Goal: Use online tool/utility: Use online tool/utility

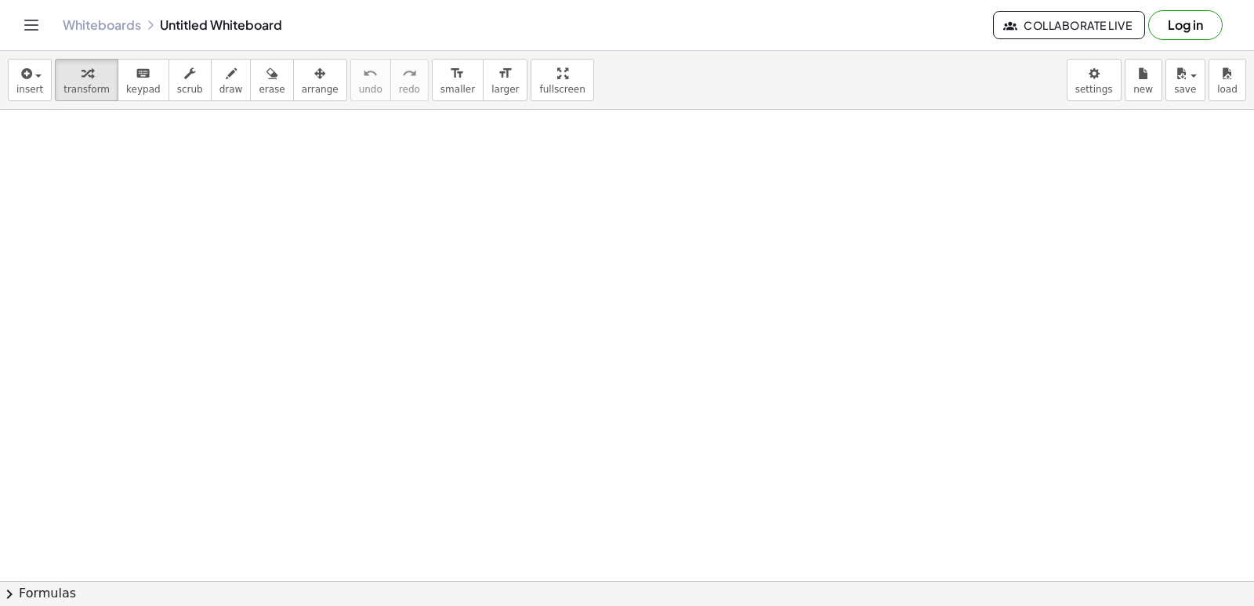
drag, startPoint x: 370, startPoint y: 223, endPoint x: 279, endPoint y: 262, distance: 99.0
drag, startPoint x: 384, startPoint y: 215, endPoint x: 314, endPoint y: 253, distance: 79.2
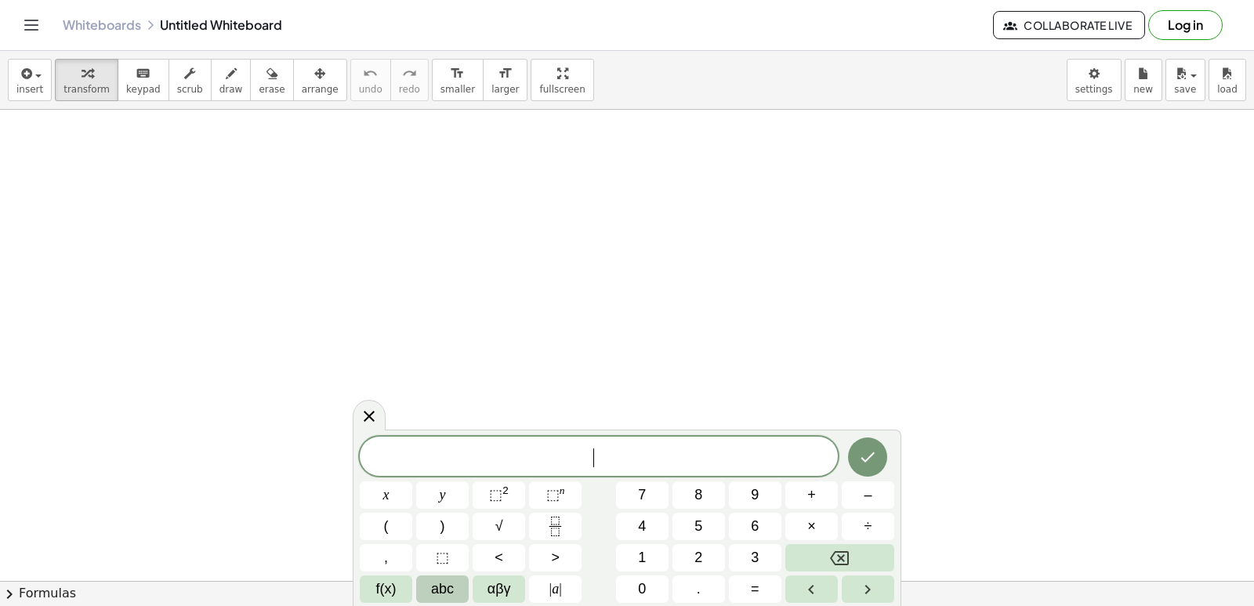
click at [461, 591] on button "abc" at bounding box center [442, 588] width 52 height 27
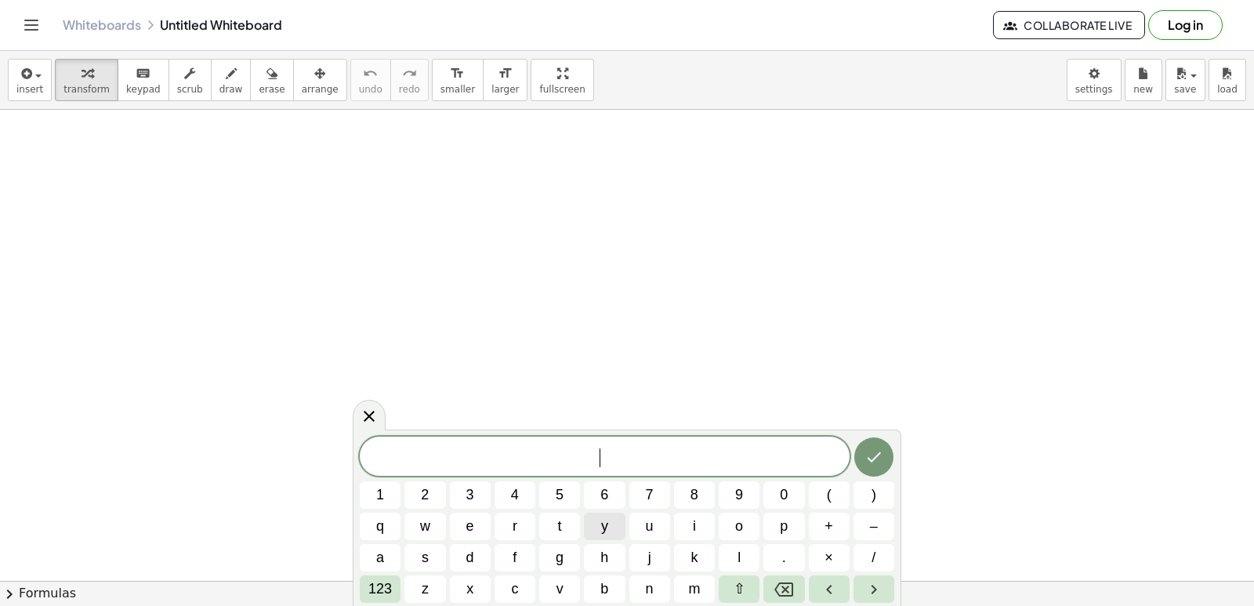
click at [601, 525] on span "y" at bounding box center [604, 526] width 7 height 21
click at [367, 592] on button "123" at bounding box center [380, 588] width 41 height 27
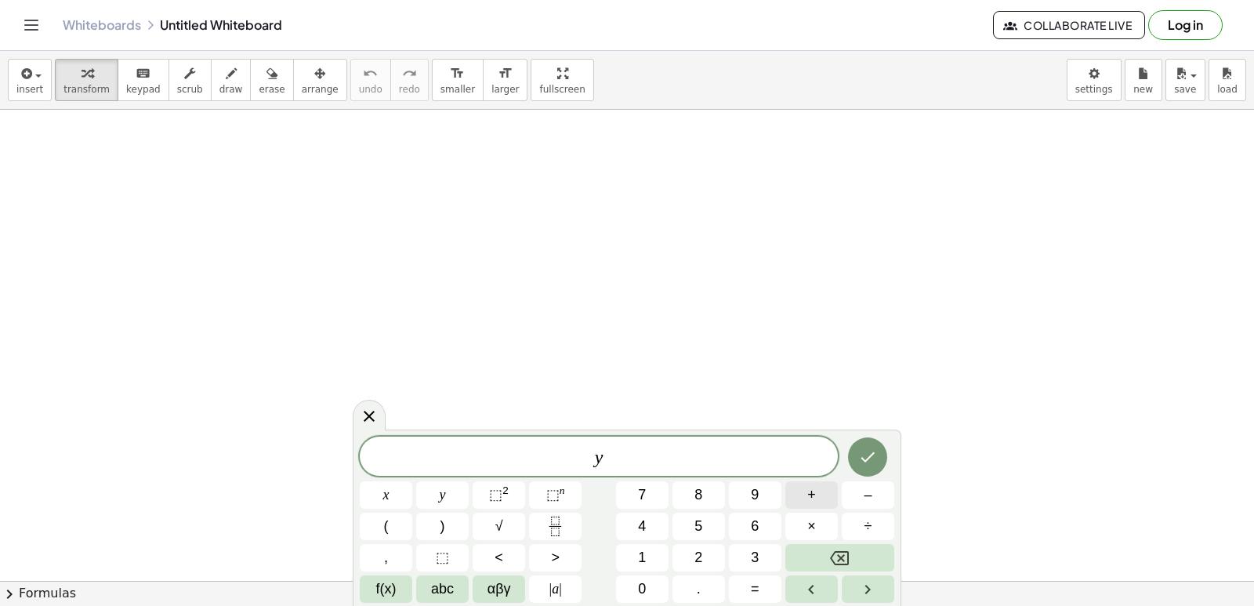
click at [815, 494] on span "+" at bounding box center [811, 494] width 9 height 21
click at [709, 556] on button "2" at bounding box center [698, 557] width 52 height 27
click at [814, 526] on span "×" at bounding box center [811, 526] width 9 height 21
click at [751, 591] on span "=" at bounding box center [755, 588] width 9 height 21
click at [643, 548] on span "1" at bounding box center [642, 557] width 8 height 21
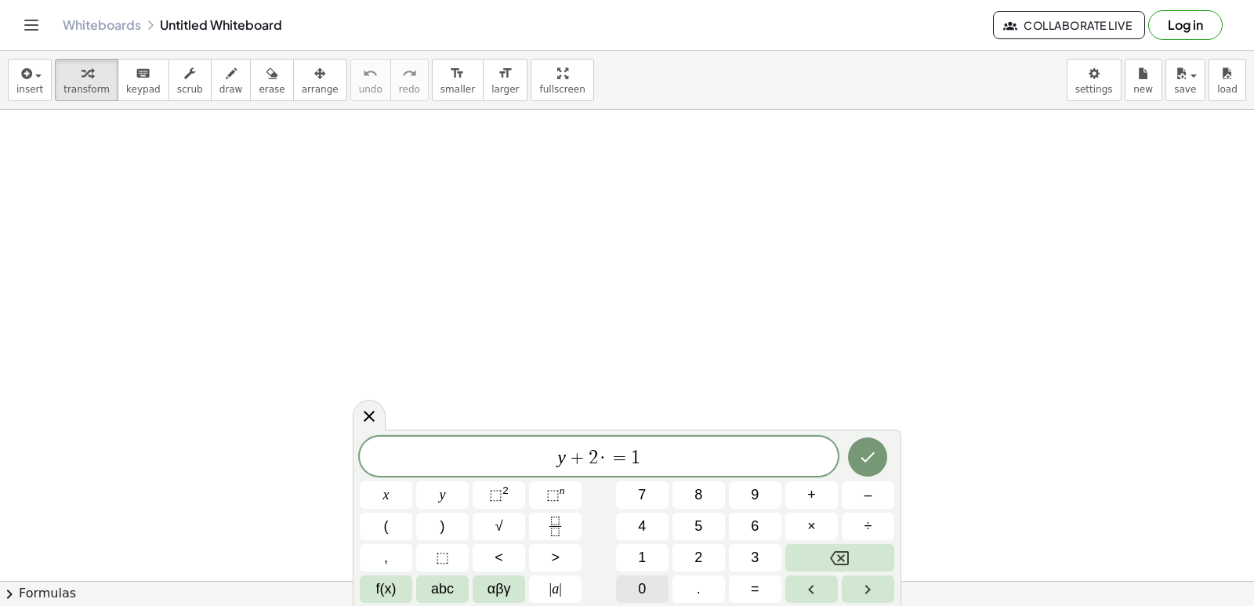
click at [648, 584] on button "0" at bounding box center [642, 588] width 52 height 27
click at [866, 461] on icon "Done" at bounding box center [868, 457] width 14 height 10
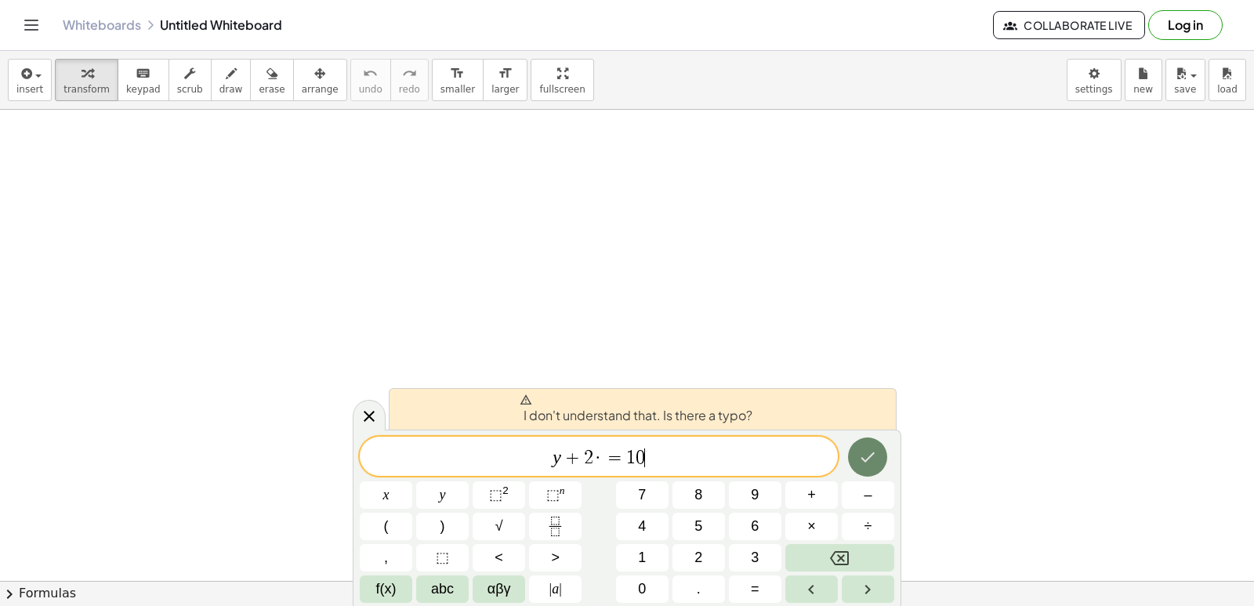
click at [879, 467] on button "Done" at bounding box center [867, 456] width 39 height 39
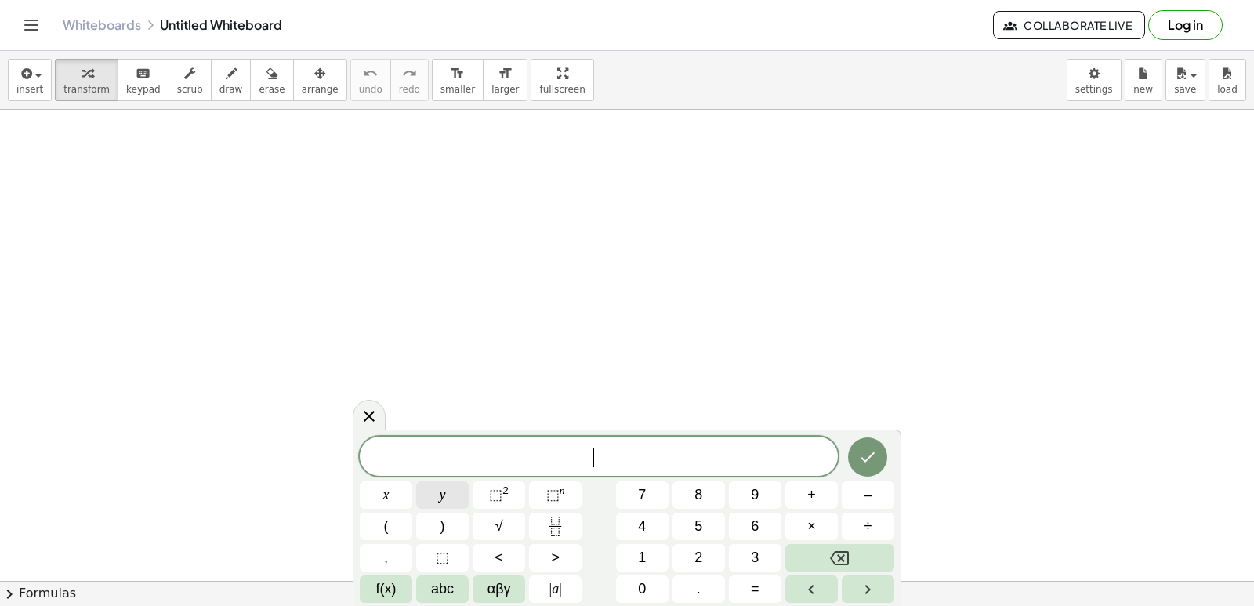
click at [451, 498] on button "y" at bounding box center [442, 494] width 52 height 27
click at [821, 503] on button "+" at bounding box center [811, 494] width 52 height 27
click at [706, 561] on button "2" at bounding box center [698, 557] width 52 height 27
click at [796, 522] on button "×" at bounding box center [811, 525] width 52 height 27
click at [838, 556] on icon "Backspace" at bounding box center [839, 557] width 19 height 19
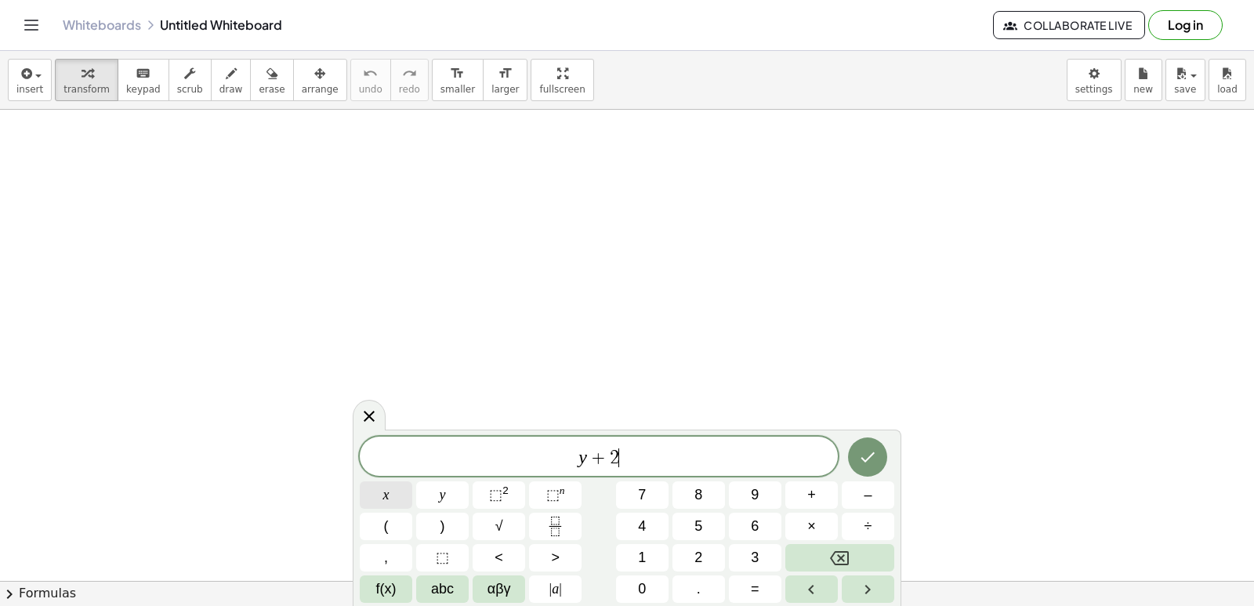
click at [403, 501] on button "x" at bounding box center [386, 494] width 52 height 27
click at [764, 597] on button "=" at bounding box center [755, 588] width 52 height 27
click at [633, 552] on button "1" at bounding box center [642, 557] width 52 height 27
click at [639, 571] on div "y + 2 x = 1 ​ x y ⬚ 2 ⬚ n 7 8 9 + – ( ) √ 4 5 6 × ÷ , ⬚ < > 1 2 3 f(x) abc αβγ …" at bounding box center [627, 519] width 534 height 166
click at [660, 585] on button "0" at bounding box center [642, 588] width 52 height 27
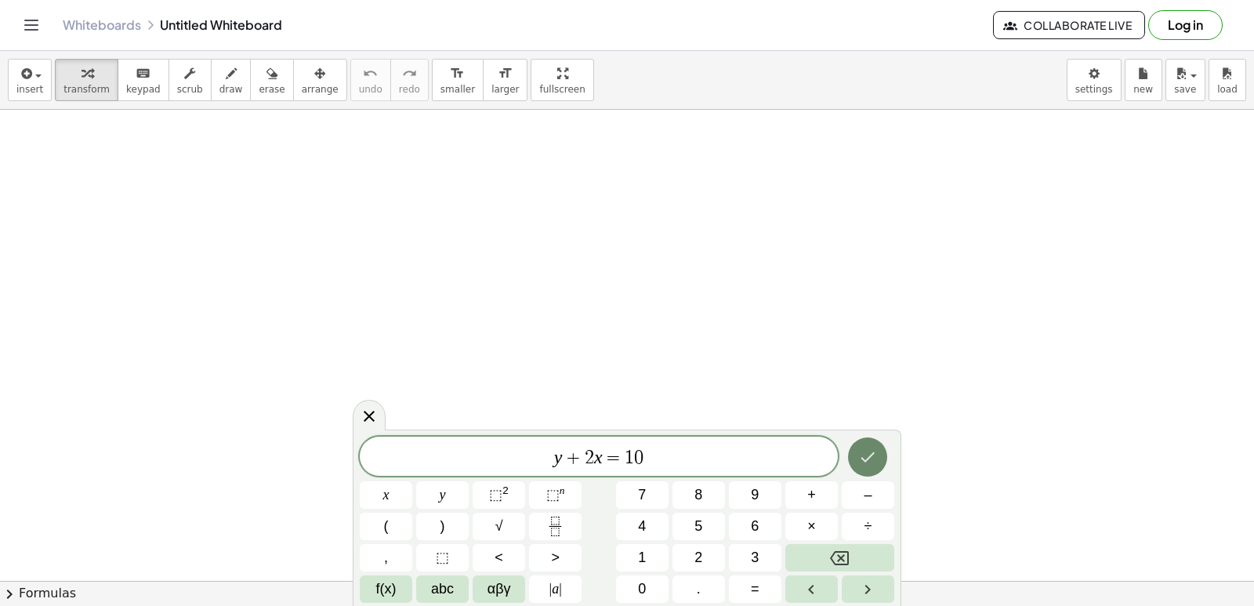
click at [875, 467] on button "Done" at bounding box center [867, 456] width 39 height 39
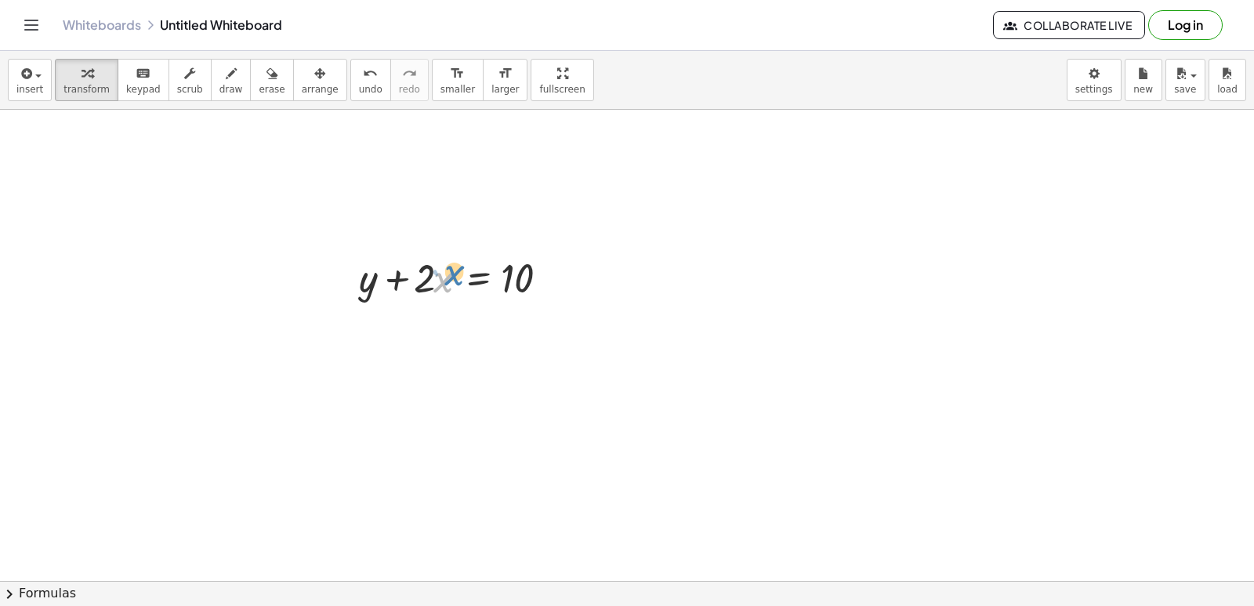
click at [444, 276] on div at bounding box center [463, 276] width 224 height 53
click at [428, 274] on div at bounding box center [463, 276] width 224 height 53
drag, startPoint x: 398, startPoint y: 282, endPoint x: 520, endPoint y: 364, distance: 147.3
click at [546, 282] on div at bounding box center [463, 276] width 224 height 53
drag, startPoint x: 520, startPoint y: 364, endPoint x: 547, endPoint y: 330, distance: 43.6
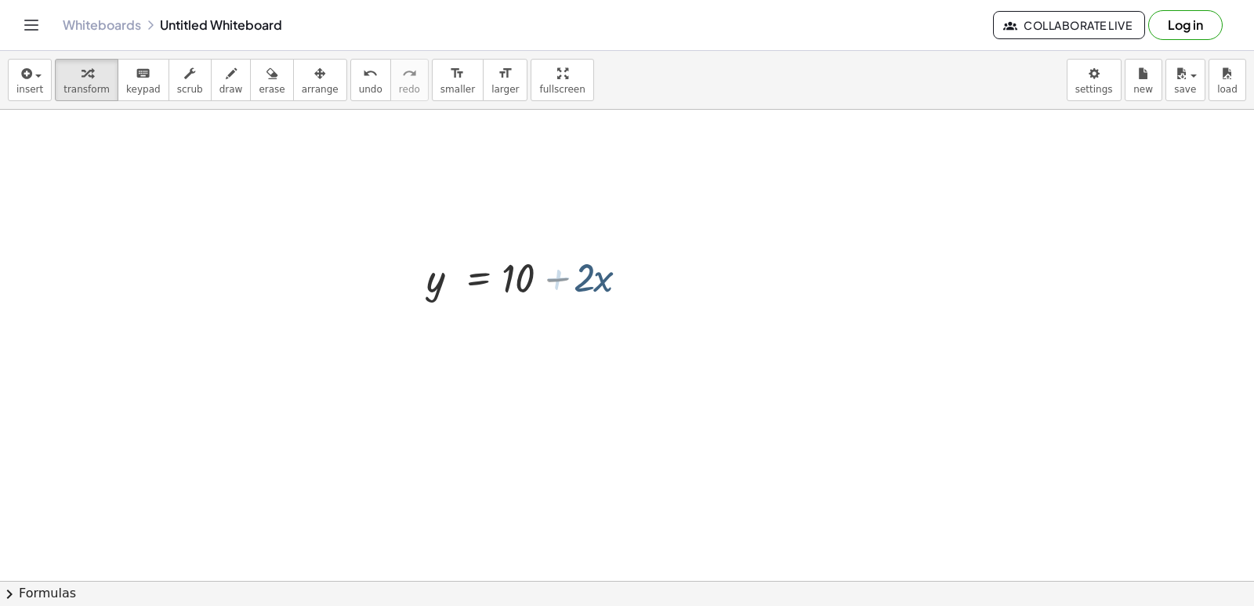
click at [536, 346] on div at bounding box center [627, 581] width 1254 height 942
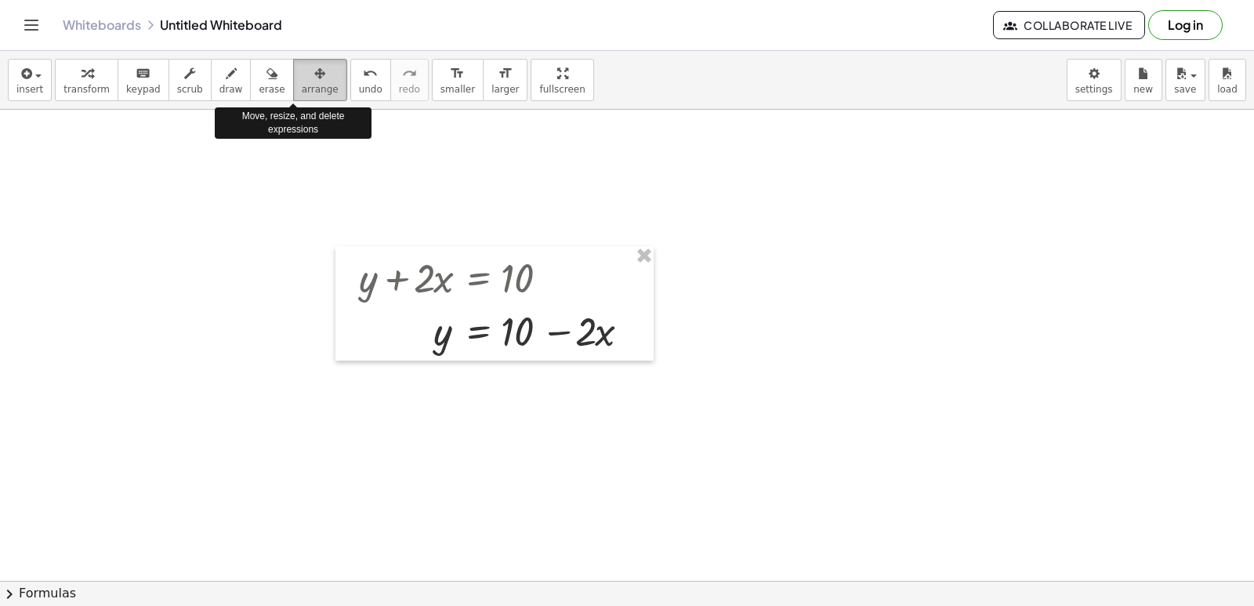
click at [302, 85] on span "arrange" at bounding box center [320, 89] width 37 height 11
click at [314, 81] on icon "button" at bounding box center [319, 73] width 11 height 19
click at [309, 90] on span "arrange" at bounding box center [320, 89] width 37 height 11
click at [563, 338] on div at bounding box center [494, 303] width 318 height 114
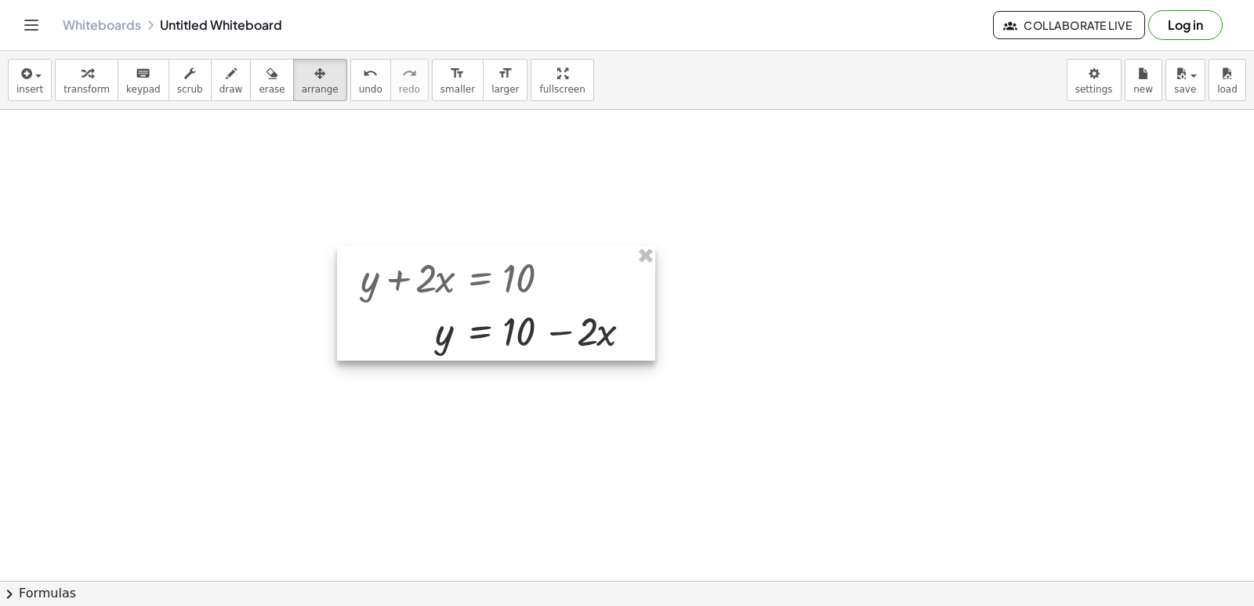
drag, startPoint x: 557, startPoint y: 333, endPoint x: 582, endPoint y: 326, distance: 26.0
click at [557, 332] on div at bounding box center [496, 303] width 318 height 114
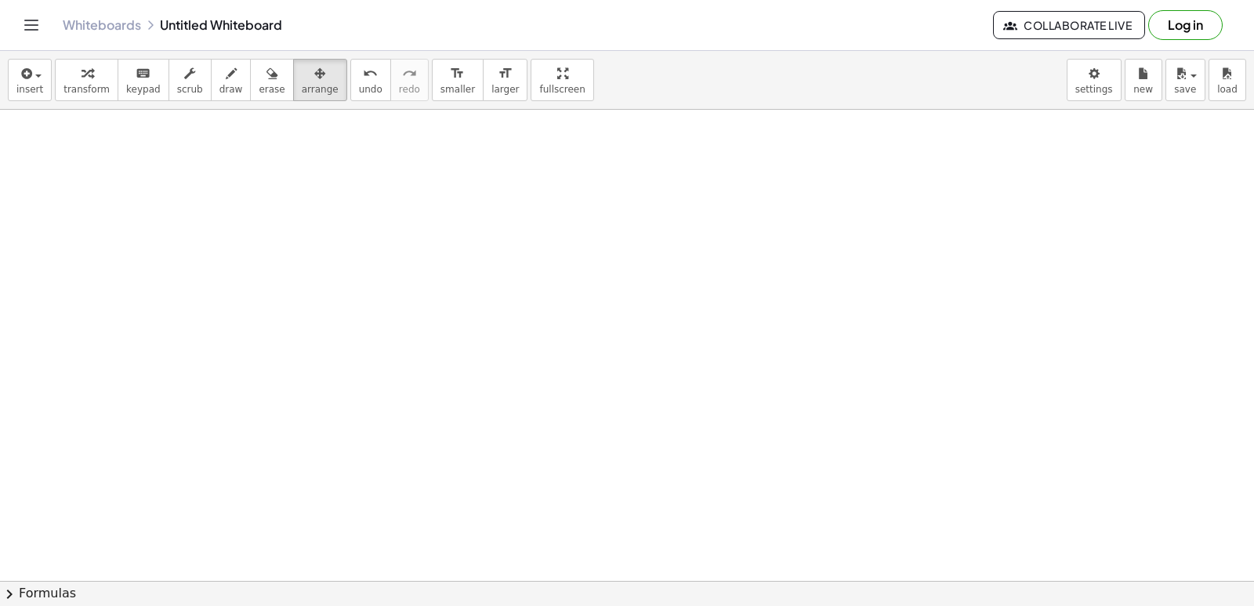
click at [564, 416] on div at bounding box center [627, 581] width 1254 height 942
click at [305, 96] on button "arrange" at bounding box center [320, 80] width 54 height 42
click at [359, 84] on span "undo" at bounding box center [371, 89] width 24 height 11
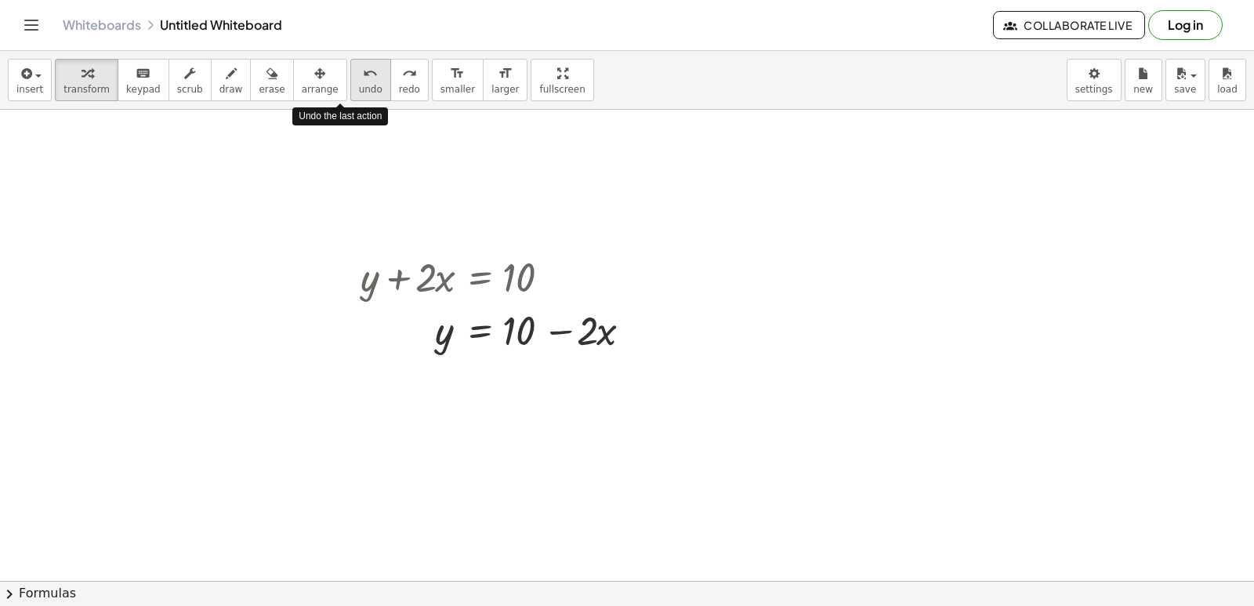
click at [359, 84] on span "undo" at bounding box center [371, 89] width 24 height 11
click at [607, 488] on div at bounding box center [627, 581] width 1254 height 942
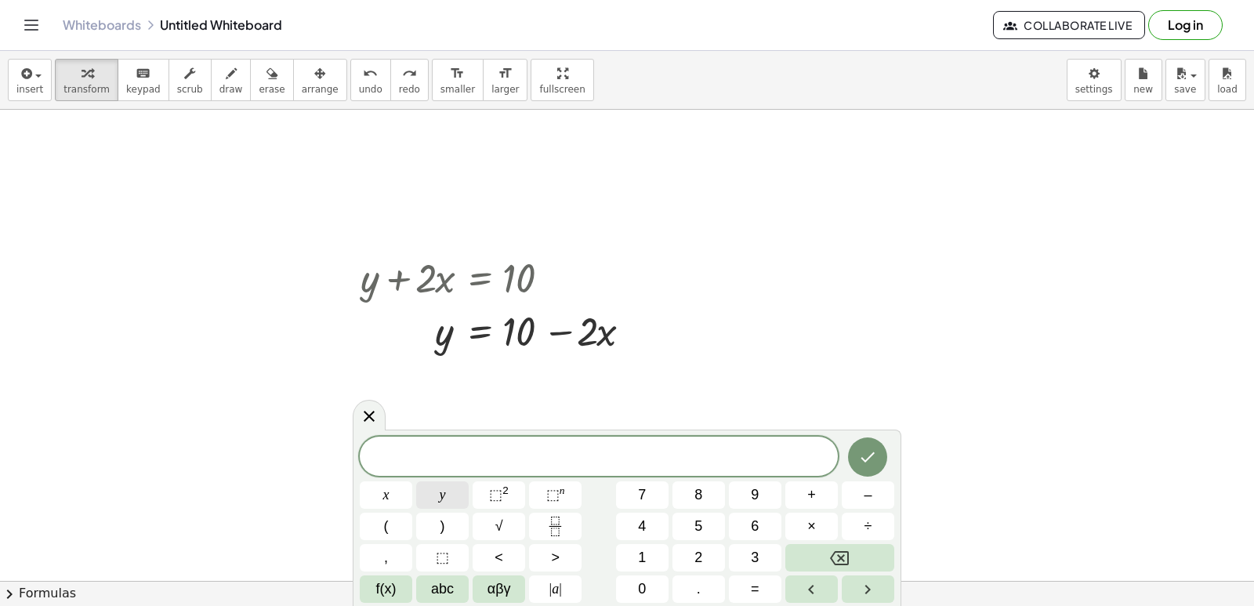
click at [436, 505] on button "y" at bounding box center [442, 494] width 52 height 27
click at [879, 499] on button "–" at bounding box center [867, 494] width 52 height 27
click at [693, 525] on button "5" at bounding box center [698, 525] width 52 height 27
click at [382, 487] on button "x" at bounding box center [386, 494] width 52 height 27
click at [768, 591] on button "=" at bounding box center [755, 588] width 52 height 27
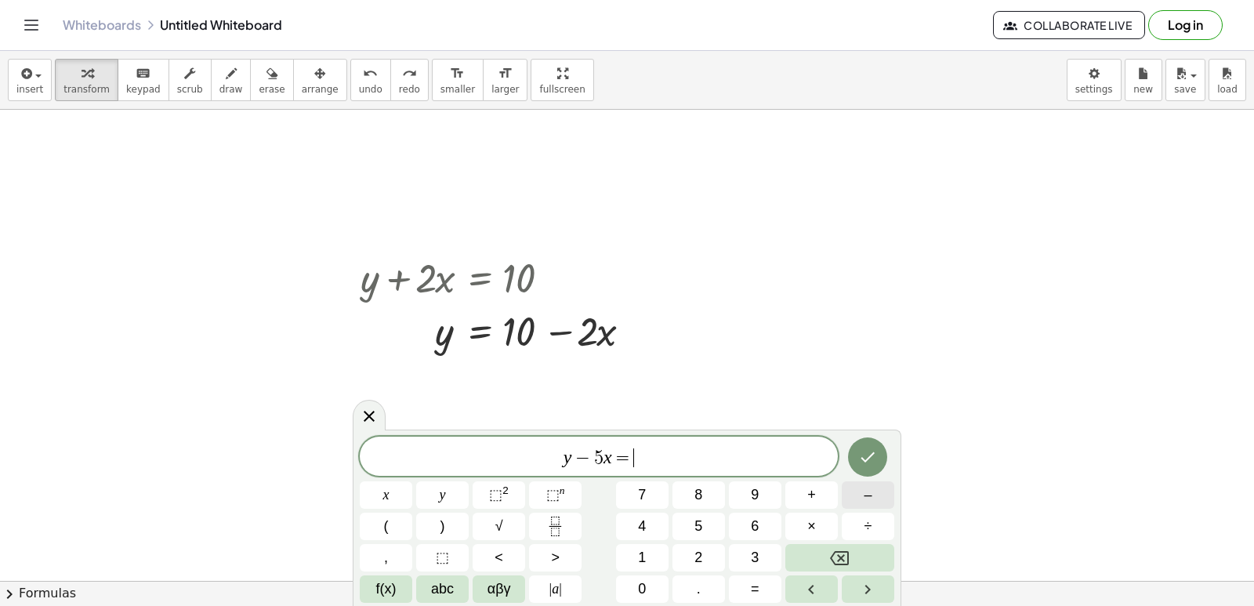
click at [876, 499] on button "–" at bounding box center [867, 494] width 52 height 27
click at [686, 555] on button "2" at bounding box center [698, 557] width 52 height 27
click at [865, 458] on icon "Done" at bounding box center [867, 456] width 19 height 19
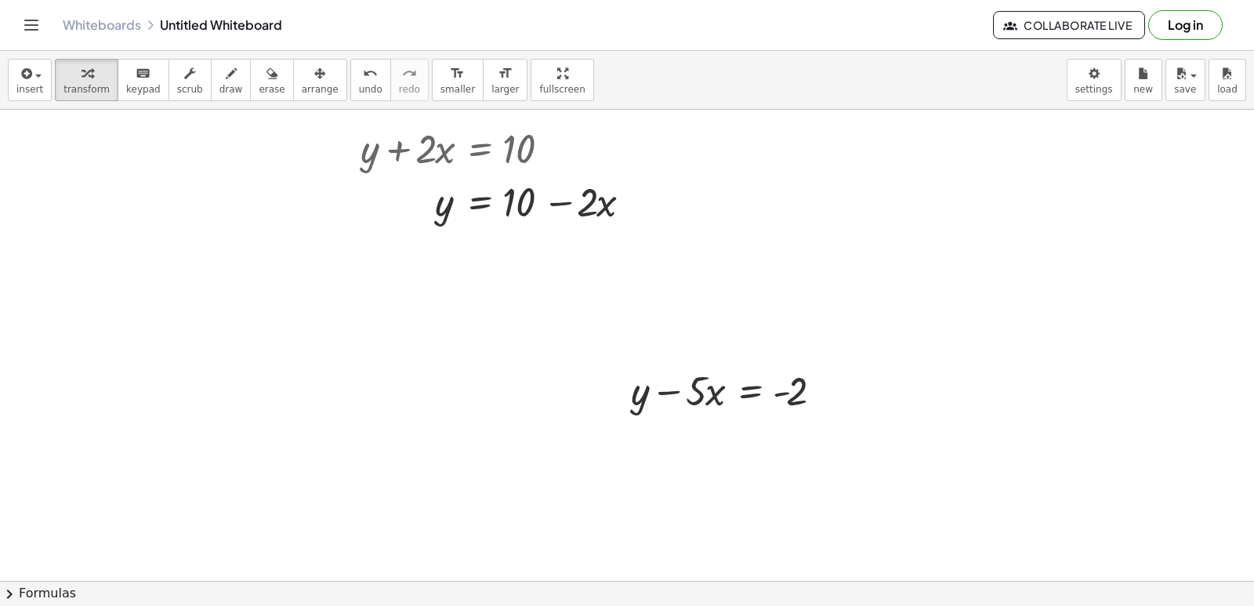
scroll to position [157, 0]
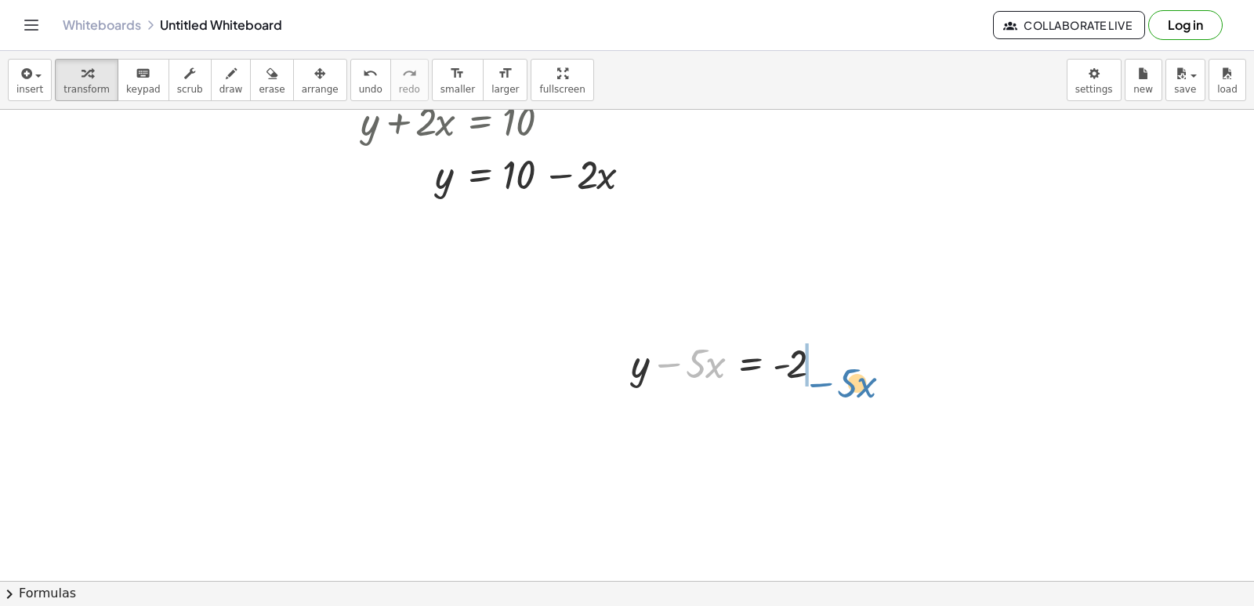
drag, startPoint x: 669, startPoint y: 365, endPoint x: 823, endPoint y: 387, distance: 155.1
click at [823, 387] on div at bounding box center [732, 361] width 218 height 53
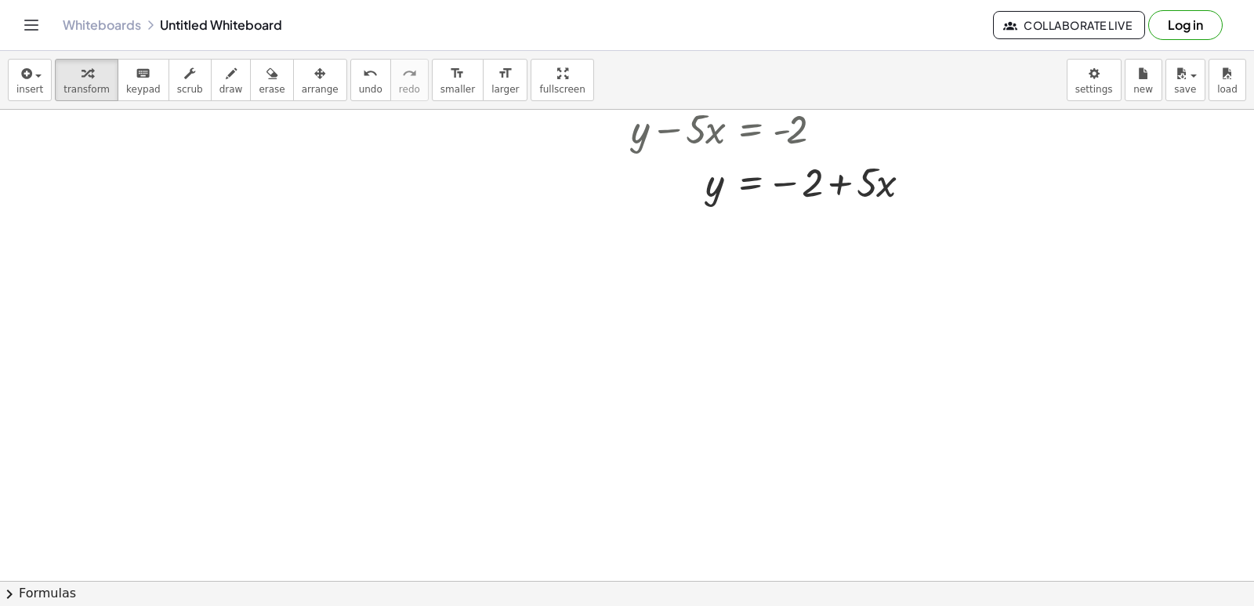
scroll to position [392, 0]
click at [536, 426] on div at bounding box center [627, 189] width 1254 height 942
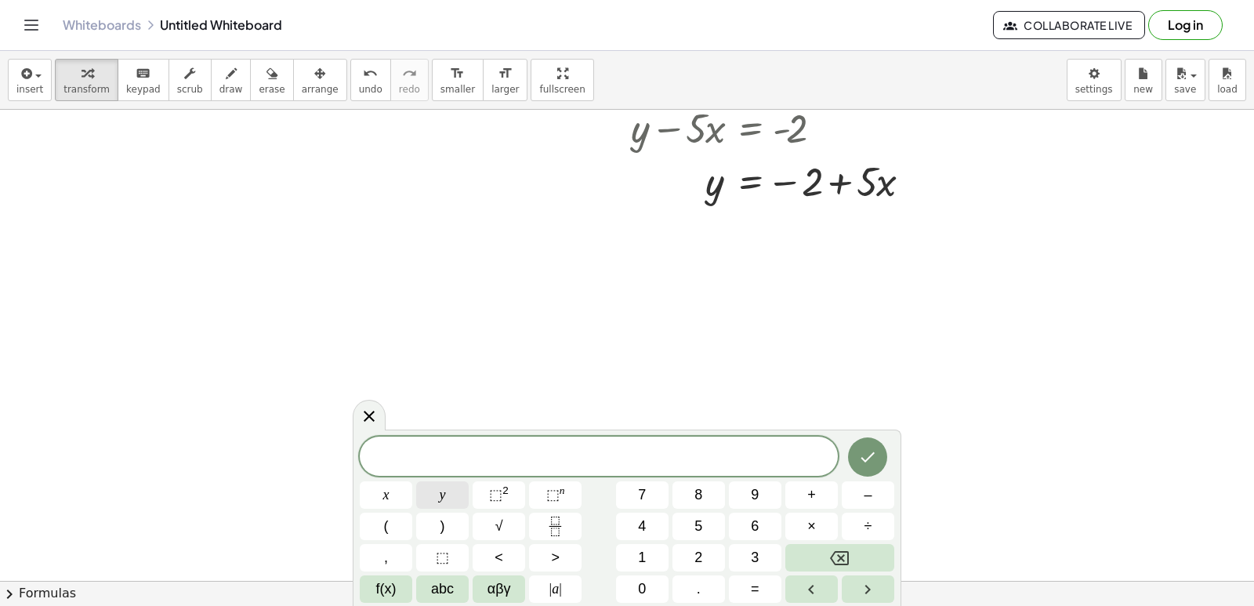
click at [461, 501] on button "y" at bounding box center [442, 494] width 52 height 27
click at [822, 487] on button "+" at bounding box center [811, 494] width 52 height 27
click at [746, 549] on button "3" at bounding box center [755, 557] width 52 height 27
click at [383, 498] on span "x" at bounding box center [386, 494] width 6 height 21
click at [757, 595] on span "=" at bounding box center [755, 588] width 9 height 21
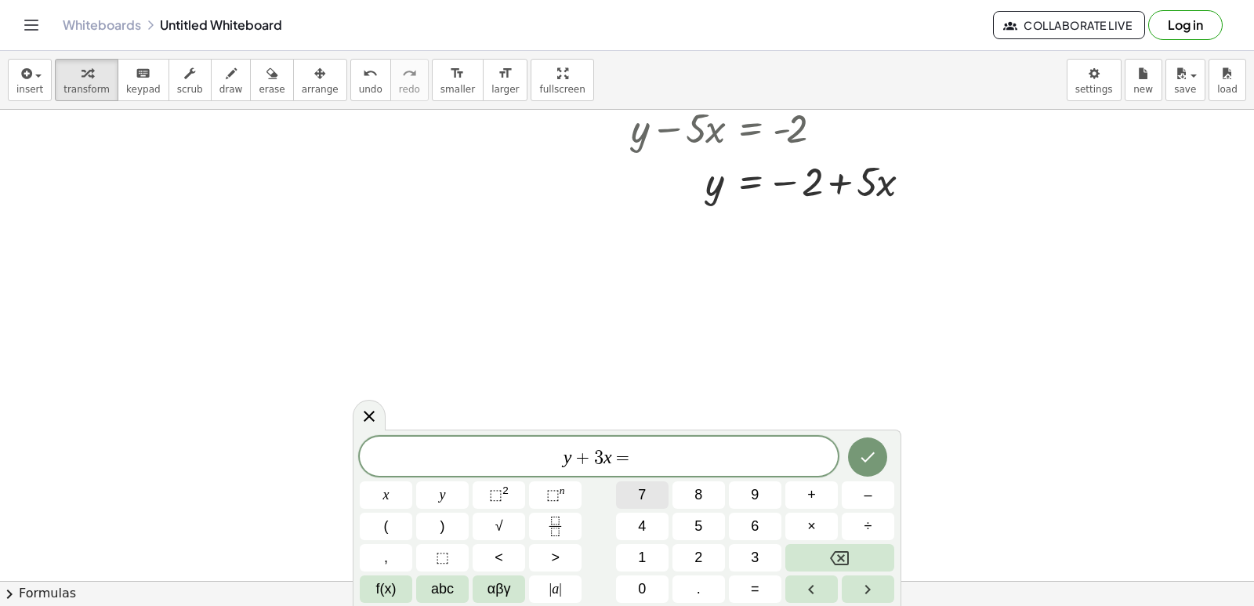
click at [652, 497] on button "7" at bounding box center [642, 494] width 52 height 27
click at [863, 455] on icon "Done" at bounding box center [867, 456] width 19 height 19
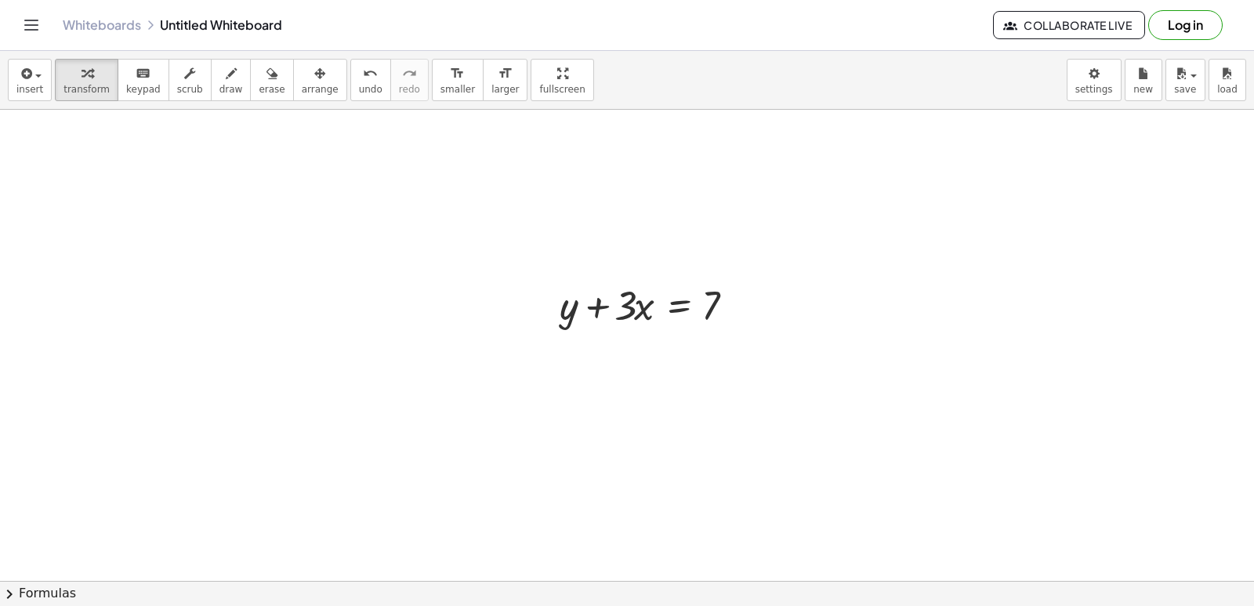
scroll to position [548, 0]
drag, startPoint x: 599, startPoint y: 306, endPoint x: 796, endPoint y: 300, distance: 196.7
click at [796, 300] on div "+ y + · 2 · x = 10 y = + 10 − · 2 · x + y − · 5 · x = - 2 y · 5 · x = − 2 + + ·…" at bounding box center [627, 267] width 1254 height 1413
drag, startPoint x: 594, startPoint y: 306, endPoint x: 729, endPoint y: 333, distance: 137.4
click at [729, 333] on div "+ y + · 2 · x = 10 y = + 10 − · 2 · x + y − · 5 · x = - 2 y · 5 · x = − 2 + + ·…" at bounding box center [627, 267] width 1254 height 1413
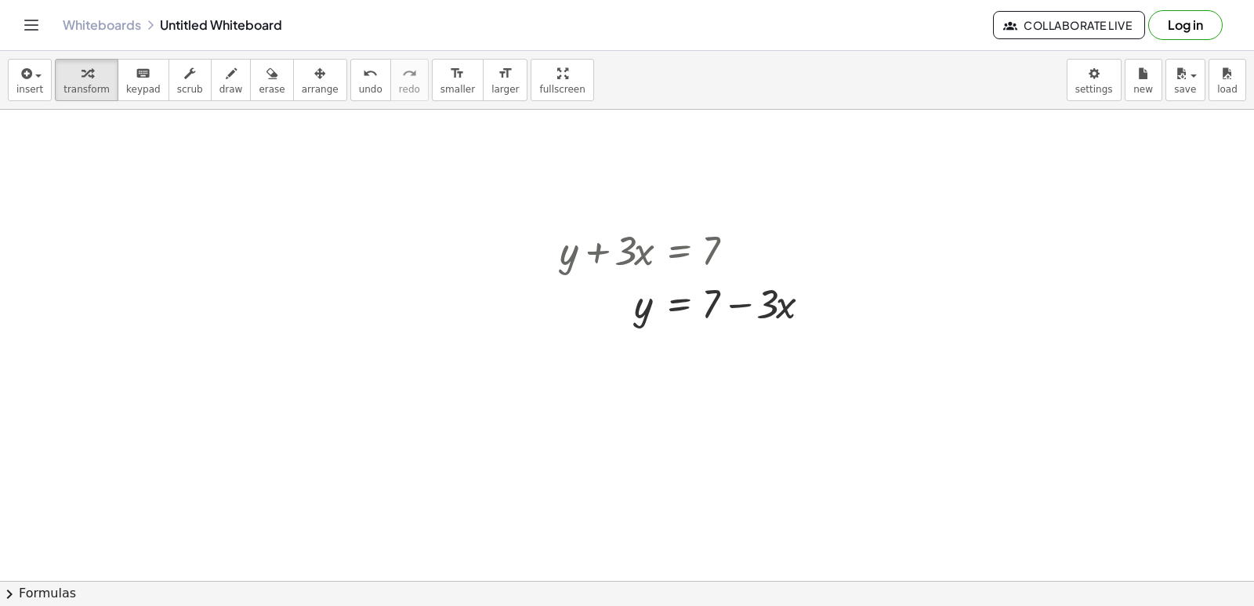
scroll to position [627, 0]
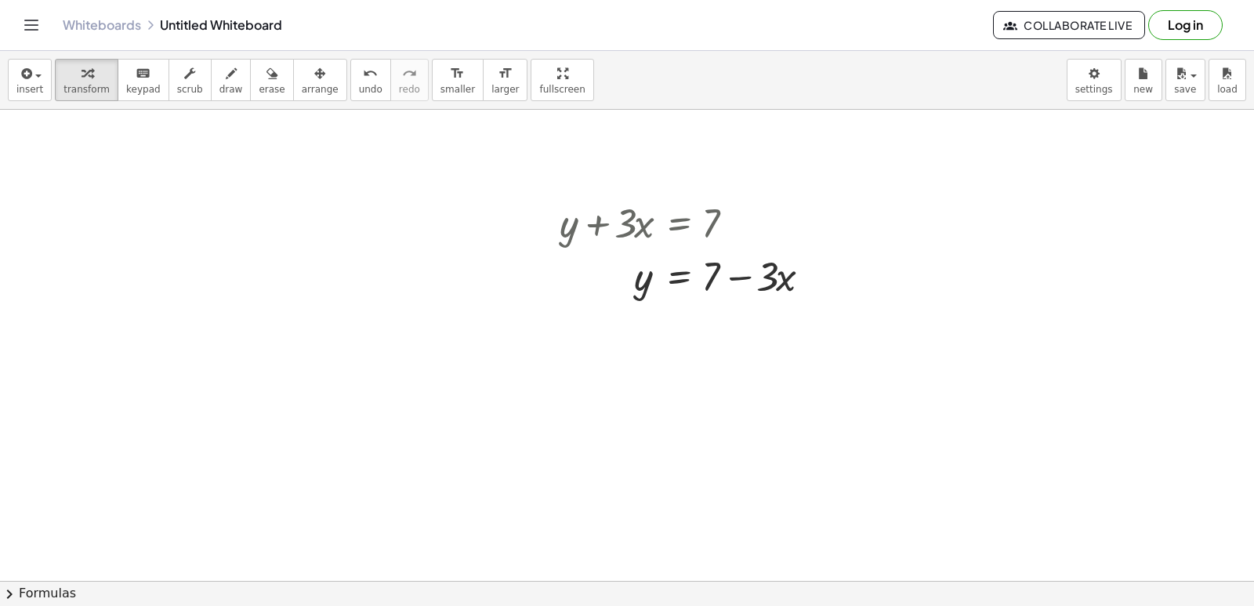
click at [529, 459] on div at bounding box center [627, 189] width 1254 height 1413
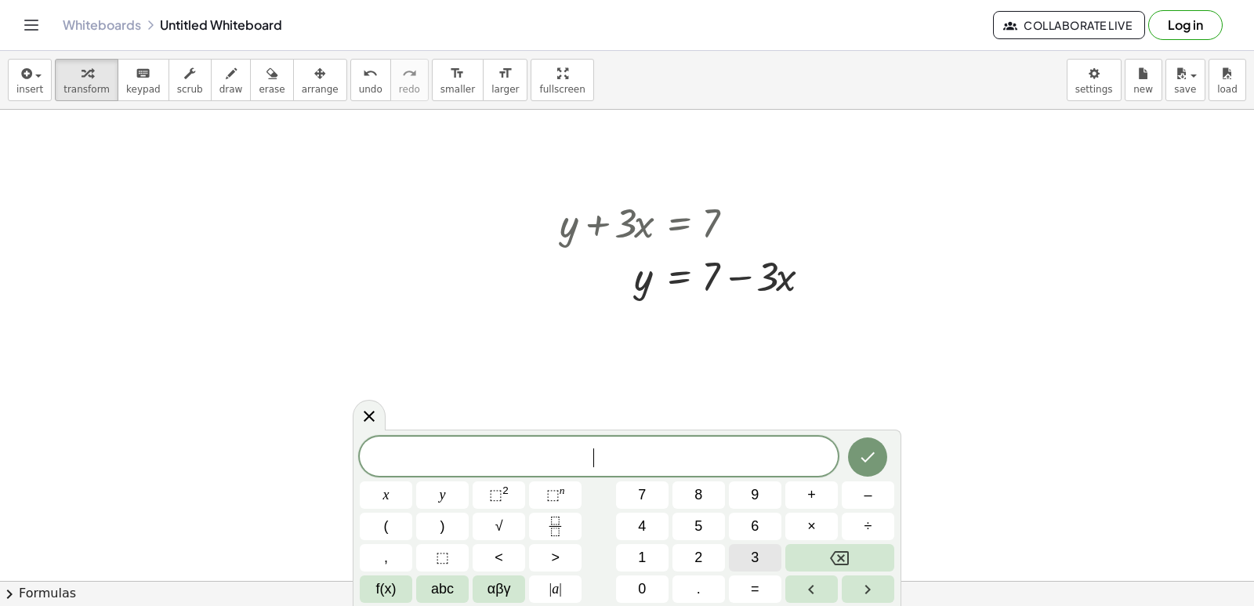
click at [769, 563] on button "3" at bounding box center [755, 557] width 52 height 27
click at [446, 494] on button "y" at bounding box center [442, 494] width 52 height 27
click at [442, 500] on span "y" at bounding box center [443, 494] width 6 height 21
click at [838, 551] on icon "Backspace" at bounding box center [839, 558] width 19 height 14
click at [798, 490] on button "+" at bounding box center [811, 494] width 52 height 27
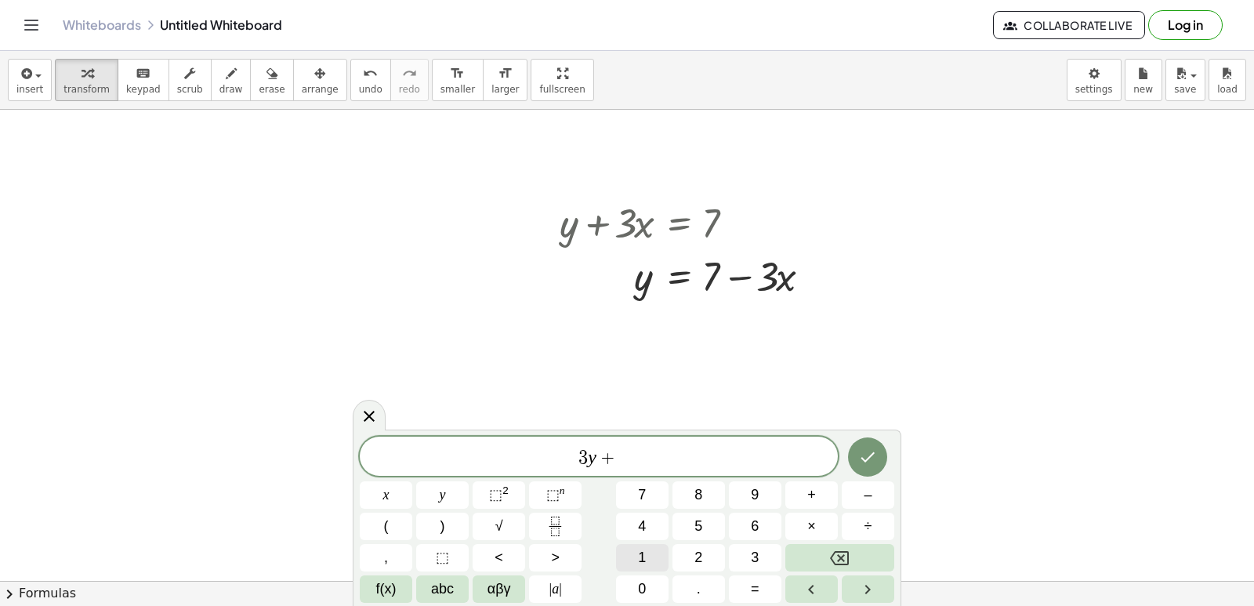
click at [659, 556] on button "1" at bounding box center [642, 557] width 52 height 27
click at [699, 555] on span "2" at bounding box center [698, 557] width 8 height 21
click at [396, 494] on button "x" at bounding box center [386, 494] width 52 height 27
click at [760, 584] on button "=" at bounding box center [755, 588] width 52 height 27
click at [620, 556] on button "1" at bounding box center [642, 557] width 52 height 27
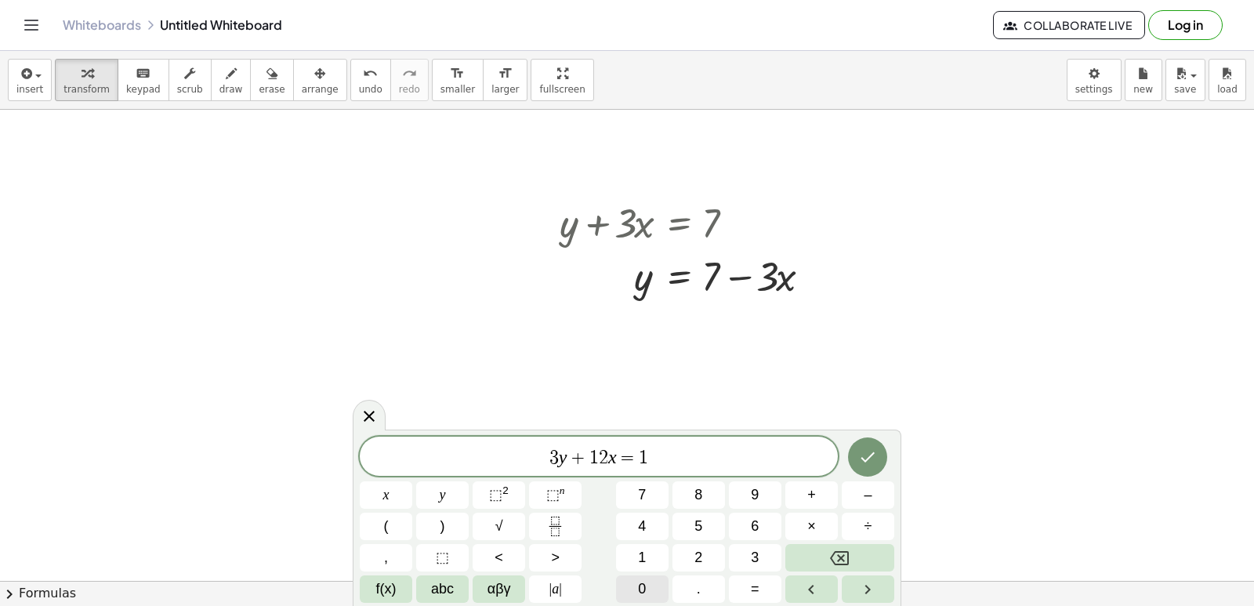
click at [651, 579] on div "3 y + 1 2 x = 1 x y ⬚ 2 ⬚ n 7 8 9 + – ( ) √ 4 5 6 × ÷ , ⬚ < > 1 2 3 f(x) abc αβ…" at bounding box center [627, 519] width 534 height 166
click at [644, 584] on span "0" at bounding box center [642, 588] width 8 height 21
click at [873, 454] on icon "Done" at bounding box center [868, 457] width 14 height 10
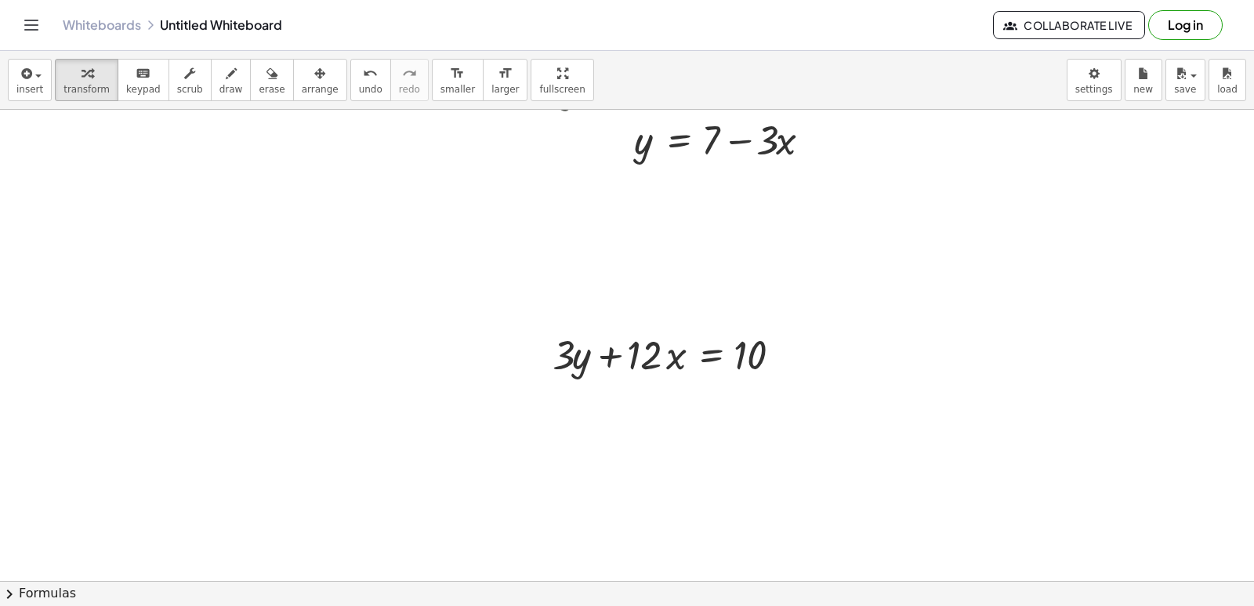
scroll to position [783, 0]
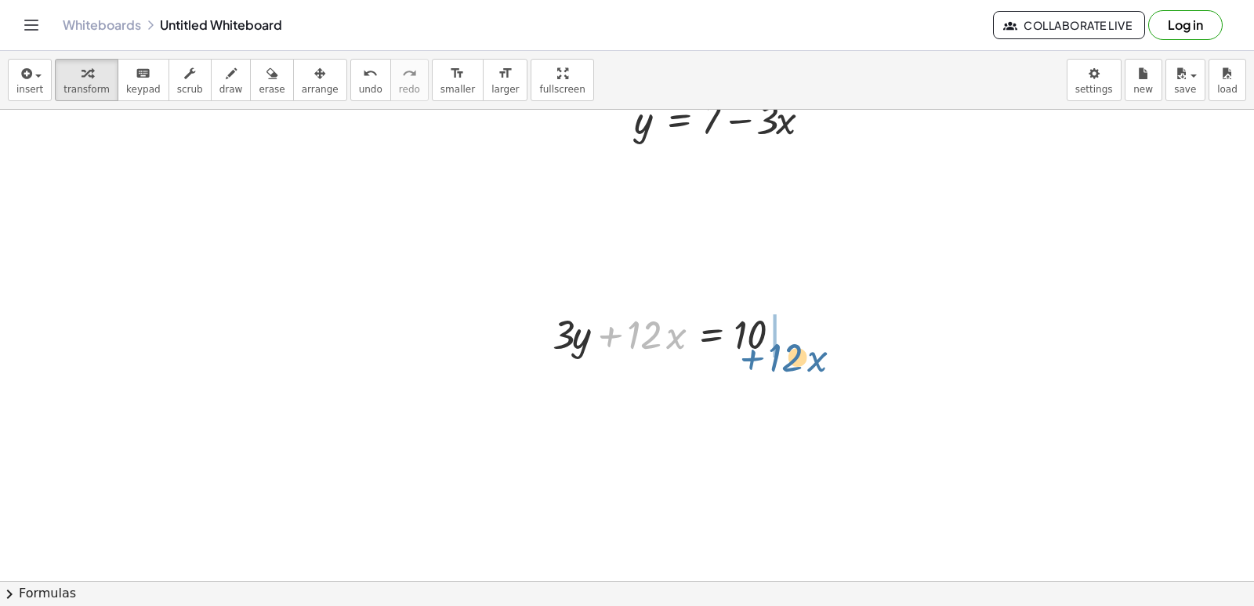
drag, startPoint x: 612, startPoint y: 330, endPoint x: 759, endPoint y: 356, distance: 149.5
click at [756, 362] on div "+ · 12 · x + · 3 · y + · 12 · x = 10" at bounding box center [670, 332] width 283 height 61
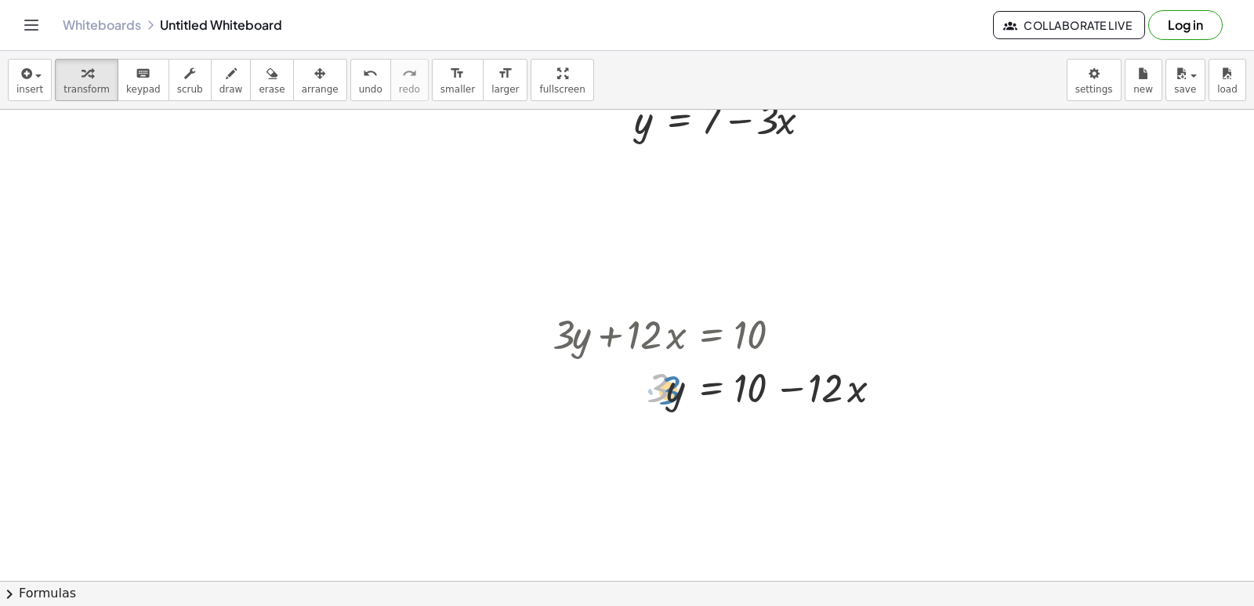
click at [654, 389] on div at bounding box center [722, 386] width 357 height 53
drag, startPoint x: 671, startPoint y: 392, endPoint x: 680, endPoint y: 386, distance: 10.2
click at [680, 386] on div at bounding box center [722, 386] width 357 height 53
click at [640, 389] on div at bounding box center [722, 386] width 357 height 53
click at [639, 393] on div at bounding box center [722, 386] width 357 height 53
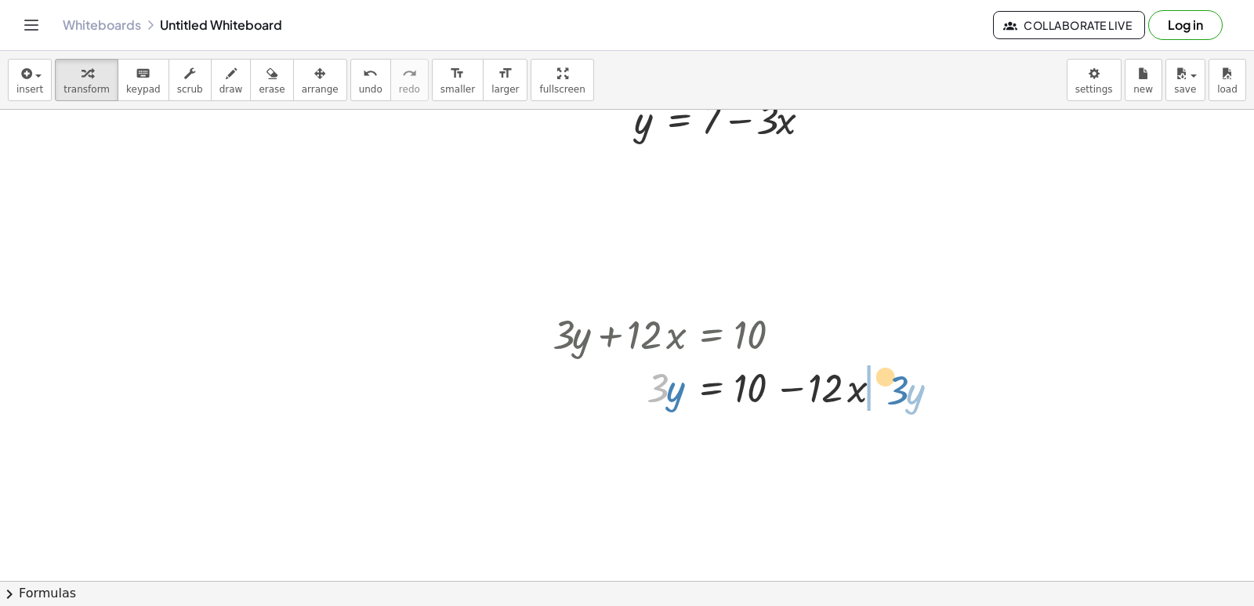
drag, startPoint x: 659, startPoint y: 391, endPoint x: 895, endPoint y: 411, distance: 237.5
click at [895, 411] on div at bounding box center [722, 386] width 357 height 53
drag, startPoint x: 928, startPoint y: 395, endPoint x: 896, endPoint y: 392, distance: 32.3
click at [896, 392] on div at bounding box center [760, 386] width 432 height 53
click at [359, 86] on span "undo" at bounding box center [371, 89] width 24 height 11
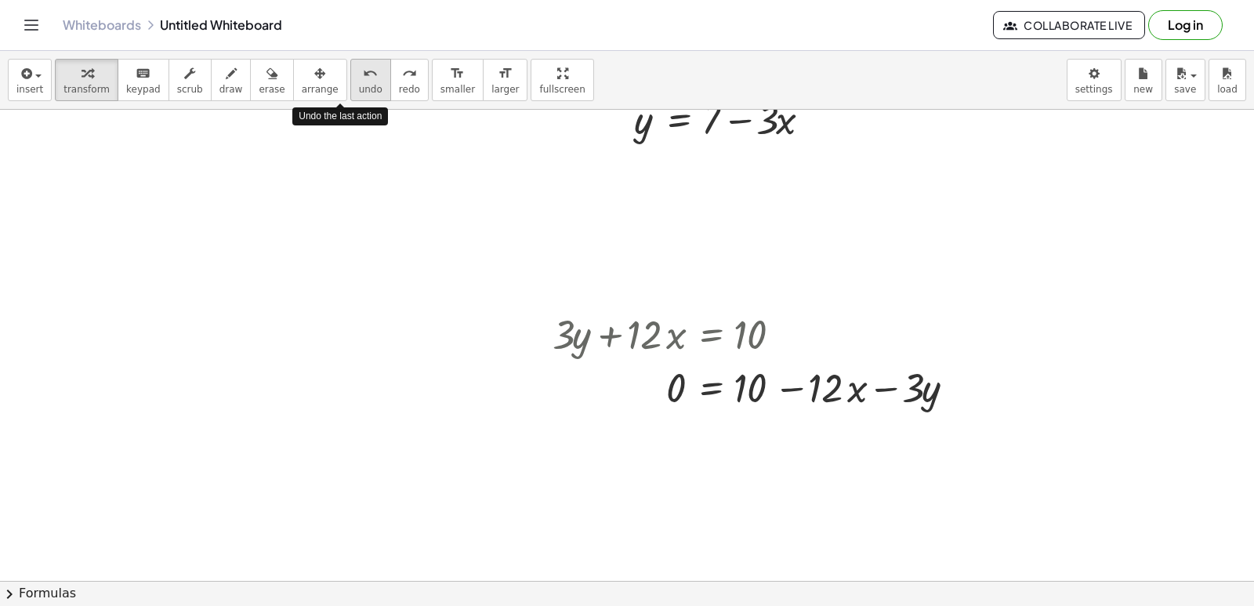
click at [359, 86] on span "undo" at bounding box center [371, 89] width 24 height 11
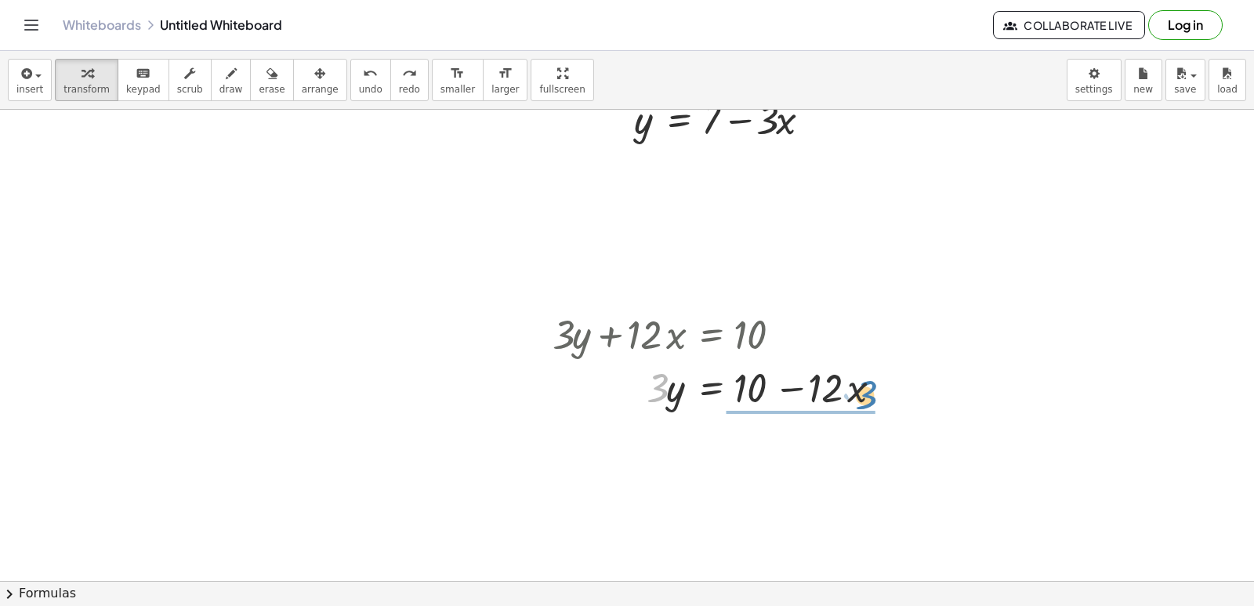
drag, startPoint x: 652, startPoint y: 382, endPoint x: 865, endPoint y: 384, distance: 213.1
click at [862, 389] on div at bounding box center [722, 386] width 357 height 53
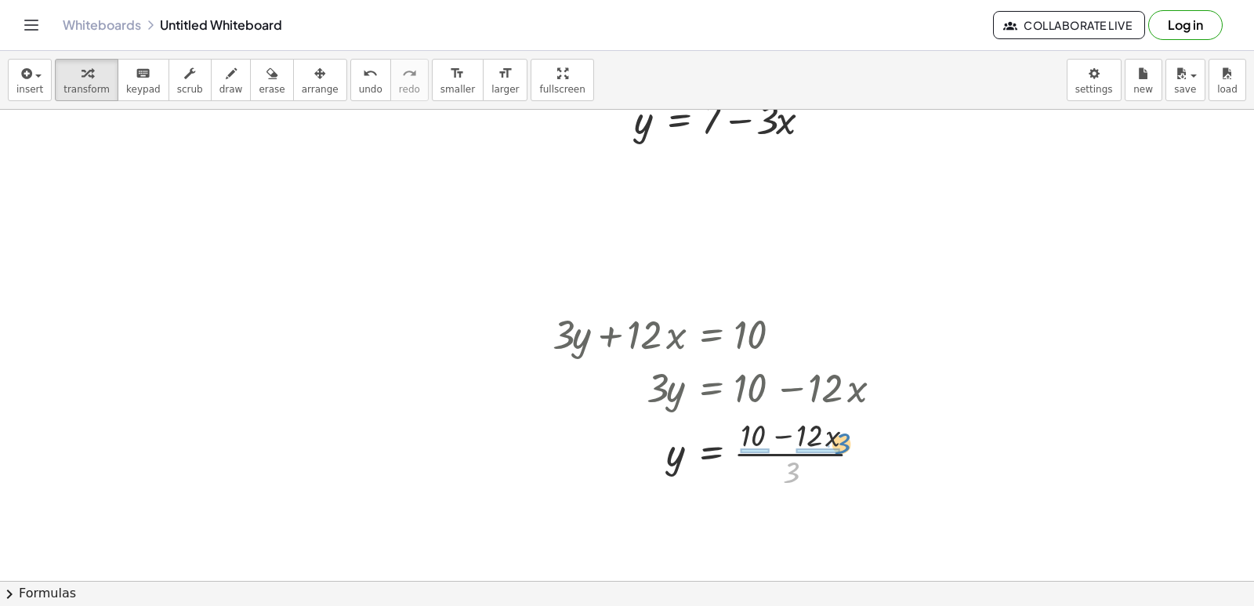
drag, startPoint x: 790, startPoint y: 472, endPoint x: 850, endPoint y: 441, distance: 66.9
click at [850, 441] on div at bounding box center [722, 452] width 357 height 78
click at [850, 444] on div at bounding box center [749, 452] width 411 height 78
click at [359, 86] on span "undo" at bounding box center [371, 89] width 24 height 11
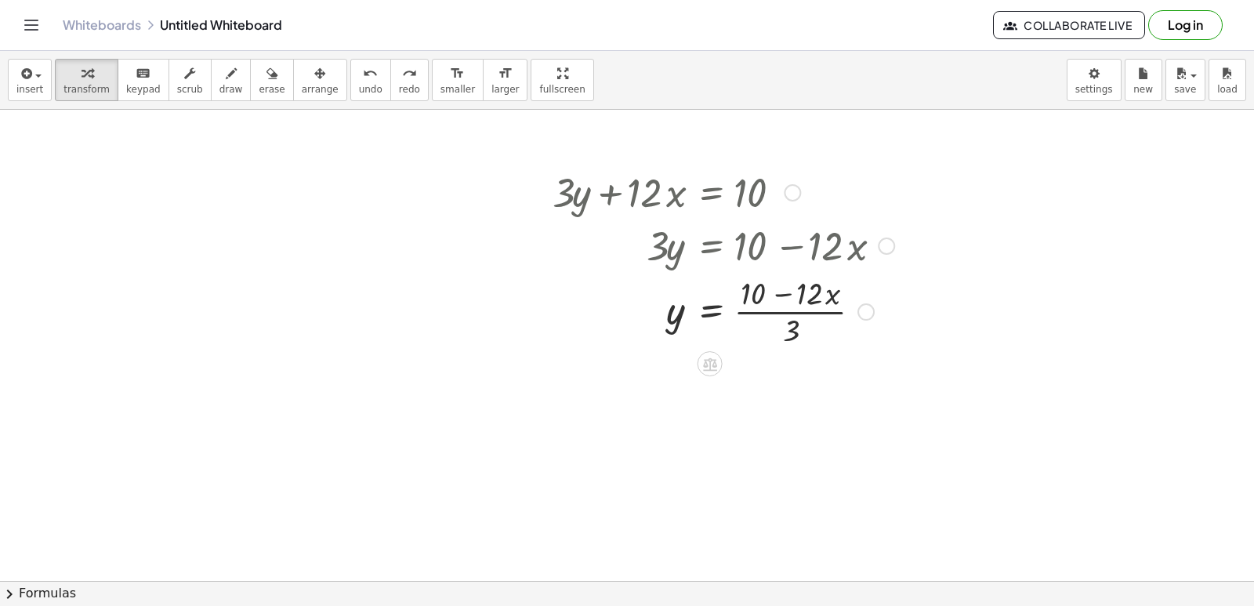
scroll to position [942, 0]
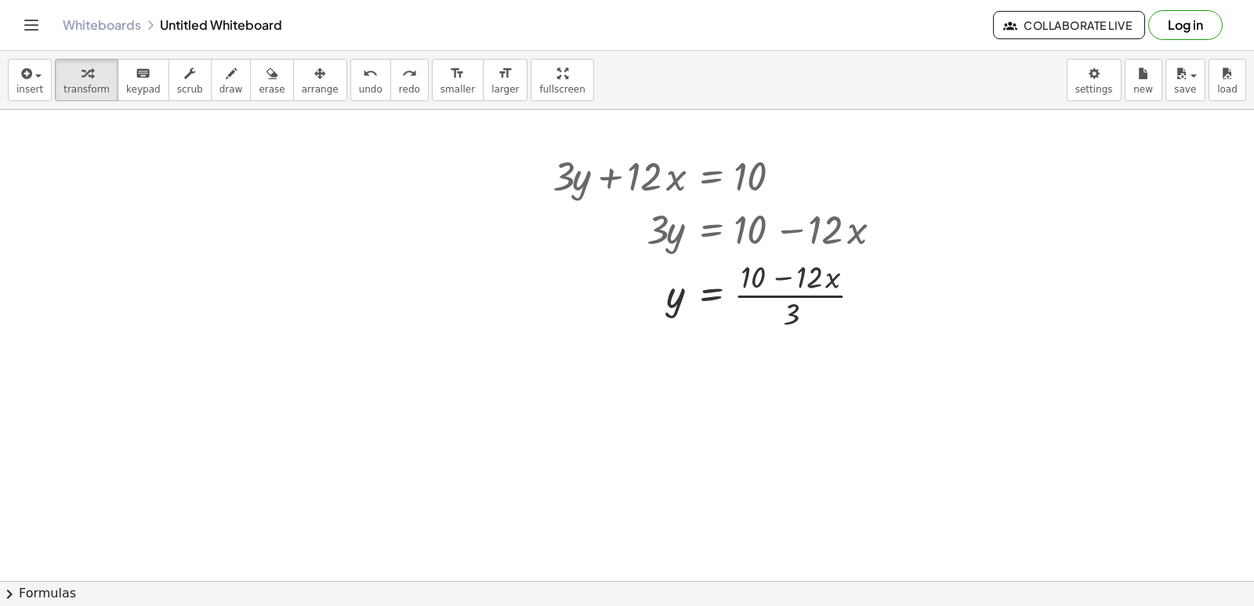
click at [516, 460] on div at bounding box center [627, 109] width 1254 height 1883
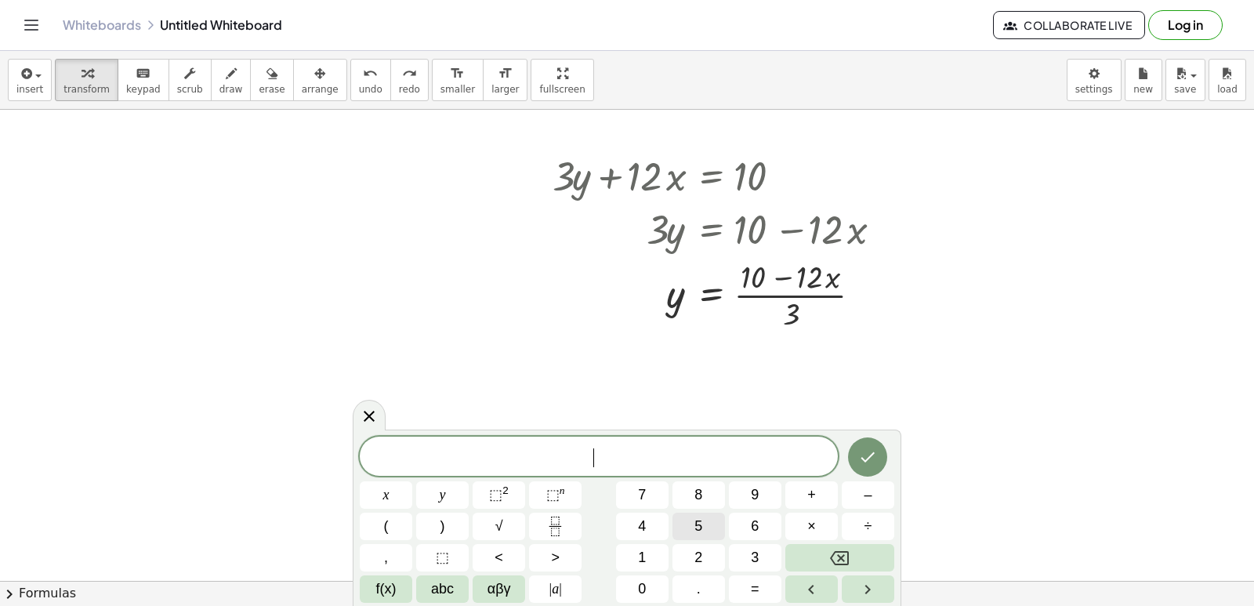
click at [704, 530] on button "5" at bounding box center [698, 525] width 52 height 27
click at [447, 490] on button "y" at bounding box center [442, 494] width 52 height 27
click at [878, 493] on button "–" at bounding box center [867, 494] width 52 height 27
click at [708, 526] on button "5" at bounding box center [698, 525] width 52 height 27
click at [386, 501] on span "x" at bounding box center [386, 494] width 6 height 21
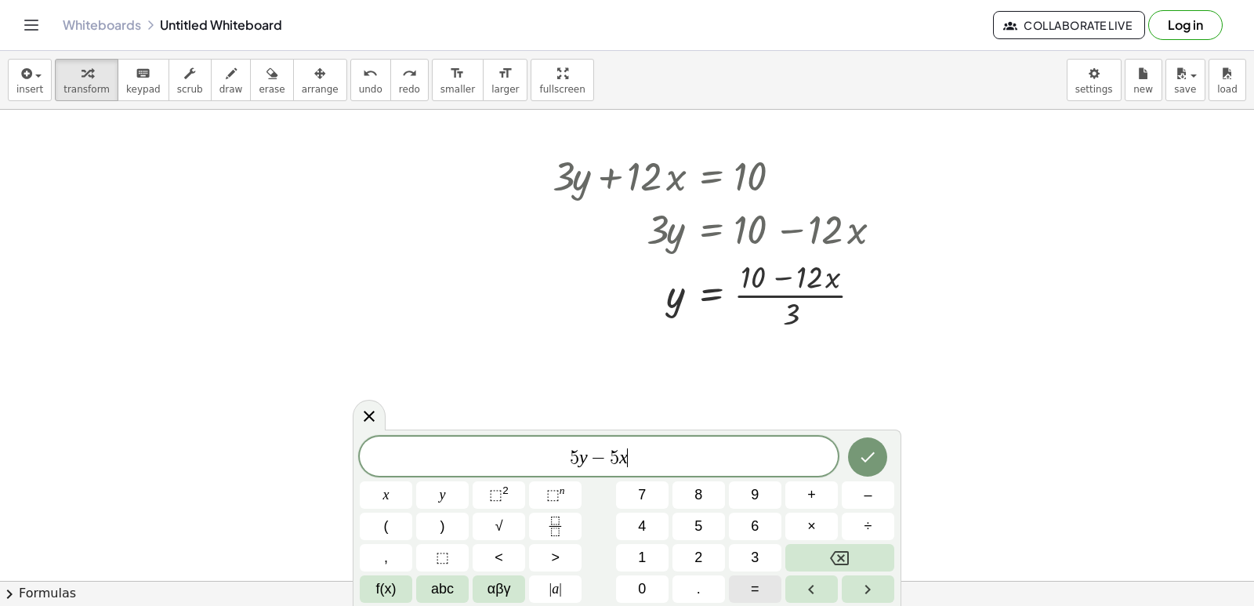
click at [746, 592] on button "=" at bounding box center [755, 588] width 52 height 27
click at [714, 564] on button "2" at bounding box center [698, 557] width 52 height 27
click at [842, 549] on icon "Backspace" at bounding box center [839, 557] width 19 height 19
click at [867, 494] on span "–" at bounding box center [867, 494] width 8 height 21
click at [707, 558] on button "2" at bounding box center [698, 557] width 52 height 27
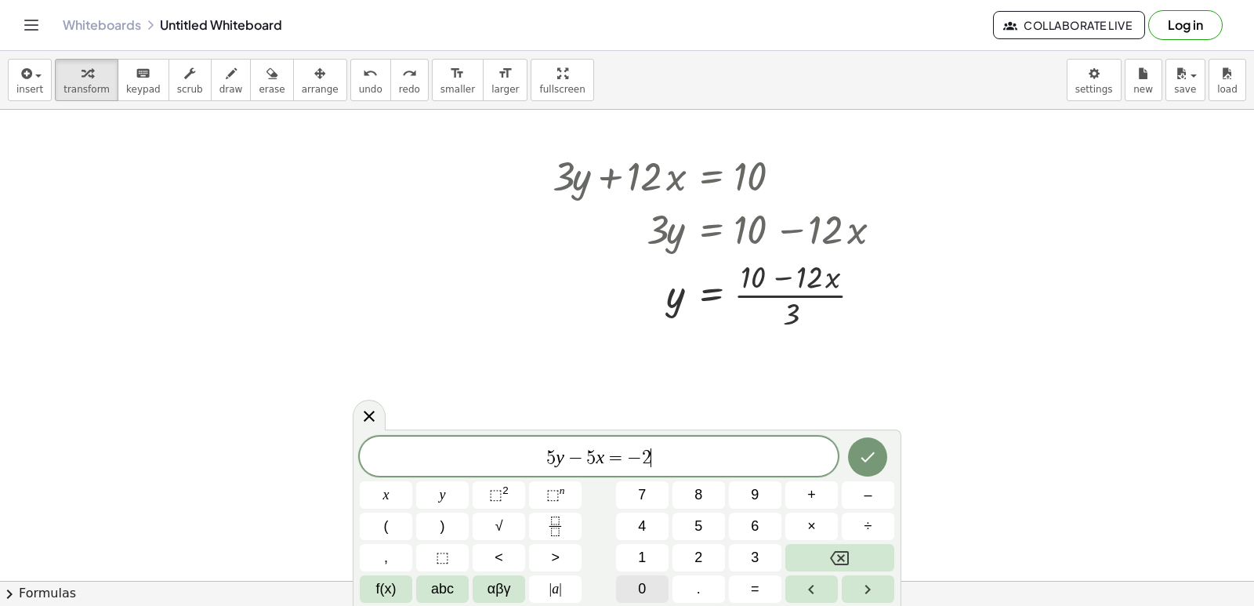
click at [641, 584] on span "0" at bounding box center [642, 588] width 8 height 21
click at [412, 481] on div at bounding box center [386, 494] width 52 height 27
click at [863, 468] on button "Done" at bounding box center [867, 456] width 39 height 39
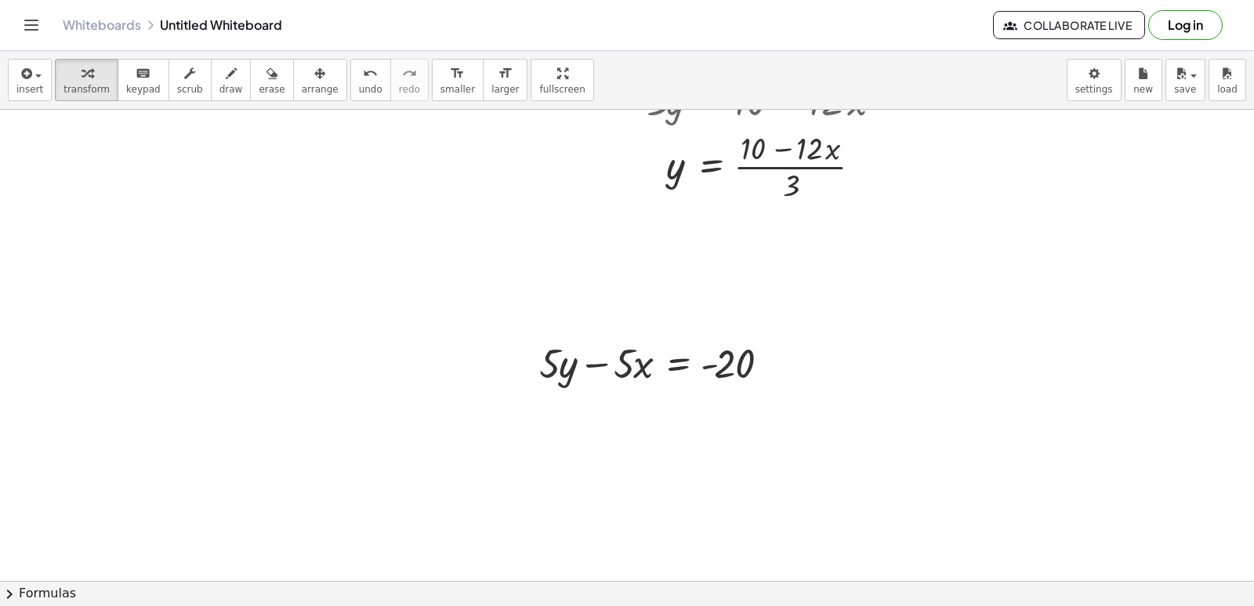
scroll to position [1098, 0]
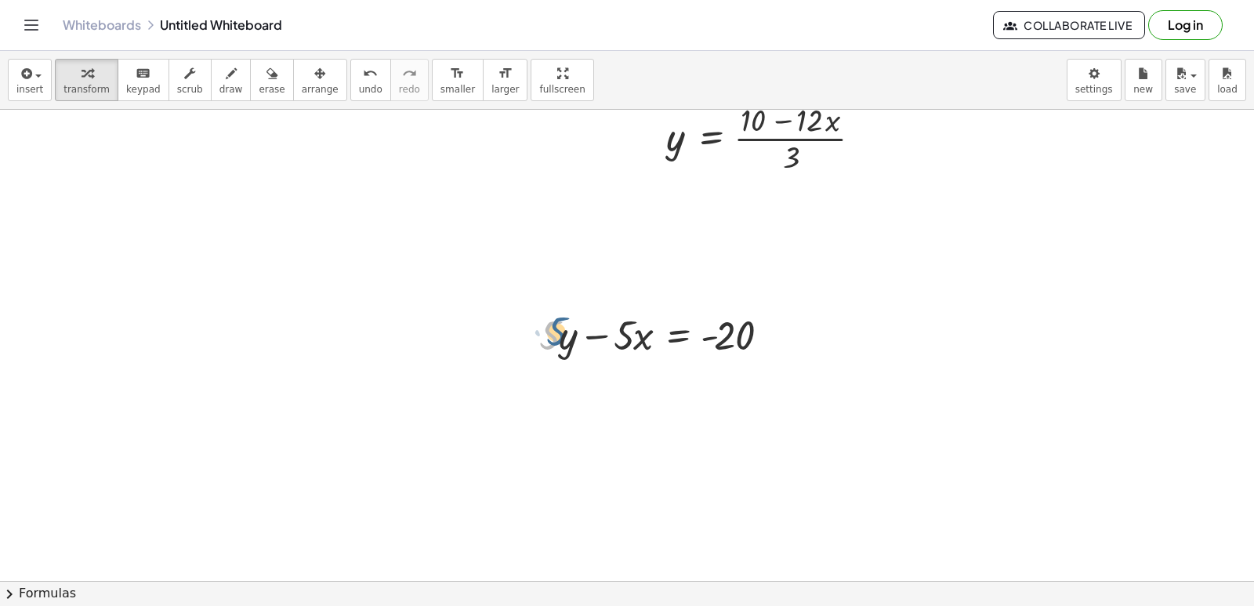
click at [550, 343] on div at bounding box center [659, 333] width 257 height 53
drag, startPoint x: 563, startPoint y: 334, endPoint x: 565, endPoint y: 370, distance: 36.1
drag, startPoint x: 520, startPoint y: 343, endPoint x: 526, endPoint y: 353, distance: 10.9
click at [538, 353] on div at bounding box center [550, 336] width 24 height 61
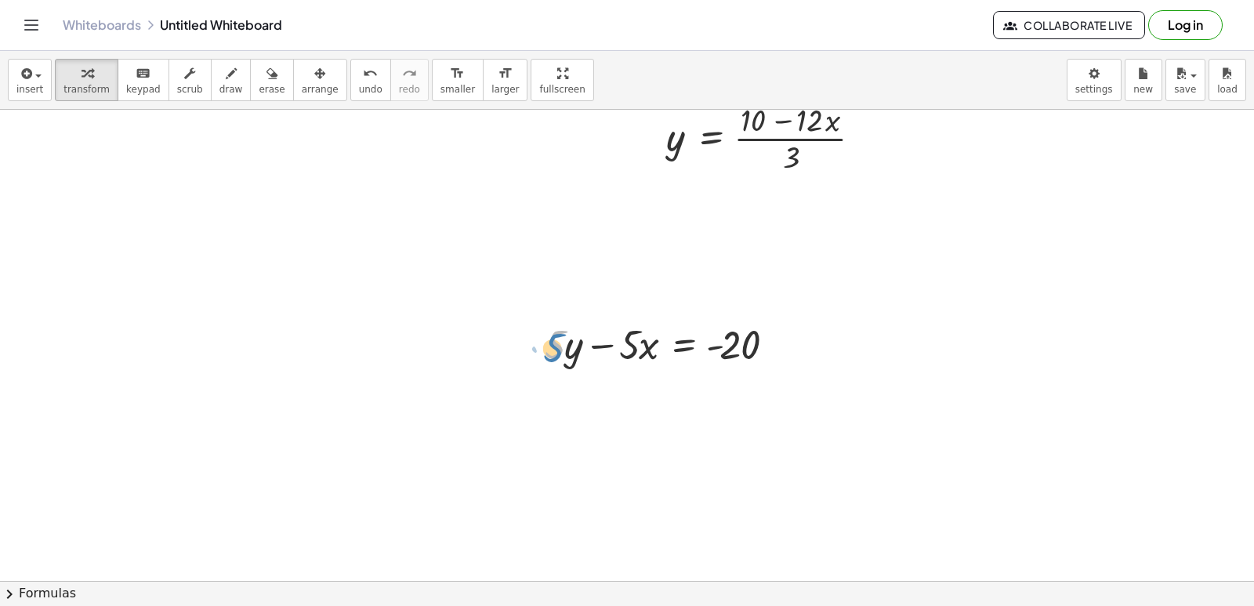
click at [561, 364] on div at bounding box center [665, 343] width 257 height 53
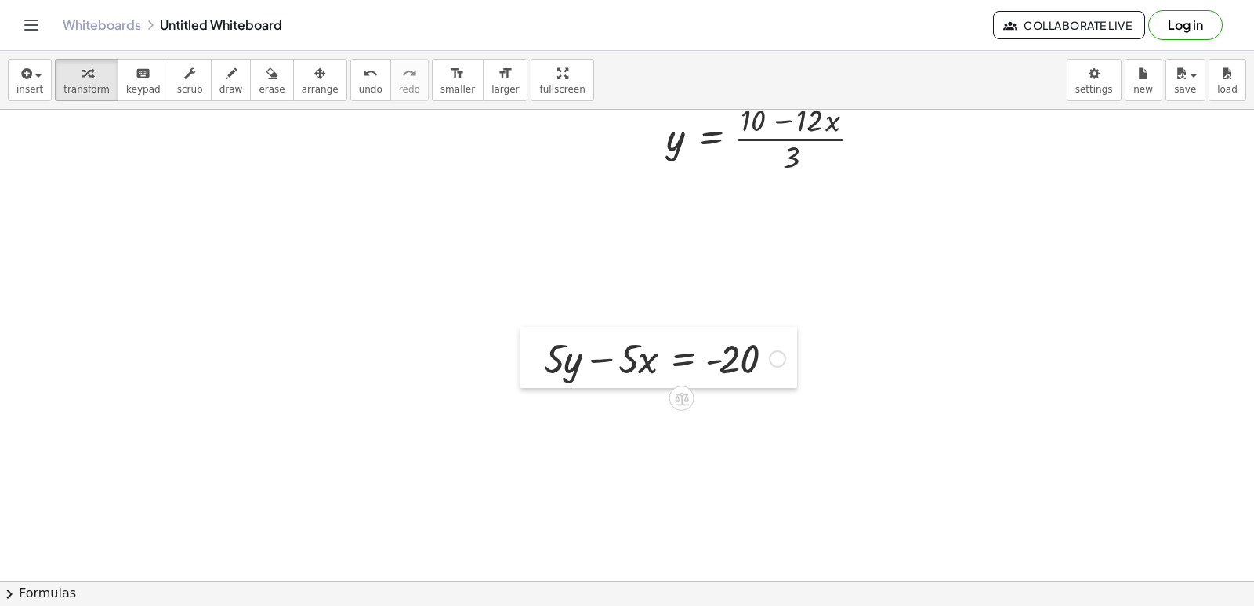
drag, startPoint x: 536, startPoint y: 349, endPoint x: 535, endPoint y: 364, distance: 14.1
click at [535, 364] on div at bounding box center [532, 357] width 24 height 61
drag, startPoint x: 548, startPoint y: 355, endPoint x: 798, endPoint y: 366, distance: 250.2
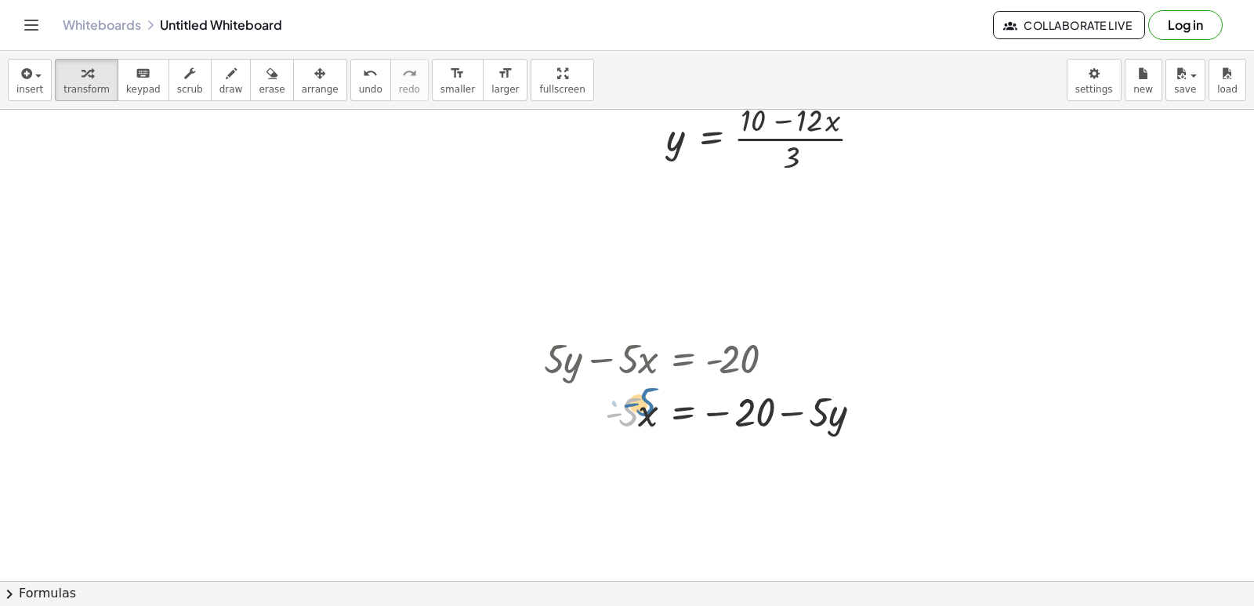
drag, startPoint x: 626, startPoint y: 413, endPoint x: 628, endPoint y: 432, distance: 19.7
click at [636, 419] on div at bounding box center [709, 410] width 347 height 53
drag, startPoint x: 617, startPoint y: 411, endPoint x: 598, endPoint y: 431, distance: 28.3
click at [598, 431] on div at bounding box center [709, 410] width 347 height 53
click at [359, 95] on span "undo" at bounding box center [371, 89] width 24 height 11
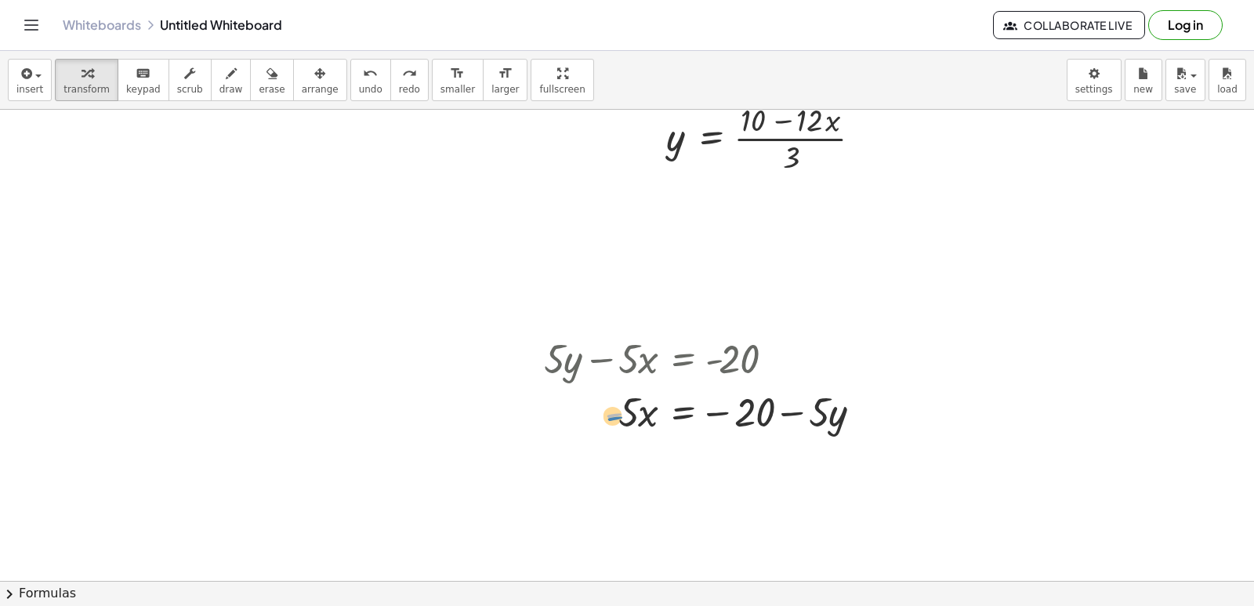
click at [611, 422] on div at bounding box center [726, 410] width 314 height 53
drag, startPoint x: 614, startPoint y: 416, endPoint x: 624, endPoint y: 422, distance: 12.0
click at [624, 425] on div at bounding box center [726, 410] width 314 height 53
drag, startPoint x: 633, startPoint y: 413, endPoint x: 785, endPoint y: 465, distance: 160.8
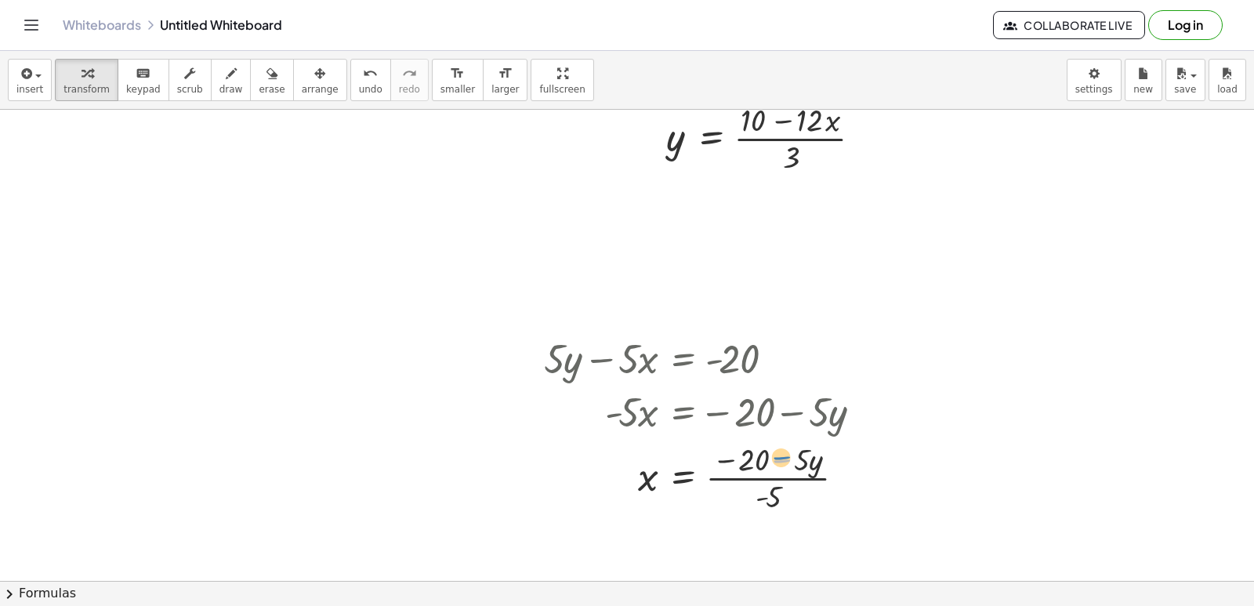
click at [788, 458] on div at bounding box center [709, 476] width 347 height 78
drag, startPoint x: 728, startPoint y: 458, endPoint x: 739, endPoint y: 473, distance: 18.5
click at [734, 472] on div at bounding box center [709, 476] width 347 height 78
drag, startPoint x: 812, startPoint y: 458, endPoint x: 810, endPoint y: 477, distance: 18.9
click at [814, 458] on div at bounding box center [709, 476] width 347 height 78
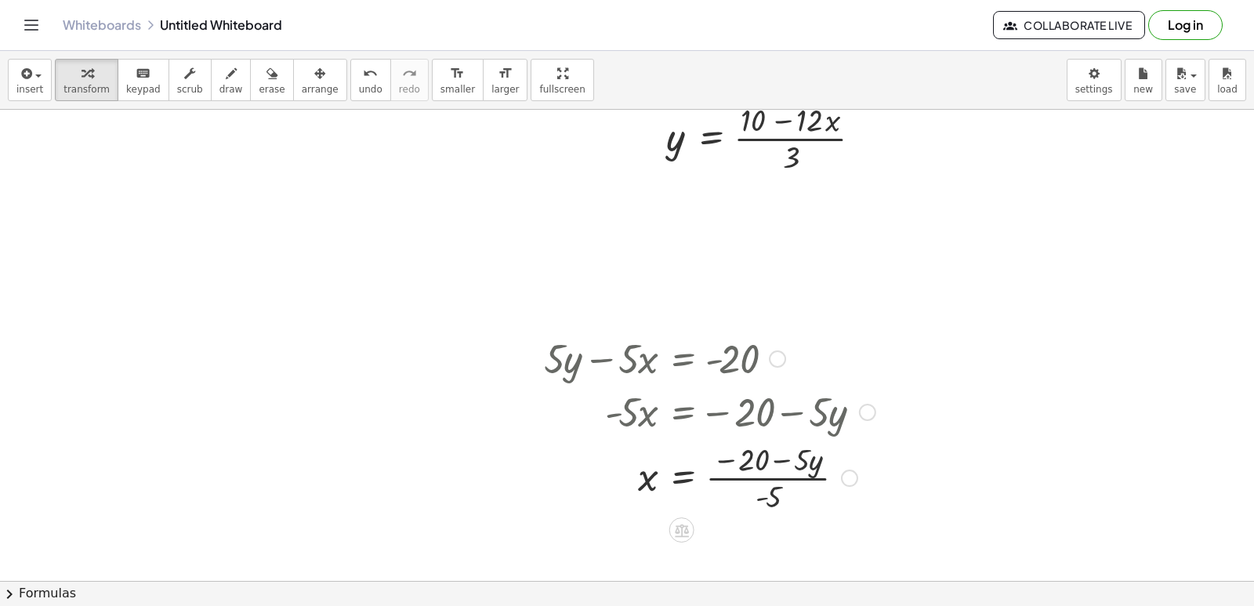
drag, startPoint x: 765, startPoint y: 498, endPoint x: 860, endPoint y: 484, distance: 95.8
click at [808, 487] on div at bounding box center [709, 476] width 347 height 78
drag, startPoint x: 769, startPoint y: 500, endPoint x: 810, endPoint y: 469, distance: 50.9
click at [810, 469] on div at bounding box center [709, 476] width 347 height 78
drag, startPoint x: 765, startPoint y: 495, endPoint x: 830, endPoint y: 490, distance: 65.2
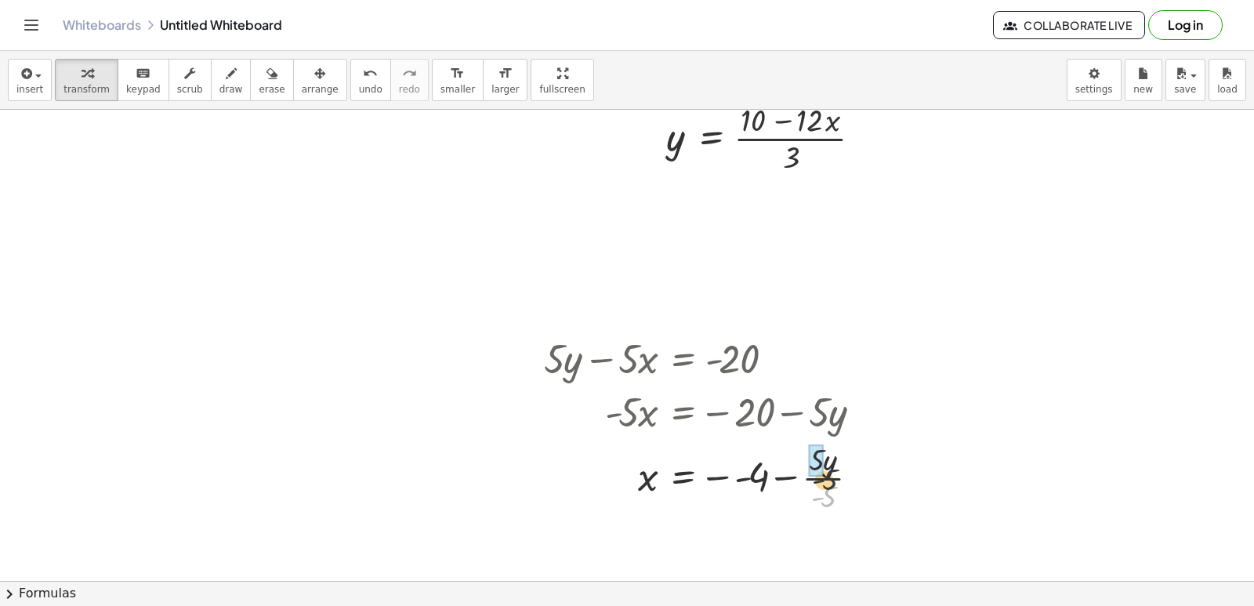
drag, startPoint x: 824, startPoint y: 494, endPoint x: 826, endPoint y: 465, distance: 29.0
click at [826, 465] on div at bounding box center [709, 476] width 347 height 78
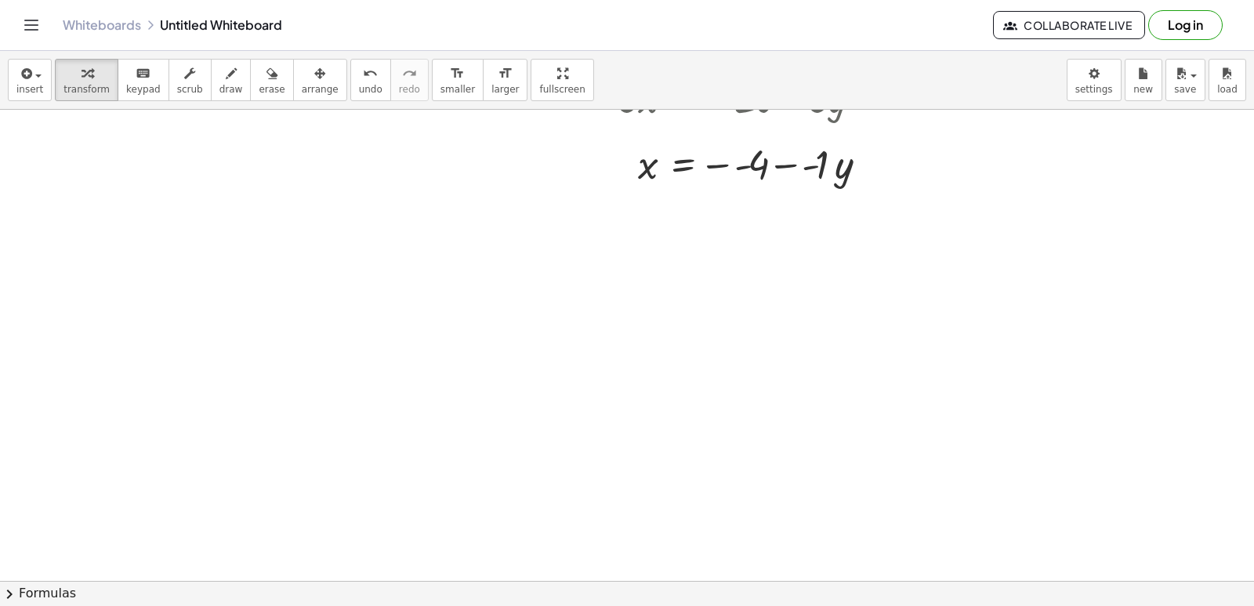
scroll to position [1413, 0]
drag, startPoint x: 430, startPoint y: 443, endPoint x: 438, endPoint y: 464, distance: 21.8
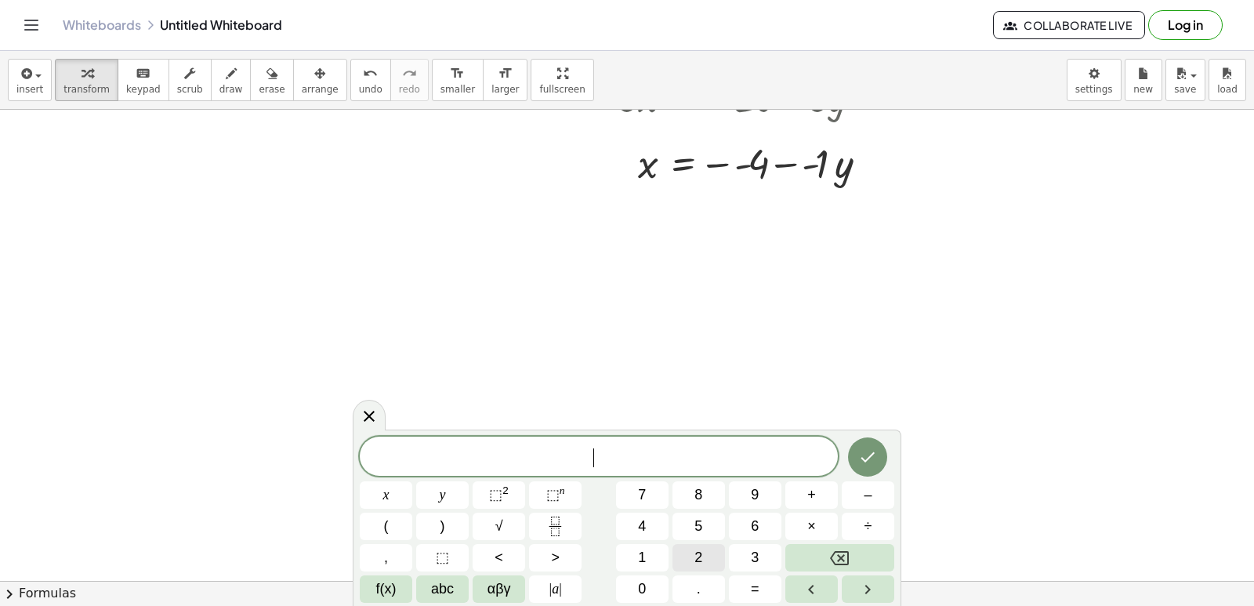
click at [696, 552] on span "2" at bounding box center [698, 557] width 8 height 21
click at [657, 555] on button "1" at bounding box center [642, 557] width 52 height 27
click at [397, 492] on button "x" at bounding box center [386, 494] width 52 height 27
click at [843, 555] on icon "Backspace" at bounding box center [839, 558] width 19 height 14
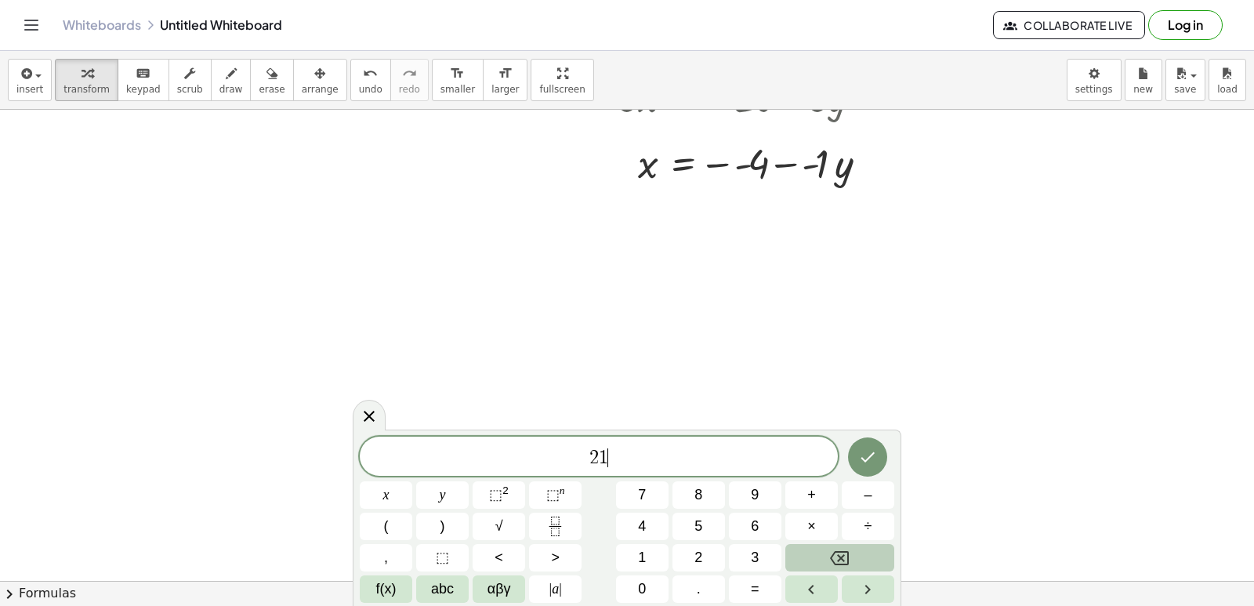
click at [843, 555] on icon "Backspace" at bounding box center [839, 558] width 19 height 14
click at [649, 494] on button "7" at bounding box center [642, 494] width 52 height 27
click at [430, 494] on button "y" at bounding box center [442, 494] width 52 height 27
click at [863, 495] on span "–" at bounding box center [867, 494] width 8 height 21
click at [687, 556] on button "2" at bounding box center [698, 557] width 52 height 27
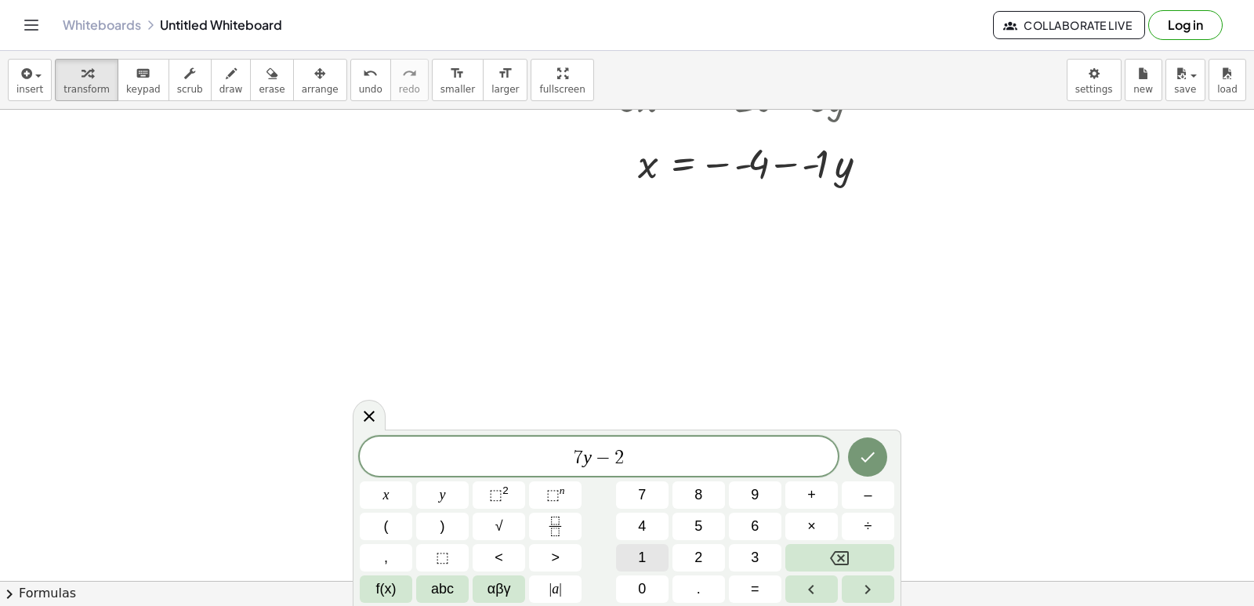
click at [647, 554] on button "1" at bounding box center [642, 557] width 52 height 27
click at [383, 491] on button "x" at bounding box center [386, 494] width 52 height 27
click at [740, 591] on button "=" at bounding box center [755, 588] width 52 height 27
click at [646, 494] on button "7" at bounding box center [642, 494] width 52 height 27
click at [857, 465] on button "Done" at bounding box center [867, 456] width 39 height 39
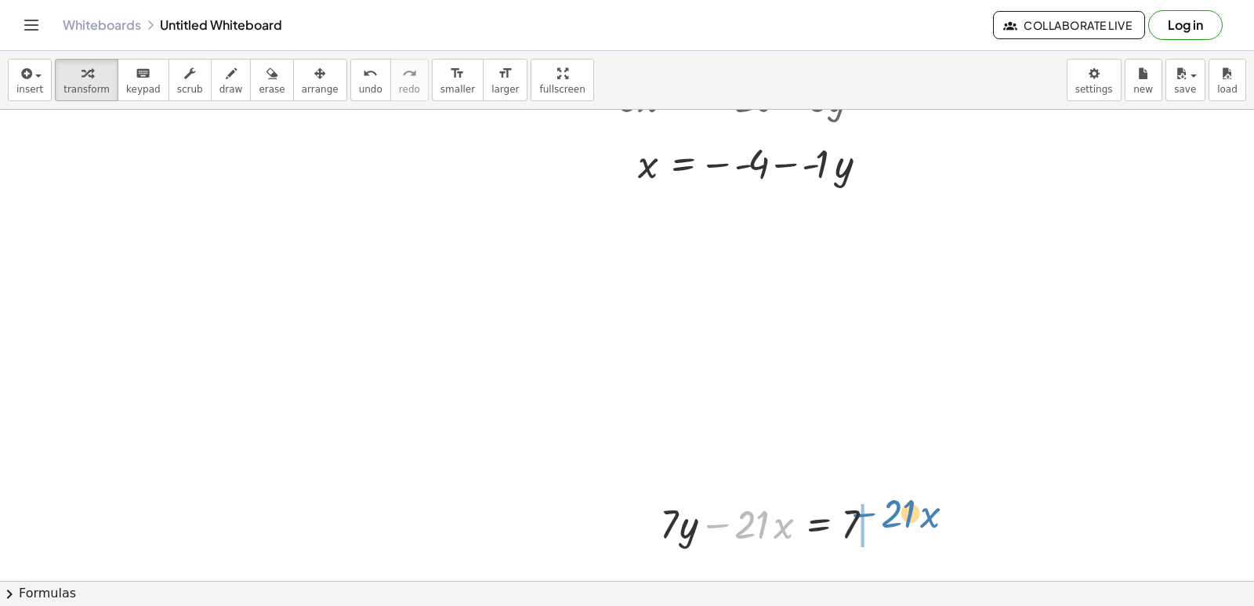
drag, startPoint x: 725, startPoint y: 519, endPoint x: 898, endPoint y: 522, distance: 173.2
click at [898, 522] on div "− · 21 · x + · 7 · y − · 21 · x = 7" at bounding box center [767, 522] width 263 height 61
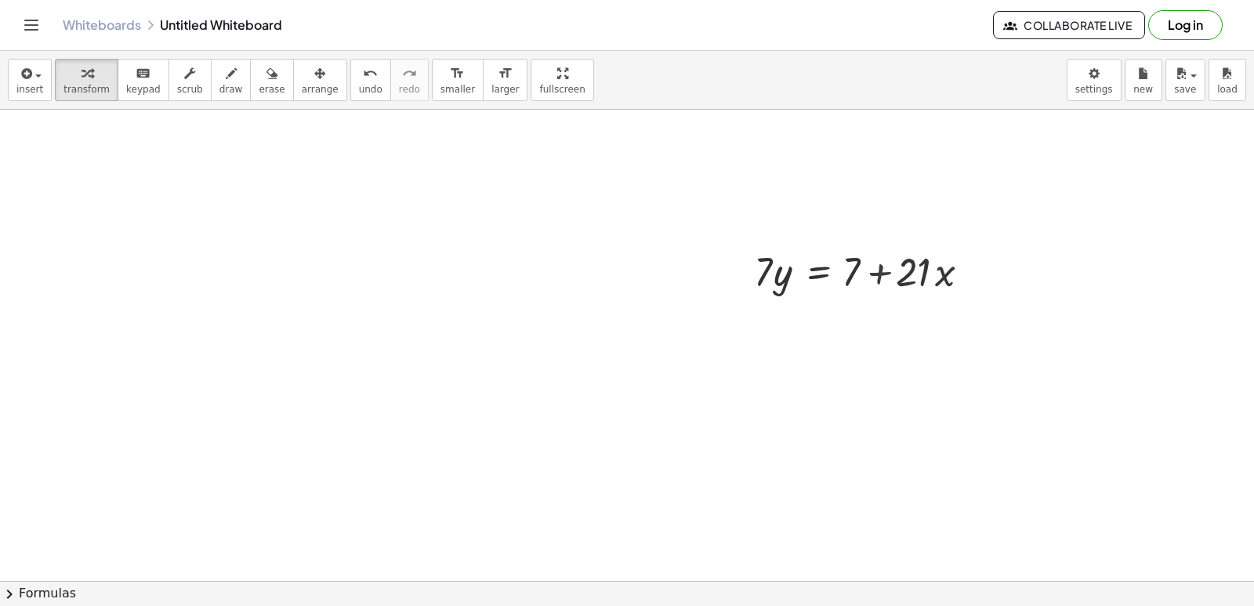
scroll to position [1726, 0]
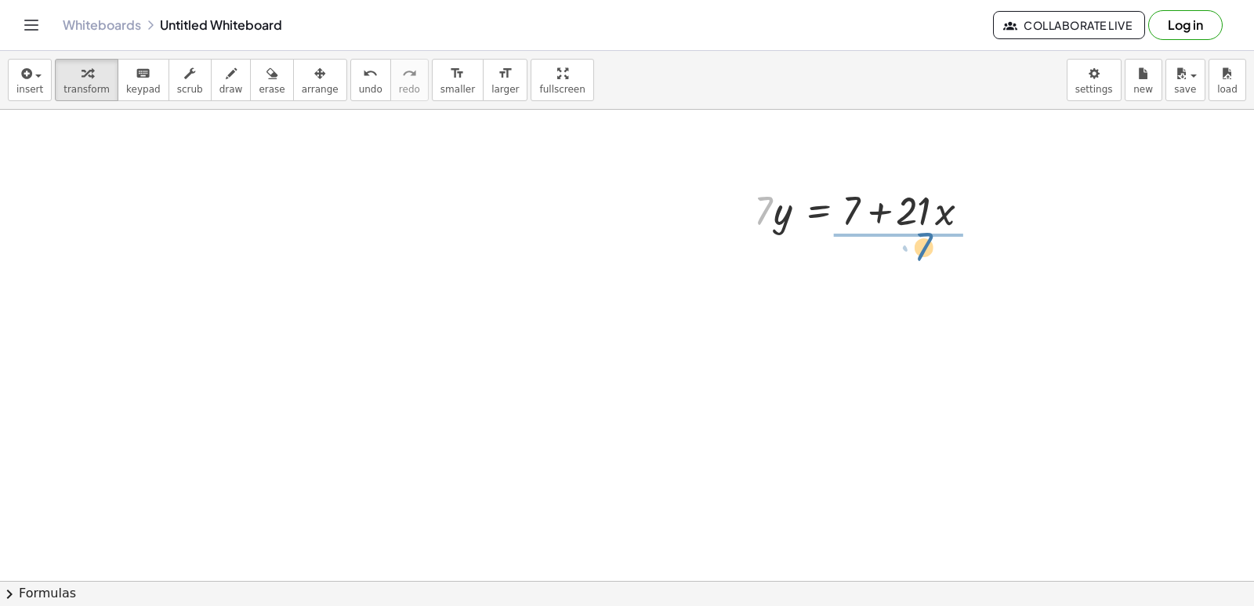
drag, startPoint x: 763, startPoint y: 210, endPoint x: 929, endPoint y: 246, distance: 170.0
click at [860, 258] on div at bounding box center [868, 275] width 244 height 78
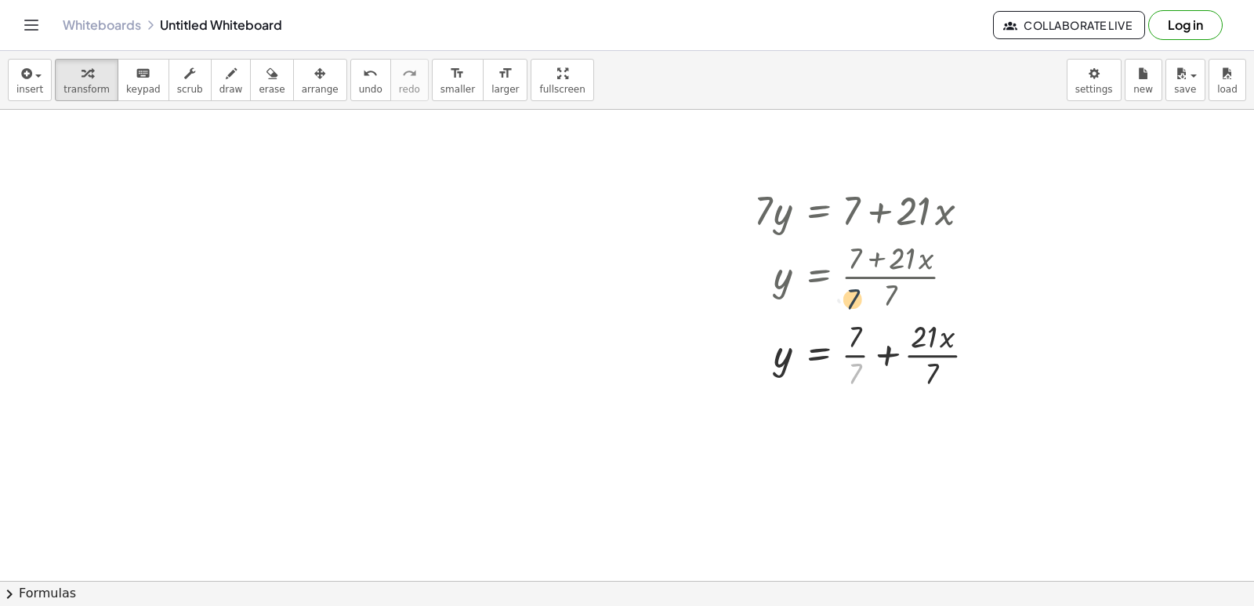
drag, startPoint x: 856, startPoint y: 378, endPoint x: 853, endPoint y: 331, distance: 46.3
click at [853, 319] on div at bounding box center [871, 353] width 250 height 78
drag, startPoint x: 858, startPoint y: 373, endPoint x: 859, endPoint y: 338, distance: 35.3
drag, startPoint x: 921, startPoint y: 370, endPoint x: 917, endPoint y: 393, distance: 23.7
click at [817, 211] on div "+ · 7 · y − · 21 · x = 7 · 7 · y = + 7 + · 21 · x y = · ( + 7 + · 21 · x ) · 7 …" at bounding box center [817, 211] width 0 height 0
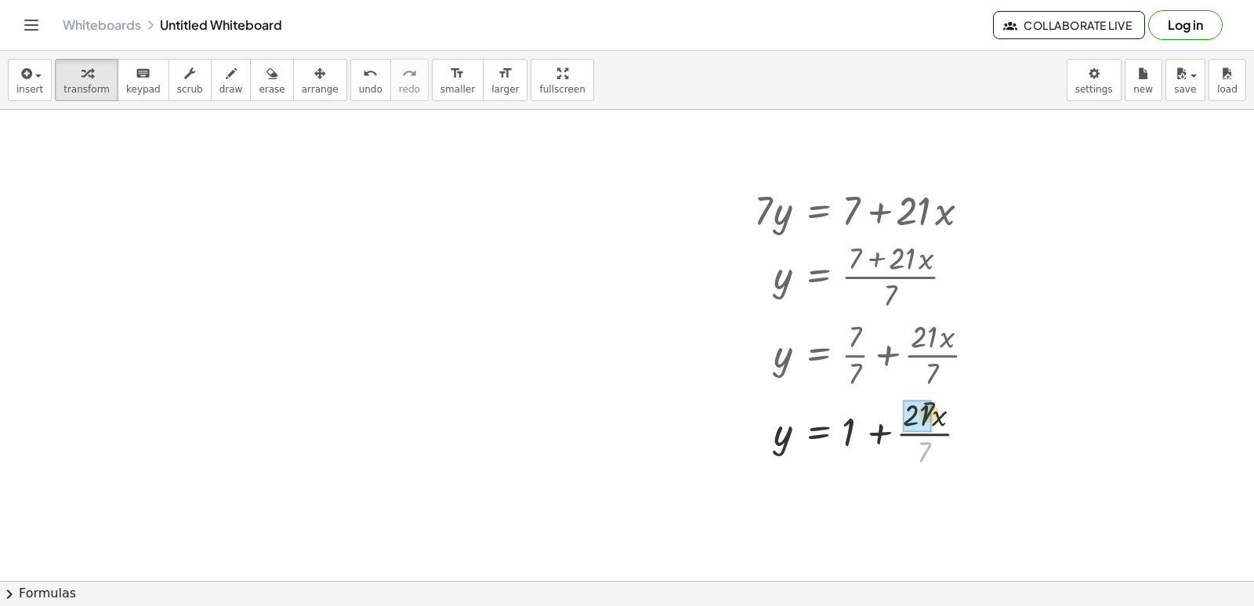
drag, startPoint x: 922, startPoint y: 454, endPoint x: 922, endPoint y: 420, distance: 33.7
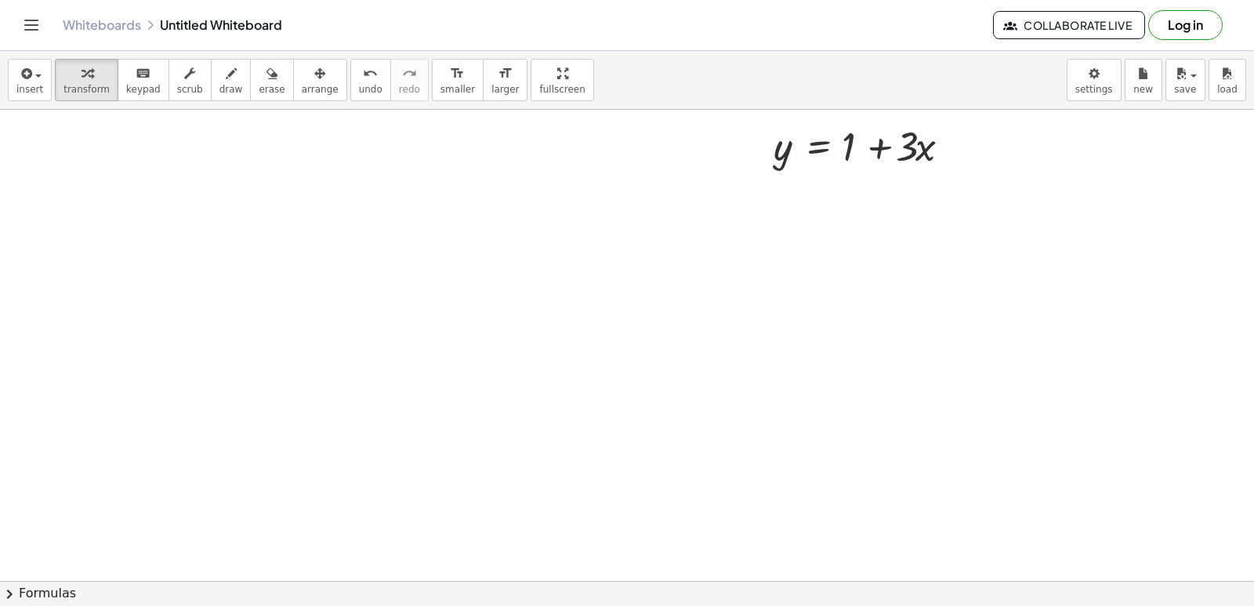
scroll to position [2040, 0]
drag, startPoint x: 765, startPoint y: 425, endPoint x: 752, endPoint y: 425, distance: 13.3
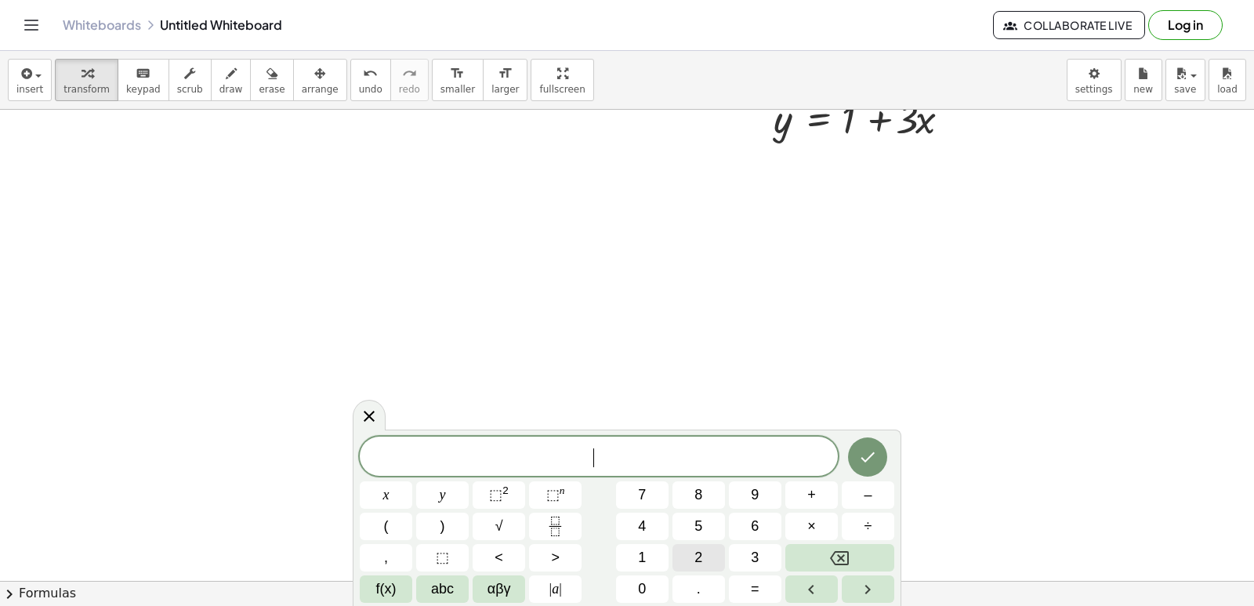
click at [689, 548] on button "2" at bounding box center [698, 557] width 52 height 27
click at [453, 502] on button "y" at bounding box center [442, 494] width 52 height 27
click at [819, 499] on button "+" at bounding box center [811, 494] width 52 height 27
click at [693, 555] on button "2" at bounding box center [698, 557] width 52 height 27
click at [405, 503] on button "x" at bounding box center [386, 494] width 52 height 27
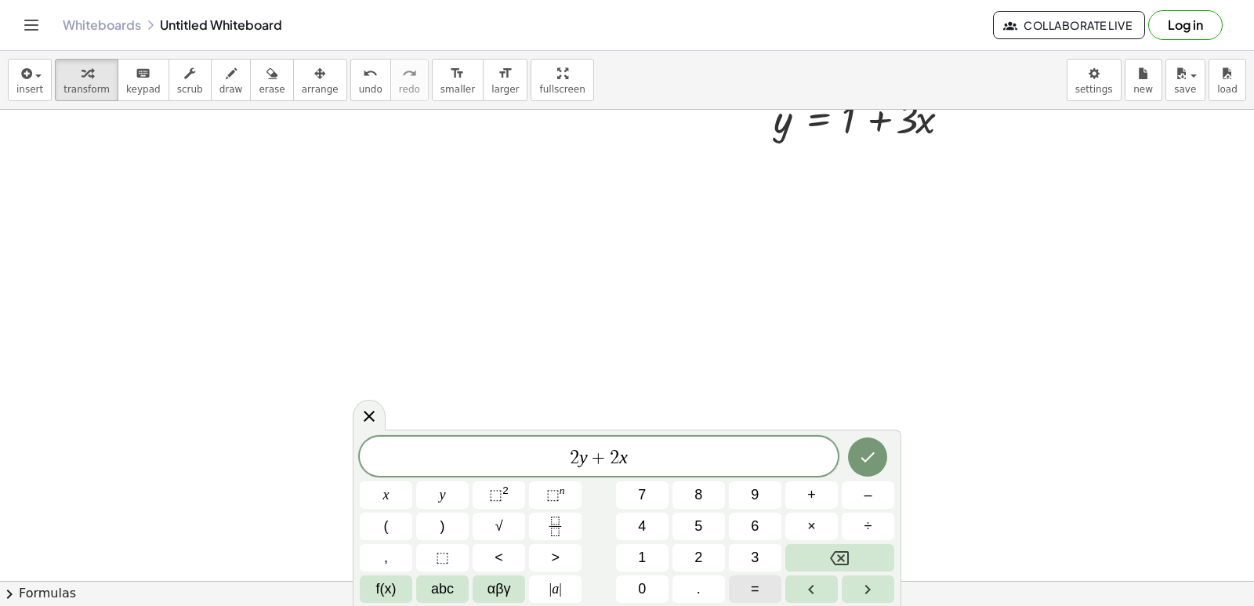
click at [749, 590] on button "=" at bounding box center [755, 588] width 52 height 27
click at [654, 555] on button "1" at bounding box center [642, 557] width 52 height 27
click at [631, 587] on button "0" at bounding box center [642, 588] width 52 height 27
click at [869, 454] on icon "Done" at bounding box center [867, 456] width 19 height 19
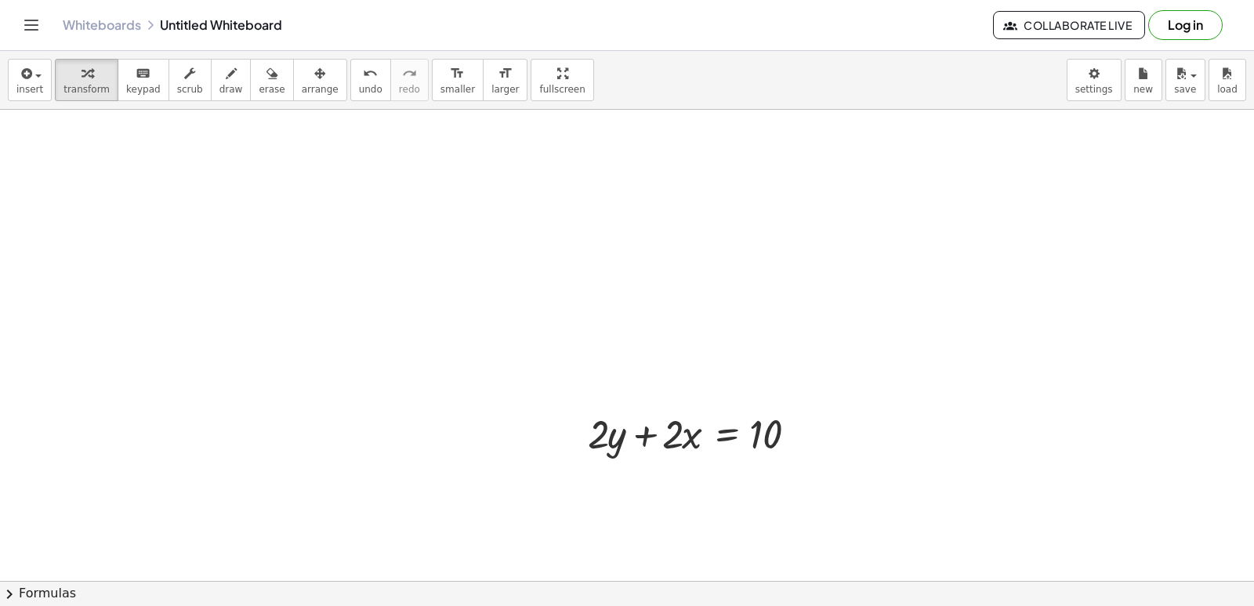
scroll to position [2118, 0]
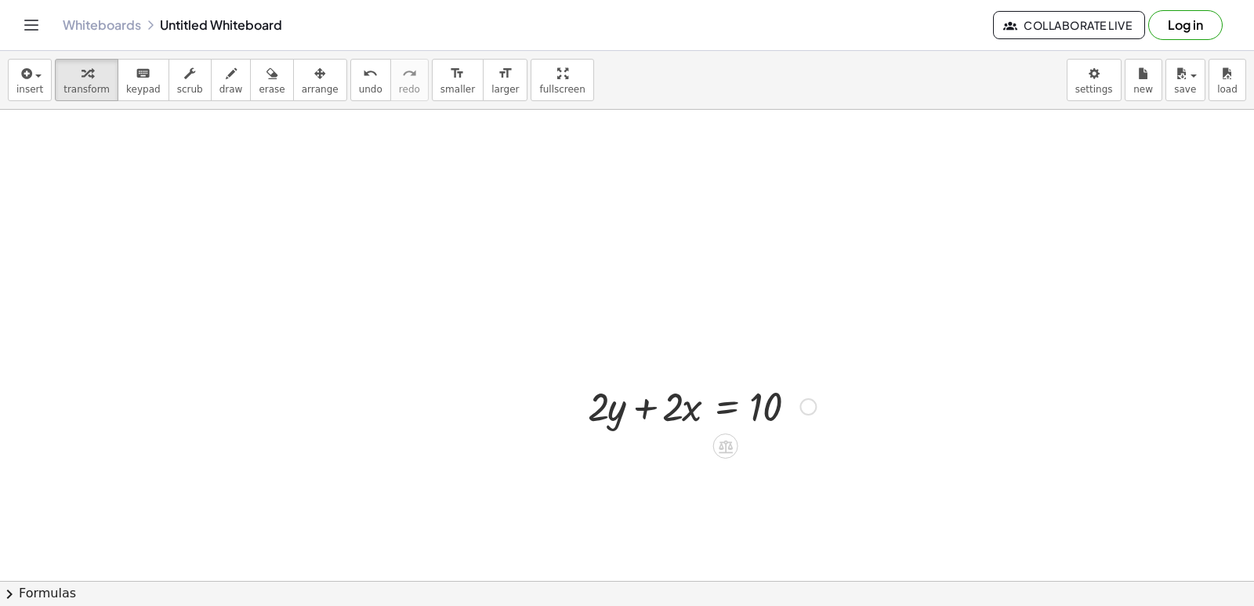
click at [682, 404] on div at bounding box center [702, 404] width 244 height 53
click at [682, 400] on div at bounding box center [702, 404] width 244 height 53
click at [684, 399] on div at bounding box center [702, 404] width 244 height 53
drag, startPoint x: 332, startPoint y: 92, endPoint x: 350, endPoint y: 89, distance: 18.3
click at [359, 92] on span "undo" at bounding box center [371, 89] width 24 height 11
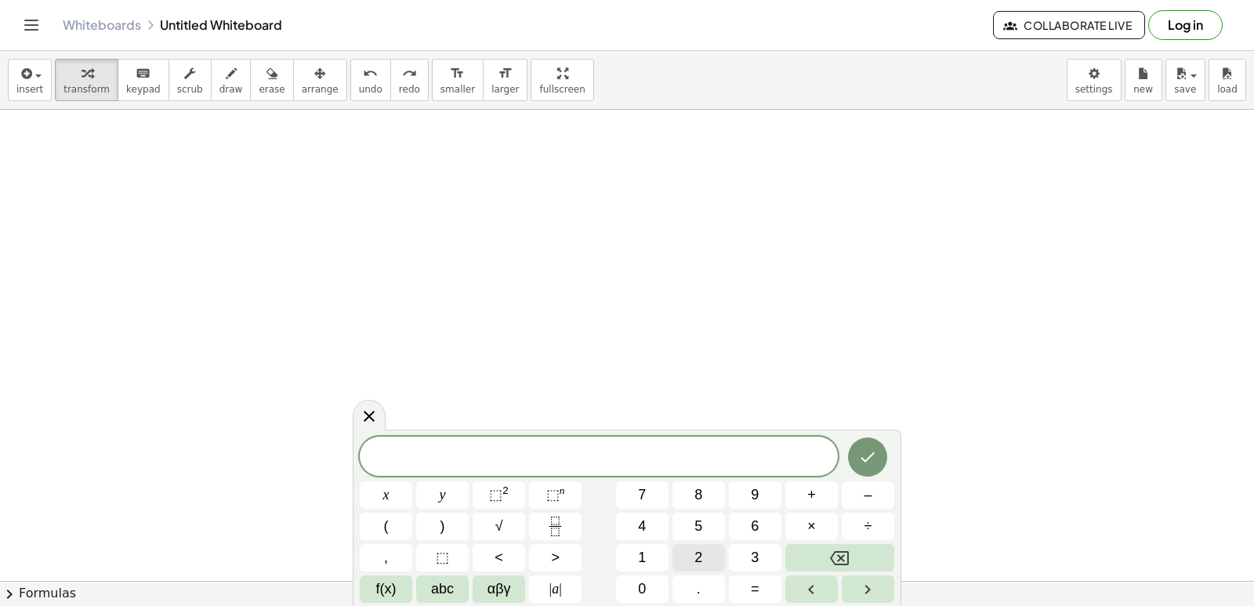
click at [691, 555] on button "2" at bounding box center [698, 557] width 52 height 27
click at [461, 494] on button "y" at bounding box center [442, 494] width 52 height 27
click at [823, 500] on button "+" at bounding box center [811, 494] width 52 height 27
click at [399, 497] on button "x" at bounding box center [386, 494] width 52 height 27
click at [766, 586] on button "=" at bounding box center [755, 588] width 52 height 27
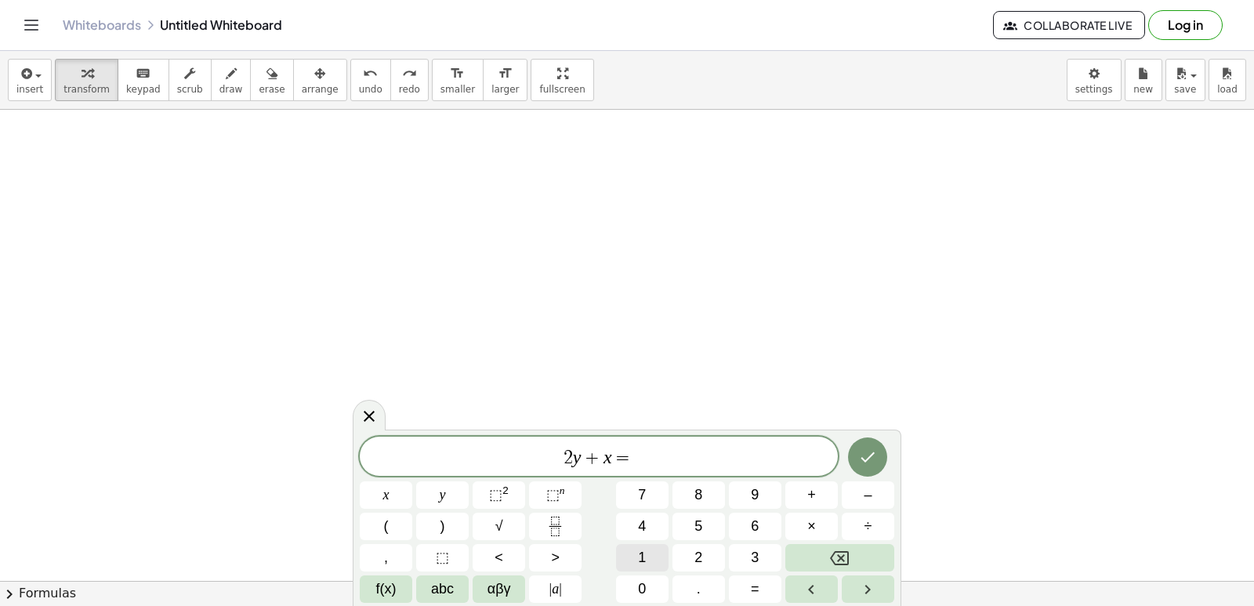
click at [627, 554] on button "1" at bounding box center [642, 557] width 52 height 27
click at [646, 580] on button "0" at bounding box center [642, 588] width 52 height 27
click at [861, 461] on icon "Done" at bounding box center [867, 456] width 19 height 19
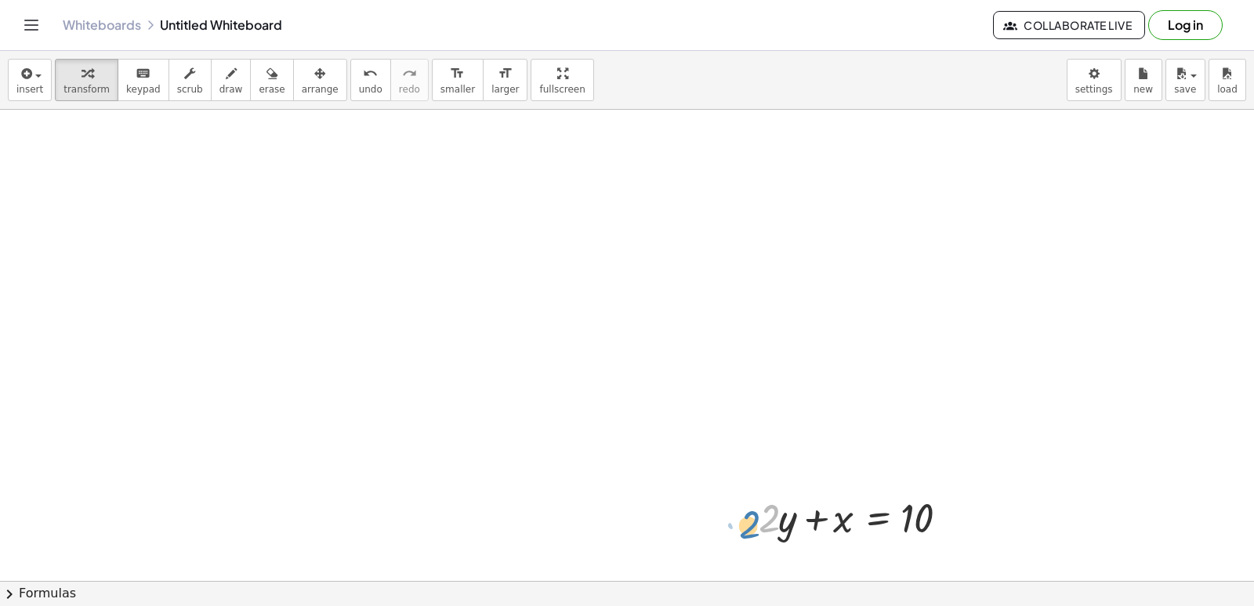
click at [778, 528] on div at bounding box center [863, 516] width 224 height 53
click at [761, 540] on div at bounding box center [863, 516] width 224 height 53
click at [782, 534] on div at bounding box center [863, 516] width 224 height 53
drag, startPoint x: 751, startPoint y: 519, endPoint x: 767, endPoint y: 513, distance: 17.3
click at [767, 513] on div at bounding box center [764, 511] width 24 height 61
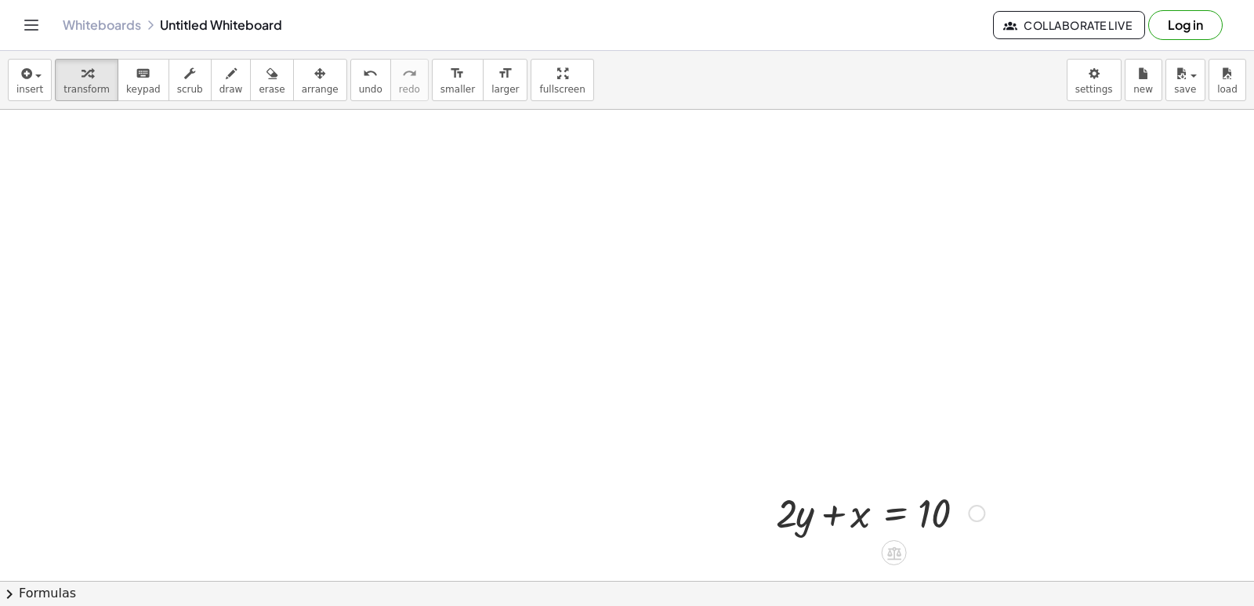
click at [776, 515] on div at bounding box center [880, 511] width 224 height 53
click at [790, 525] on div at bounding box center [880, 511] width 224 height 53
drag, startPoint x: 772, startPoint y: 518, endPoint x: 731, endPoint y: 505, distance: 43.4
click at [731, 499] on div at bounding box center [727, 496] width 24 height 61
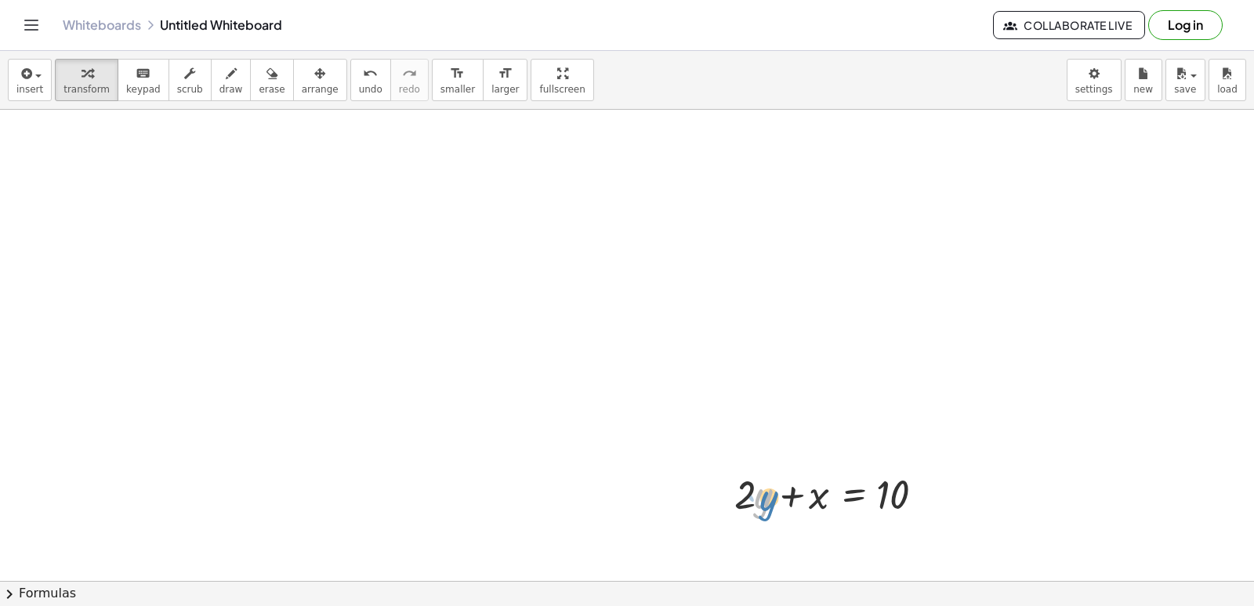
drag, startPoint x: 754, startPoint y: 501, endPoint x: 748, endPoint y: 508, distance: 8.9
click at [757, 508] on div at bounding box center [838, 492] width 224 height 53
drag, startPoint x: 748, startPoint y: 494, endPoint x: 734, endPoint y: 486, distance: 16.1
click at [734, 486] on div at bounding box center [838, 492] width 224 height 53
click at [749, 503] on div at bounding box center [838, 492] width 224 height 53
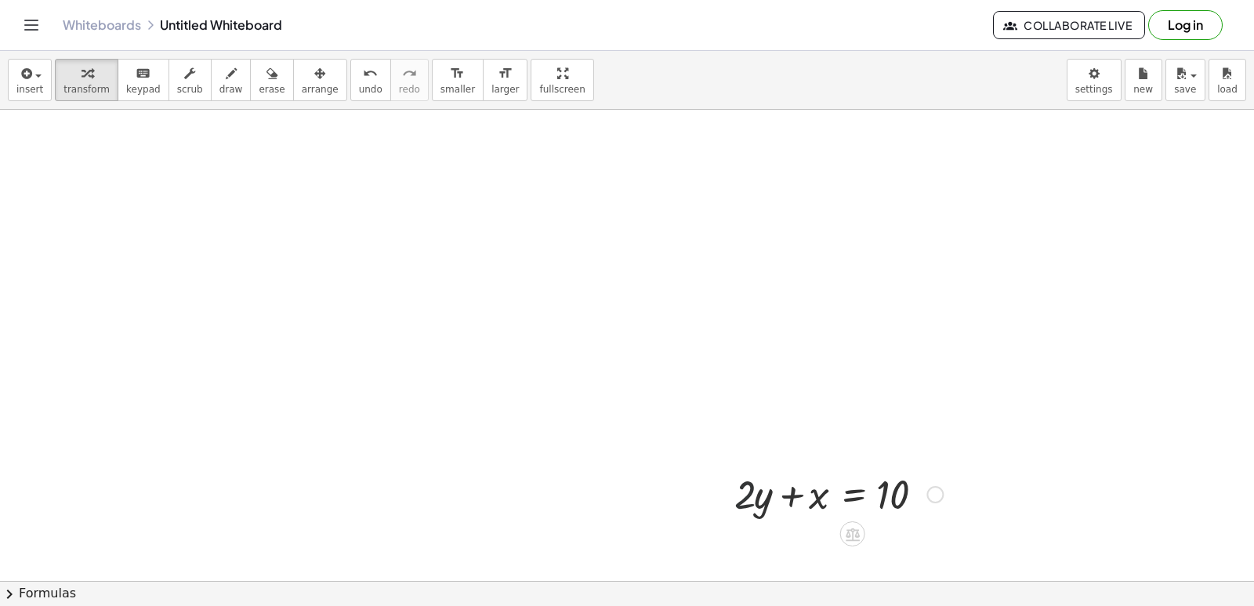
click at [749, 503] on div at bounding box center [838, 492] width 224 height 53
drag, startPoint x: 762, startPoint y: 501, endPoint x: 733, endPoint y: 498, distance: 29.1
click at [758, 501] on div at bounding box center [838, 492] width 224 height 53
click at [754, 502] on div at bounding box center [838, 492] width 224 height 53
click at [743, 497] on div at bounding box center [838, 492] width 224 height 53
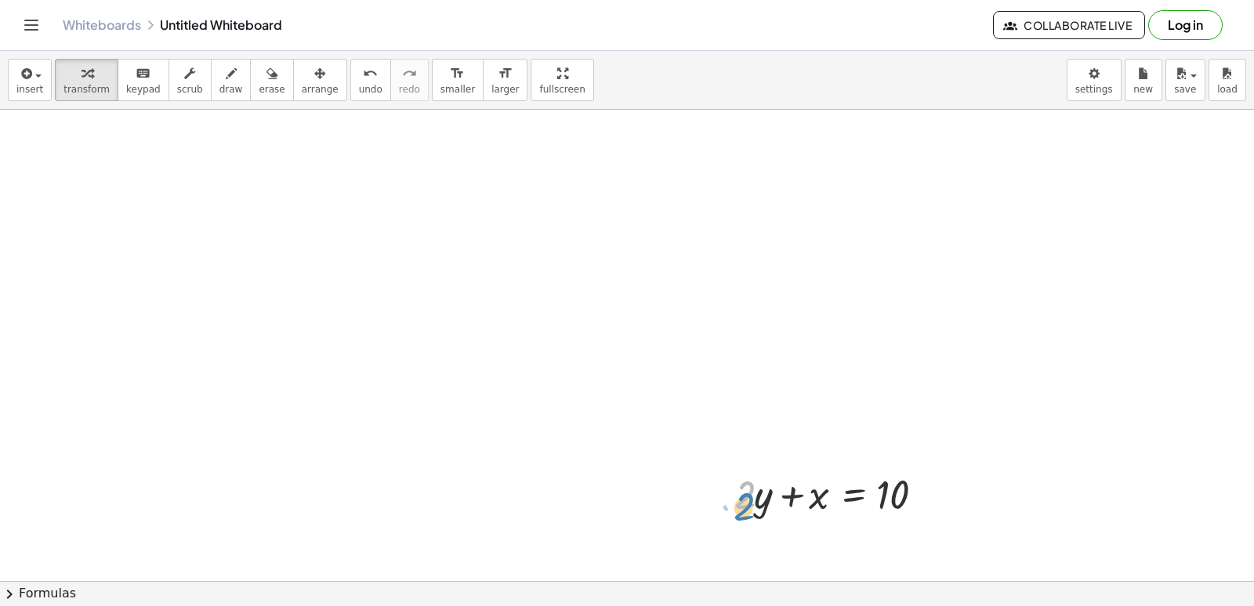
drag, startPoint x: 744, startPoint y: 497, endPoint x: 747, endPoint y: 509, distance: 12.8
click at [747, 512] on div at bounding box center [838, 492] width 224 height 53
drag, startPoint x: 740, startPoint y: 498, endPoint x: 930, endPoint y: 508, distance: 189.8
click at [930, 508] on div at bounding box center [835, 492] width 218 height 53
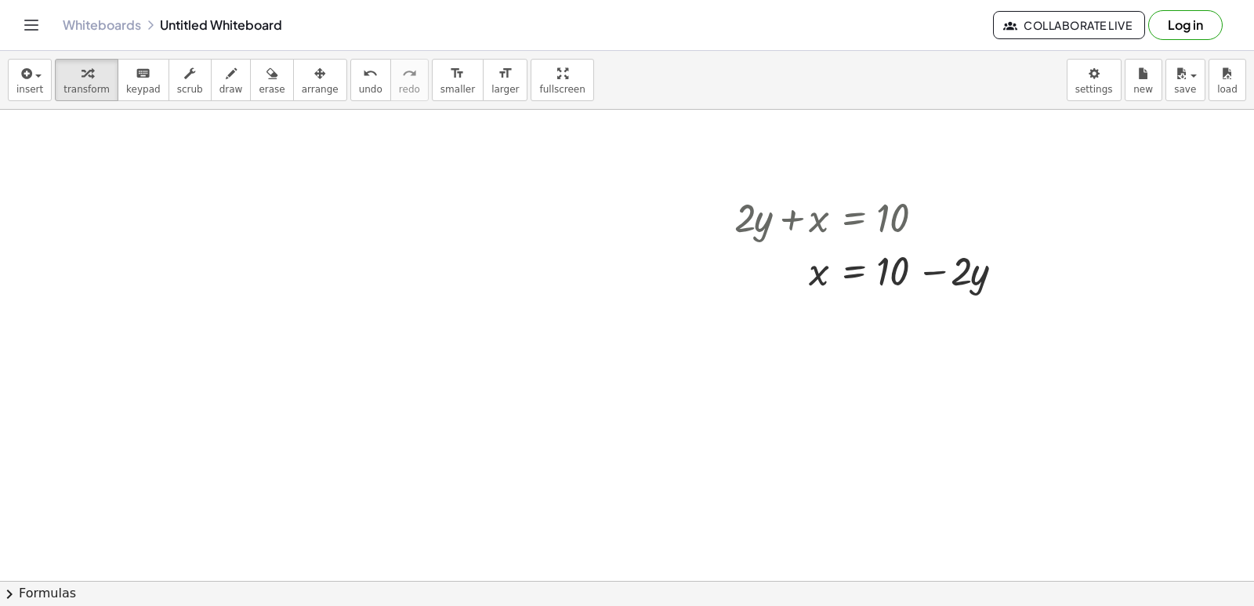
scroll to position [2432, 0]
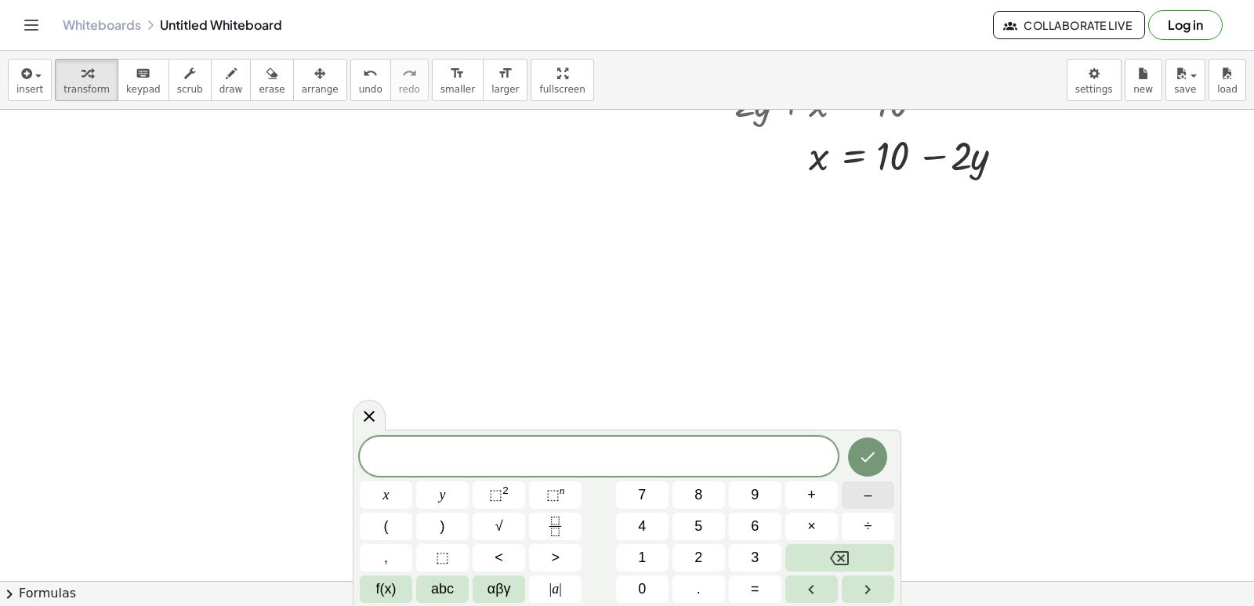
click at [864, 490] on span "–" at bounding box center [867, 494] width 8 height 21
click at [708, 516] on button "5" at bounding box center [698, 525] width 52 height 27
click at [443, 493] on span "y" at bounding box center [443, 494] width 6 height 21
click at [823, 497] on button "+" at bounding box center [811, 494] width 52 height 27
click at [375, 488] on button "x" at bounding box center [386, 494] width 52 height 27
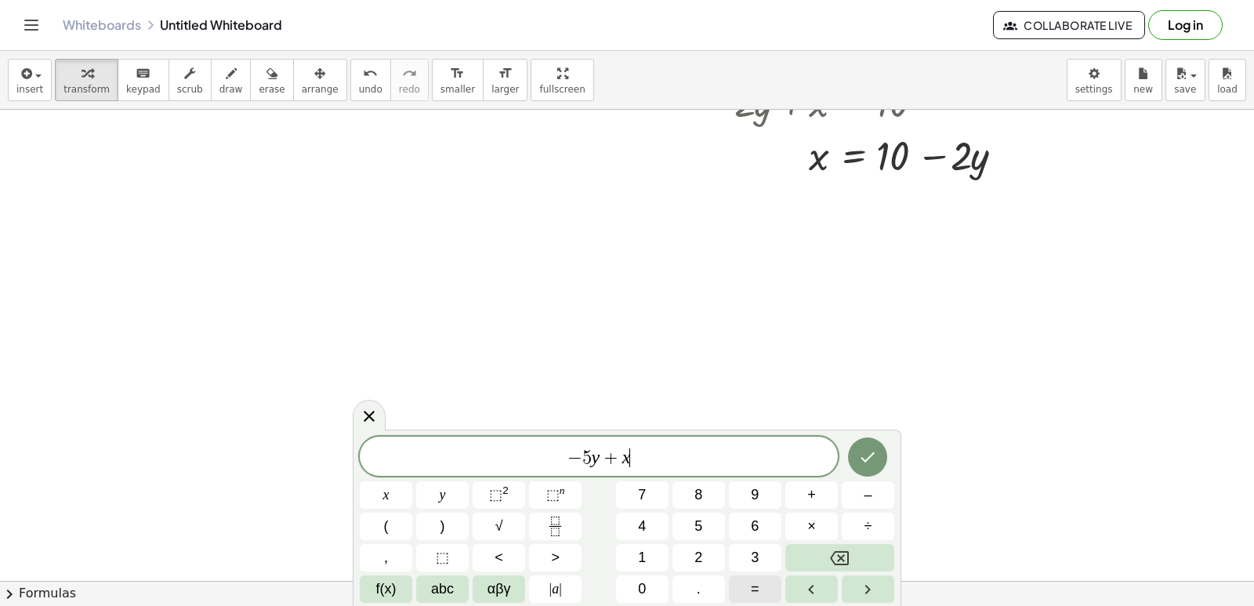
click at [735, 584] on button "=" at bounding box center [755, 588] width 52 height 27
click at [711, 555] on button "2" at bounding box center [698, 557] width 52 height 27
click at [863, 461] on icon "Done" at bounding box center [867, 456] width 19 height 19
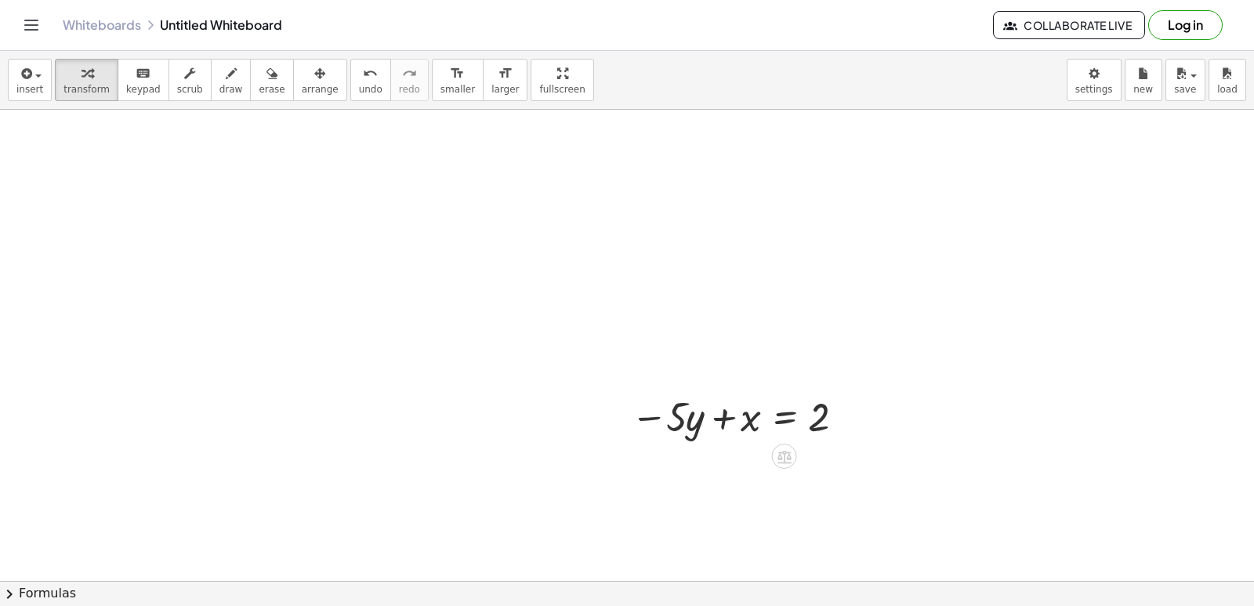
scroll to position [2667, 0]
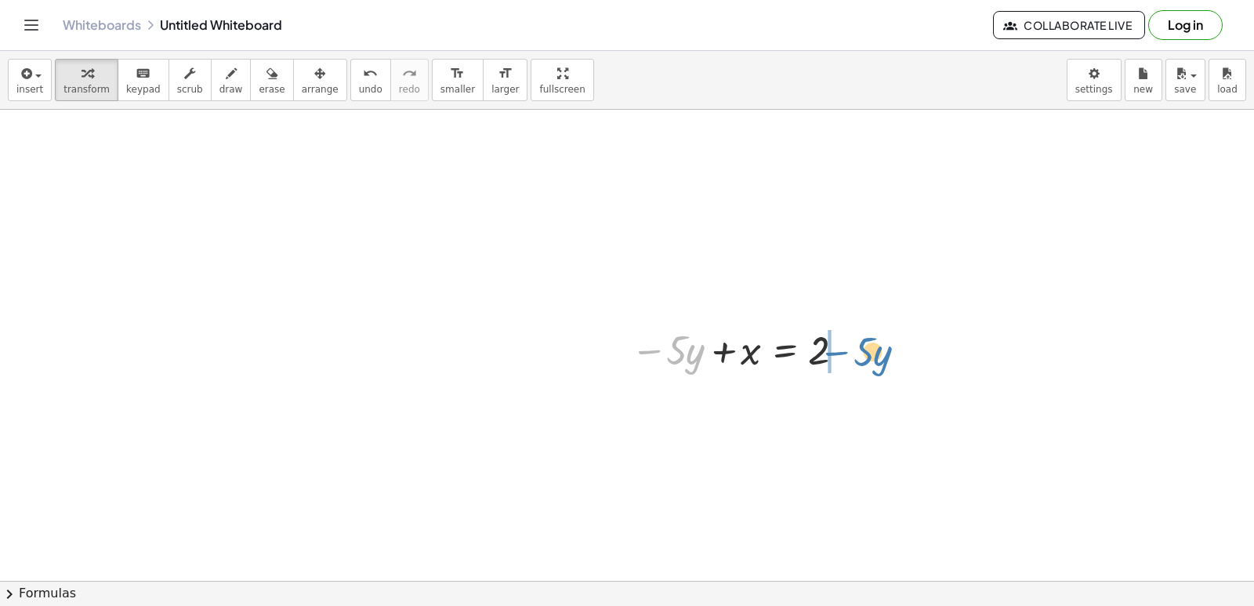
drag, startPoint x: 659, startPoint y: 350, endPoint x: 846, endPoint y: 352, distance: 187.2
click at [846, 352] on div at bounding box center [739, 348] width 233 height 53
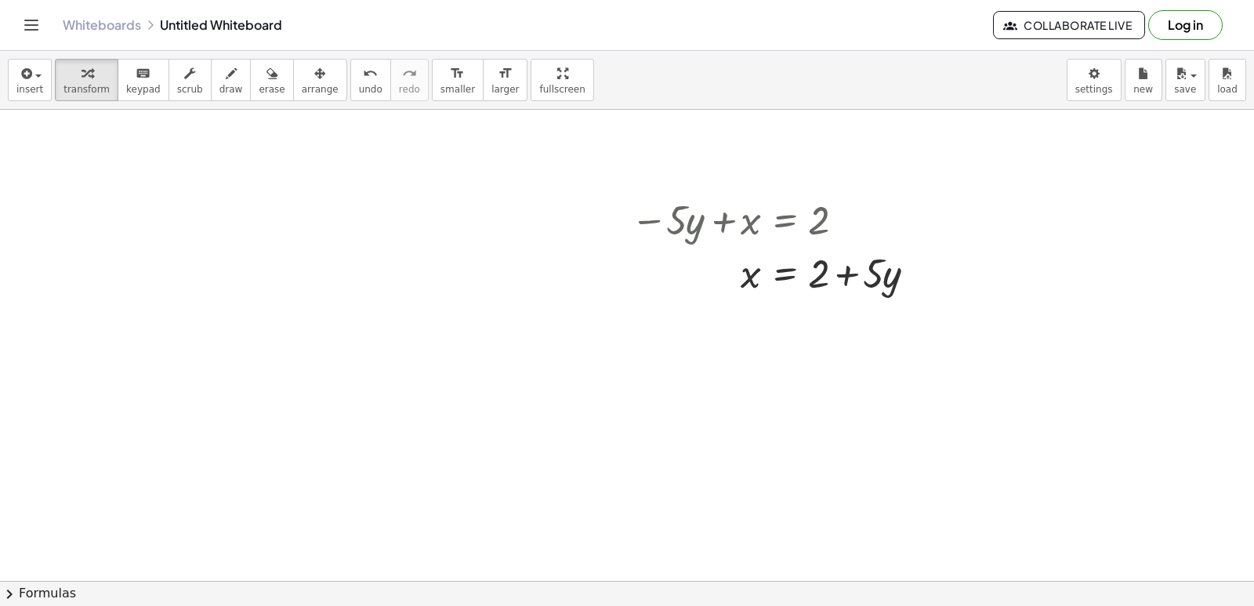
scroll to position [2825, 0]
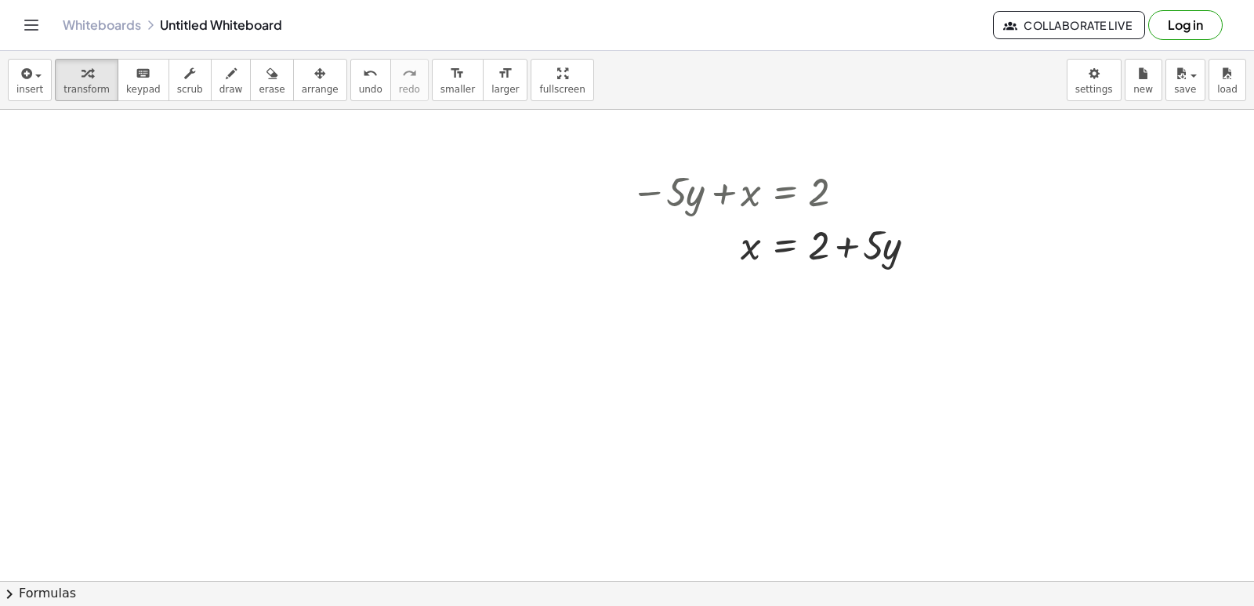
click at [0, 0] on button "1" at bounding box center [0, 0] width 0 height 0
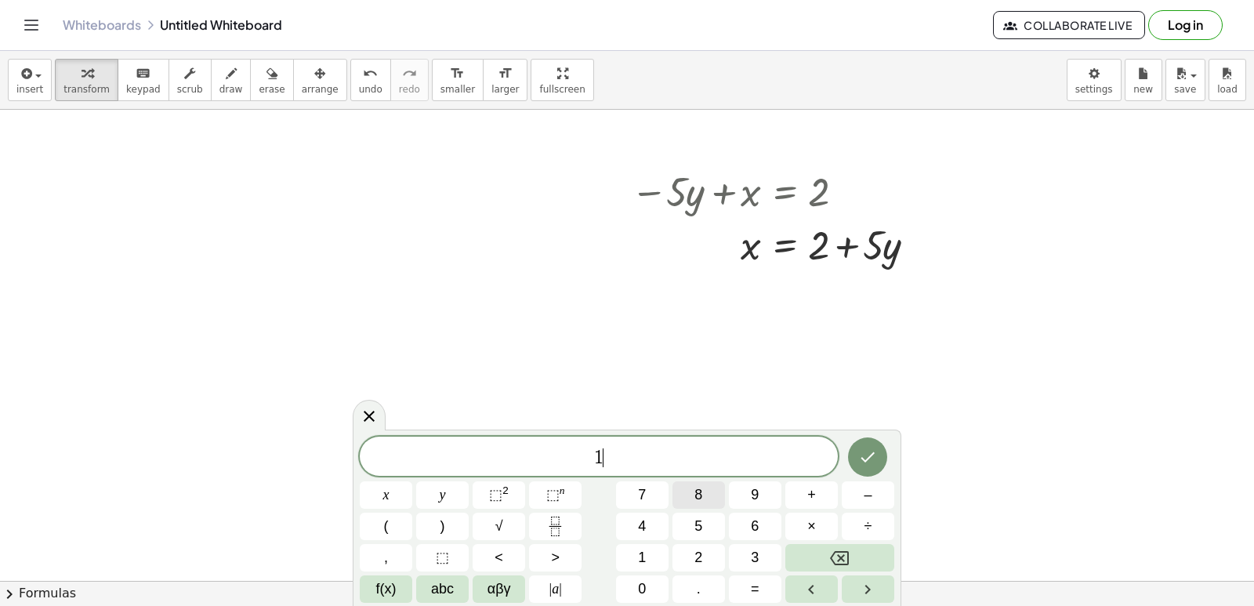
click at [692, 515] on div "1 ​ x y ⬚ 2 ⬚ n 7 8 9 + – ( ) √ 4 5 6 × ÷ , ⬚ < > 1 2 3 f(x) abc αβγ | a | 0 . =" at bounding box center [627, 519] width 534 height 166
click at [859, 549] on button "Backspace" at bounding box center [839, 557] width 109 height 27
click at [760, 561] on button "3" at bounding box center [755, 557] width 52 height 27
click at [457, 498] on button "y" at bounding box center [442, 494] width 52 height 27
click at [814, 497] on span "+" at bounding box center [811, 494] width 9 height 21
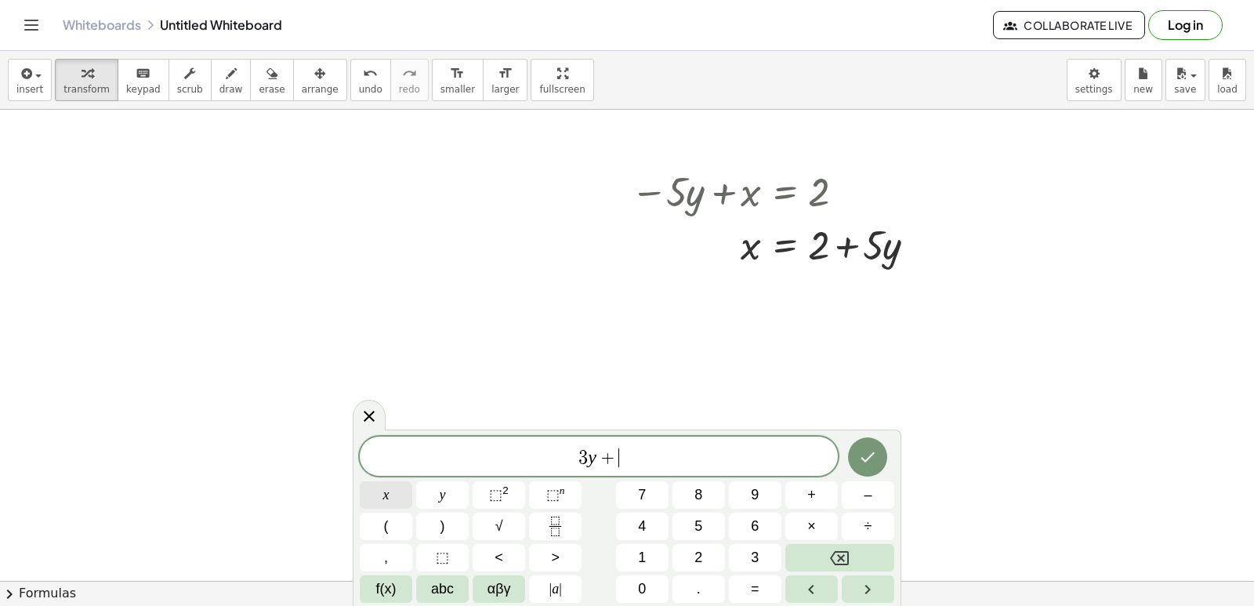
click at [407, 492] on button "x" at bounding box center [386, 494] width 52 height 27
click at [747, 590] on button "=" at bounding box center [755, 588] width 52 height 27
drag, startPoint x: 668, startPoint y: 569, endPoint x: 648, endPoint y: 554, distance: 25.2
click at [668, 567] on div "3 y + x = x y ⬚ 2 ⬚ n 7 8 9 + – ( ) √ 4 5 6 × ÷ , ⬚ < > 1 2 3 f(x) abc αβγ | a …" at bounding box center [627, 519] width 534 height 166
click at [653, 561] on button "1" at bounding box center [642, 557] width 52 height 27
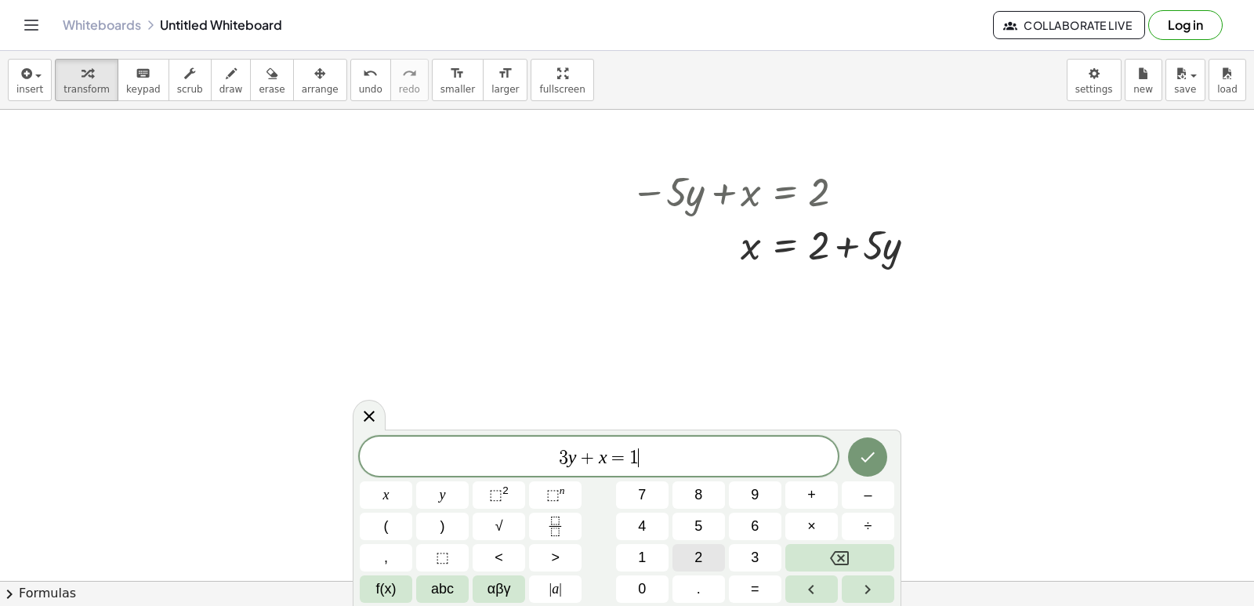
click at [736, 556] on div "3 y + x = 1 ​ x y ⬚ 2 ⬚ n 7 8 9 + – ( ) √ 4 5 6 × ÷ , ⬚ < > 1 2 3 f(x) abc αβγ …" at bounding box center [627, 519] width 534 height 166
click at [728, 551] on div "3 y + x = 1 ​ x y ⬚ 2 ⬚ n 7 8 9 + – ( ) √ 4 5 6 × ÷ , ⬚ < > 1 2 3 f(x) abc αβγ …" at bounding box center [627, 519] width 534 height 166
click at [706, 554] on button "2" at bounding box center [698, 557] width 52 height 27
click at [879, 461] on button "Done" at bounding box center [867, 456] width 39 height 39
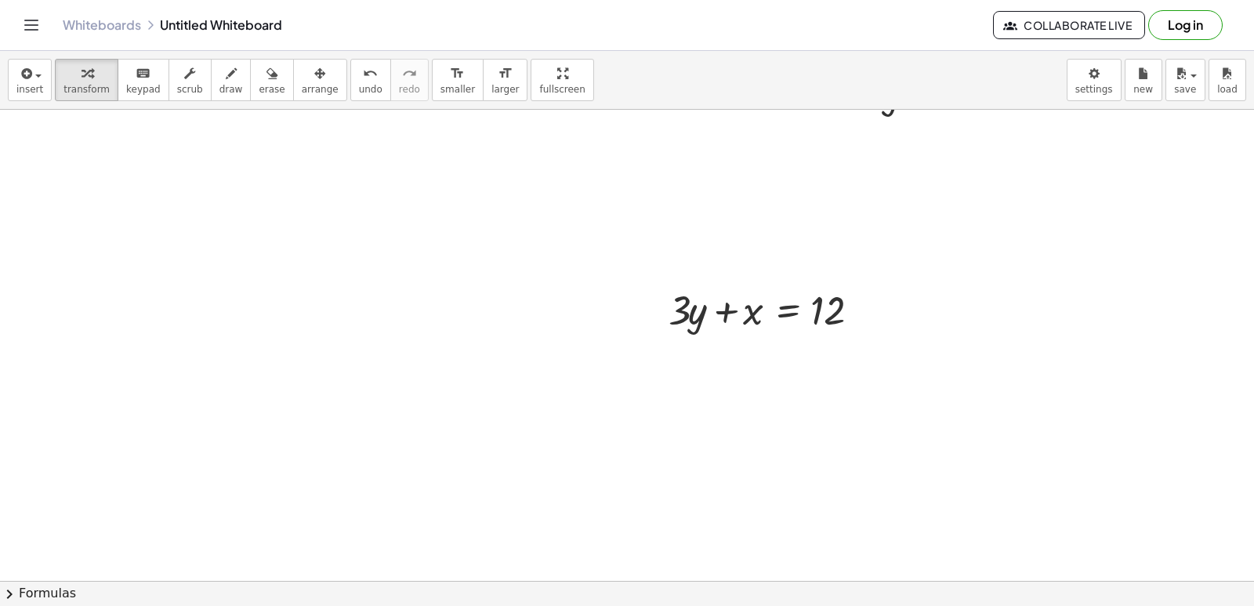
scroll to position [2982, 0]
drag, startPoint x: 681, startPoint y: 314, endPoint x: 668, endPoint y: 316, distance: 12.6
click at [668, 316] on div at bounding box center [772, 304] width 224 height 53
drag, startPoint x: 49, startPoint y: 144, endPoint x: 852, endPoint y: 320, distance: 822.1
drag, startPoint x: 852, startPoint y: 320, endPoint x: 741, endPoint y: 505, distance: 215.1
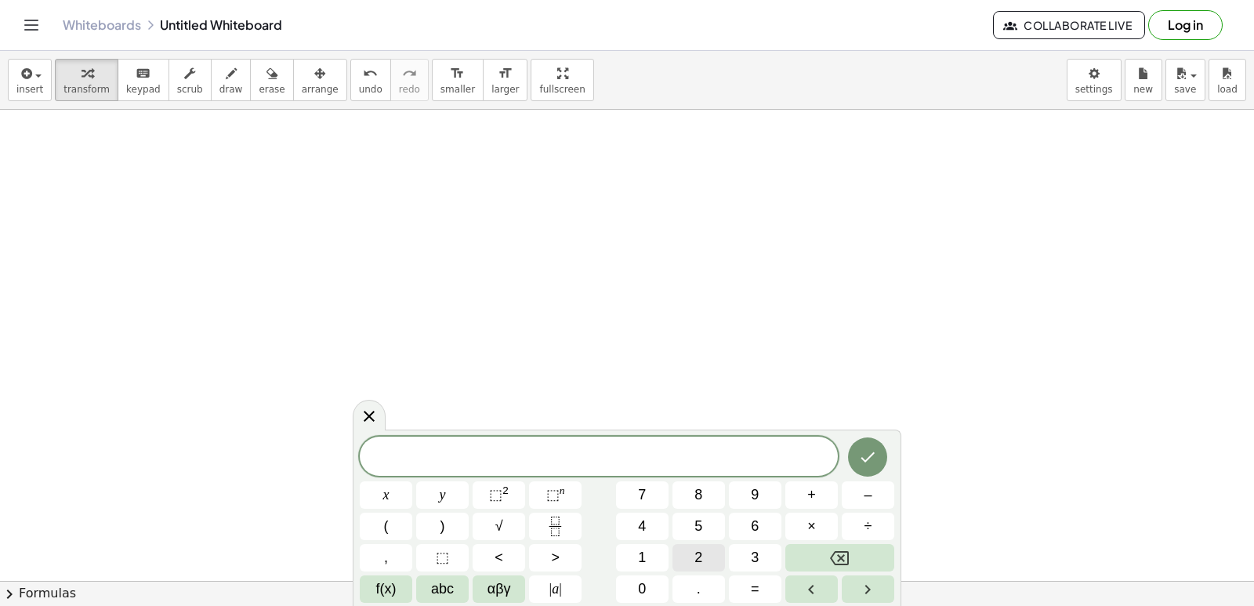
click at [694, 553] on span "2" at bounding box center [698, 557] width 8 height 21
click at [468, 486] on button "y" at bounding box center [442, 494] width 52 height 27
click at [816, 497] on button "+" at bounding box center [811, 494] width 52 height 27
click at [392, 492] on button "x" at bounding box center [386, 494] width 52 height 27
click at [881, 449] on button "Done" at bounding box center [867, 456] width 39 height 39
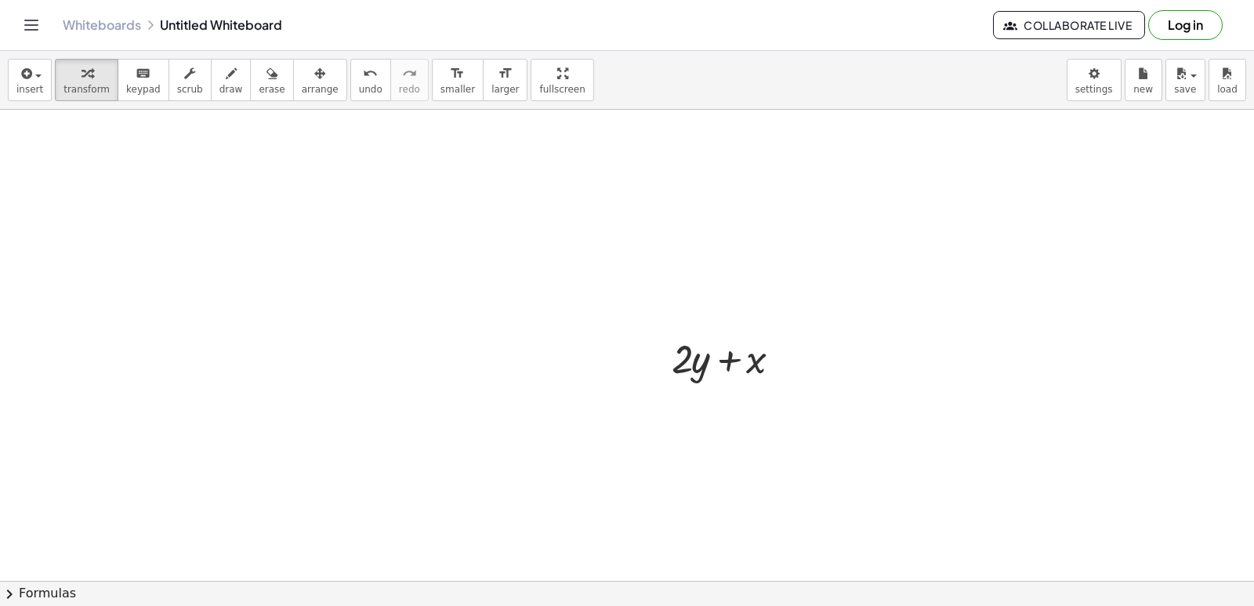
scroll to position [3374, 0]
click at [648, 325] on div at bounding box center [660, 328] width 24 height 61
drag, startPoint x: 621, startPoint y: 331, endPoint x: 680, endPoint y: 351, distance: 62.2
click at [571, 319] on div at bounding box center [563, 318] width 24 height 61
drag, startPoint x: 566, startPoint y: 318, endPoint x: 233, endPoint y: 169, distance: 364.7
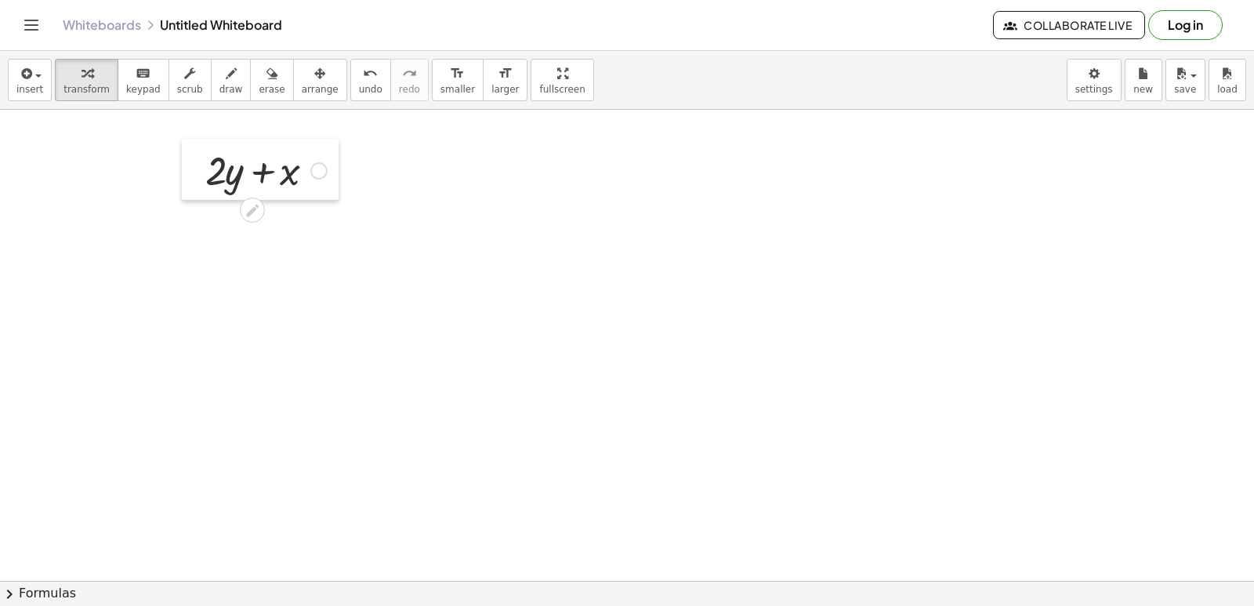
click at [198, 169] on div at bounding box center [194, 169] width 24 height 61
drag, startPoint x: 192, startPoint y: 177, endPoint x: 42, endPoint y: 203, distance: 152.6
click at [42, 203] on div at bounding box center [47, 187] width 24 height 61
drag, startPoint x: 45, startPoint y: 194, endPoint x: 50, endPoint y: 162, distance: 31.7
click at [50, 162] on div at bounding box center [52, 163] width 24 height 61
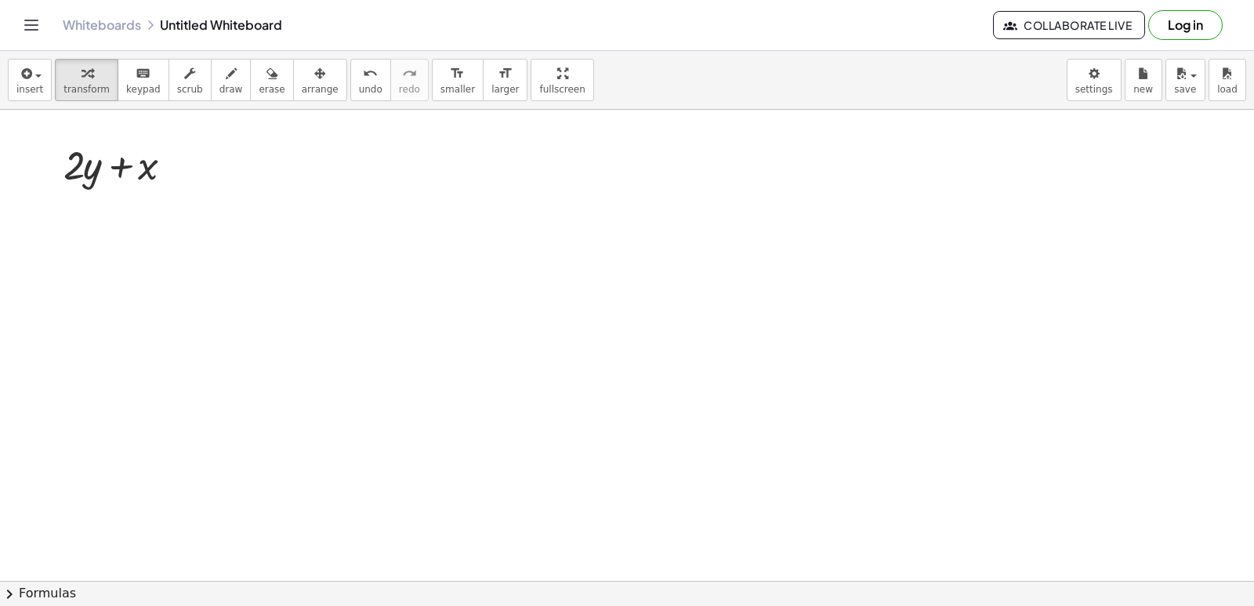
drag, startPoint x: 591, startPoint y: 559, endPoint x: 607, endPoint y: 484, distance: 76.1
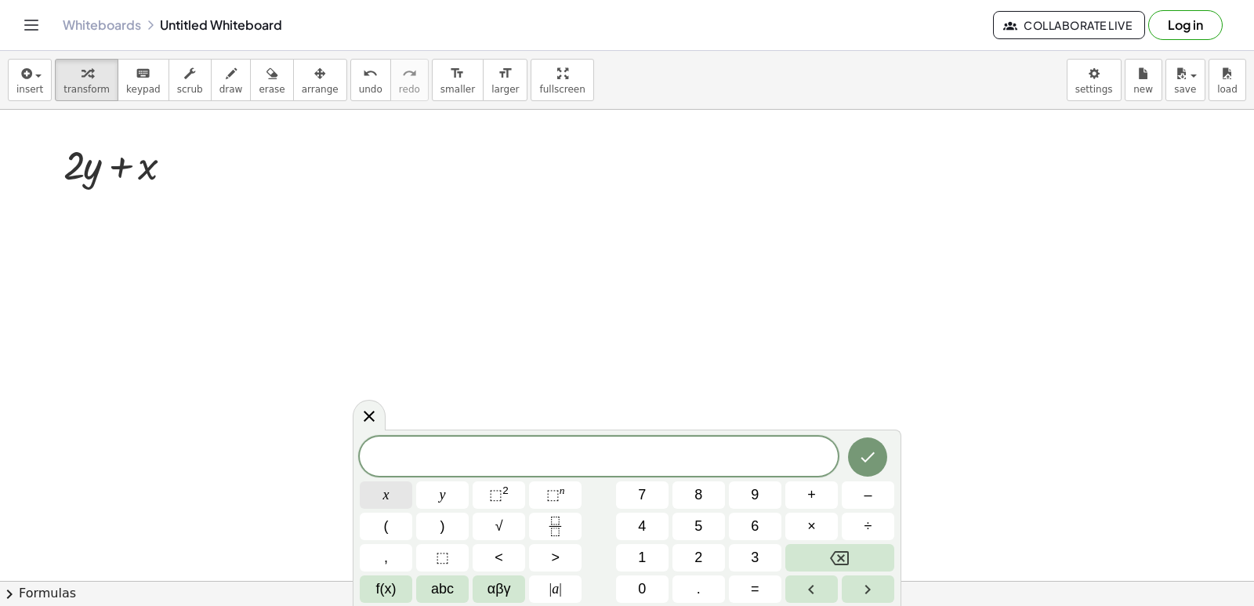
click at [389, 499] on span "x" at bounding box center [386, 494] width 6 height 21
click at [754, 584] on span "=" at bounding box center [755, 588] width 9 height 21
click at [695, 519] on span "5" at bounding box center [698, 526] width 8 height 21
click at [868, 454] on icon "Done" at bounding box center [867, 456] width 19 height 19
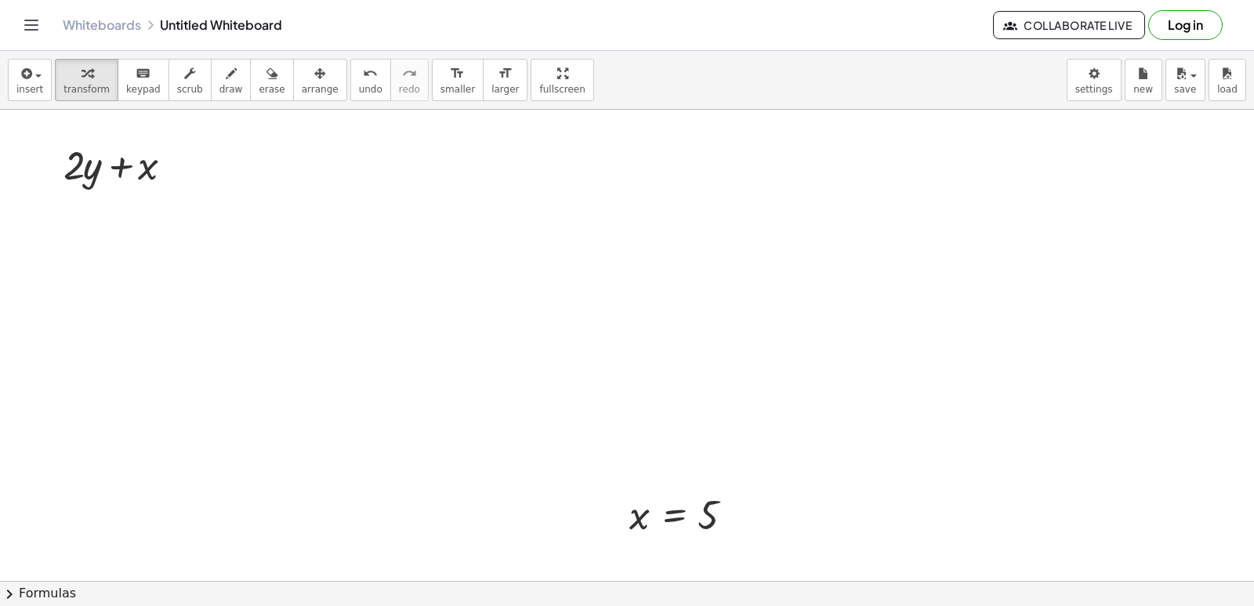
drag, startPoint x: 604, startPoint y: 509, endPoint x: 630, endPoint y: 565, distance: 61.3
drag, startPoint x: 615, startPoint y: 506, endPoint x: 252, endPoint y: 190, distance: 480.9
click at [252, 190] on div at bounding box center [249, 185] width 24 height 60
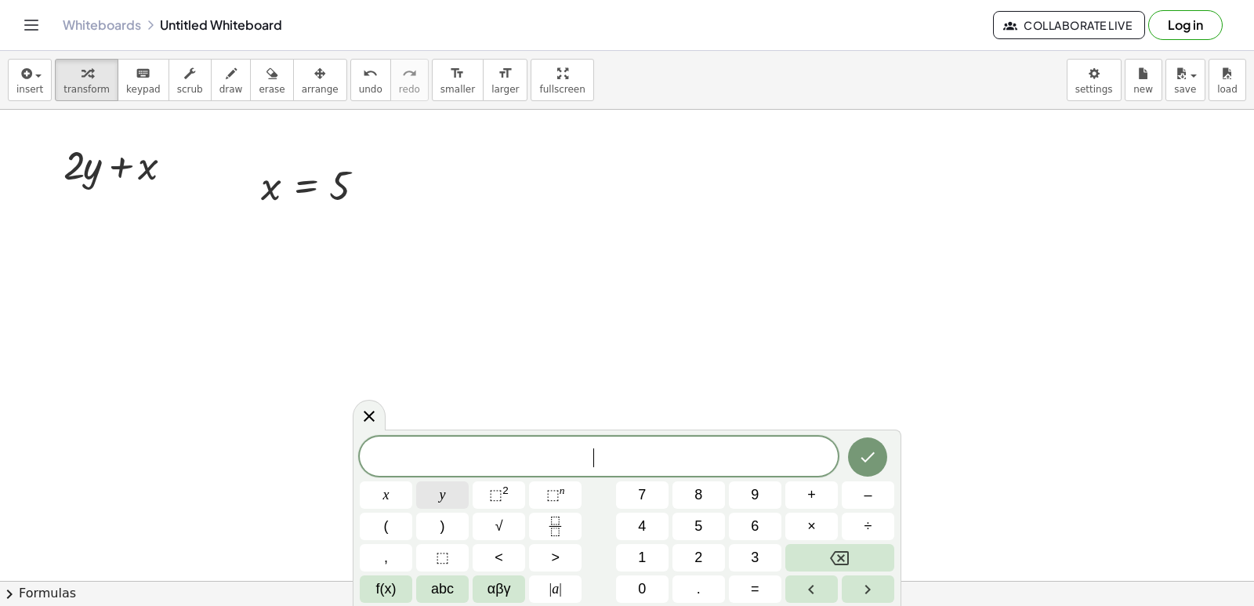
click at [435, 494] on button "y" at bounding box center [442, 494] width 52 height 27
click at [754, 590] on span "=" at bounding box center [755, 588] width 9 height 21
click at [753, 564] on button "3" at bounding box center [755, 557] width 52 height 27
click at [863, 461] on icon "Done" at bounding box center [867, 456] width 19 height 19
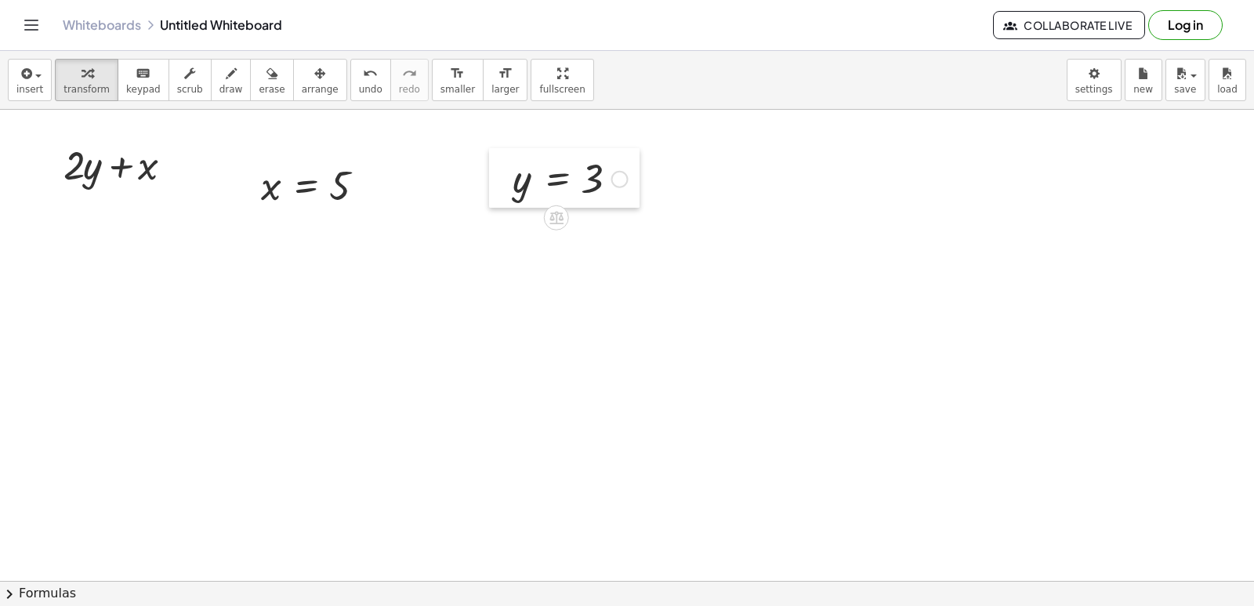
drag, startPoint x: 579, startPoint y: 495, endPoint x: 494, endPoint y: 180, distance: 326.1
click at [496, 180] on div at bounding box center [501, 178] width 24 height 60
drag, startPoint x: 342, startPoint y: 179, endPoint x: 152, endPoint y: 168, distance: 190.7
drag, startPoint x: 596, startPoint y: 173, endPoint x: 99, endPoint y: 214, distance: 499.2
drag, startPoint x: 66, startPoint y: 231, endPoint x: 78, endPoint y: 223, distance: 14.1
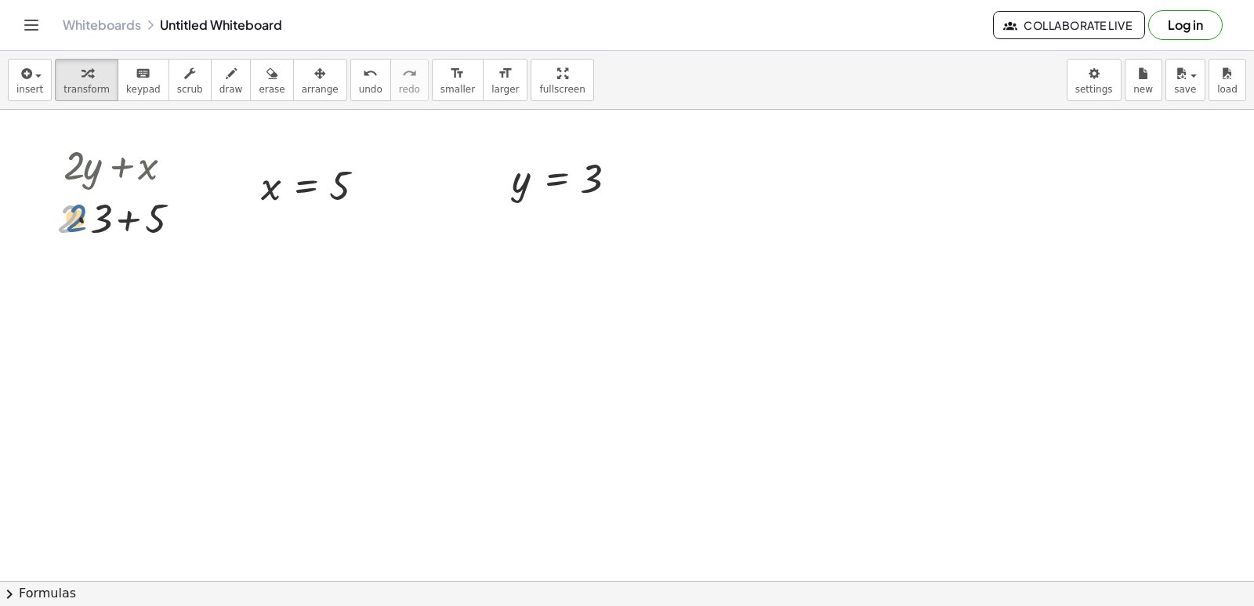
click at [79, 224] on div at bounding box center [124, 216] width 150 height 53
drag, startPoint x: 65, startPoint y: 220, endPoint x: 89, endPoint y: 218, distance: 23.6
click at [89, 218] on div at bounding box center [124, 216] width 150 height 53
drag, startPoint x: 78, startPoint y: 226, endPoint x: 78, endPoint y: 290, distance: 64.2
click at [110, 165] on div "+ · 2 · y + x + · 2 · y + 5 + · 2 · 3 + 5 + + 5 6" at bounding box center [110, 165] width 0 height 0
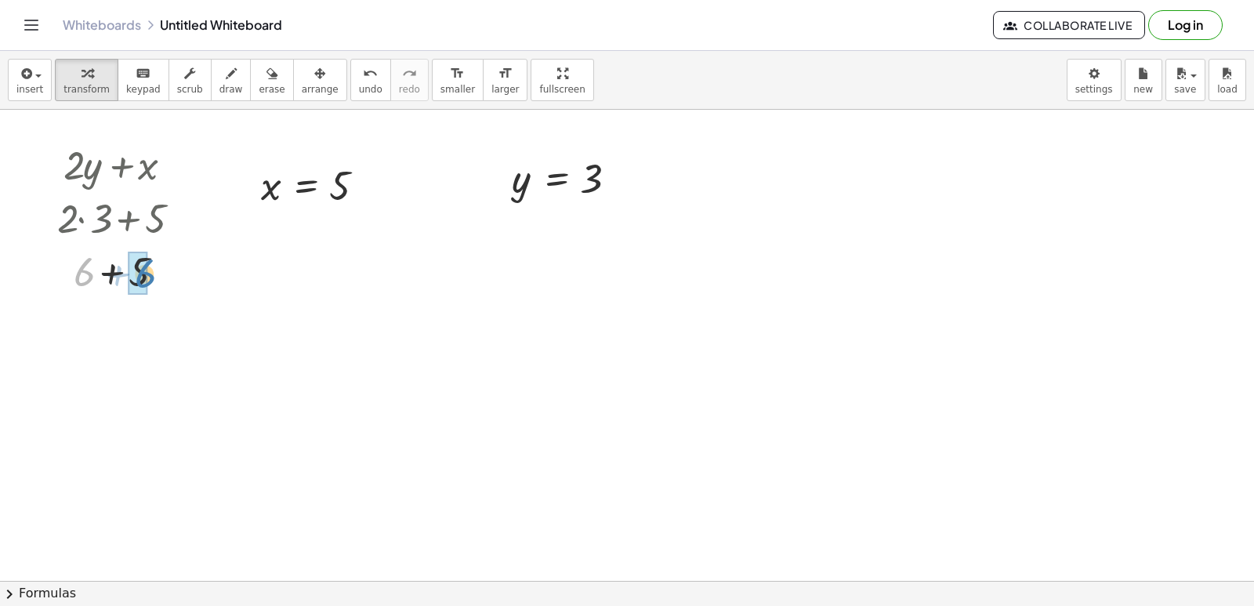
drag, startPoint x: 79, startPoint y: 283, endPoint x: 137, endPoint y: 284, distance: 58.0
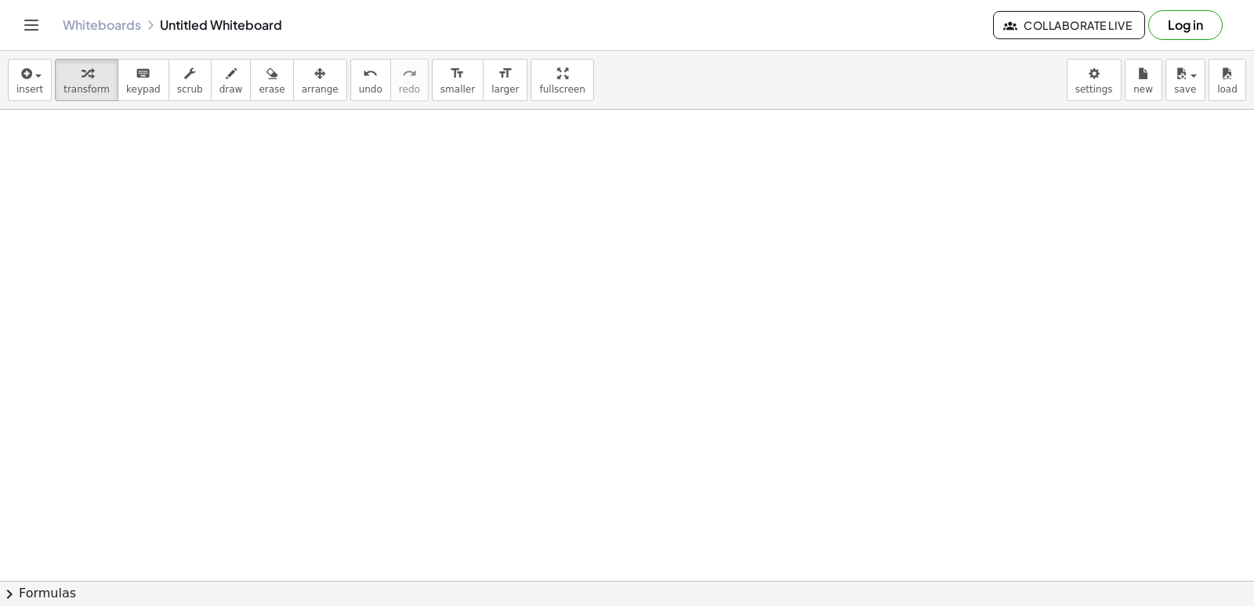
scroll to position [3688, 0]
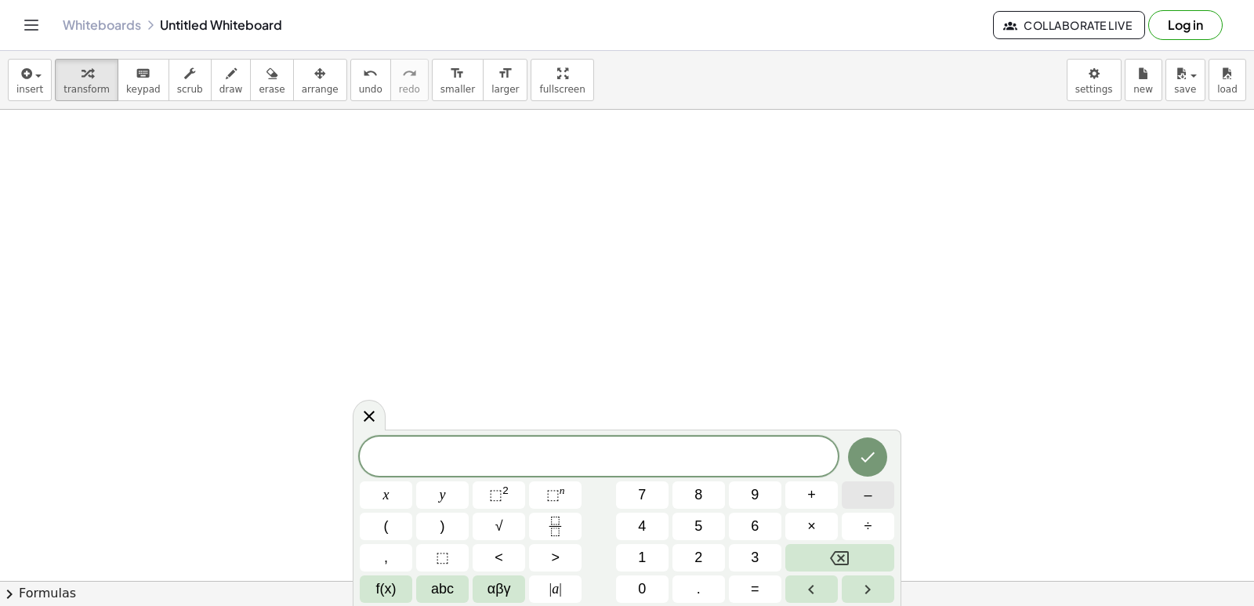
click at [881, 491] on button "–" at bounding box center [867, 494] width 52 height 27
click at [707, 553] on button "2" at bounding box center [698, 557] width 52 height 27
click at [459, 487] on button "y" at bounding box center [442, 494] width 52 height 27
click at [830, 492] on button "+" at bounding box center [811, 494] width 52 height 27
click at [645, 497] on span "7" at bounding box center [642, 494] width 8 height 21
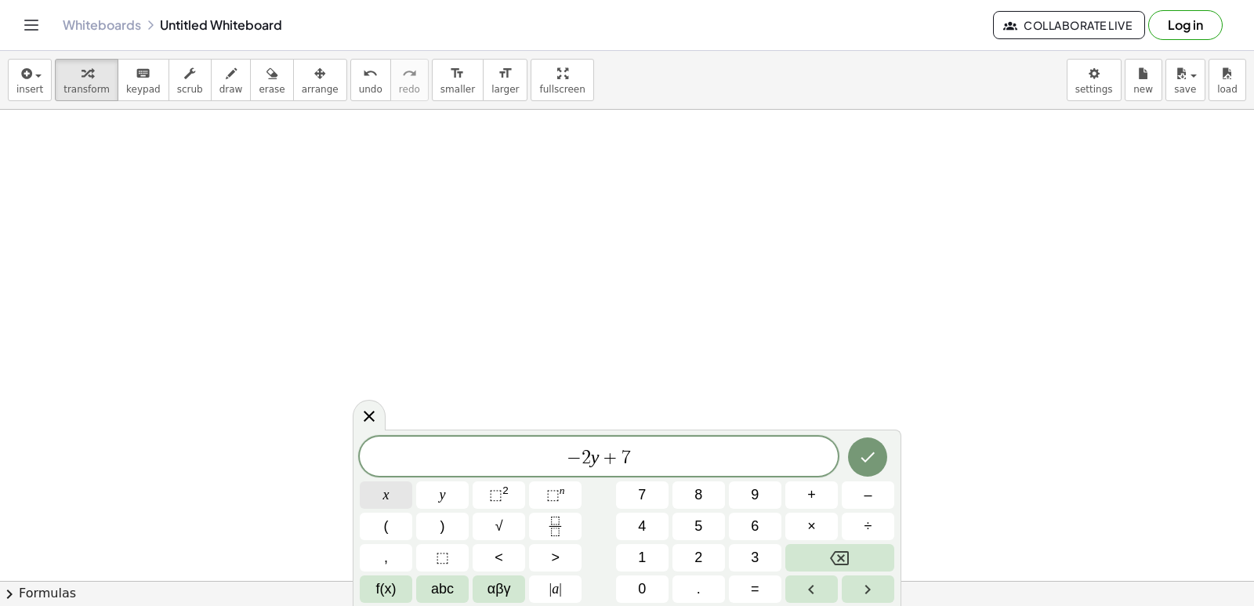
click at [377, 499] on button "x" at bounding box center [386, 494] width 52 height 27
click at [879, 461] on button "Done" at bounding box center [867, 456] width 39 height 39
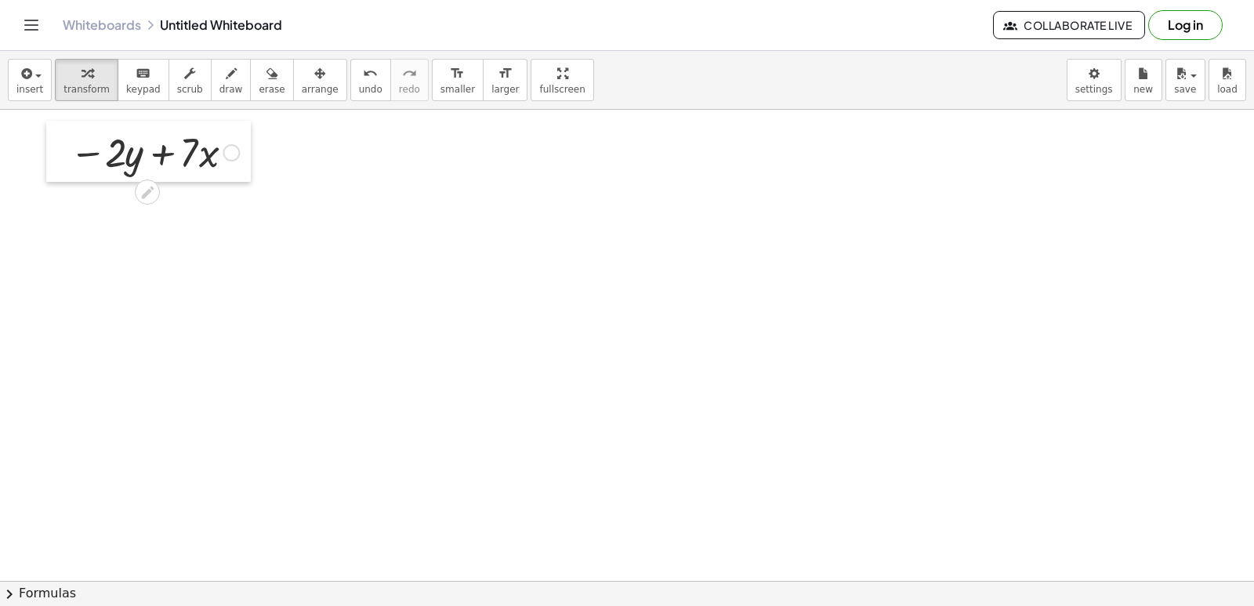
drag, startPoint x: 500, startPoint y: 414, endPoint x: 59, endPoint y: 144, distance: 517.3
click at [59, 144] on div at bounding box center [58, 151] width 24 height 61
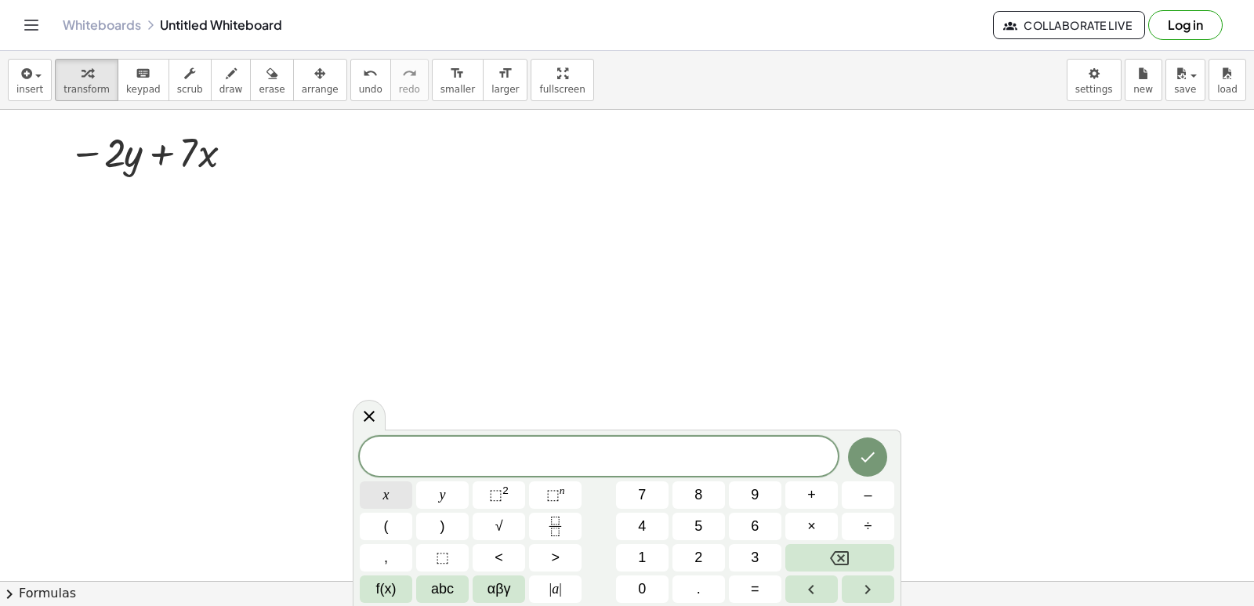
click at [399, 496] on button "x" at bounding box center [386, 494] width 52 height 27
click at [752, 586] on span "=" at bounding box center [755, 588] width 9 height 21
click at [870, 497] on span "–" at bounding box center [867, 494] width 8 height 21
click at [708, 558] on button "2" at bounding box center [698, 557] width 52 height 27
click at [868, 459] on icon "Done" at bounding box center [868, 457] width 14 height 10
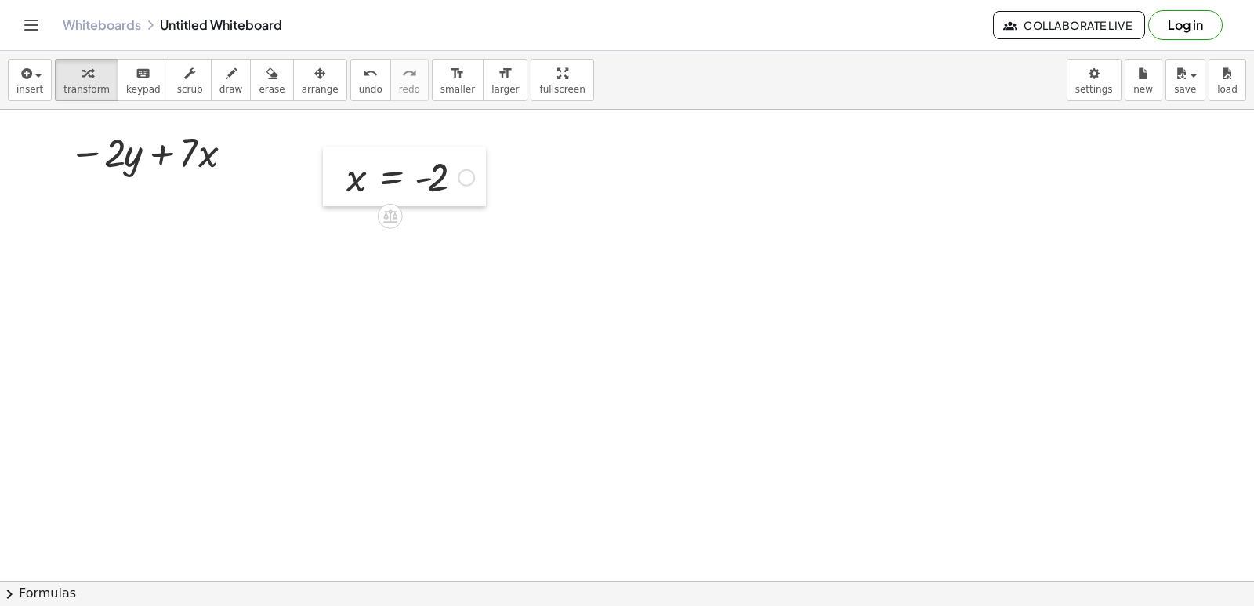
drag, startPoint x: 660, startPoint y: 497, endPoint x: 323, endPoint y: 167, distance: 472.6
click at [323, 167] on div at bounding box center [335, 177] width 24 height 60
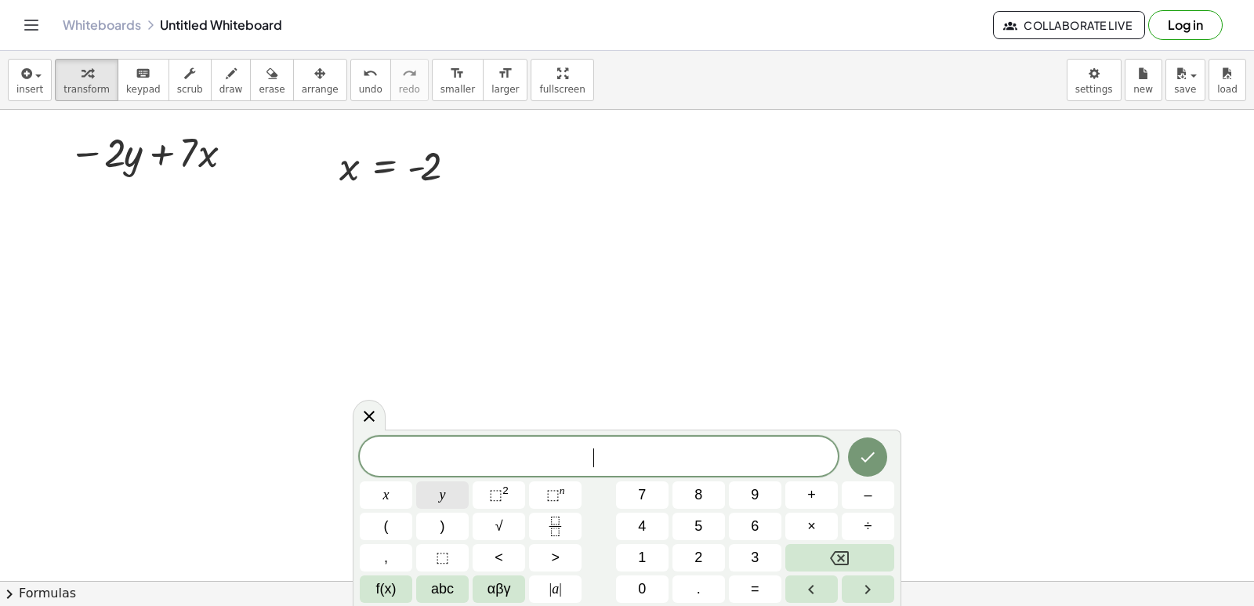
click at [442, 495] on span "y" at bounding box center [443, 494] width 6 height 21
click at [769, 588] on button "=" at bounding box center [755, 588] width 52 height 27
click at [751, 524] on span "6" at bounding box center [755, 526] width 8 height 21
click at [412, 481] on div at bounding box center [386, 494] width 52 height 27
click at [866, 450] on icon "Done" at bounding box center [867, 456] width 19 height 19
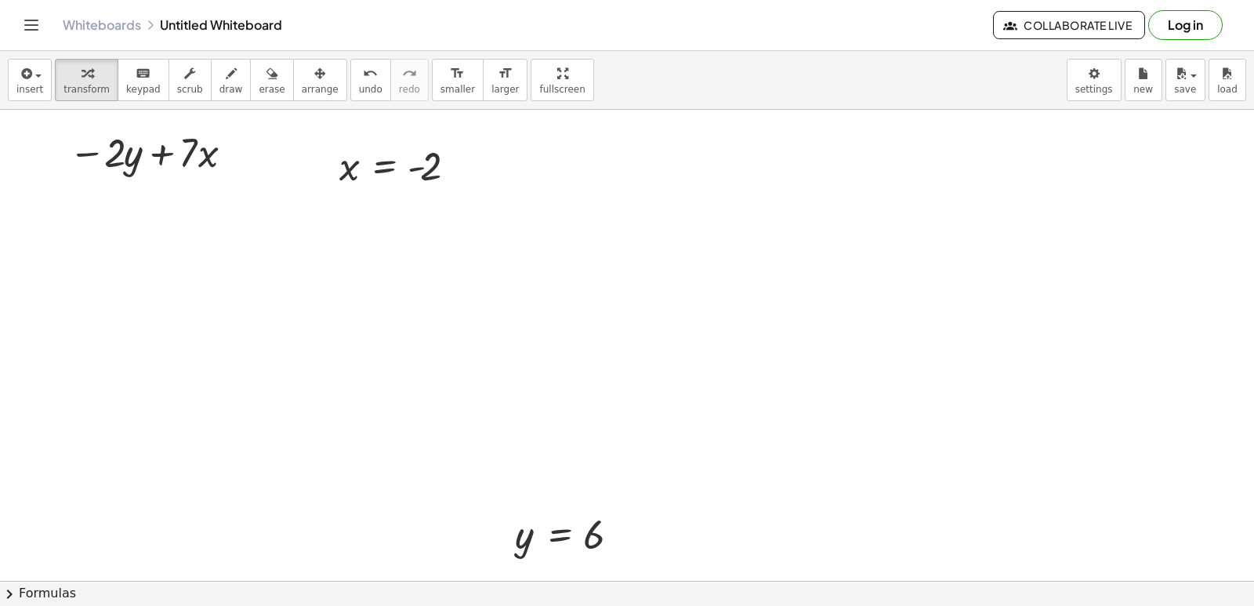
drag, startPoint x: 490, startPoint y: 537, endPoint x: 512, endPoint y: 526, distance: 23.5
drag, startPoint x: 498, startPoint y: 535, endPoint x: 554, endPoint y: 175, distance: 364.7
click at [551, 166] on div at bounding box center [555, 166] width 24 height 60
drag, startPoint x: 425, startPoint y: 162, endPoint x: 207, endPoint y: 157, distance: 218.6
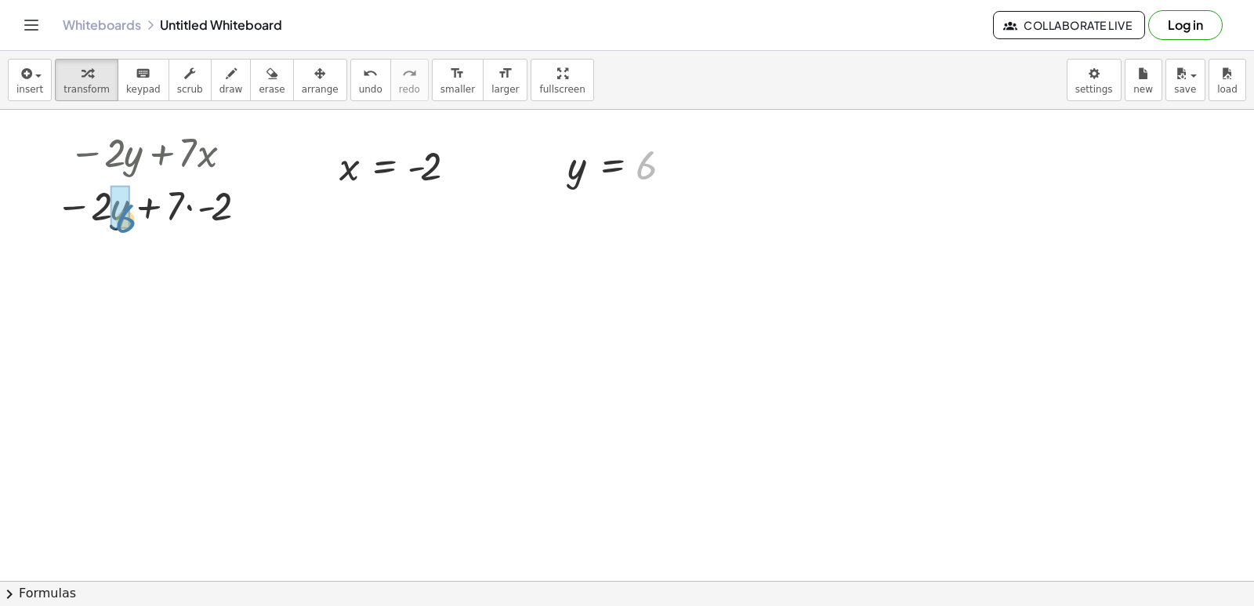
drag, startPoint x: 643, startPoint y: 171, endPoint x: 125, endPoint y: 224, distance: 520.6
drag, startPoint x: 80, startPoint y: 204, endPoint x: 100, endPoint y: 208, distance: 20.7
click at [99, 208] on div at bounding box center [154, 204] width 224 height 53
drag, startPoint x: 92, startPoint y: 205, endPoint x: 115, endPoint y: 206, distance: 22.7
click at [107, 205] on div at bounding box center [154, 204] width 224 height 53
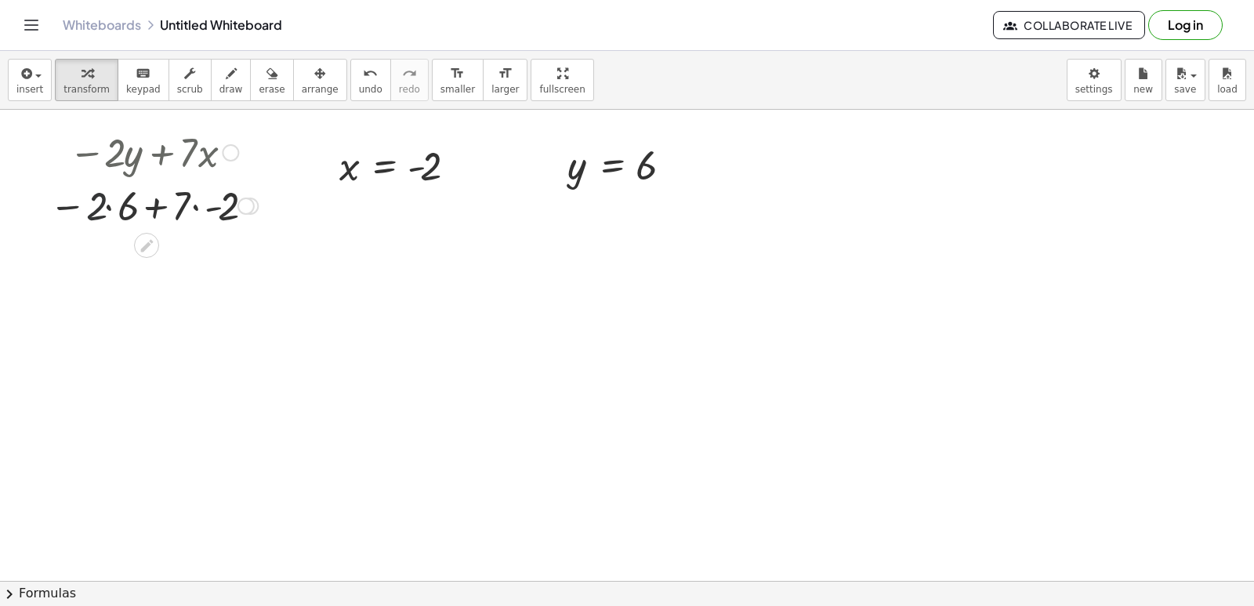
click at [107, 206] on div at bounding box center [154, 204] width 224 height 53
click at [107, 205] on div at bounding box center [154, 204] width 212 height 53
drag, startPoint x: 186, startPoint y: 259, endPoint x: 196, endPoint y: 266, distance: 12.4
click at [188, 259] on div at bounding box center [154, 257] width 224 height 53
click at [154, 256] on div at bounding box center [154, 258] width 224 height 52
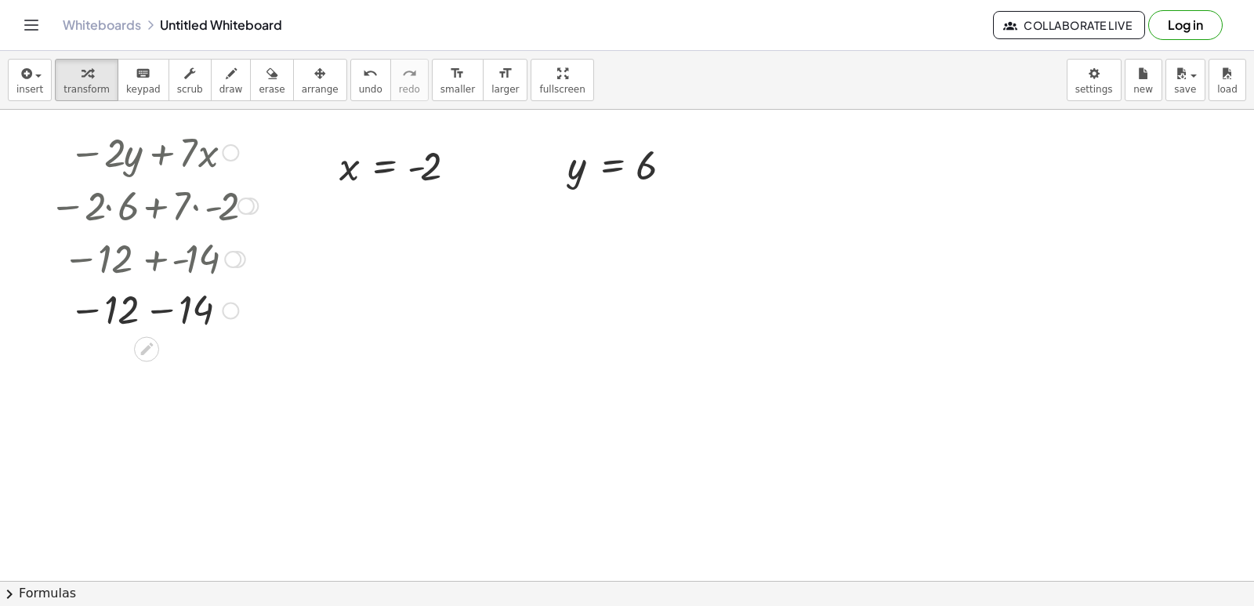
click at [165, 310] on div at bounding box center [154, 310] width 224 height 52
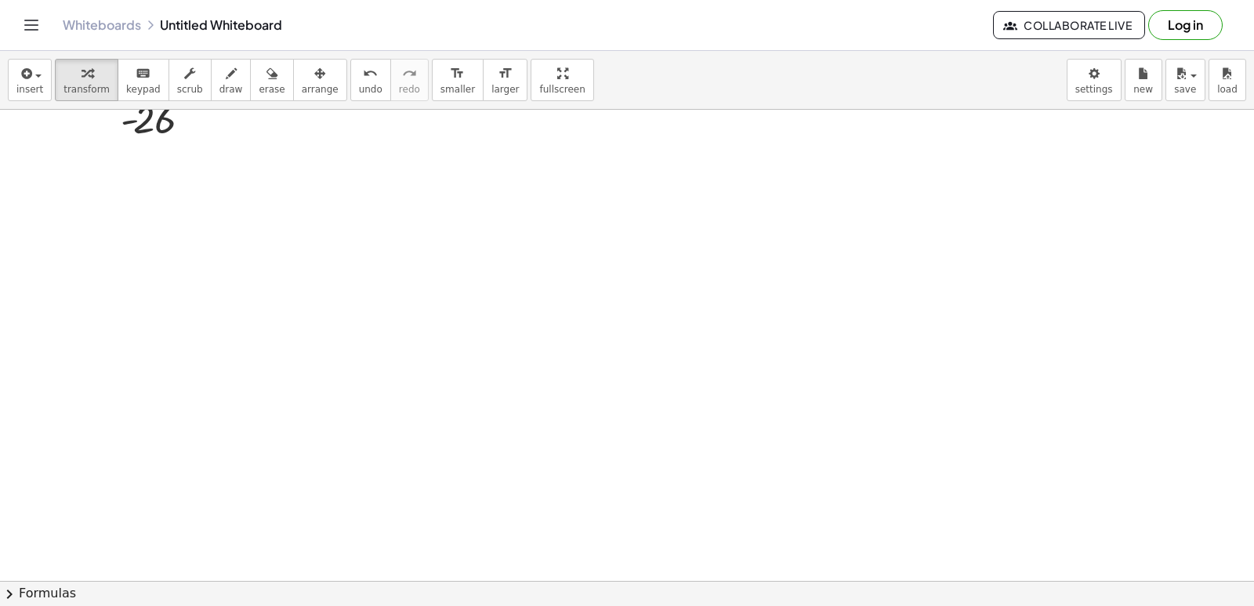
scroll to position [4159, 0]
drag, startPoint x: 606, startPoint y: 449, endPoint x: 610, endPoint y: 442, distance: 8.1
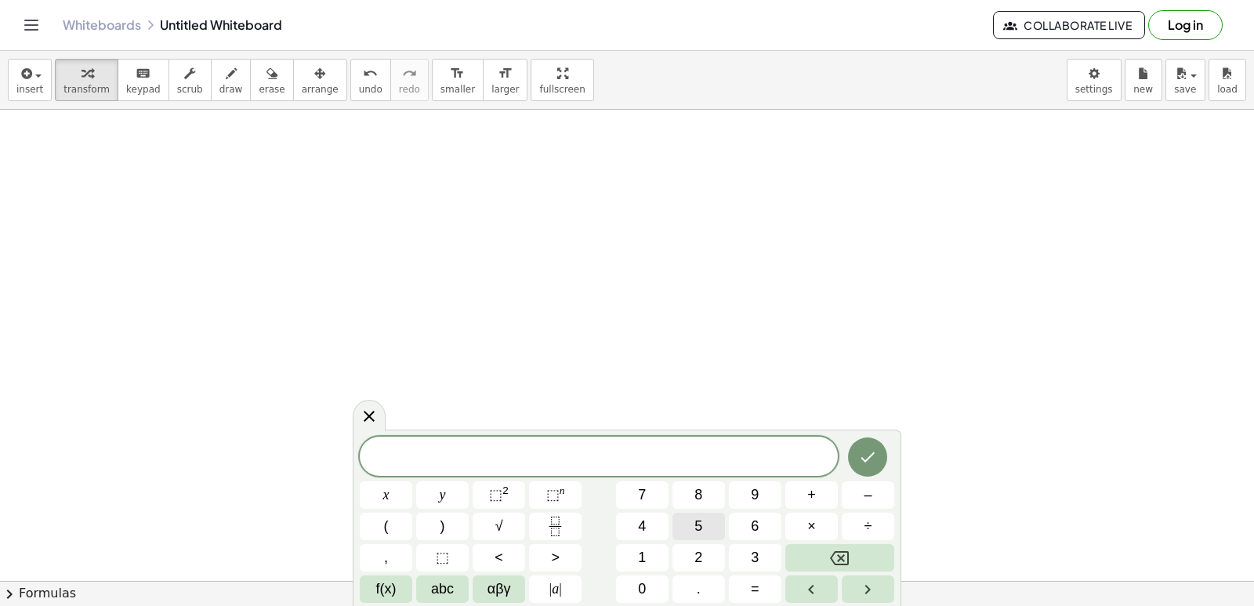
click at [704, 523] on button "5" at bounding box center [698, 525] width 52 height 27
click at [382, 494] on button "x" at bounding box center [386, 494] width 52 height 27
click at [823, 500] on button "+" at bounding box center [811, 494] width 52 height 27
click at [437, 501] on button "y" at bounding box center [442, 494] width 52 height 27
click at [848, 555] on icon "Backspace" at bounding box center [839, 557] width 19 height 19
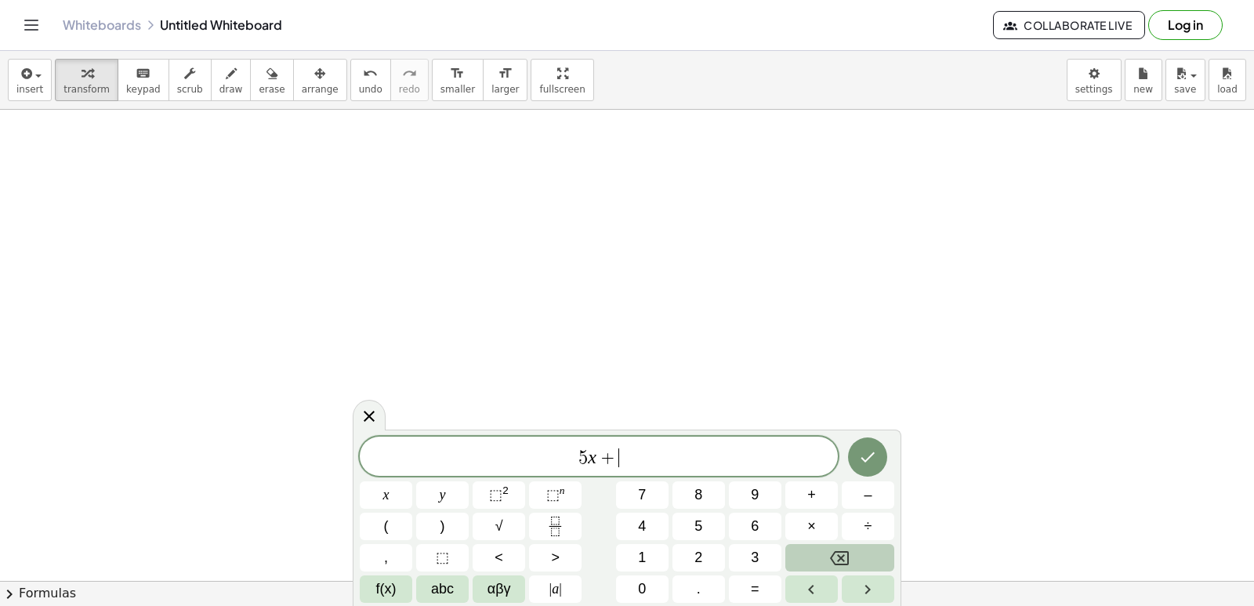
click at [848, 555] on icon "Backspace" at bounding box center [839, 558] width 19 height 14
click at [850, 554] on button "Backspace" at bounding box center [839, 557] width 109 height 27
click at [718, 530] on button "5" at bounding box center [698, 525] width 52 height 27
click at [472, 494] on div "5 ​ x y ⬚ 2 ⬚ n 7 8 9 + – ( ) √ 4 5 6 × ÷ , ⬚ < > 1 2 3 f(x) abc αβγ | a | 0 . =" at bounding box center [627, 519] width 534 height 166
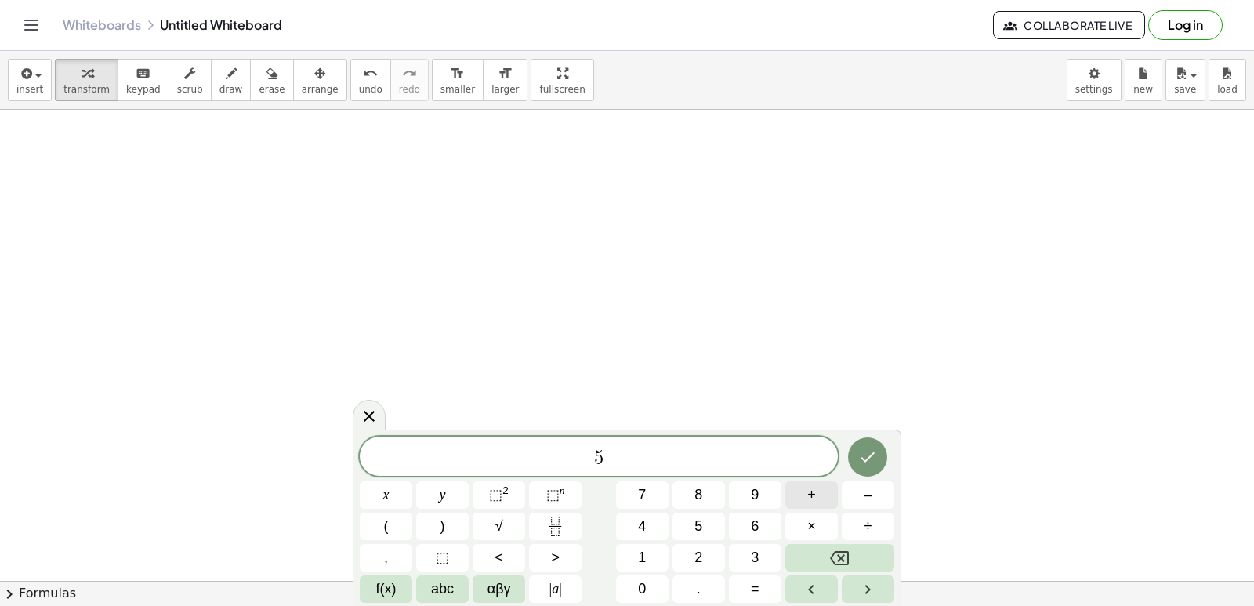
click at [801, 500] on button "+" at bounding box center [811, 494] width 52 height 27
click at [388, 494] on span "x" at bounding box center [386, 494] width 6 height 21
click at [852, 557] on button "Backspace" at bounding box center [839, 557] width 109 height 27
click at [852, 556] on button "Backspace" at bounding box center [839, 557] width 109 height 27
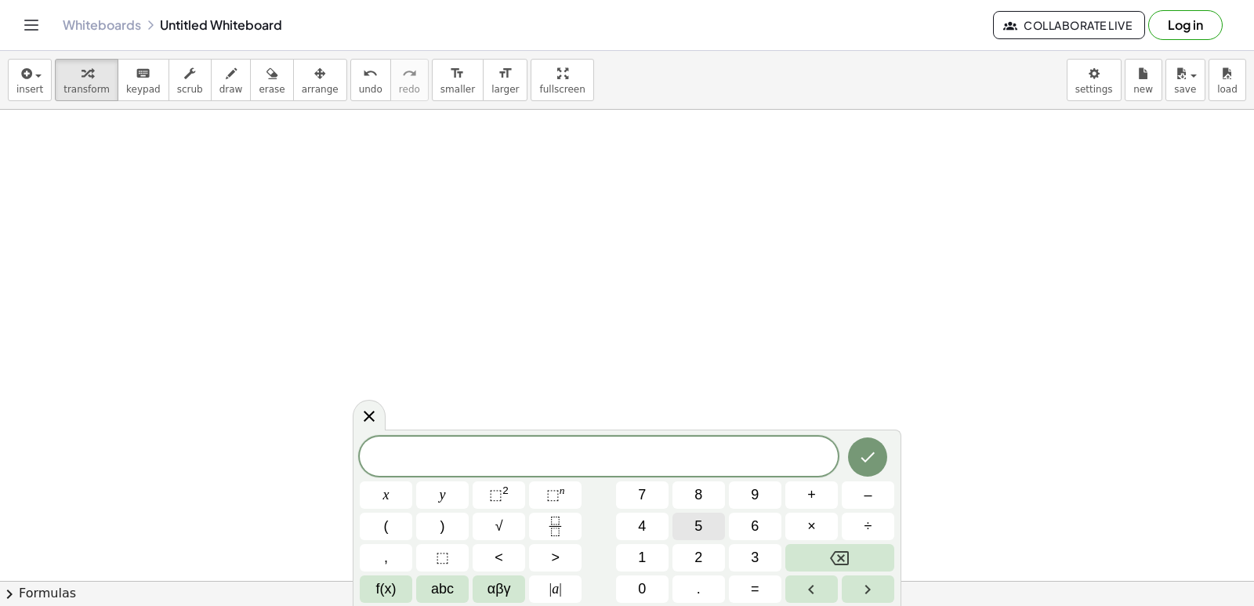
click at [699, 526] on button "5" at bounding box center [698, 525] width 52 height 27
click at [453, 489] on button "y" at bounding box center [442, 494] width 52 height 27
click at [810, 489] on span "+" at bounding box center [811, 494] width 9 height 21
click at [376, 499] on button "x" at bounding box center [386, 494] width 52 height 27
click at [874, 453] on icon "Done" at bounding box center [867, 456] width 19 height 19
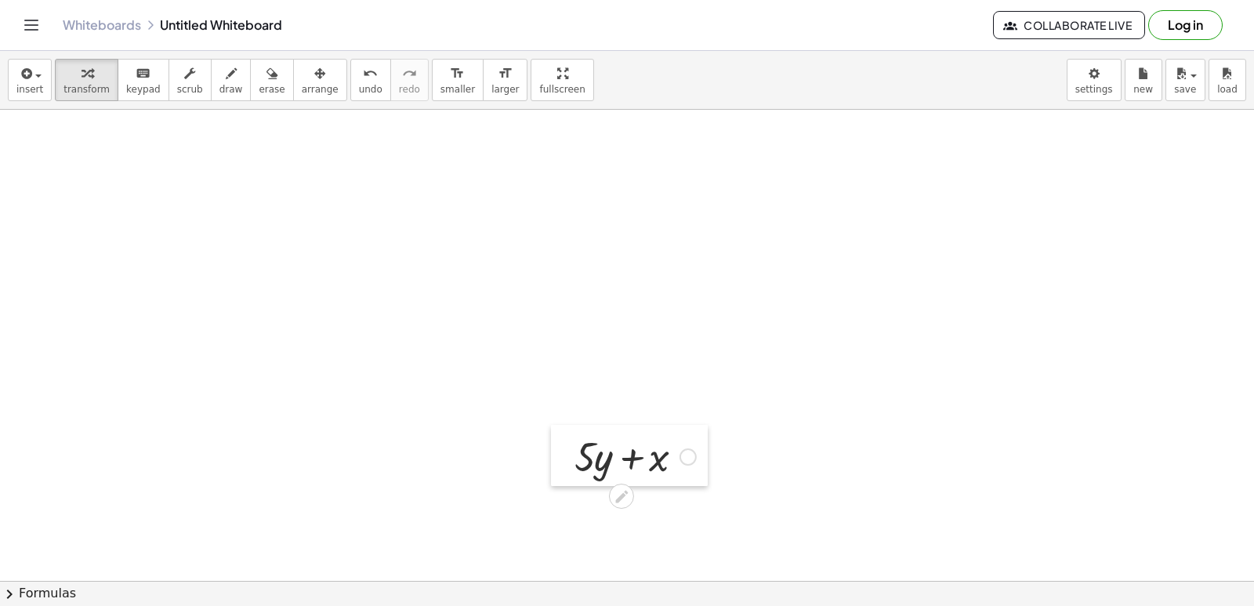
click at [566, 456] on div at bounding box center [563, 455] width 24 height 61
drag, startPoint x: 569, startPoint y: 451, endPoint x: 78, endPoint y: 170, distance: 565.4
click at [74, 165] on div at bounding box center [68, 167] width 24 height 61
drag, startPoint x: 429, startPoint y: 381, endPoint x: 495, endPoint y: 377, distance: 65.9
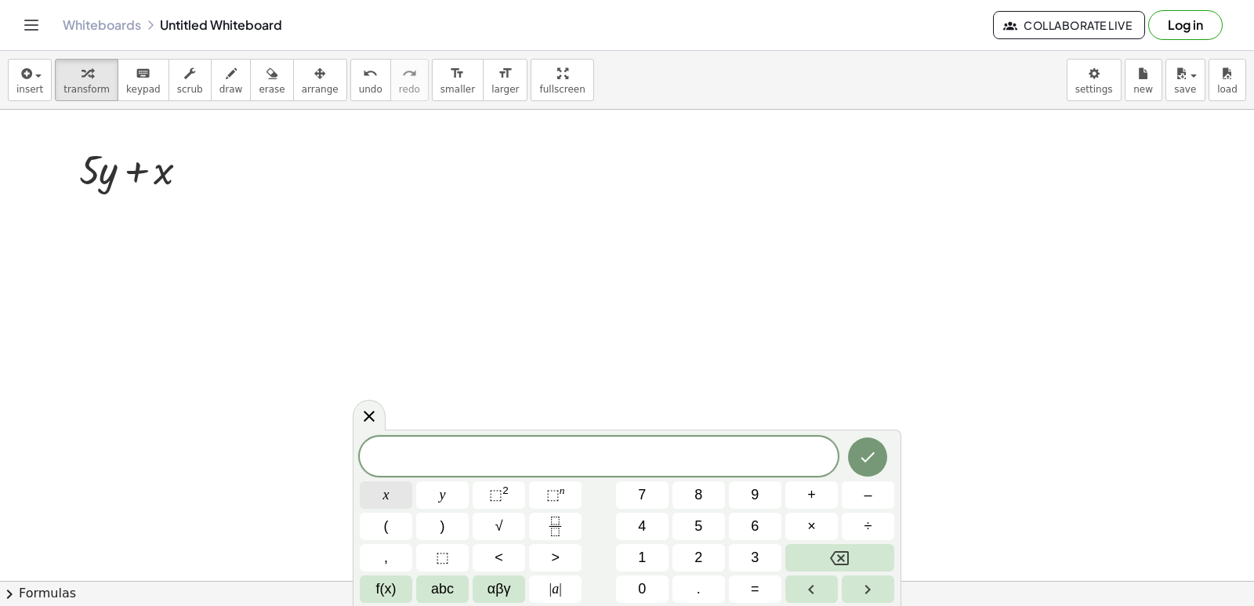
click at [388, 499] on span "x" at bounding box center [386, 494] width 6 height 21
click at [758, 588] on span "=" at bounding box center [755, 588] width 9 height 21
click at [649, 490] on button "7" at bounding box center [642, 494] width 52 height 27
click at [864, 458] on icon "Done" at bounding box center [867, 456] width 19 height 19
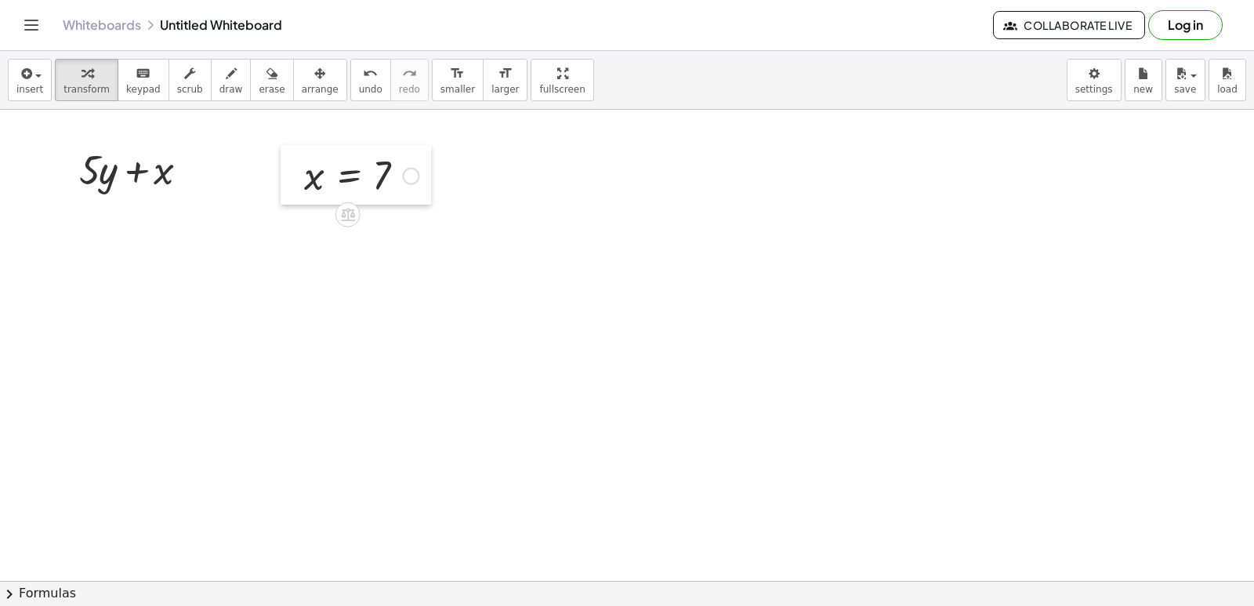
drag, startPoint x: 444, startPoint y: 409, endPoint x: 294, endPoint y: 173, distance: 279.7
click at [294, 173] on div at bounding box center [292, 175] width 24 height 60
drag, startPoint x: 407, startPoint y: 552, endPoint x: 442, endPoint y: 521, distance: 46.7
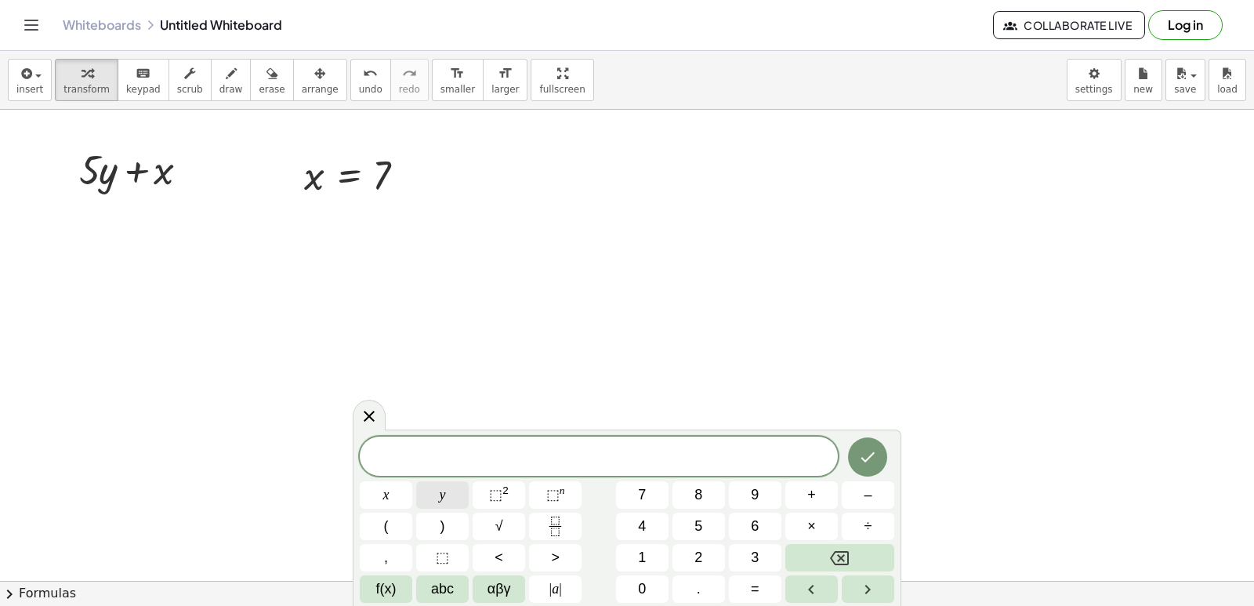
click at [442, 497] on button "y" at bounding box center [442, 494] width 52 height 27
click at [761, 578] on button "=" at bounding box center [755, 588] width 52 height 27
click at [863, 494] on span "–" at bounding box center [867, 494] width 8 height 21
click at [732, 554] on button "3" at bounding box center [755, 557] width 52 height 27
click at [861, 458] on icon "Done" at bounding box center [867, 456] width 19 height 19
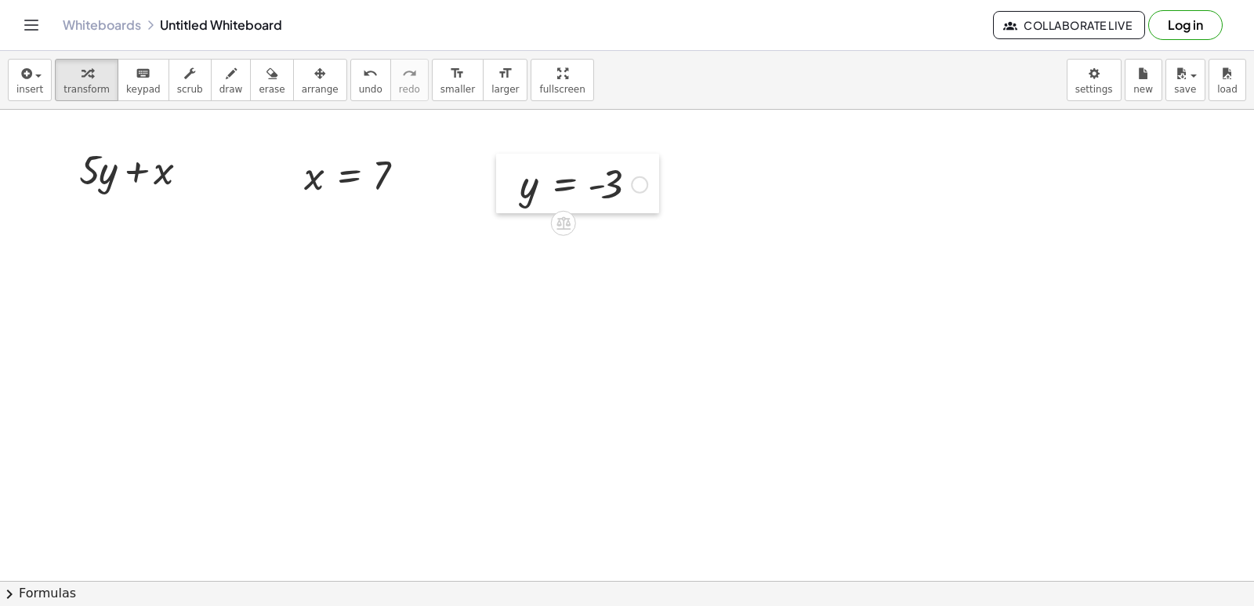
drag, startPoint x: 466, startPoint y: 537, endPoint x: 505, endPoint y: 181, distance: 358.6
click at [505, 181] on div at bounding box center [508, 184] width 24 height 60
drag, startPoint x: 379, startPoint y: 163, endPoint x: 154, endPoint y: 165, distance: 225.6
drag, startPoint x: 581, startPoint y: 202, endPoint x: 102, endPoint y: 231, distance: 479.6
click at [92, 225] on div at bounding box center [139, 221] width 163 height 53
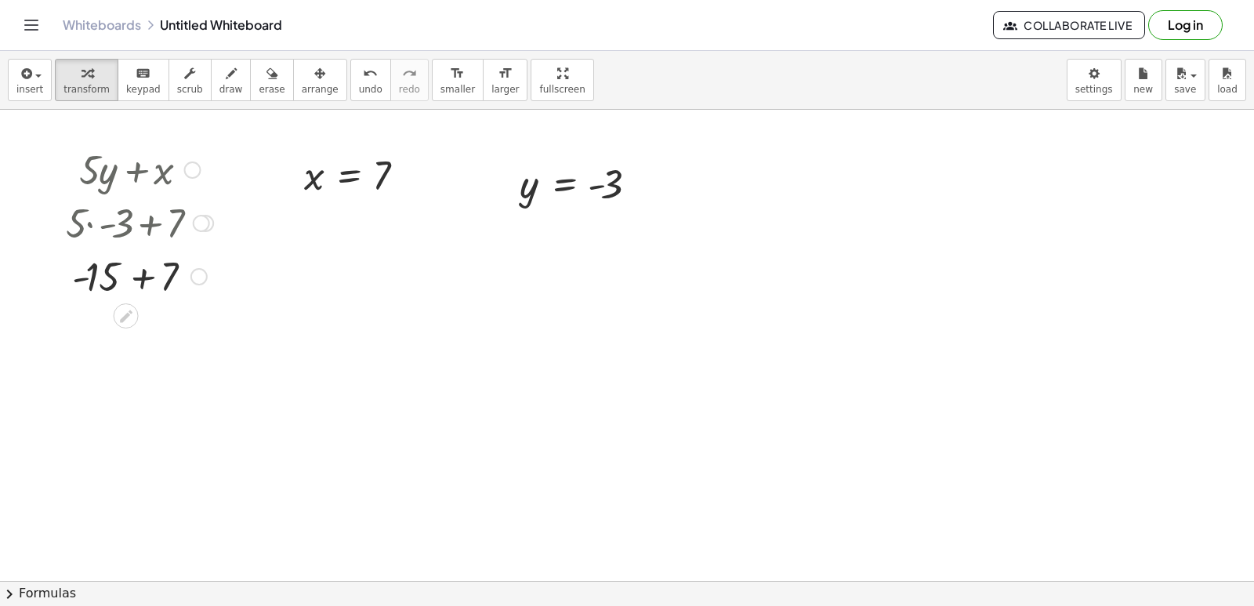
click at [147, 273] on div at bounding box center [139, 274] width 163 height 53
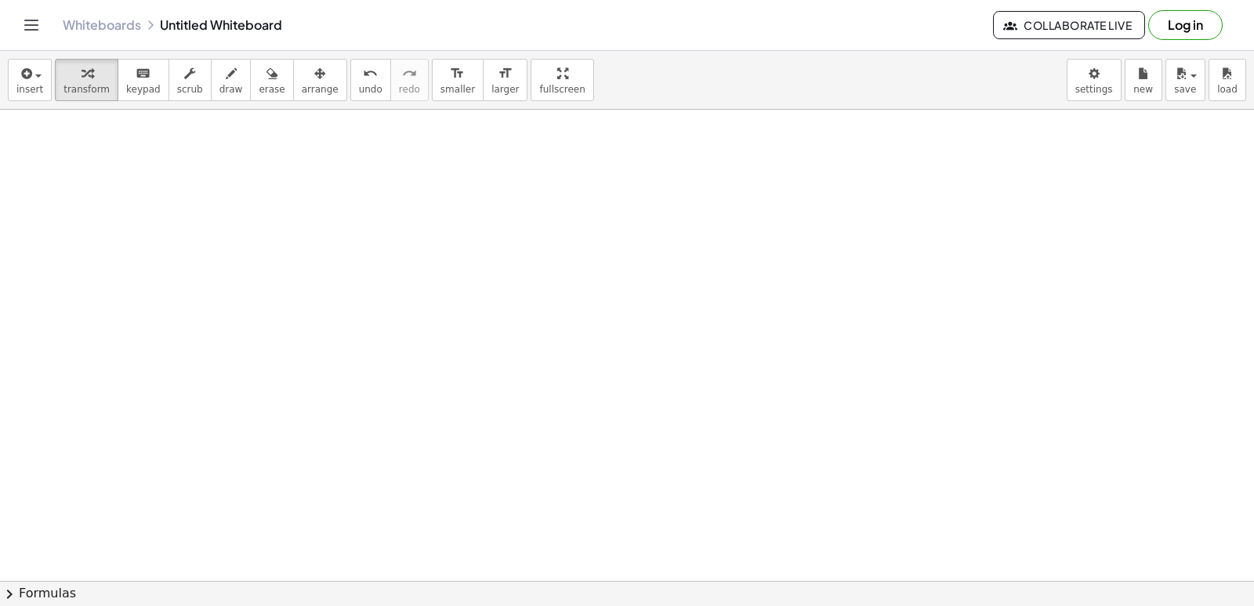
scroll to position [4473, 0]
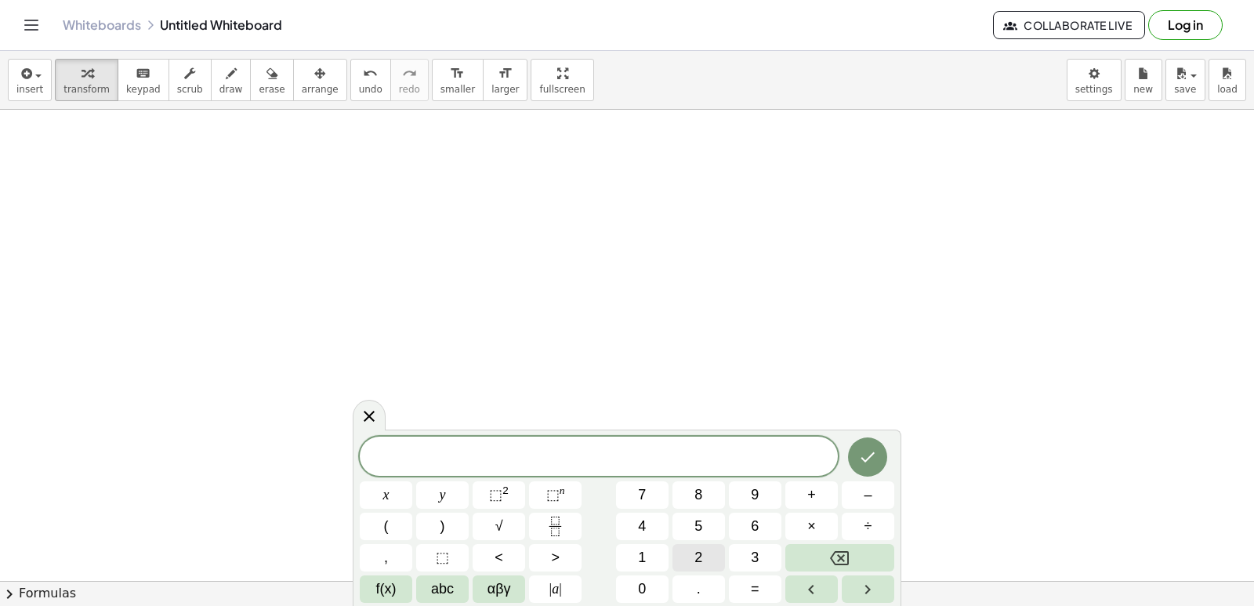
click at [711, 563] on button "2" at bounding box center [698, 557] width 52 height 27
click at [386, 497] on span "x" at bounding box center [386, 494] width 6 height 21
click at [839, 556] on icon "Backspace" at bounding box center [839, 558] width 19 height 14
click at [393, 491] on button "x" at bounding box center [386, 494] width 52 height 27
click at [815, 498] on span "+" at bounding box center [811, 494] width 9 height 21
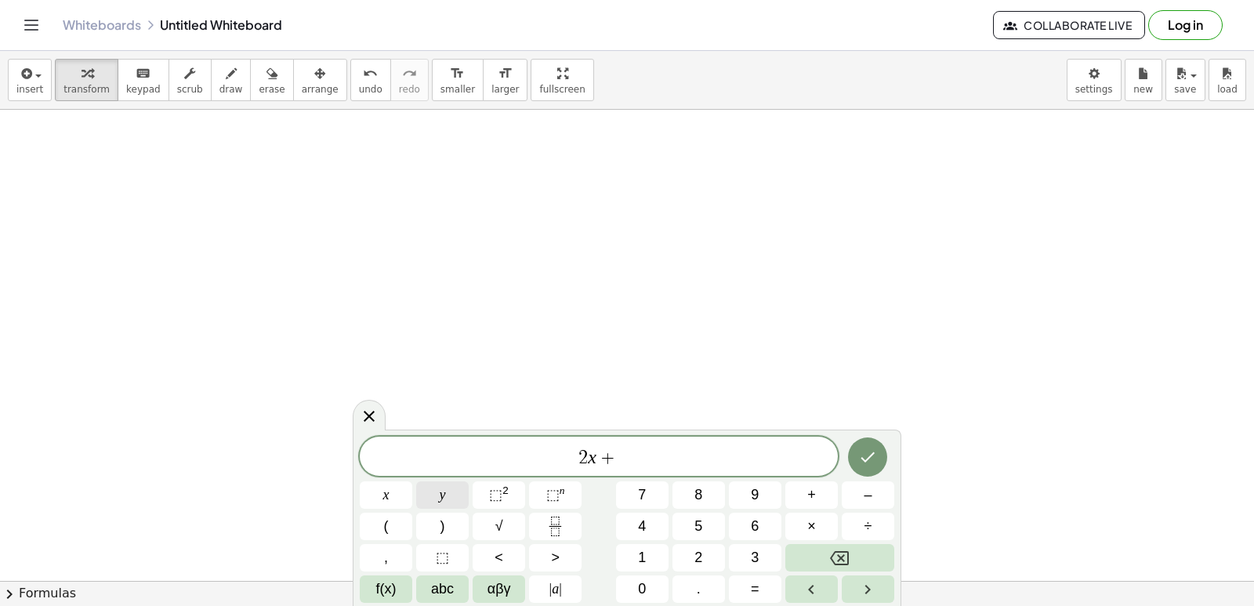
click at [440, 481] on button "y" at bounding box center [442, 494] width 52 height 27
click at [795, 497] on button "+" at bounding box center [811, 494] width 52 height 27
click at [647, 554] on button "1" at bounding box center [642, 557] width 52 height 27
click at [648, 526] on button "4" at bounding box center [642, 525] width 52 height 27
click at [838, 554] on icon "Backspace" at bounding box center [839, 558] width 19 height 14
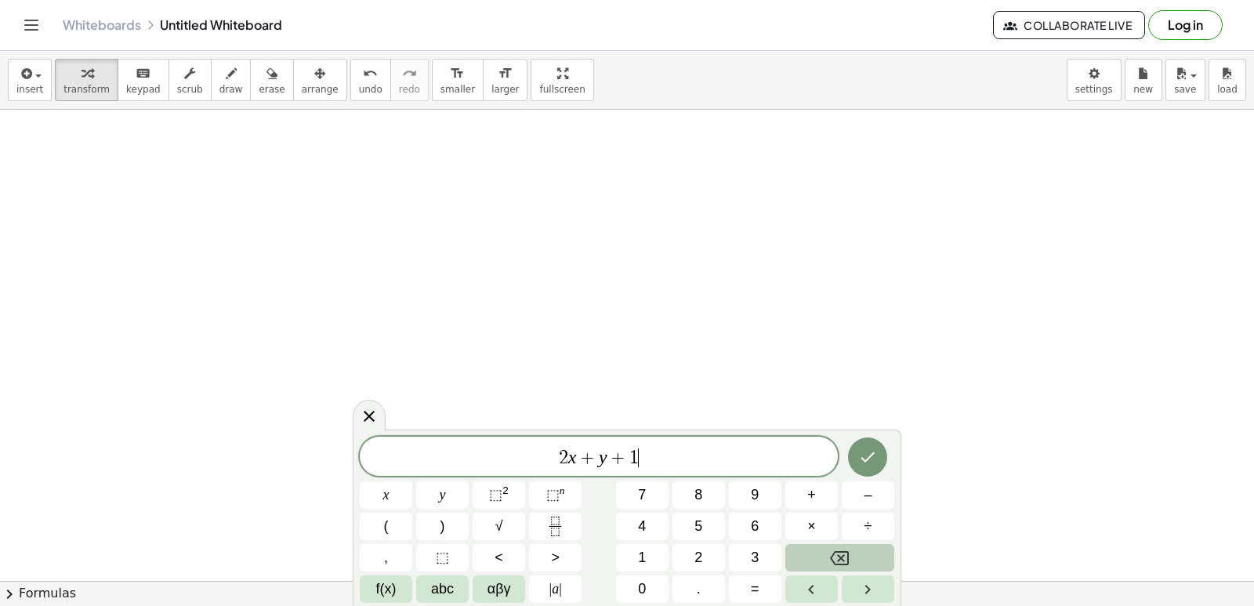
click at [838, 554] on icon "Backspace" at bounding box center [839, 558] width 19 height 14
click at [429, 497] on button "y" at bounding box center [442, 494] width 52 height 27
click at [769, 580] on button "=" at bounding box center [755, 588] width 52 height 27
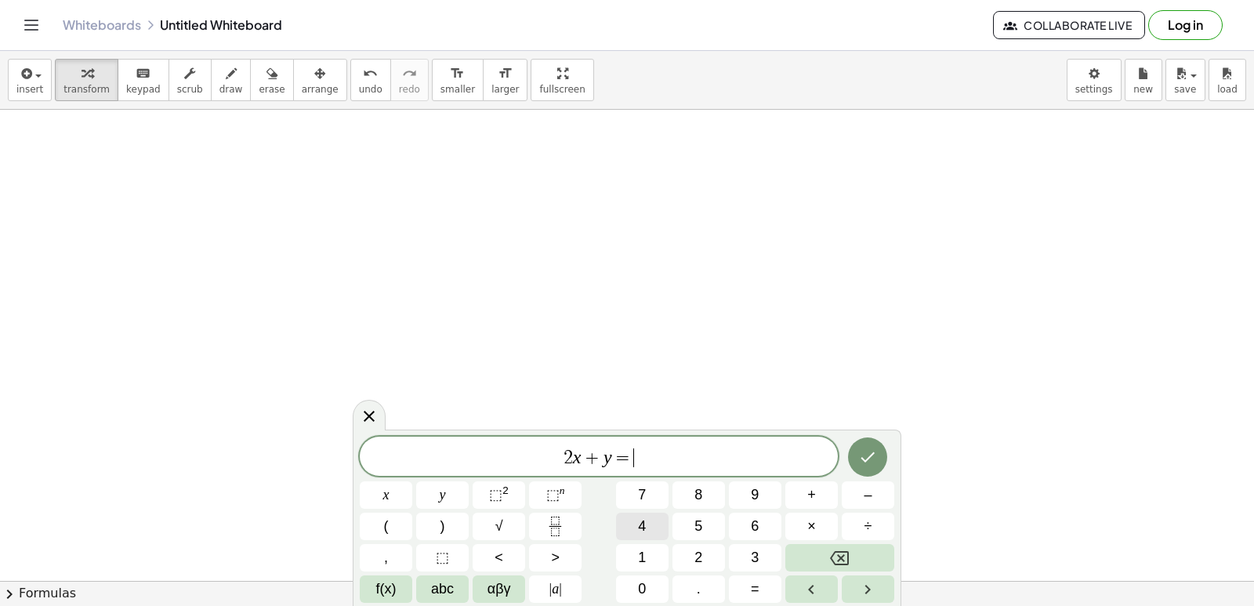
click at [646, 538] on button "4" at bounding box center [642, 525] width 52 height 27
click at [811, 552] on button "Backspace" at bounding box center [839, 557] width 109 height 27
click at [625, 545] on button "1" at bounding box center [642, 557] width 52 height 27
click at [635, 523] on button "4" at bounding box center [642, 525] width 52 height 27
click at [879, 451] on button "Done" at bounding box center [867, 456] width 39 height 39
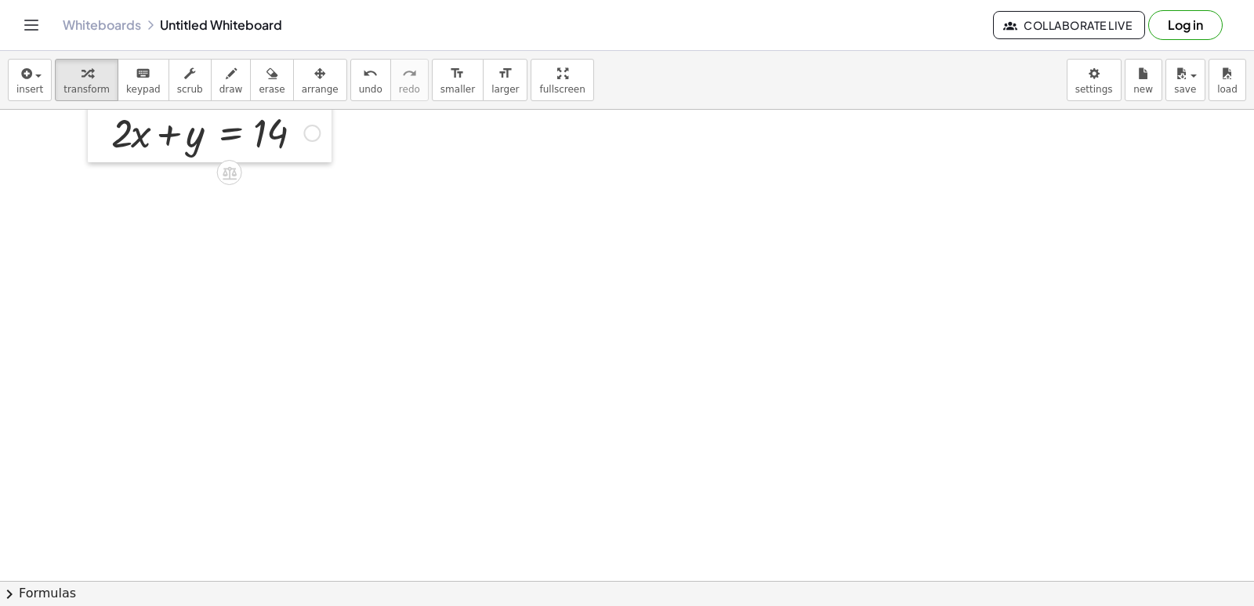
drag, startPoint x: 549, startPoint y: 387, endPoint x: 96, endPoint y: 165, distance: 504.2
click at [88, 162] on div at bounding box center [100, 131] width 24 height 61
drag, startPoint x: 587, startPoint y: 490, endPoint x: 654, endPoint y: 458, distance: 74.6
drag, startPoint x: 776, startPoint y: 445, endPoint x: 779, endPoint y: 435, distance: 10.5
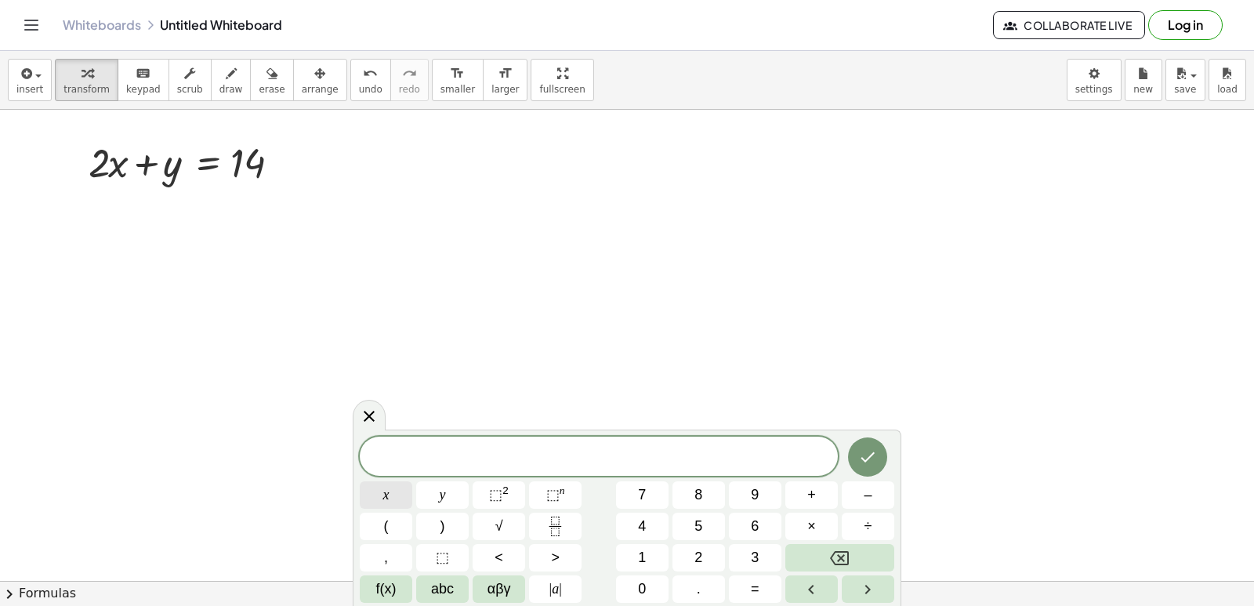
click at [411, 488] on button "x" at bounding box center [386, 494] width 52 height 27
click at [885, 496] on button "–" at bounding box center [867, 494] width 52 height 27
click at [430, 493] on button "y" at bounding box center [442, 494] width 52 height 27
click at [729, 577] on button "=" at bounding box center [755, 588] width 52 height 27
click at [649, 531] on button "4" at bounding box center [642, 525] width 52 height 27
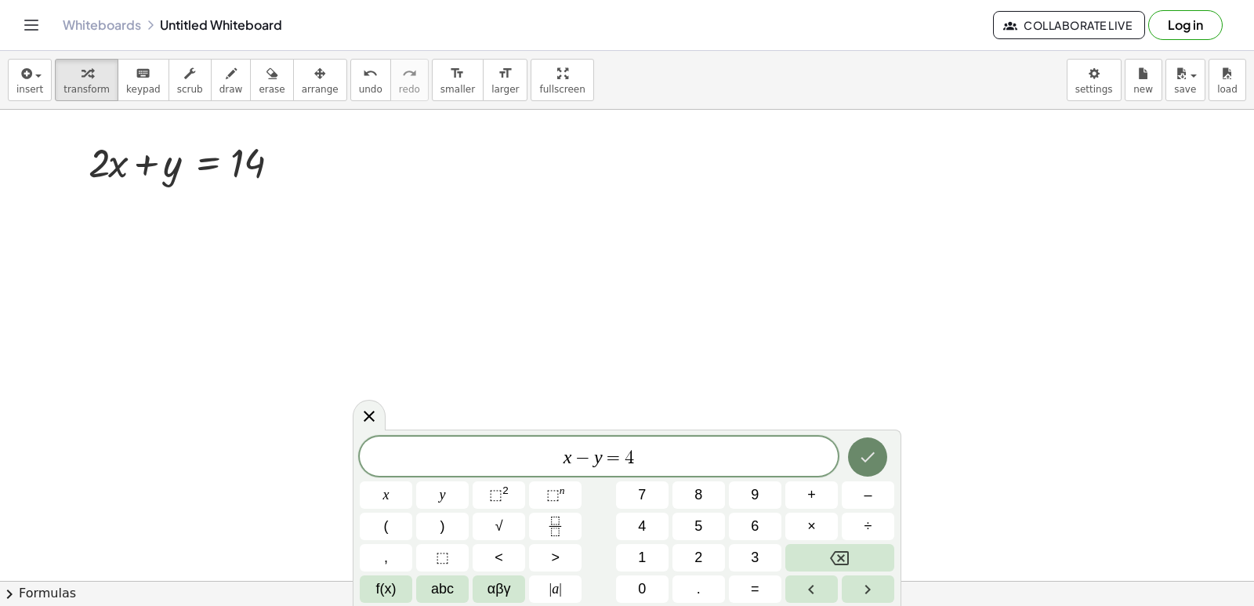
click at [869, 459] on icon "Done" at bounding box center [867, 456] width 19 height 19
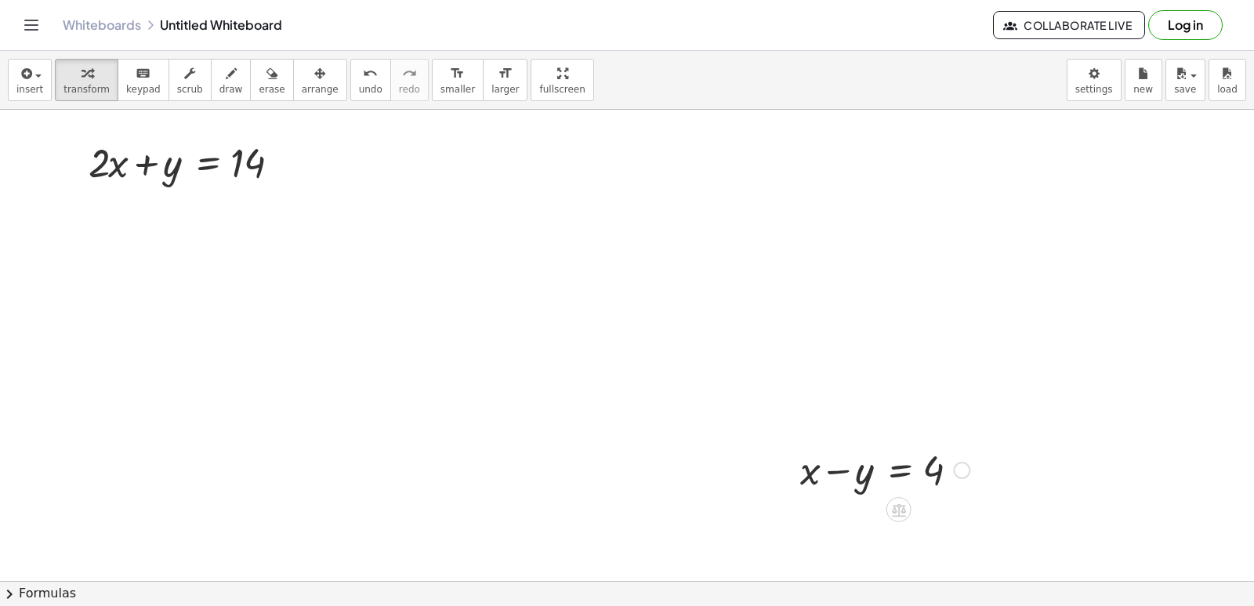
drag, startPoint x: 771, startPoint y: 472, endPoint x: 784, endPoint y: 466, distance: 14.4
drag, startPoint x: 786, startPoint y: 466, endPoint x: 374, endPoint y: 161, distance: 512.4
click at [374, 161] on div at bounding box center [377, 162] width 24 height 61
drag, startPoint x: 378, startPoint y: 162, endPoint x: 87, endPoint y: 269, distance: 310.3
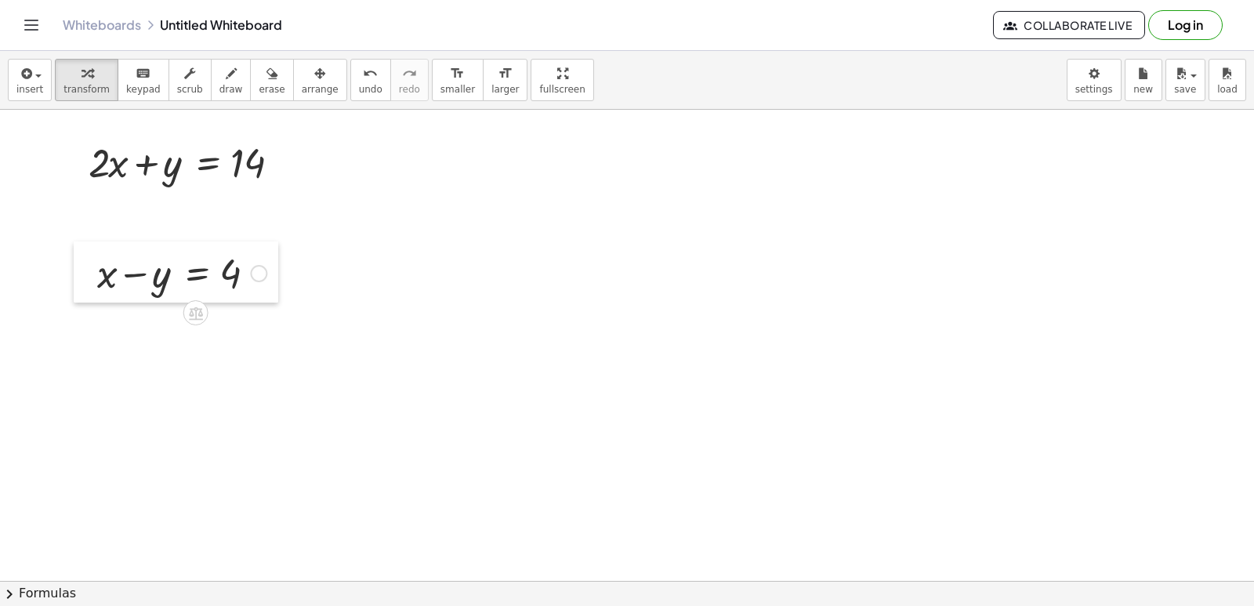
click at [87, 269] on div at bounding box center [86, 271] width 24 height 61
drag, startPoint x: 205, startPoint y: 82, endPoint x: 172, endPoint y: 296, distance: 216.4
click at [211, 82] on button "draw" at bounding box center [231, 80] width 41 height 42
drag, startPoint x: 139, startPoint y: 322, endPoint x: 192, endPoint y: 237, distance: 100.7
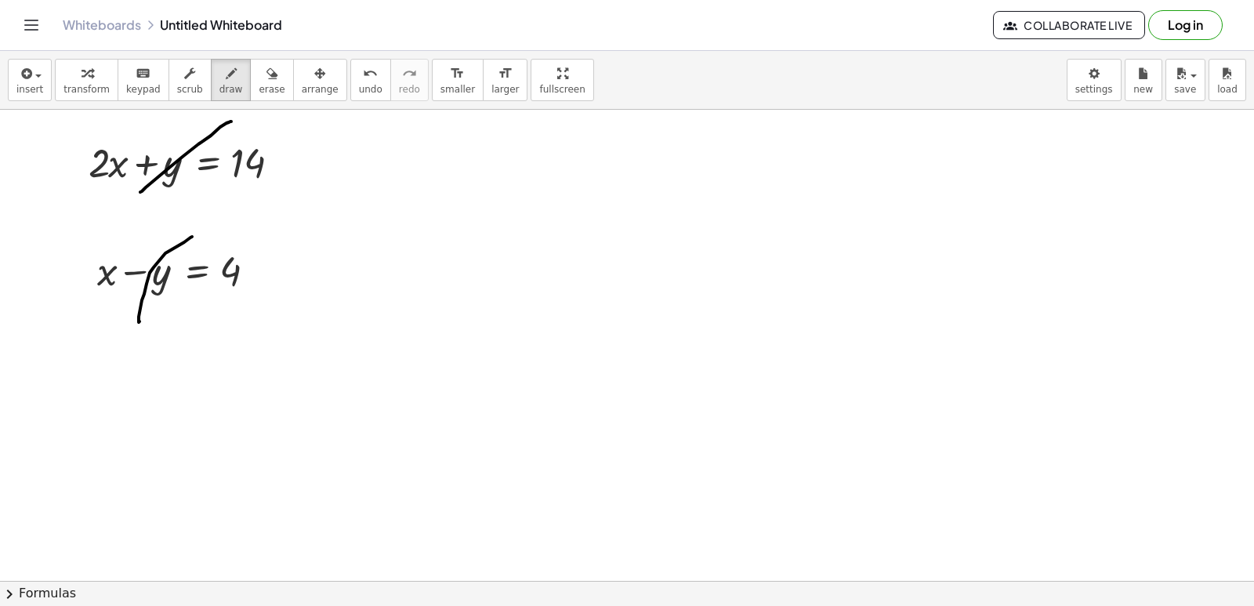
drag, startPoint x: 140, startPoint y: 192, endPoint x: 231, endPoint y: 121, distance: 115.0
click at [223, 82] on button "draw" at bounding box center [231, 80] width 41 height 42
drag, startPoint x: 76, startPoint y: 302, endPoint x: 321, endPoint y: 306, distance: 245.2
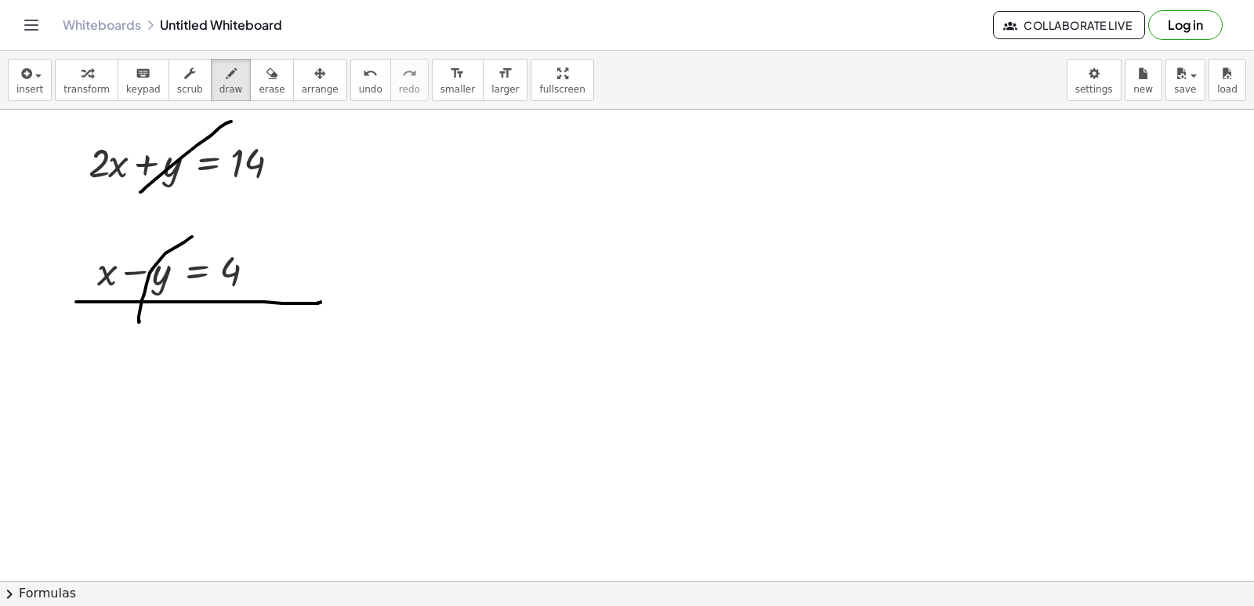
drag, startPoint x: 60, startPoint y: 77, endPoint x: 103, endPoint y: 105, distance: 52.2
click at [65, 75] on div "button" at bounding box center [86, 72] width 46 height 19
drag, startPoint x: 222, startPoint y: 84, endPoint x: 184, endPoint y: 365, distance: 283.8
click at [222, 89] on span "draw" at bounding box center [231, 89] width 24 height 11
drag, startPoint x: 80, startPoint y: 340, endPoint x: 70, endPoint y: 388, distance: 48.9
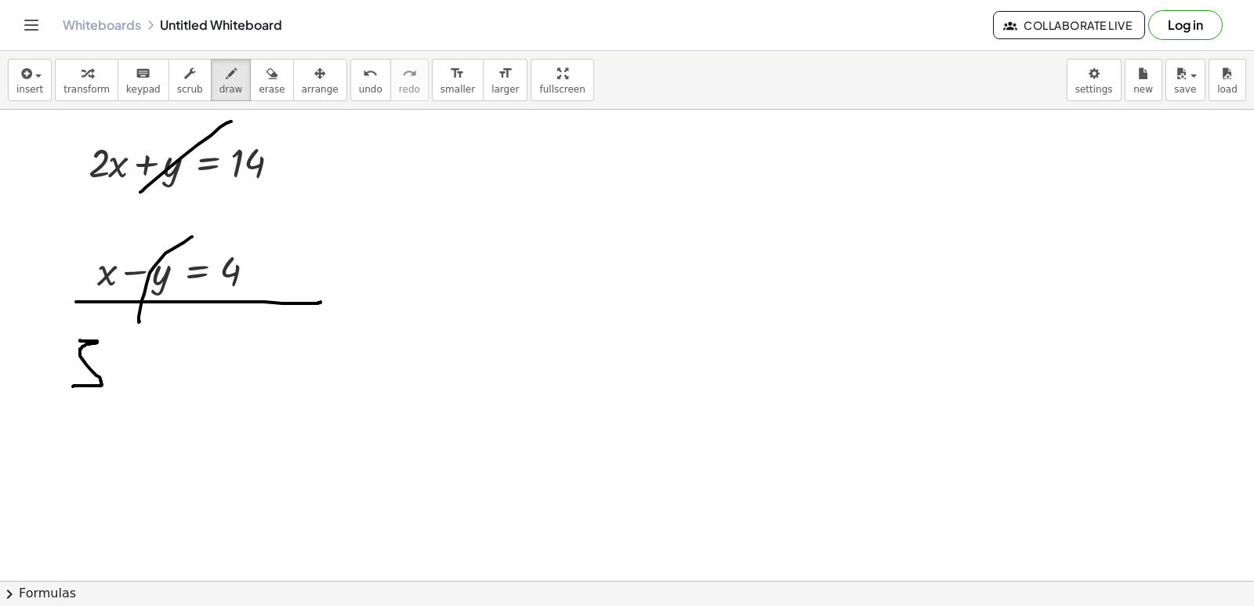
drag, startPoint x: 111, startPoint y: 378, endPoint x: 162, endPoint y: 370, distance: 51.6
drag, startPoint x: 121, startPoint y: 356, endPoint x: 147, endPoint y: 354, distance: 25.2
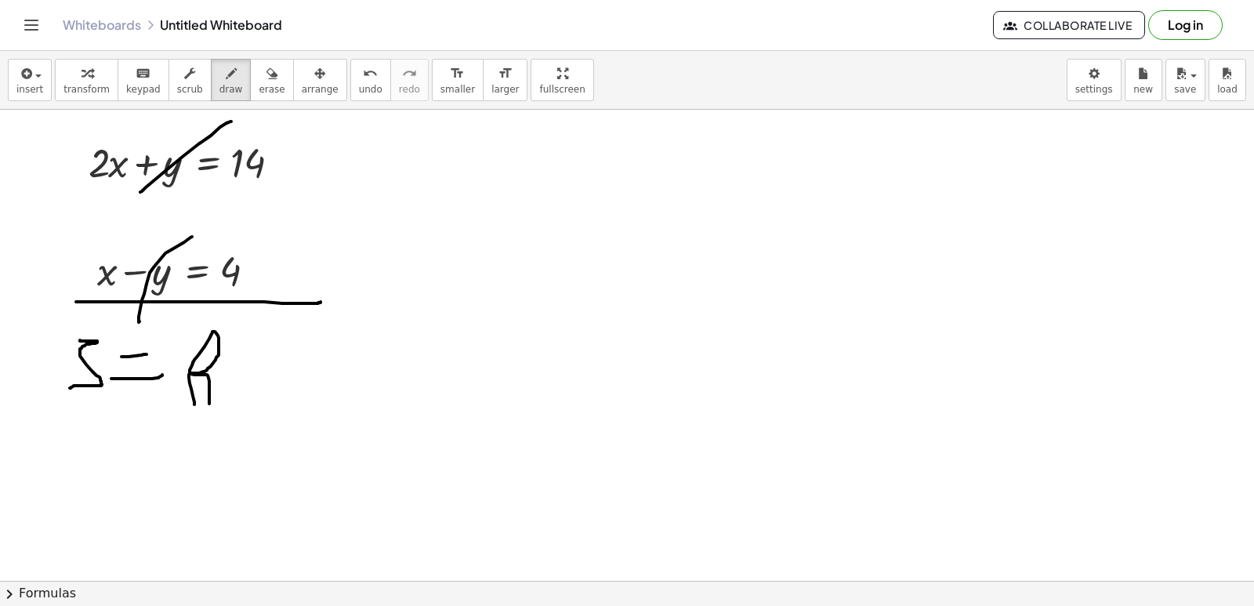
drag, startPoint x: 193, startPoint y: 396, endPoint x: 193, endPoint y: 414, distance: 18.8
click at [81, 80] on icon "button" at bounding box center [86, 73] width 11 height 19
drag, startPoint x: 110, startPoint y: 269, endPoint x: 120, endPoint y: 166, distance: 103.1
click at [114, 164] on div at bounding box center [193, 161] width 224 height 53
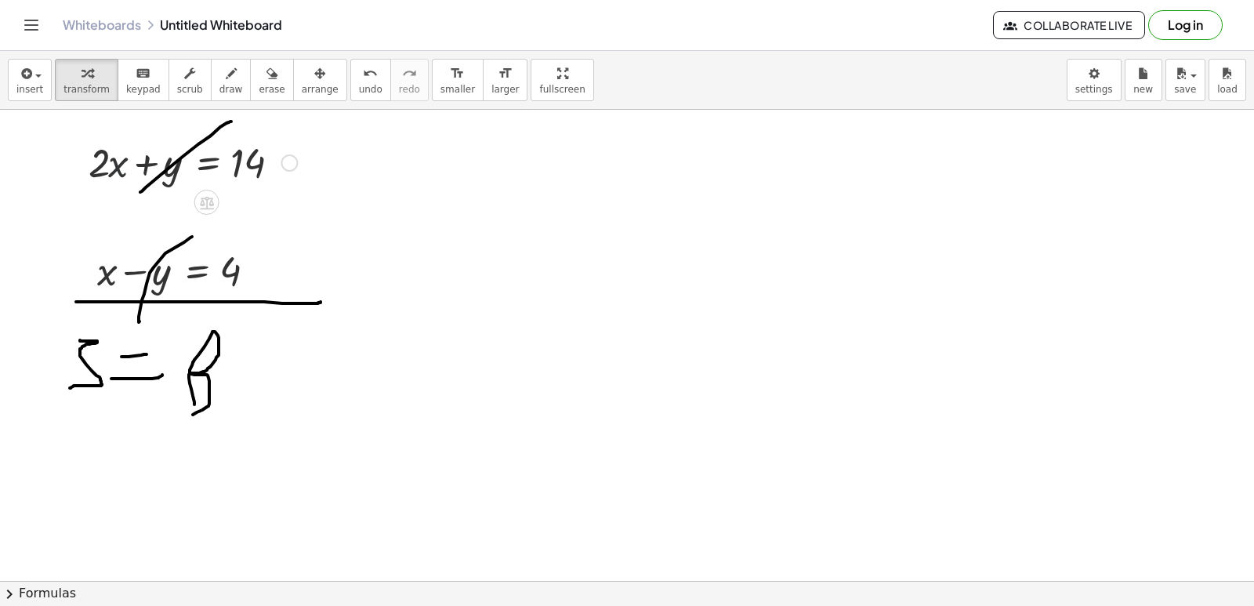
drag, startPoint x: 102, startPoint y: 164, endPoint x: 110, endPoint y: 169, distance: 10.2
click at [103, 166] on div at bounding box center [193, 161] width 224 height 53
click at [110, 169] on div at bounding box center [193, 161] width 224 height 53
click at [118, 175] on div at bounding box center [193, 161] width 224 height 53
drag, startPoint x: 121, startPoint y: 191, endPoint x: 110, endPoint y: 168, distance: 25.6
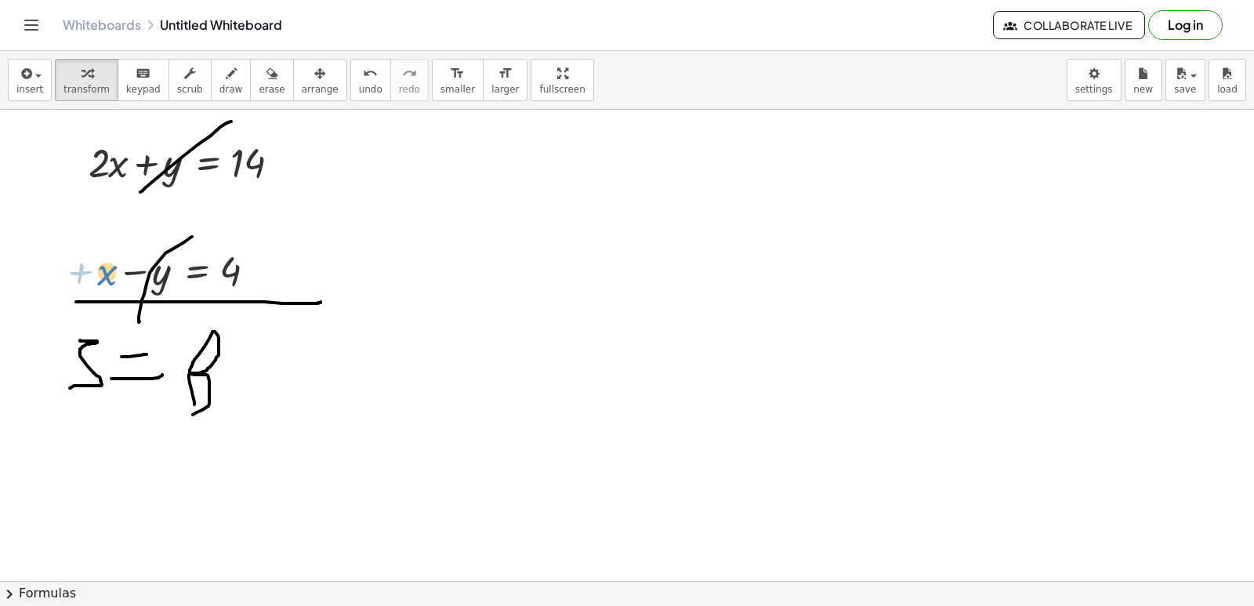
click at [103, 242] on div "+ x − y = 4" at bounding box center [176, 269] width 204 height 61
drag, startPoint x: 136, startPoint y: 278, endPoint x: 143, endPoint y: 172, distance: 106.1
click at [226, 71] on icon "button" at bounding box center [231, 73] width 11 height 19
drag, startPoint x: 445, startPoint y: 280, endPoint x: 453, endPoint y: 313, distance: 33.1
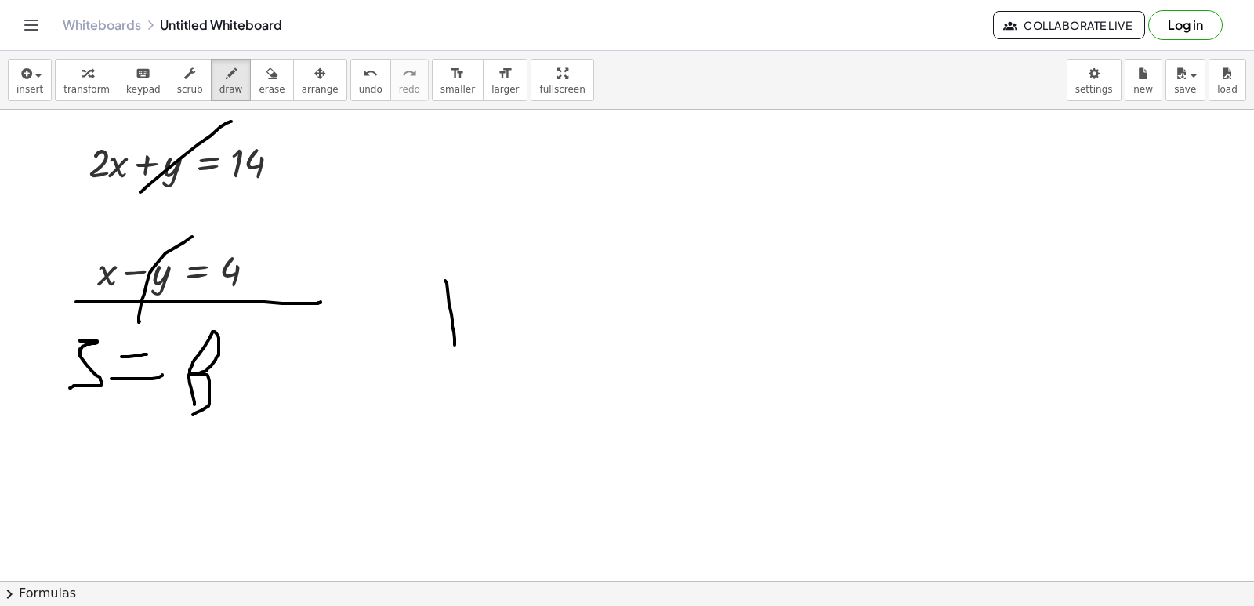
drag, startPoint x: 416, startPoint y: 286, endPoint x: 472, endPoint y: 378, distance: 107.6
drag, startPoint x: 525, startPoint y: 342, endPoint x: 534, endPoint y: 378, distance: 37.2
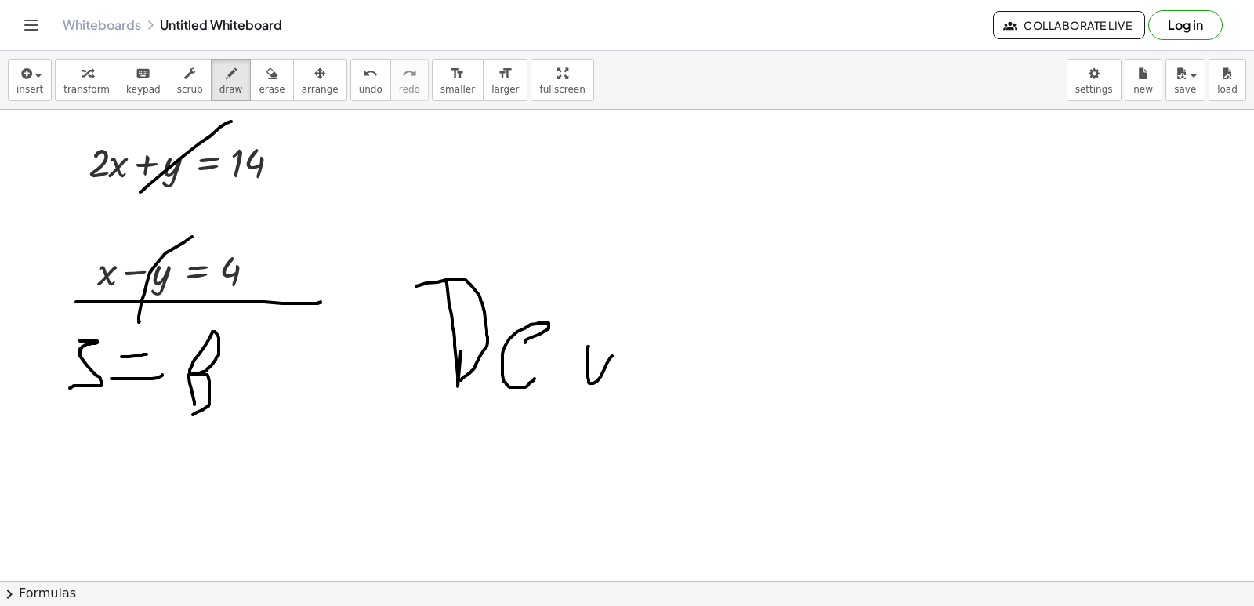
drag, startPoint x: 588, startPoint y: 346, endPoint x: 612, endPoint y: 356, distance: 25.3
drag, startPoint x: 643, startPoint y: 367, endPoint x: 654, endPoint y: 369, distance: 11.2
drag, startPoint x: 686, startPoint y: 374, endPoint x: 698, endPoint y: 371, distance: 12.9
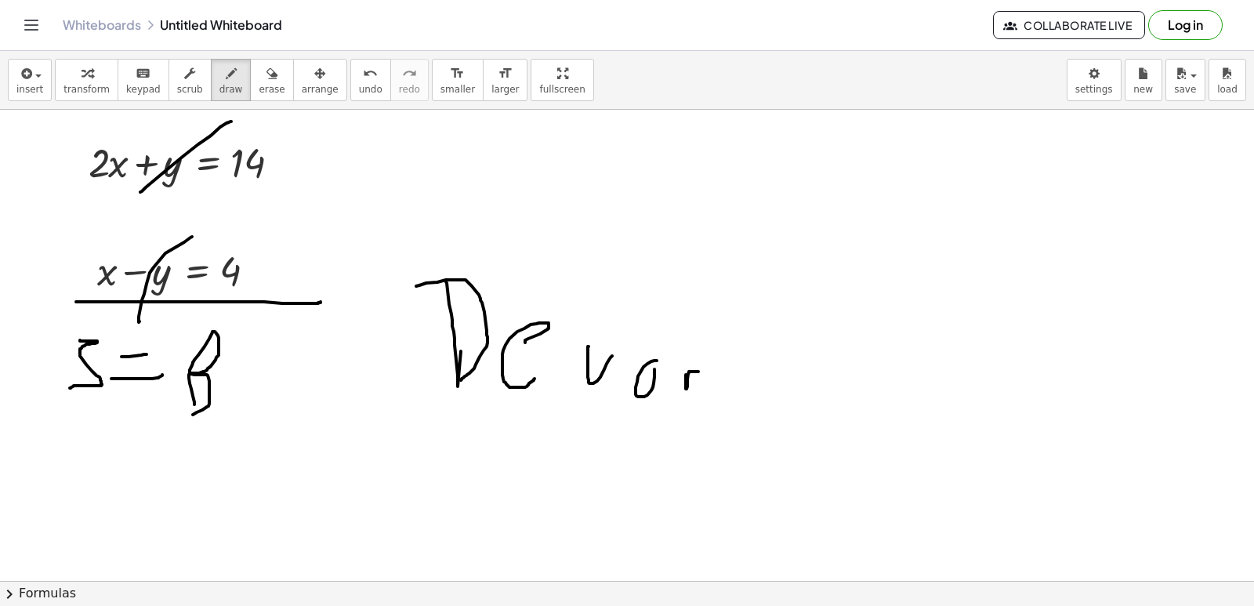
drag, startPoint x: 717, startPoint y: 385, endPoint x: 765, endPoint y: 395, distance: 49.5
drag, startPoint x: 764, startPoint y: 374, endPoint x: 777, endPoint y: 417, distance: 45.1
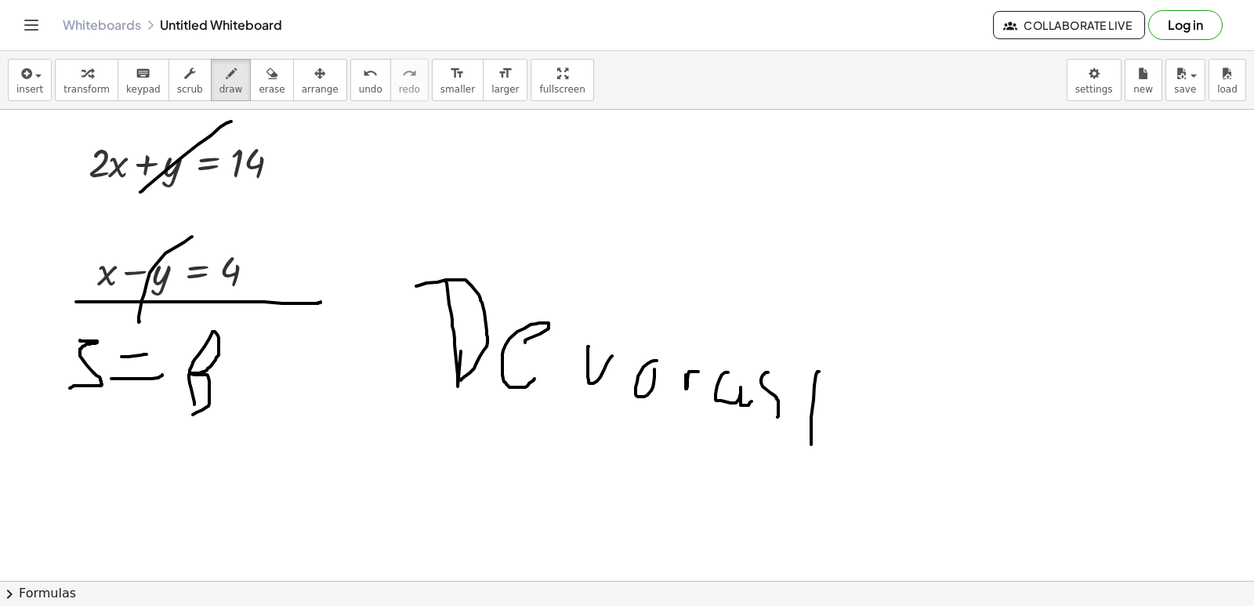
drag, startPoint x: 811, startPoint y: 444, endPoint x: 809, endPoint y: 419, distance: 25.1
drag, startPoint x: 809, startPoint y: 418, endPoint x: 823, endPoint y: 415, distance: 14.3
drag, startPoint x: 841, startPoint y: 412, endPoint x: 870, endPoint y: 451, distance: 49.2
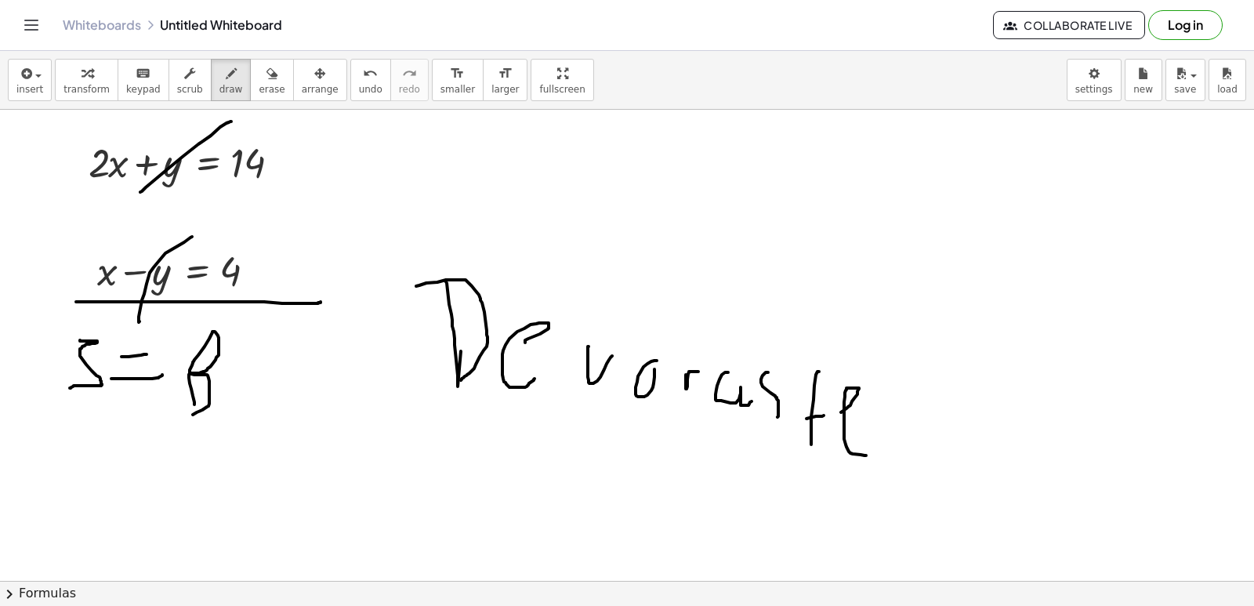
click at [359, 84] on span "undo" at bounding box center [371, 89] width 24 height 11
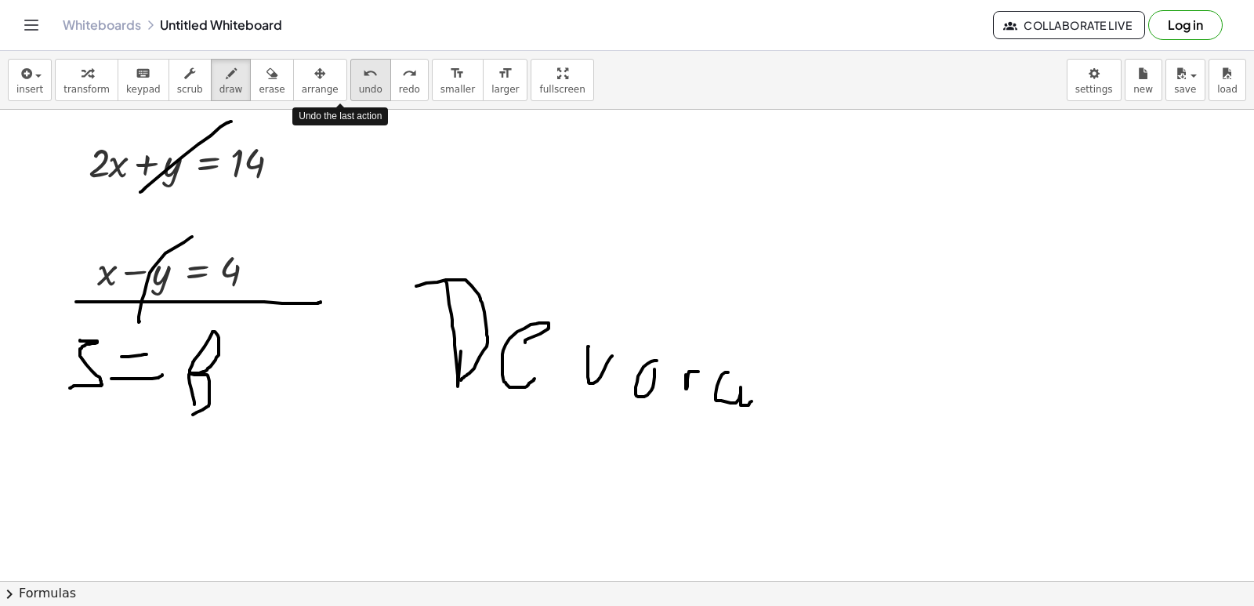
click at [359, 84] on span "undo" at bounding box center [371, 89] width 24 height 11
drag, startPoint x: 344, startPoint y: 83, endPoint x: 397, endPoint y: 161, distance: 94.7
click at [359, 84] on span "undo" at bounding box center [371, 89] width 24 height 11
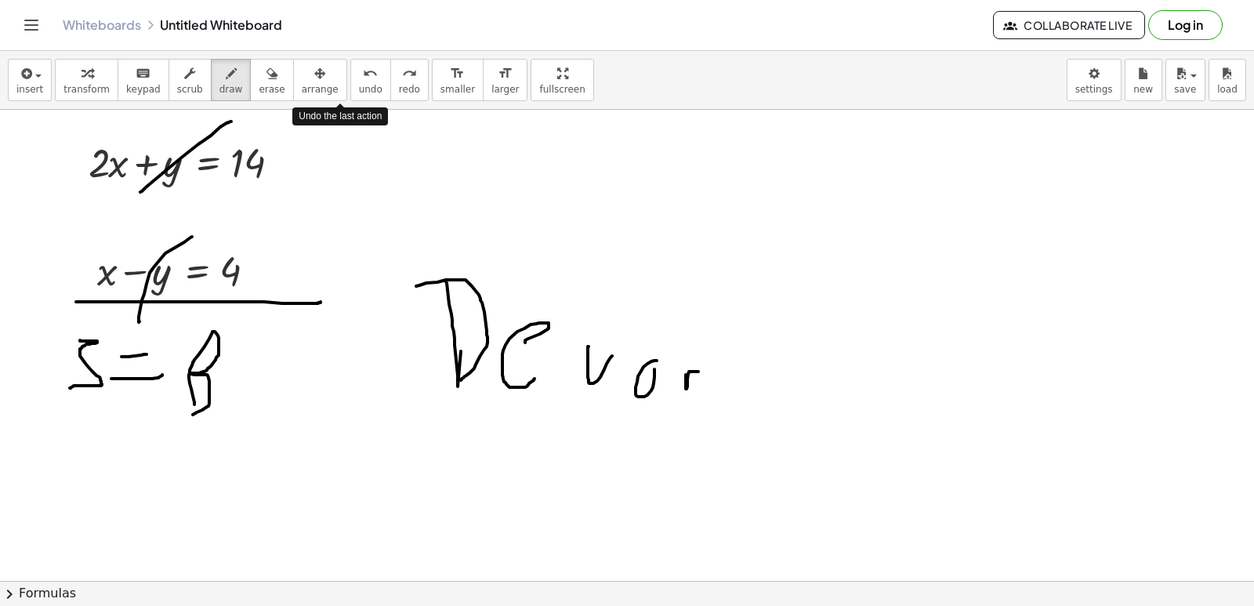
click at [359, 84] on span "undo" at bounding box center [371, 89] width 24 height 11
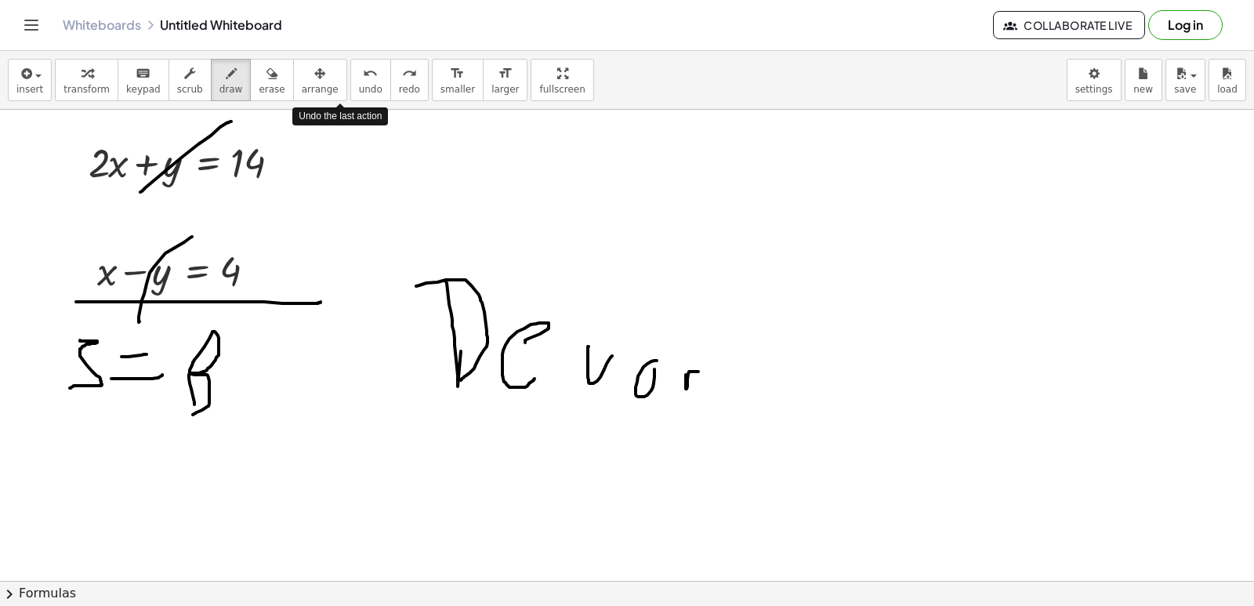
click at [363, 72] on icon "undo" at bounding box center [370, 73] width 15 height 19
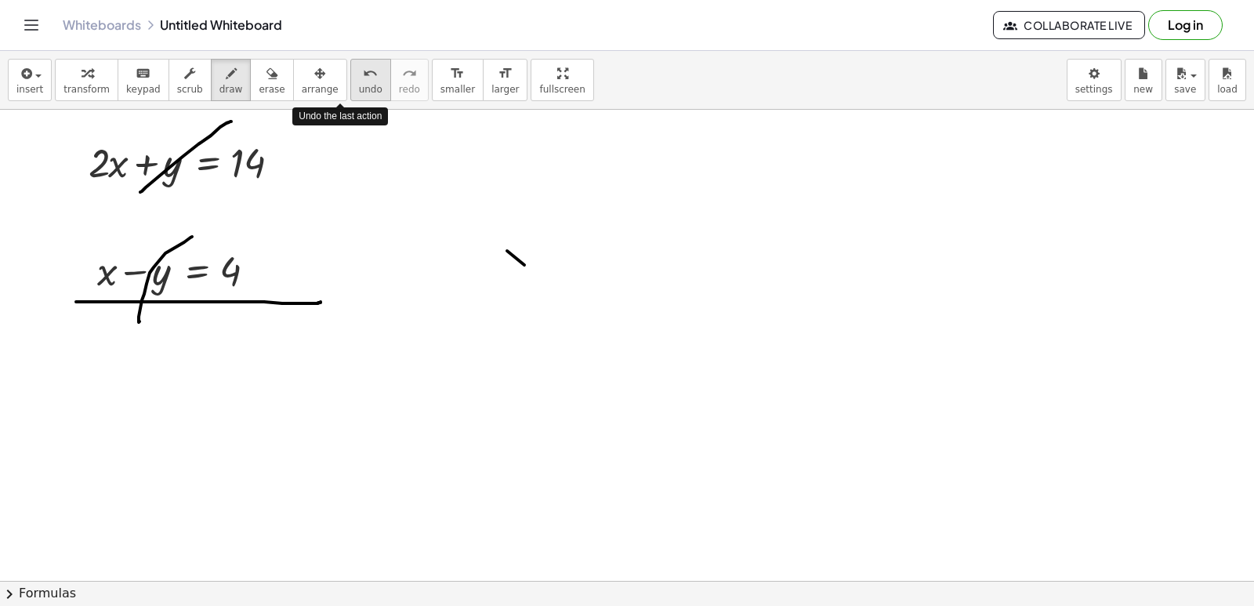
click at [359, 89] on span "undo" at bounding box center [371, 89] width 24 height 11
click at [85, 74] on icon "button" at bounding box center [86, 73] width 11 height 19
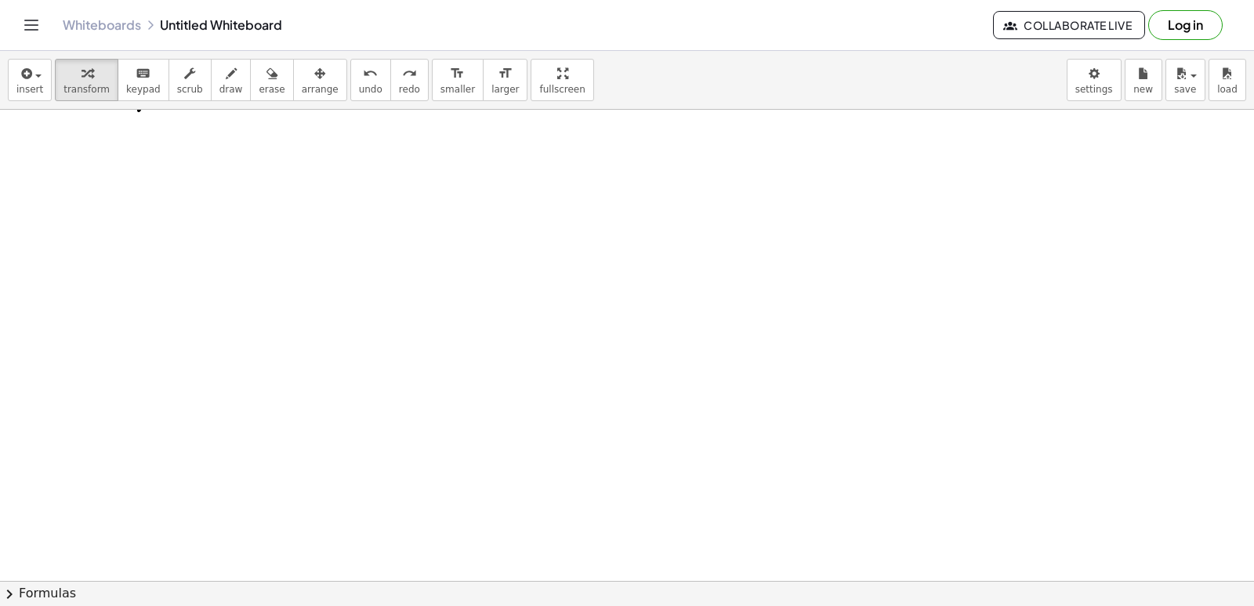
scroll to position [4708, 0]
drag, startPoint x: 436, startPoint y: 501, endPoint x: 453, endPoint y: 473, distance: 32.4
drag, startPoint x: 458, startPoint y: 304, endPoint x: 106, endPoint y: 202, distance: 366.2
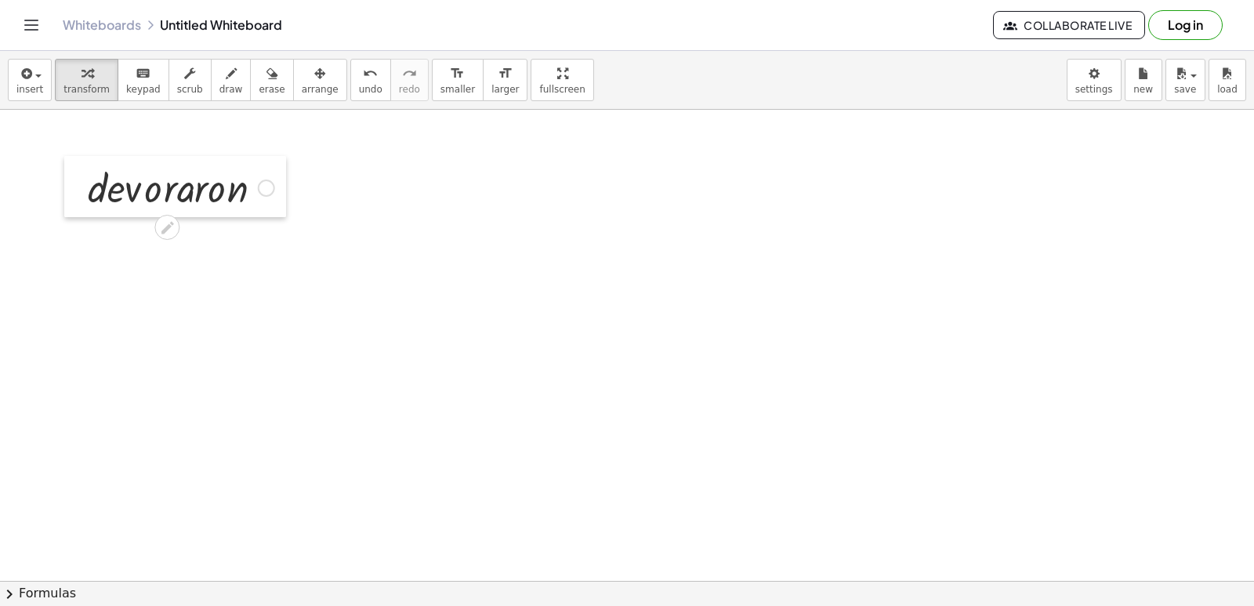
click at [85, 193] on div at bounding box center [76, 186] width 24 height 61
click at [180, 227] on div at bounding box center [169, 226] width 25 height 25
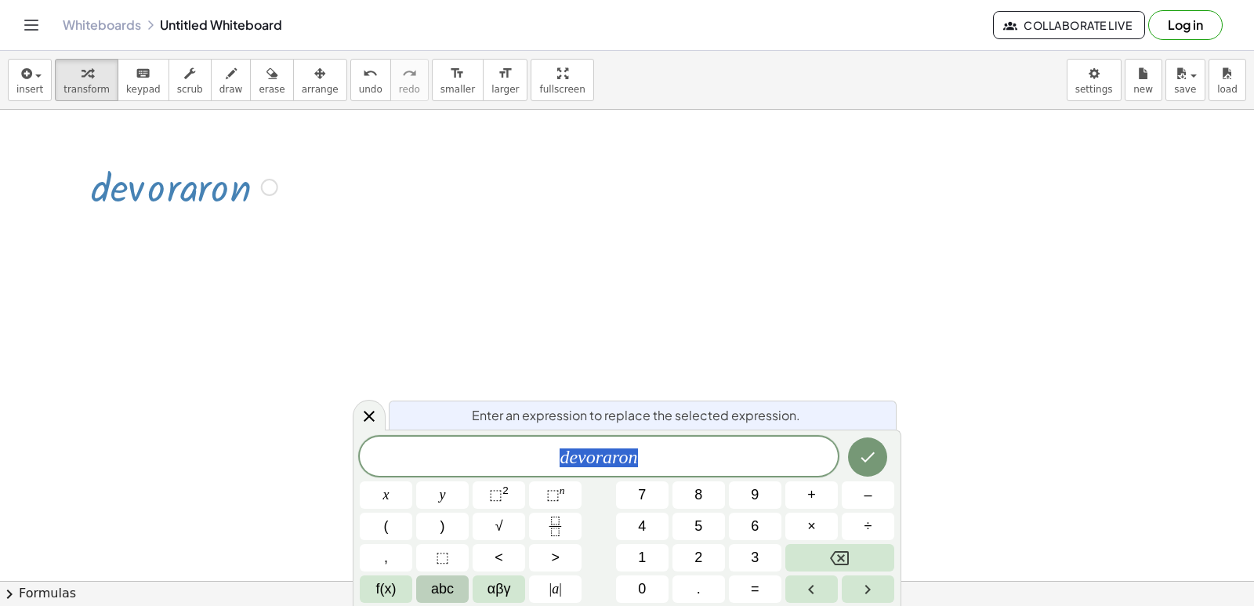
click at [447, 591] on span "abc" at bounding box center [442, 588] width 23 height 21
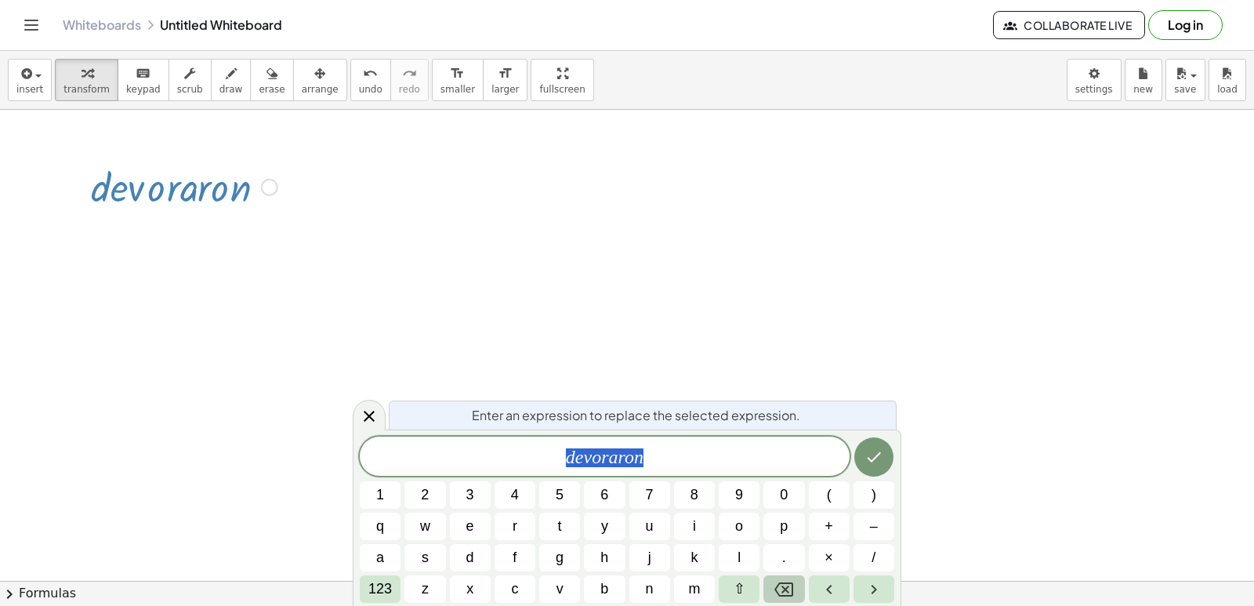
click at [738, 588] on span "⇧" at bounding box center [739, 588] width 12 height 21
click at [742, 584] on span "⇧" at bounding box center [739, 588] width 12 height 21
click at [775, 601] on button "Backspace" at bounding box center [783, 588] width 41 height 27
click at [783, 593] on icon "Backspace" at bounding box center [783, 589] width 19 height 19
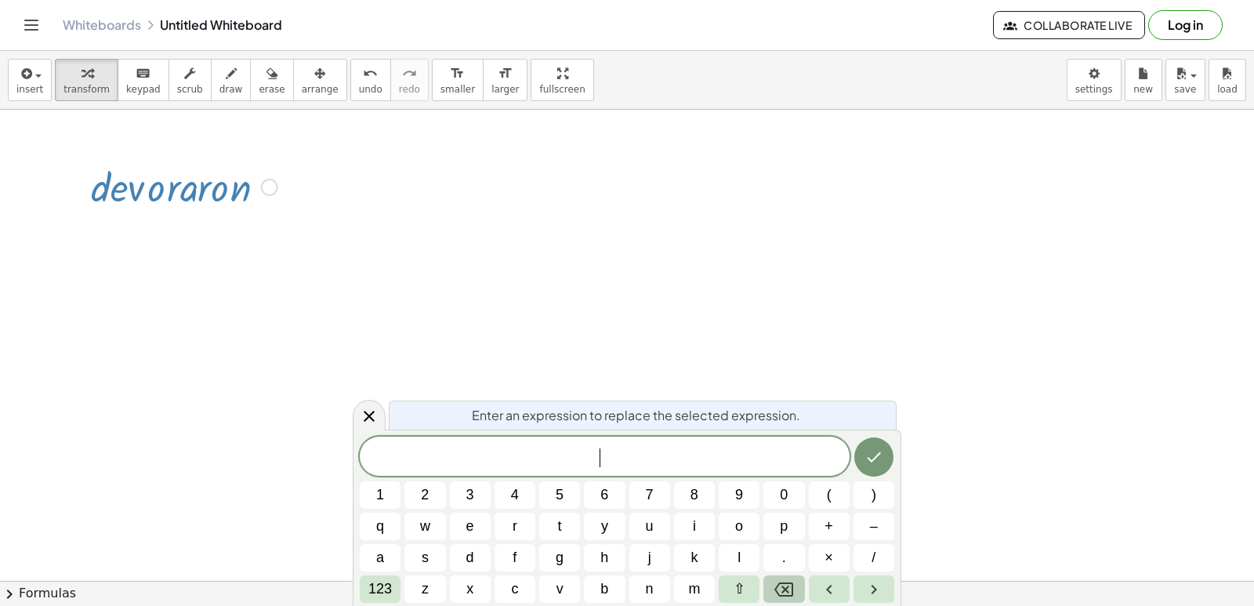
click at [783, 591] on icon "Backspace" at bounding box center [783, 589] width 19 height 14
click at [780, 590] on icon "Backspace" at bounding box center [783, 589] width 19 height 19
click at [736, 586] on span "⇧" at bounding box center [739, 588] width 12 height 21
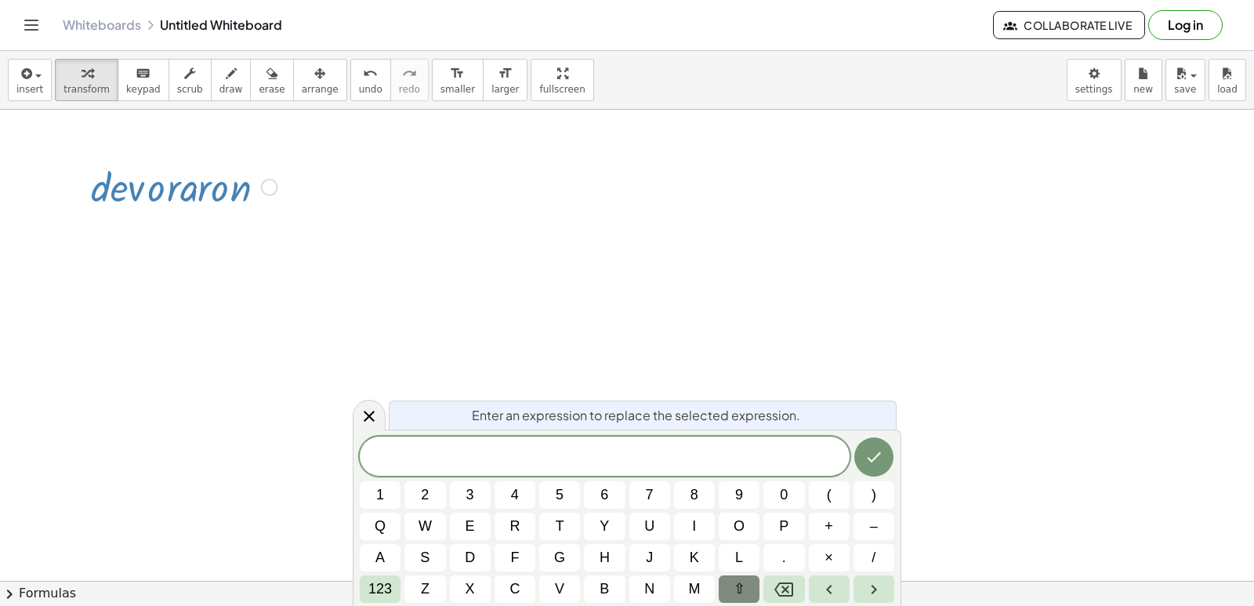
click at [737, 584] on span "⇧" at bounding box center [739, 588] width 12 height 21
click at [738, 581] on span "⇧" at bounding box center [739, 588] width 12 height 21
click at [740, 580] on span "⇧" at bounding box center [739, 588] width 12 height 21
click at [745, 588] on button "⇧" at bounding box center [738, 588] width 41 height 27
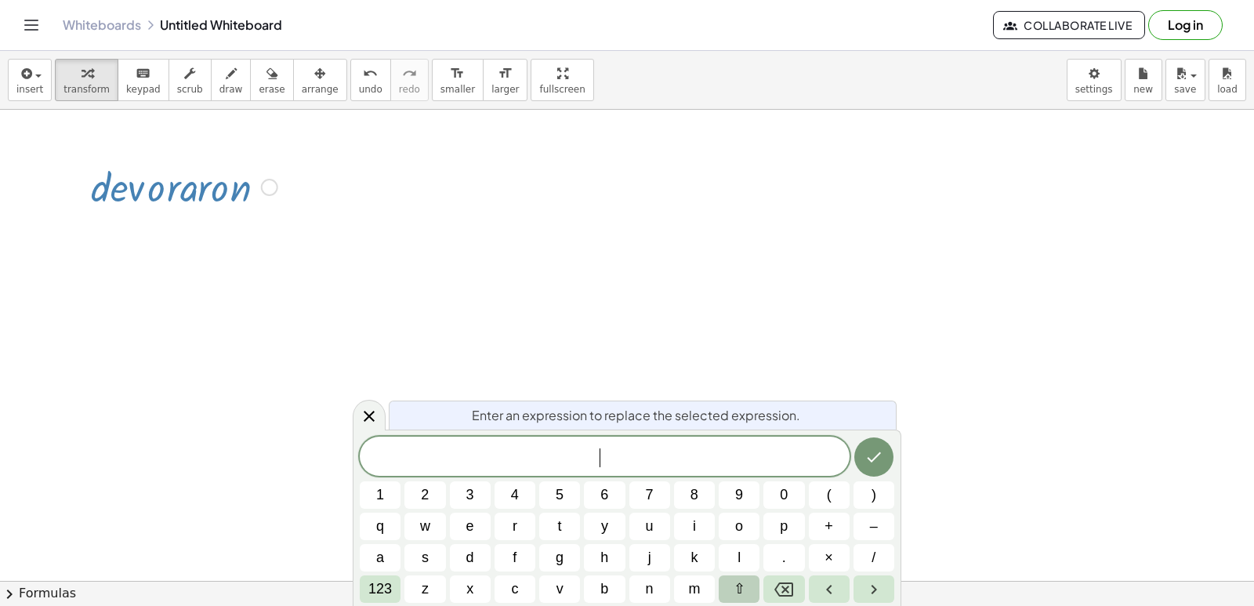
click at [745, 586] on button "⇧" at bounding box center [738, 588] width 41 height 27
click at [466, 557] on span "d" at bounding box center [470, 557] width 10 height 21
click at [461, 513] on button "e" at bounding box center [470, 525] width 41 height 27
click at [770, 583] on button "Backspace" at bounding box center [783, 588] width 41 height 27
click at [779, 584] on icon "Backspace" at bounding box center [783, 589] width 19 height 14
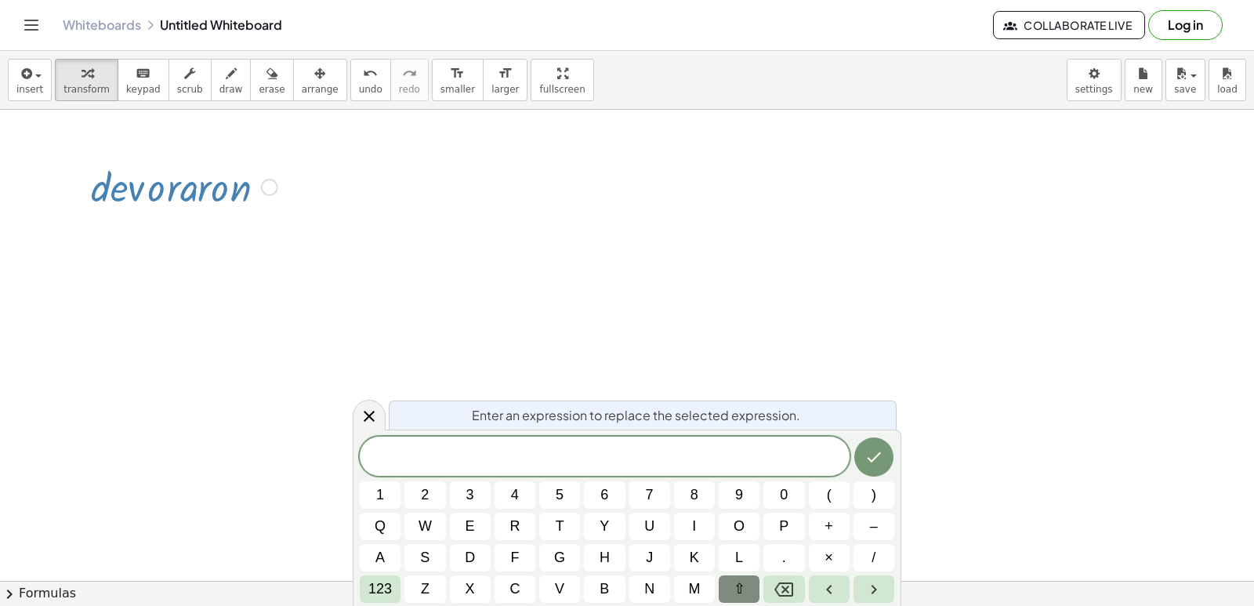
drag, startPoint x: 363, startPoint y: 409, endPoint x: 342, endPoint y: 339, distance: 72.6
click at [363, 407] on icon at bounding box center [369, 416] width 19 height 19
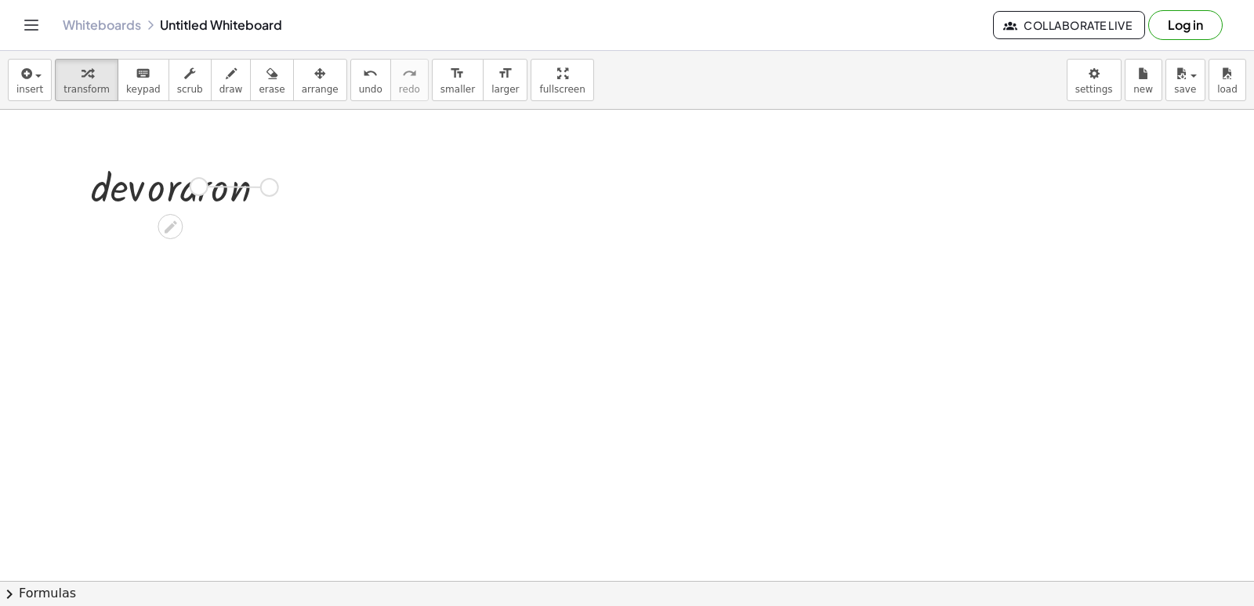
drag, startPoint x: 266, startPoint y: 186, endPoint x: 194, endPoint y: 190, distance: 72.1
click at [170, 187] on div "· d · e · v · o · r · a · r · o · n" at bounding box center [170, 187] width 0 height 0
drag, startPoint x: 92, startPoint y: 192, endPoint x: 407, endPoint y: 71, distance: 338.3
click at [172, 201] on div at bounding box center [184, 185] width 202 height 53
click at [355, 91] on div "undo undo redo redo" at bounding box center [389, 80] width 78 height 42
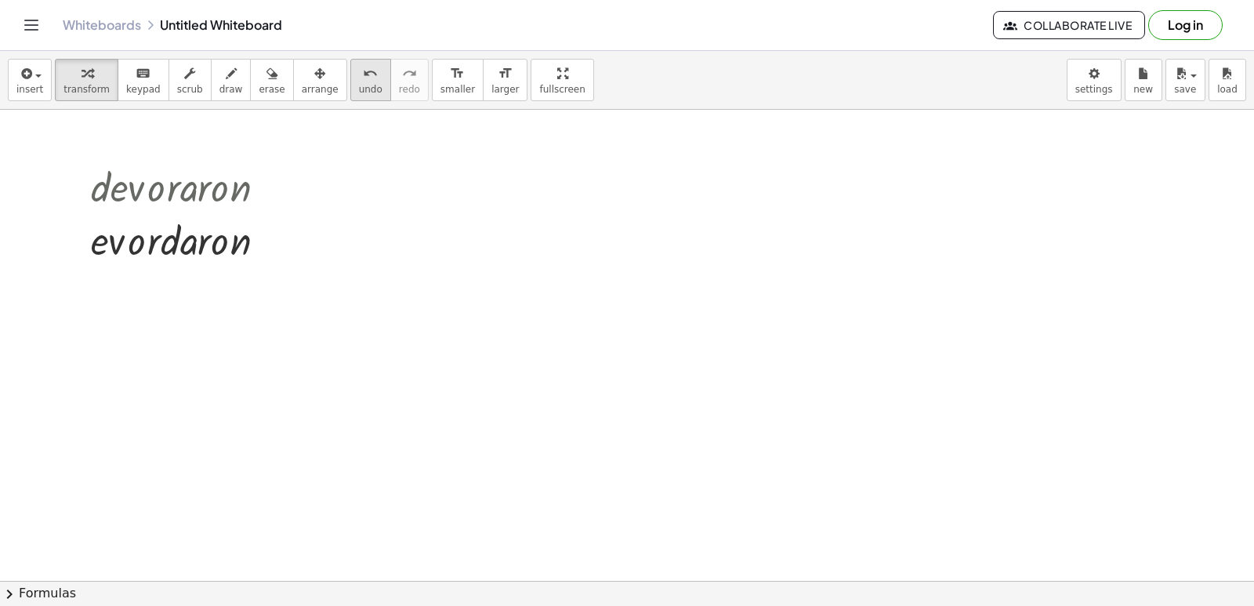
click at [359, 90] on span "undo" at bounding box center [371, 89] width 24 height 11
click at [359, 85] on span "undo" at bounding box center [371, 89] width 24 height 11
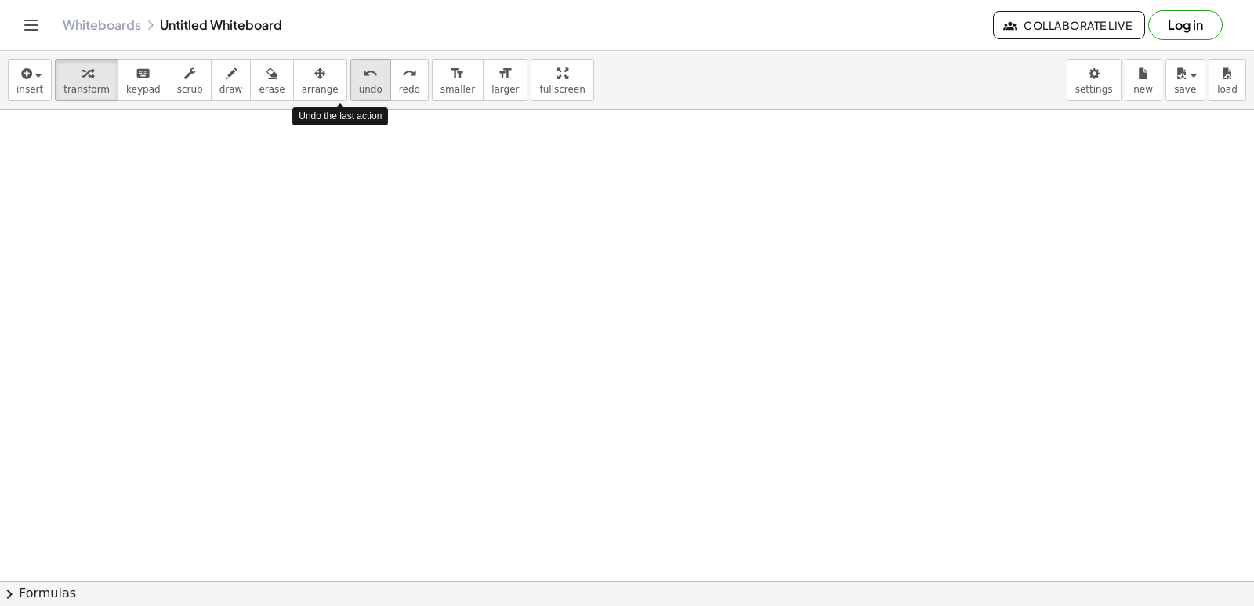
click at [359, 81] on div "undo" at bounding box center [371, 72] width 24 height 19
drag, startPoint x: 526, startPoint y: 338, endPoint x: 538, endPoint y: 317, distance: 24.2
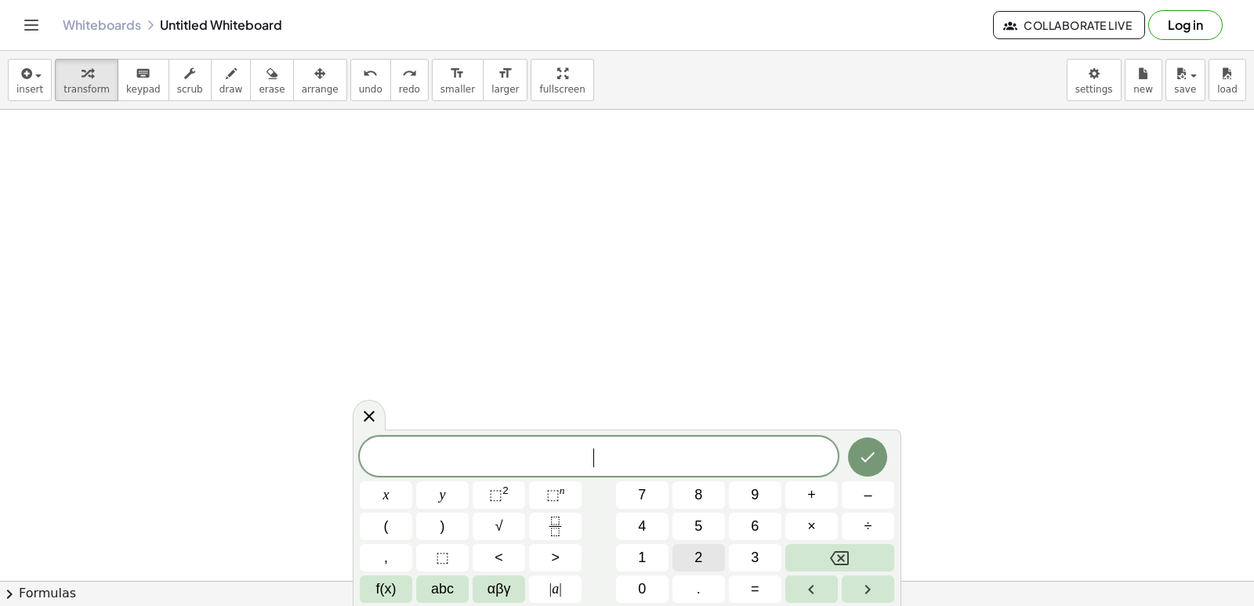
click at [710, 566] on button "2" at bounding box center [698, 557] width 52 height 27
click at [395, 489] on button "x" at bounding box center [386, 494] width 52 height 27
click at [816, 481] on button "+" at bounding box center [811, 494] width 52 height 27
click at [441, 499] on span "y" at bounding box center [443, 494] width 6 height 21
click at [733, 573] on div "2 x + y ​ x y ⬚ 2 ⬚ n 7 8 9 + – ( ) √ 4 5 6 × ÷ , ⬚ < > 1 2 3 f(x) abc αβγ | a …" at bounding box center [627, 519] width 534 height 166
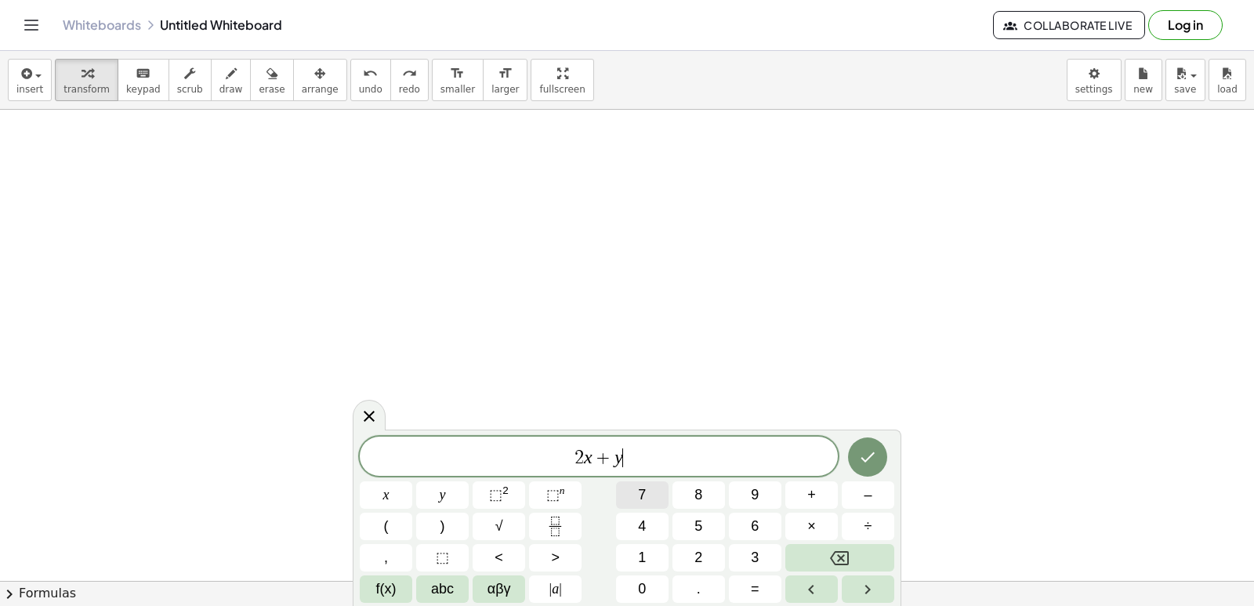
click at [642, 501] on span "7" at bounding box center [642, 494] width 8 height 21
click at [839, 555] on icon "Backspace" at bounding box center [839, 557] width 19 height 19
click at [740, 569] on div "2 x + y ​ x y ⬚ 2 ⬚ n 7 8 9 + – ( ) √ 4 5 6 × ÷ , ⬚ < > 1 2 3 f(x) abc αβγ | a …" at bounding box center [627, 519] width 534 height 166
click at [758, 579] on span "=" at bounding box center [755, 588] width 9 height 21
click at [635, 491] on button "7" at bounding box center [642, 494] width 52 height 27
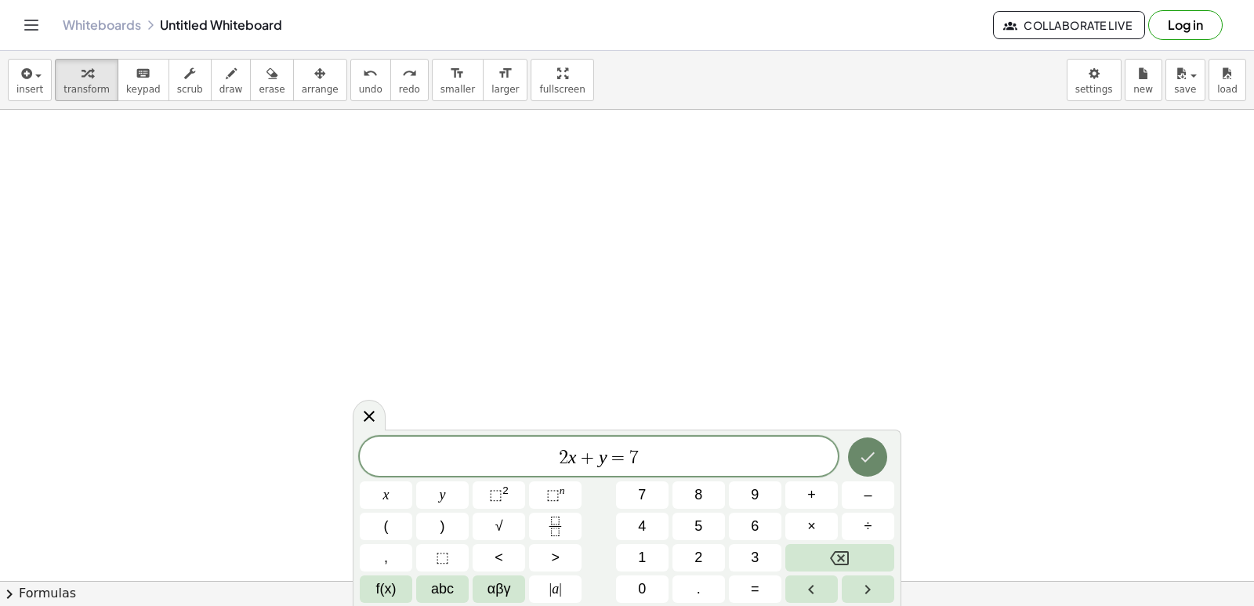
click at [863, 458] on icon "Done" at bounding box center [868, 457] width 14 height 10
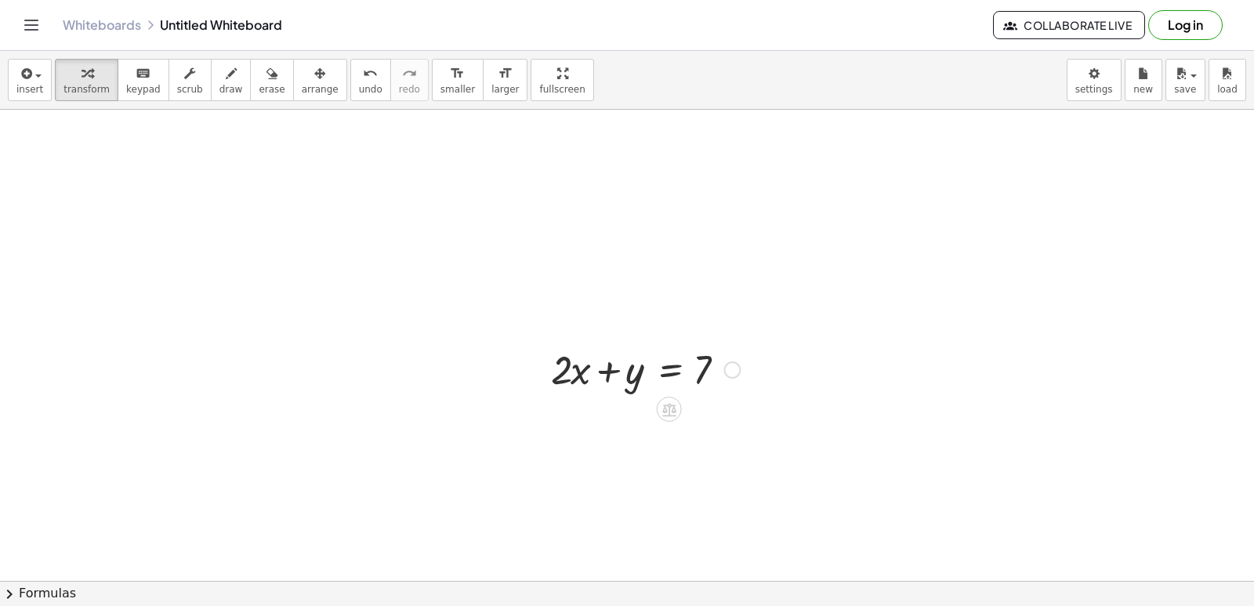
drag, startPoint x: 541, startPoint y: 374, endPoint x: 568, endPoint y: 378, distance: 26.9
click at [551, 399] on div at bounding box center [539, 368] width 24 height 61
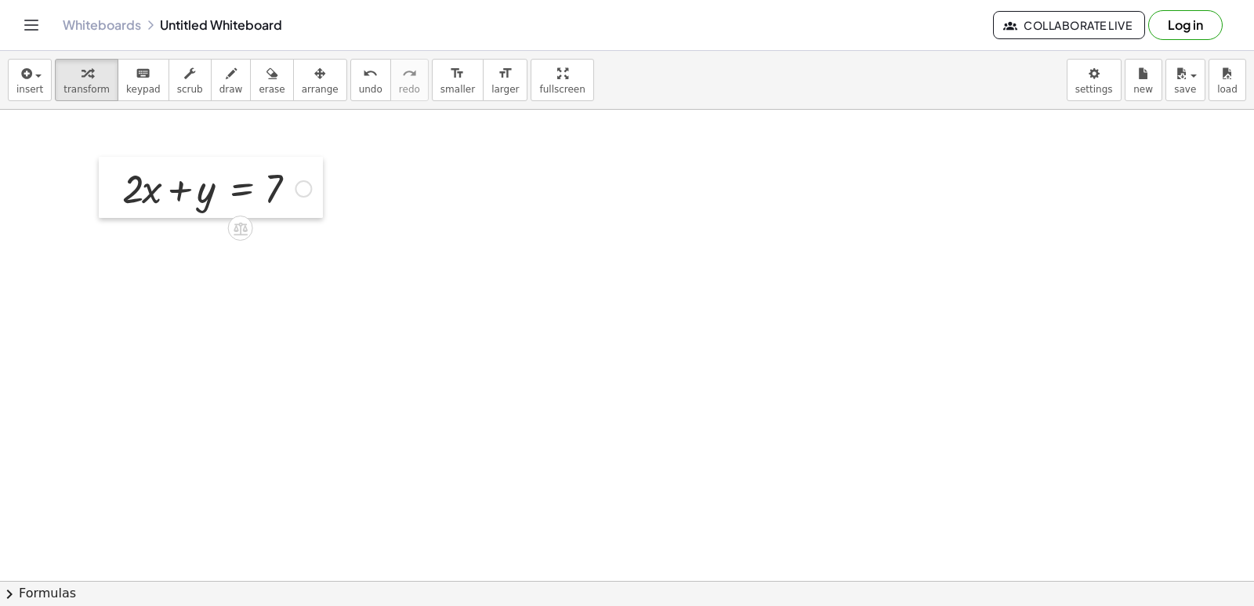
drag, startPoint x: 575, startPoint y: 393, endPoint x: 143, endPoint y: 184, distance: 479.7
click at [121, 186] on div at bounding box center [111, 187] width 24 height 61
drag, startPoint x: 139, startPoint y: 191, endPoint x: 316, endPoint y: 186, distance: 176.4
click at [316, 186] on div at bounding box center [222, 187] width 204 height 53
click at [350, 82] on button "undo undo" at bounding box center [370, 80] width 41 height 42
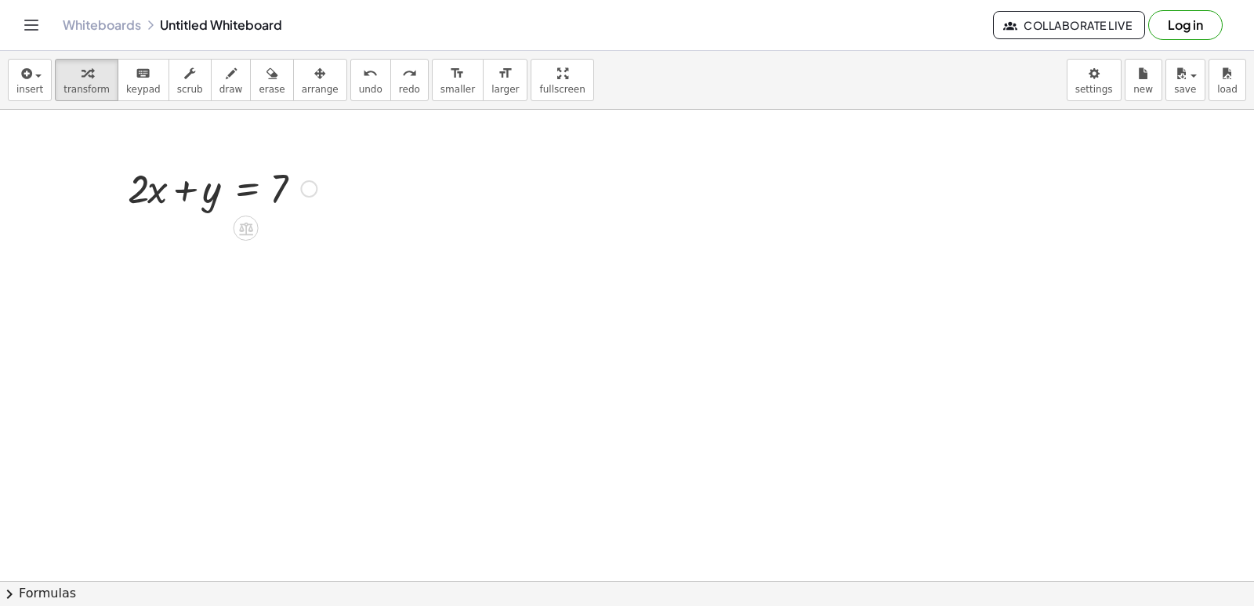
click at [156, 183] on div at bounding box center [222, 187] width 204 height 53
click at [143, 190] on div at bounding box center [222, 187] width 204 height 53
click at [137, 190] on div at bounding box center [222, 187] width 204 height 53
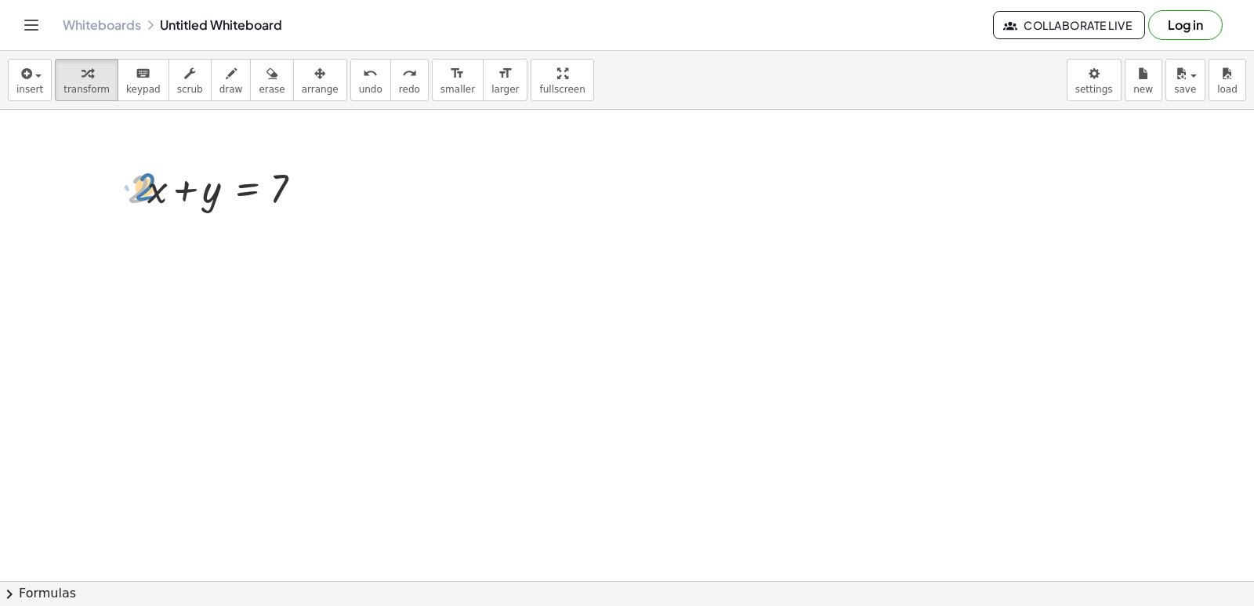
drag, startPoint x: 128, startPoint y: 190, endPoint x: 140, endPoint y: 191, distance: 12.6
click at [133, 186] on div at bounding box center [222, 187] width 204 height 53
drag, startPoint x: 270, startPoint y: 319, endPoint x: 346, endPoint y: 356, distance: 84.8
drag, startPoint x: 348, startPoint y: 356, endPoint x: 401, endPoint y: 372, distance: 55.8
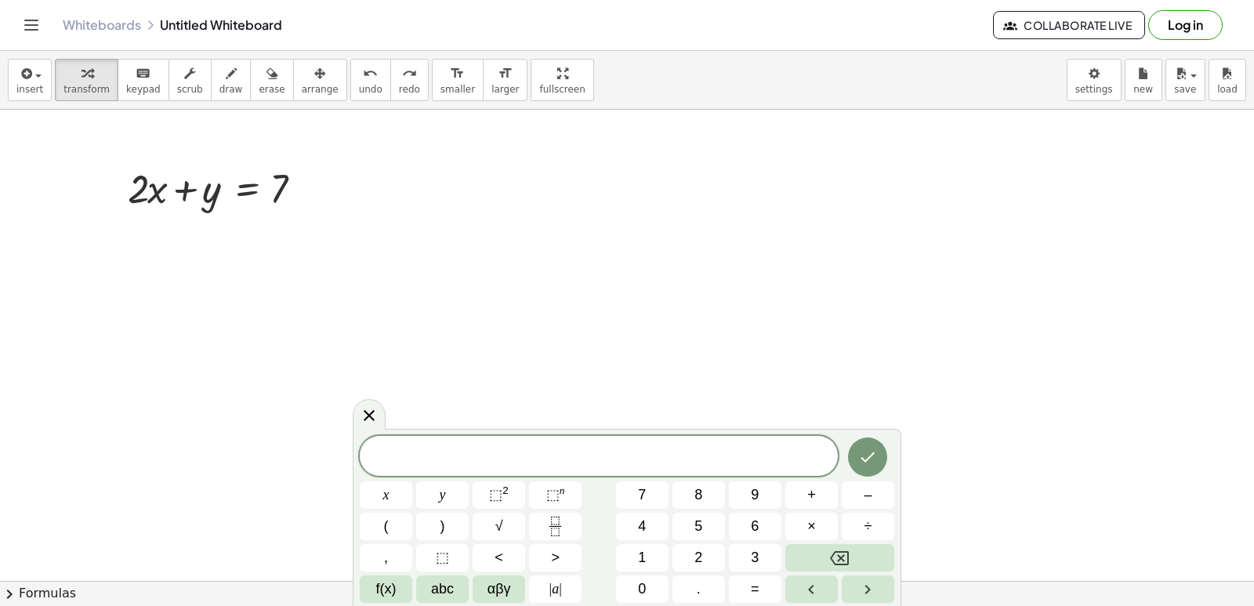
drag, startPoint x: 638, startPoint y: 476, endPoint x: 670, endPoint y: 497, distance: 38.5
click at [645, 487] on div "x y ⬚ 2 ⬚ n 7 8 9 + – ( ) √ 4 5 6 × ÷ , ⬚ < > 1 2 3 f(x) abc αβγ | a | 0 . =" at bounding box center [627, 519] width 534 height 167
click at [631, 486] on button "7" at bounding box center [642, 494] width 52 height 27
click at [851, 549] on button "Backspace" at bounding box center [839, 557] width 109 height 27
click at [693, 517] on button "5" at bounding box center [698, 525] width 52 height 27
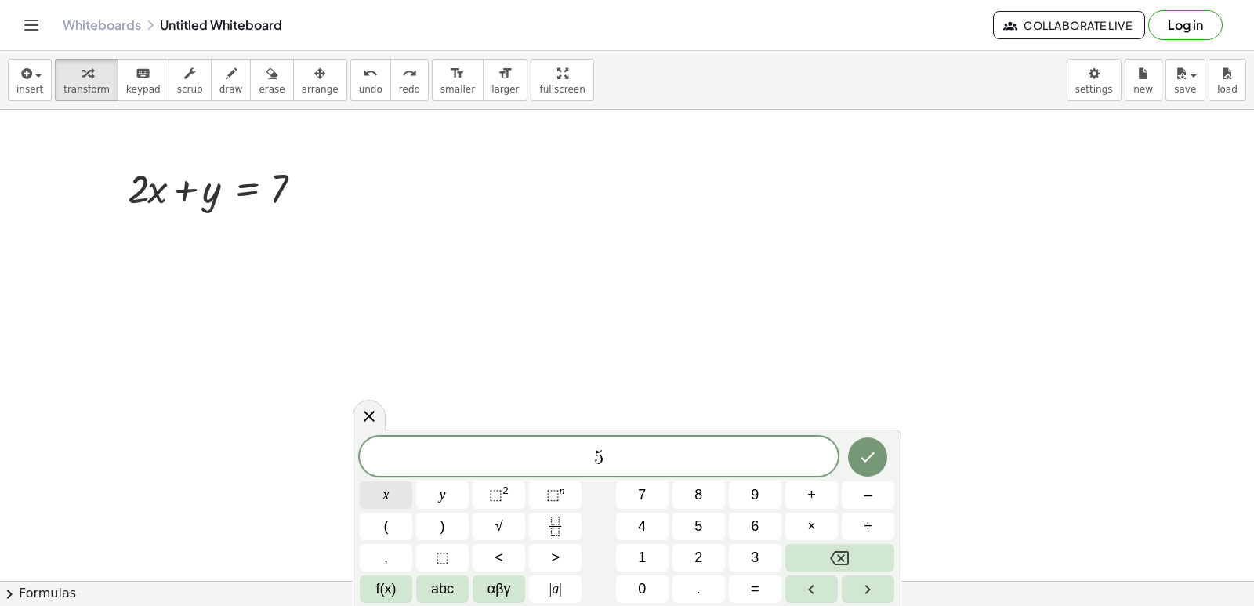
click at [403, 490] on button "x" at bounding box center [386, 494] width 52 height 27
click at [865, 497] on span "–" at bounding box center [867, 494] width 8 height 21
click at [714, 559] on button "2" at bounding box center [698, 557] width 52 height 27
click at [443, 484] on span "y" at bounding box center [443, 494] width 6 height 21
click at [762, 593] on button "=" at bounding box center [755, 588] width 52 height 27
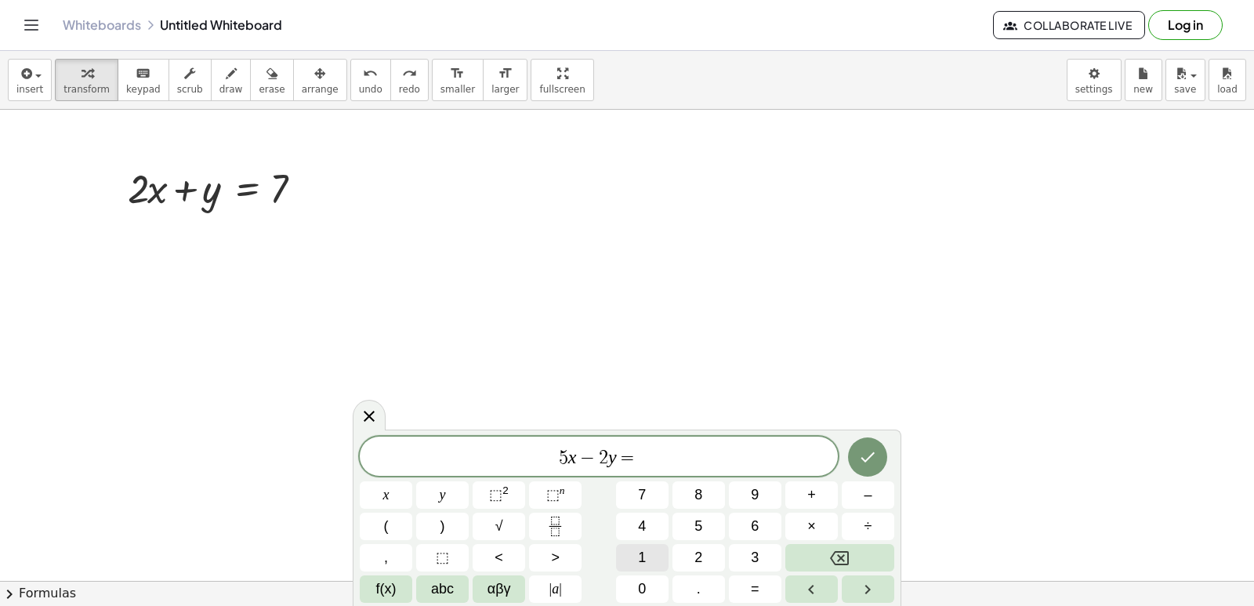
click at [644, 552] on span "1" at bounding box center [642, 557] width 8 height 21
click at [642, 529] on span "4" at bounding box center [642, 526] width 8 height 21
click at [867, 454] on icon "Done" at bounding box center [867, 456] width 19 height 19
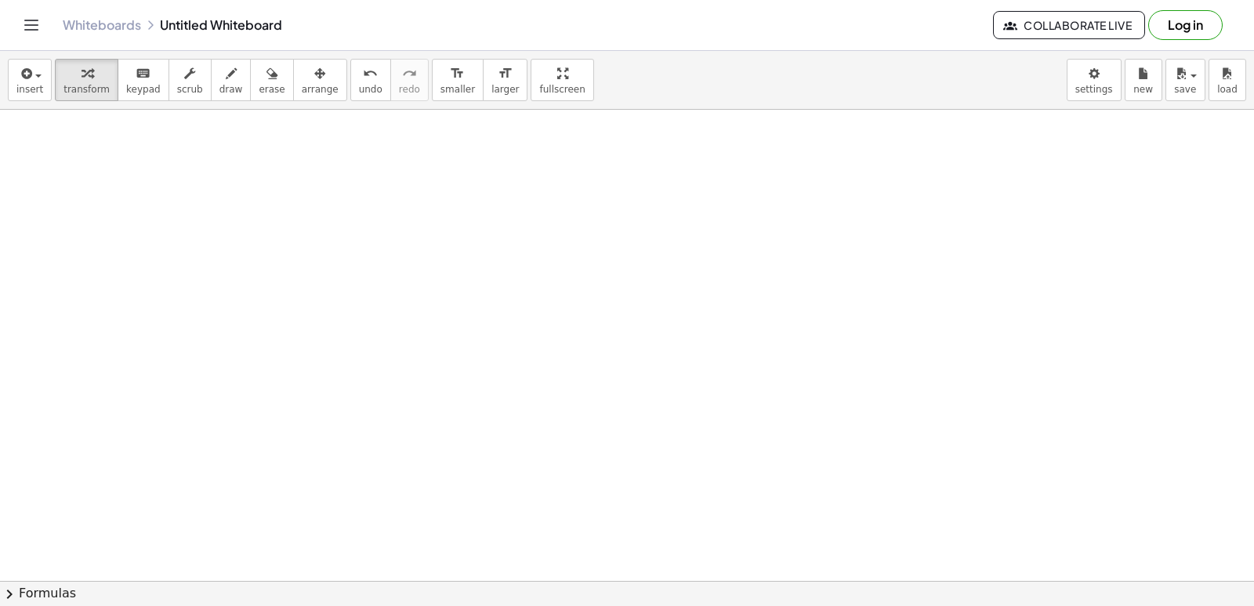
scroll to position [5414, 0]
drag, startPoint x: 519, startPoint y: 290, endPoint x: 512, endPoint y: 295, distance: 9.1
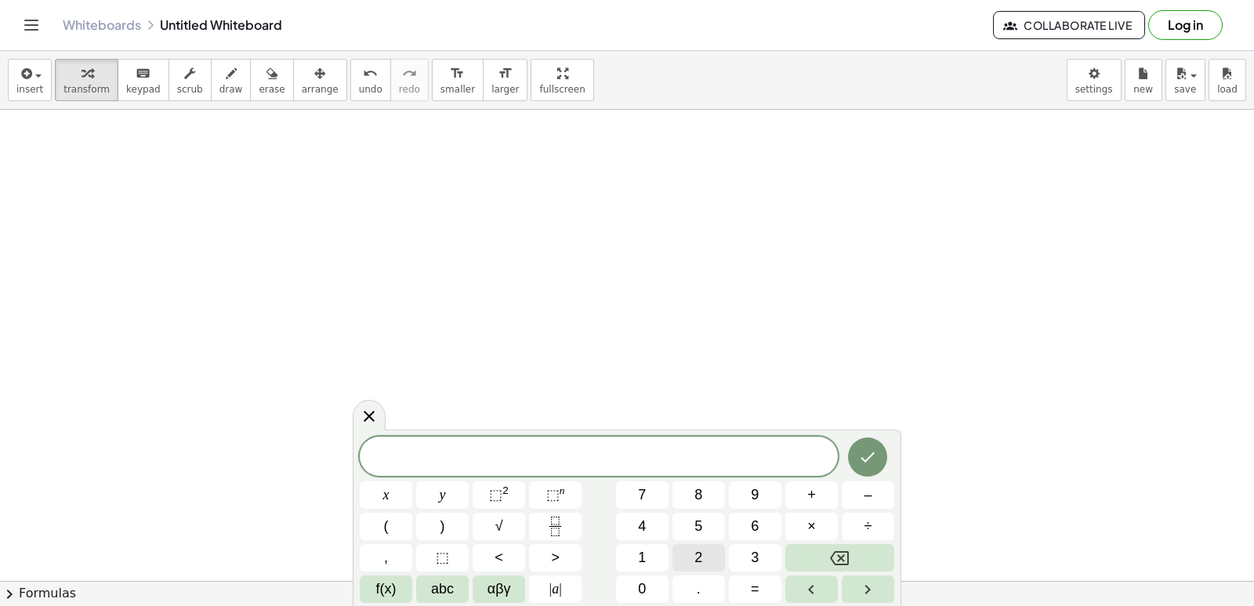
click at [715, 555] on button "2" at bounding box center [698, 557] width 52 height 27
click at [867, 552] on button "Backspace" at bounding box center [839, 557] width 109 height 27
click at [875, 496] on button "–" at bounding box center [867, 494] width 52 height 27
click at [700, 559] on span "2" at bounding box center [698, 557] width 8 height 21
click at [402, 499] on button "x" at bounding box center [386, 494] width 52 height 27
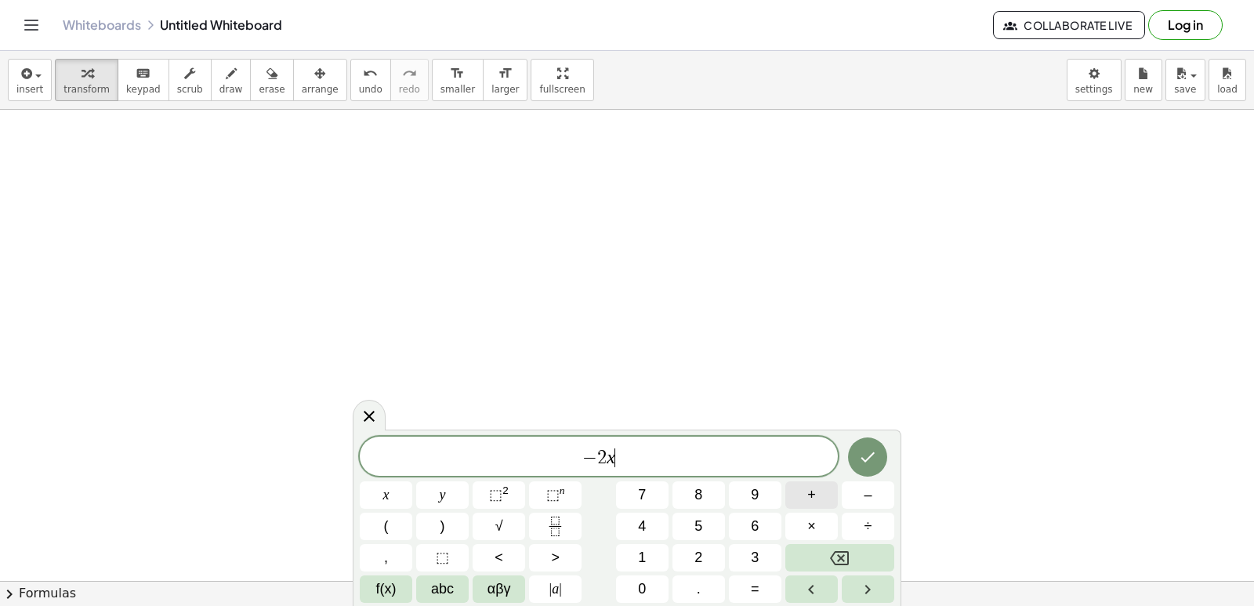
click at [813, 495] on span "+" at bounding box center [811, 494] width 9 height 21
click at [758, 553] on span "3" at bounding box center [755, 557] width 8 height 21
click at [450, 492] on button "y" at bounding box center [442, 494] width 52 height 27
click at [748, 589] on button "=" at bounding box center [755, 588] width 52 height 27
click at [688, 491] on button "8" at bounding box center [698, 494] width 52 height 27
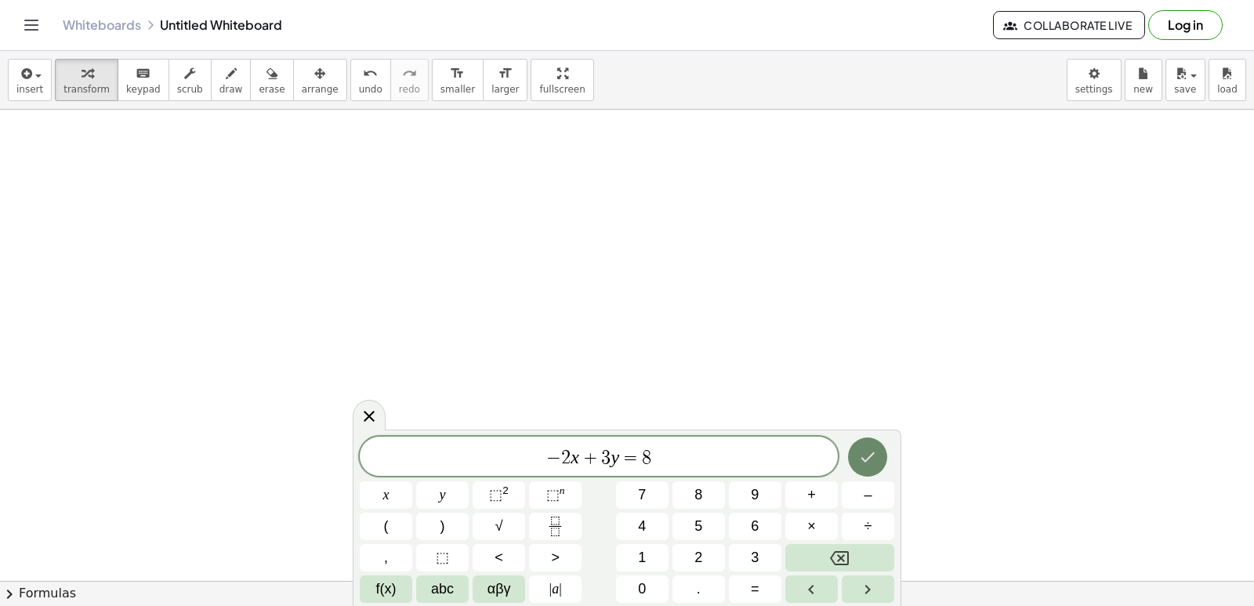
click at [876, 452] on icon "Done" at bounding box center [867, 456] width 19 height 19
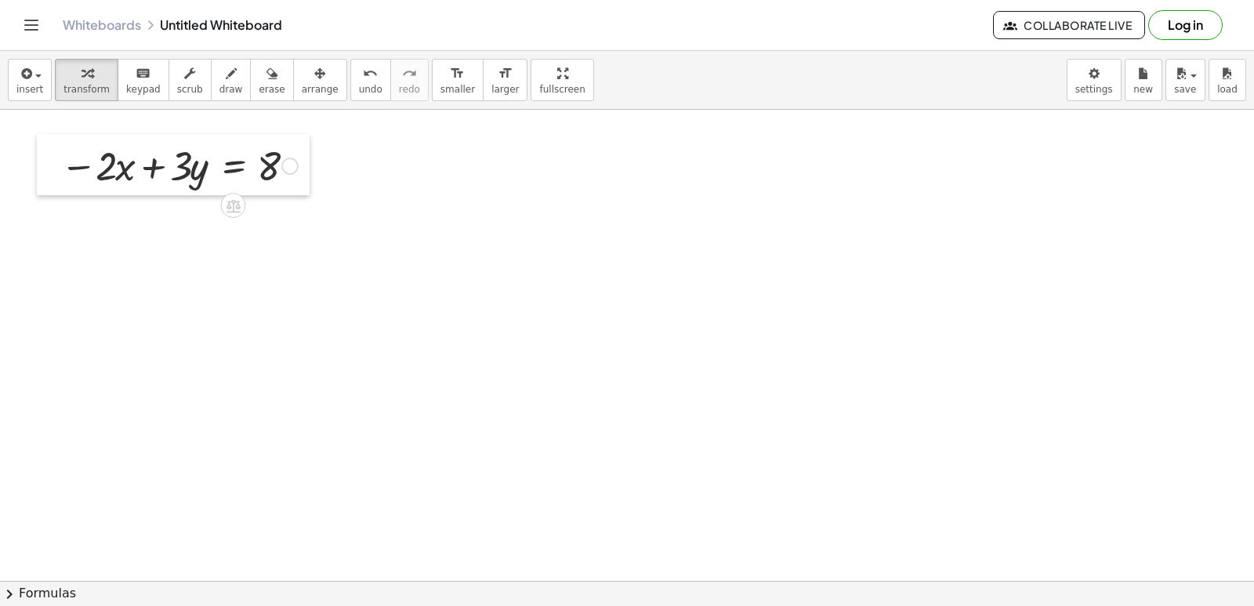
drag, startPoint x: 533, startPoint y: 333, endPoint x: 49, endPoint y: 171, distance: 509.9
click at [49, 171] on div at bounding box center [49, 164] width 24 height 61
drag, startPoint x: 75, startPoint y: 165, endPoint x: 110, endPoint y: 170, distance: 35.6
click at [78, 165] on div at bounding box center [178, 164] width 253 height 53
click at [149, 165] on div at bounding box center [178, 164] width 253 height 53
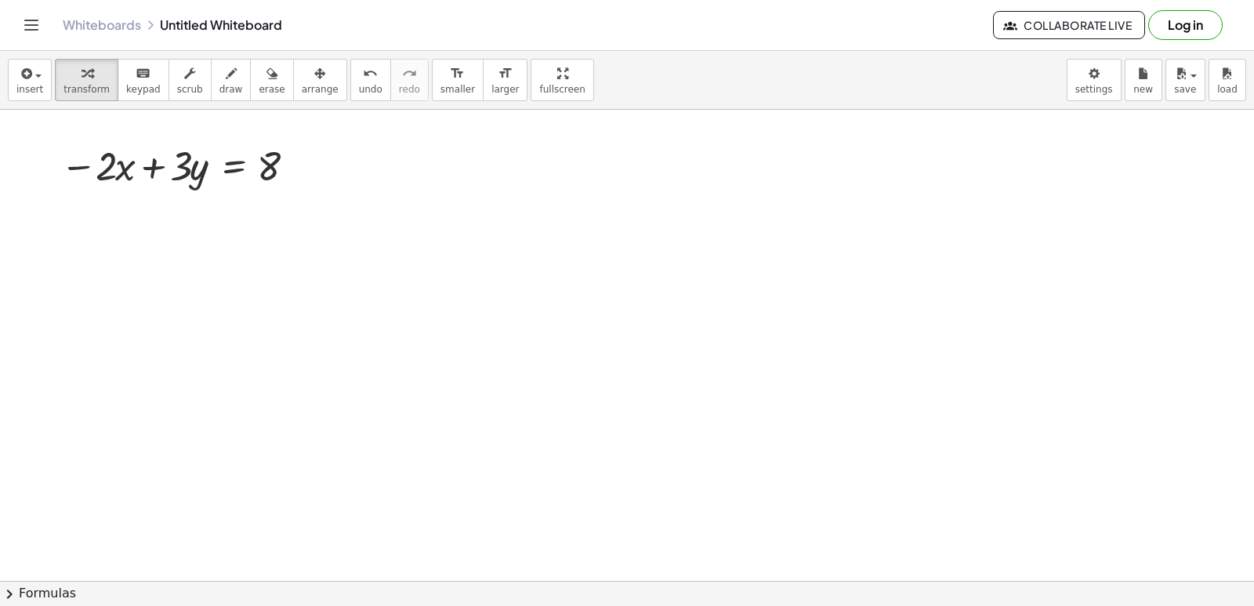
drag, startPoint x: 510, startPoint y: 429, endPoint x: 566, endPoint y: 429, distance: 55.6
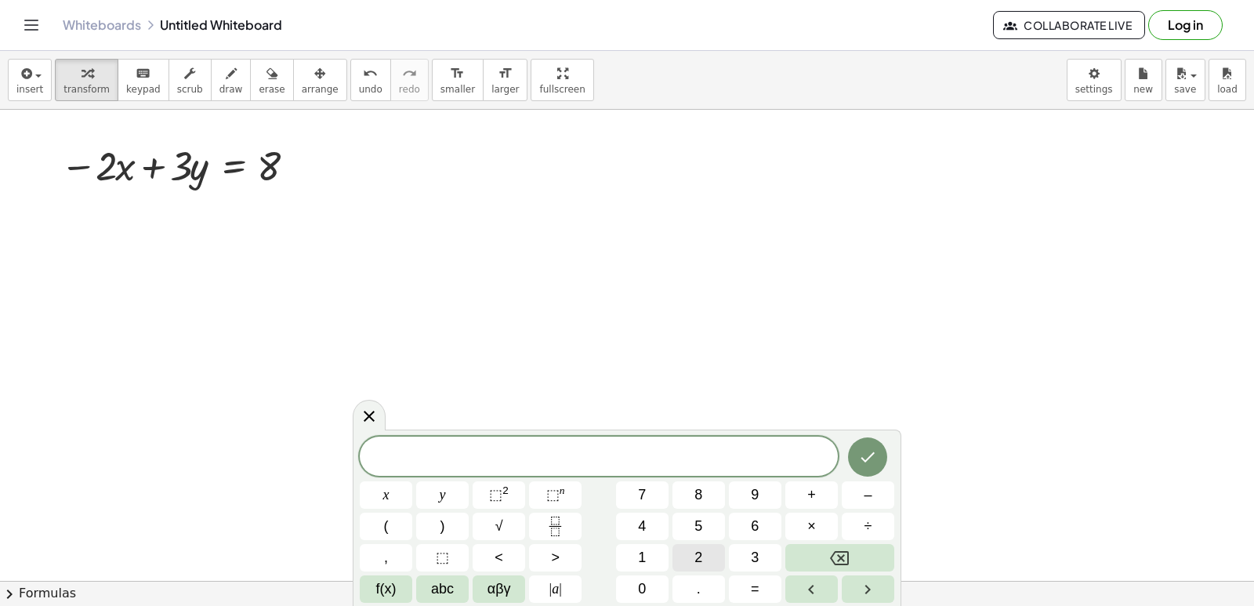
click at [699, 570] on button "2" at bounding box center [698, 557] width 52 height 27
click at [377, 479] on div "2 ​ x y ⬚ 2 ⬚ n 7 8 9 + – ( ) √ 4 5 6 × ÷ , ⬚ < > 1 2 3 f(x) abc αβγ | a | 0 . =" at bounding box center [627, 519] width 534 height 166
click at [385, 504] on span "x" at bounding box center [386, 494] width 6 height 21
click at [810, 494] on span "+" at bounding box center [811, 494] width 9 height 21
click at [444, 497] on span "y" at bounding box center [443, 494] width 6 height 21
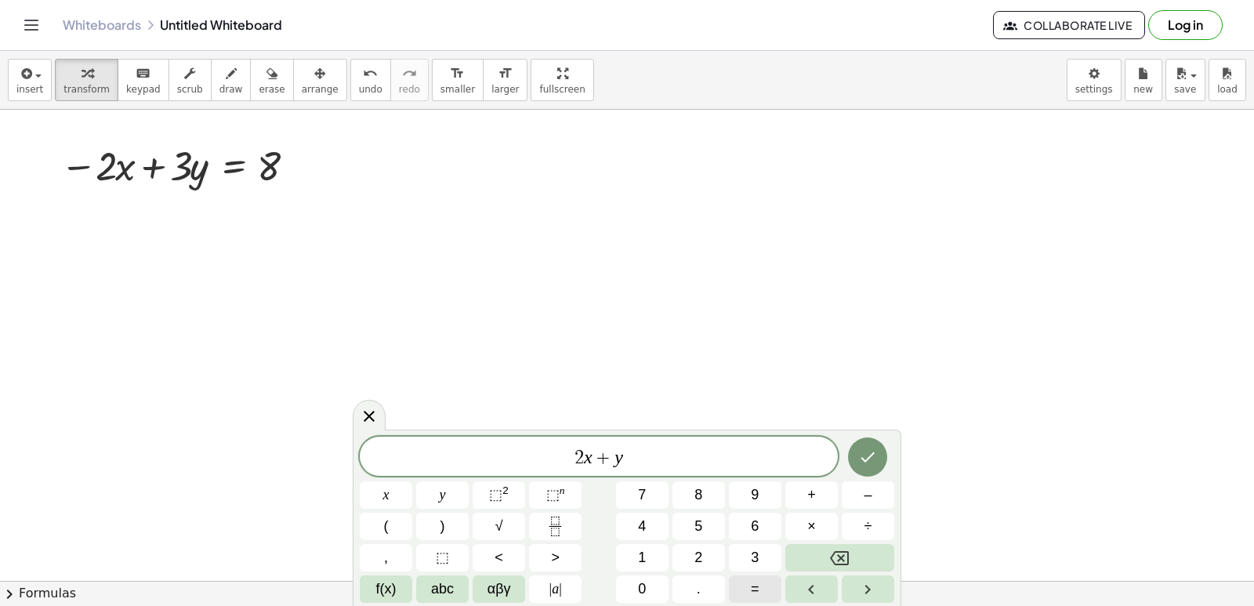
click at [748, 592] on button "=" at bounding box center [755, 588] width 52 height 27
click at [700, 504] on button "8" at bounding box center [698, 494] width 52 height 27
click at [877, 444] on button "Done" at bounding box center [867, 456] width 39 height 39
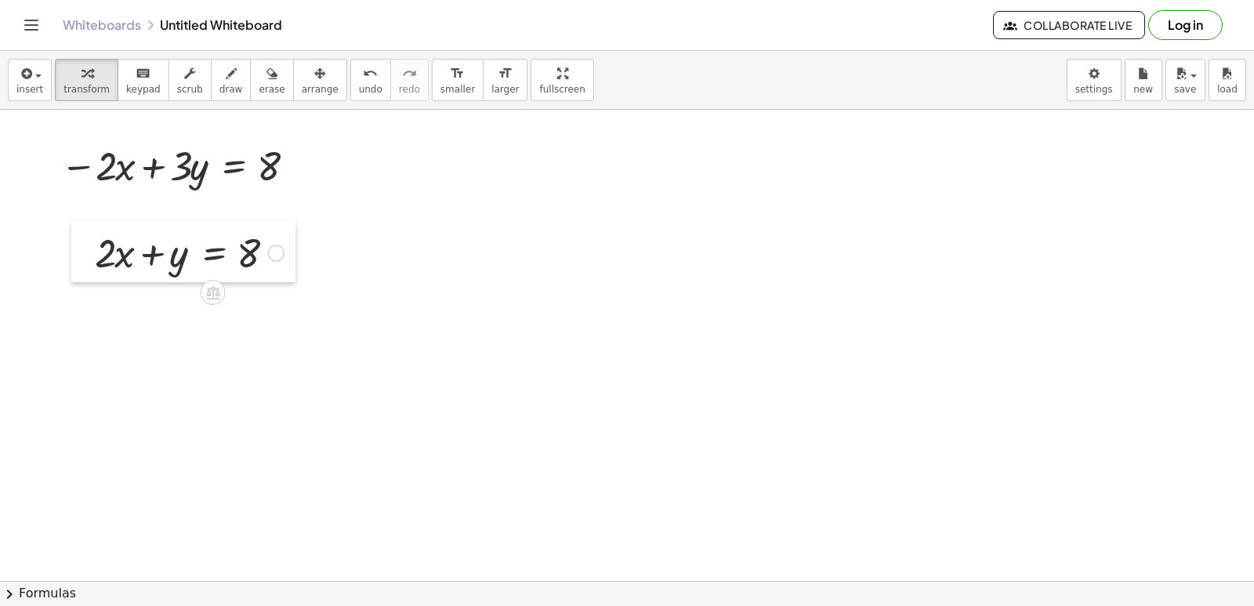
drag, startPoint x: 651, startPoint y: 521, endPoint x: 80, endPoint y: 256, distance: 629.5
click at [80, 255] on div at bounding box center [83, 251] width 24 height 61
click at [219, 84] on span "draw" at bounding box center [231, 89] width 24 height 11
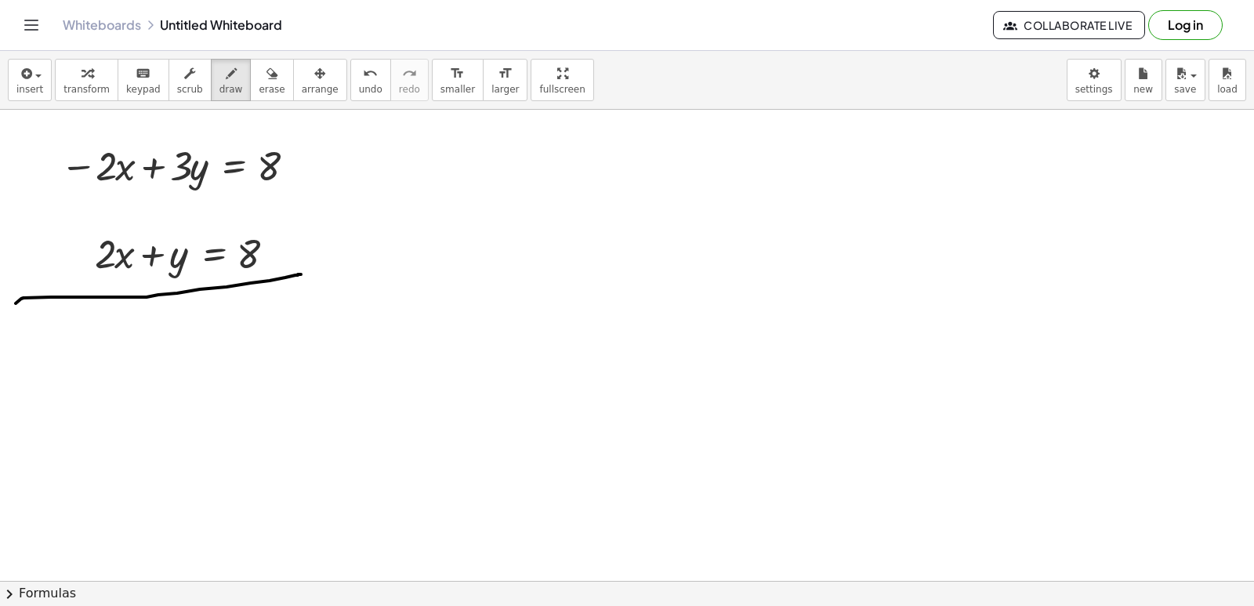
drag, startPoint x: 16, startPoint y: 303, endPoint x: 301, endPoint y: 274, distance: 286.6
drag, startPoint x: 74, startPoint y: 291, endPoint x: 161, endPoint y: 220, distance: 112.0
drag, startPoint x: 56, startPoint y: 198, endPoint x: 190, endPoint y: 110, distance: 159.9
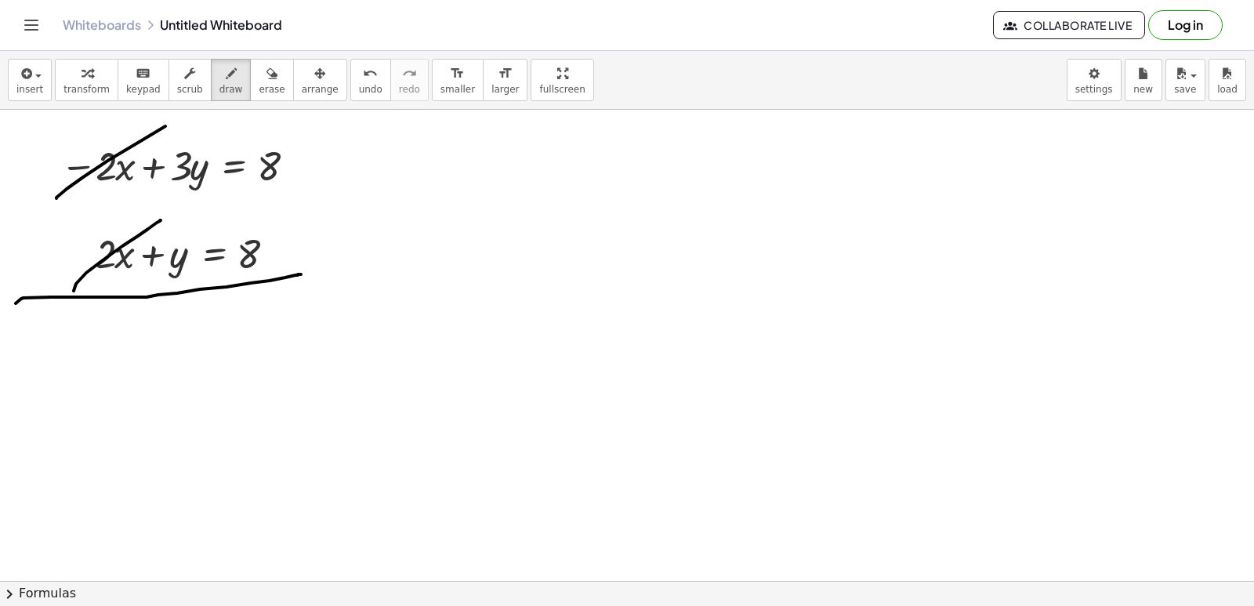
drag, startPoint x: 157, startPoint y: 222, endPoint x: 342, endPoint y: 79, distance: 233.5
click at [363, 79] on icon "undo" at bounding box center [370, 73] width 15 height 19
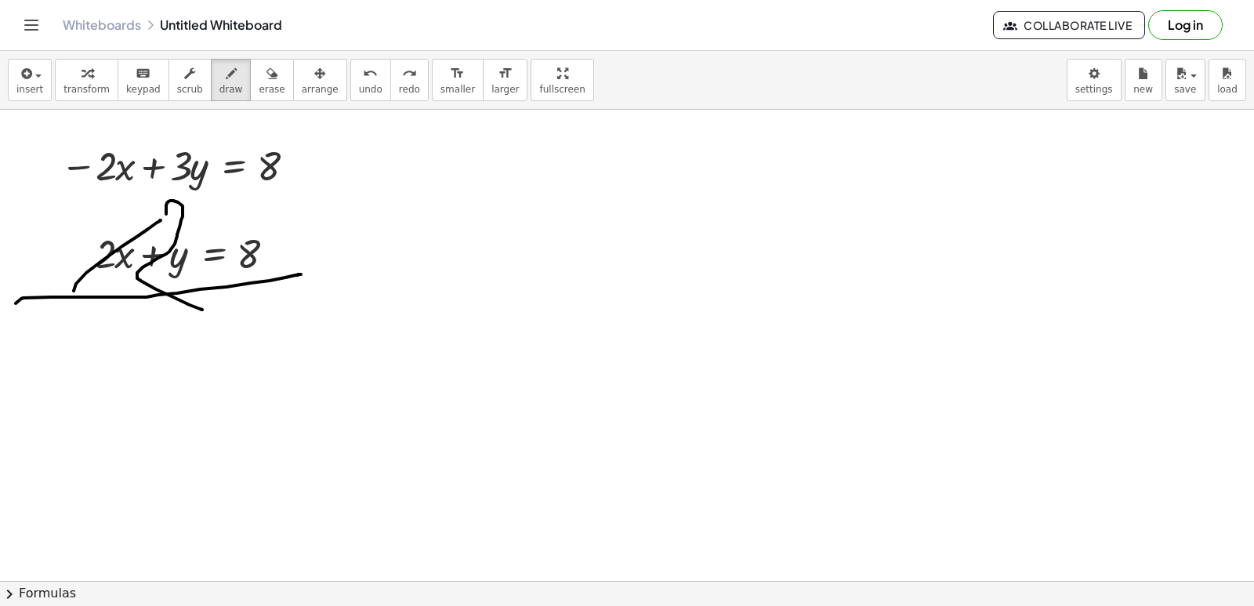
drag, startPoint x: 170, startPoint y: 201, endPoint x: 207, endPoint y: 295, distance: 101.7
click at [352, 79] on button "undo undo" at bounding box center [370, 80] width 41 height 42
drag, startPoint x: 120, startPoint y: 150, endPoint x: 160, endPoint y: 125, distance: 47.6
click at [158, 100] on div "insert select one: Math Expression Function Text Youtube Video Graphing Geometr…" at bounding box center [627, 328] width 1254 height 555
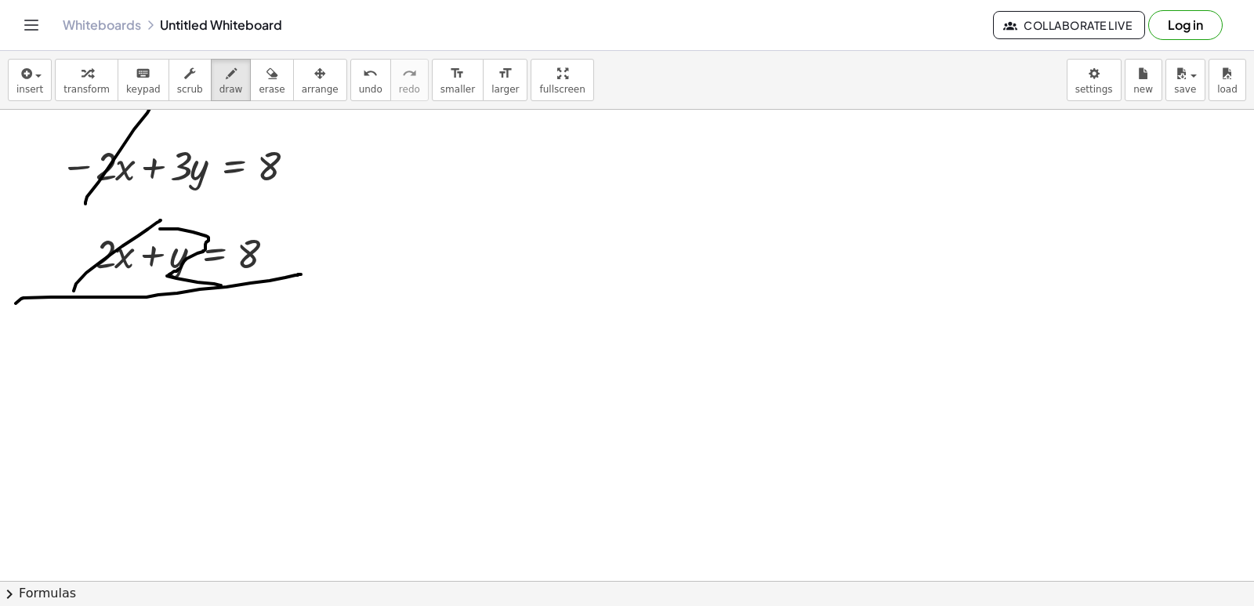
drag, startPoint x: 160, startPoint y: 229, endPoint x: 222, endPoint y: 285, distance: 83.7
drag, startPoint x: 61, startPoint y: 311, endPoint x: 99, endPoint y: 342, distance: 49.6
drag, startPoint x: 99, startPoint y: 325, endPoint x: 134, endPoint y: 367, distance: 54.6
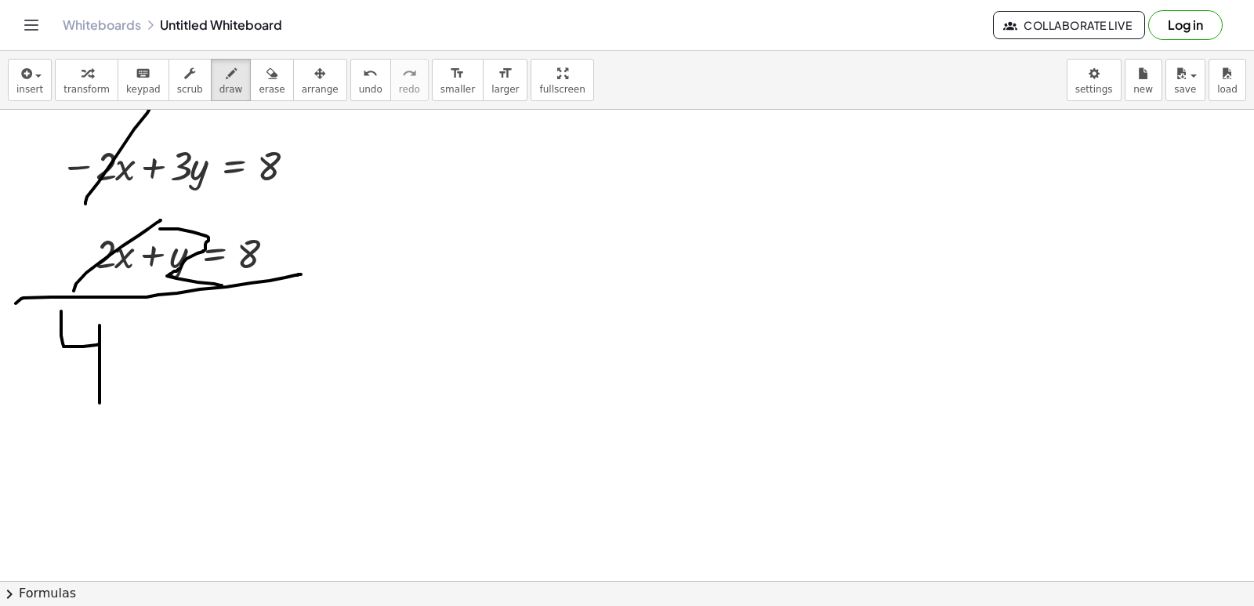
drag, startPoint x: 135, startPoint y: 366, endPoint x: 171, endPoint y: 356, distance: 37.4
drag, startPoint x: 171, startPoint y: 356, endPoint x: 150, endPoint y: 401, distance: 49.8
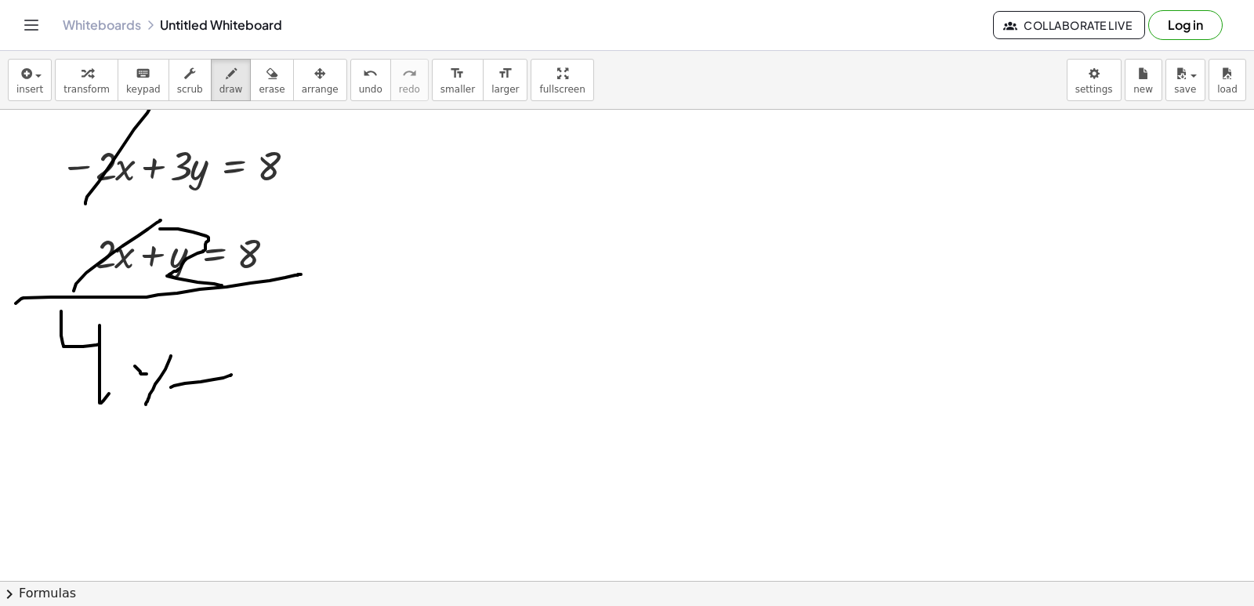
drag, startPoint x: 171, startPoint y: 387, endPoint x: 226, endPoint y: 372, distance: 57.6
drag, startPoint x: 192, startPoint y: 350, endPoint x: 277, endPoint y: 349, distance: 84.6
drag, startPoint x: 271, startPoint y: 325, endPoint x: 278, endPoint y: 382, distance: 56.8
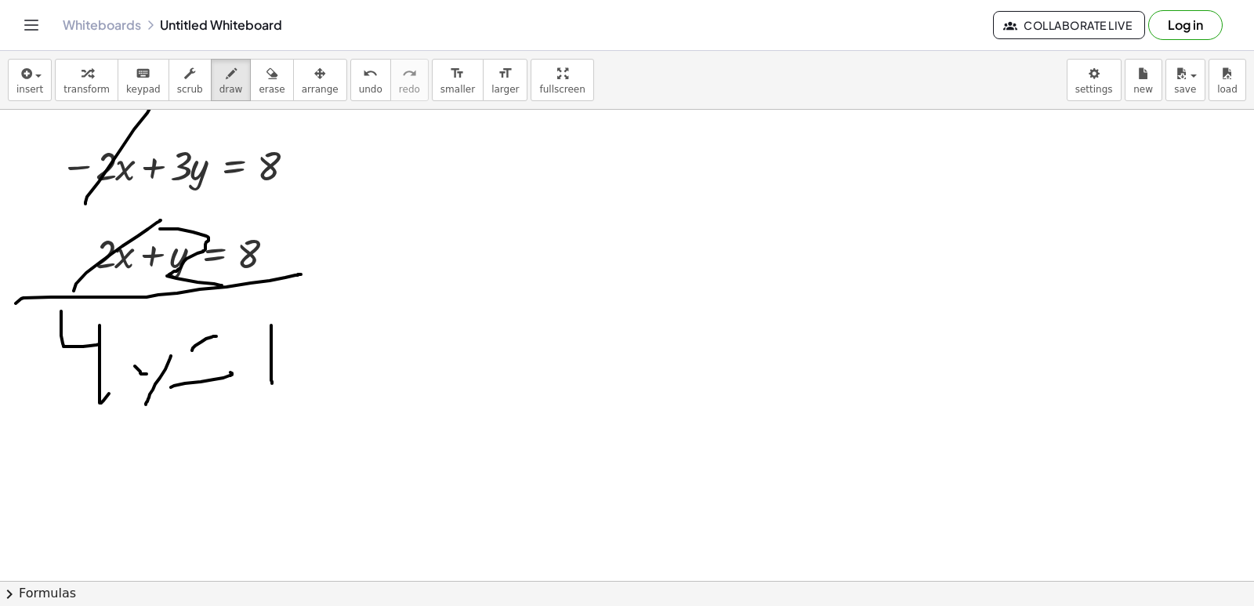
drag, startPoint x: 306, startPoint y: 354, endPoint x: 325, endPoint y: 321, distance: 38.3
click at [98, 85] on button "transform" at bounding box center [86, 80] width 63 height 42
drag, startPoint x: 77, startPoint y: 165, endPoint x: 136, endPoint y: 165, distance: 58.8
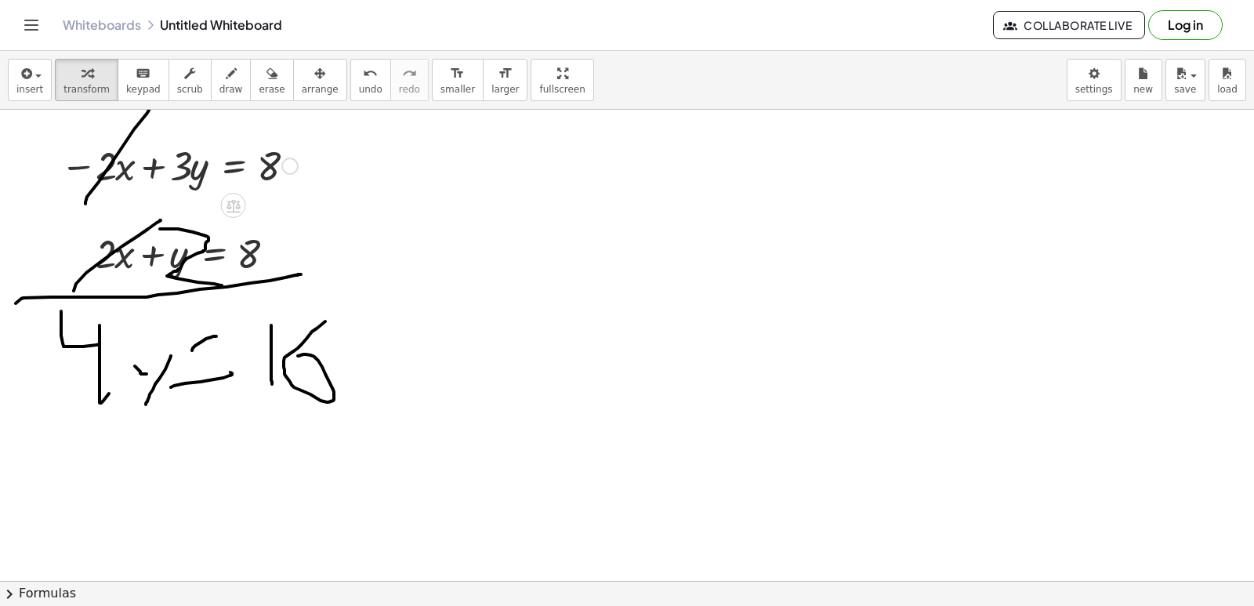
click at [91, 165] on div at bounding box center [178, 164] width 253 height 53
drag, startPoint x: 100, startPoint y: 172, endPoint x: 114, endPoint y: 181, distance: 15.9
click at [114, 181] on div at bounding box center [178, 164] width 253 height 53
click at [154, 161] on div at bounding box center [178, 164] width 253 height 53
click at [77, 168] on div at bounding box center [178, 164] width 253 height 53
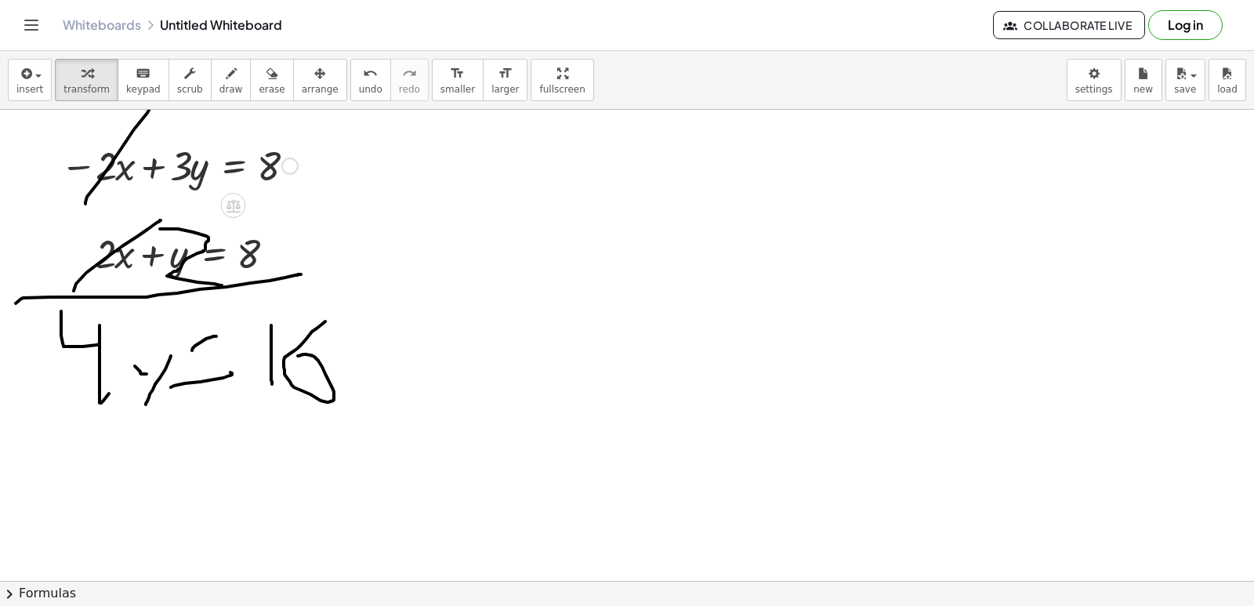
click at [77, 165] on div at bounding box center [178, 164] width 253 height 53
click at [77, 164] on div at bounding box center [178, 164] width 253 height 53
click at [79, 162] on div at bounding box center [178, 164] width 253 height 53
drag, startPoint x: 83, startPoint y: 162, endPoint x: 96, endPoint y: 163, distance: 12.6
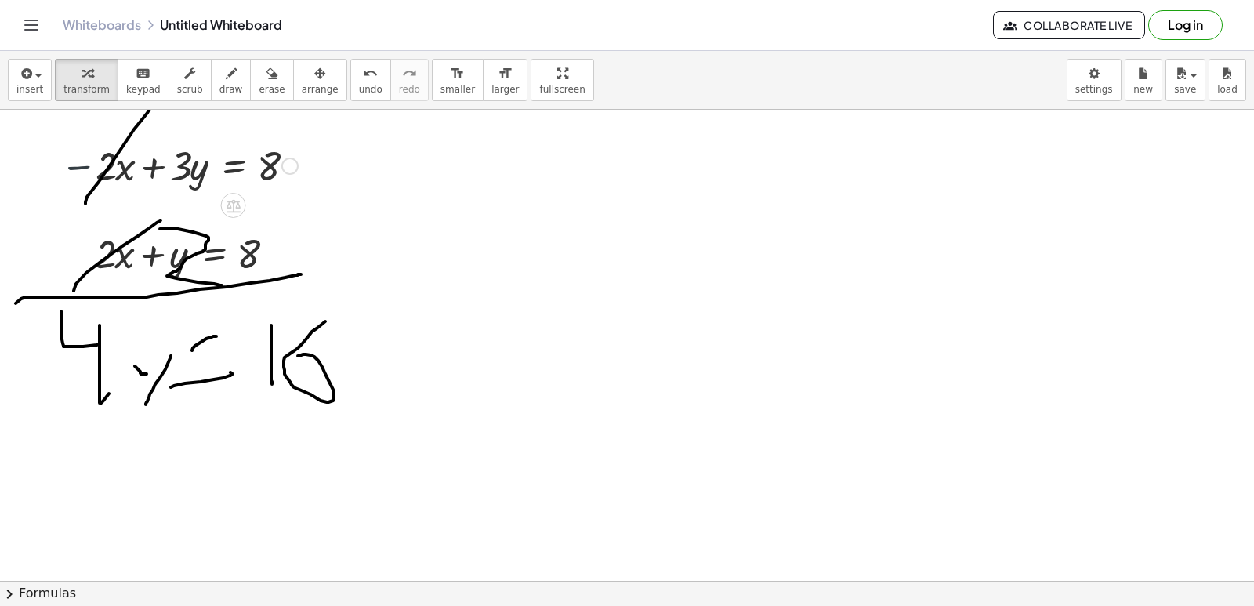
click at [85, 162] on div at bounding box center [178, 164] width 253 height 53
drag, startPoint x: 96, startPoint y: 163, endPoint x: 163, endPoint y: 167, distance: 67.5
click at [122, 166] on div at bounding box center [178, 164] width 253 height 53
click at [185, 167] on div at bounding box center [178, 164] width 253 height 53
click at [149, 161] on div at bounding box center [178, 164] width 253 height 53
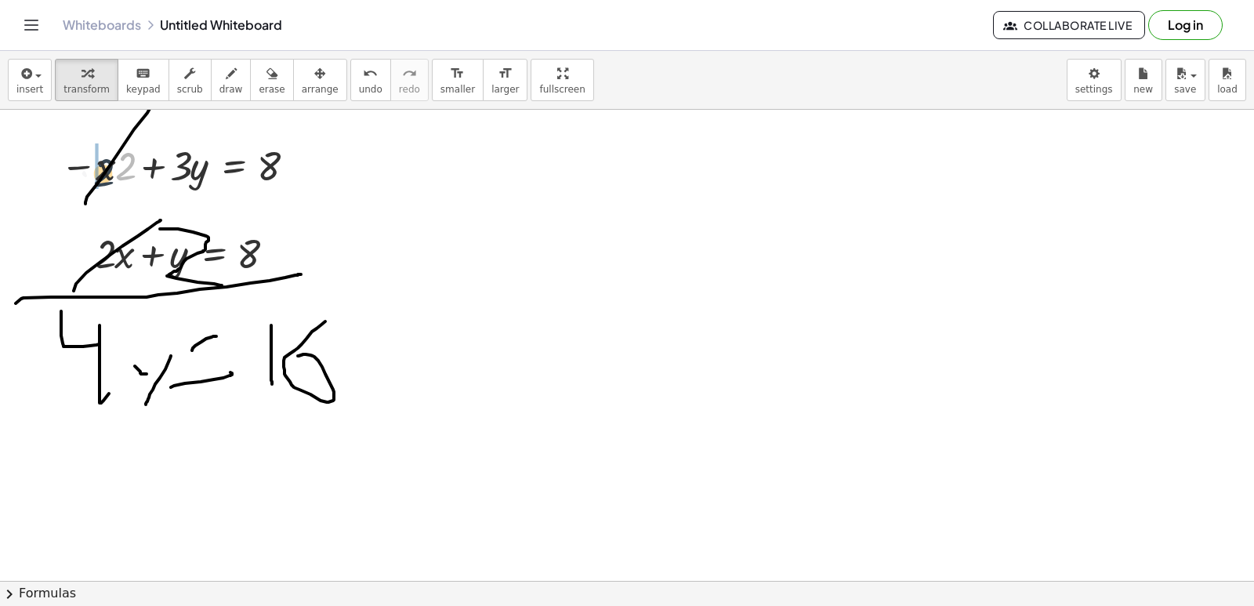
drag, startPoint x: 121, startPoint y: 168, endPoint x: 107, endPoint y: 179, distance: 17.3
click at [154, 163] on div at bounding box center [178, 164] width 253 height 53
click at [156, 163] on div at bounding box center [178, 164] width 253 height 53
drag, startPoint x: 156, startPoint y: 163, endPoint x: 154, endPoint y: 183, distance: 20.4
click at [154, 170] on div at bounding box center [178, 164] width 253 height 53
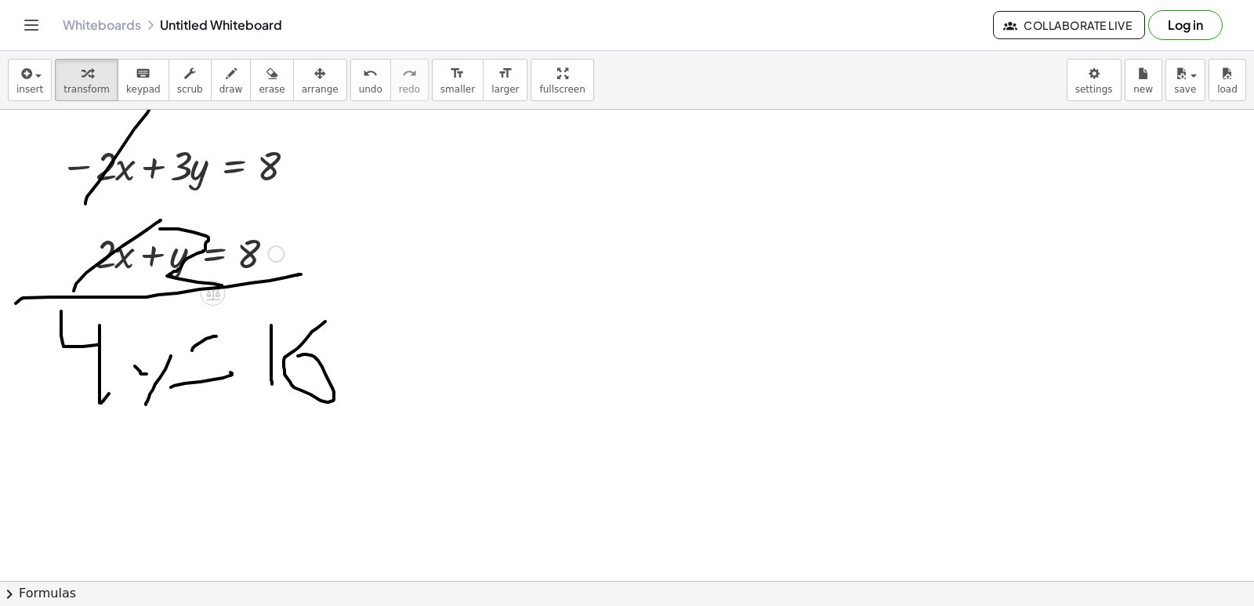
drag, startPoint x: 152, startPoint y: 256, endPoint x: 193, endPoint y: 255, distance: 40.7
click at [155, 255] on div at bounding box center [189, 252] width 204 height 53
click at [219, 87] on span "draw" at bounding box center [231, 89] width 24 height 11
drag, startPoint x: 1029, startPoint y: 516, endPoint x: 1036, endPoint y: 538, distance: 23.8
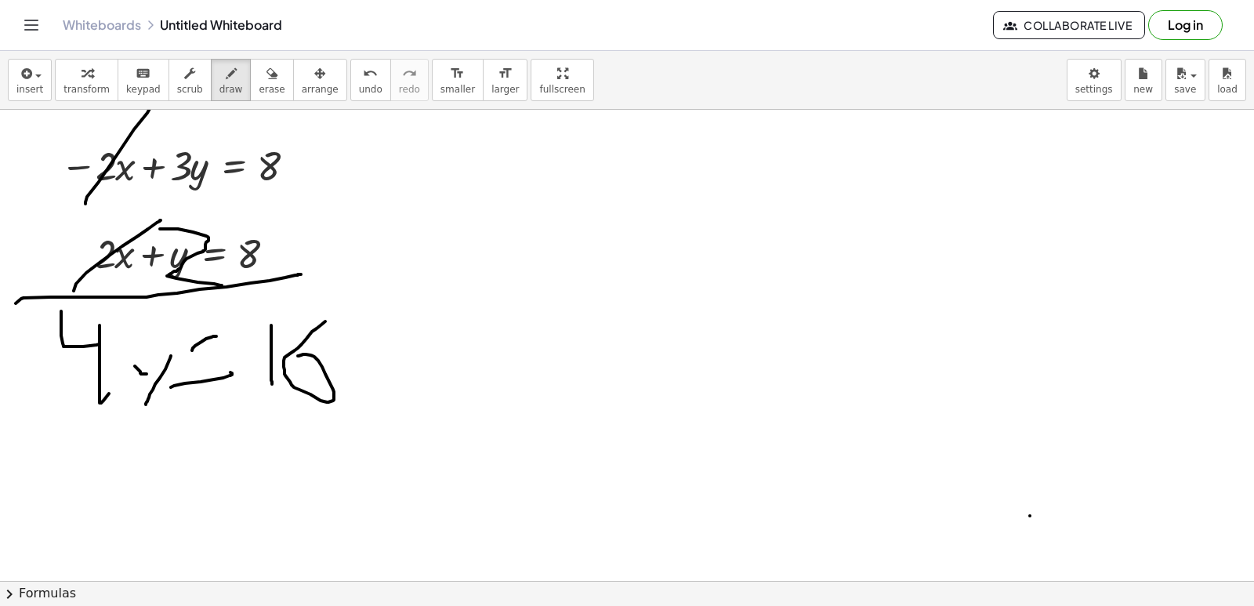
click at [302, 70] on div "button" at bounding box center [320, 72] width 37 height 19
click at [250, 69] on button "erase" at bounding box center [271, 80] width 43 height 42
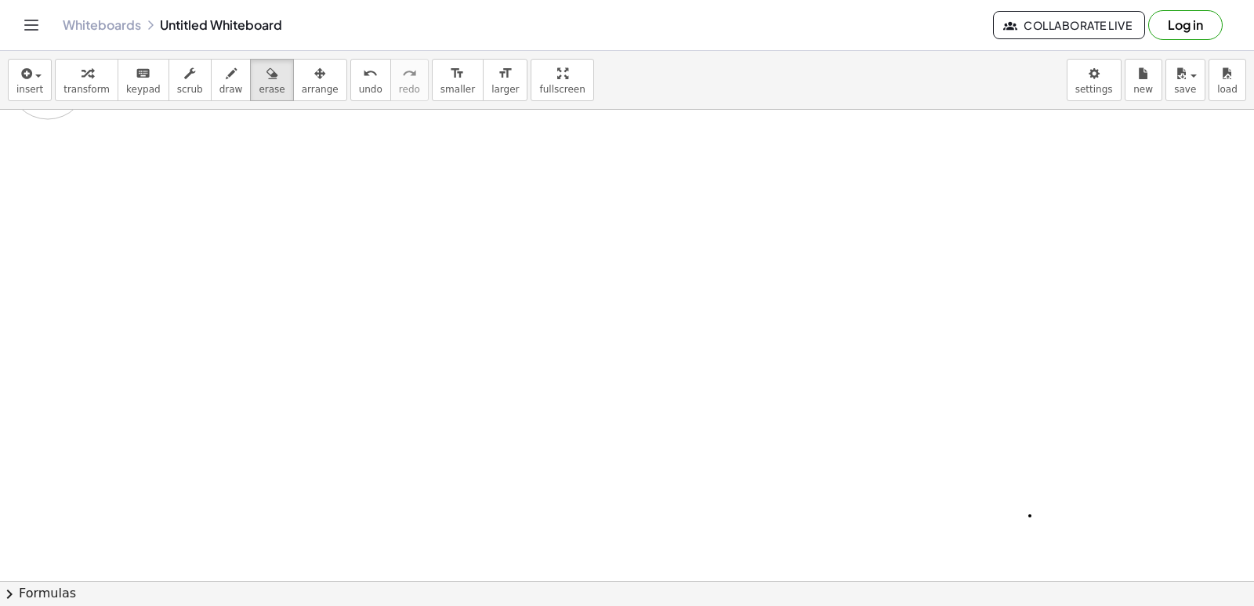
drag, startPoint x: 168, startPoint y: 177, endPoint x: 65, endPoint y: 110, distance: 123.4
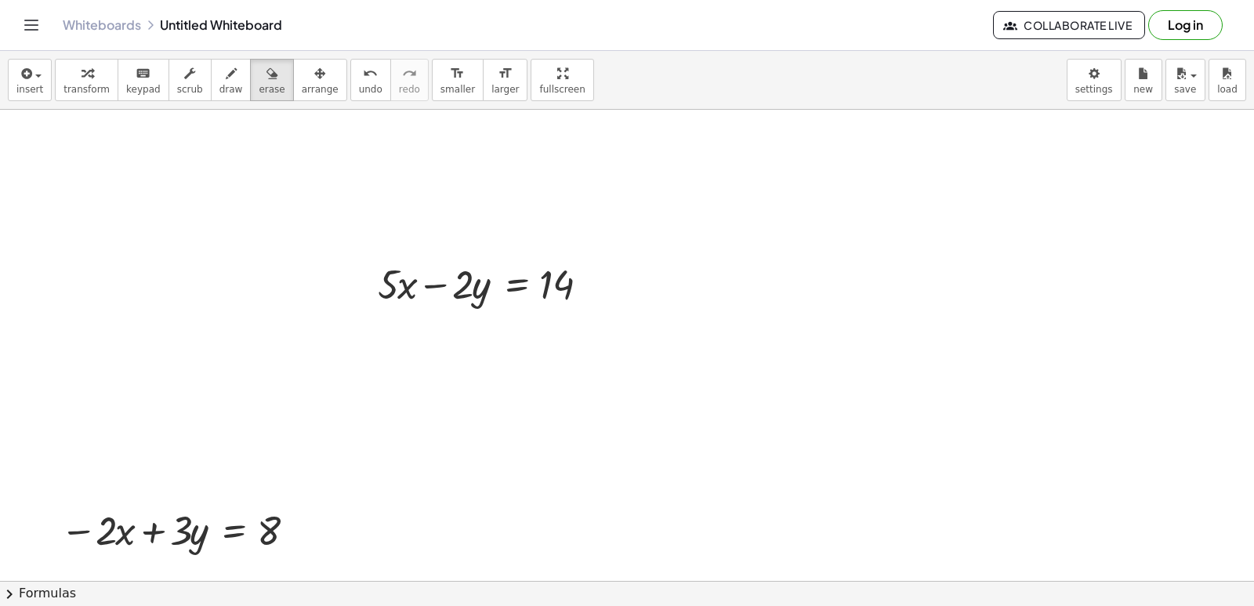
scroll to position [5023, 0]
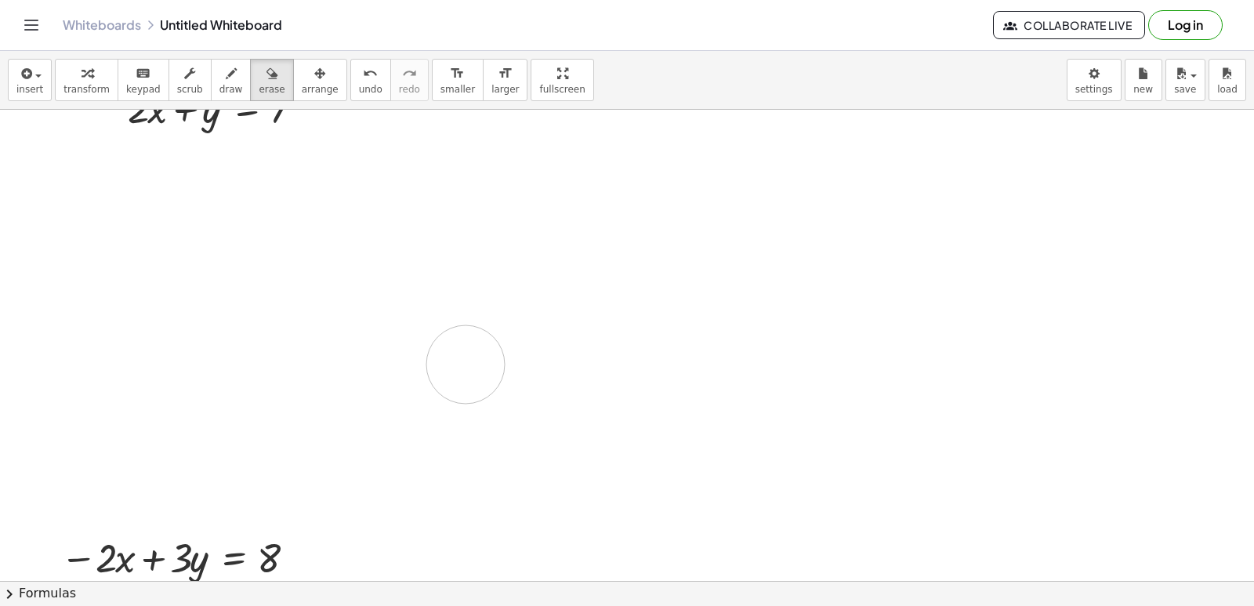
drag, startPoint x: 310, startPoint y: 221, endPoint x: 465, endPoint y: 364, distance: 211.2
drag, startPoint x: 466, startPoint y: 354, endPoint x: 461, endPoint y: 317, distance: 38.0
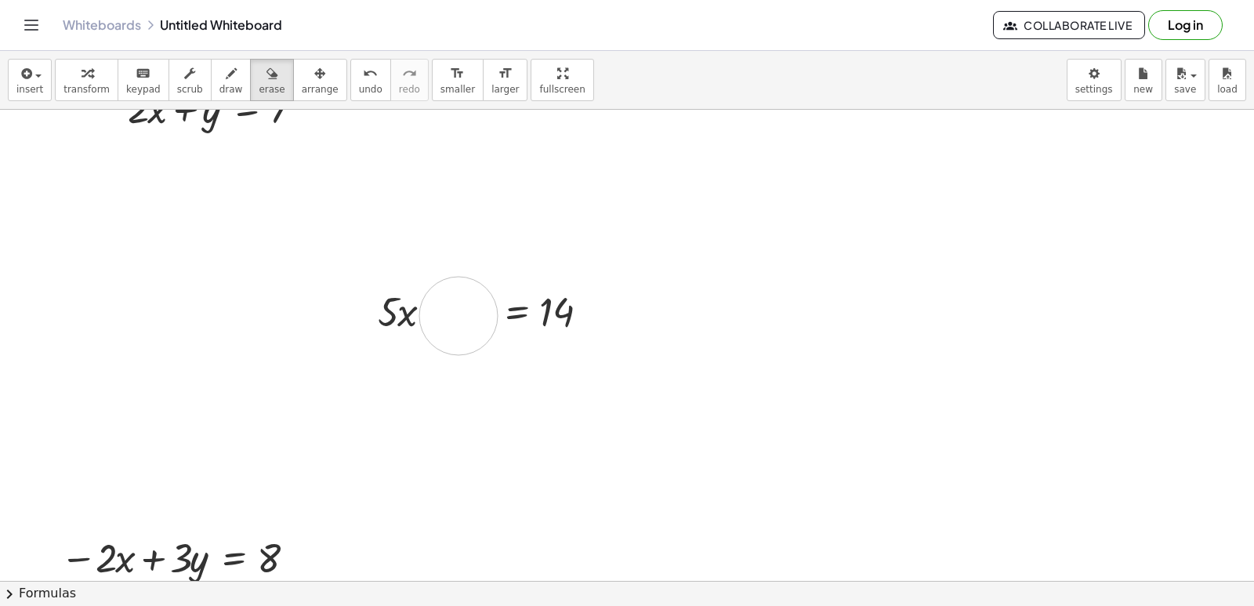
drag, startPoint x: 54, startPoint y: 636, endPoint x: 340, endPoint y: 366, distance: 393.5
drag, startPoint x: 340, startPoint y: 366, endPoint x: 226, endPoint y: 311, distance: 126.9
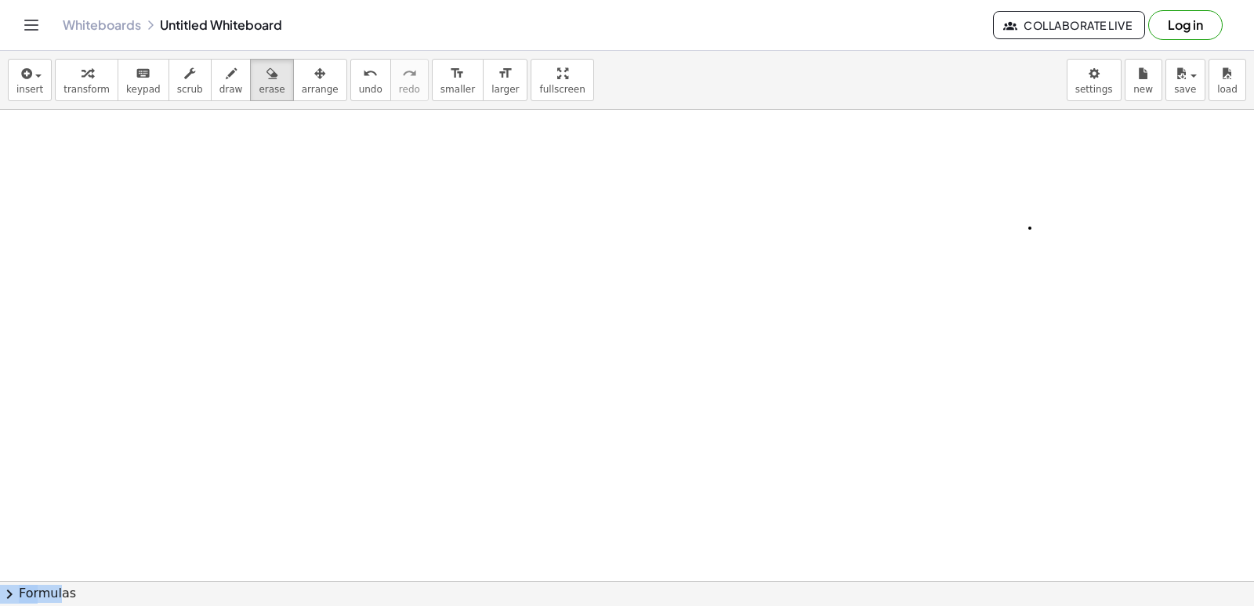
scroll to position [5728, 0]
click at [132, 87] on button "keyboard keypad" at bounding box center [144, 80] width 52 height 42
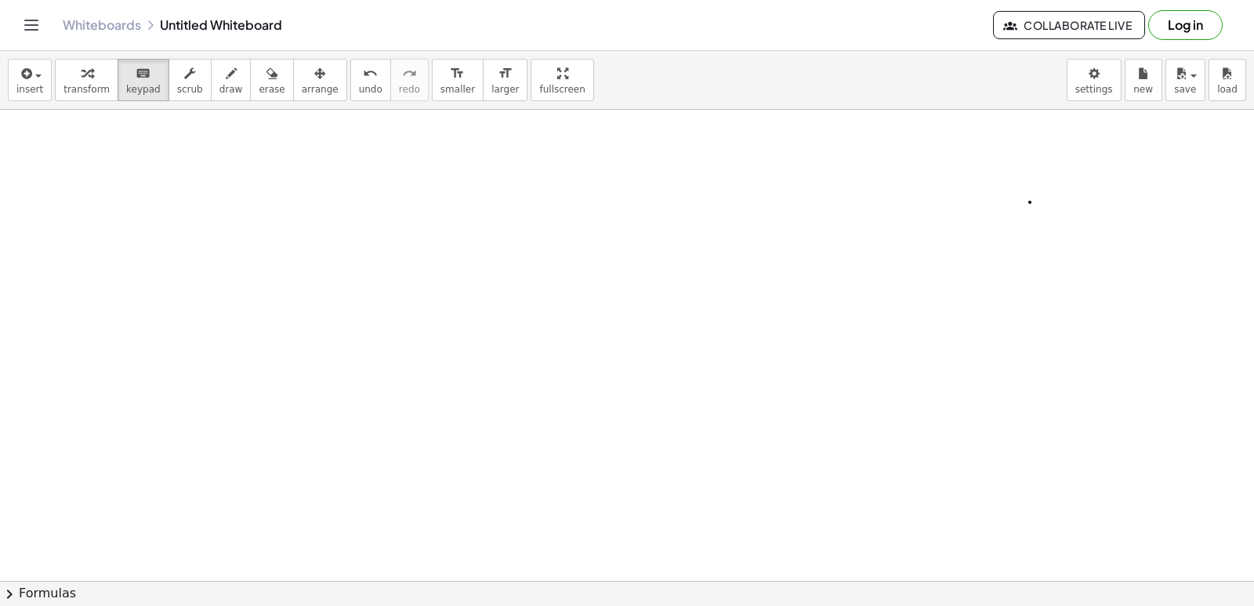
drag, startPoint x: 476, startPoint y: 362, endPoint x: 466, endPoint y: 424, distance: 62.7
drag, startPoint x: 466, startPoint y: 424, endPoint x: 447, endPoint y: 501, distance: 79.8
click at [211, 82] on button "draw" at bounding box center [231, 80] width 41 height 42
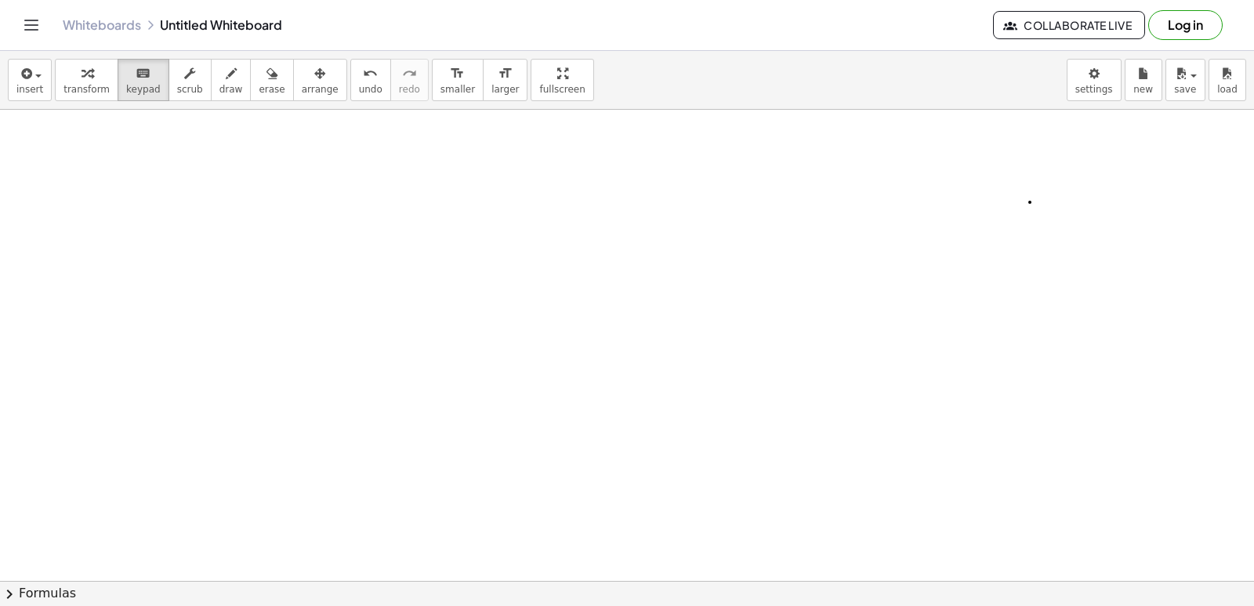
click at [0, 0] on div at bounding box center [0, 0] width 0 height 0
click at [250, 96] on button "erase" at bounding box center [271, 80] width 43 height 42
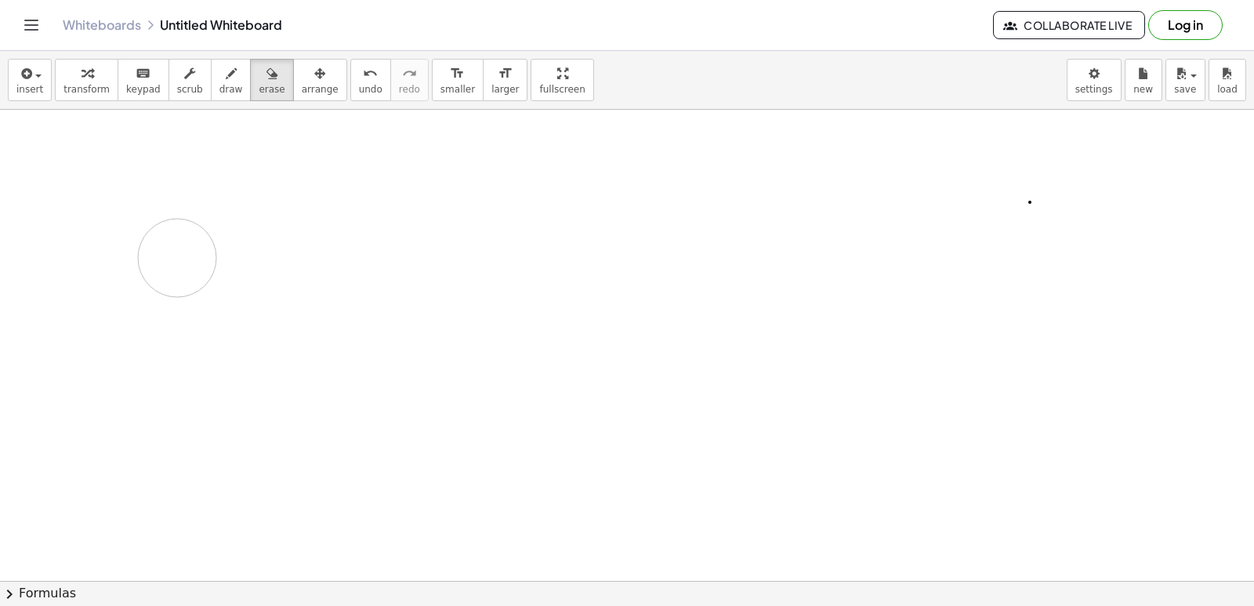
drag, startPoint x: 222, startPoint y: 165, endPoint x: 241, endPoint y: 159, distance: 19.6
drag, startPoint x: 130, startPoint y: 91, endPoint x: 179, endPoint y: 541, distance: 452.4
click at [128, 91] on span "keypad" at bounding box center [143, 89] width 34 height 11
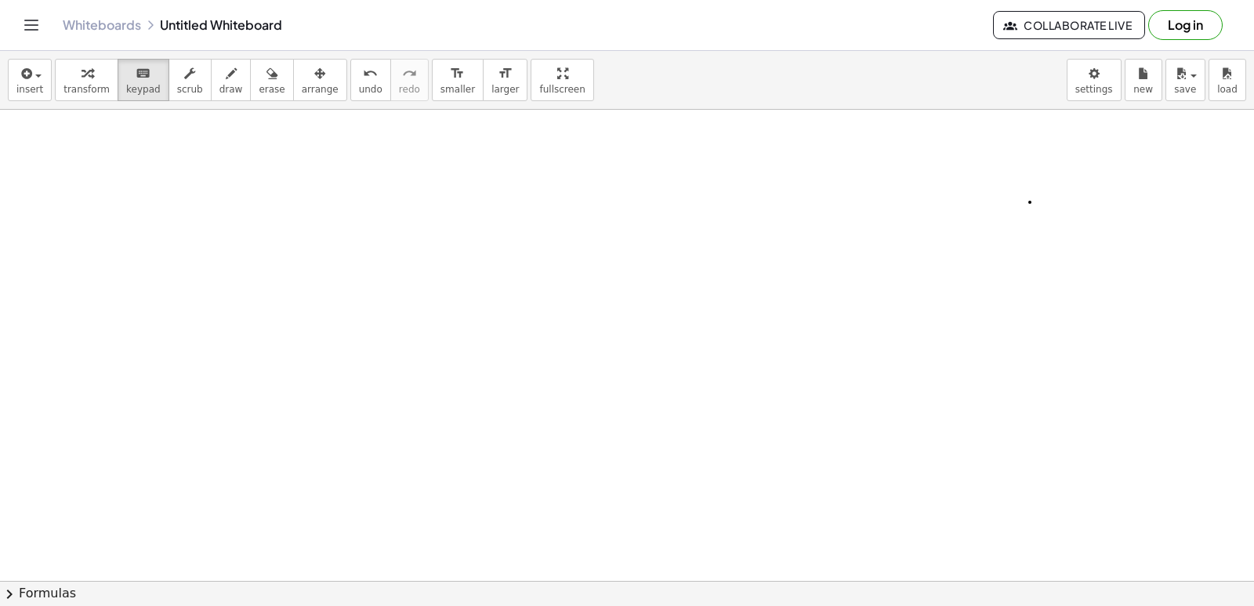
click at [250, 91] on button "erase" at bounding box center [271, 80] width 43 height 42
drag, startPoint x: 1073, startPoint y: 195, endPoint x: 407, endPoint y: 110, distance: 672.2
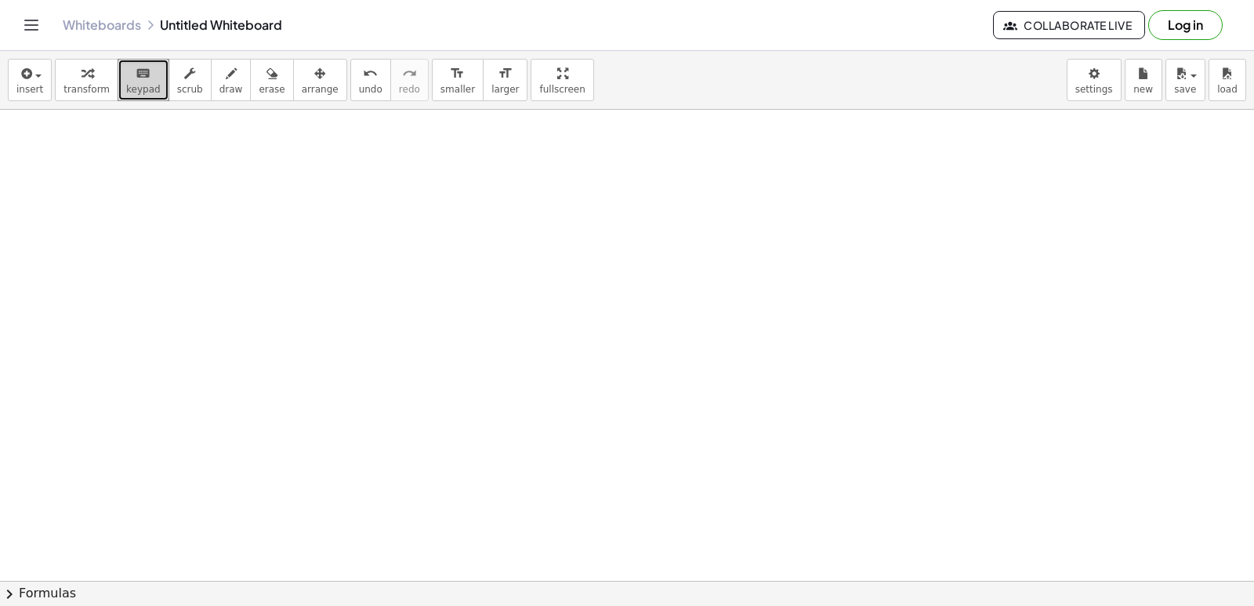
click at [80, 92] on span "transform" at bounding box center [86, 89] width 46 height 11
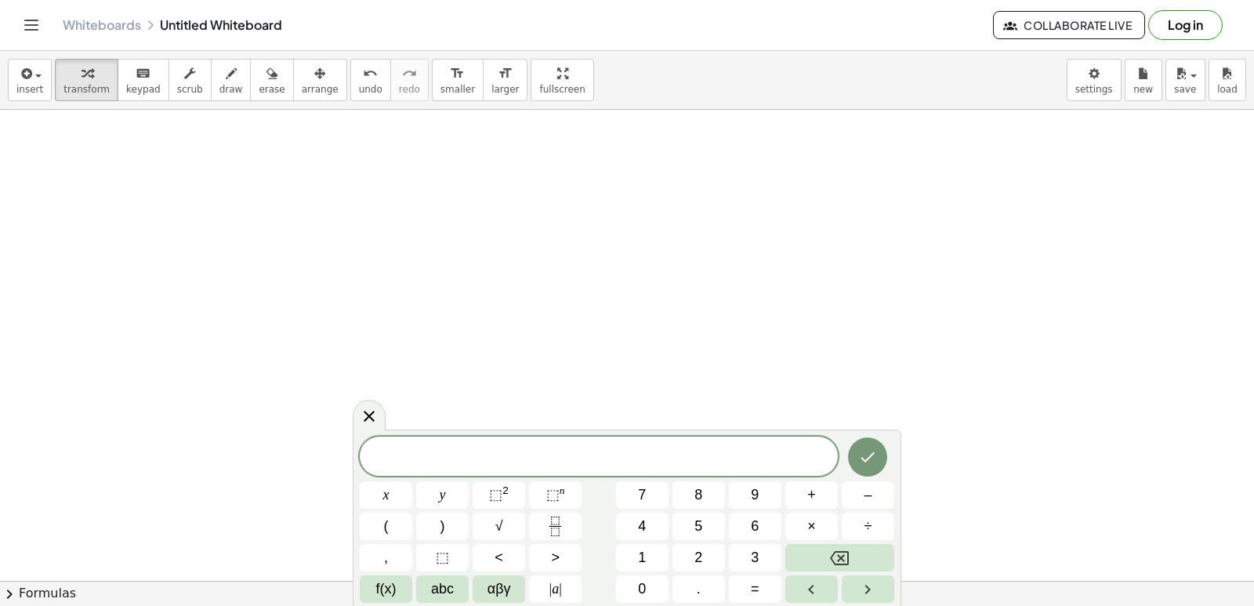
click at [446, 580] on span "abc" at bounding box center [442, 588] width 23 height 21
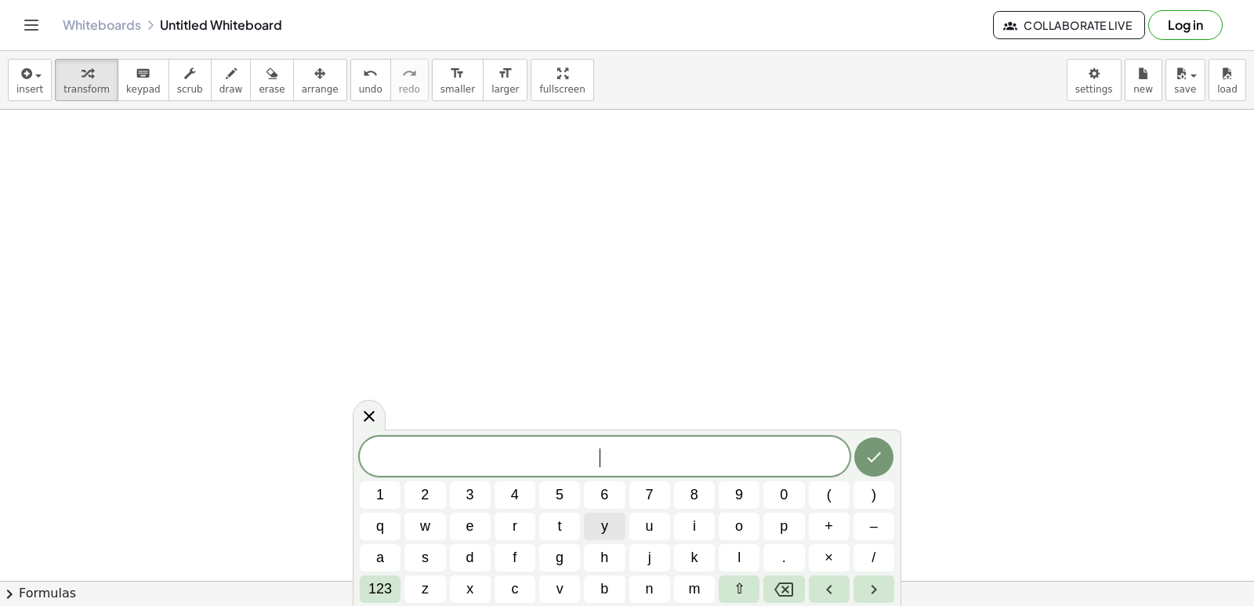
click at [605, 534] on span "y" at bounding box center [604, 526] width 7 height 21
click at [385, 593] on span "123" at bounding box center [380, 588] width 24 height 21
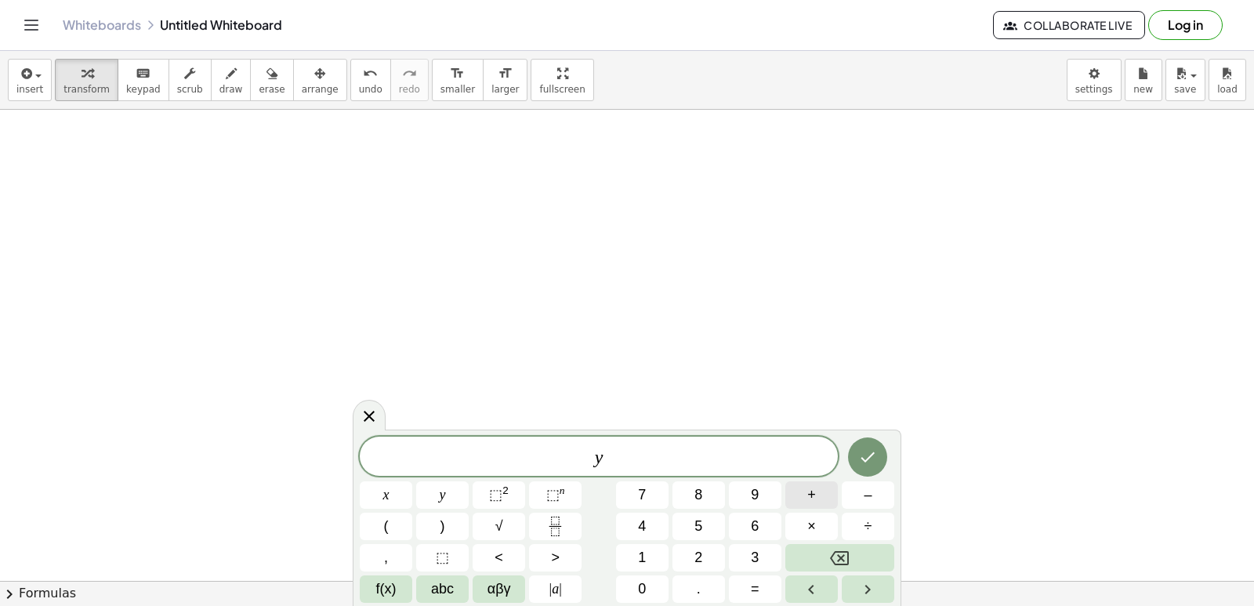
click at [826, 497] on button "+" at bounding box center [811, 494] width 52 height 27
click at [698, 551] on span "2" at bounding box center [698, 557] width 8 height 21
click at [799, 526] on button "×" at bounding box center [811, 525] width 52 height 27
click at [811, 561] on button "Backspace" at bounding box center [839, 557] width 109 height 27
click at [395, 495] on button "x" at bounding box center [386, 494] width 52 height 27
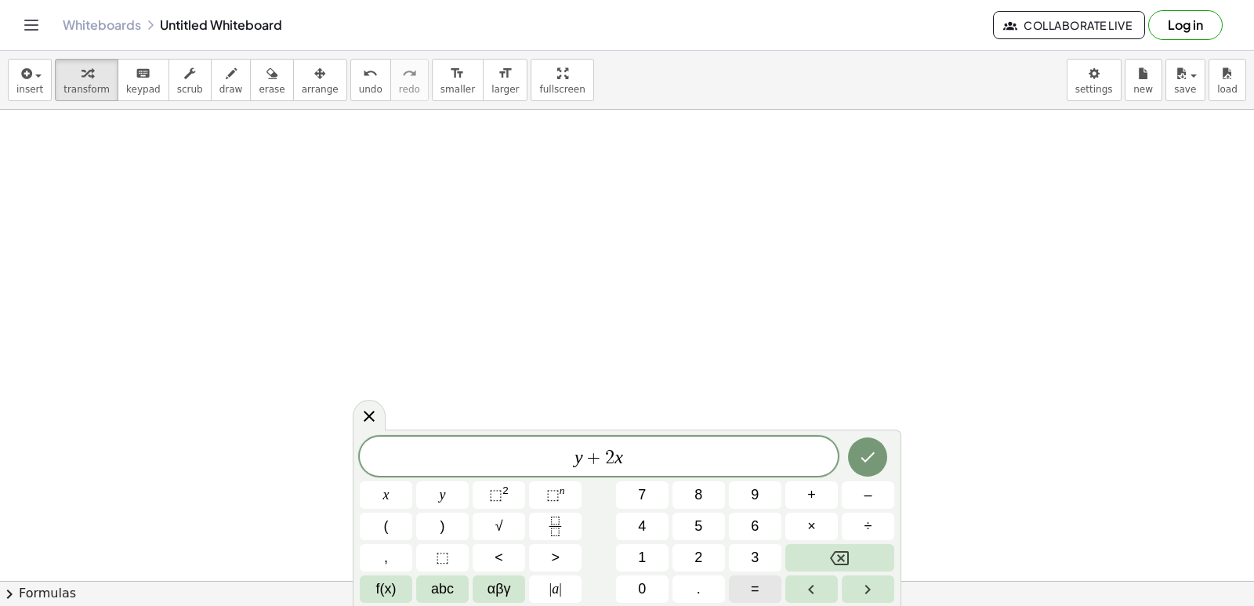
click at [772, 583] on button "=" at bounding box center [755, 588] width 52 height 27
click at [644, 546] on button "1" at bounding box center [642, 557] width 52 height 27
click at [635, 585] on button "0" at bounding box center [642, 588] width 52 height 27
click at [871, 465] on icon "Done" at bounding box center [867, 456] width 19 height 19
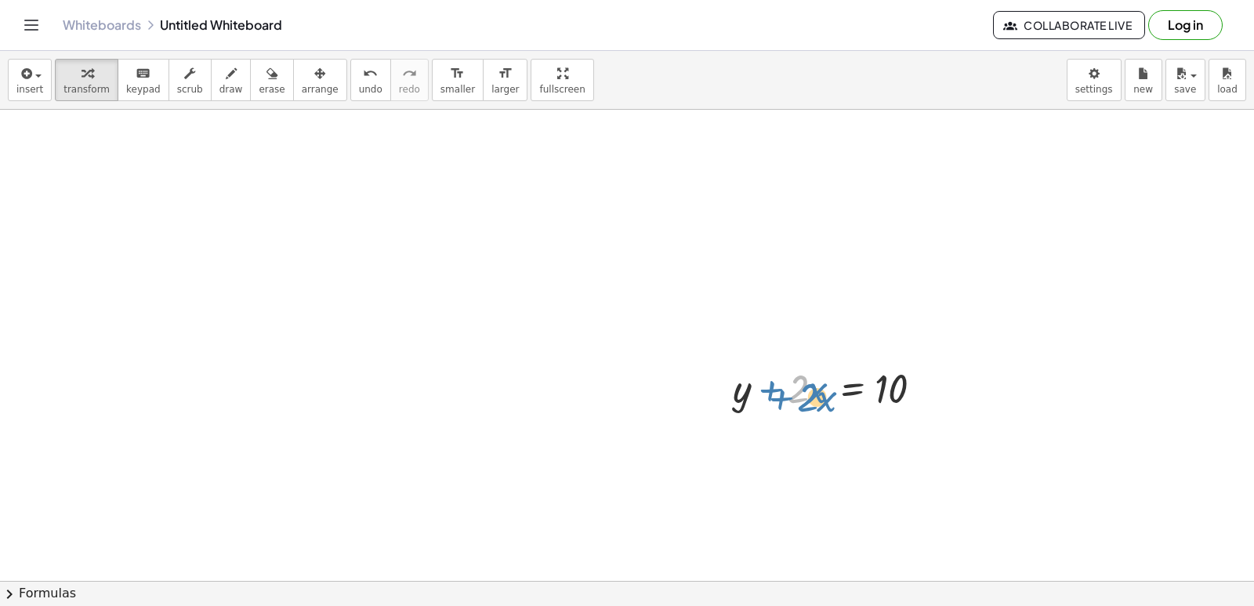
click at [801, 401] on div at bounding box center [837, 386] width 224 height 53
drag, startPoint x: 850, startPoint y: 426, endPoint x: 1015, endPoint y: 447, distance: 166.6
drag, startPoint x: 935, startPoint y: 385, endPoint x: 848, endPoint y: 264, distance: 148.7
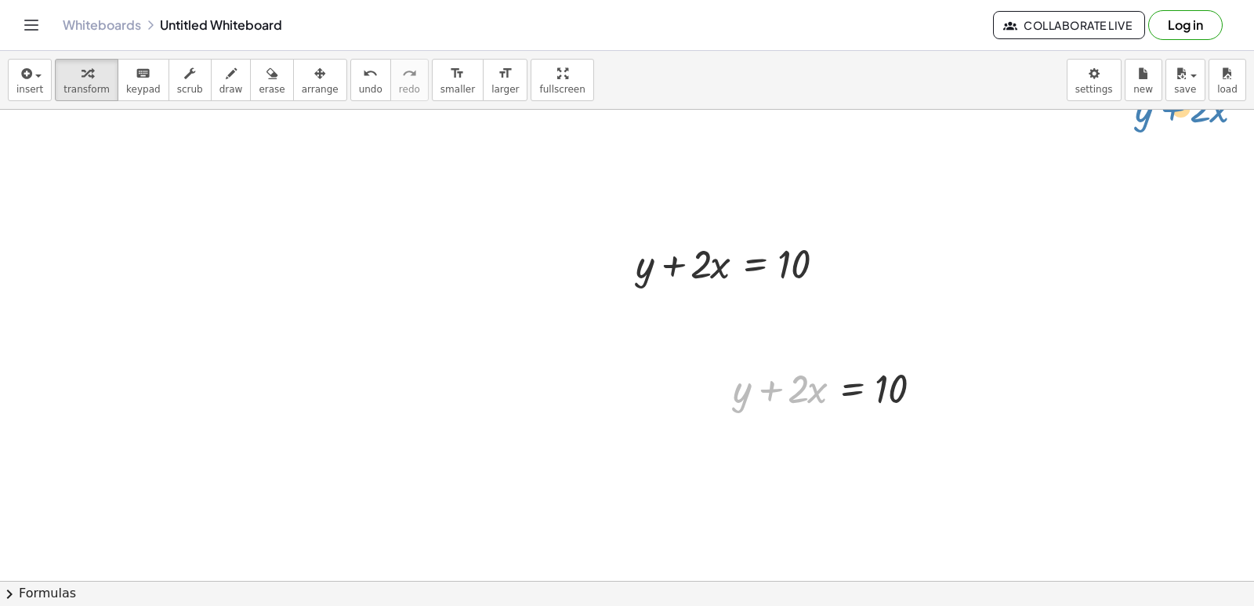
drag, startPoint x: 778, startPoint y: 400, endPoint x: 1111, endPoint y: 201, distance: 387.9
drag, startPoint x: 701, startPoint y: 275, endPoint x: 712, endPoint y: 264, distance: 15.5
click at [712, 264] on div at bounding box center [740, 262] width 224 height 53
drag, startPoint x: 685, startPoint y: 270, endPoint x: 818, endPoint y: 265, distance: 133.3
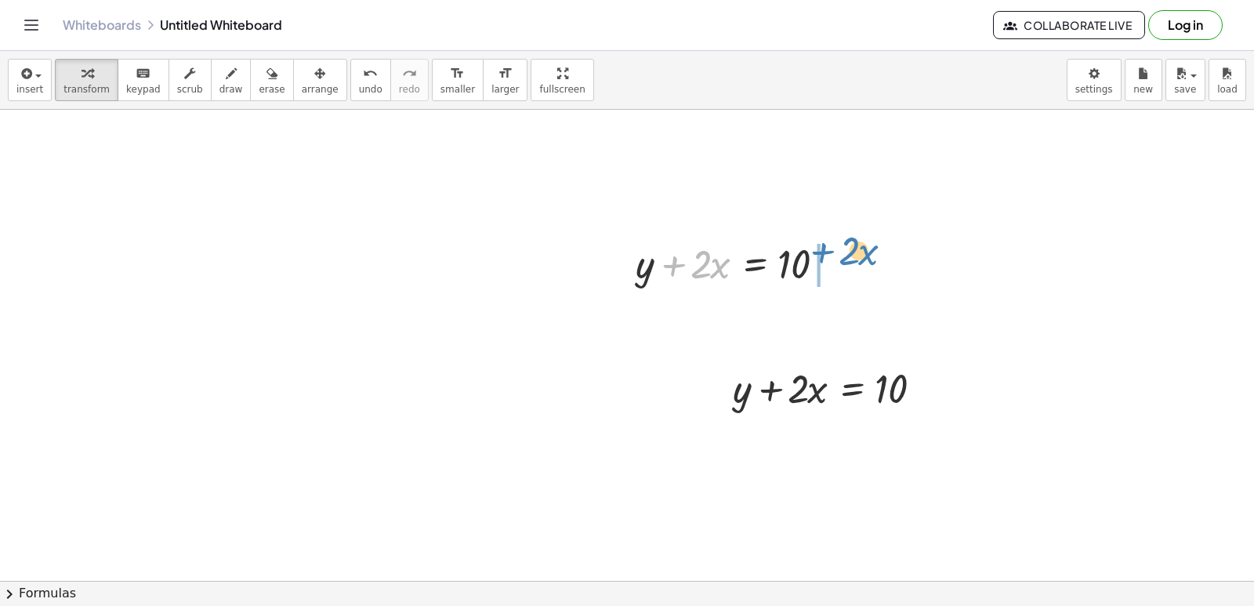
click at [833, 255] on div at bounding box center [740, 262] width 224 height 53
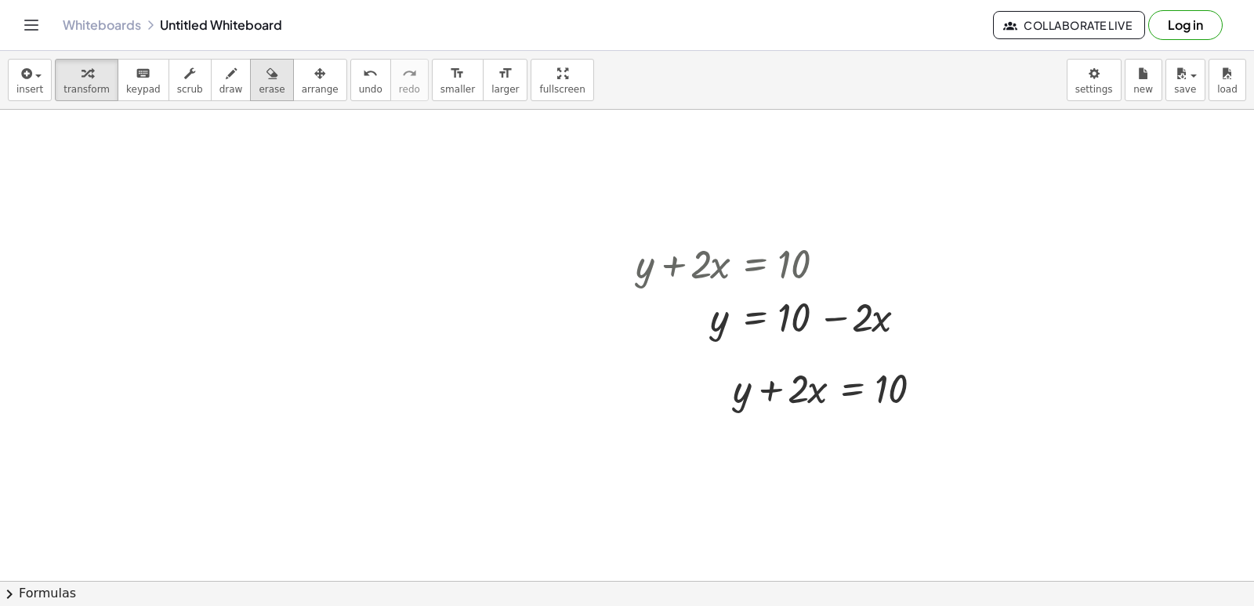
click at [259, 92] on span "erase" at bounding box center [272, 89] width 26 height 11
drag, startPoint x: 606, startPoint y: 365, endPoint x: 702, endPoint y: 420, distance: 110.9
drag, startPoint x: 624, startPoint y: 409, endPoint x: 683, endPoint y: 374, distance: 69.2
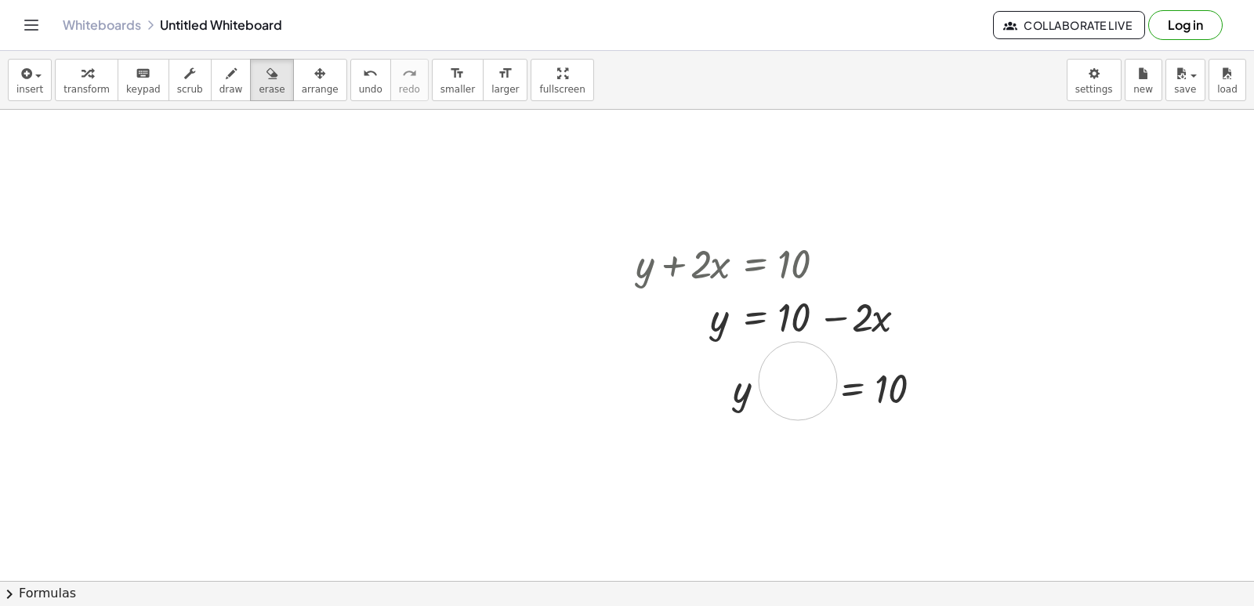
drag, startPoint x: 784, startPoint y: 403, endPoint x: 1047, endPoint y: 485, distance: 274.8
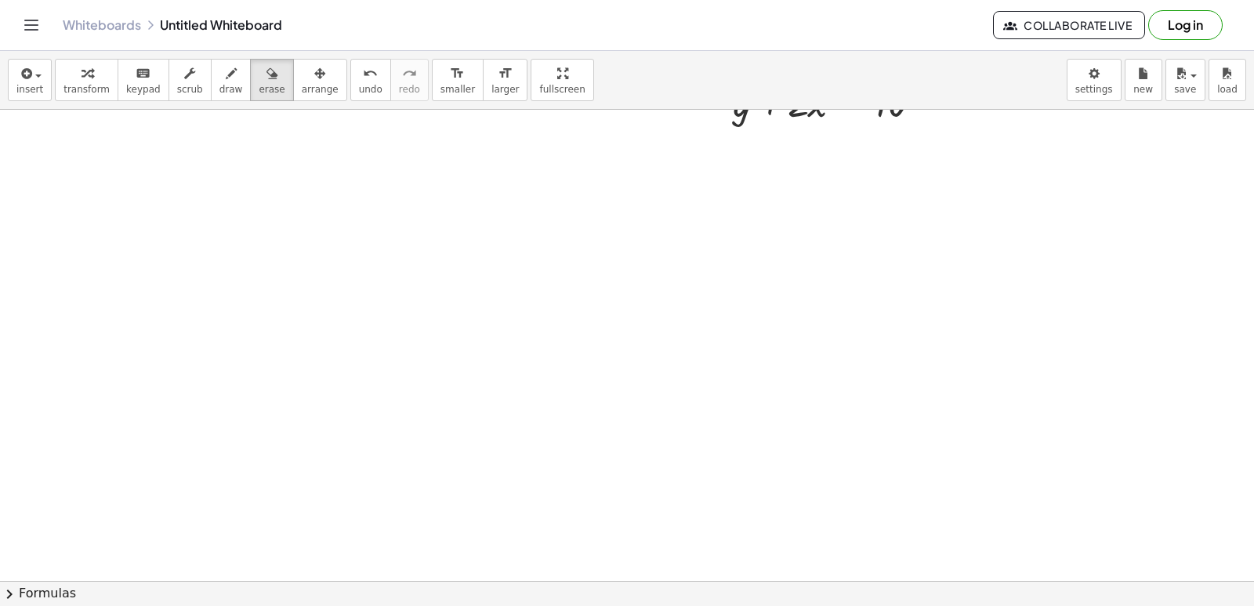
scroll to position [6041, 0]
drag, startPoint x: 62, startPoint y: 80, endPoint x: 475, endPoint y: 268, distance: 453.7
click at [67, 85] on button "transform" at bounding box center [86, 80] width 63 height 42
drag, startPoint x: 548, startPoint y: 394, endPoint x: 565, endPoint y: 358, distance: 39.6
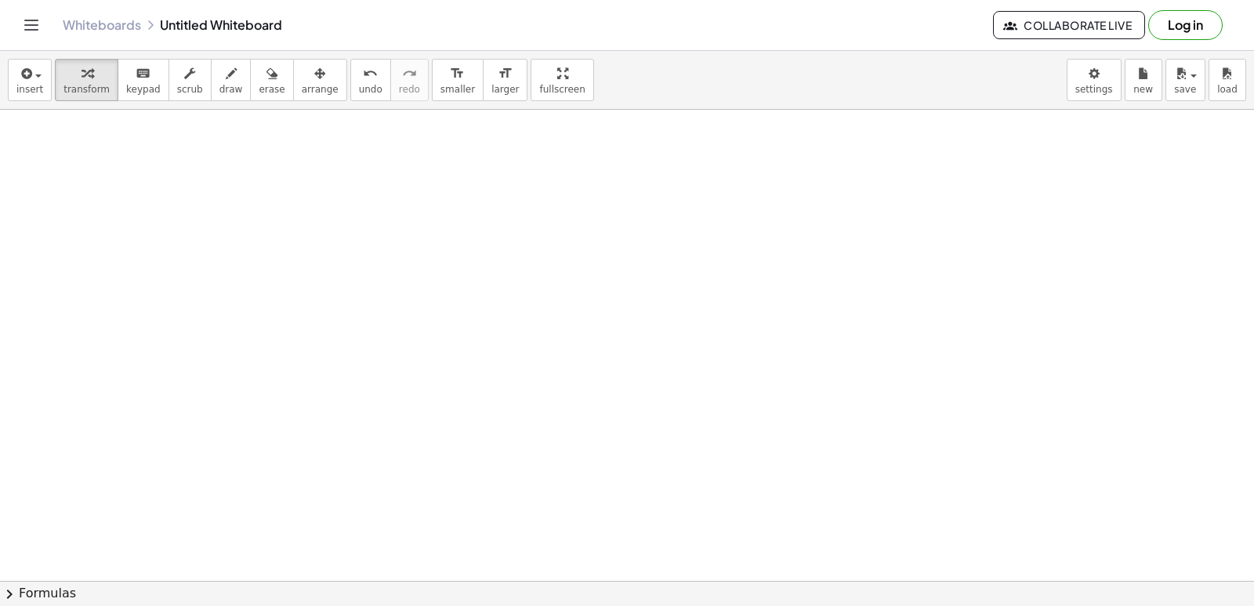
drag, startPoint x: 585, startPoint y: 364, endPoint x: 585, endPoint y: 345, distance: 18.8
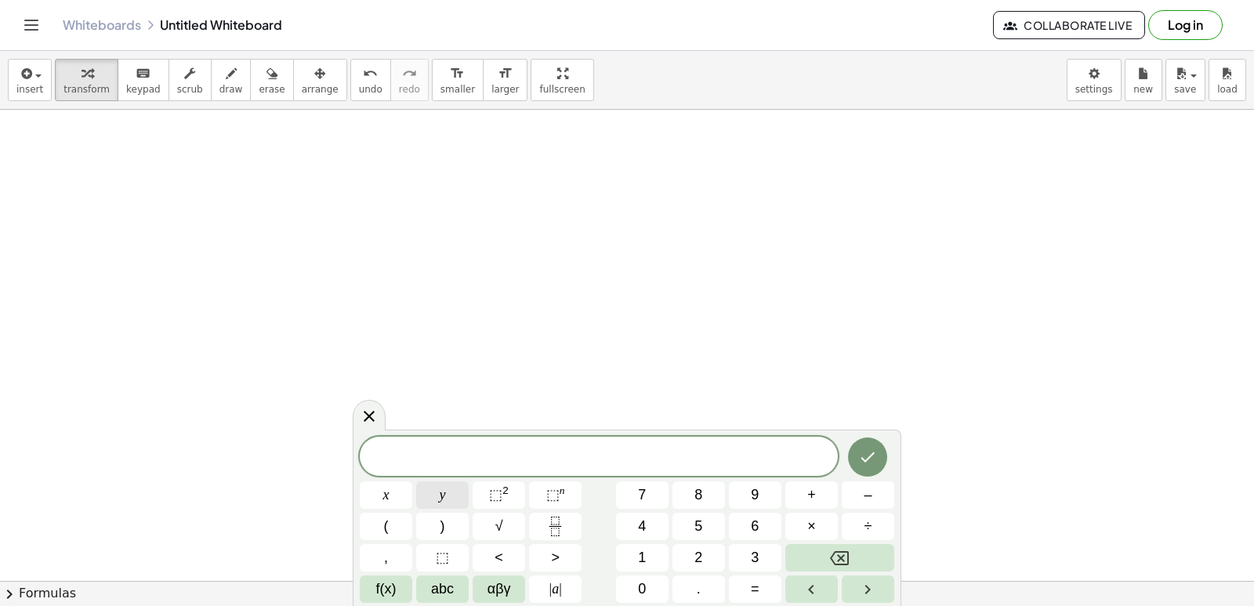
click at [448, 493] on button "y" at bounding box center [442, 494] width 52 height 27
click at [878, 495] on button "–" at bounding box center [867, 494] width 52 height 27
click at [689, 526] on button "5" at bounding box center [698, 525] width 52 height 27
click at [393, 494] on button "x" at bounding box center [386, 494] width 52 height 27
click at [751, 586] on span "=" at bounding box center [755, 588] width 9 height 21
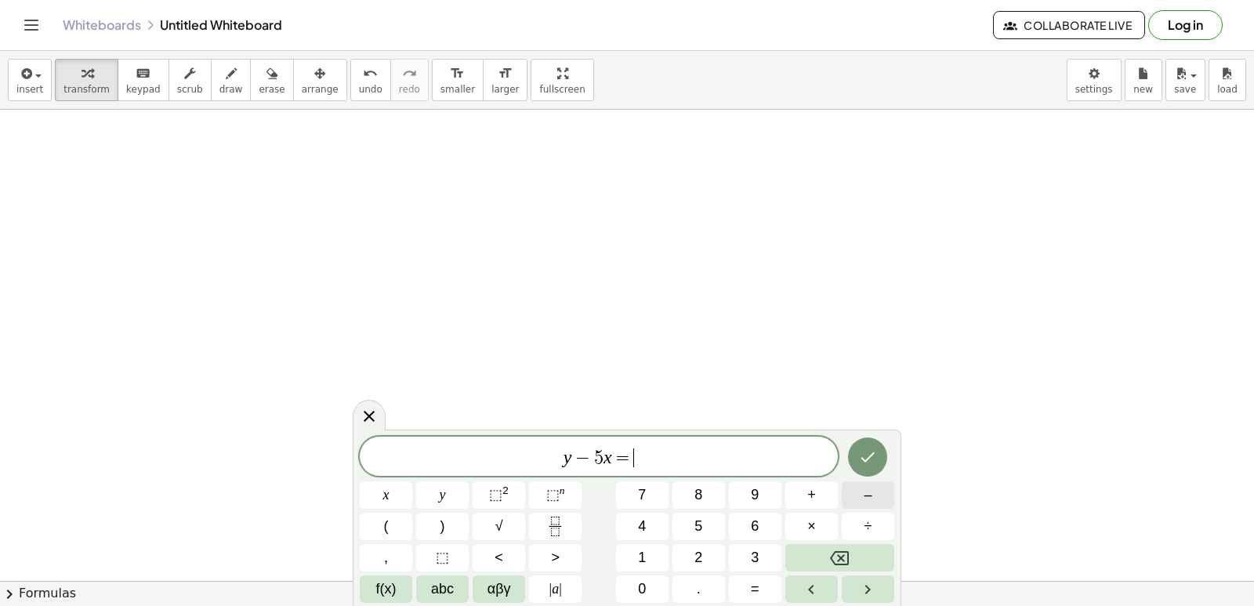
click at [864, 500] on span "–" at bounding box center [867, 494] width 8 height 21
click at [696, 557] on span "2" at bounding box center [698, 557] width 8 height 21
click at [874, 449] on icon "Done" at bounding box center [867, 456] width 19 height 19
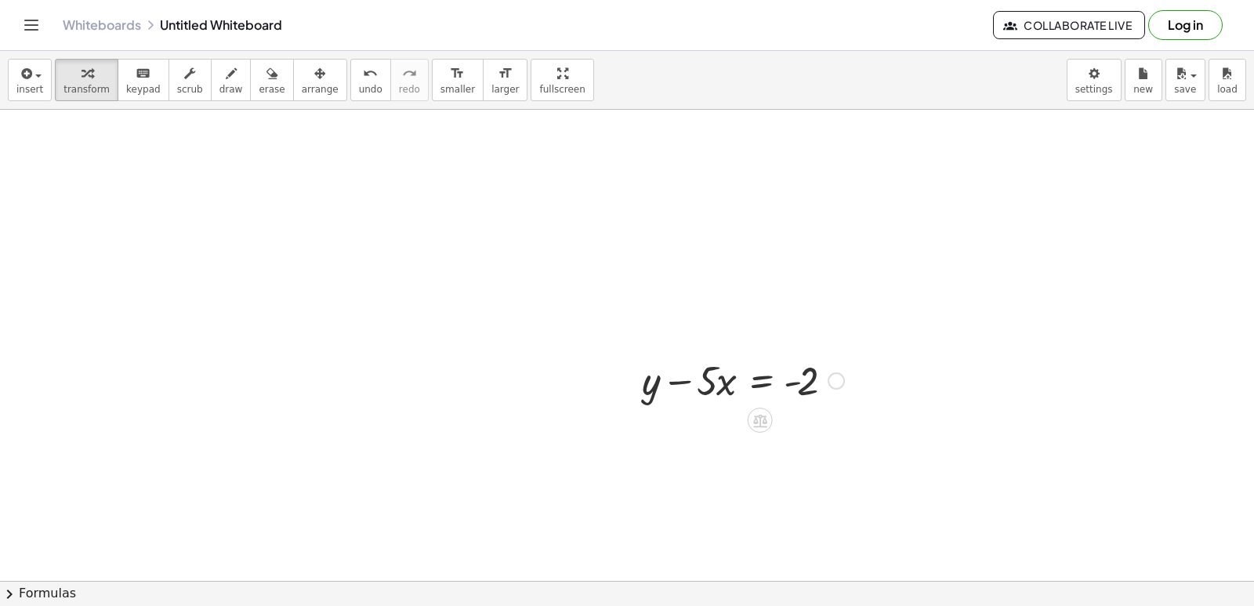
drag, startPoint x: 683, startPoint y: 406, endPoint x: 708, endPoint y: 446, distance: 47.2
drag, startPoint x: 728, startPoint y: 422, endPoint x: 731, endPoint y: 367, distance: 54.9
click at [727, 364] on div at bounding box center [743, 379] width 218 height 53
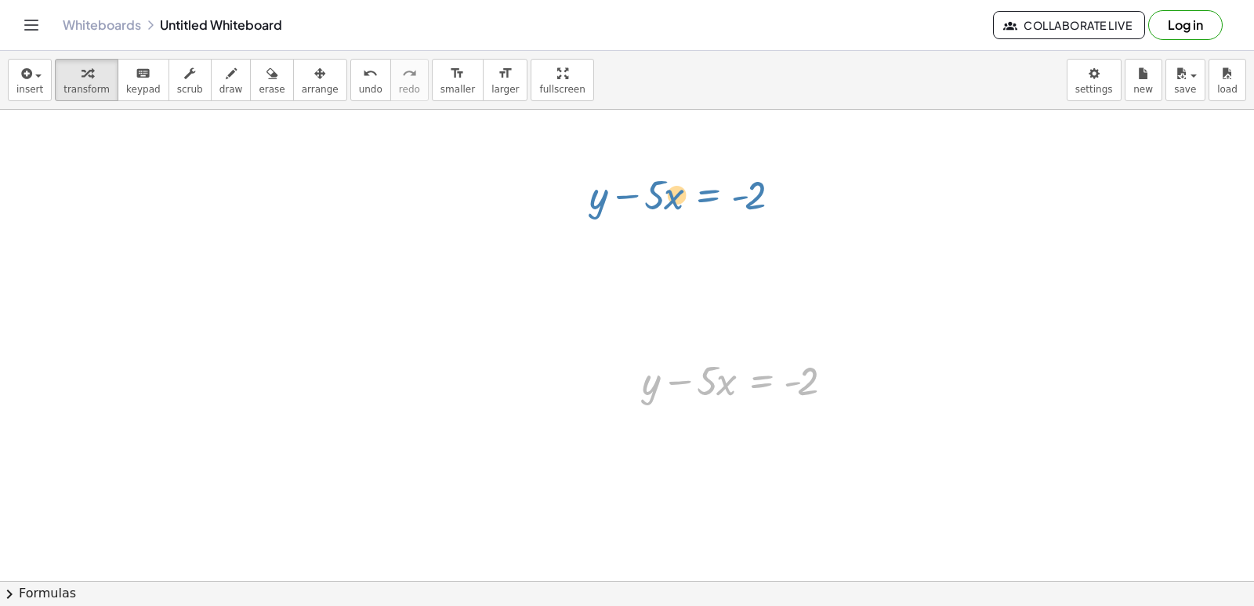
drag, startPoint x: 815, startPoint y: 246, endPoint x: 682, endPoint y: 199, distance: 140.5
drag, startPoint x: 696, startPoint y: 380, endPoint x: 940, endPoint y: 566, distance: 306.3
drag, startPoint x: 698, startPoint y: 385, endPoint x: 711, endPoint y: 381, distance: 14.1
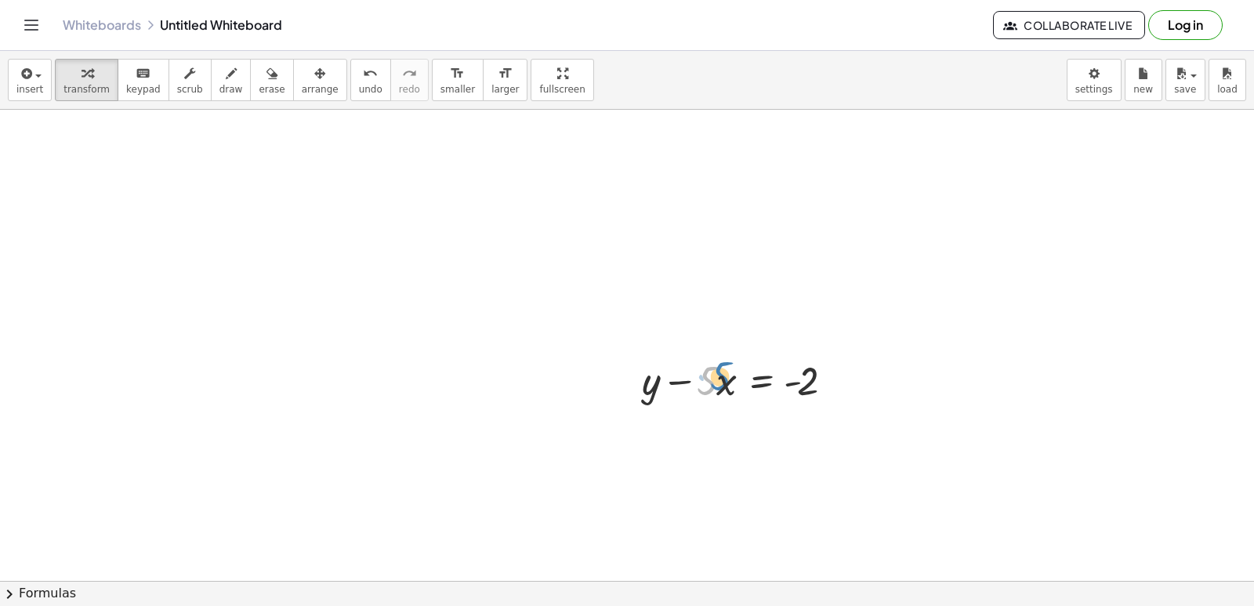
click at [711, 381] on div at bounding box center [743, 379] width 218 height 53
drag, startPoint x: 692, startPoint y: 371, endPoint x: 712, endPoint y: 377, distance: 21.1
click at [712, 382] on div at bounding box center [743, 379] width 218 height 53
click at [712, 377] on div at bounding box center [743, 379] width 218 height 53
drag, startPoint x: 686, startPoint y: 376, endPoint x: 881, endPoint y: 360, distance: 195.7
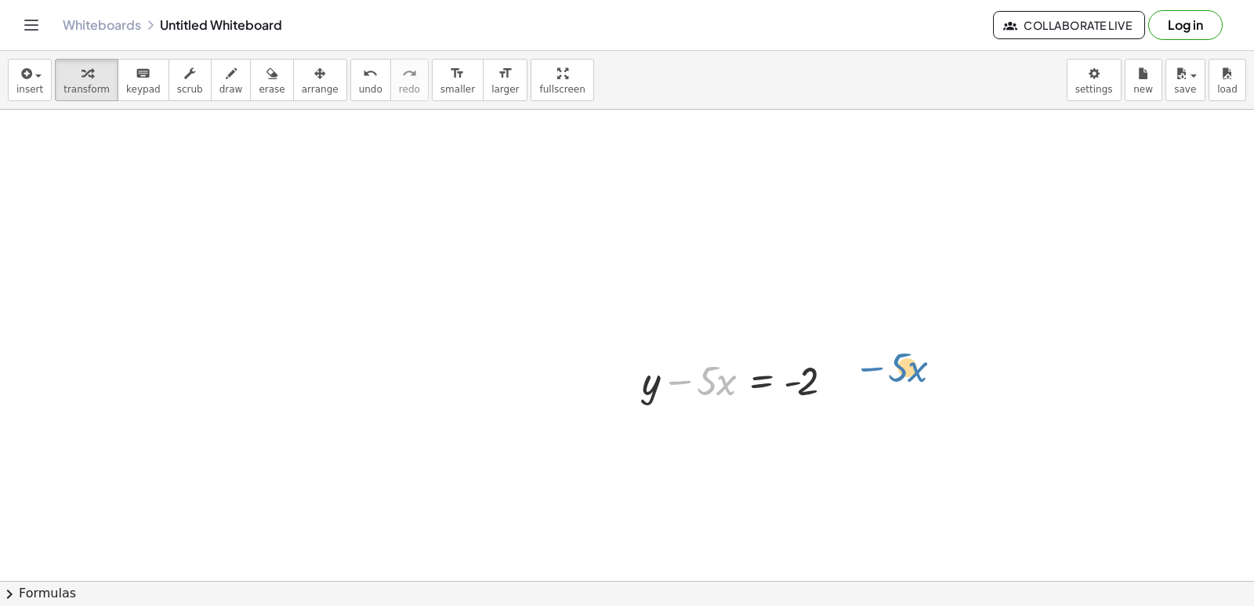
drag, startPoint x: 690, startPoint y: 384, endPoint x: 855, endPoint y: 382, distance: 164.5
click at [855, 382] on div "− · 5 · x + y − · 5 · x = - 2" at bounding box center [736, 379] width 237 height 61
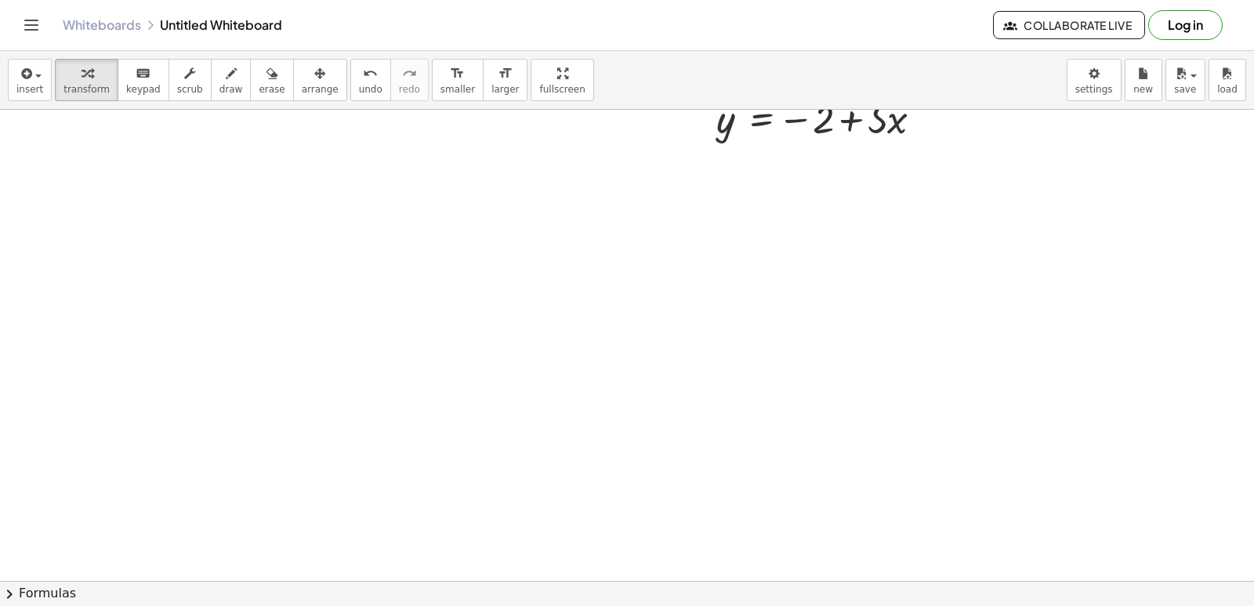
scroll to position [6434, 0]
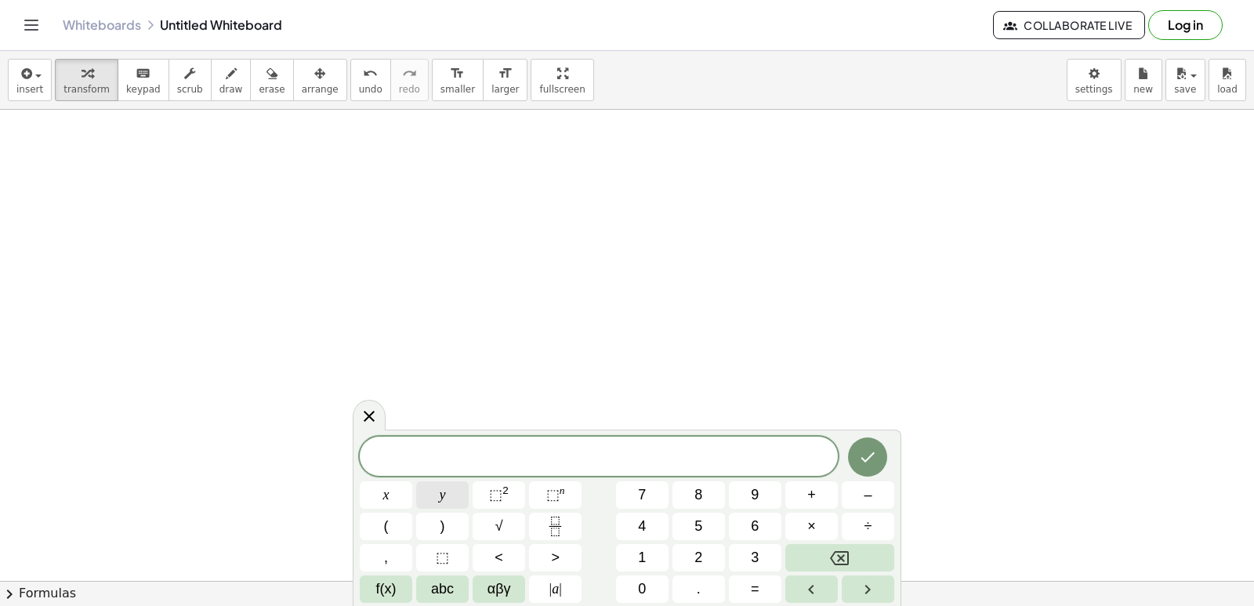
click at [447, 493] on button "y" at bounding box center [442, 494] width 52 height 27
click at [792, 491] on button "+" at bounding box center [811, 494] width 52 height 27
click at [757, 552] on span "3" at bounding box center [755, 557] width 8 height 21
click at [380, 498] on button "x" at bounding box center [386, 494] width 52 height 27
click at [749, 595] on button "=" at bounding box center [755, 588] width 52 height 27
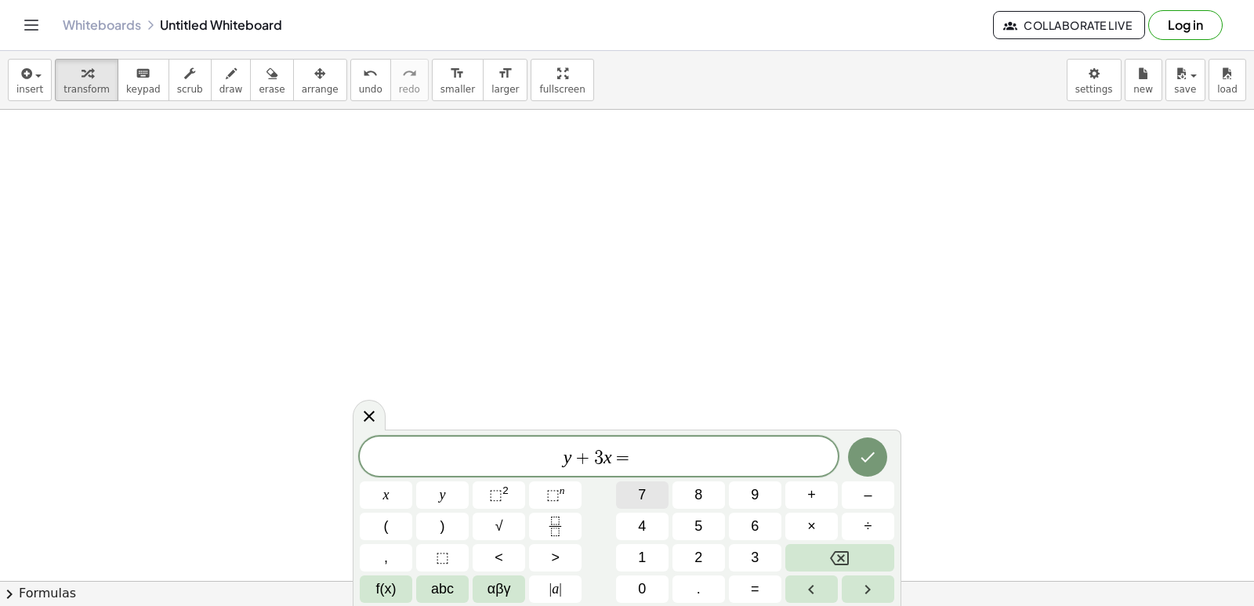
click at [657, 483] on button "7" at bounding box center [642, 494] width 52 height 27
click at [868, 448] on icon "Done" at bounding box center [867, 456] width 19 height 19
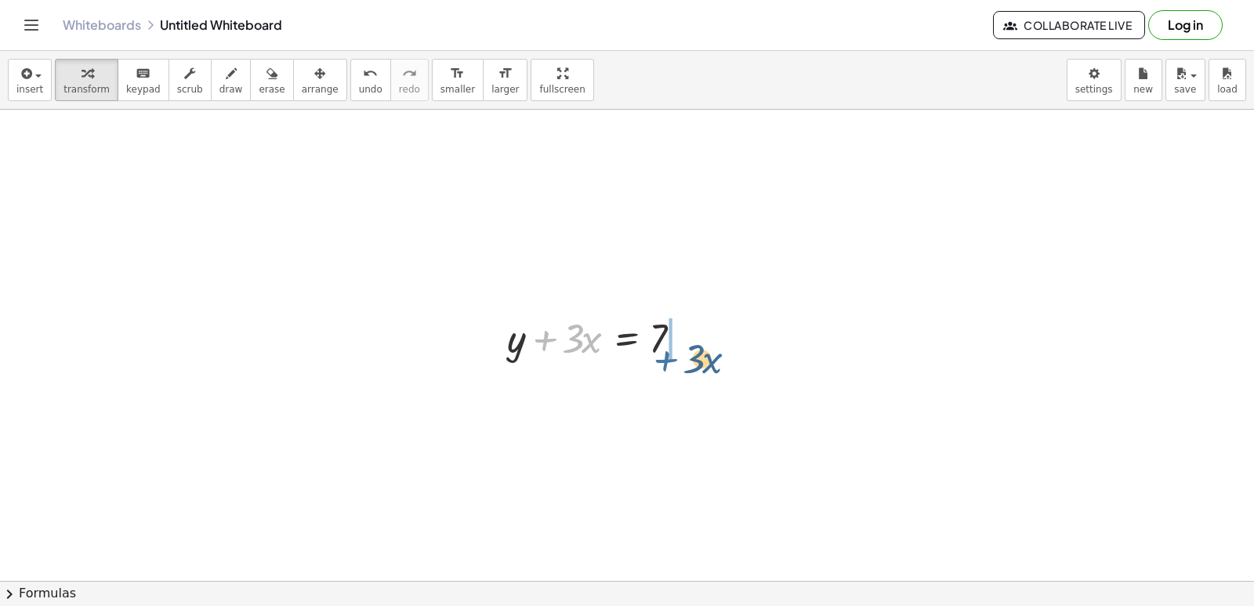
drag, startPoint x: 544, startPoint y: 339, endPoint x: 661, endPoint y: 348, distance: 117.8
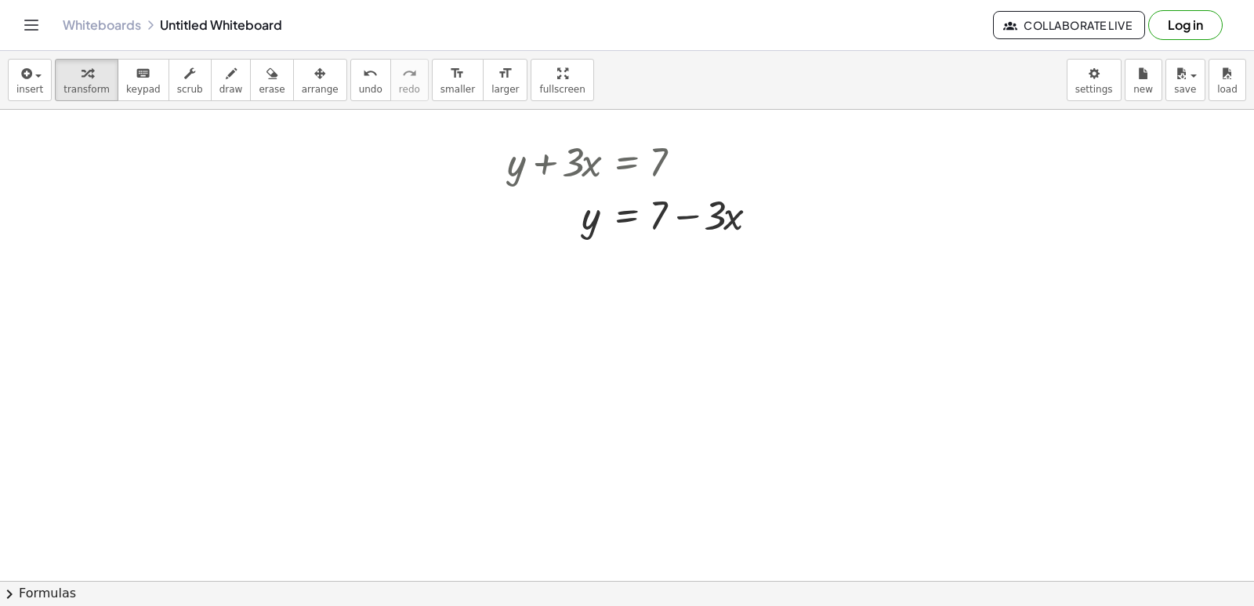
scroll to position [6591, 0]
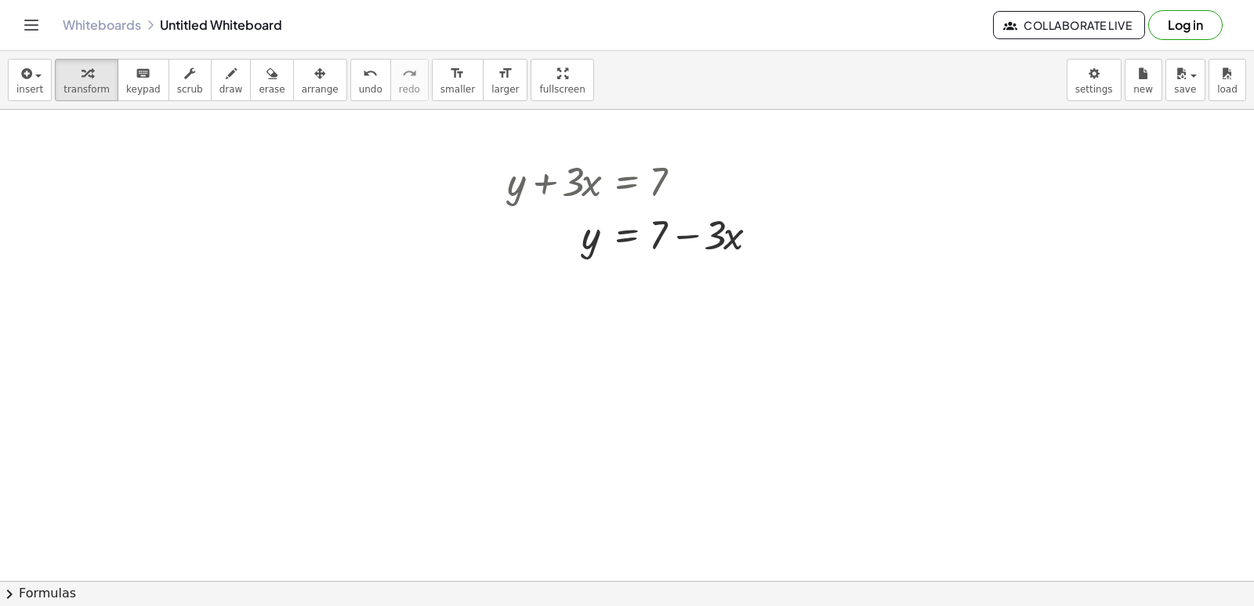
drag, startPoint x: 530, startPoint y: 431, endPoint x: 476, endPoint y: 458, distance: 61.0
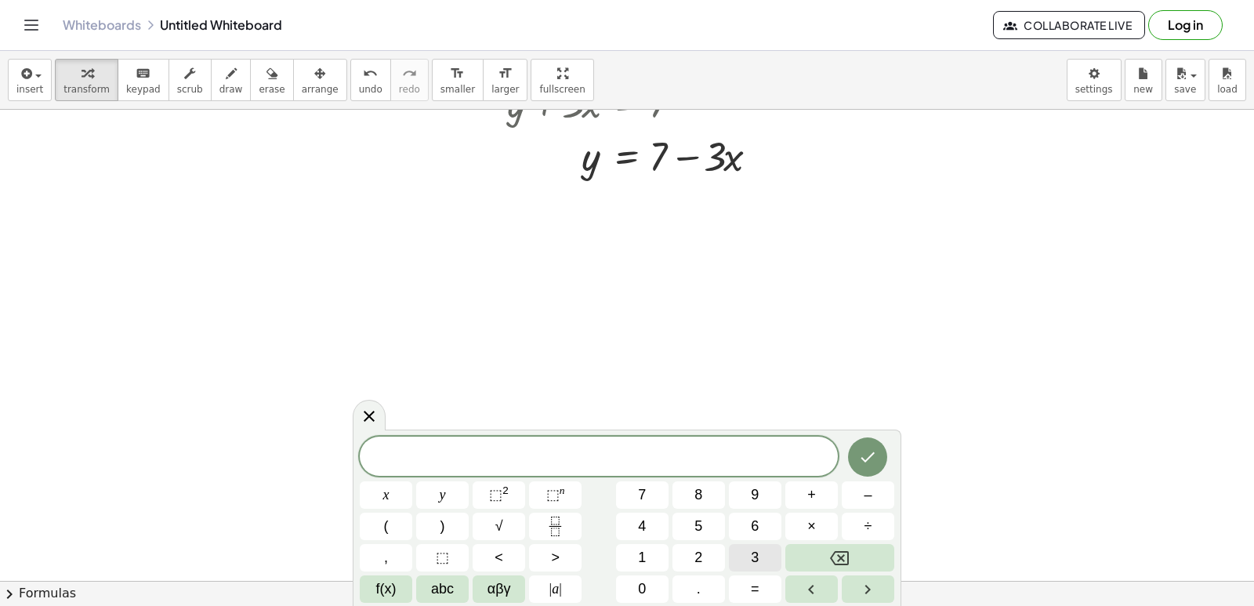
click at [739, 548] on button "3" at bounding box center [755, 557] width 52 height 27
click at [440, 489] on span "y" at bounding box center [443, 494] width 6 height 21
click at [805, 500] on button "+" at bounding box center [811, 494] width 52 height 27
click at [666, 556] on button "1" at bounding box center [642, 557] width 52 height 27
click at [690, 552] on button "2" at bounding box center [698, 557] width 52 height 27
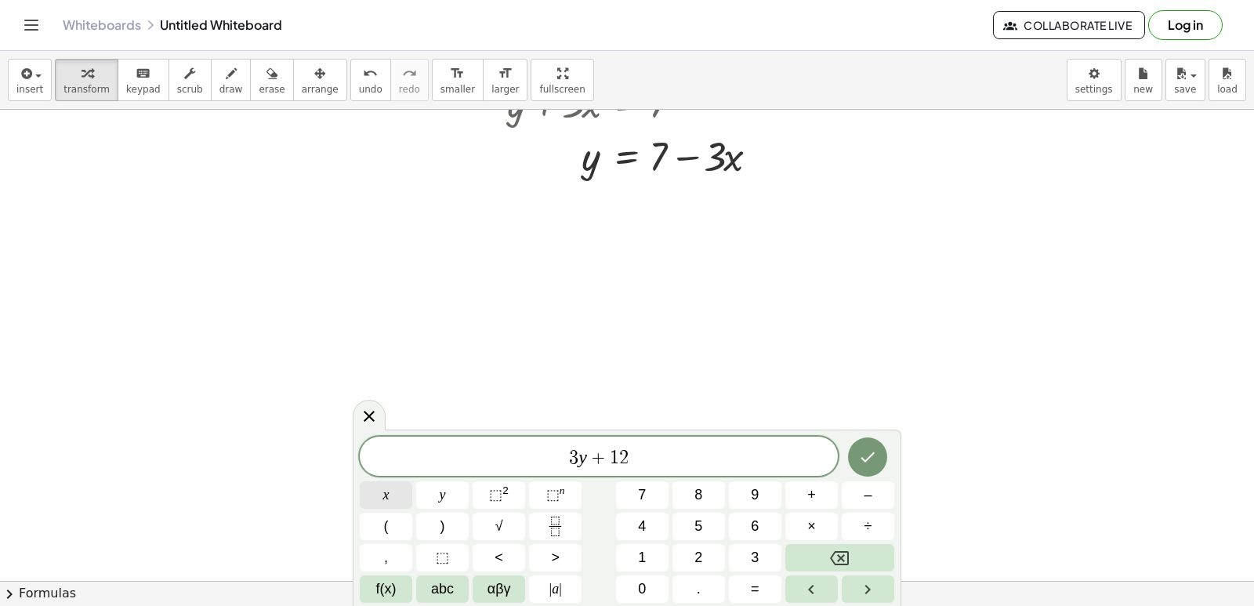
click at [392, 493] on button "x" at bounding box center [386, 494] width 52 height 27
click at [743, 581] on button "=" at bounding box center [755, 588] width 52 height 27
click at [645, 545] on button "1" at bounding box center [642, 557] width 52 height 27
click at [639, 580] on span "0" at bounding box center [642, 588] width 8 height 21
click at [841, 557] on icon "Backspace" at bounding box center [839, 558] width 19 height 14
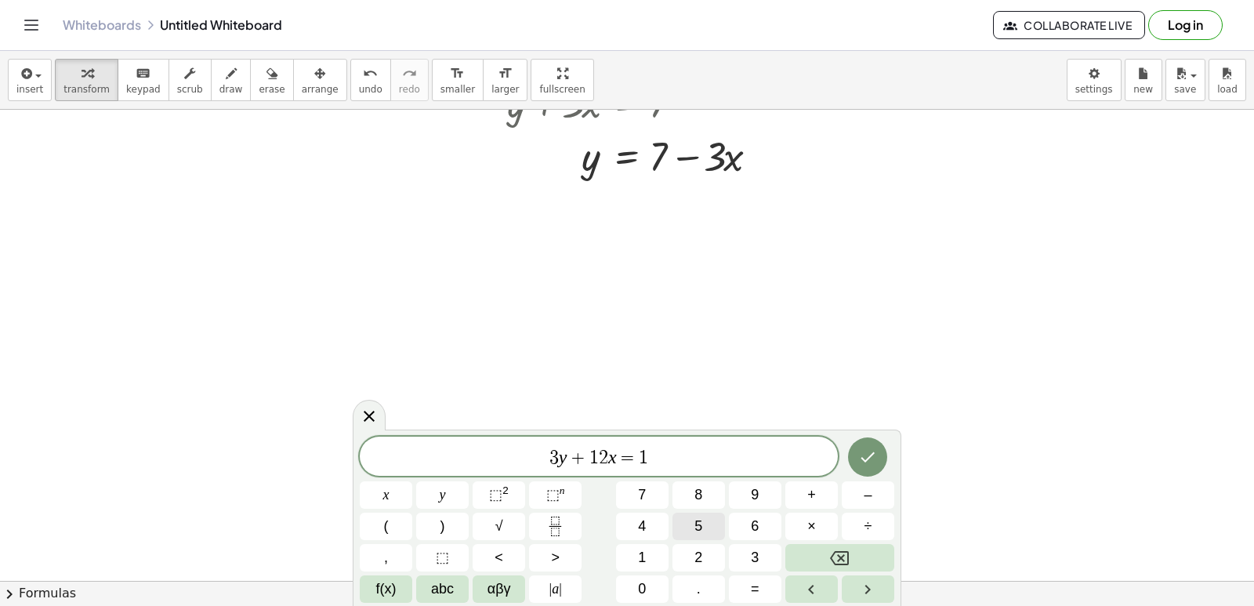
click at [705, 520] on button "5" at bounding box center [698, 525] width 52 height 27
click at [883, 463] on button "Done" at bounding box center [867, 456] width 39 height 39
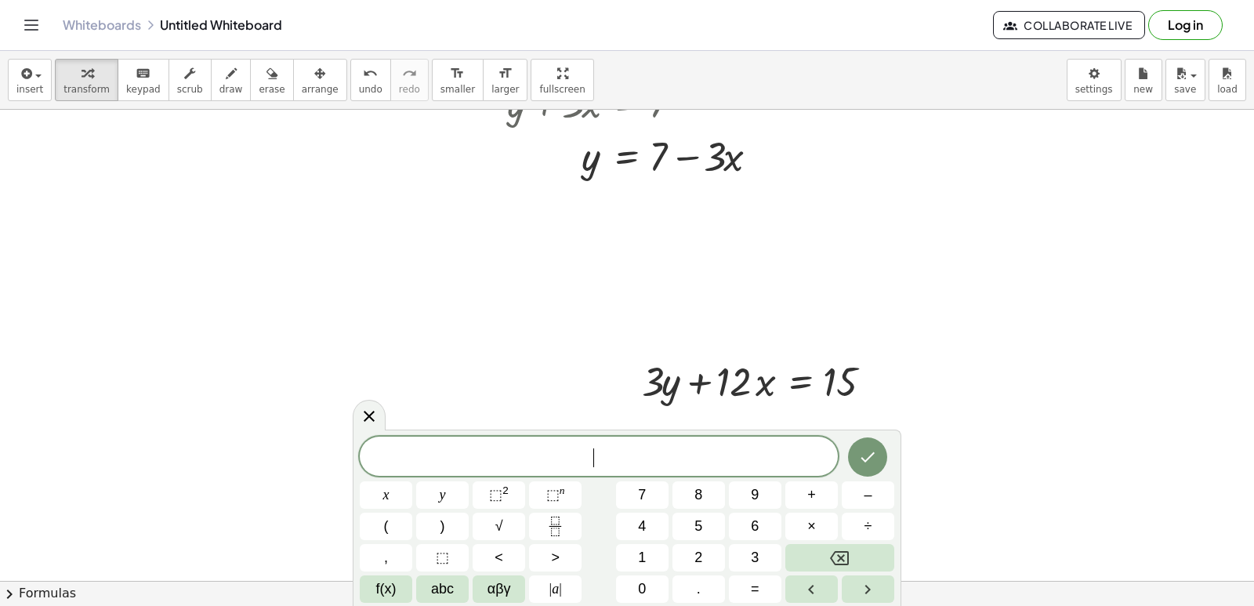
drag, startPoint x: 238, startPoint y: 349, endPoint x: 223, endPoint y: 396, distance: 50.1
click at [357, 422] on div at bounding box center [369, 414] width 33 height 31
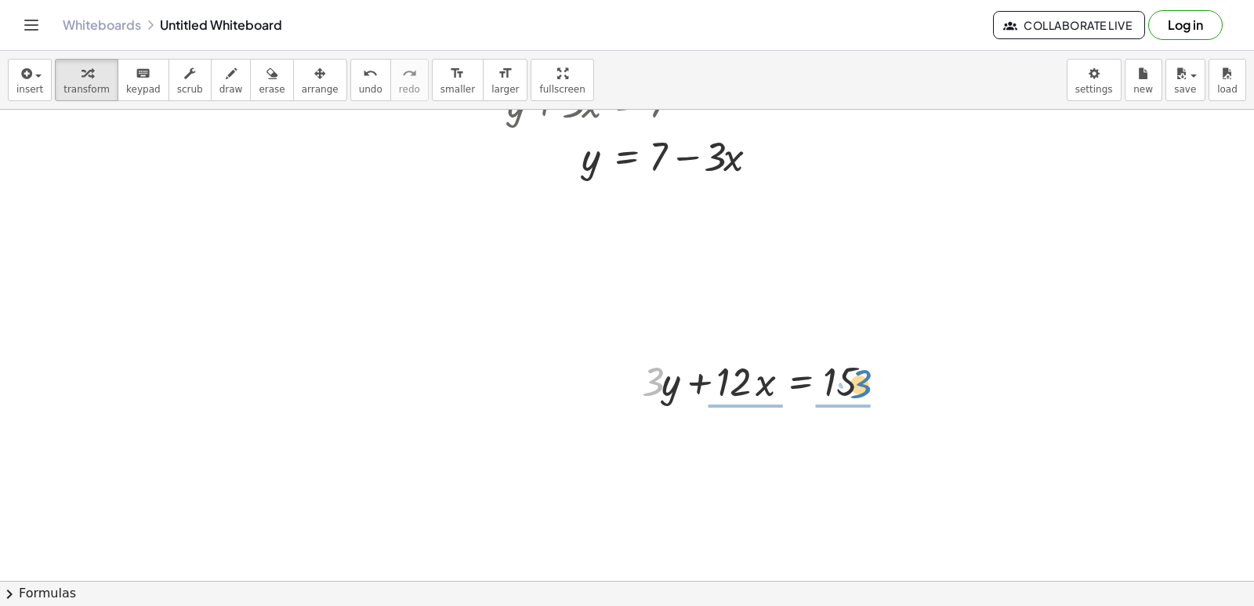
drag, startPoint x: 653, startPoint y: 390, endPoint x: 861, endPoint y: 392, distance: 208.4
click at [861, 392] on div at bounding box center [765, 379] width 263 height 53
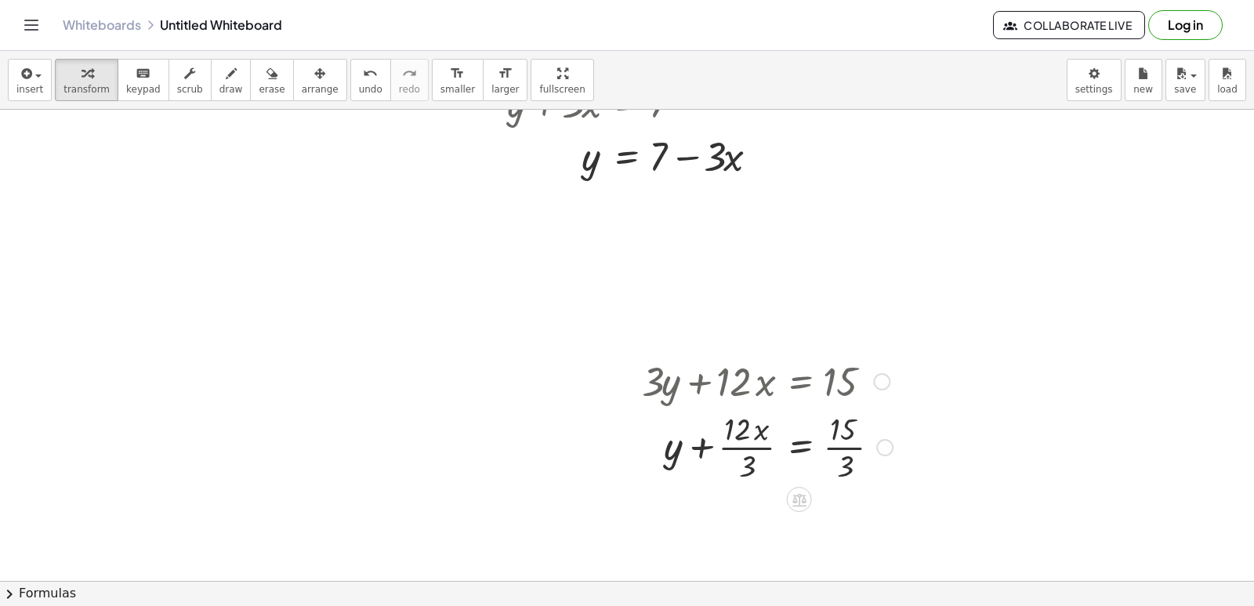
click at [878, 446] on div at bounding box center [884, 447] width 17 height 17
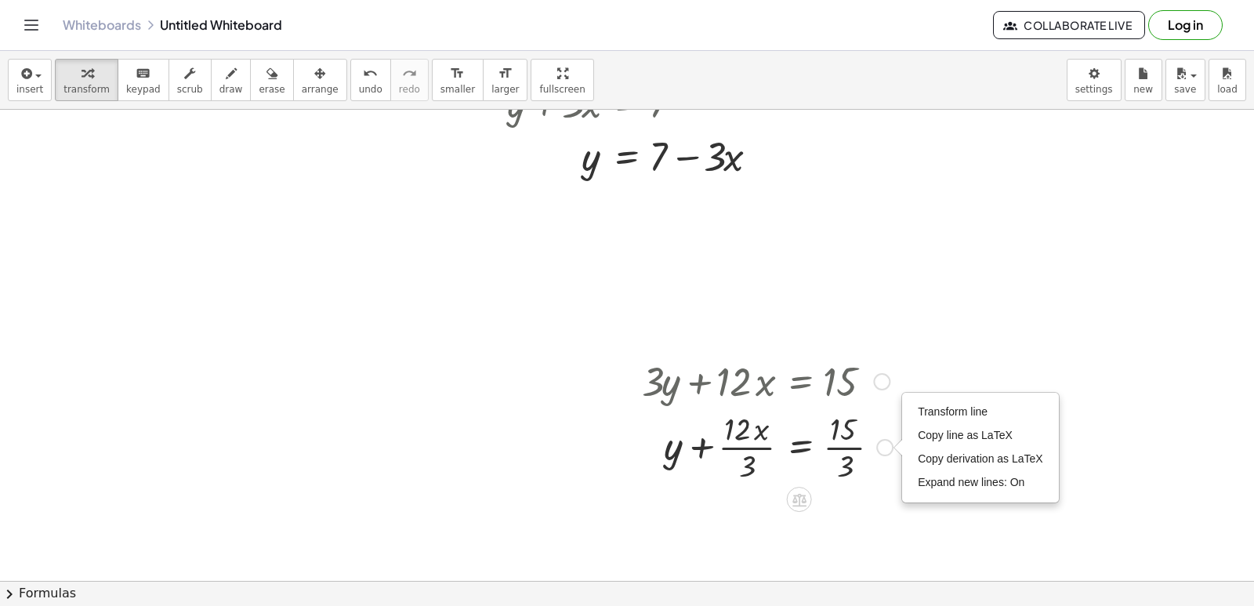
click at [878, 446] on div "Transform line Copy line as LaTeX Copy derivation as LaTeX Expand new lines: On" at bounding box center [884, 447] width 17 height 17
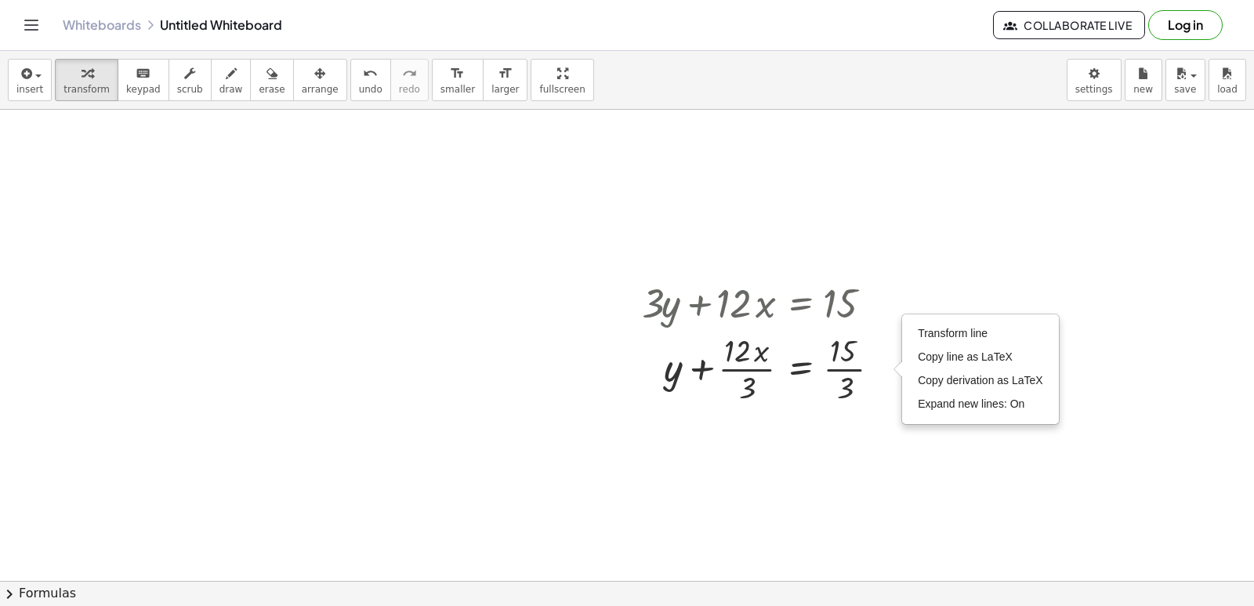
scroll to position [6826, 0]
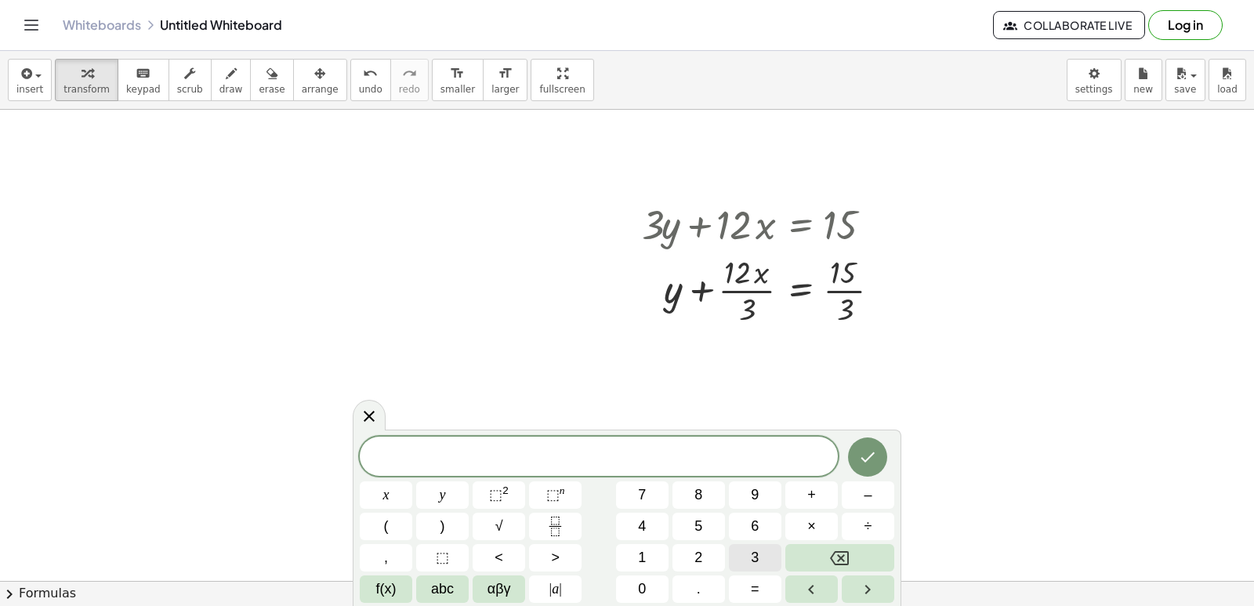
click at [761, 556] on button "3" at bounding box center [755, 557] width 52 height 27
click at [461, 492] on button "y" at bounding box center [442, 494] width 52 height 27
click at [814, 494] on span "+" at bounding box center [811, 494] width 9 height 21
click at [635, 548] on button "1" at bounding box center [642, 557] width 52 height 27
click at [689, 544] on button "2" at bounding box center [698, 557] width 52 height 27
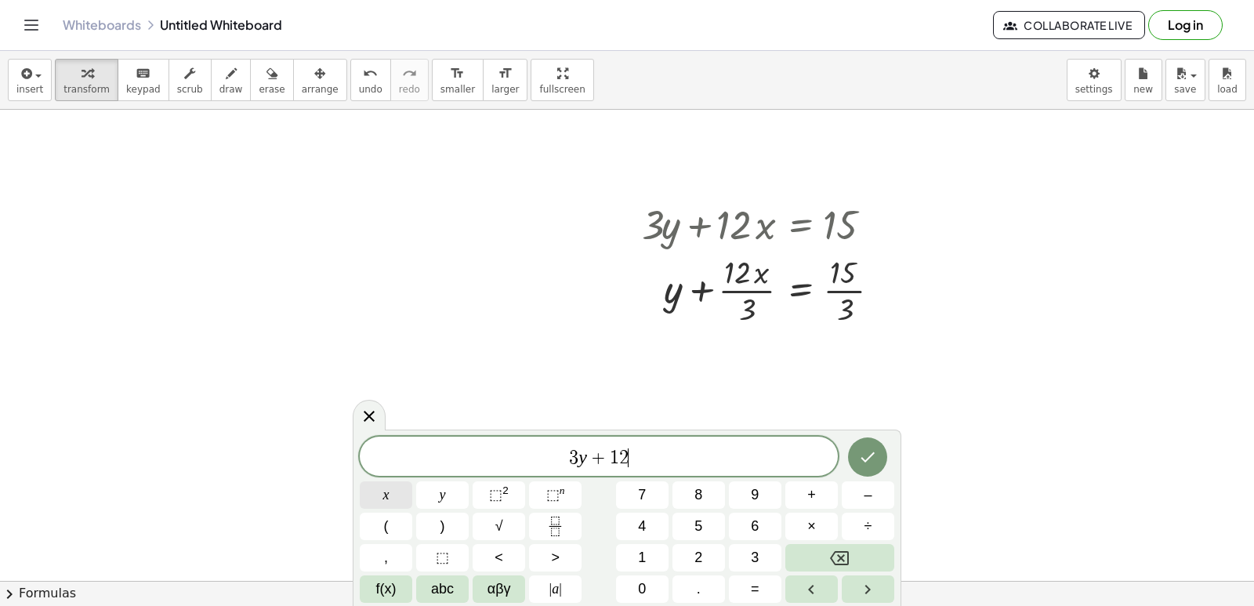
click at [393, 499] on button "x" at bounding box center [386, 494] width 52 height 27
click at [754, 581] on span "=" at bounding box center [755, 588] width 9 height 21
click at [654, 546] on button "1" at bounding box center [642, 557] width 52 height 27
click at [690, 508] on button "8" at bounding box center [698, 494] width 52 height 27
click at [721, 552] on div "3 y + 1 2 x = 1 8 ​ x y ⬚ 2 ⬚ n 7 8 9 + – ( ) √ 4 5 6 × ÷ , ⬚ < > 1 2 3 f(x) ab…" at bounding box center [627, 519] width 534 height 166
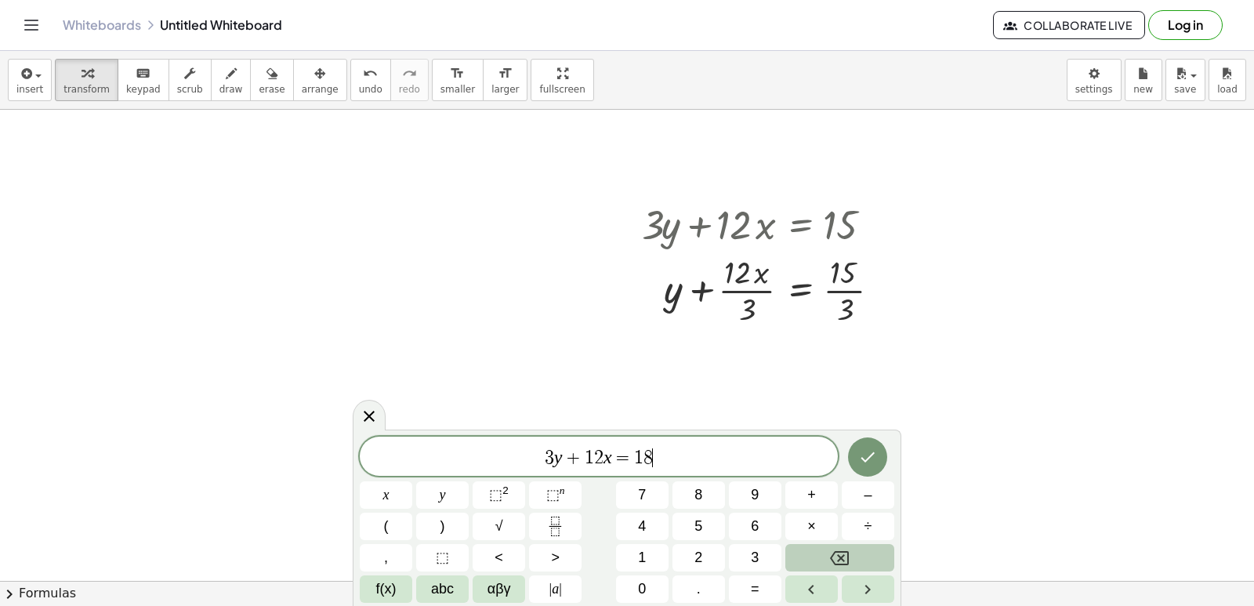
click at [801, 555] on button "Backspace" at bounding box center [839, 557] width 109 height 27
click at [716, 530] on button "5" at bounding box center [698, 525] width 52 height 27
click at [868, 457] on icon "Done" at bounding box center [867, 456] width 19 height 19
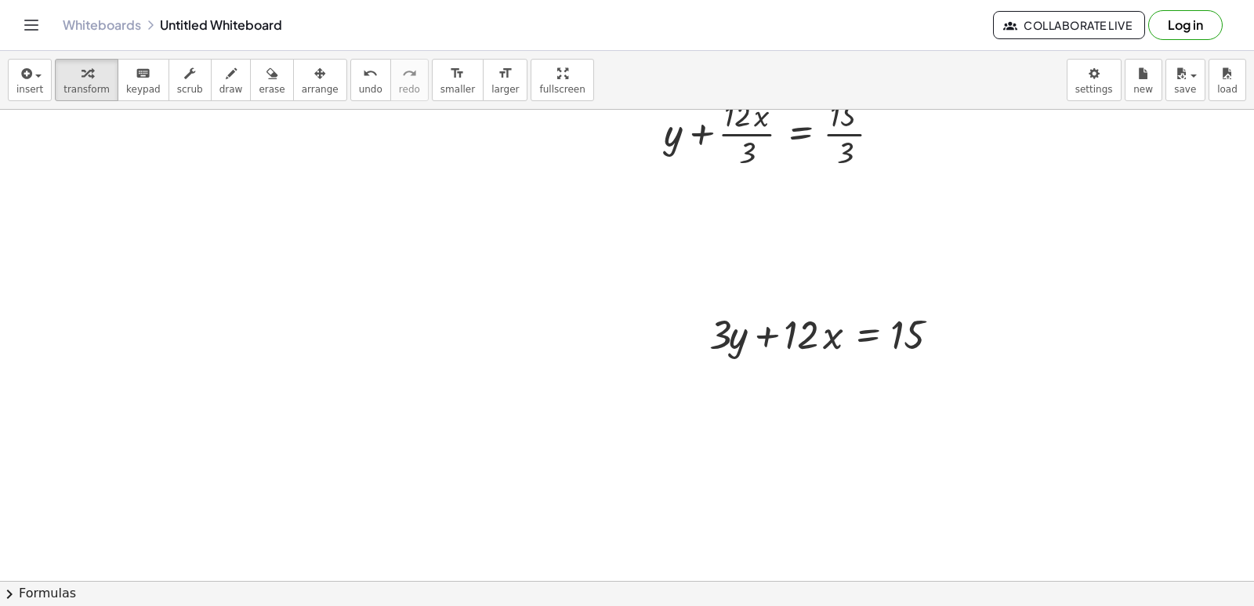
scroll to position [7061, 0]
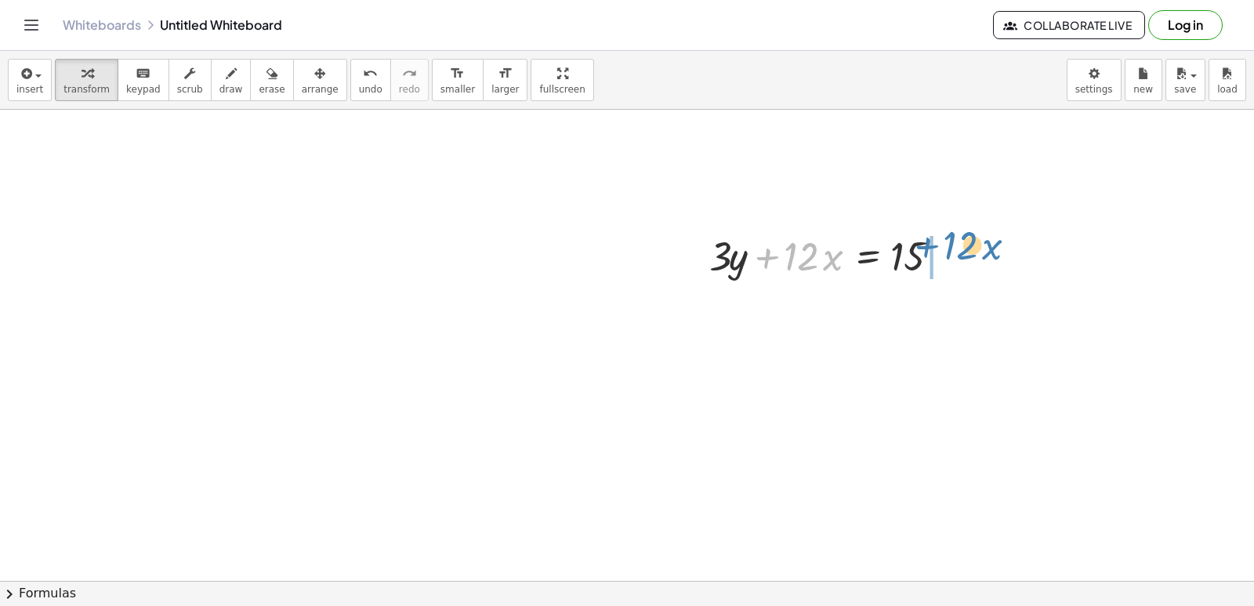
drag, startPoint x: 766, startPoint y: 256, endPoint x: 926, endPoint y: 245, distance: 160.2
click at [926, 245] on div at bounding box center [832, 254] width 263 height 53
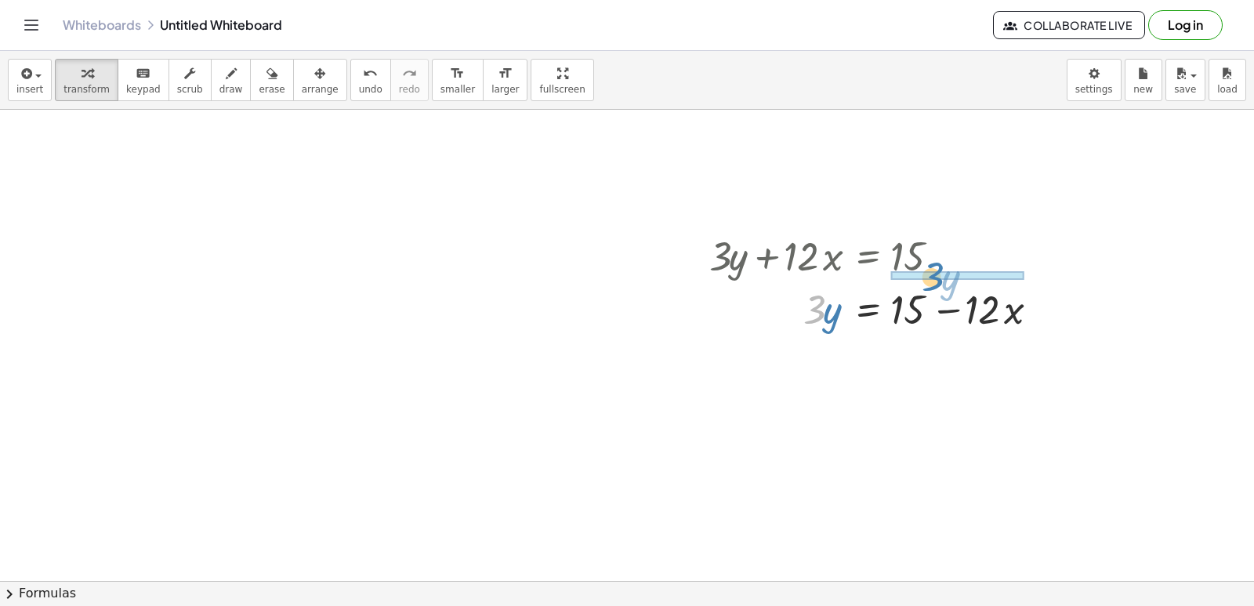
drag, startPoint x: 812, startPoint y: 314, endPoint x: 931, endPoint y: 281, distance: 122.8
click at [931, 281] on div at bounding box center [879, 307] width 357 height 53
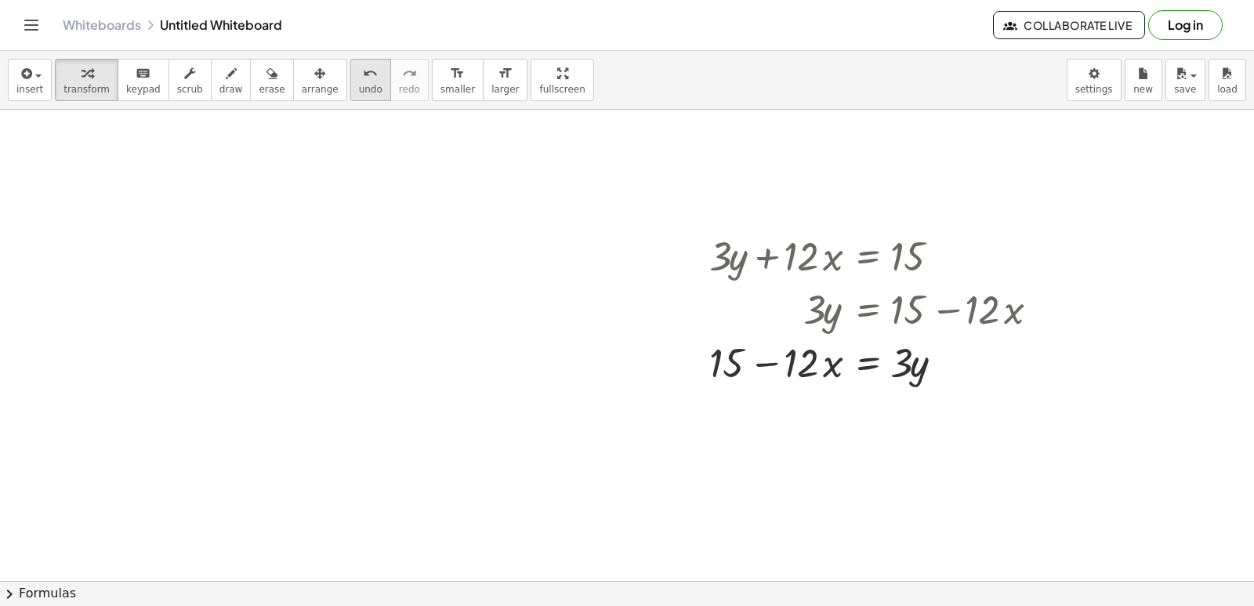
click at [359, 86] on span "undo" at bounding box center [371, 89] width 24 height 11
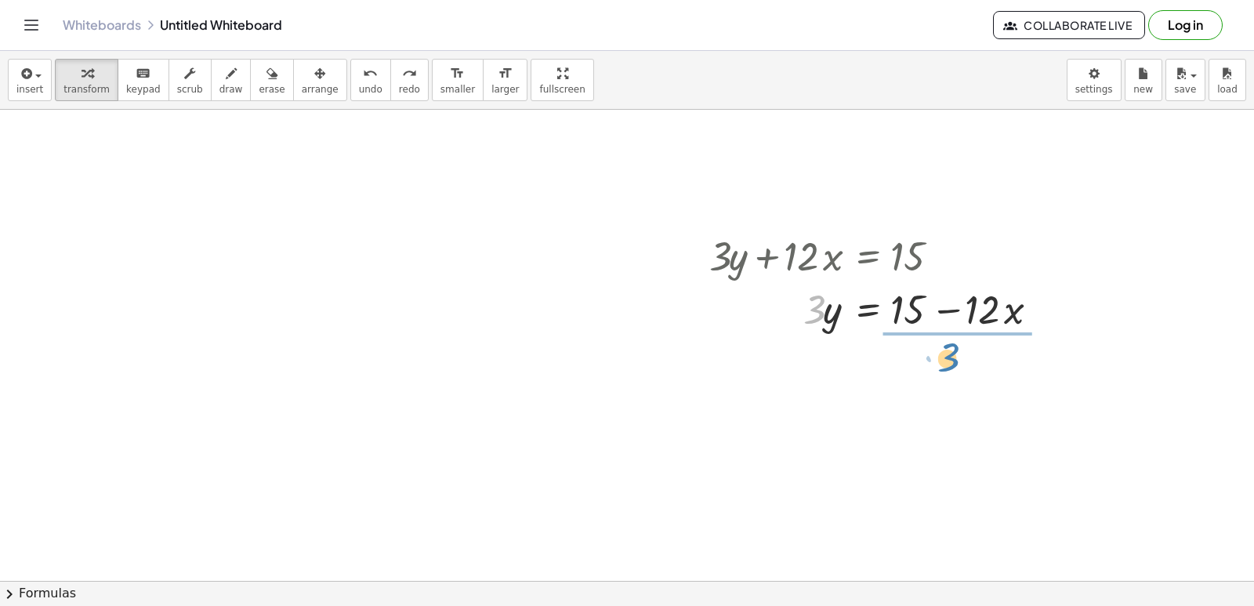
drag, startPoint x: 806, startPoint y: 316, endPoint x: 942, endPoint y: 363, distance: 144.2
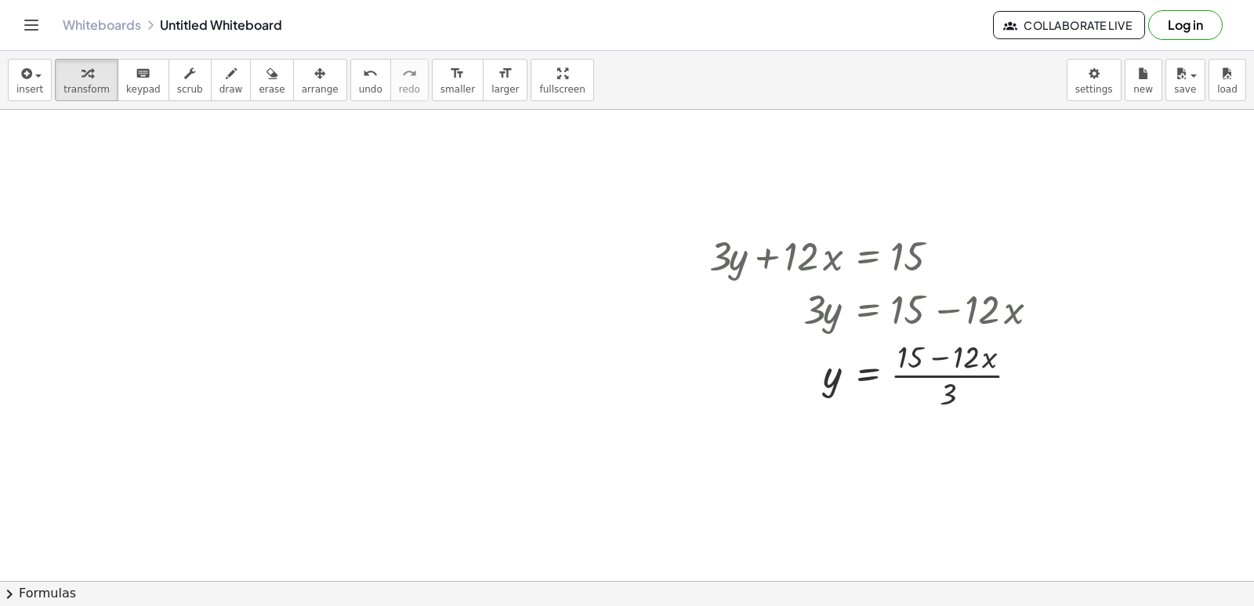
scroll to position [7140, 0]
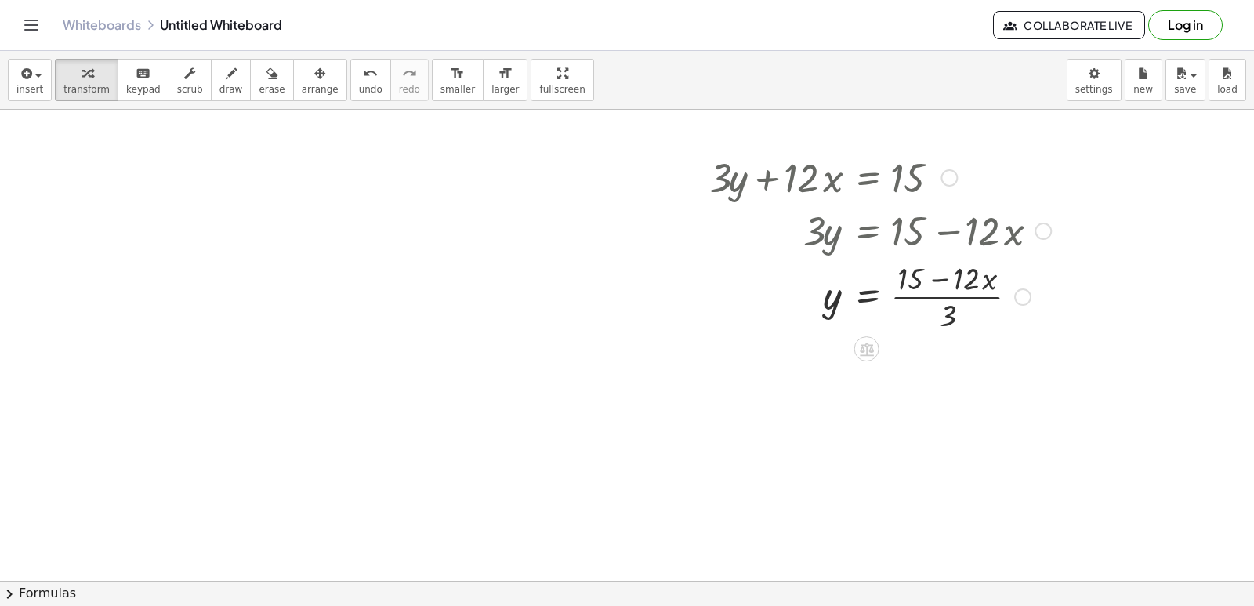
click at [938, 298] on div at bounding box center [879, 295] width 357 height 78
click at [931, 279] on div at bounding box center [879, 295] width 357 height 78
click at [946, 298] on div at bounding box center [879, 295] width 357 height 78
click at [944, 317] on div at bounding box center [879, 295] width 357 height 78
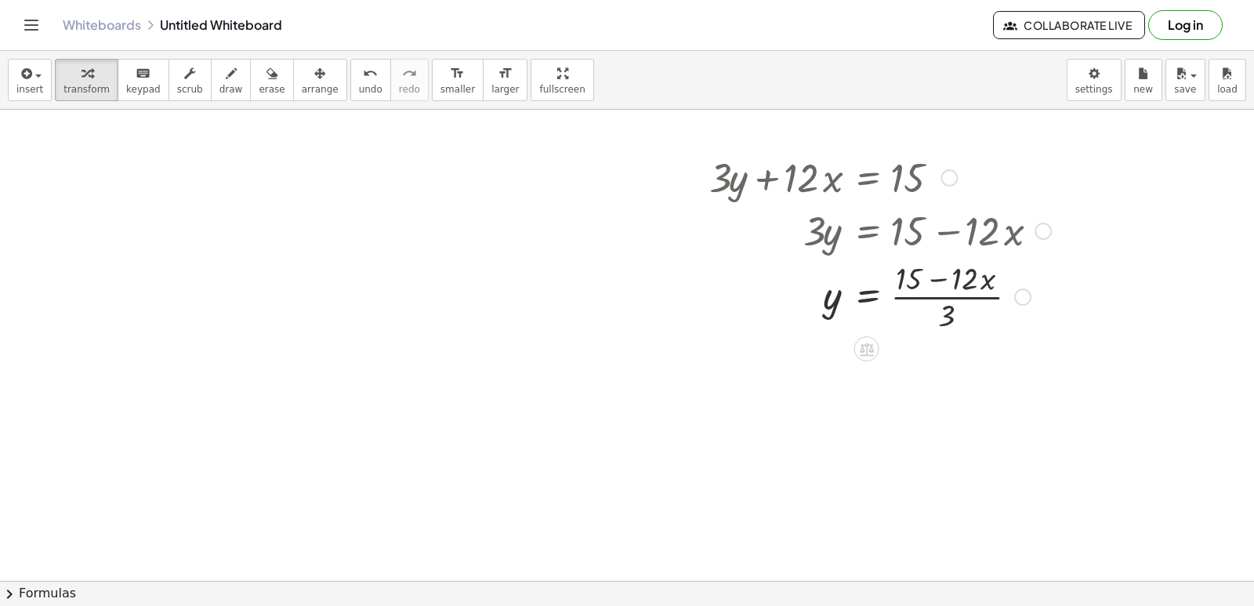
click at [944, 317] on div at bounding box center [879, 295] width 357 height 78
drag, startPoint x: 943, startPoint y: 314, endPoint x: 943, endPoint y: 303, distance: 11.0
click at [943, 306] on div at bounding box center [879, 295] width 357 height 78
click at [943, 303] on div at bounding box center [879, 295] width 357 height 78
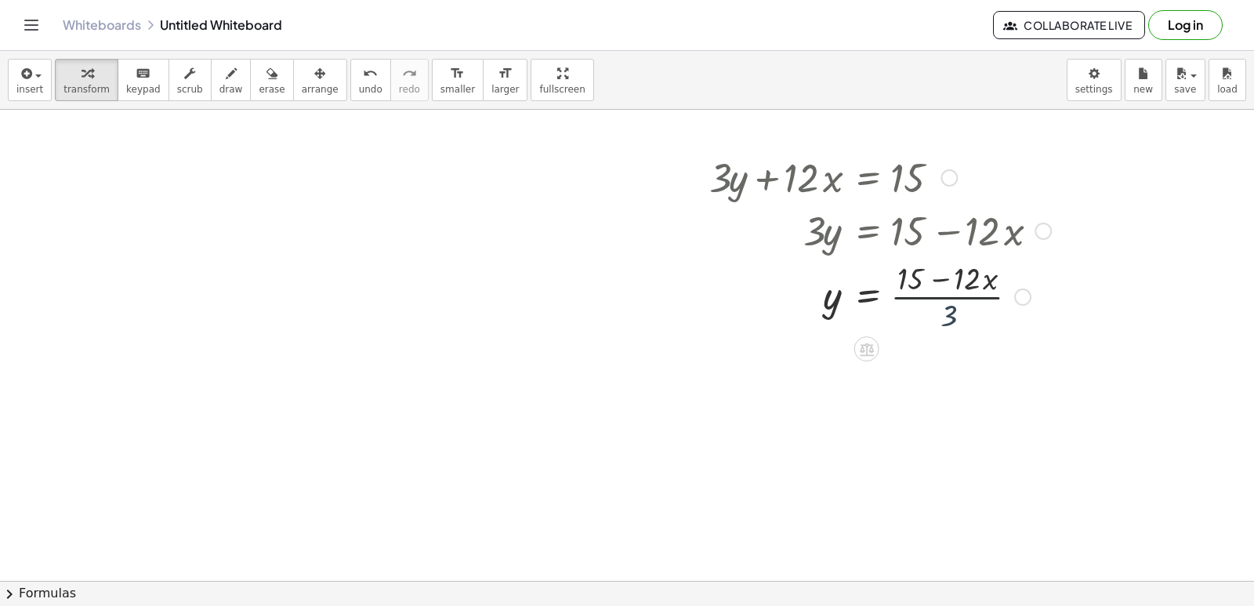
click at [943, 302] on div at bounding box center [879, 295] width 357 height 78
click at [939, 295] on div at bounding box center [879, 295] width 357 height 78
click at [931, 291] on div at bounding box center [879, 295] width 357 height 78
click at [933, 292] on div at bounding box center [879, 295] width 357 height 78
click at [940, 295] on div at bounding box center [879, 295] width 357 height 78
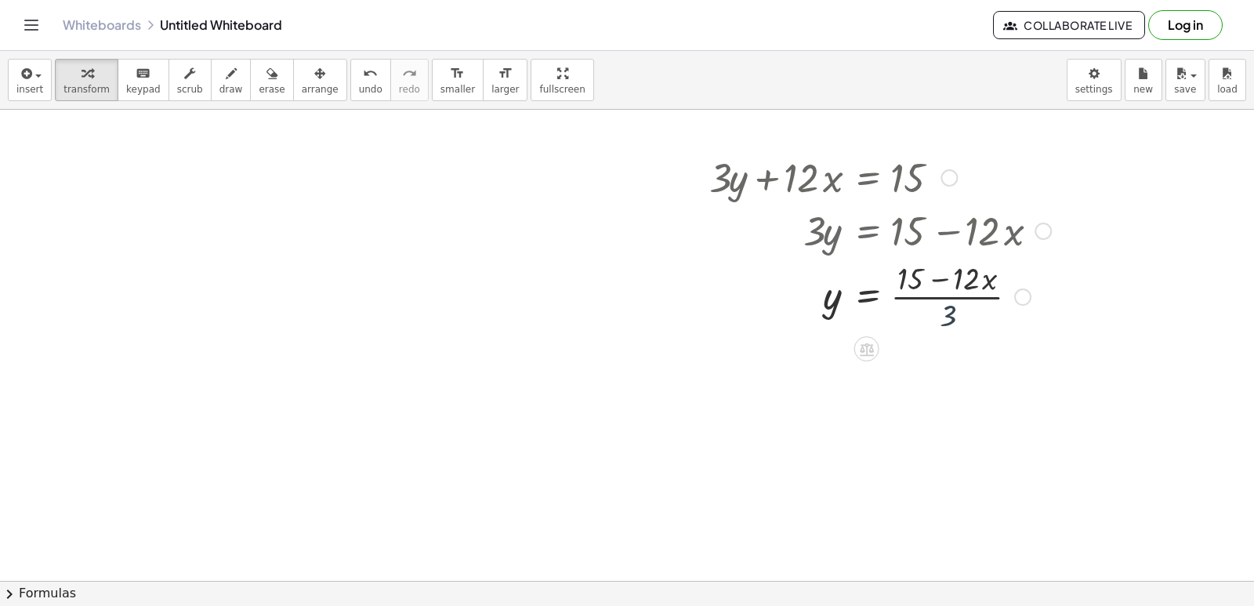
click at [941, 304] on div at bounding box center [879, 295] width 357 height 78
click at [942, 309] on div at bounding box center [879, 295] width 357 height 78
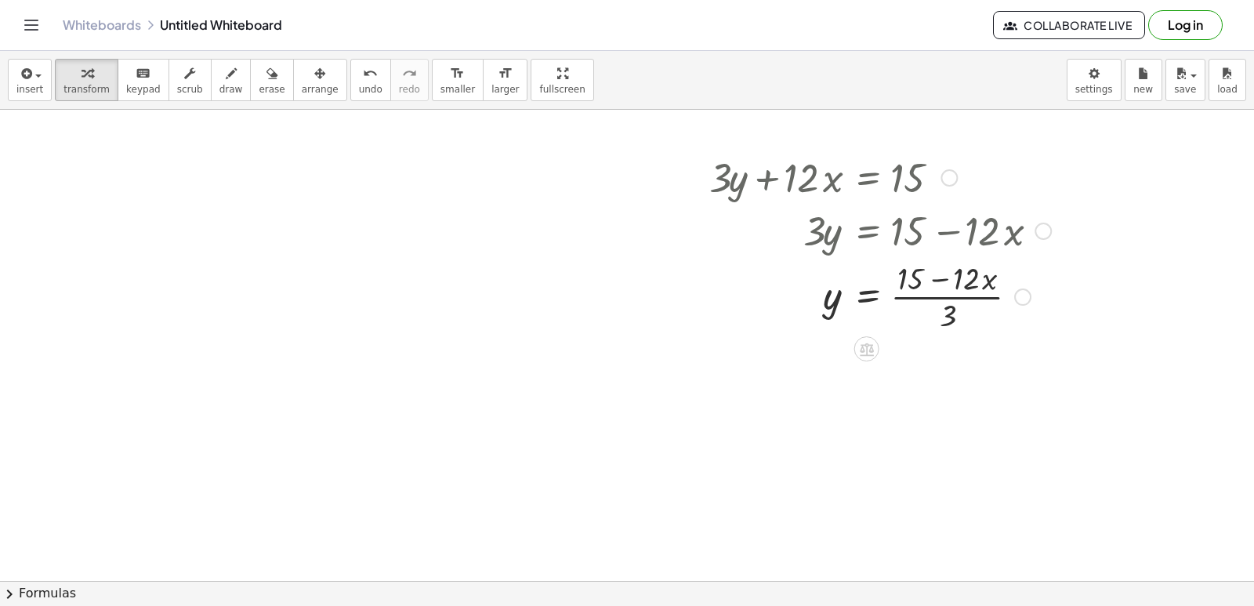
click at [943, 309] on div at bounding box center [879, 295] width 357 height 78
click at [941, 301] on div at bounding box center [879, 295] width 357 height 78
click at [946, 286] on div at bounding box center [879, 295] width 357 height 78
click at [1017, 289] on div at bounding box center [1022, 296] width 17 height 17
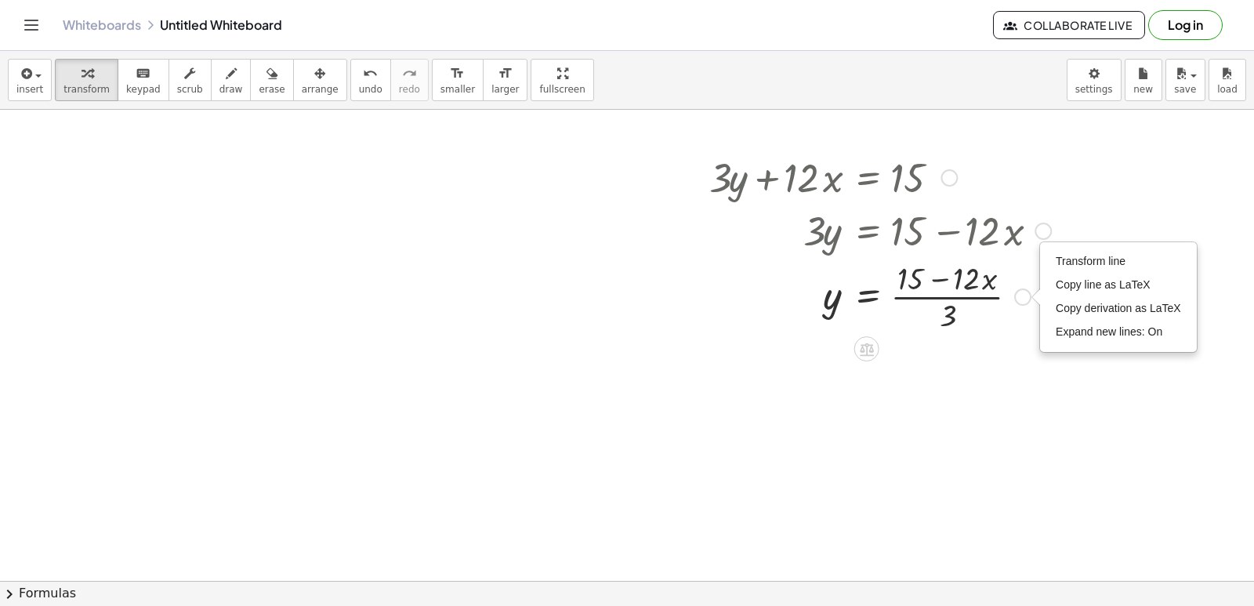
click at [1011, 313] on div at bounding box center [879, 295] width 357 height 78
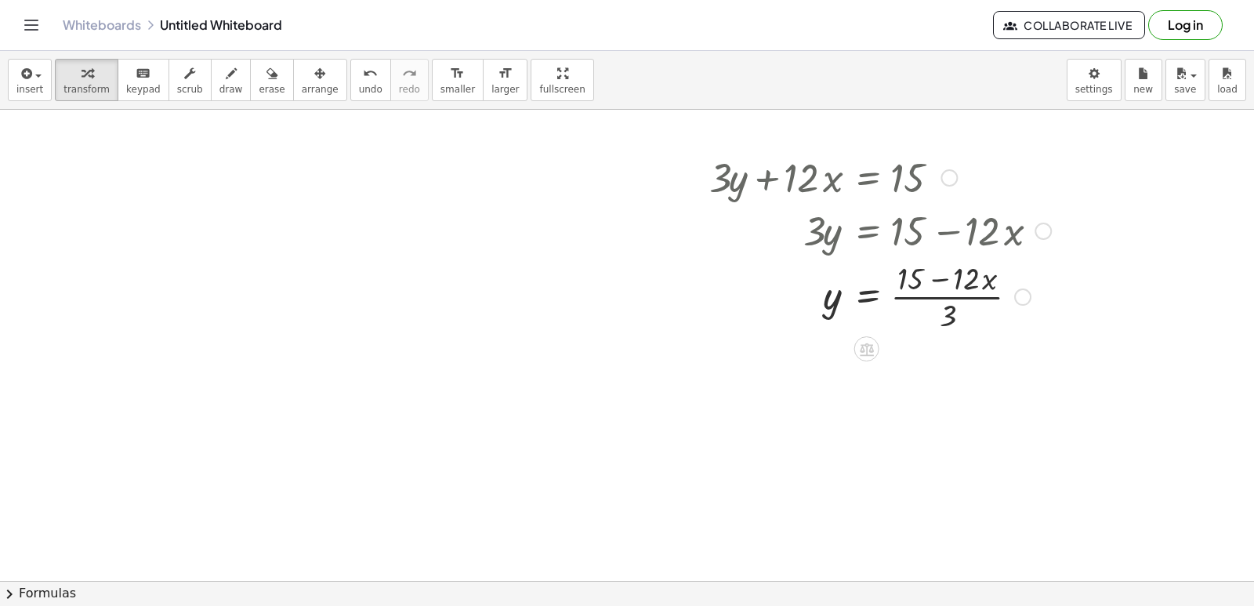
click at [885, 301] on div at bounding box center [879, 295] width 357 height 78
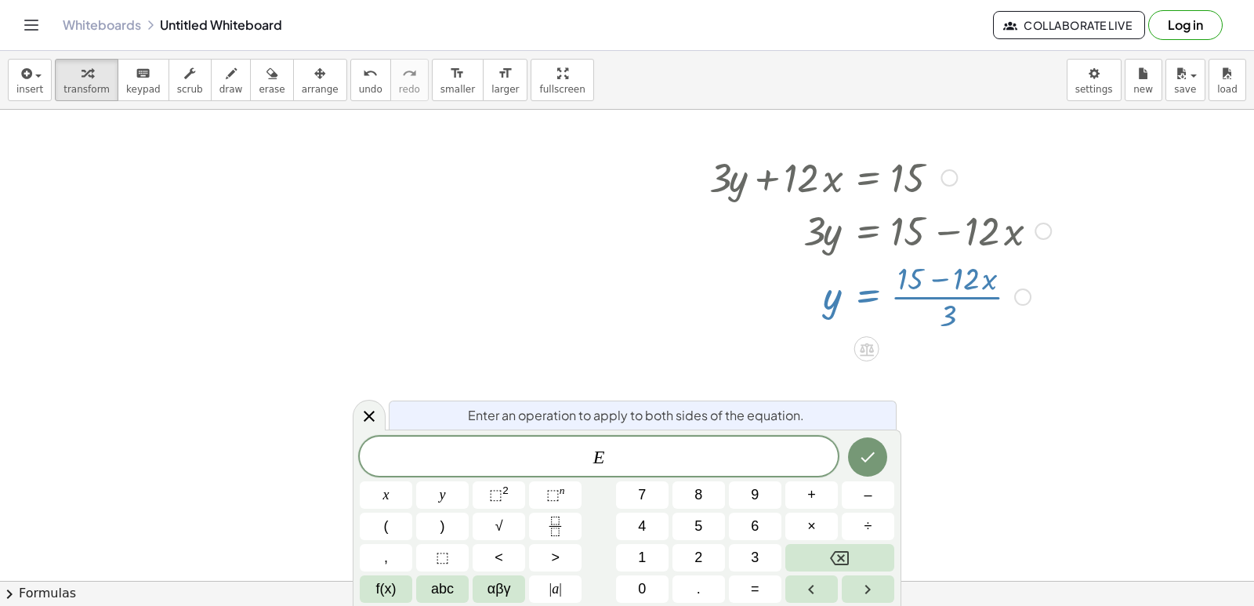
click at [929, 277] on div at bounding box center [879, 295] width 357 height 78
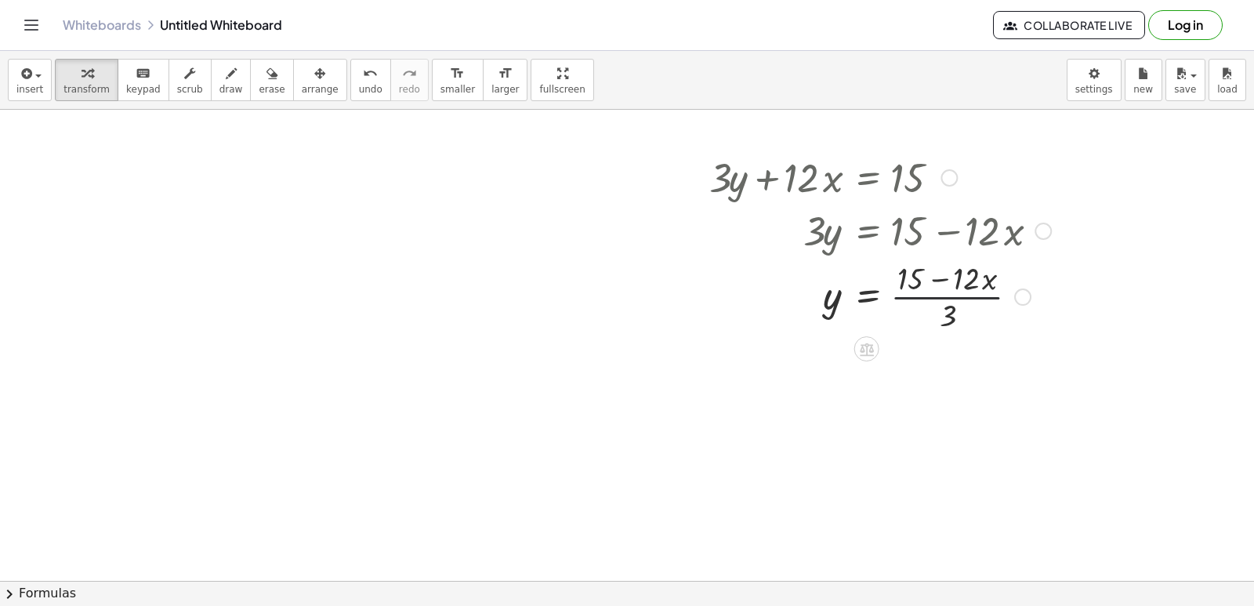
click at [942, 300] on div at bounding box center [879, 295] width 357 height 78
click at [885, 304] on div at bounding box center [879, 295] width 357 height 78
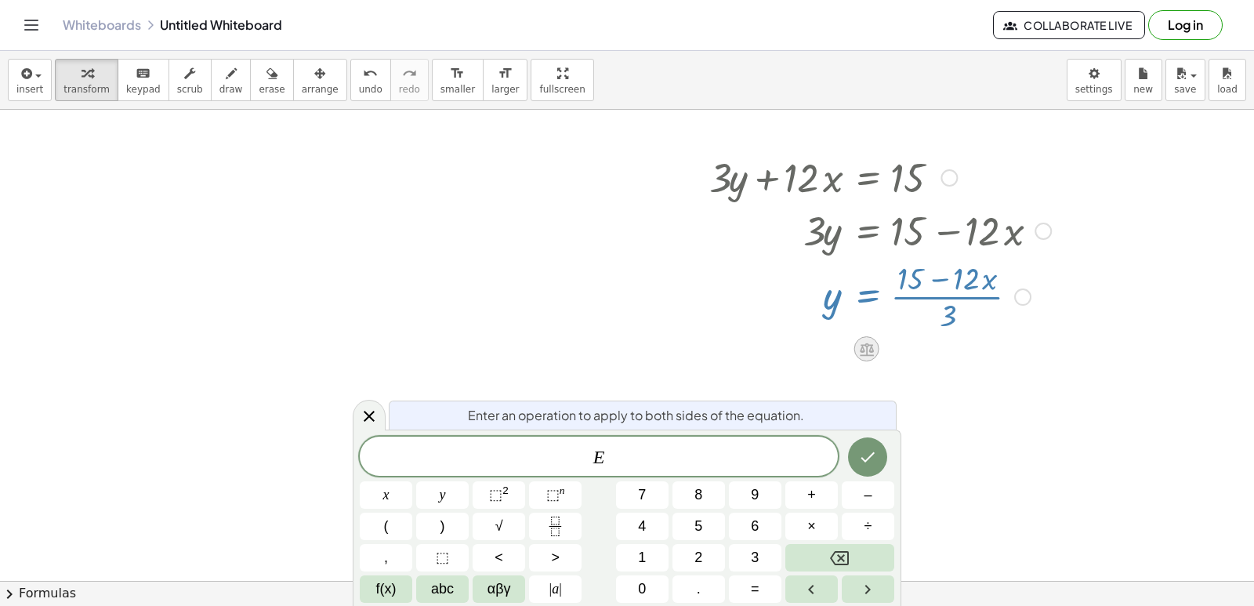
click at [857, 347] on div at bounding box center [866, 348] width 25 height 25
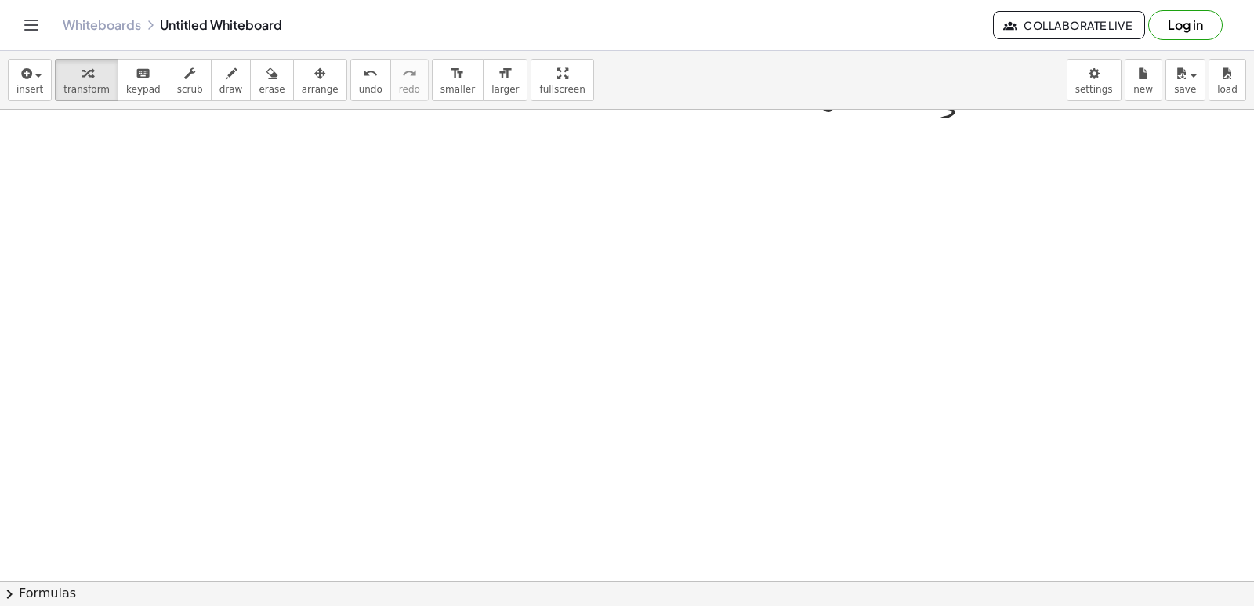
scroll to position [7375, 0]
drag, startPoint x: 816, startPoint y: 342, endPoint x: 777, endPoint y: 370, distance: 48.3
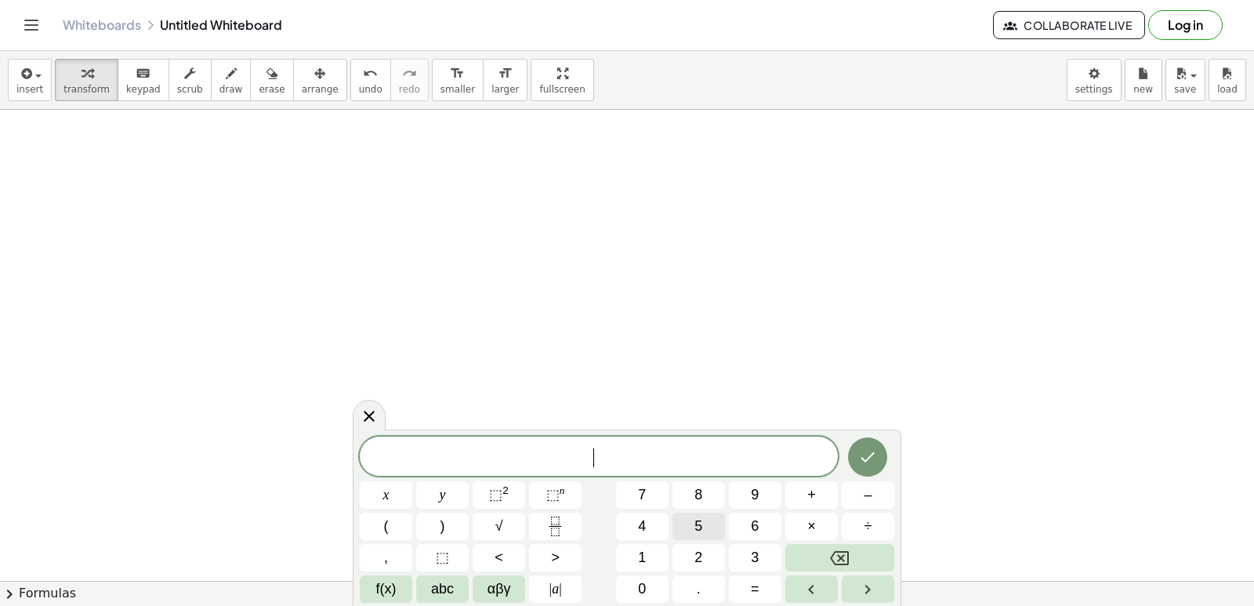
click at [696, 522] on span "5" at bounding box center [698, 526] width 8 height 21
click at [431, 494] on button "y" at bounding box center [442, 494] width 52 height 27
click at [882, 501] on button "–" at bounding box center [867, 494] width 52 height 27
click at [692, 524] on button "5" at bounding box center [698, 525] width 52 height 27
click at [371, 489] on button "x" at bounding box center [386, 494] width 52 height 27
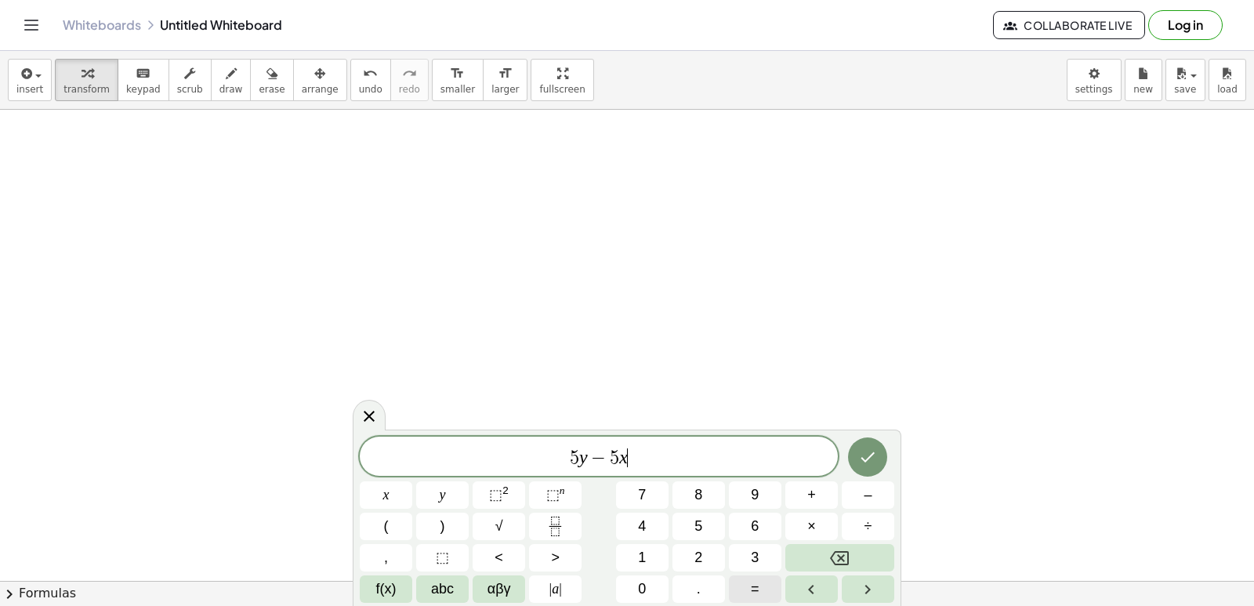
click at [747, 595] on button "=" at bounding box center [755, 588] width 52 height 27
click at [887, 486] on button "–" at bounding box center [867, 494] width 52 height 27
click at [711, 563] on button "2" at bounding box center [698, 557] width 52 height 27
click at [648, 586] on button "0" at bounding box center [642, 588] width 52 height 27
click at [856, 465] on button "Done" at bounding box center [867, 456] width 39 height 39
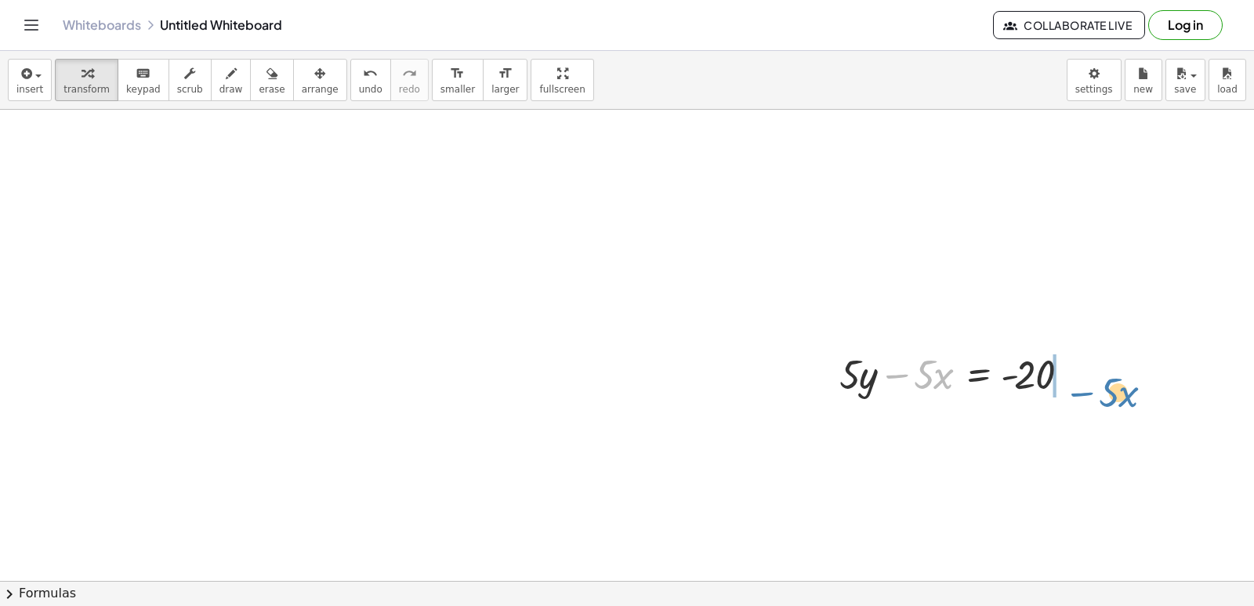
drag, startPoint x: 909, startPoint y: 374, endPoint x: 1093, endPoint y: 392, distance: 184.9
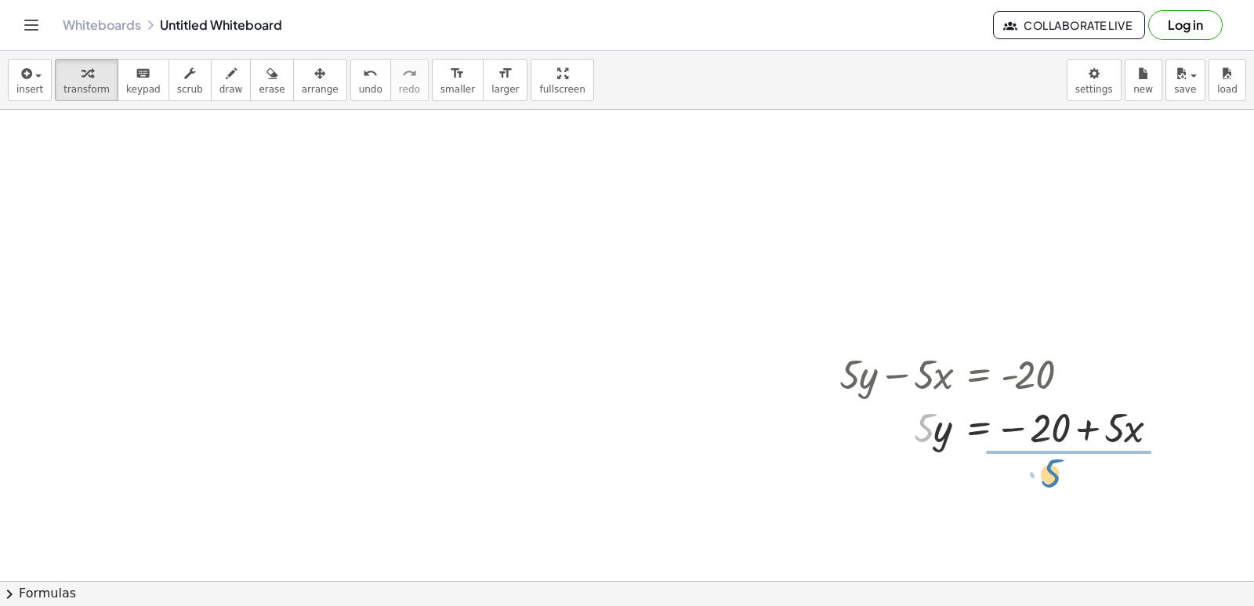
drag, startPoint x: 925, startPoint y: 427, endPoint x: 1053, endPoint y: 545, distance: 174.1
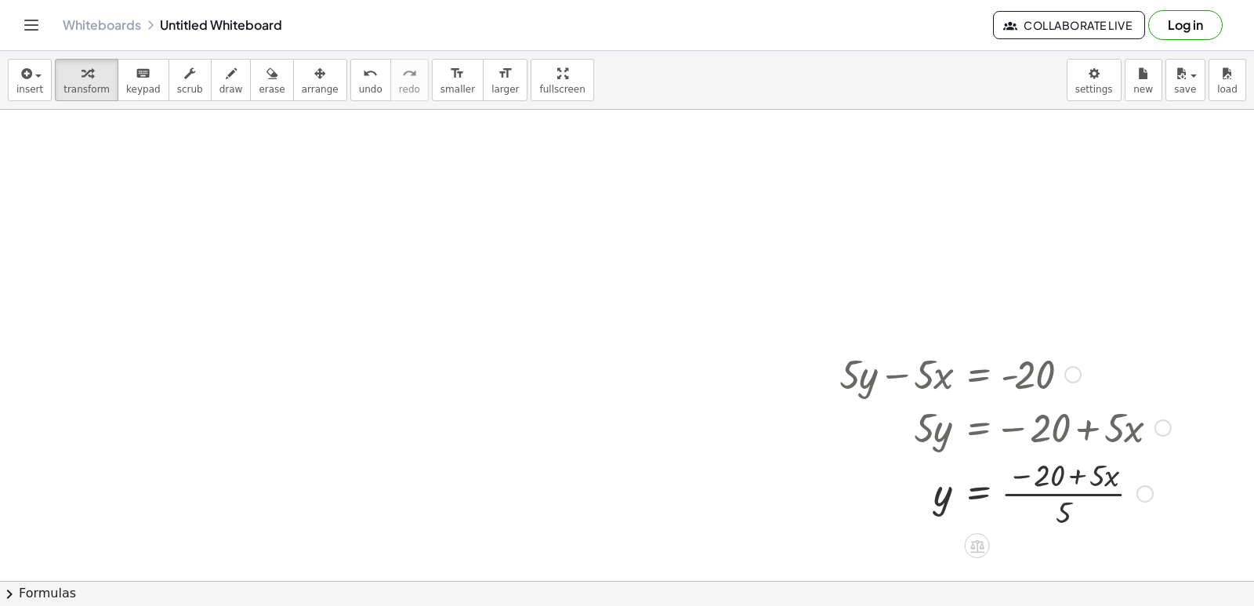
drag, startPoint x: 1065, startPoint y: 509, endPoint x: 1103, endPoint y: 555, distance: 59.5
click at [1070, 493] on div at bounding box center [1004, 492] width 347 height 78
click at [1055, 499] on div at bounding box center [1007, 492] width 353 height 78
click at [1097, 490] on div at bounding box center [1004, 492] width 347 height 78
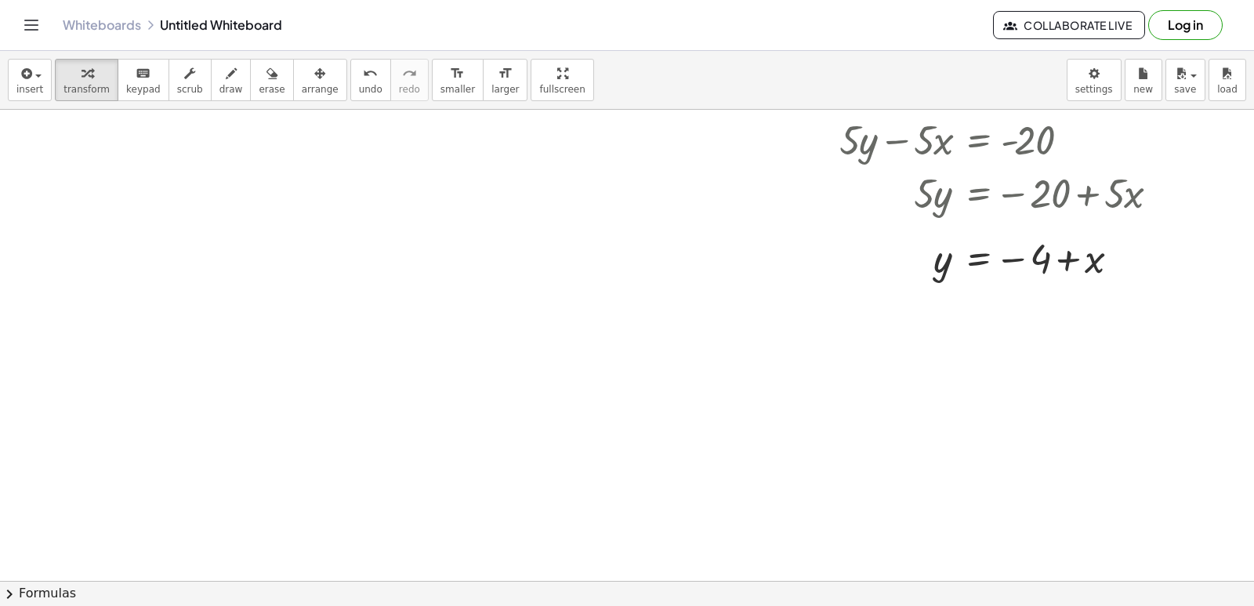
scroll to position [7610, 0]
drag, startPoint x: 371, startPoint y: 395, endPoint x: 373, endPoint y: 385, distance: 9.7
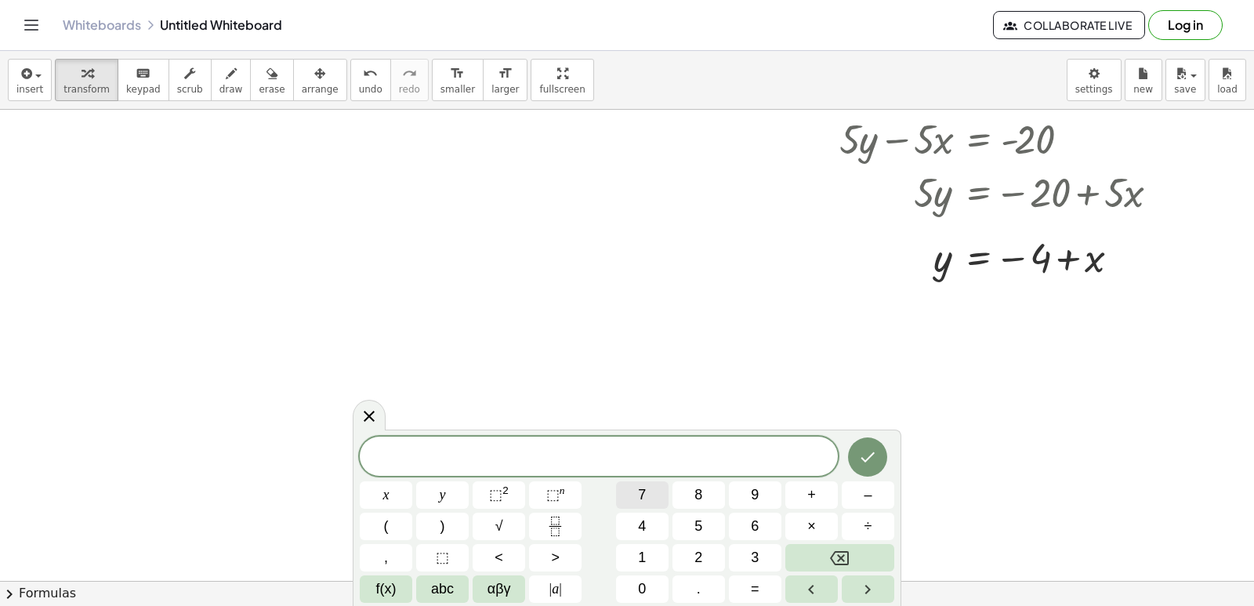
click at [640, 499] on span "7" at bounding box center [642, 494] width 8 height 21
click at [453, 484] on button "y" at bounding box center [442, 494] width 52 height 27
click at [871, 501] on span "–" at bounding box center [867, 494] width 8 height 21
click at [674, 550] on button "2" at bounding box center [698, 557] width 52 height 27
click at [657, 555] on button "1" at bounding box center [642, 557] width 52 height 27
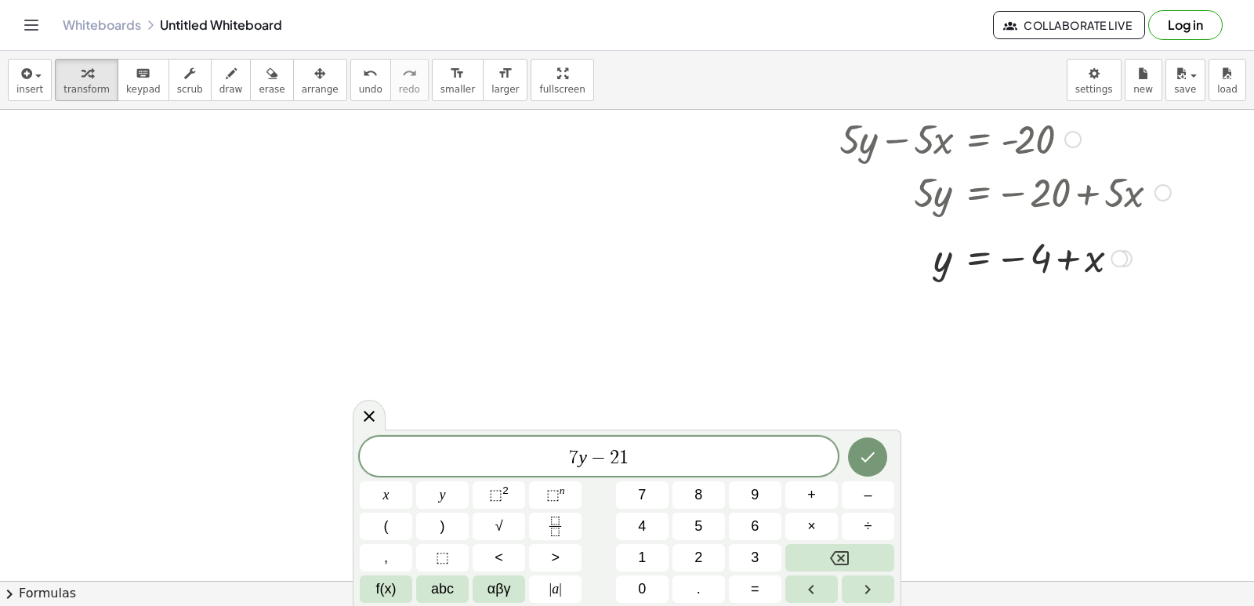
click at [1080, 206] on div at bounding box center [1004, 191] width 347 height 53
click at [368, 496] on button "x" at bounding box center [386, 494] width 52 height 27
click at [747, 591] on button "=" at bounding box center [755, 588] width 52 height 27
click at [657, 495] on button "7" at bounding box center [642, 494] width 52 height 27
click at [882, 457] on button "Done" at bounding box center [867, 456] width 39 height 39
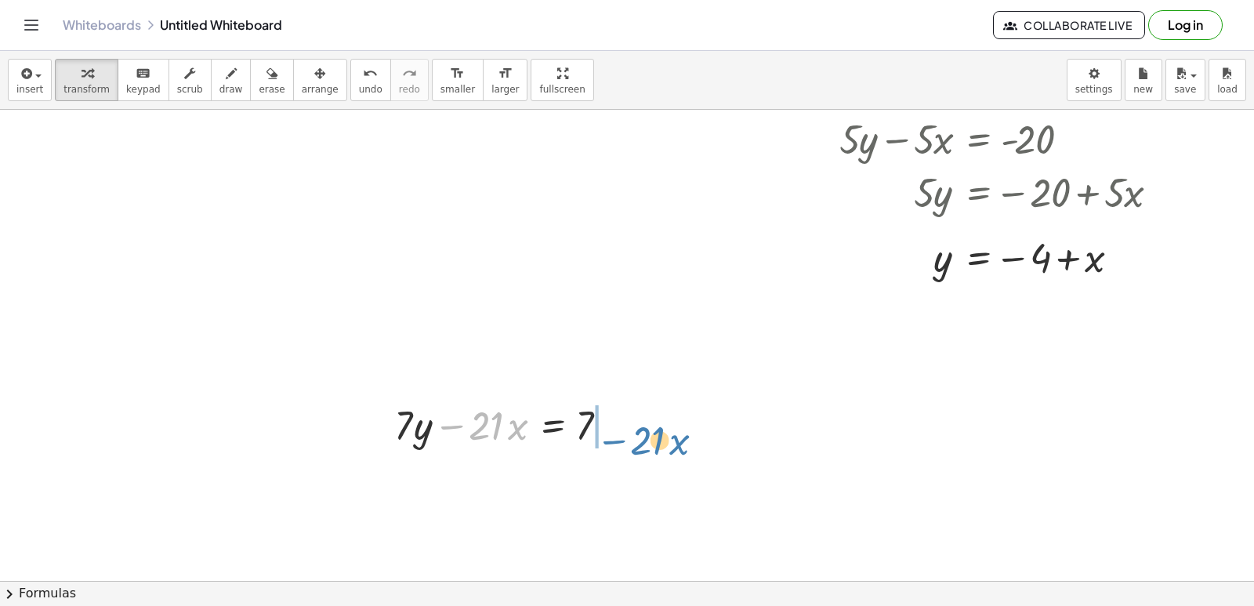
drag, startPoint x: 458, startPoint y: 422, endPoint x: 620, endPoint y: 435, distance: 162.7
click at [620, 435] on div at bounding box center [508, 423] width 244 height 53
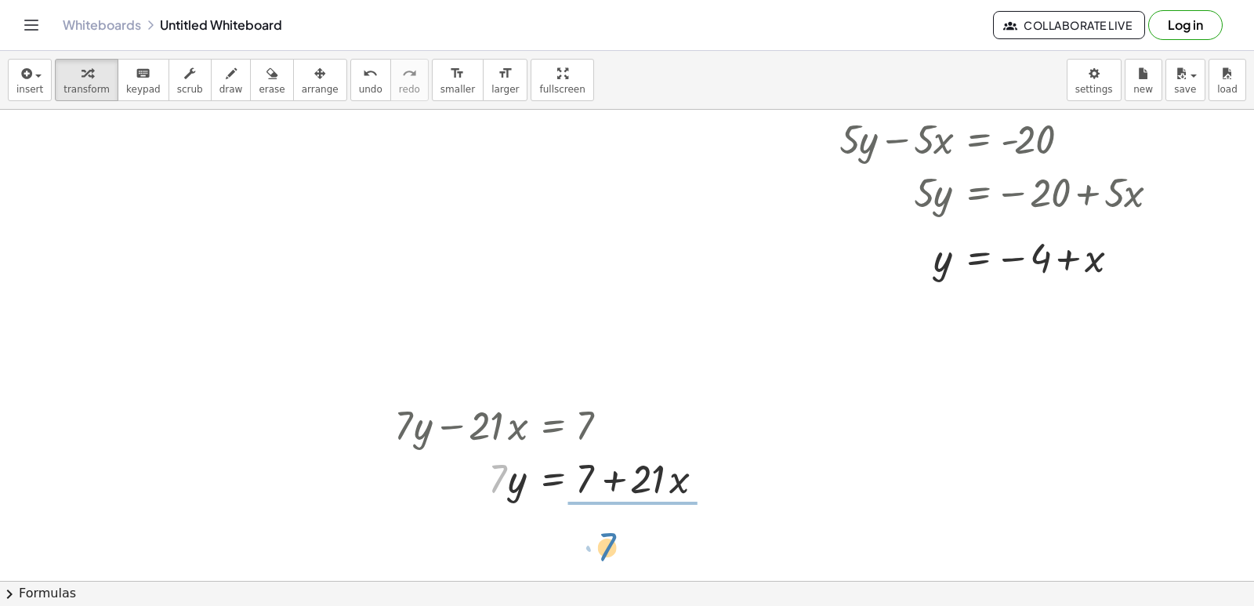
drag, startPoint x: 497, startPoint y: 468, endPoint x: 612, endPoint y: 595, distance: 170.9
click at [621, 509] on div at bounding box center [547, 477] width 322 height 78
click at [620, 497] on div at bounding box center [547, 477] width 322 height 78
click at [624, 489] on div at bounding box center [547, 477] width 322 height 78
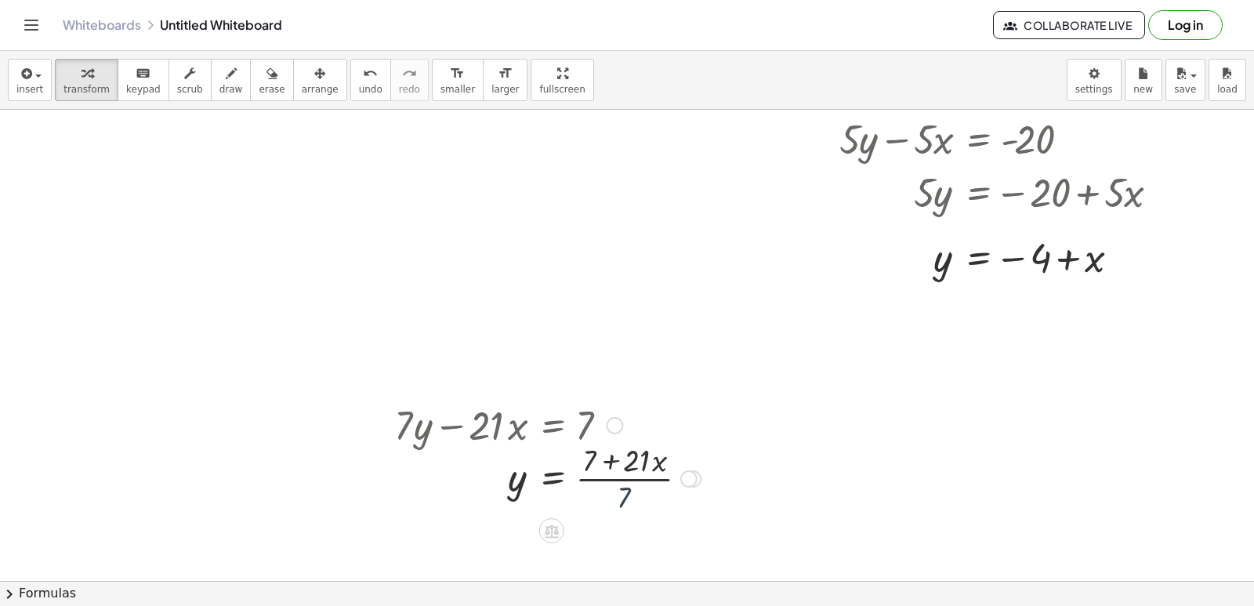
click at [624, 489] on div at bounding box center [547, 477] width 322 height 78
drag, startPoint x: 624, startPoint y: 489, endPoint x: 631, endPoint y: 496, distance: 9.4
click at [626, 489] on div at bounding box center [547, 477] width 322 height 78
click at [631, 496] on div at bounding box center [547, 477] width 322 height 78
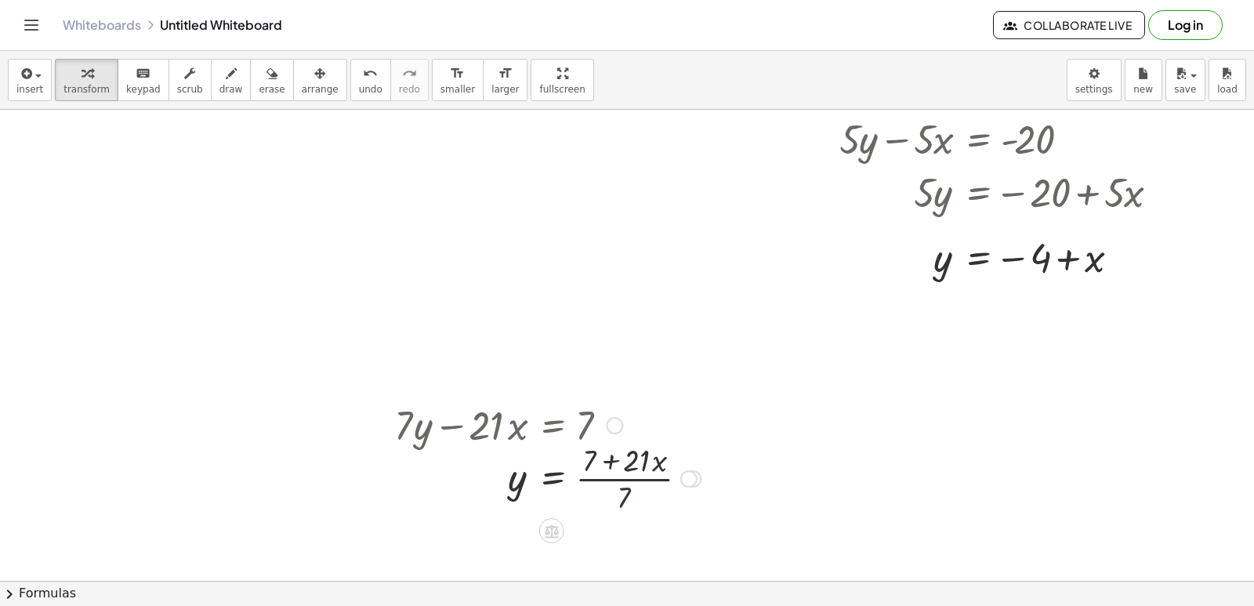
click at [631, 496] on div at bounding box center [547, 477] width 322 height 78
drag, startPoint x: 631, startPoint y: 496, endPoint x: 618, endPoint y: 483, distance: 17.7
click at [631, 494] on div at bounding box center [547, 477] width 322 height 78
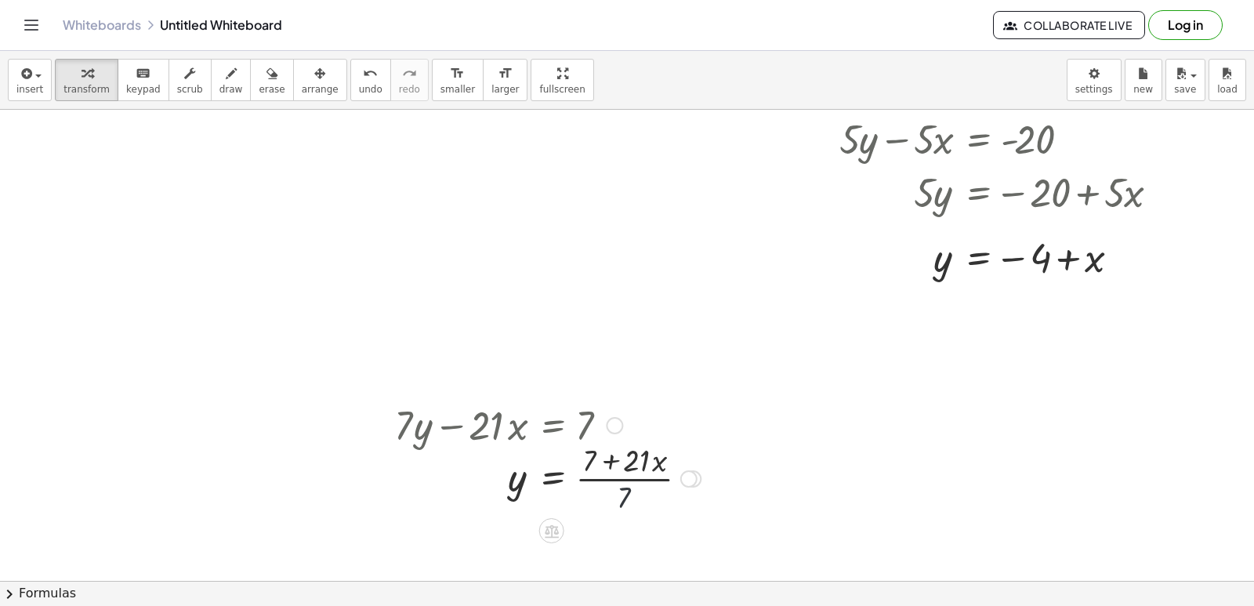
click at [630, 481] on div at bounding box center [547, 477] width 322 height 78
click at [627, 474] on div at bounding box center [547, 477] width 322 height 78
click at [626, 474] on div at bounding box center [547, 477] width 322 height 78
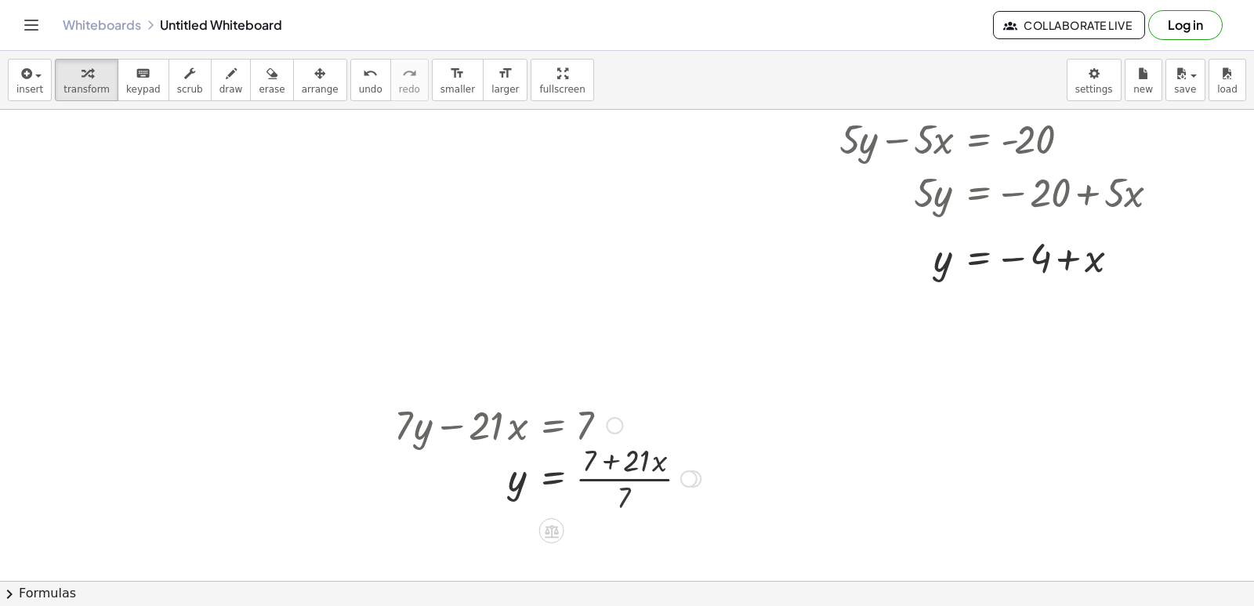
click at [623, 475] on div at bounding box center [547, 477] width 322 height 78
click at [622, 480] on div at bounding box center [547, 477] width 322 height 78
click at [618, 483] on div at bounding box center [547, 477] width 322 height 78
drag, startPoint x: 618, startPoint y: 483, endPoint x: 635, endPoint y: 465, distance: 25.0
click at [620, 483] on div at bounding box center [547, 477] width 322 height 78
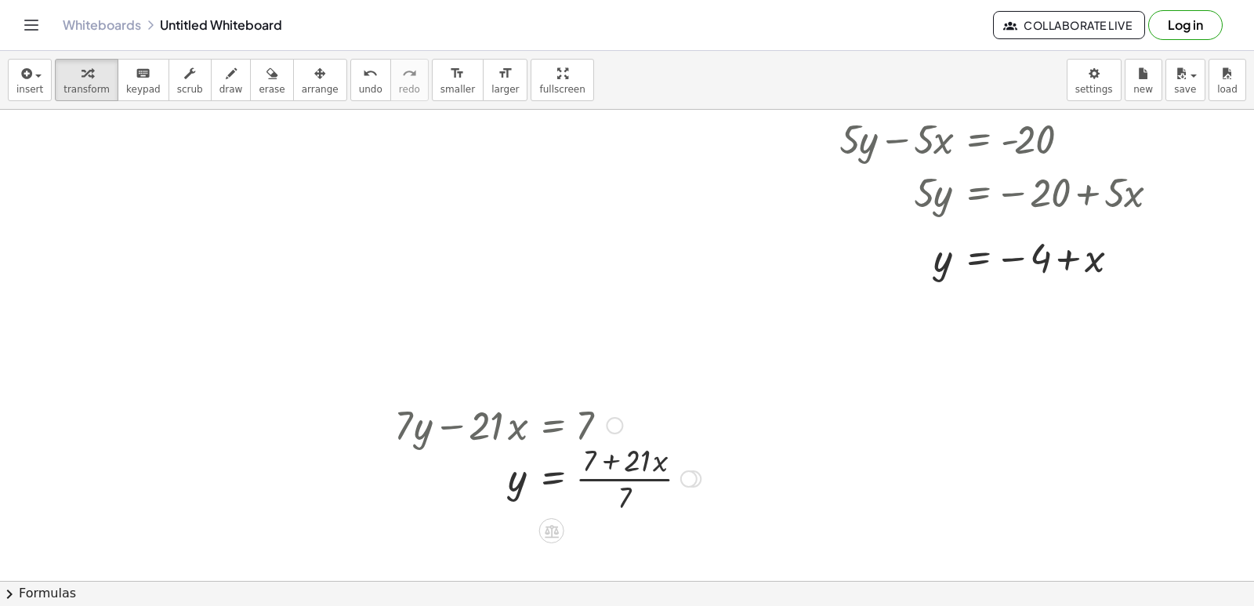
click at [635, 465] on div at bounding box center [547, 477] width 322 height 78
click at [628, 471] on div at bounding box center [547, 477] width 322 height 78
drag, startPoint x: 623, startPoint y: 484, endPoint x: 613, endPoint y: 505, distance: 23.1
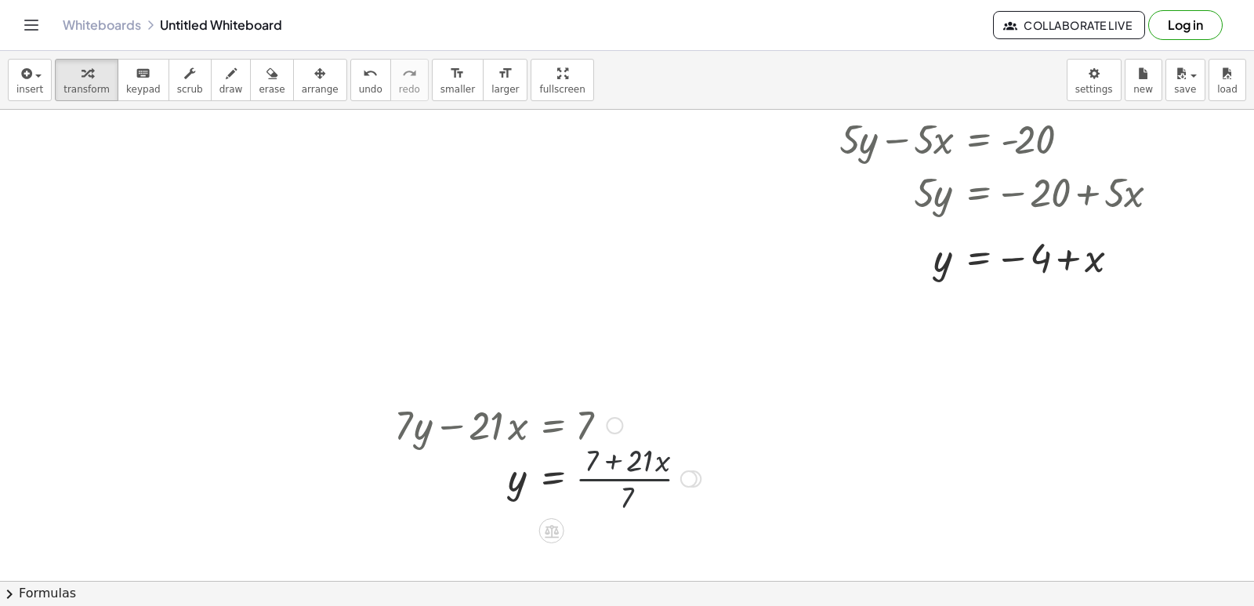
click at [622, 485] on div at bounding box center [547, 477] width 322 height 78
click at [607, 516] on div "+ · 7 · y − · 21 · x = 7 · 7 · y = + 7 + · 21 · x · 7 y · 21 · x = 7 + + · ( )" at bounding box center [542, 456] width 342 height 127
drag, startPoint x: 591, startPoint y: 470, endPoint x: 610, endPoint y: 479, distance: 21.7
click at [591, 466] on div at bounding box center [547, 477] width 322 height 78
click at [583, 475] on div at bounding box center [547, 477] width 322 height 78
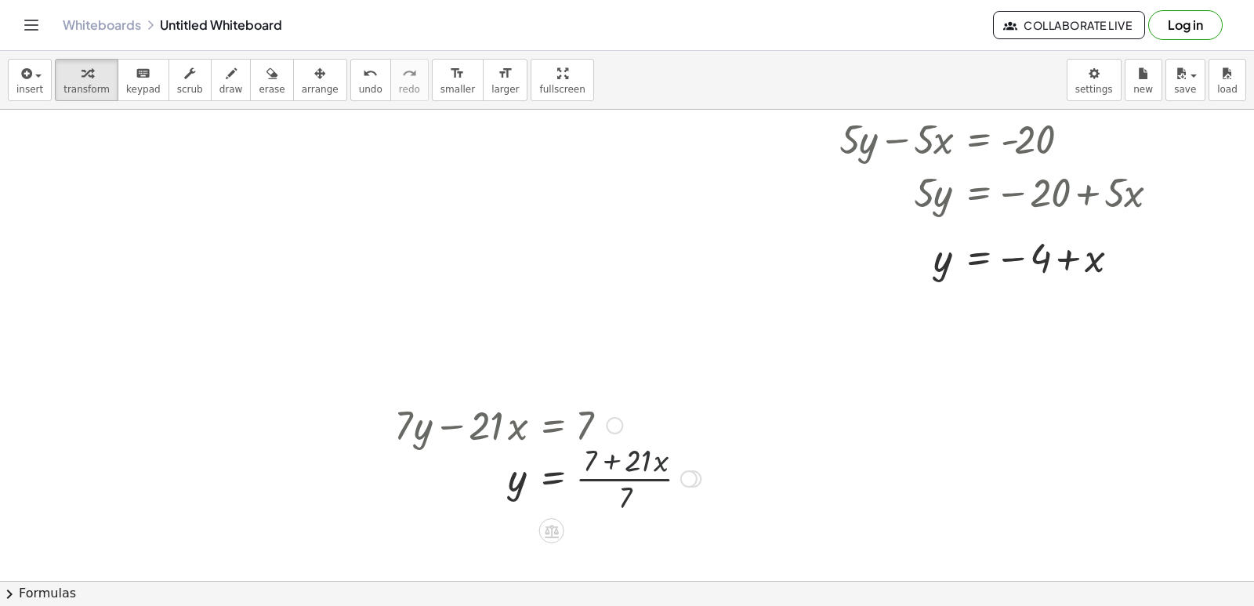
click at [580, 497] on div at bounding box center [547, 477] width 322 height 78
click at [0, 0] on div "x y ⬚ 2 ⬚ n 7 8 9 + – ( ) √ 4 5 6 × ÷ , ⬚ < > 1 2 3 f(x) abc αβγ | a | 0 . =" at bounding box center [0, 0] width 0 height 0
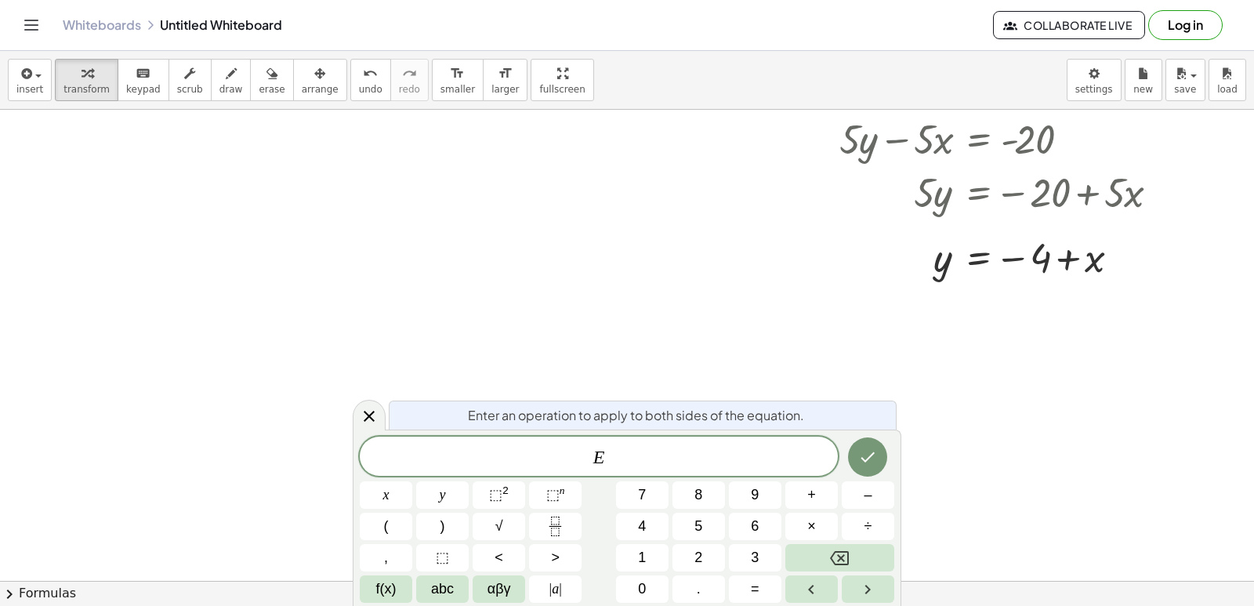
click at [610, 476] on div "E x y ⬚ 2 ⬚ n 7 8 9 + – ( ) √ 4 5 6 × ÷ , ⬚ < > 1 2 3 f(x) abc αβγ | a | 0 . =" at bounding box center [627, 519] width 534 height 166
click at [615, 478] on div "E ​ x y ⬚ 2 ⬚ n 7 8 9 + – ( ) √ 4 5 6 × ÷ , ⬚ < > 1 2 3 f(x) abc αβγ | a | 0 . =" at bounding box center [627, 519] width 534 height 166
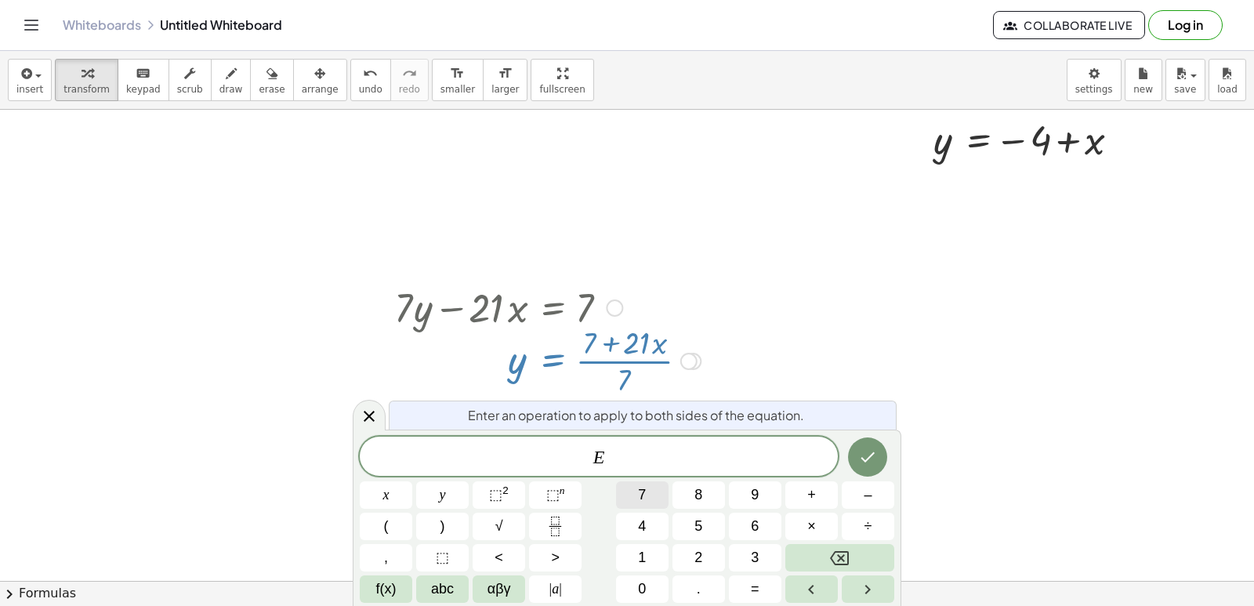
scroll to position [7740, 0]
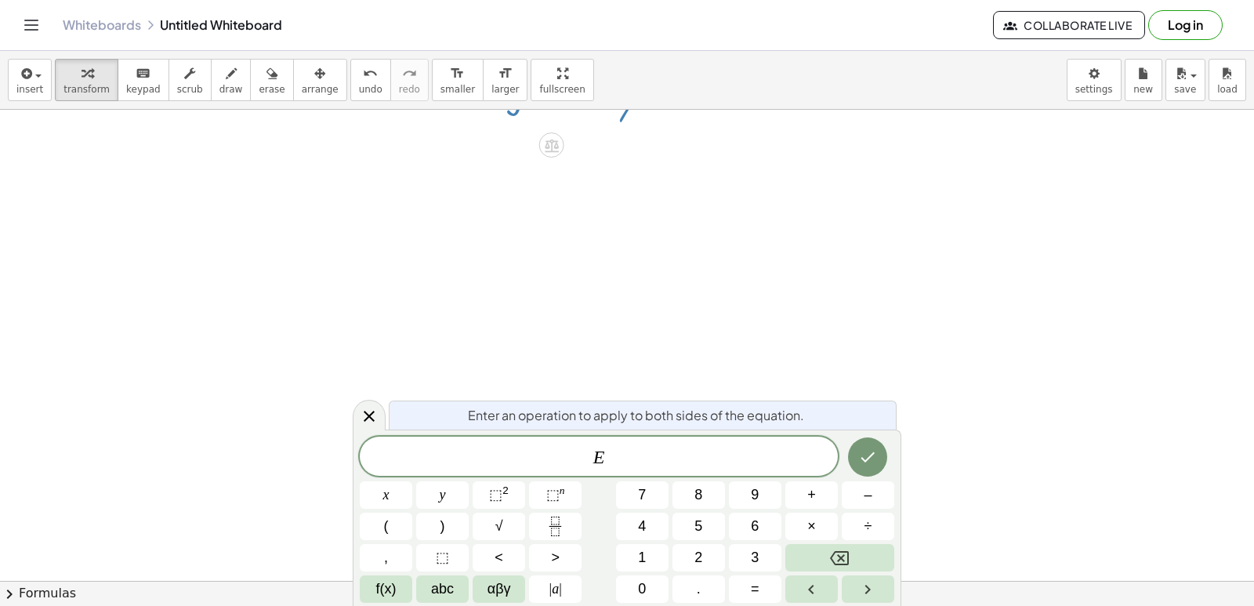
scroll to position [8004, 0]
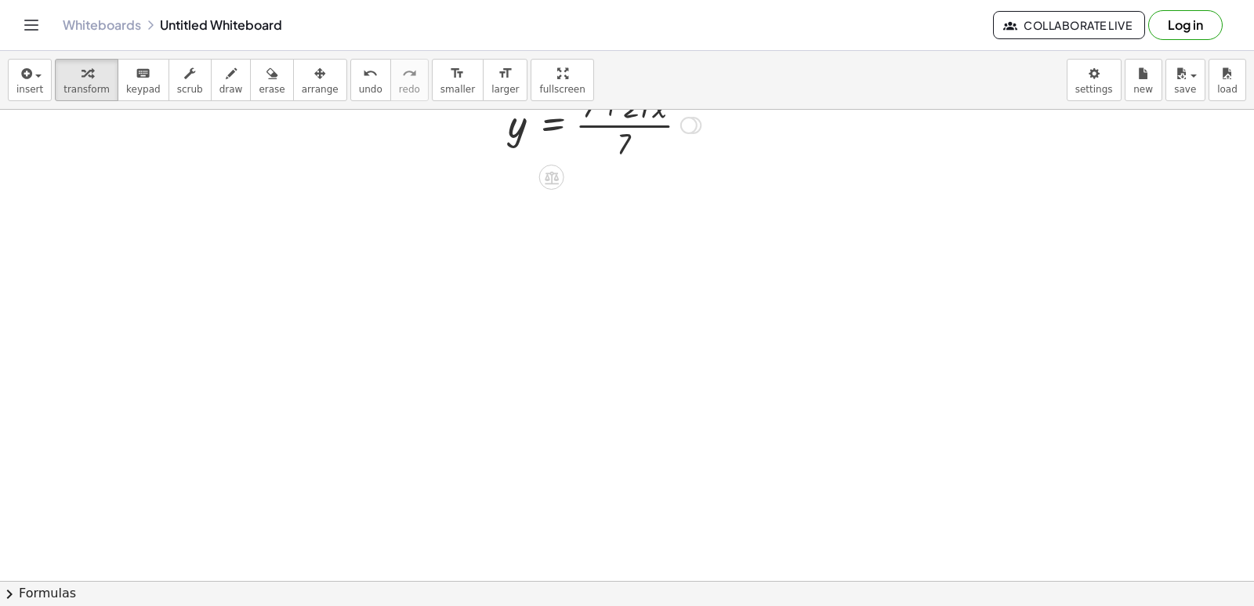
scroll to position [8001, 0]
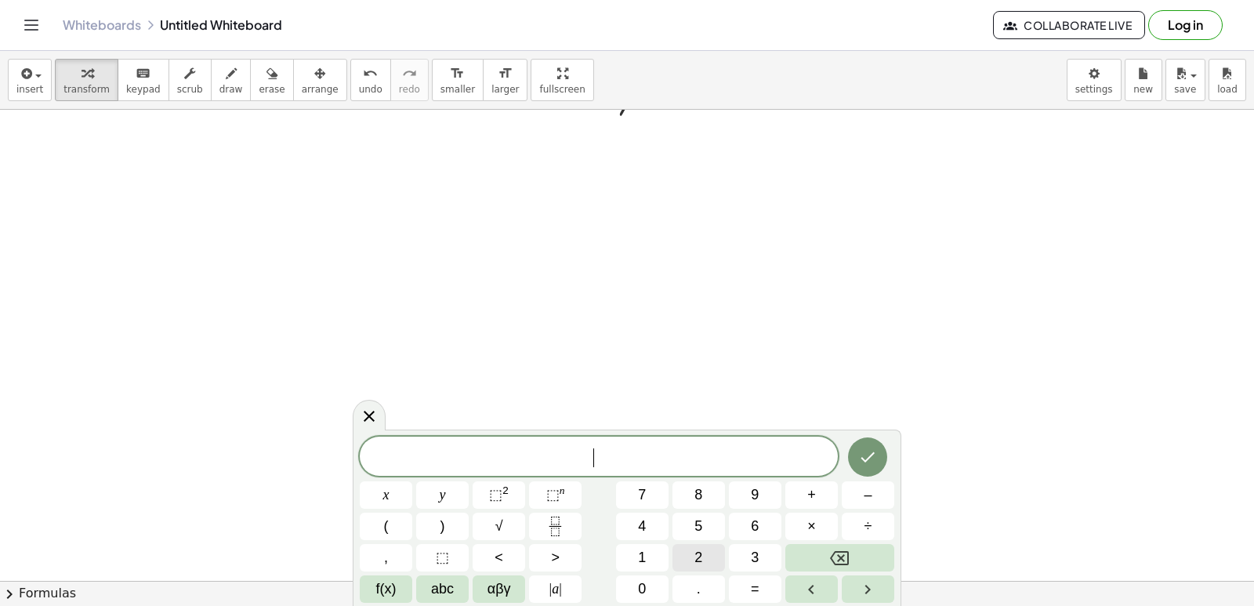
click at [715, 549] on button "2" at bounding box center [698, 557] width 52 height 27
click at [447, 487] on button "y" at bounding box center [442, 494] width 52 height 27
click at [864, 490] on span "–" at bounding box center [867, 494] width 8 height 21
click at [393, 490] on button "x" at bounding box center [386, 494] width 52 height 27
click at [743, 580] on button "=" at bounding box center [755, 588] width 52 height 27
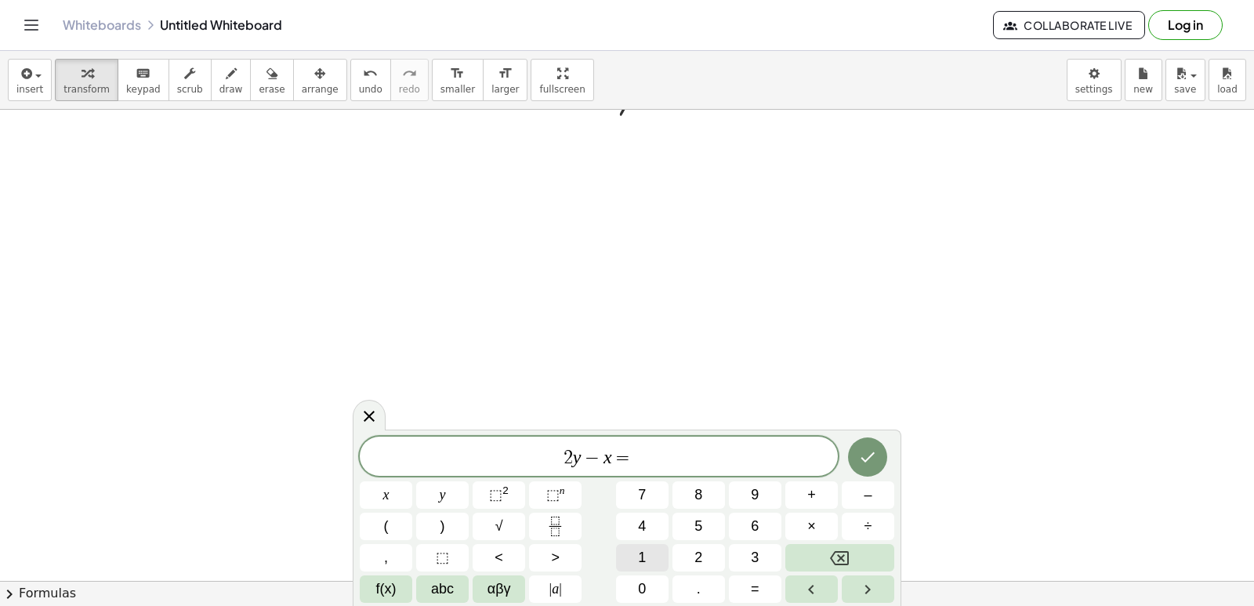
click at [659, 558] on button "1" at bounding box center [642, 557] width 52 height 27
click at [650, 577] on button "0" at bounding box center [642, 588] width 52 height 27
click at [823, 563] on button "Backspace" at bounding box center [839, 557] width 109 height 27
click at [821, 558] on button "Backspace" at bounding box center [839, 557] width 109 height 27
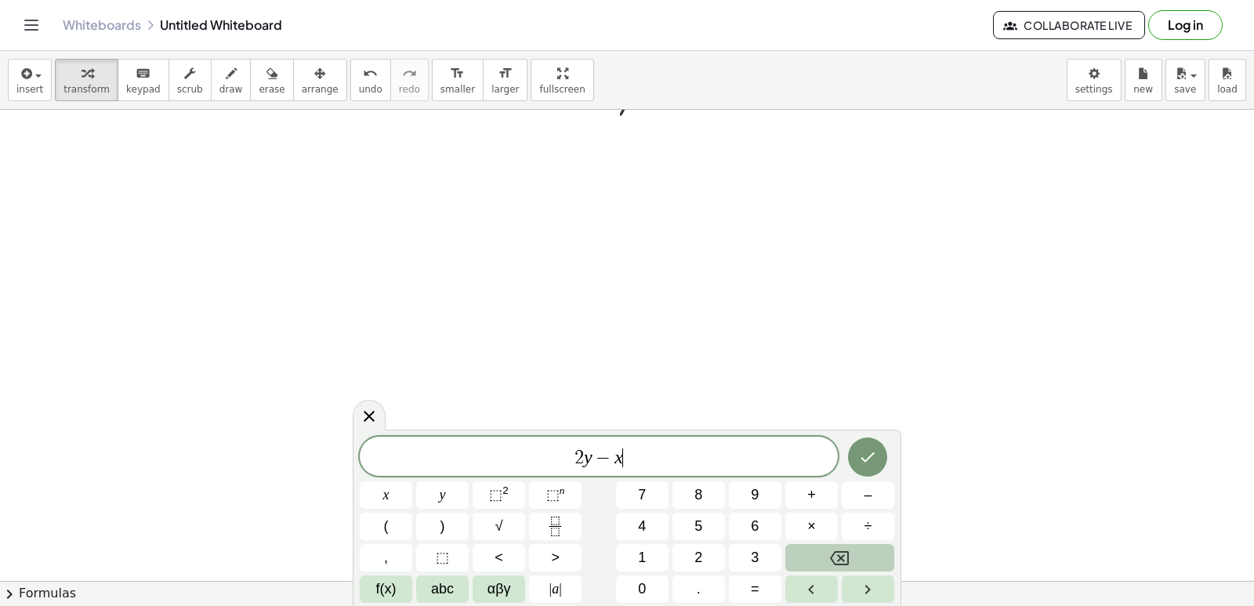
click at [821, 558] on button "Backspace" at bounding box center [839, 557] width 109 height 27
click at [819, 555] on button "Backspace" at bounding box center [839, 557] width 109 height 27
click at [870, 499] on span "–" at bounding box center [867, 494] width 8 height 21
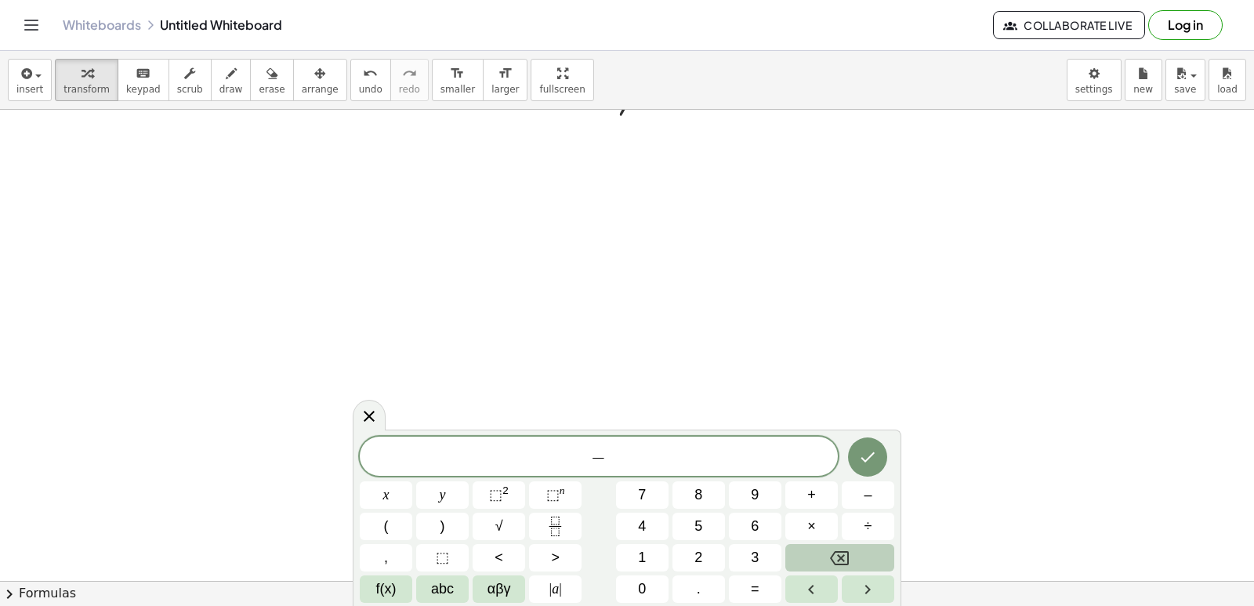
click at [808, 563] on button "Backspace" at bounding box center [839, 557] width 109 height 27
click at [810, 563] on button "Backspace" at bounding box center [839, 557] width 109 height 27
click at [660, 537] on div "​ x y ⬚ 2 ⬚ n 7 8 9 + – ( ) √ 4 5 6 × ÷ , ⬚ < > 1 2 3 f(x) abc αβγ | a | 0 . =" at bounding box center [627, 519] width 534 height 166
click at [653, 555] on button "1" at bounding box center [642, 557] width 52 height 27
click at [701, 526] on span "5" at bounding box center [698, 526] width 8 height 21
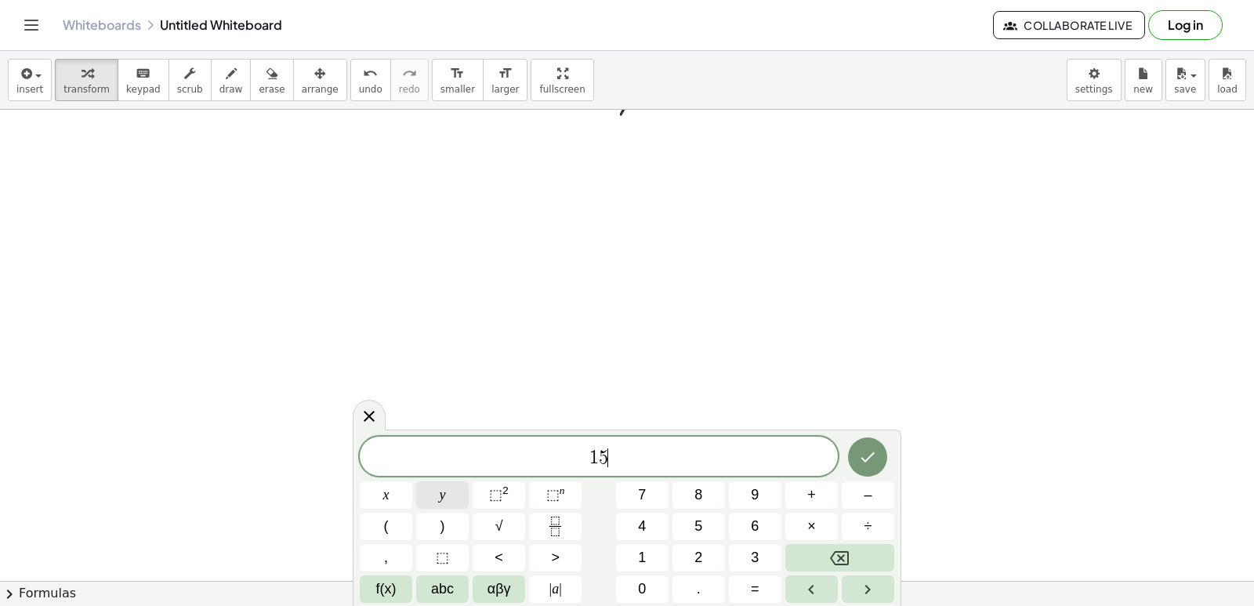
click at [456, 486] on button "y" at bounding box center [442, 494] width 52 height 27
click at [798, 491] on button "+" at bounding box center [811, 494] width 52 height 27
click at [698, 532] on span "5" at bounding box center [698, 526] width 8 height 21
click at [402, 491] on button "x" at bounding box center [386, 494] width 52 height 27
click at [747, 580] on button "=" at bounding box center [755, 588] width 52 height 27
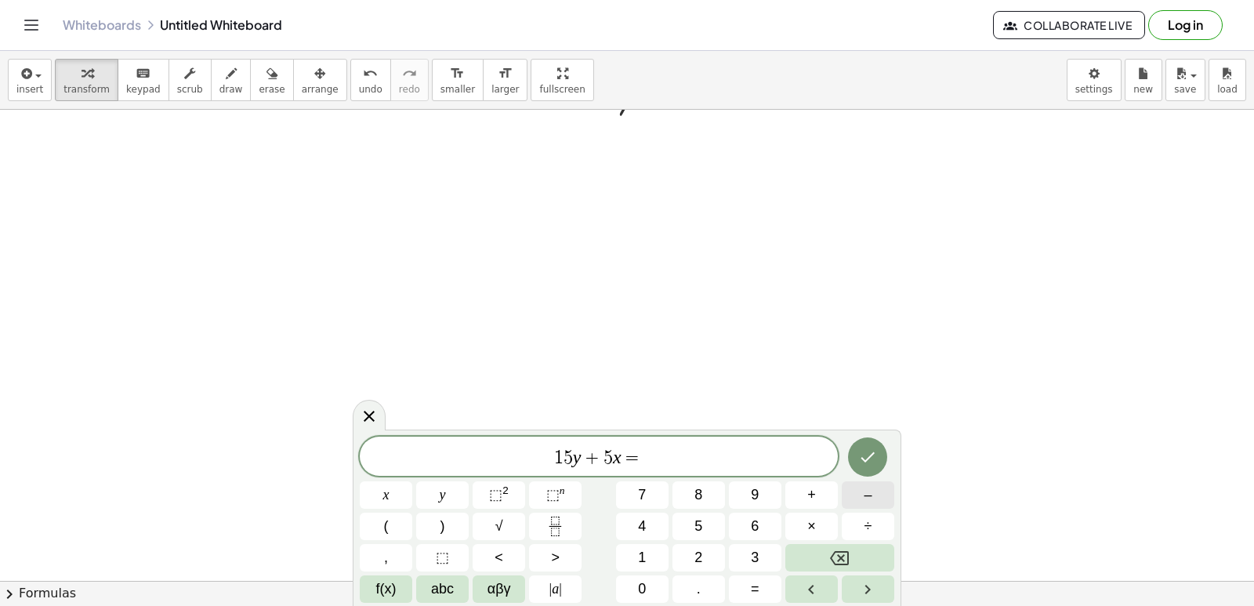
click at [870, 504] on span "–" at bounding box center [867, 494] width 8 height 21
click at [709, 552] on button "2" at bounding box center [698, 557] width 52 height 27
click at [643, 584] on span "0" at bounding box center [642, 588] width 8 height 21
click at [866, 470] on button "Done" at bounding box center [867, 456] width 39 height 39
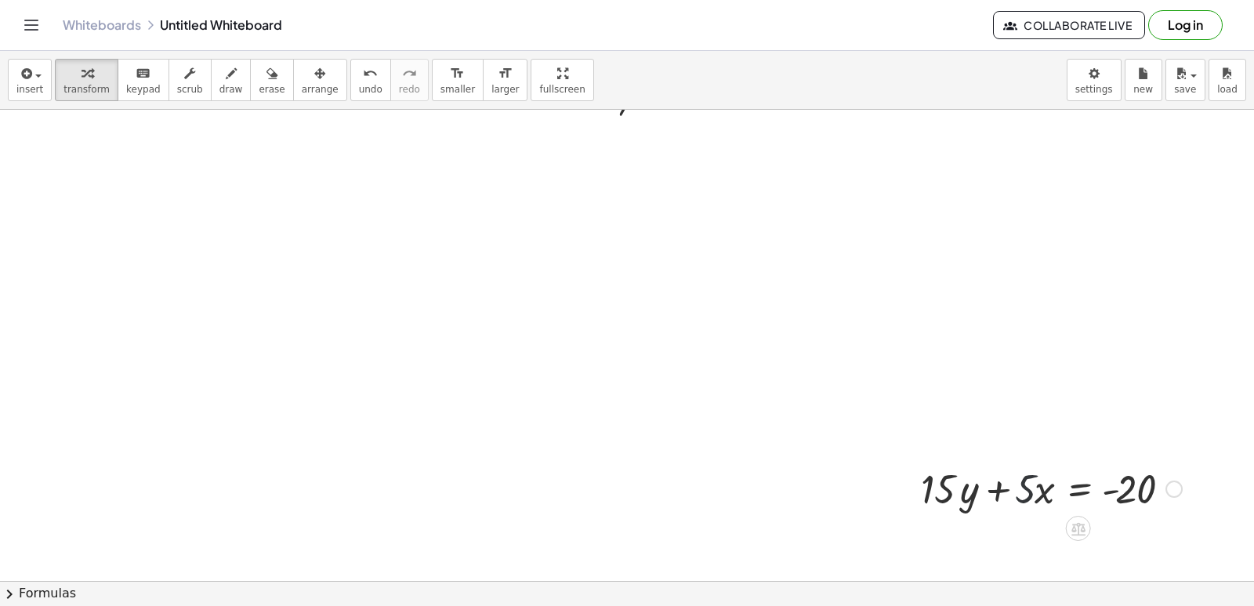
drag, startPoint x: 1026, startPoint y: 507, endPoint x: 879, endPoint y: 487, distance: 147.8
click at [1017, 506] on div at bounding box center [1051, 487] width 277 height 53
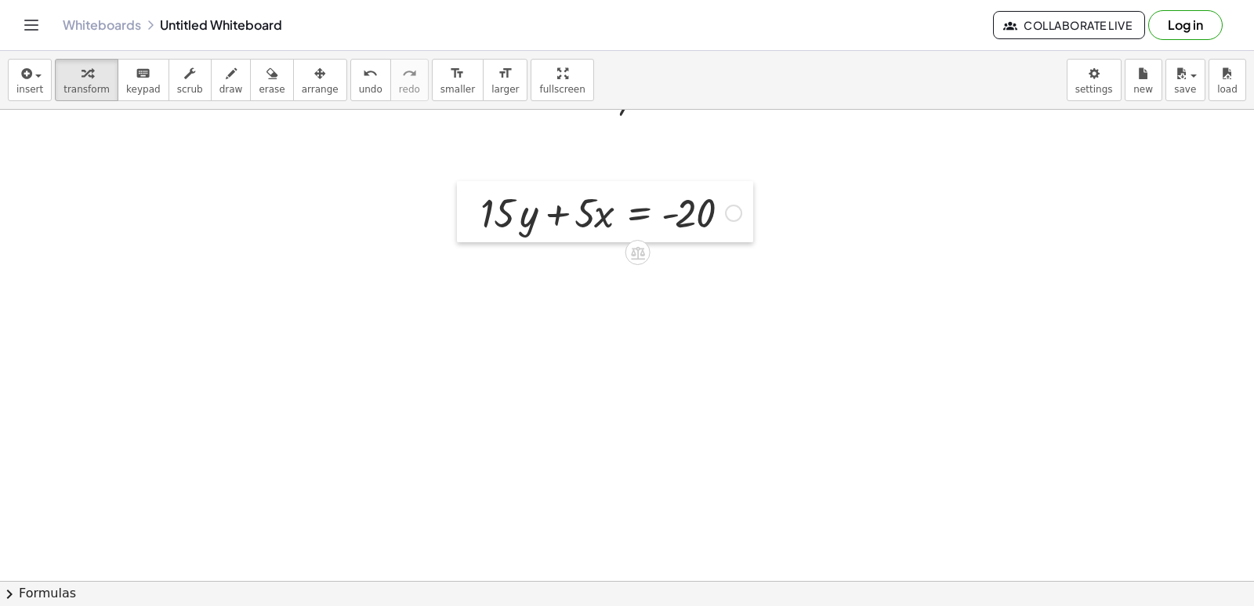
drag, startPoint x: 911, startPoint y: 467, endPoint x: 465, endPoint y: 195, distance: 522.8
click at [467, 194] on div at bounding box center [469, 211] width 24 height 61
drag, startPoint x: 502, startPoint y: 218, endPoint x: 534, endPoint y: 220, distance: 32.2
click at [548, 220] on div at bounding box center [606, 213] width 277 height 53
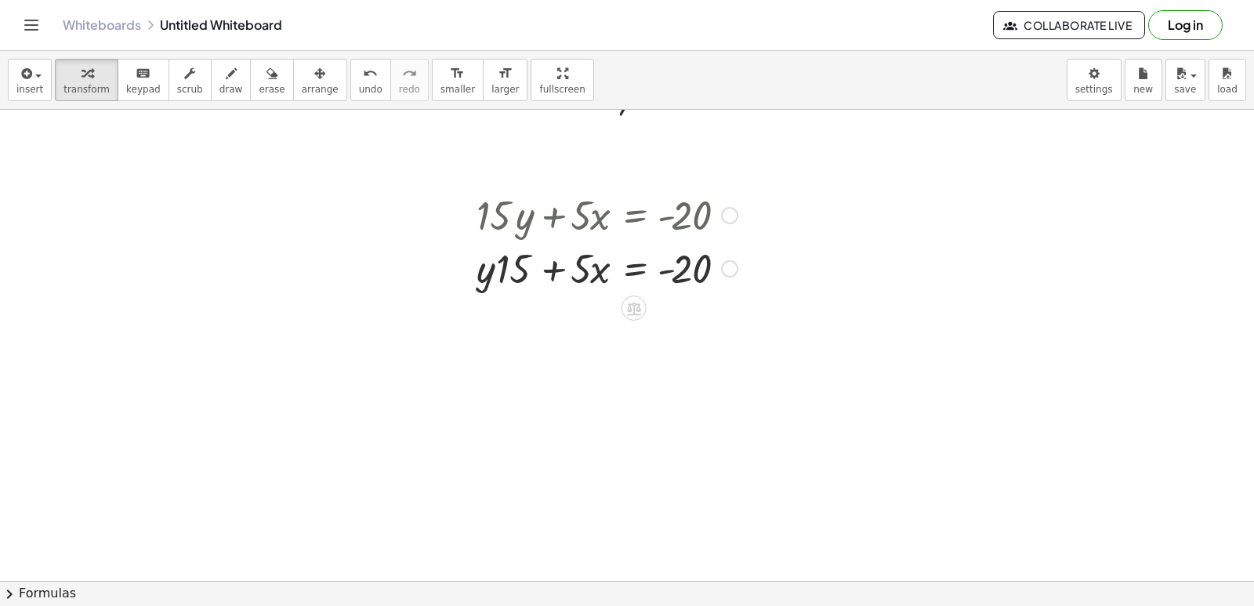
drag, startPoint x: 508, startPoint y: 223, endPoint x: 505, endPoint y: 240, distance: 16.7
click at [505, 240] on div at bounding box center [606, 213] width 277 height 53
click at [350, 62] on button "undo undo" at bounding box center [370, 80] width 41 height 42
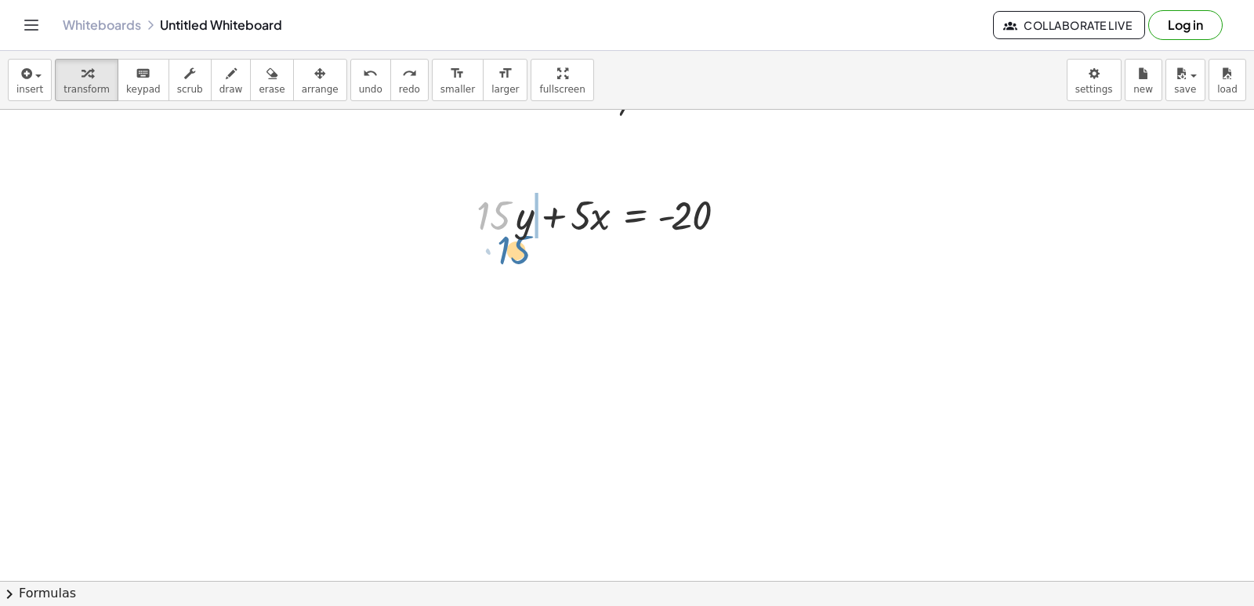
drag, startPoint x: 511, startPoint y: 215, endPoint x: 517, endPoint y: 223, distance: 10.7
click at [531, 244] on div "· 15 + · 15 · y + · 5 · x = - 20" at bounding box center [601, 213] width 296 height 61
click at [363, 81] on icon "undo" at bounding box center [370, 73] width 15 height 19
drag, startPoint x: 518, startPoint y: 216, endPoint x: 761, endPoint y: 241, distance: 244.1
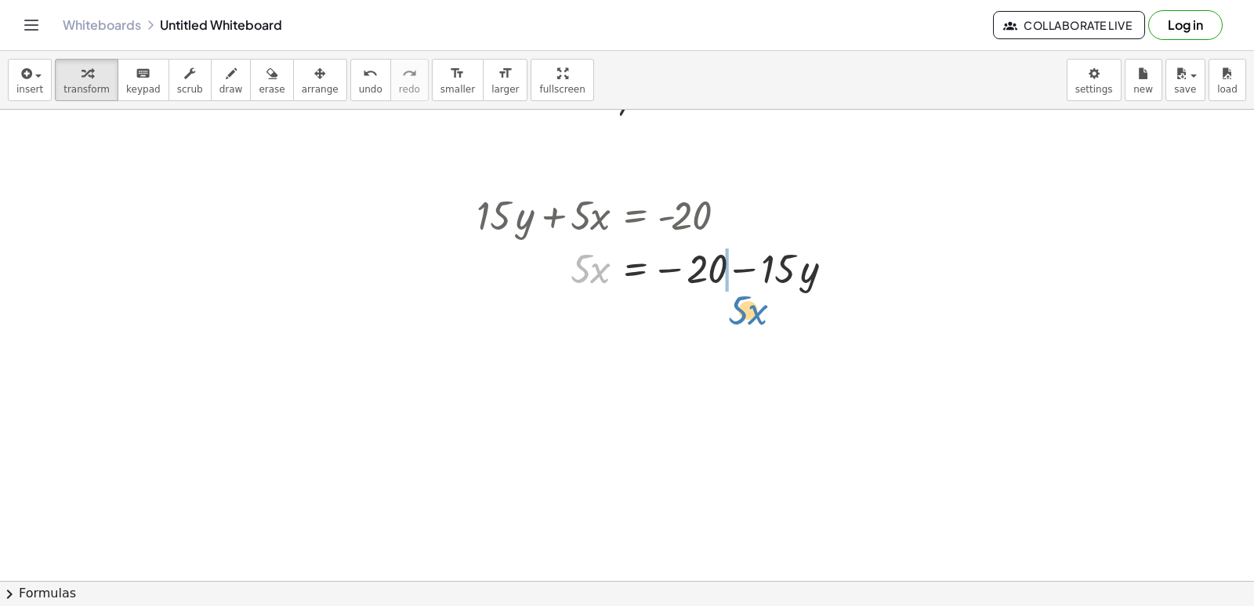
drag, startPoint x: 580, startPoint y: 268, endPoint x: 738, endPoint y: 307, distance: 163.0
click at [359, 85] on span "undo" at bounding box center [371, 89] width 24 height 11
drag, startPoint x: 574, startPoint y: 265, endPoint x: 689, endPoint y: 333, distance: 133.8
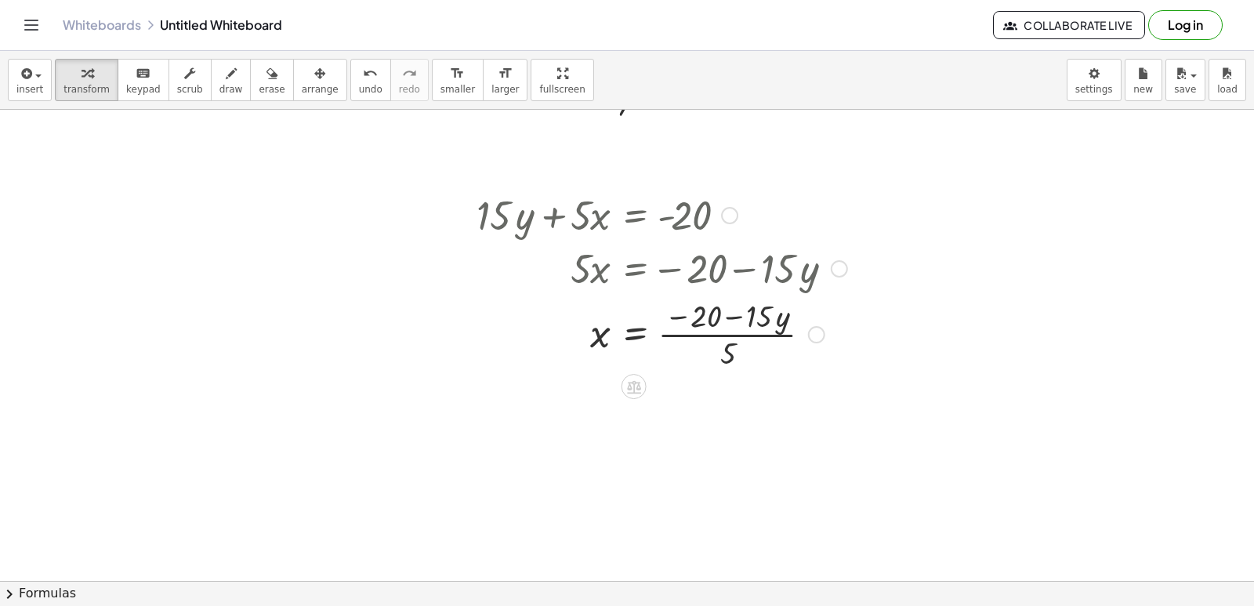
click at [725, 353] on div at bounding box center [661, 333] width 386 height 78
click at [726, 341] on div at bounding box center [661, 333] width 386 height 78
click at [724, 347] on div at bounding box center [661, 333] width 386 height 78
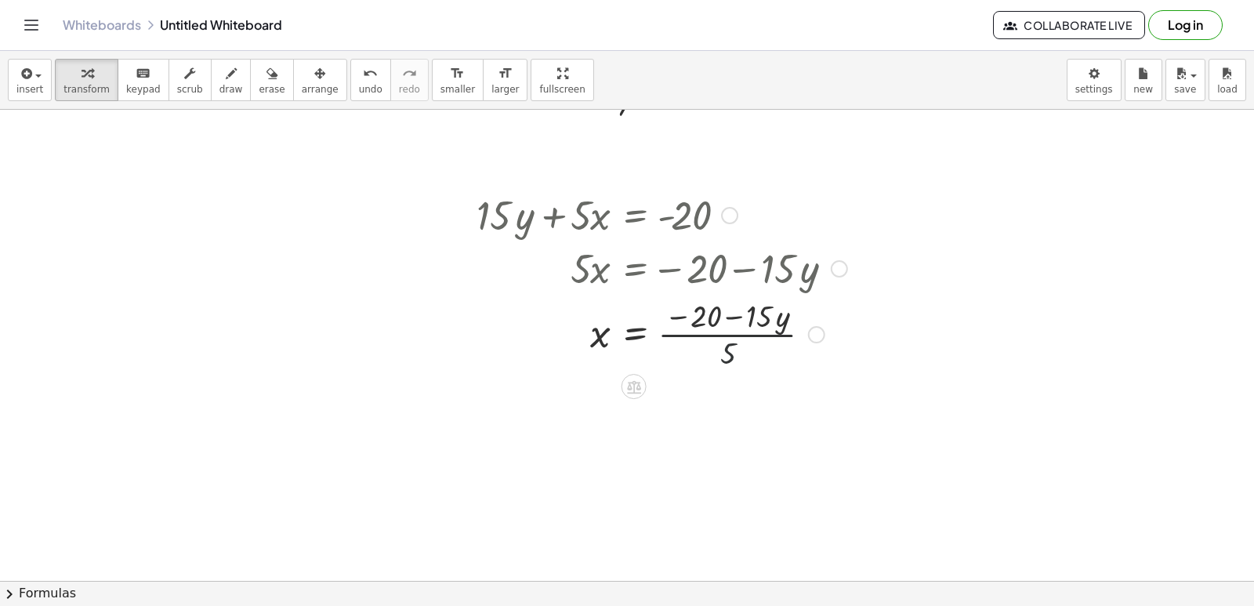
click at [724, 347] on div at bounding box center [661, 333] width 386 height 78
click at [722, 348] on div at bounding box center [661, 333] width 386 height 78
drag, startPoint x: 729, startPoint y: 334, endPoint x: 722, endPoint y: 340, distance: 9.4
click at [722, 340] on div at bounding box center [661, 333] width 386 height 78
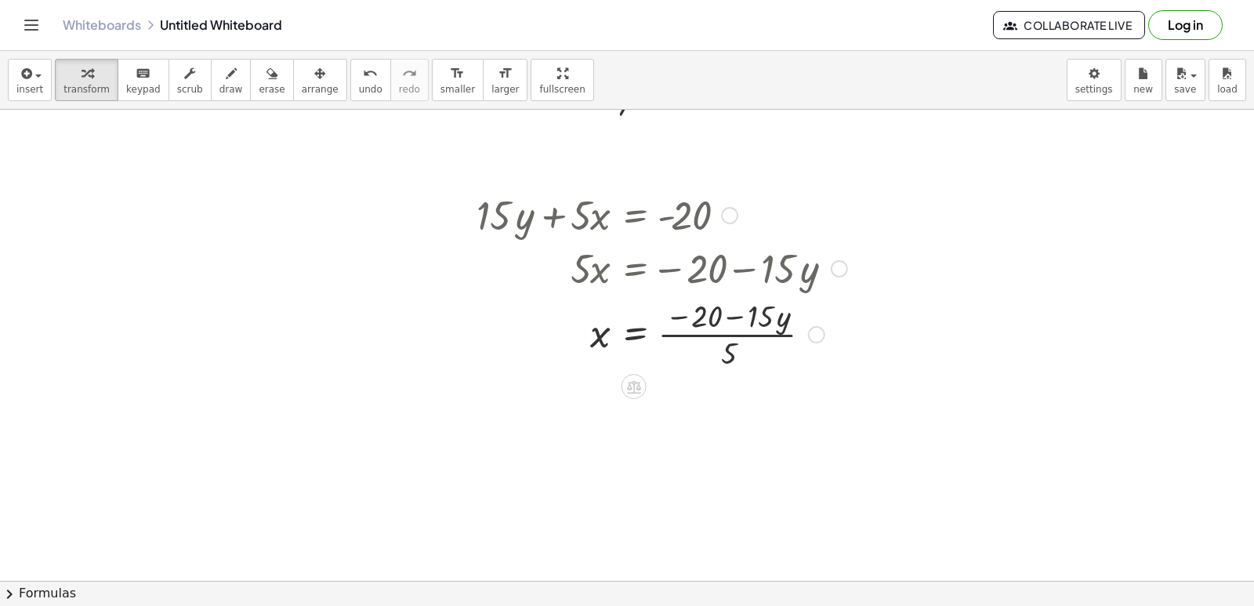
click at [722, 341] on div at bounding box center [661, 333] width 386 height 78
drag, startPoint x: 718, startPoint y: 338, endPoint x: 711, endPoint y: 314, distance: 25.5
click at [717, 322] on div at bounding box center [661, 333] width 386 height 78
click at [711, 311] on div at bounding box center [661, 333] width 386 height 78
click at [710, 320] on div at bounding box center [661, 333] width 386 height 78
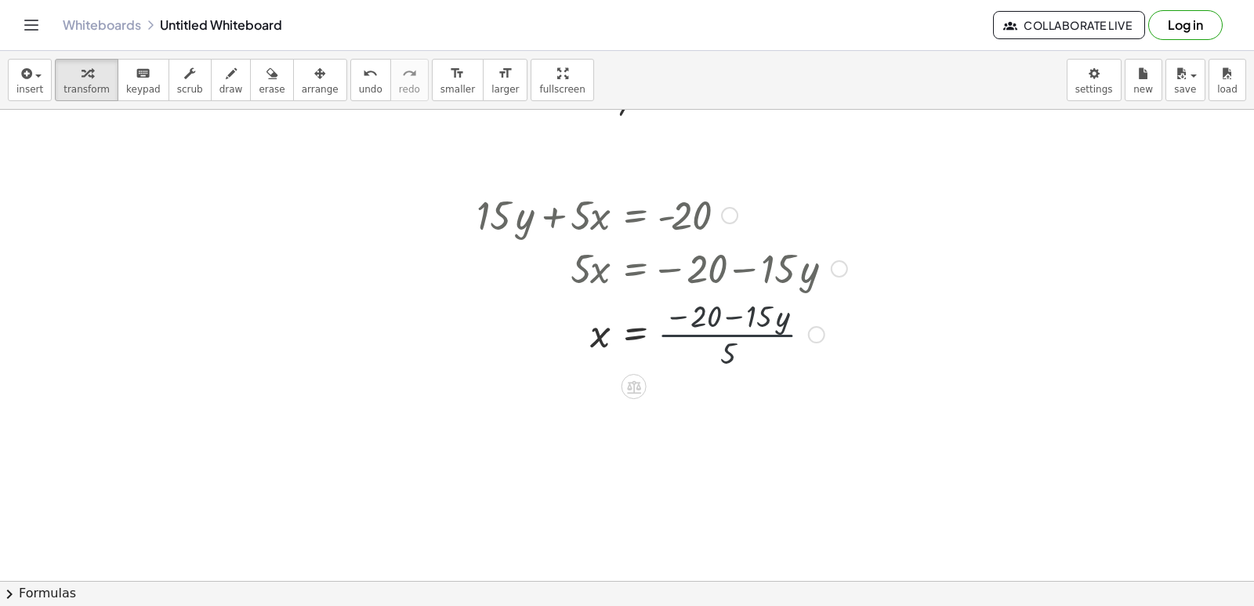
drag, startPoint x: 714, startPoint y: 340, endPoint x: 723, endPoint y: 264, distance: 76.6
click at [711, 331] on div at bounding box center [661, 333] width 386 height 78
click at [727, 300] on div at bounding box center [661, 333] width 386 height 78
click at [677, 356] on div "+ · 15 · y + · 5 · x = - 20 · 5 · x = − 20 − · 15 · y · 5 x = − 20 − · 15 · y ·…" at bounding box center [656, 279] width 406 height 193
click at [679, 318] on div at bounding box center [661, 333] width 386 height 78
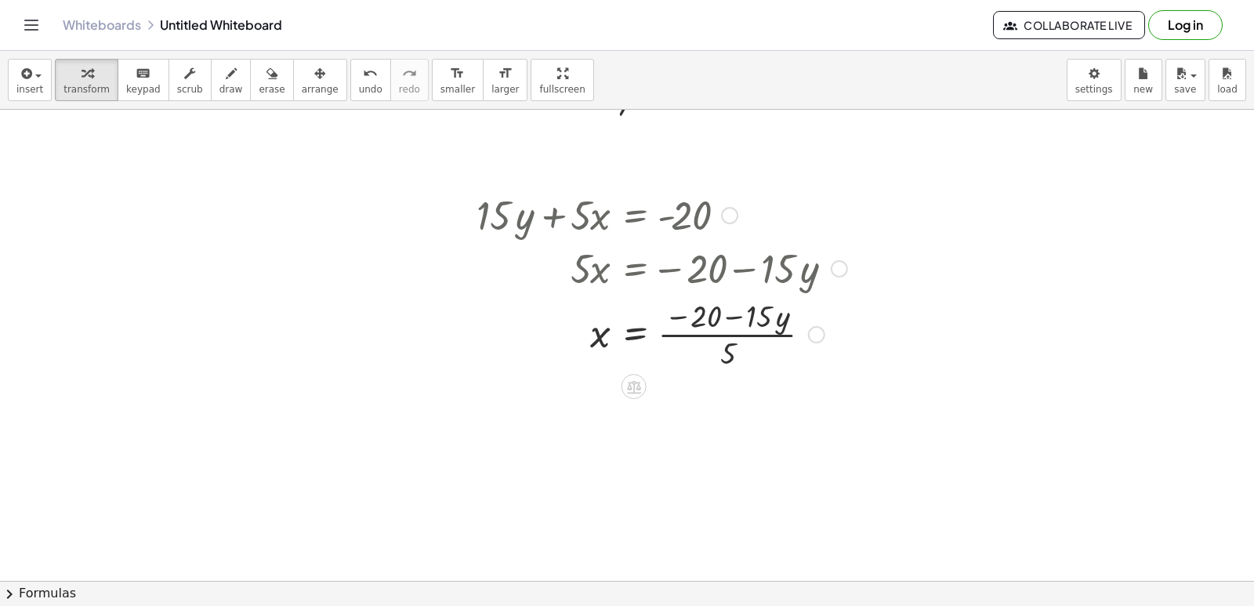
click at [730, 356] on div at bounding box center [661, 333] width 386 height 78
click at [729, 357] on div at bounding box center [661, 333] width 386 height 78
click at [729, 353] on div at bounding box center [661, 333] width 386 height 78
click at [740, 337] on div at bounding box center [661, 333] width 386 height 78
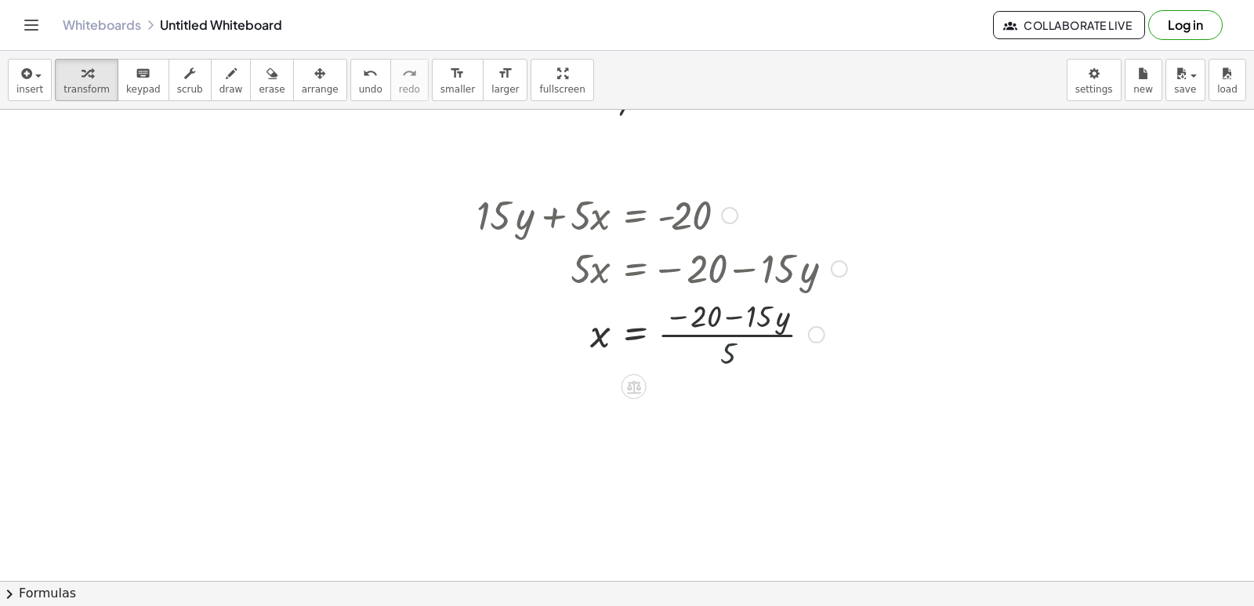
click at [740, 337] on div at bounding box center [661, 333] width 386 height 78
click at [739, 367] on div at bounding box center [661, 333] width 386 height 78
click at [739, 368] on div at bounding box center [661, 333] width 386 height 78
click at [704, 335] on div at bounding box center [661, 333] width 386 height 78
click at [722, 345] on div at bounding box center [661, 333] width 386 height 78
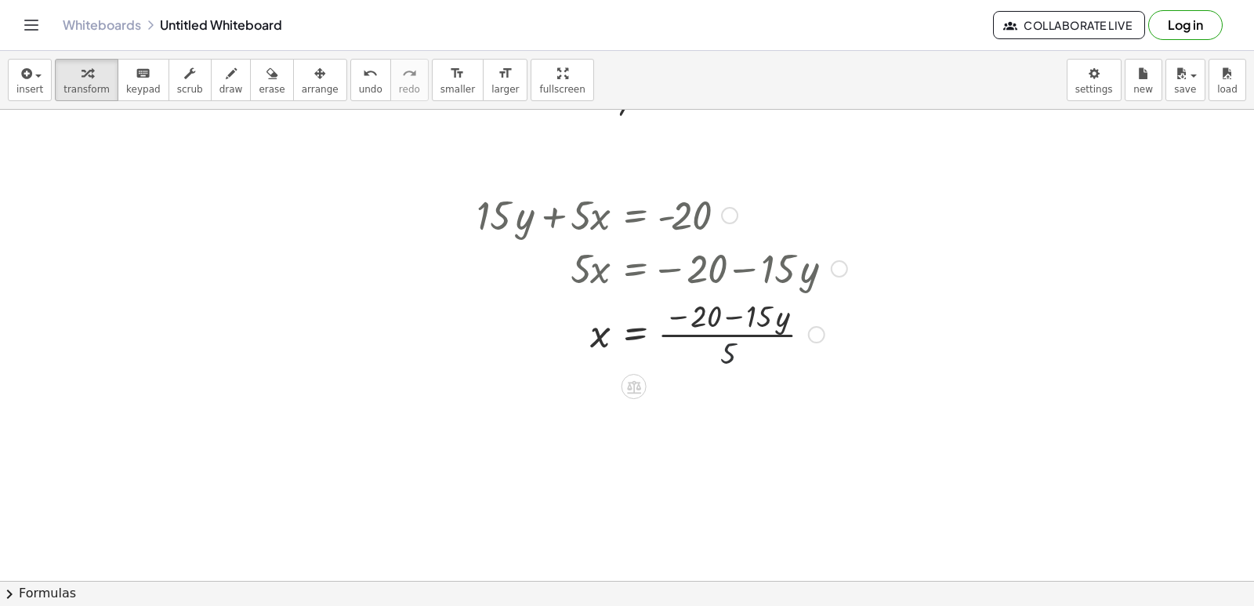
click at [725, 345] on div at bounding box center [661, 333] width 386 height 78
drag, startPoint x: 725, startPoint y: 387, endPoint x: 727, endPoint y: 378, distance: 9.5
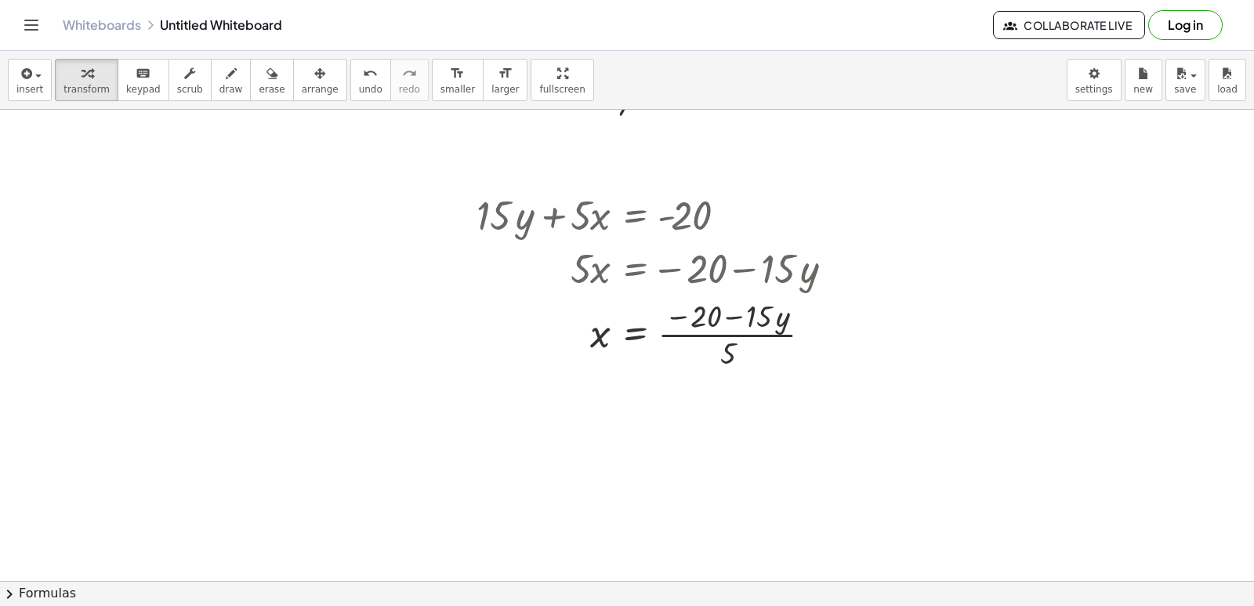
click at [733, 354] on div "+ · 15 · y + · 5 · x = - 20 · 5 · x = − 20 − · 15 · y · 5 x = − 20 − · 15 · y ·…" at bounding box center [656, 279] width 406 height 193
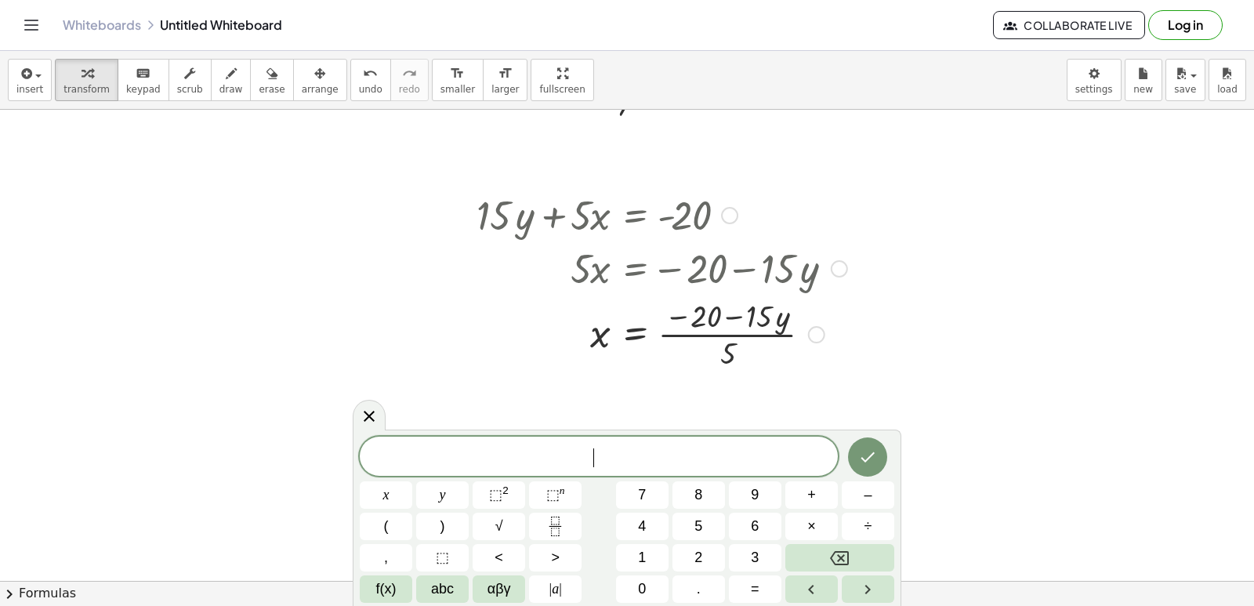
drag, startPoint x: 735, startPoint y: 346, endPoint x: 737, endPoint y: 338, distance: 8.2
click at [737, 339] on div at bounding box center [661, 333] width 386 height 78
click at [734, 337] on div at bounding box center [661, 333] width 386 height 78
click at [716, 344] on div at bounding box center [661, 333] width 386 height 78
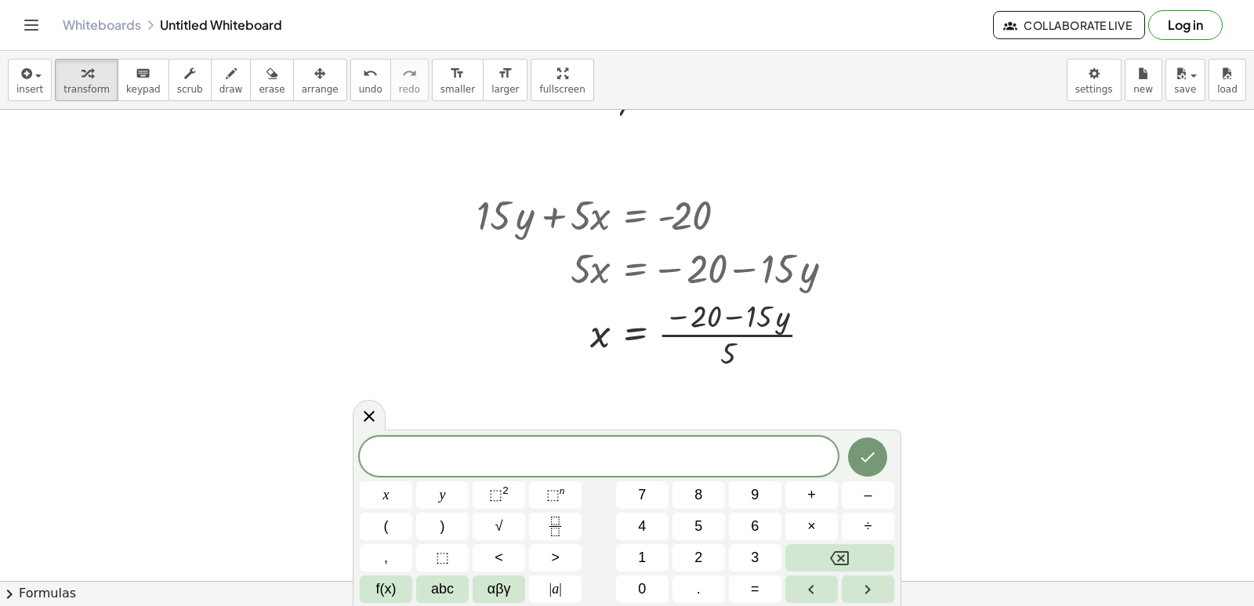
drag, startPoint x: 923, startPoint y: 464, endPoint x: 923, endPoint y: 450, distance: 13.3
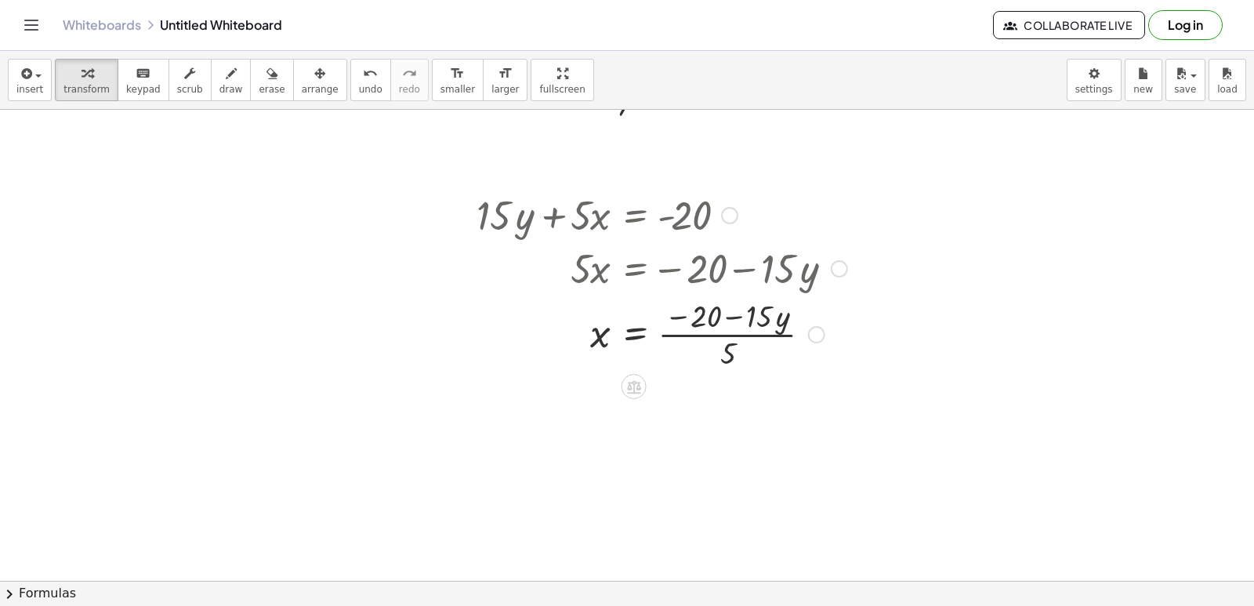
click at [731, 325] on div at bounding box center [661, 333] width 386 height 78
click at [733, 313] on div at bounding box center [661, 333] width 386 height 78
click at [734, 310] on div at bounding box center [661, 333] width 386 height 78
click at [734, 335] on div at bounding box center [661, 333] width 386 height 78
drag, startPoint x: 734, startPoint y: 335, endPoint x: 723, endPoint y: 353, distance: 21.8
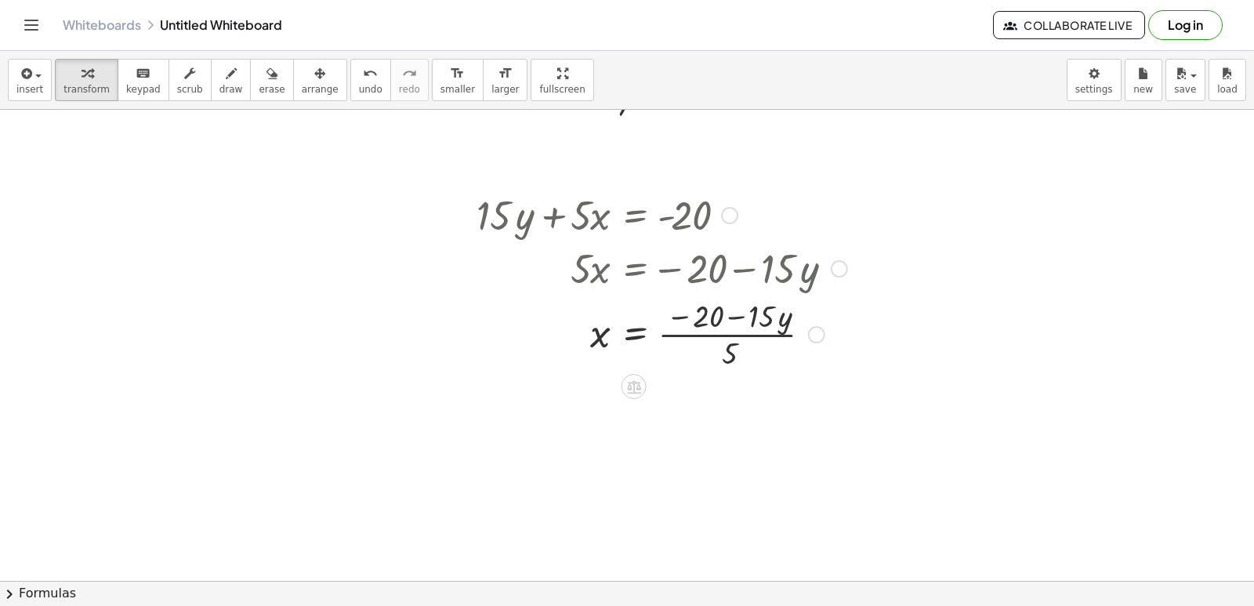
click at [729, 345] on div at bounding box center [661, 333] width 386 height 78
click at [723, 354] on div at bounding box center [661, 333] width 386 height 78
click at [723, 353] on div at bounding box center [661, 333] width 386 height 78
click at [715, 319] on div at bounding box center [661, 333] width 386 height 78
click at [772, 356] on div at bounding box center [661, 333] width 386 height 78
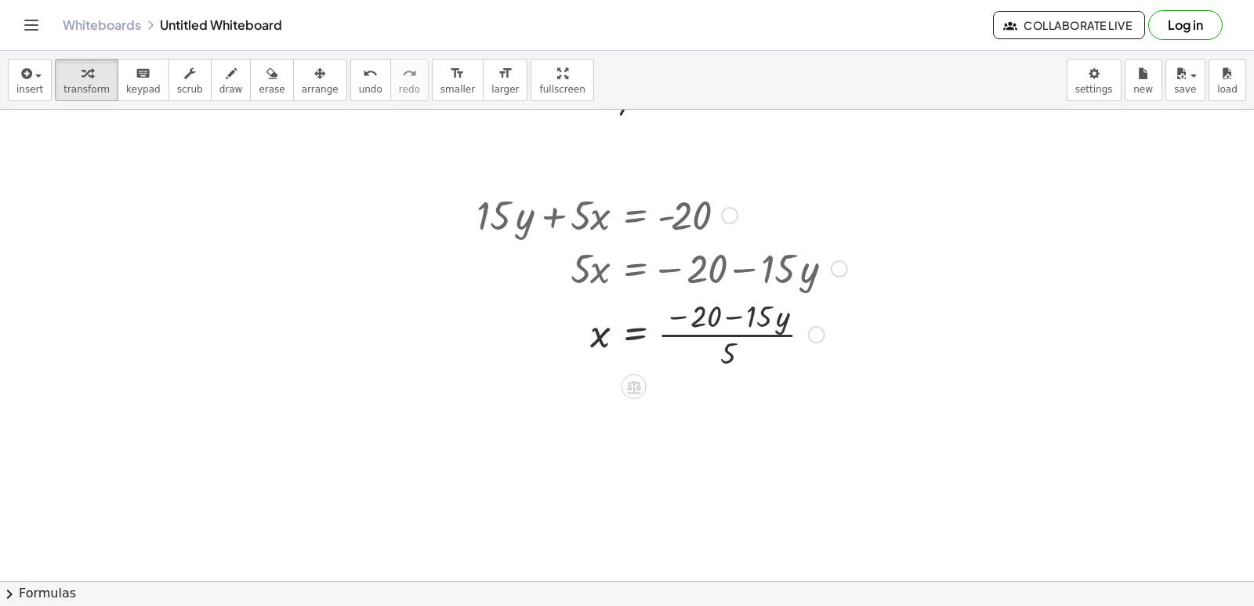
drag, startPoint x: 724, startPoint y: 296, endPoint x: 629, endPoint y: 267, distance: 99.1
click at [723, 296] on div at bounding box center [661, 333] width 386 height 78
drag, startPoint x: 718, startPoint y: 324, endPoint x: 732, endPoint y: 331, distance: 15.1
click at [729, 327] on div at bounding box center [661, 333] width 386 height 78
click at [732, 331] on div at bounding box center [661, 333] width 386 height 78
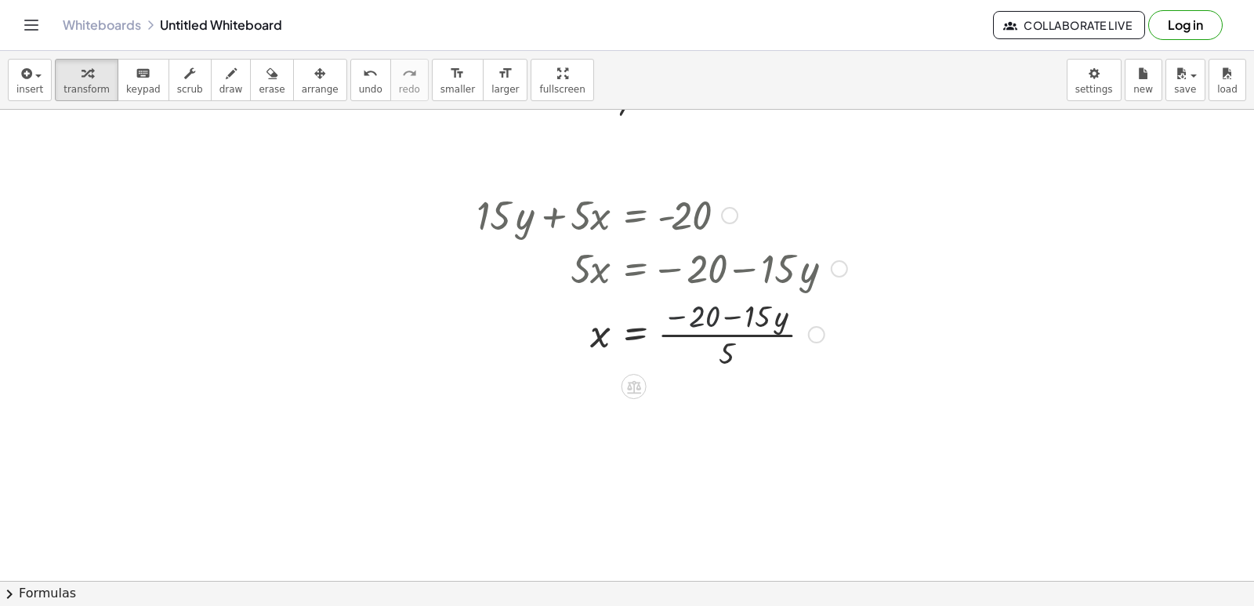
click at [731, 333] on div at bounding box center [661, 333] width 386 height 78
click at [736, 333] on div at bounding box center [661, 333] width 386 height 78
drag, startPoint x: 736, startPoint y: 333, endPoint x: 706, endPoint y: 321, distance: 32.0
click at [735, 333] on div at bounding box center [661, 333] width 386 height 78
click at [704, 321] on div at bounding box center [661, 333] width 386 height 78
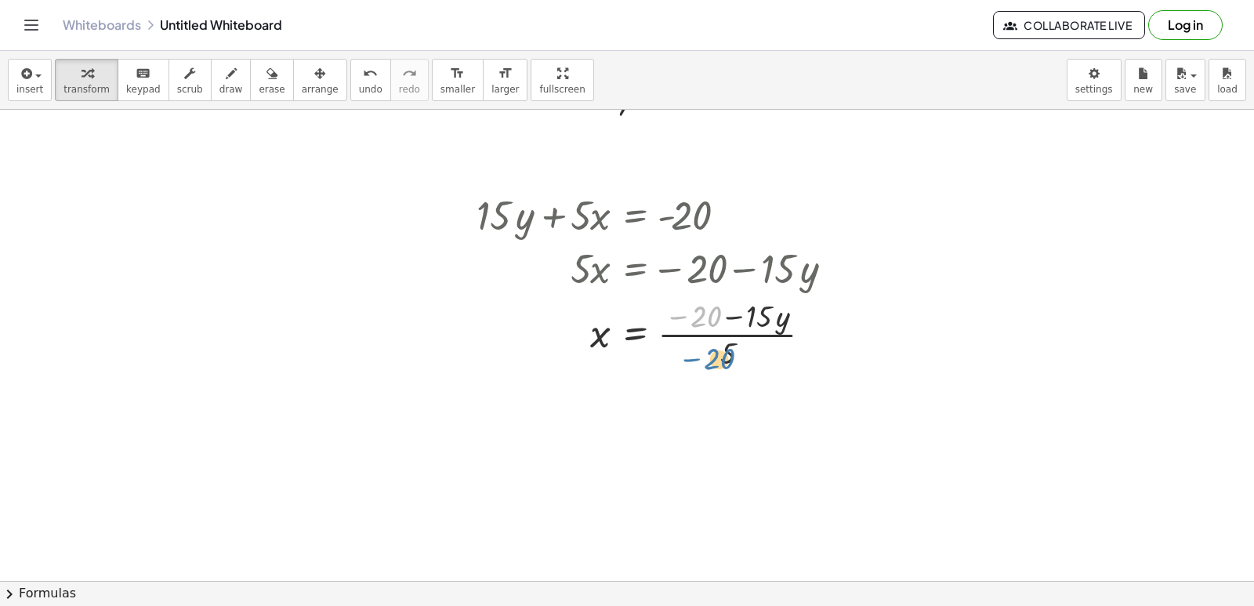
drag, startPoint x: 704, startPoint y: 321, endPoint x: 720, endPoint y: 357, distance: 39.6
click at [721, 362] on div at bounding box center [661, 333] width 386 height 78
drag, startPoint x: 715, startPoint y: 314, endPoint x: 738, endPoint y: 353, distance: 45.0
click at [738, 353] on div at bounding box center [661, 333] width 386 height 78
drag, startPoint x: 784, startPoint y: 294, endPoint x: 777, endPoint y: 306, distance: 14.4
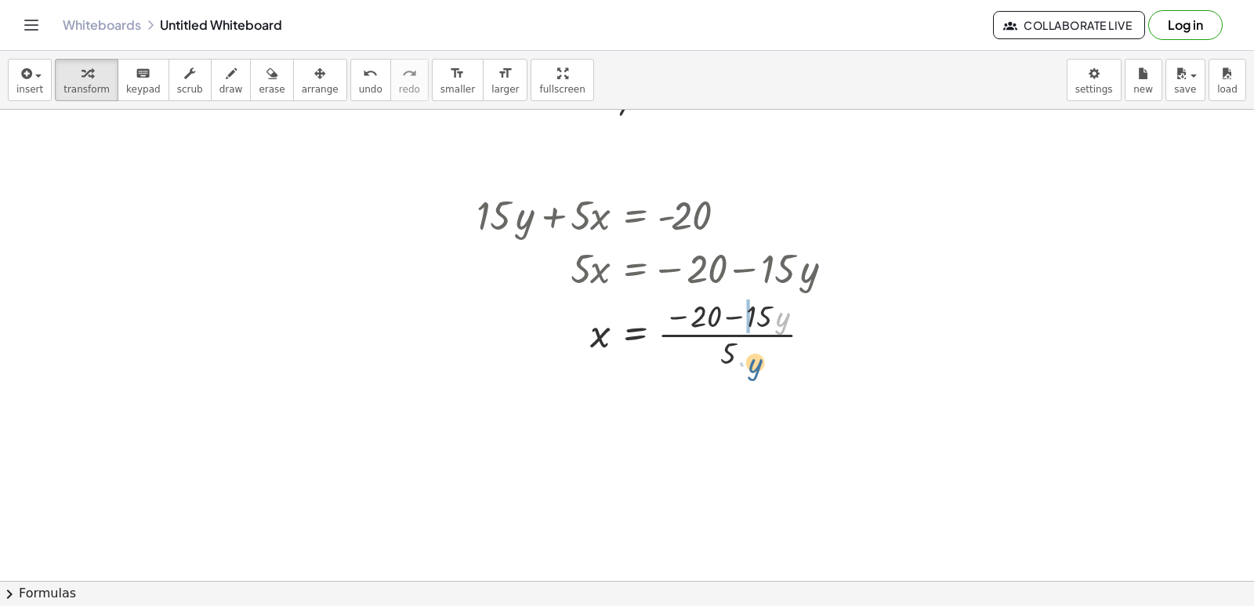
click at [761, 330] on div at bounding box center [661, 333] width 386 height 78
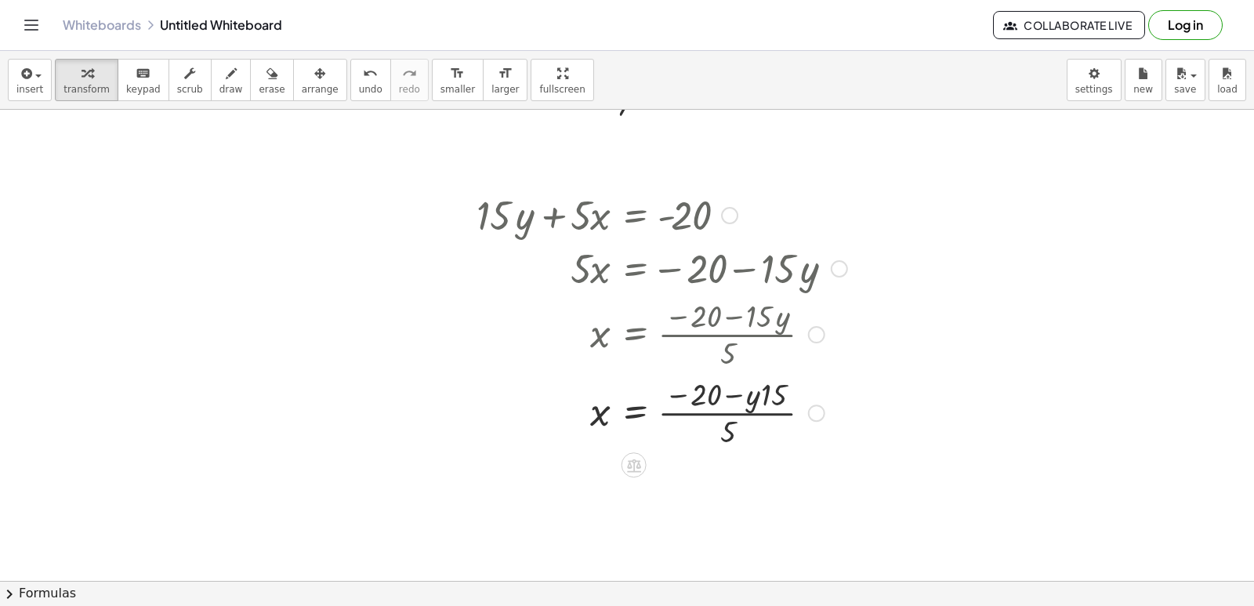
click at [712, 425] on div at bounding box center [661, 411] width 386 height 78
click at [715, 421] on div at bounding box center [661, 411] width 386 height 78
drag, startPoint x: 716, startPoint y: 418, endPoint x: 724, endPoint y: 417, distance: 7.9
click at [718, 417] on div at bounding box center [661, 411] width 386 height 78
click at [724, 417] on div at bounding box center [661, 411] width 386 height 78
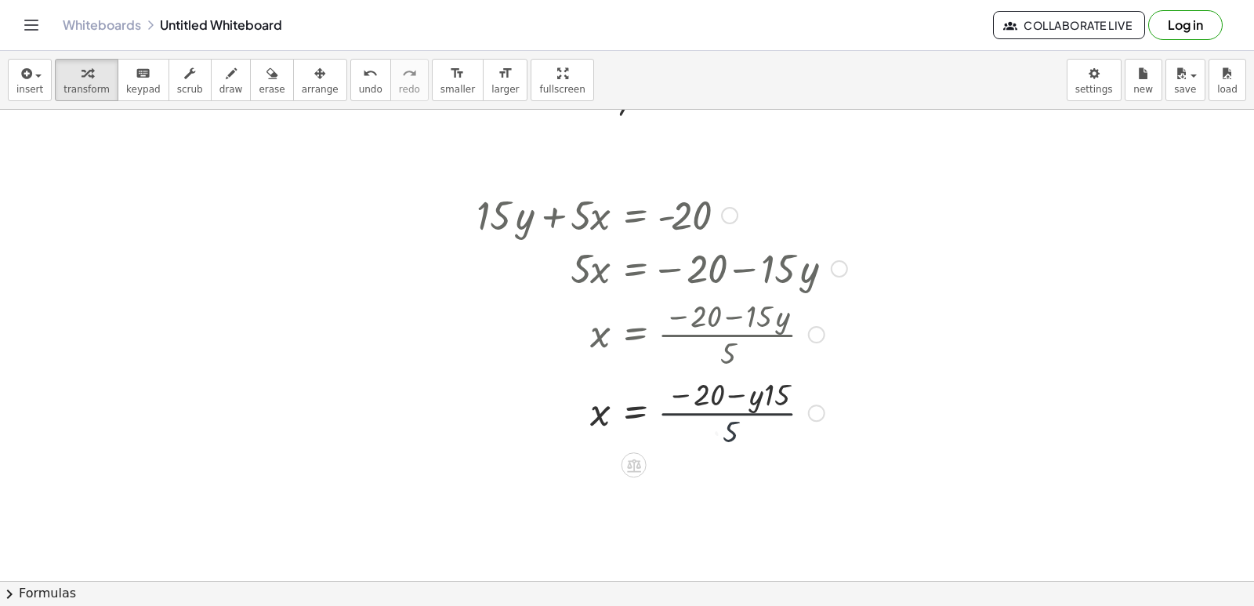
click at [634, 215] on div "+ · 15 · y + · 5 · x = - 20 · 5 · x = − 20 − · 15 · y x = · ( − 20 − · 15 · y )…" at bounding box center [634, 215] width 0 height 0
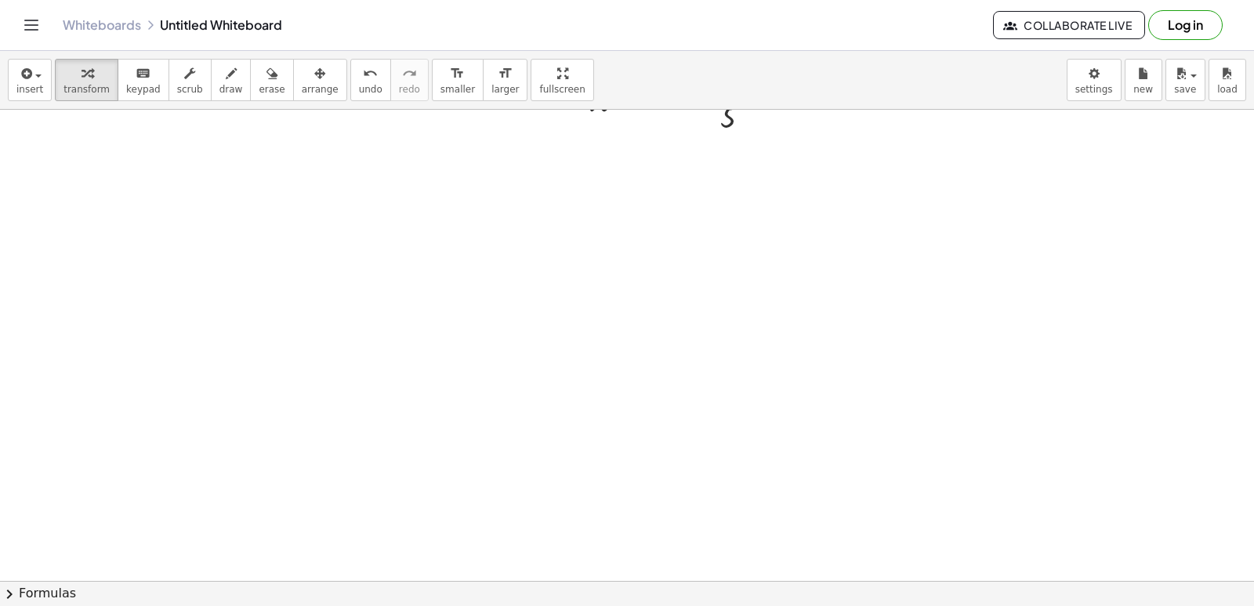
scroll to position [8393, 0]
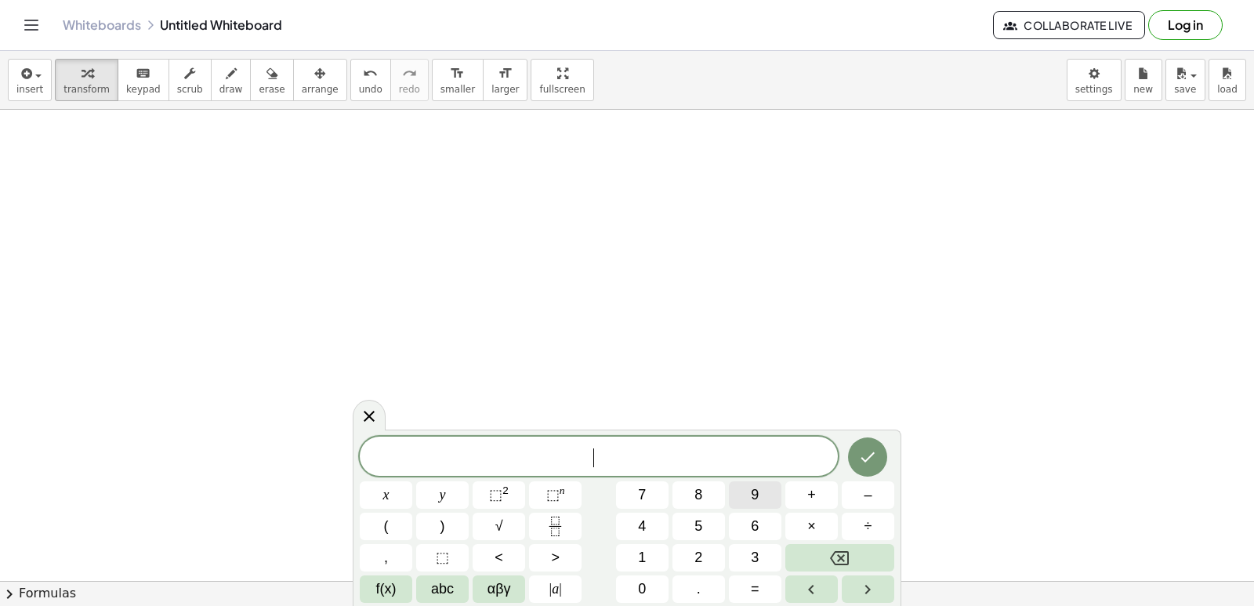
click at [763, 503] on button "9" at bounding box center [755, 494] width 52 height 27
click at [400, 506] on button "x" at bounding box center [386, 494] width 52 height 27
click at [810, 505] on button "+" at bounding box center [811, 494] width 52 height 27
click at [752, 563] on span "3" at bounding box center [755, 557] width 8 height 21
click at [401, 488] on button "x" at bounding box center [386, 494] width 52 height 27
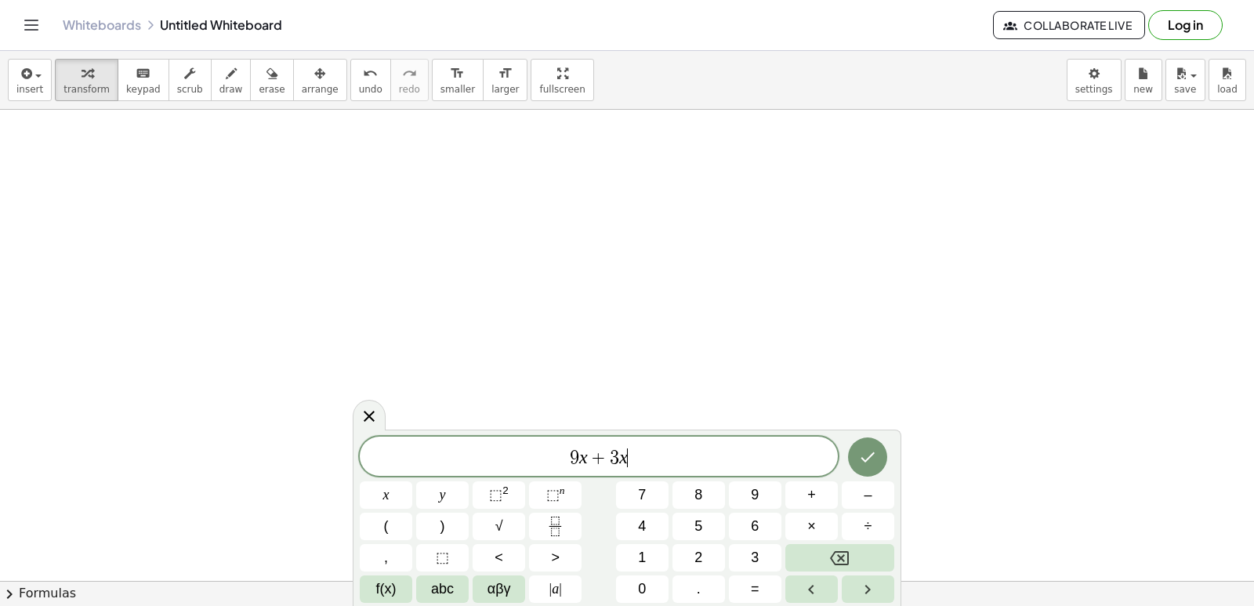
click at [846, 540] on div "9 x + 3 x ​ x y ⬚ 2 ⬚ n 7 8 9 + – ( ) √ 4 5 6 × ÷ , ⬚ < > 1 2 3 f(x) abc αβγ | …" at bounding box center [627, 519] width 534 height 166
click at [841, 549] on icon "Backspace" at bounding box center [839, 557] width 19 height 19
click at [840, 550] on icon "Backspace" at bounding box center [839, 557] width 19 height 19
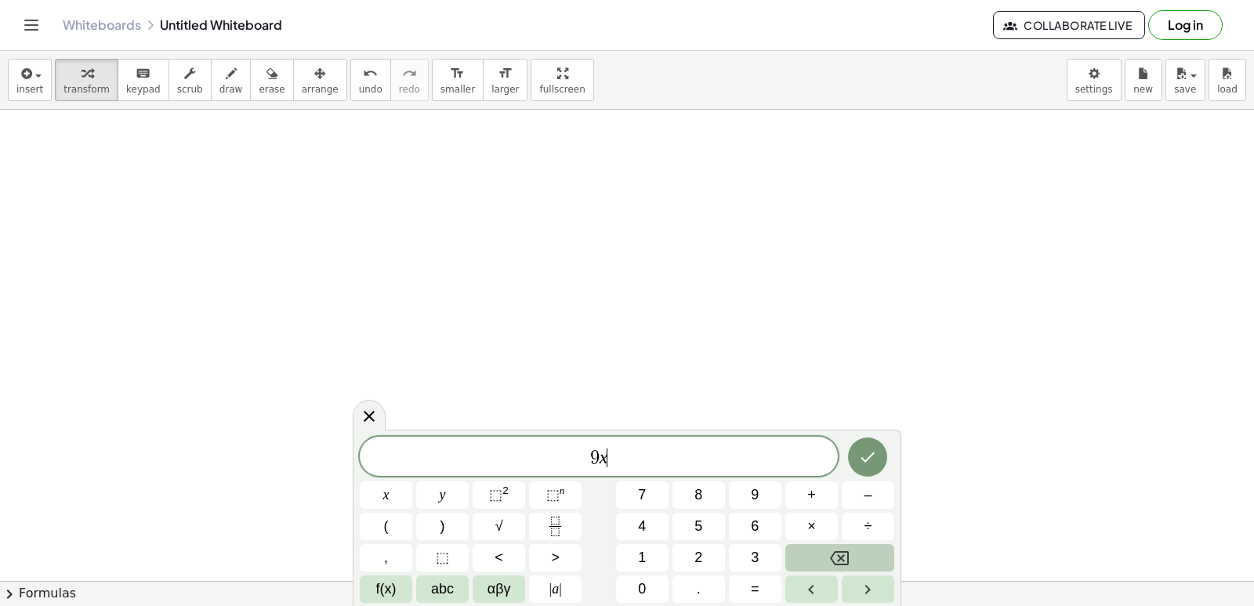
click at [840, 550] on icon "Backspace" at bounding box center [839, 557] width 19 height 19
click at [736, 481] on button "9" at bounding box center [755, 494] width 52 height 27
click at [455, 479] on div "9 x y ⬚ 2 ⬚ n 7 8 9 + – ( ) √ 4 5 6 × ÷ , ⬚ < > 1 2 3 f(x) abc αβγ | a | 0 . =" at bounding box center [627, 519] width 534 height 166
click at [452, 491] on button "y" at bounding box center [442, 494] width 52 height 27
click at [825, 503] on button "+" at bounding box center [811, 494] width 52 height 27
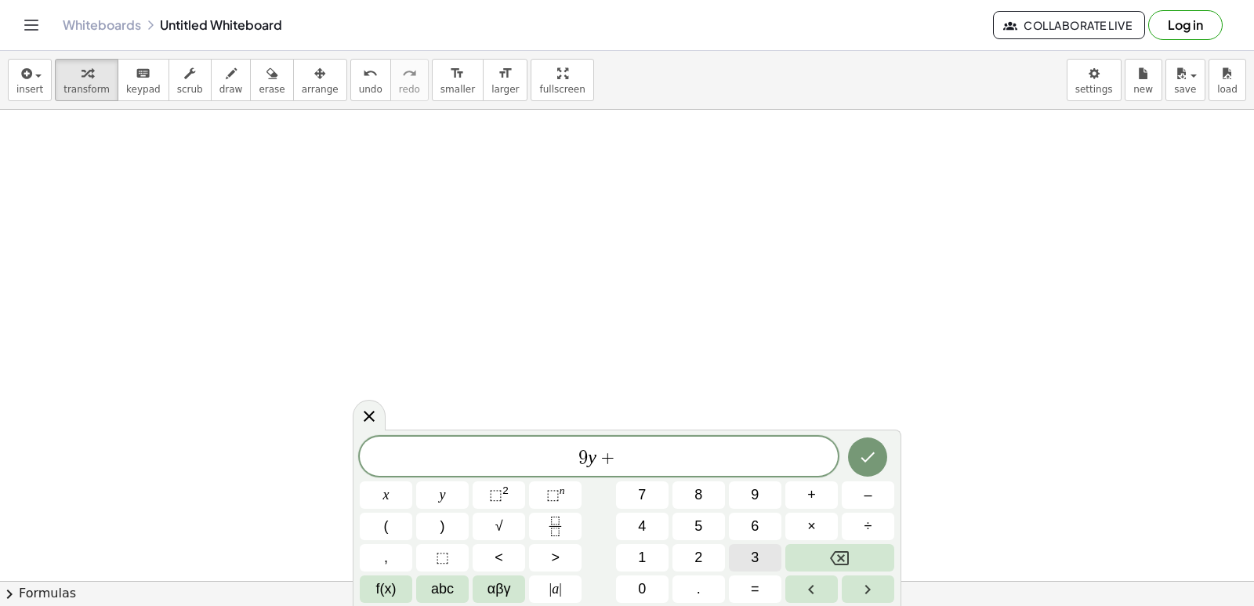
click at [769, 557] on button "3" at bounding box center [755, 557] width 52 height 27
click at [403, 485] on button "x" at bounding box center [386, 494] width 52 height 27
click at [747, 586] on button "=" at bounding box center [755, 588] width 52 height 27
click at [657, 555] on button "1" at bounding box center [642, 557] width 52 height 27
click at [706, 526] on button "5" at bounding box center [698, 525] width 52 height 27
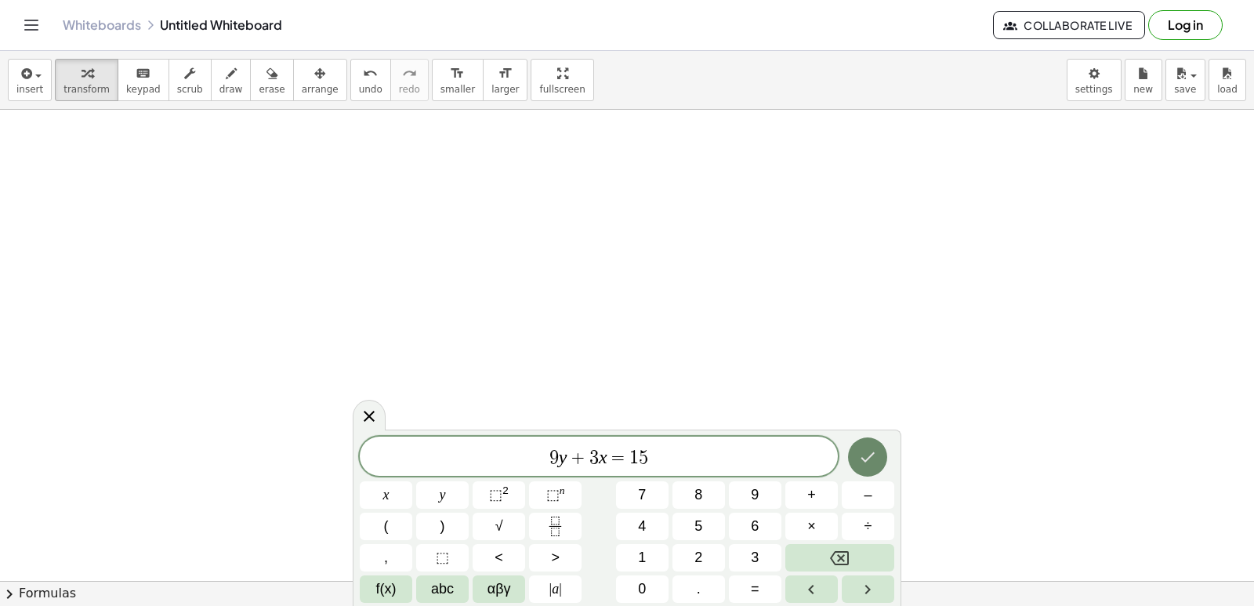
click at [869, 454] on icon "Done" at bounding box center [867, 456] width 19 height 19
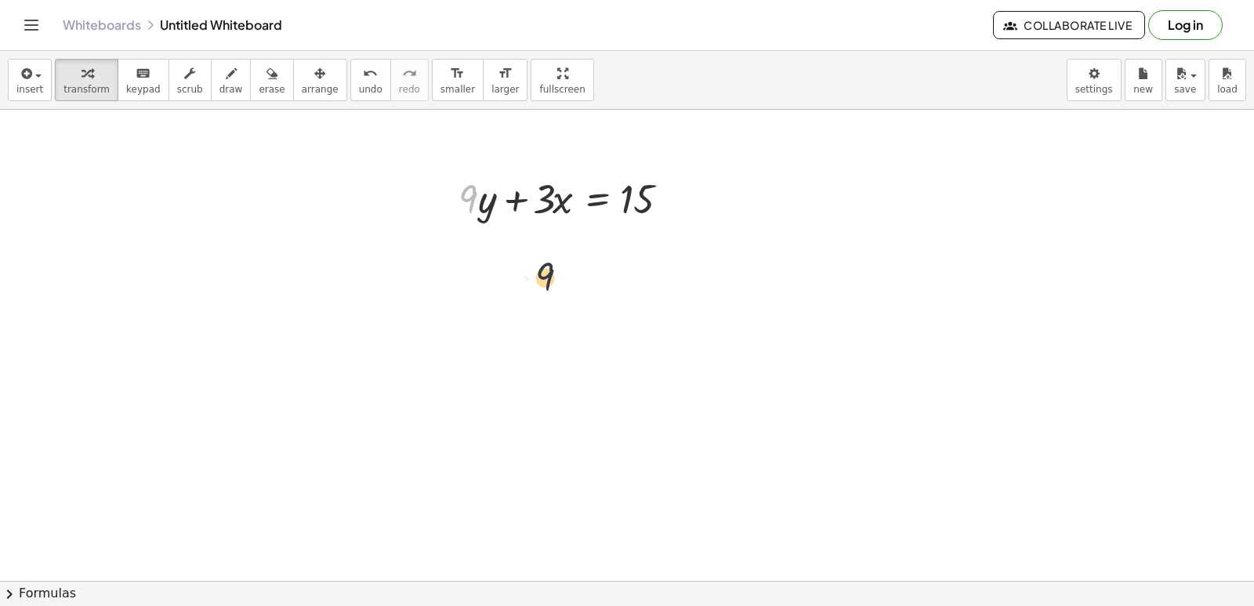
drag, startPoint x: 546, startPoint y: 280, endPoint x: 516, endPoint y: 238, distance: 51.7
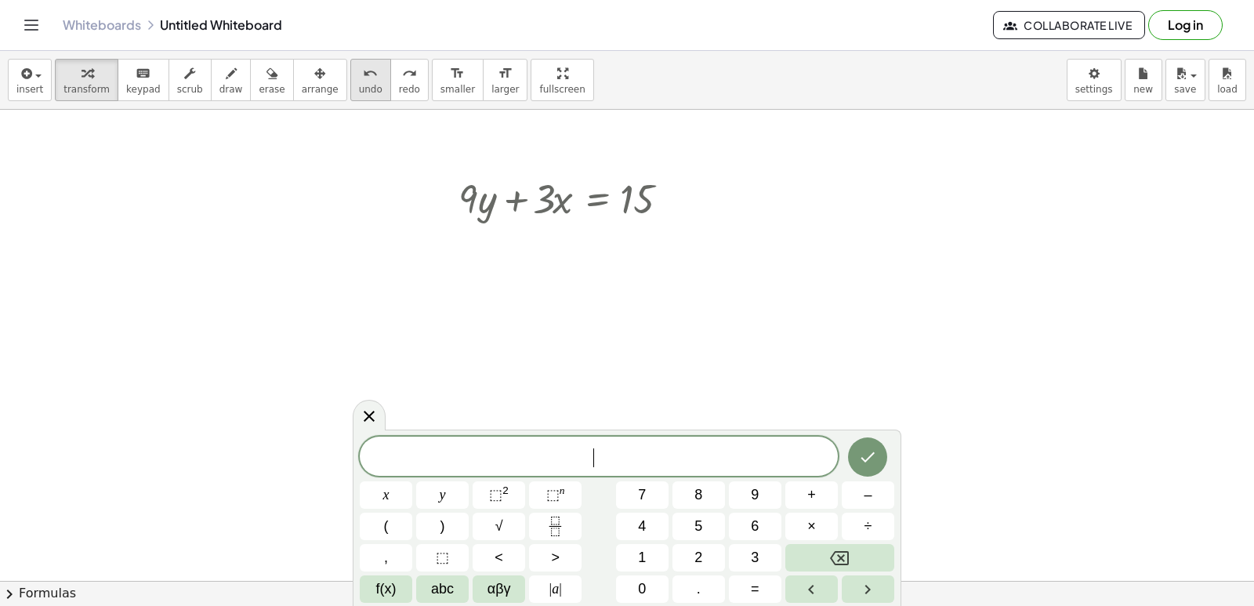
click at [355, 78] on button "undo undo" at bounding box center [370, 80] width 41 height 42
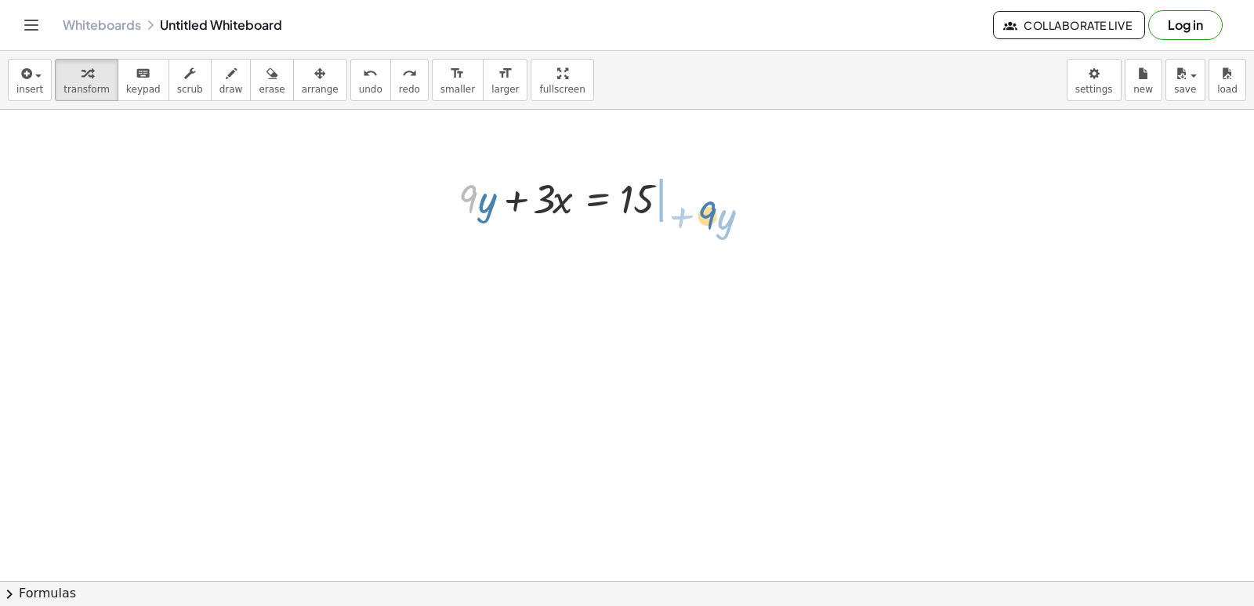
drag, startPoint x: 460, startPoint y: 187, endPoint x: 701, endPoint y: 201, distance: 241.7
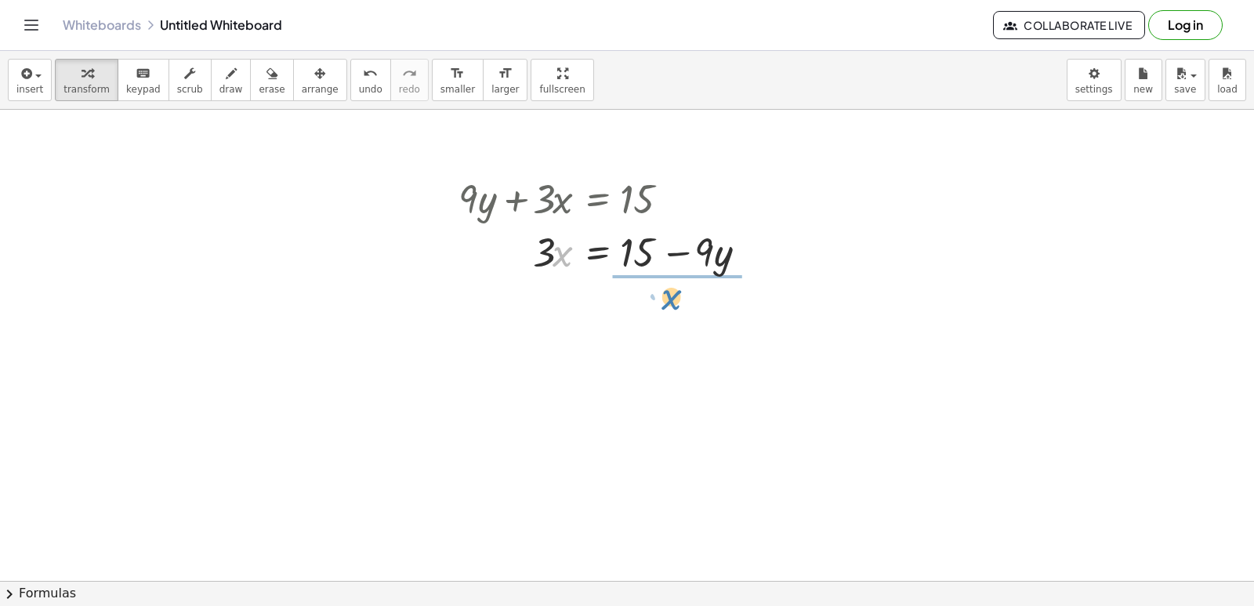
drag, startPoint x: 552, startPoint y: 251, endPoint x: 664, endPoint y: 293, distance: 119.0
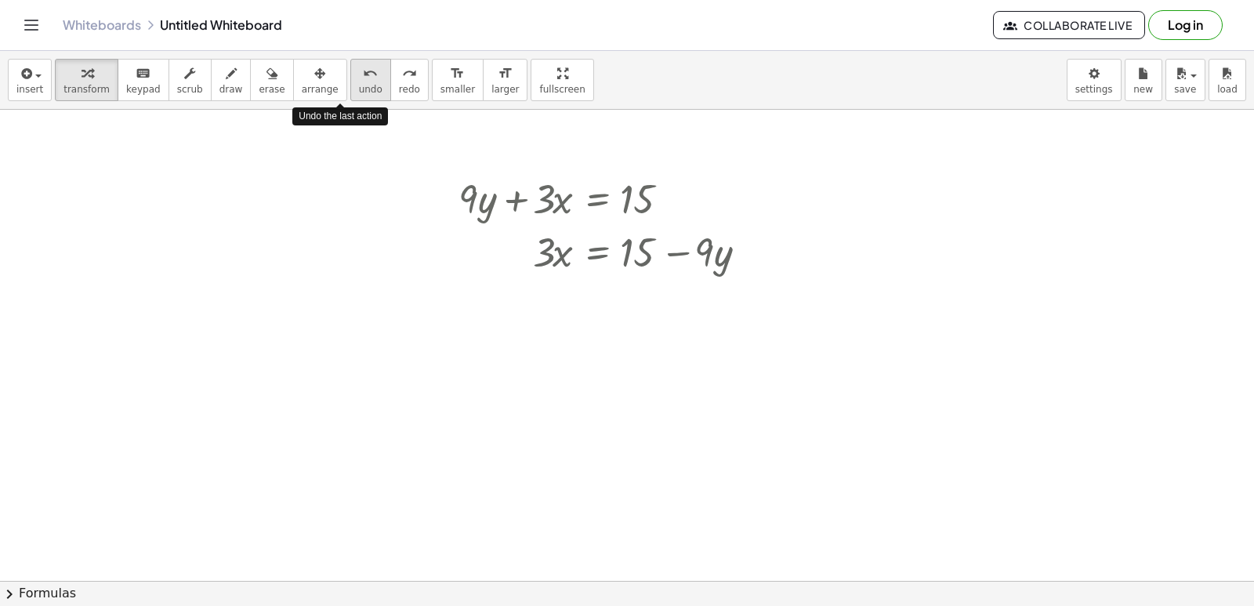
click at [359, 91] on span "undo" at bounding box center [371, 89] width 24 height 11
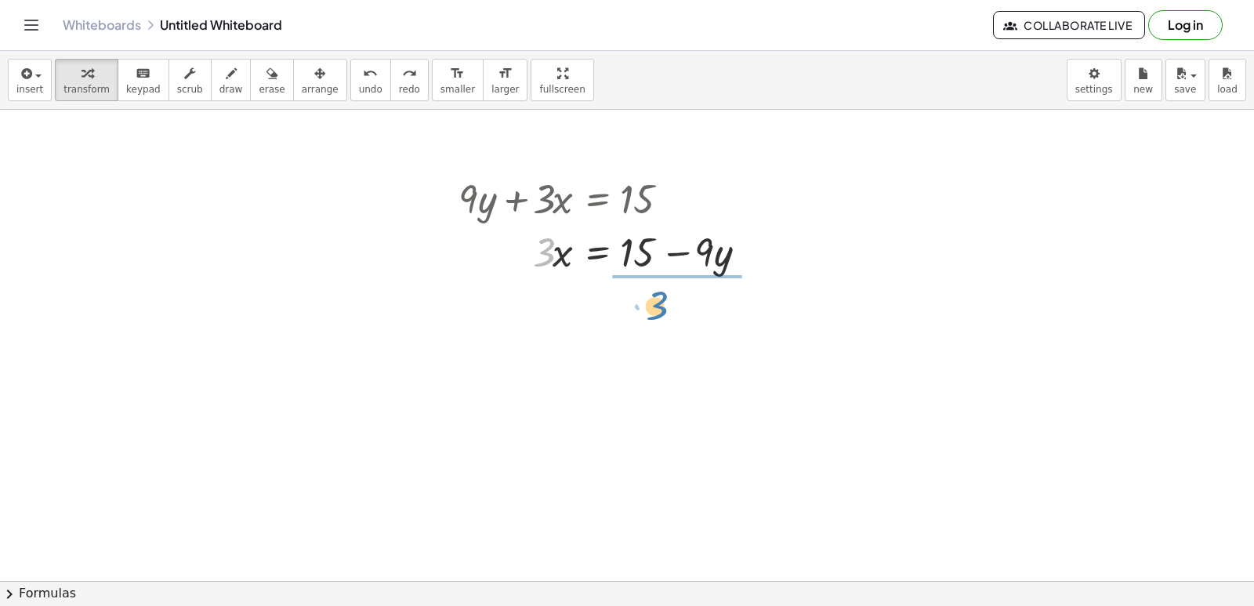
drag, startPoint x: 539, startPoint y: 251, endPoint x: 652, endPoint y: 304, distance: 124.8
drag, startPoint x: 720, startPoint y: 335, endPoint x: 730, endPoint y: 332, distance: 10.7
click at [722, 335] on div at bounding box center [609, 316] width 318 height 78
click at [682, 330] on div at bounding box center [609, 316] width 318 height 78
click at [669, 331] on div at bounding box center [609, 316] width 318 height 78
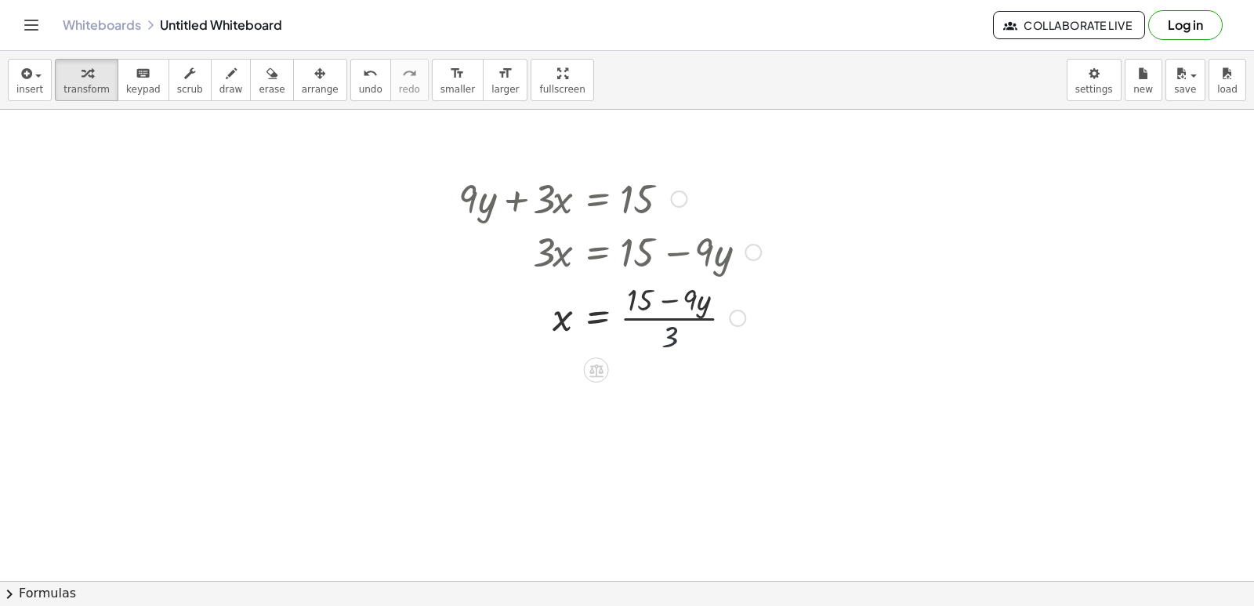
click at [668, 330] on div at bounding box center [609, 316] width 318 height 78
drag, startPoint x: 667, startPoint y: 329, endPoint x: 661, endPoint y: 338, distance: 10.2
click at [666, 327] on div at bounding box center [609, 316] width 318 height 78
drag, startPoint x: 661, startPoint y: 338, endPoint x: 657, endPoint y: 322, distance: 16.2
click at [657, 332] on div at bounding box center [609, 316] width 318 height 78
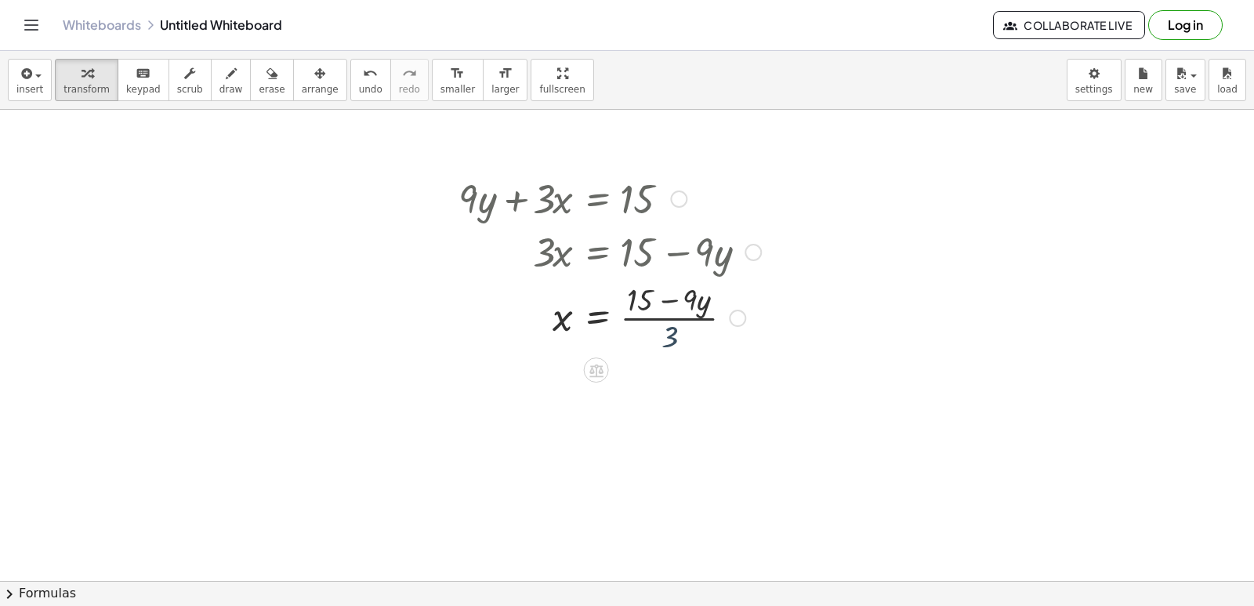
click at [653, 328] on div at bounding box center [609, 316] width 318 height 78
drag, startPoint x: 653, startPoint y: 345, endPoint x: 664, endPoint y: 342, distance: 11.2
click at [660, 344] on div at bounding box center [609, 316] width 318 height 78
drag, startPoint x: 669, startPoint y: 339, endPoint x: 653, endPoint y: 332, distance: 17.9
click at [652, 336] on div at bounding box center [609, 316] width 318 height 78
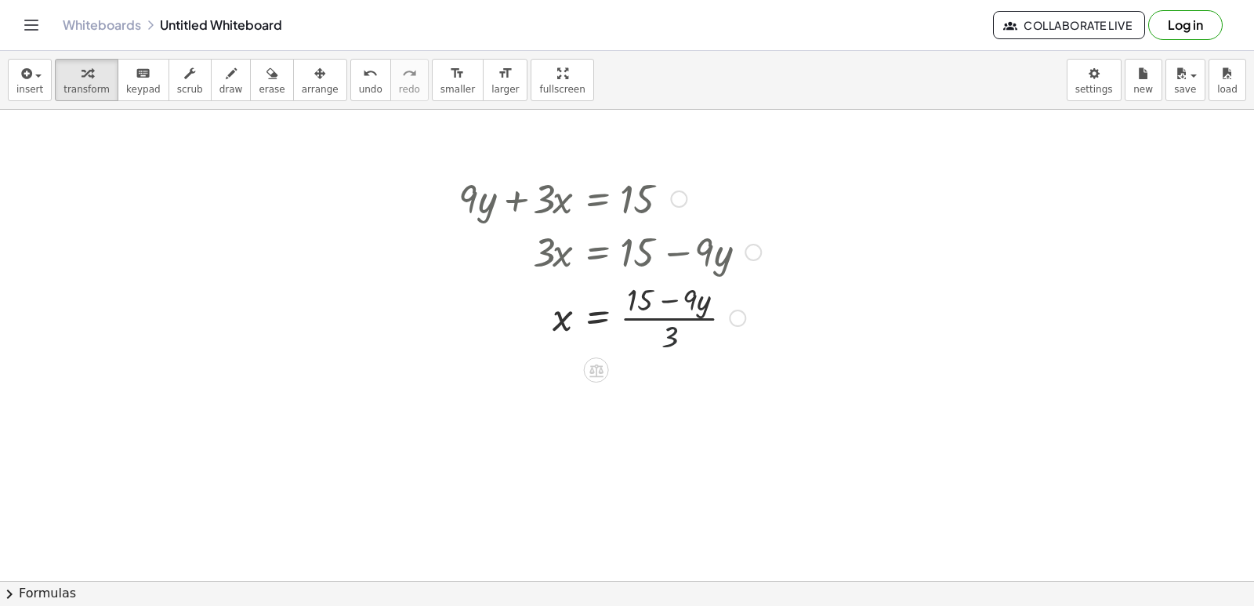
click at [650, 341] on div at bounding box center [609, 316] width 318 height 78
click at [678, 313] on div at bounding box center [609, 316] width 318 height 78
drag, startPoint x: 678, startPoint y: 313, endPoint x: 676, endPoint y: 305, distance: 8.0
click at [678, 309] on div at bounding box center [609, 316] width 318 height 78
click at [675, 305] on div at bounding box center [609, 316] width 318 height 78
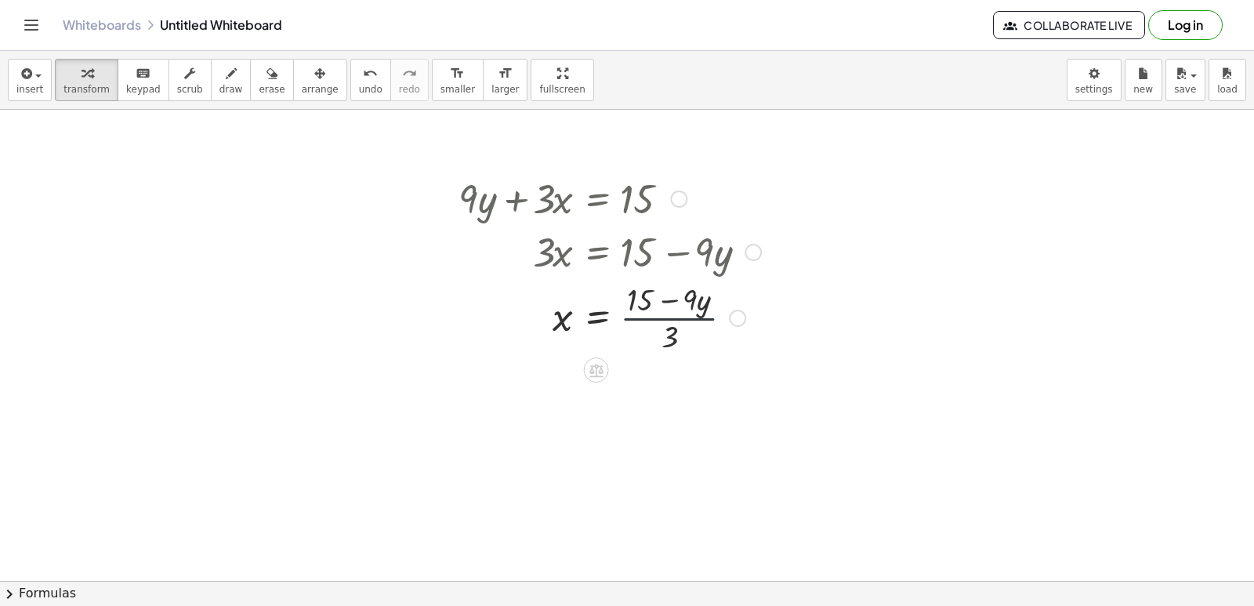
click at [671, 288] on div at bounding box center [609, 316] width 318 height 78
click at [596, 199] on div "+ · 9 · y + · 3 · x = 15 · 3 · x = + 15 − · 9 · y · 3 x = + 15 − · 9 · y · ( )" at bounding box center [596, 199] width 0 height 0
click at [638, 195] on div at bounding box center [609, 197] width 318 height 53
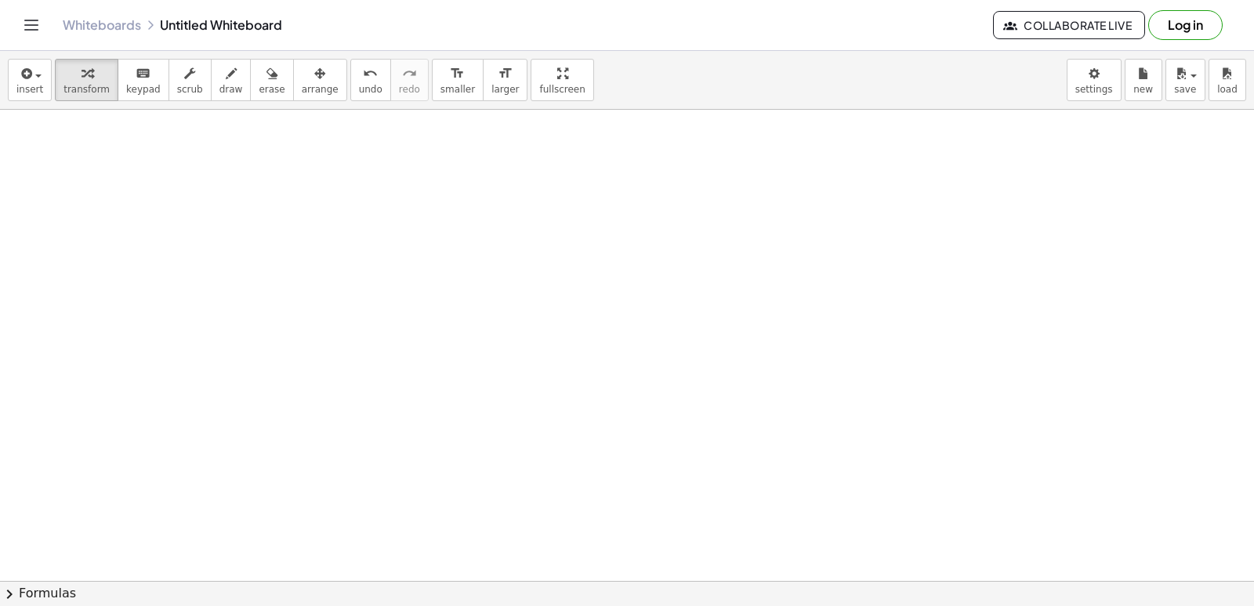
scroll to position [8789, 0]
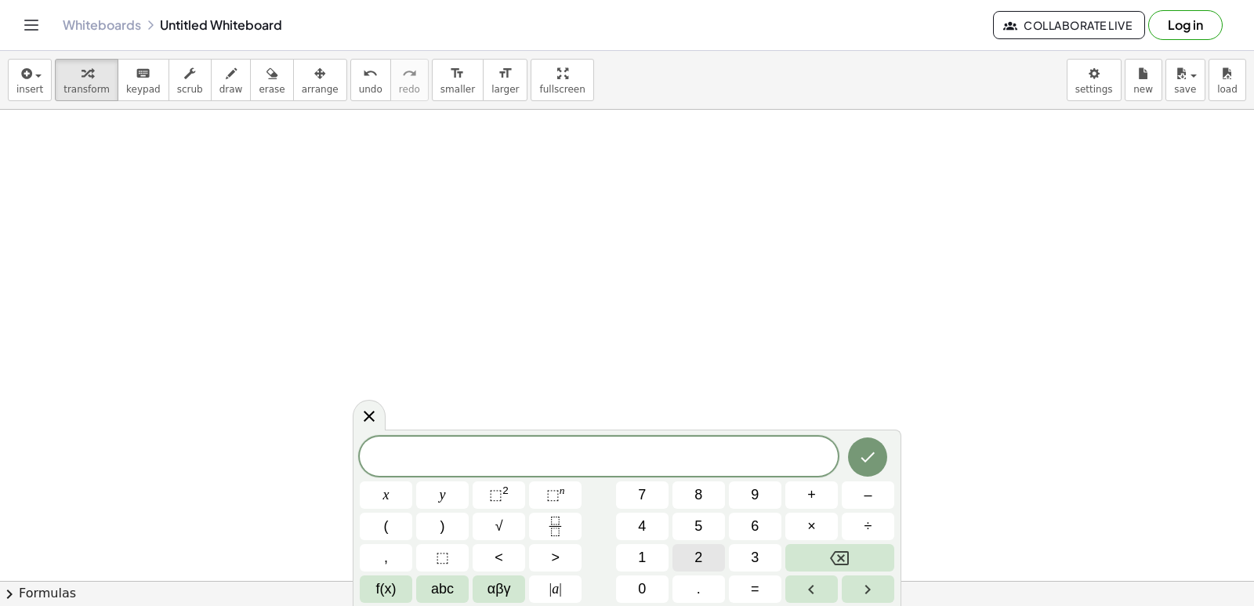
click at [682, 552] on button "2" at bounding box center [698, 557] width 52 height 27
click at [422, 480] on div "2 ​ x y ⬚ 2 ⬚ n 7 8 9 + – ( ) √ 4 5 6 × ÷ , ⬚ < > 1 2 3 f(x) abc αβγ | a | 0 . =" at bounding box center [627, 519] width 534 height 166
click at [423, 483] on button "y" at bounding box center [442, 494] width 52 height 27
click at [790, 487] on button "+" at bounding box center [811, 494] width 52 height 27
click at [377, 489] on button "x" at bounding box center [386, 494] width 52 height 27
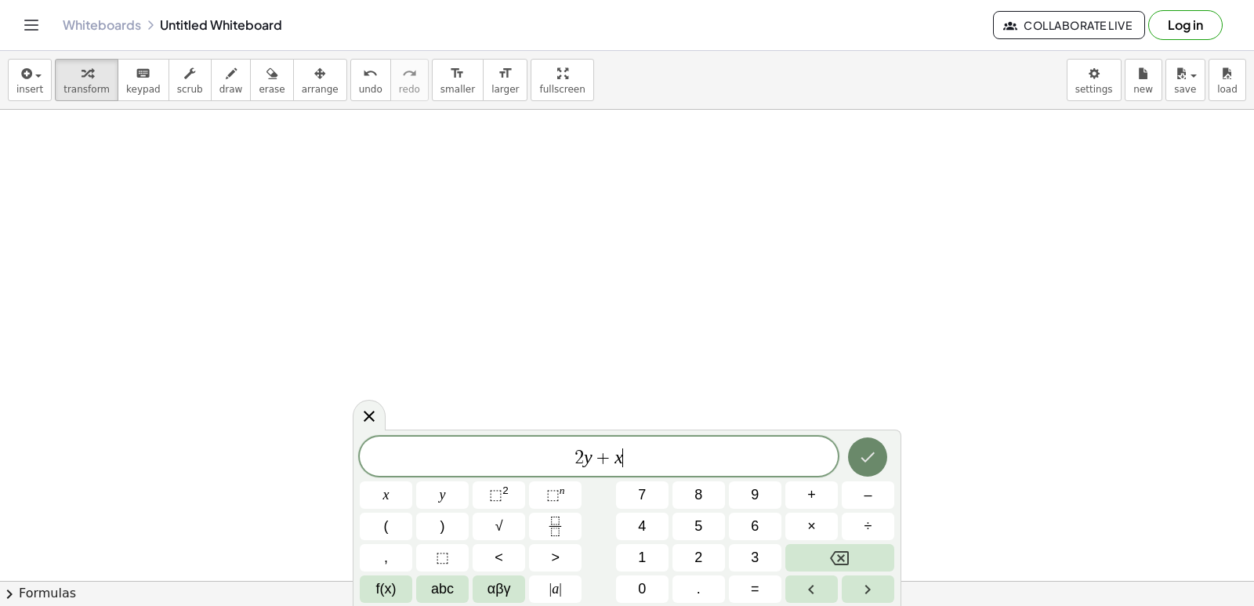
click at [883, 449] on button "Done" at bounding box center [867, 456] width 39 height 39
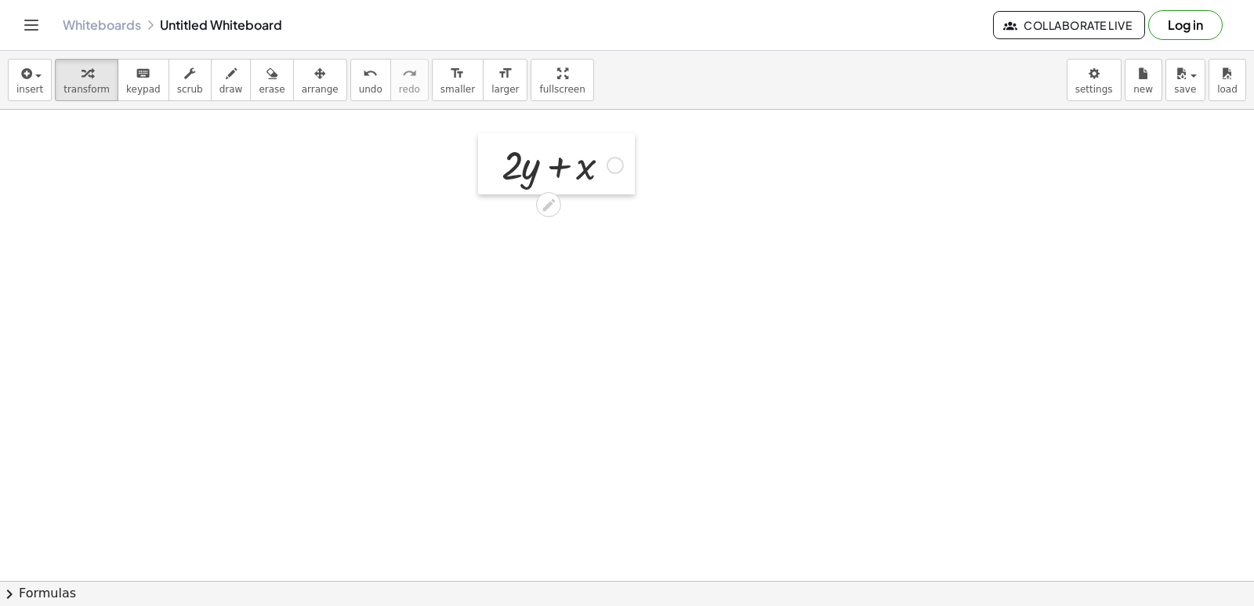
drag, startPoint x: 394, startPoint y: 396, endPoint x: 499, endPoint y: 153, distance: 264.6
click at [499, 153] on div at bounding box center [490, 163] width 24 height 61
drag, startPoint x: 410, startPoint y: 429, endPoint x: 473, endPoint y: 399, distance: 70.1
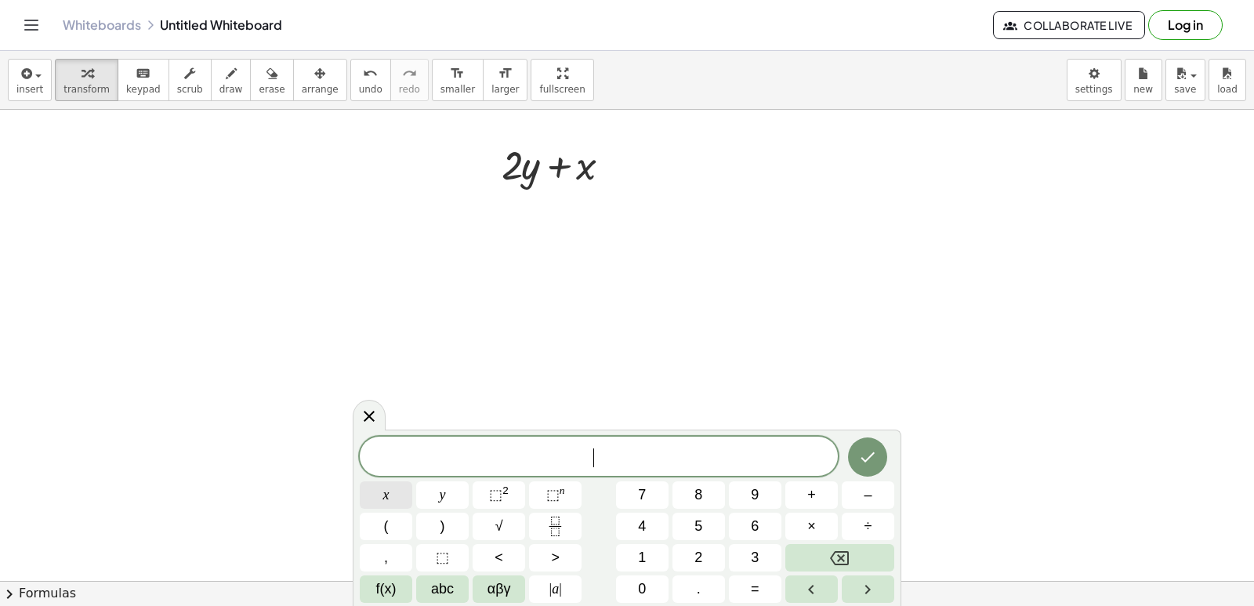
click at [407, 499] on button "x" at bounding box center [386, 494] width 52 height 27
click at [744, 594] on button "=" at bounding box center [755, 588] width 52 height 27
click at [700, 533] on span "5" at bounding box center [698, 526] width 8 height 21
click at [873, 450] on icon "Done" at bounding box center [867, 456] width 19 height 19
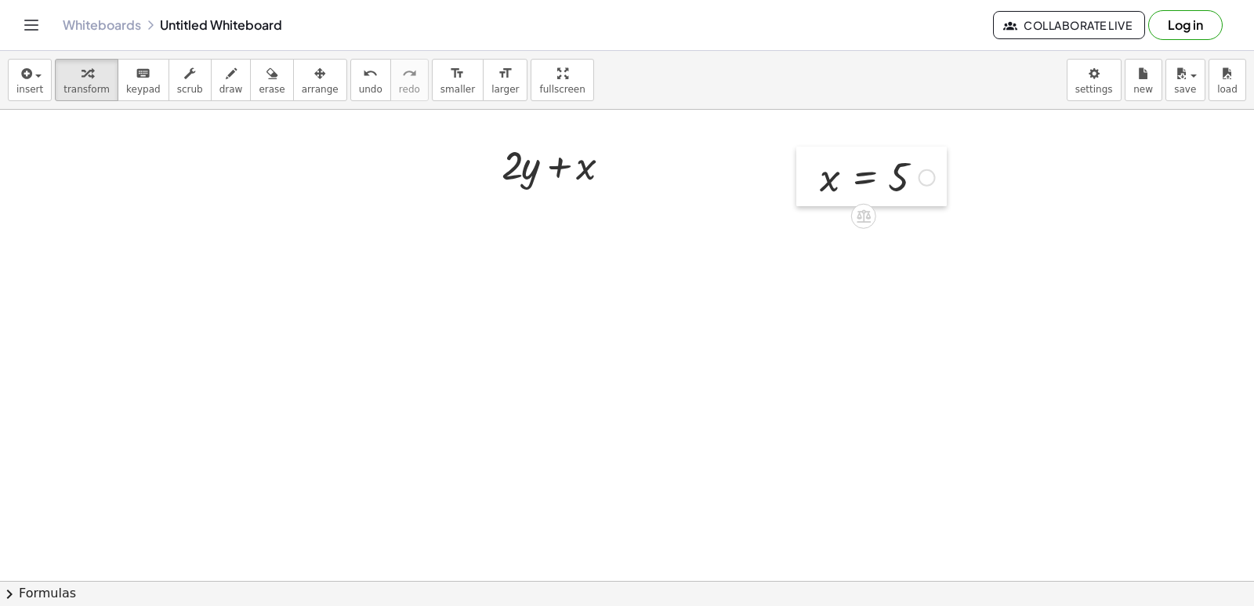
drag, startPoint x: 584, startPoint y: 481, endPoint x: 796, endPoint y: 164, distance: 381.3
click at [796, 164] on div at bounding box center [808, 177] width 24 height 60
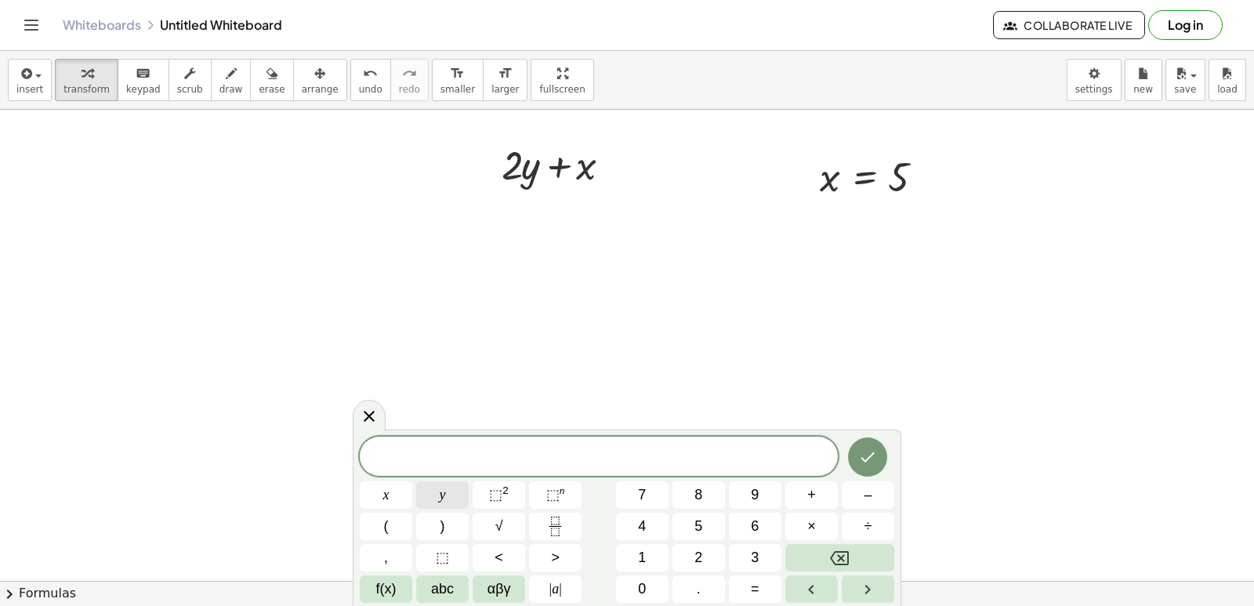
click at [448, 489] on button "y" at bounding box center [442, 494] width 52 height 27
click at [737, 591] on button "=" at bounding box center [755, 588] width 52 height 27
click at [740, 566] on button "3" at bounding box center [755, 557] width 52 height 27
click at [868, 458] on icon "Done" at bounding box center [867, 456] width 19 height 19
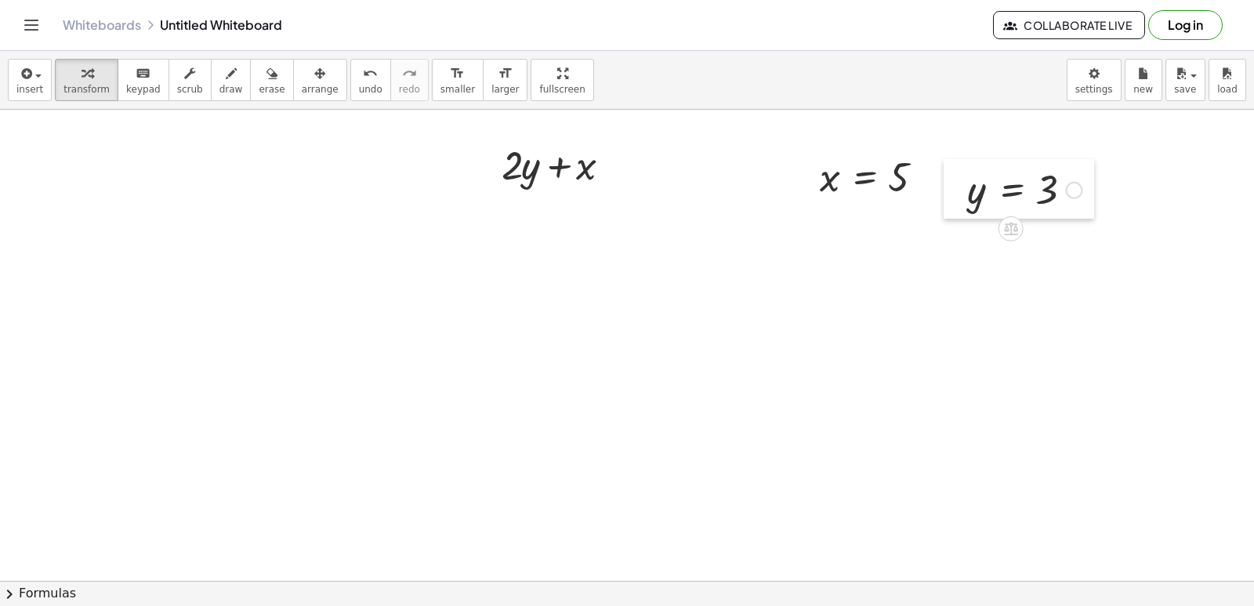
drag, startPoint x: 754, startPoint y: 327, endPoint x: 957, endPoint y: 196, distance: 240.8
click at [957, 196] on div at bounding box center [955, 189] width 24 height 60
drag, startPoint x: 827, startPoint y: 184, endPoint x: 589, endPoint y: 180, distance: 238.2
drag, startPoint x: 981, startPoint y: 192, endPoint x: 546, endPoint y: 219, distance: 435.7
click at [523, 218] on div at bounding box center [562, 216] width 150 height 53
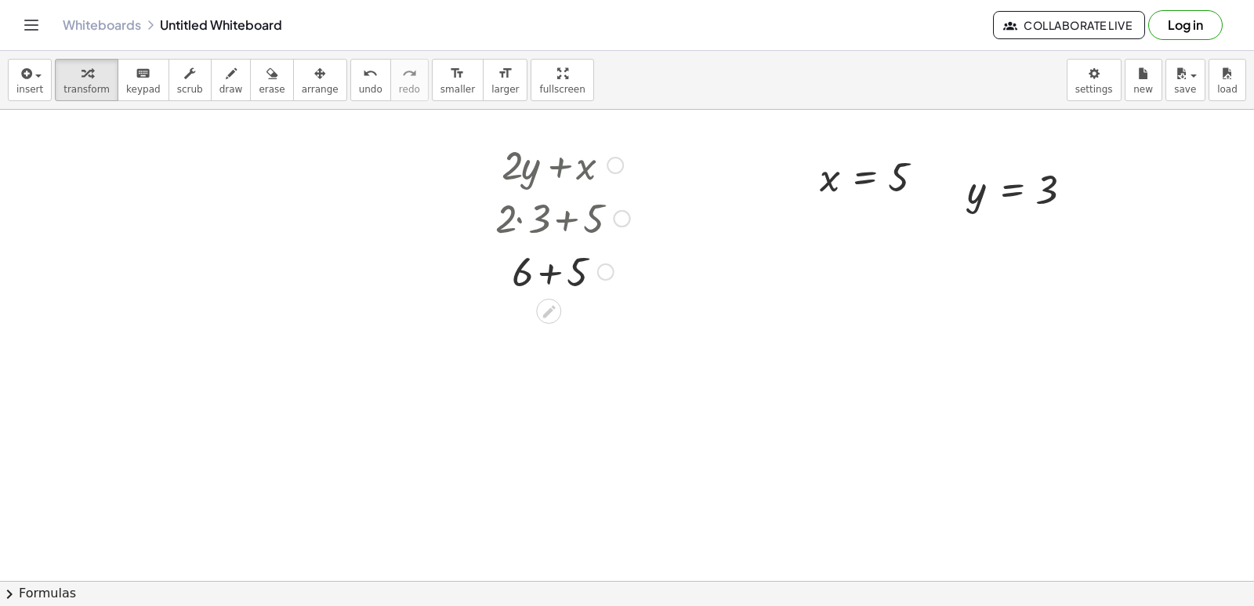
click at [558, 265] on div at bounding box center [562, 270] width 150 height 53
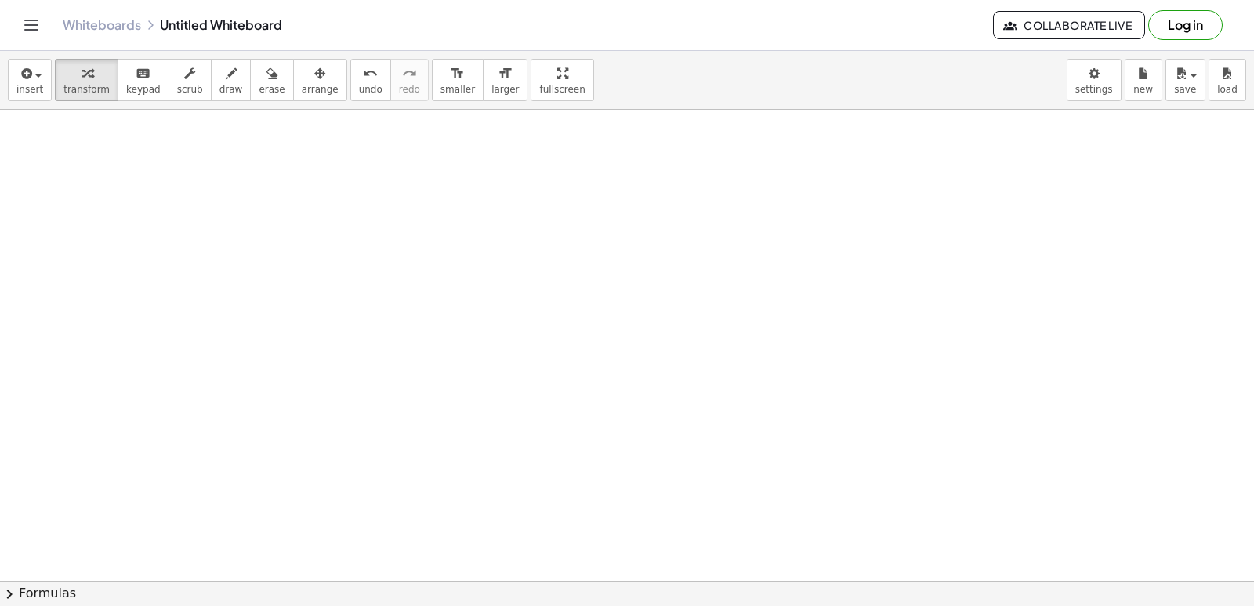
scroll to position [9103, 0]
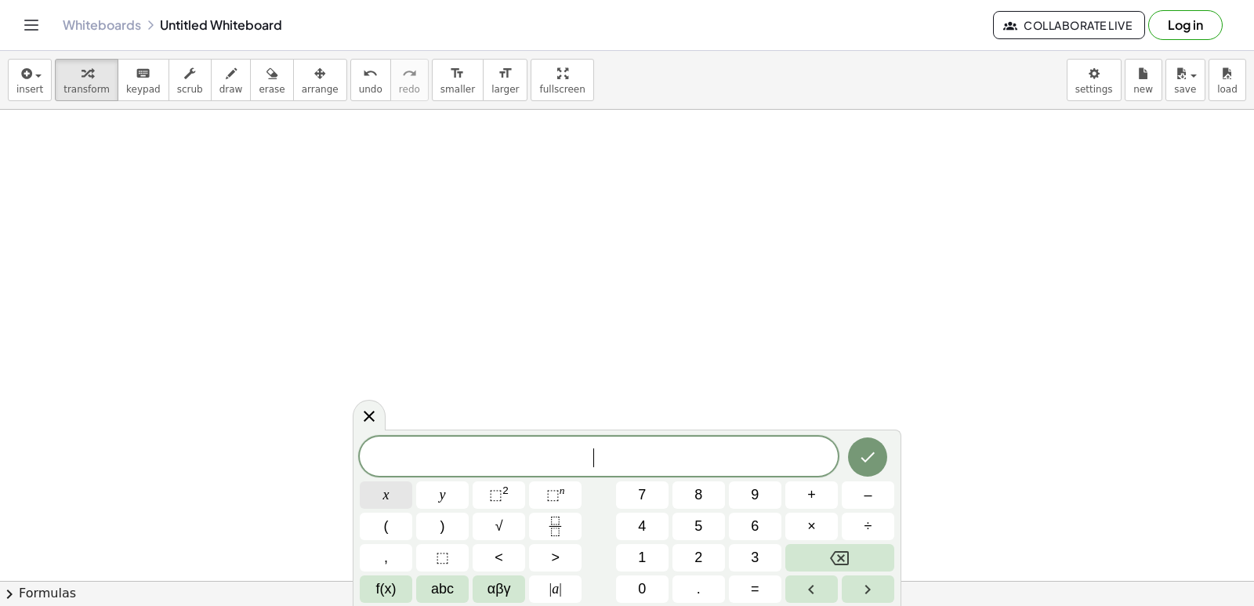
click at [403, 496] on button "x" at bounding box center [386, 494] width 52 height 27
click at [755, 595] on span "=" at bounding box center [755, 588] width 9 height 21
click at [854, 496] on button "–" at bounding box center [867, 494] width 52 height 27
click at [706, 556] on button "2" at bounding box center [698, 557] width 52 height 27
click at [854, 459] on button "Done" at bounding box center [867, 456] width 39 height 39
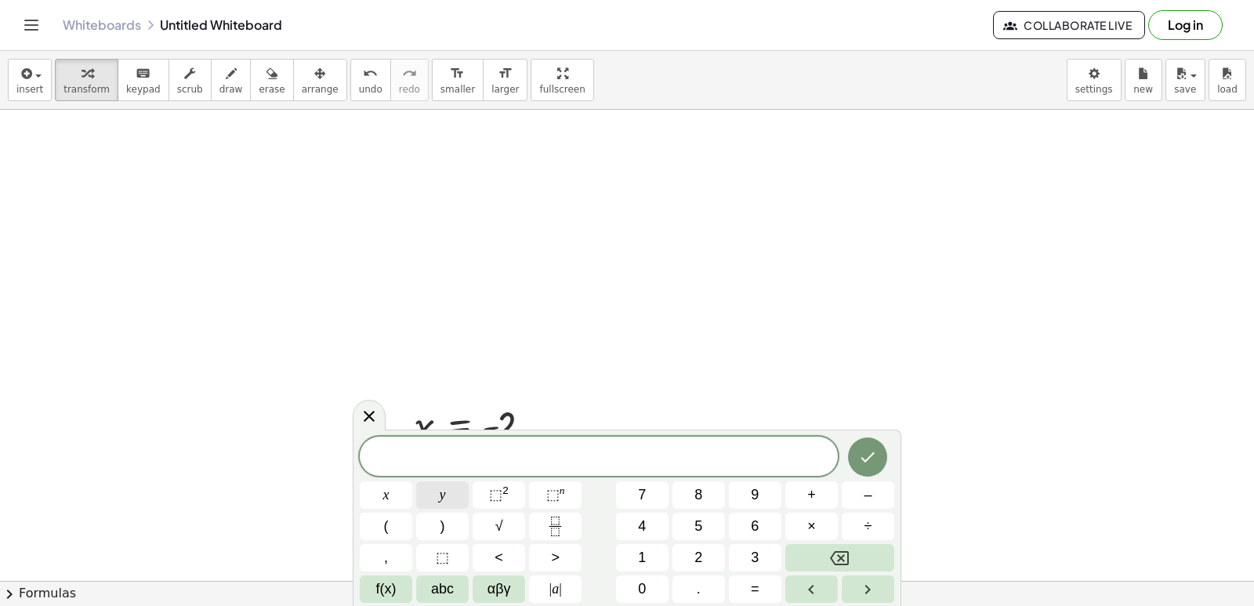
click at [456, 501] on button "y" at bounding box center [442, 494] width 52 height 27
click at [747, 581] on button "=" at bounding box center [755, 588] width 52 height 27
click at [751, 536] on span "6" at bounding box center [755, 526] width 8 height 21
click at [858, 454] on icon "Done" at bounding box center [867, 456] width 19 height 19
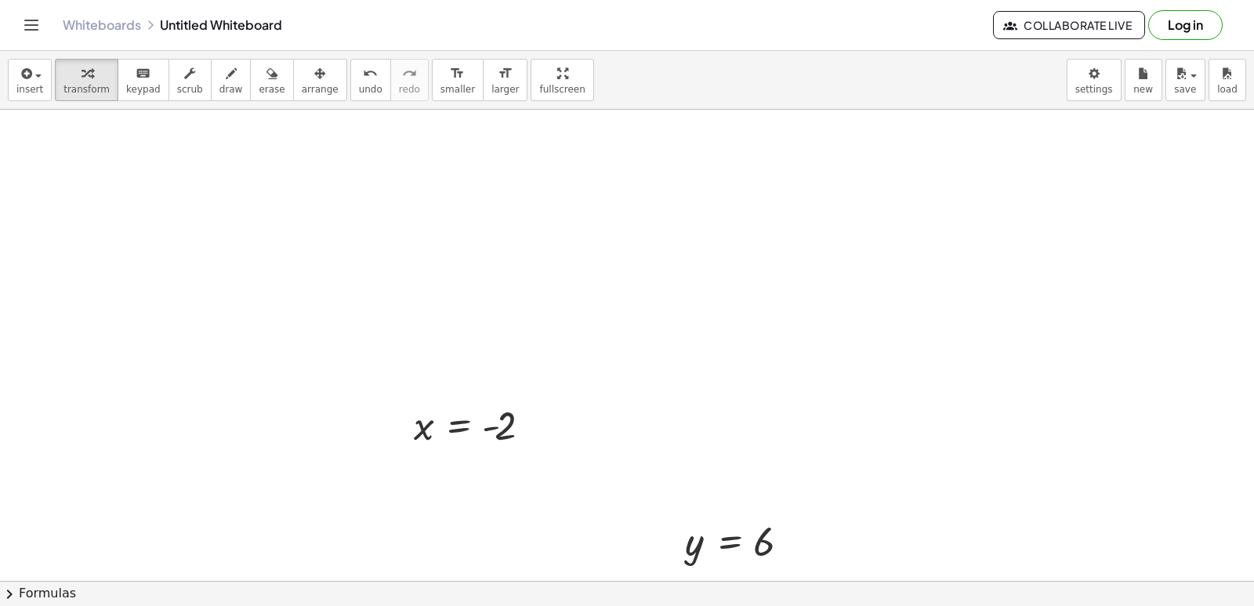
drag, startPoint x: 751, startPoint y: 460, endPoint x: 758, endPoint y: 502, distance: 42.9
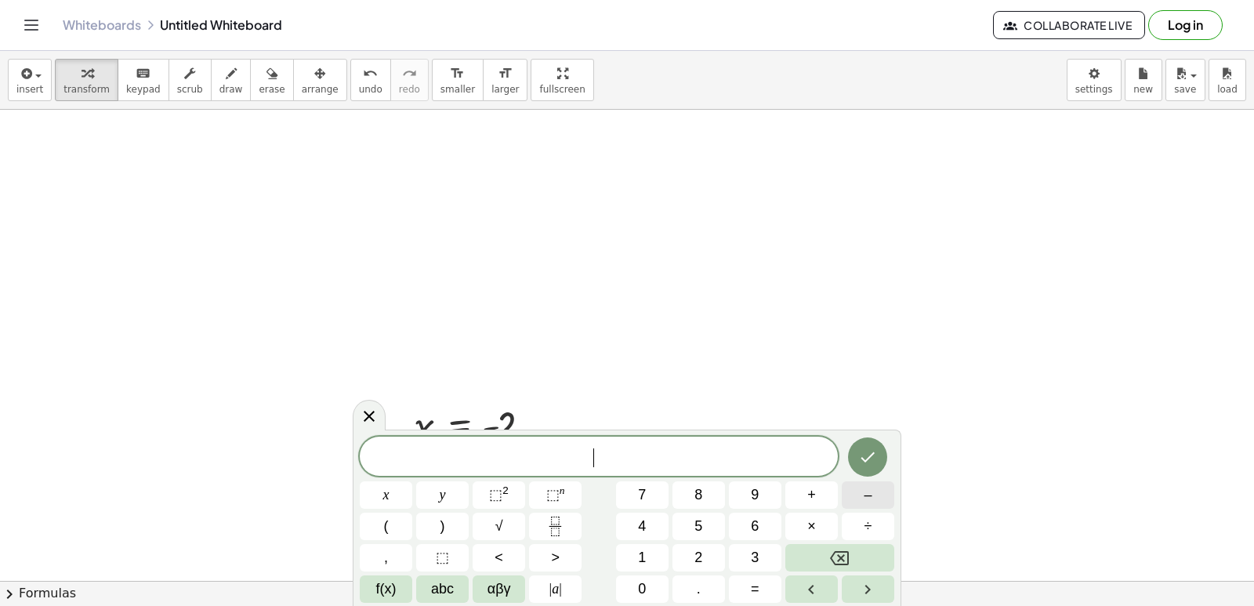
click at [854, 490] on button "–" at bounding box center [867, 494] width 52 height 27
click at [718, 561] on button "2" at bounding box center [698, 557] width 52 height 27
click at [441, 497] on span "y" at bounding box center [443, 494] width 6 height 21
click at [812, 495] on span "+" at bounding box center [811, 494] width 9 height 21
click at [642, 499] on span "7" at bounding box center [642, 494] width 8 height 21
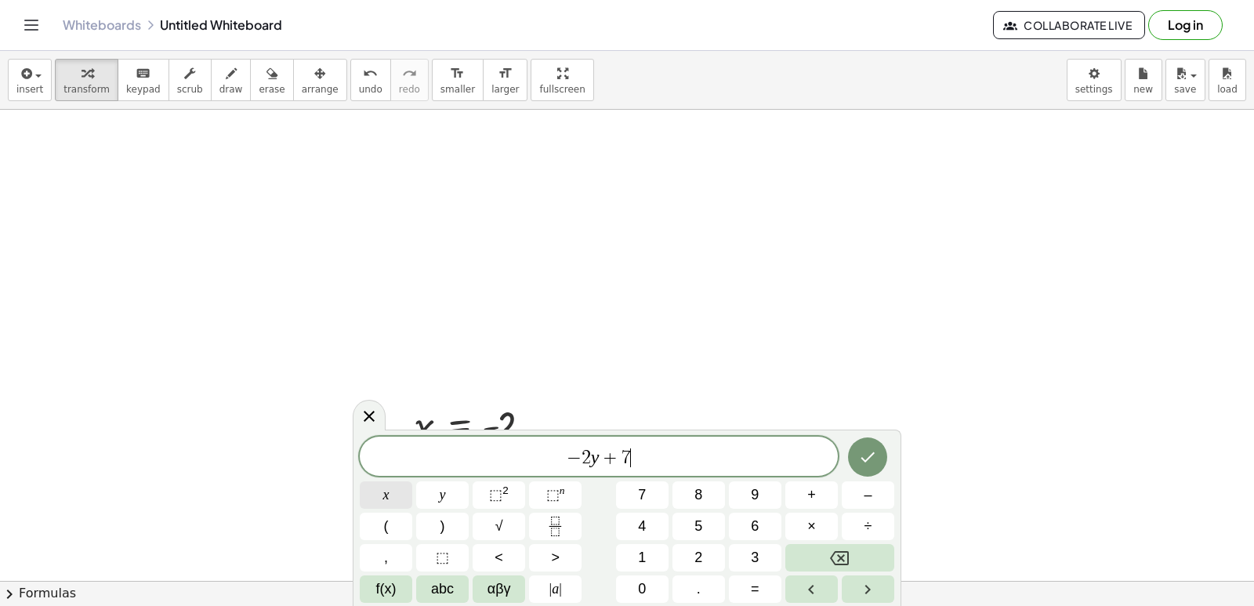
click at [403, 491] on button "x" at bounding box center [386, 494] width 52 height 27
click at [867, 462] on icon "Done" at bounding box center [867, 456] width 19 height 19
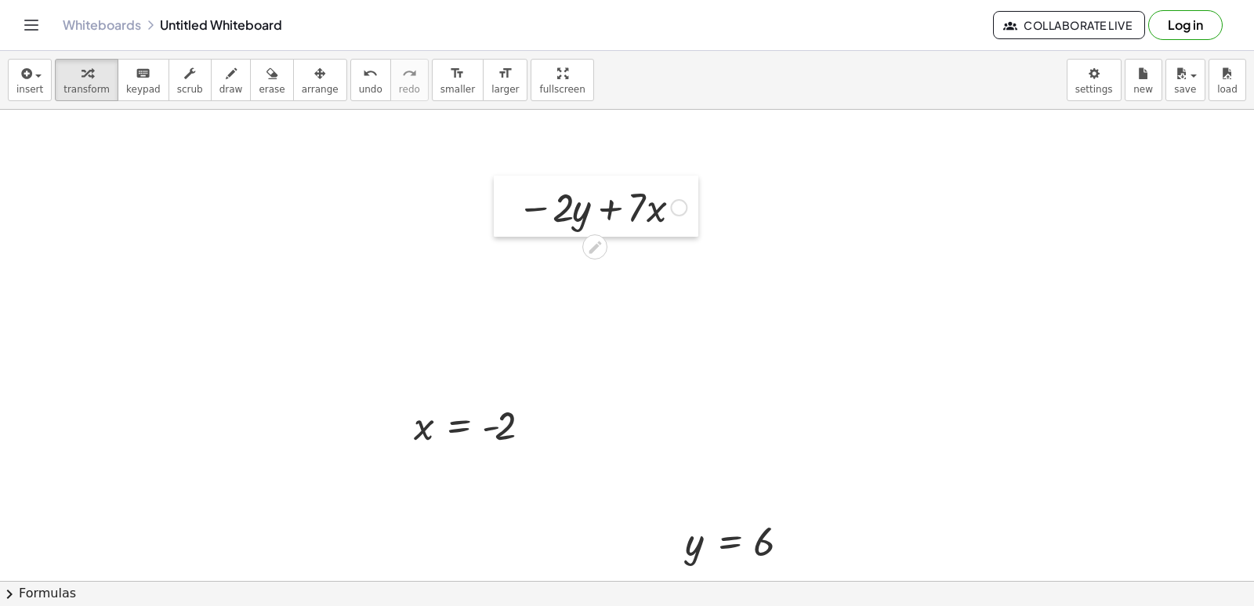
drag, startPoint x: 770, startPoint y: 474, endPoint x: 514, endPoint y: 188, distance: 383.9
click at [514, 188] on div at bounding box center [506, 205] width 24 height 61
drag, startPoint x: 688, startPoint y: 546, endPoint x: 568, endPoint y: 230, distance: 337.7
drag, startPoint x: 421, startPoint y: 416, endPoint x: 671, endPoint y: 270, distance: 289.7
click at [552, 254] on div at bounding box center [602, 259] width 224 height 53
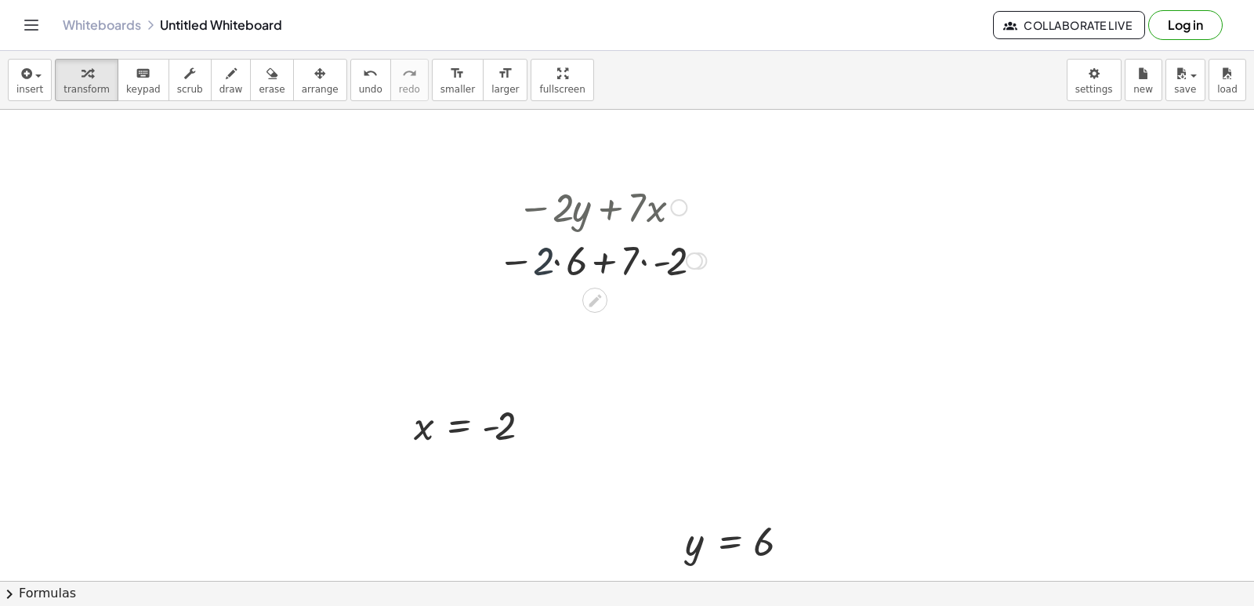
click at [555, 258] on div at bounding box center [602, 259] width 224 height 53
click at [641, 313] on div at bounding box center [602, 312] width 224 height 53
click at [604, 306] on div at bounding box center [602, 313] width 224 height 52
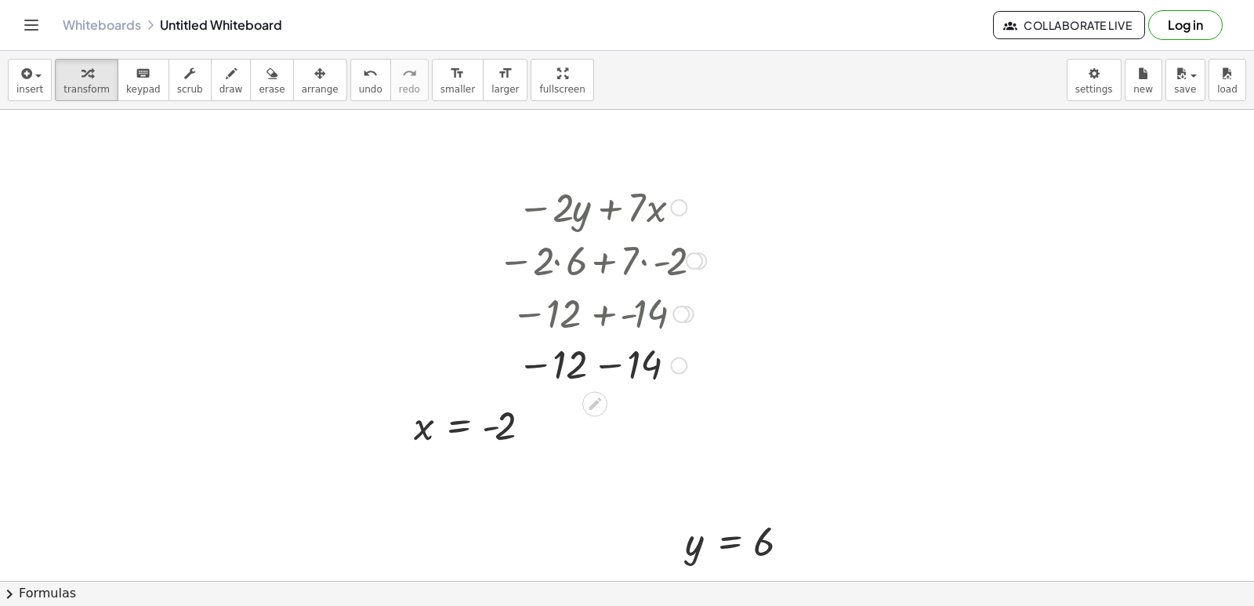
click at [613, 366] on div at bounding box center [602, 364] width 224 height 52
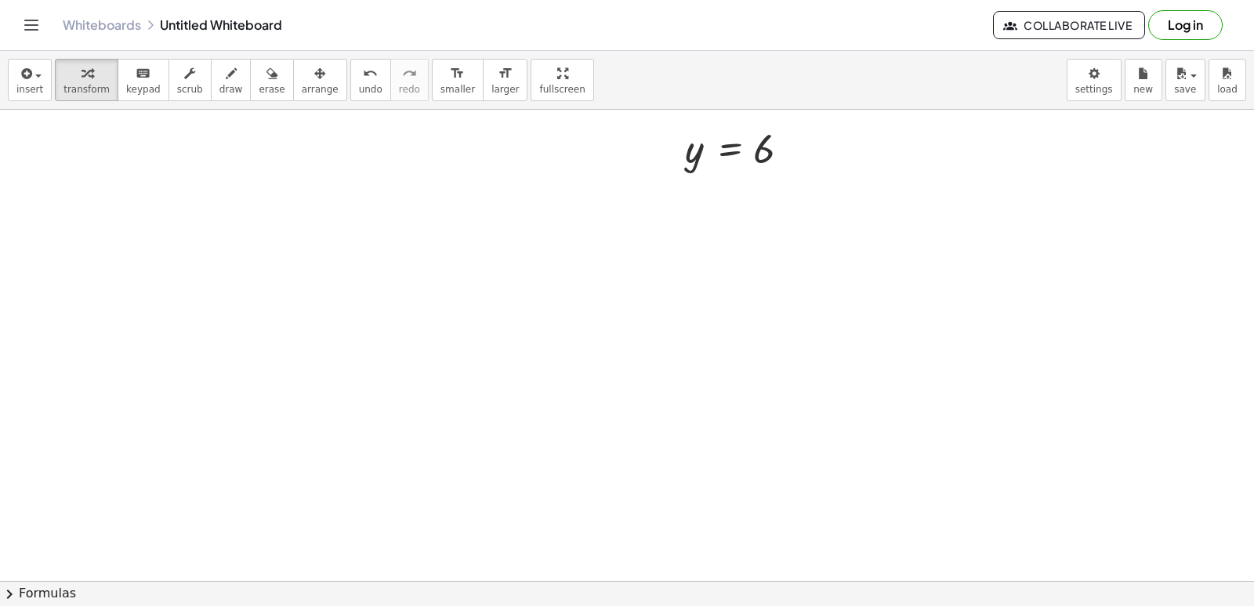
scroll to position [9574, 0]
drag, startPoint x: 664, startPoint y: 215, endPoint x: 646, endPoint y: 254, distance: 42.4
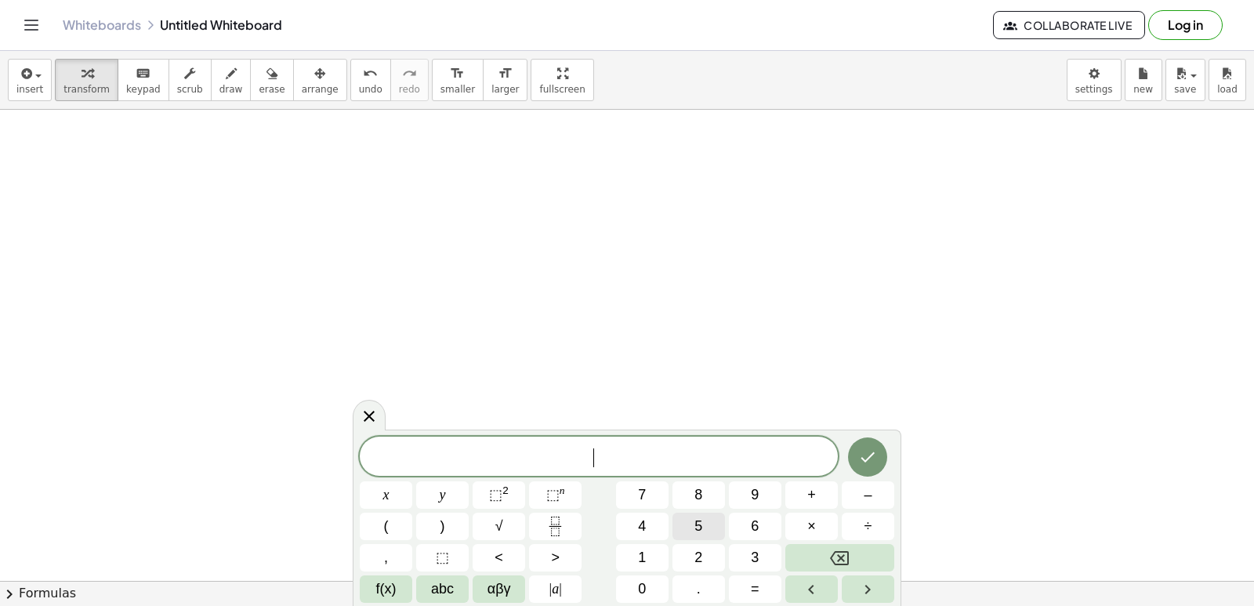
click at [714, 517] on button "5" at bounding box center [698, 525] width 52 height 27
click at [461, 484] on button "y" at bounding box center [442, 494] width 52 height 27
click at [811, 494] on span "+" at bounding box center [811, 494] width 9 height 21
click at [404, 494] on button "x" at bounding box center [386, 494] width 52 height 27
drag, startPoint x: 884, startPoint y: 448, endPoint x: 854, endPoint y: 448, distance: 29.8
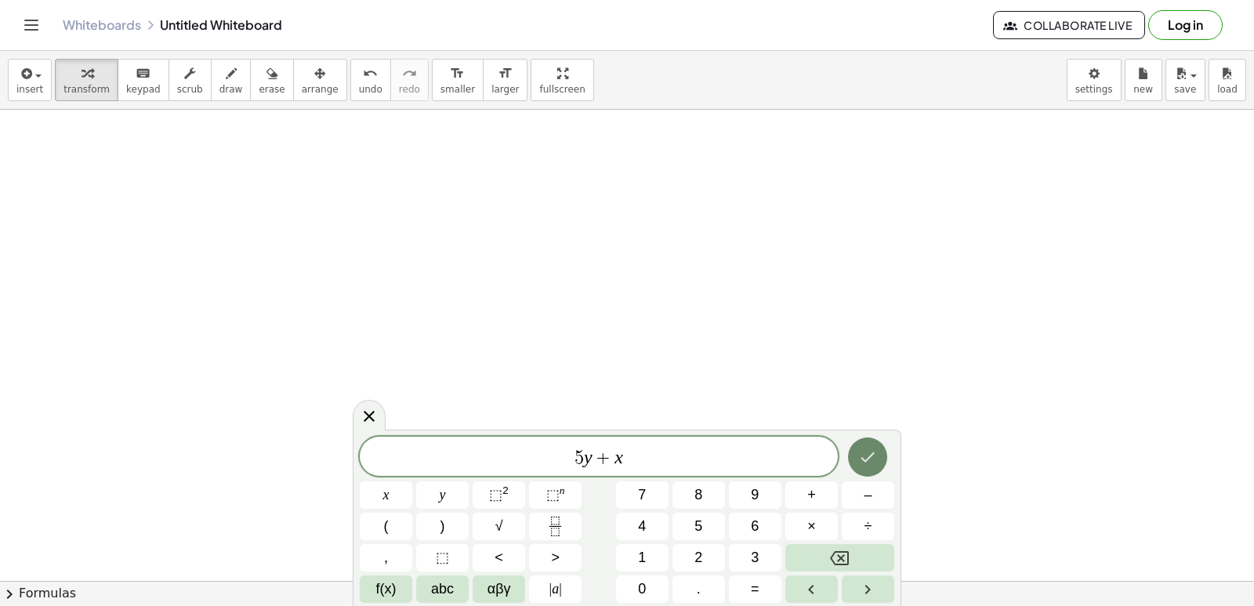
click at [412, 481] on div at bounding box center [386, 494] width 52 height 27
click at [861, 460] on icon "Done" at bounding box center [867, 456] width 19 height 19
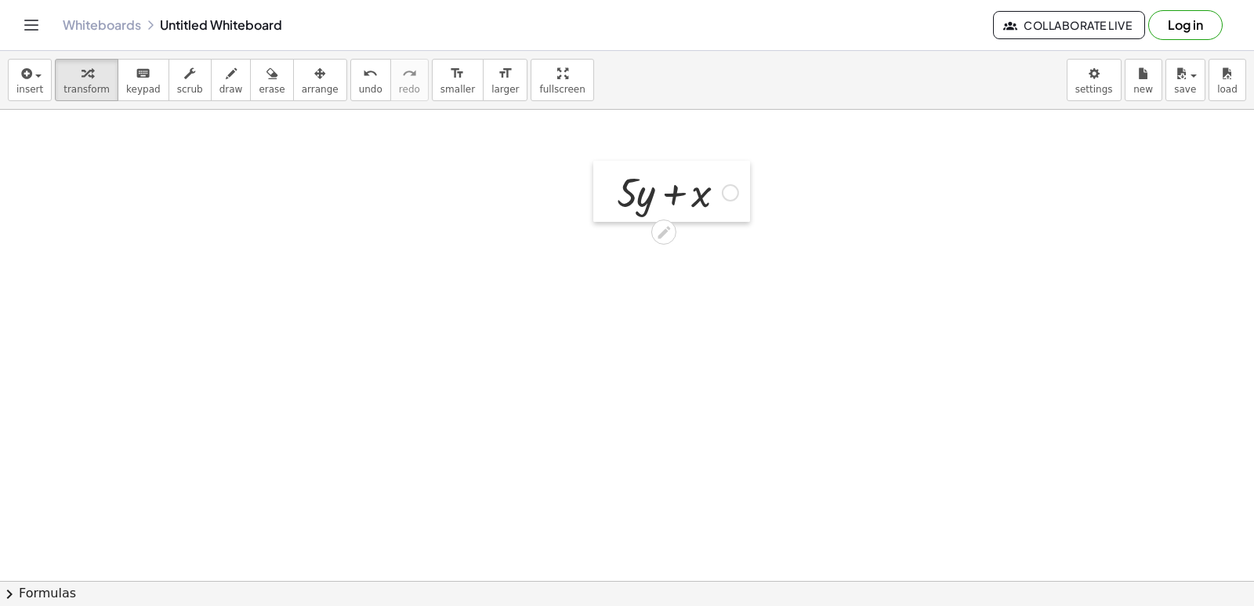
drag, startPoint x: 667, startPoint y: 250, endPoint x: 584, endPoint y: 206, distance: 93.9
click at [597, 191] on div at bounding box center [605, 191] width 24 height 61
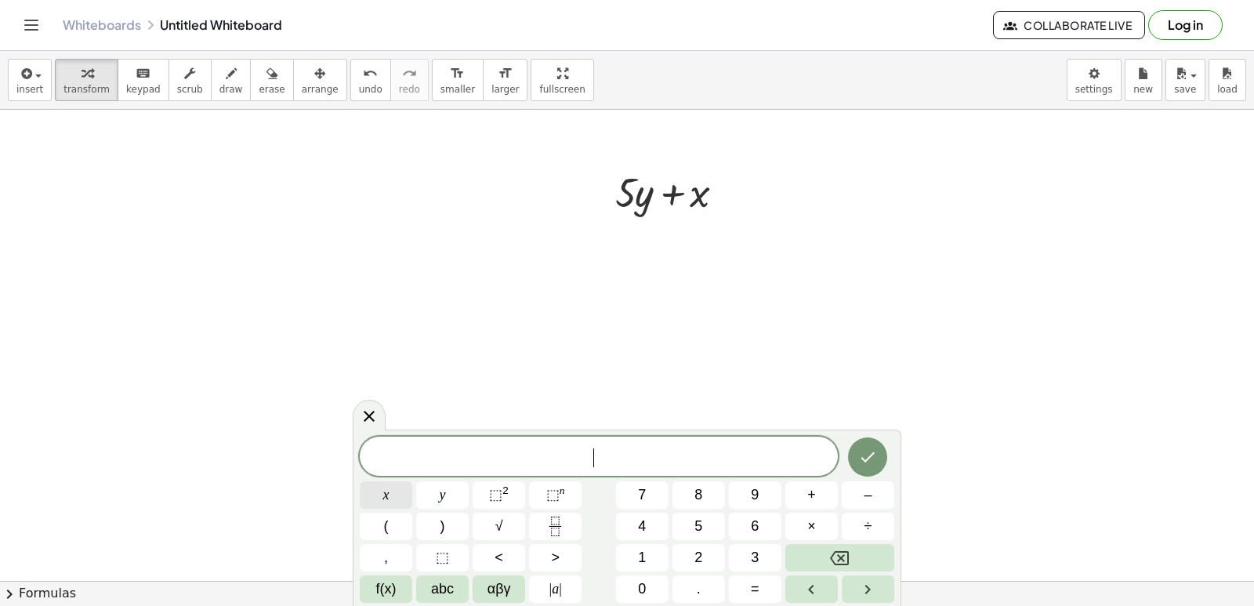
click at [396, 485] on button "x" at bounding box center [386, 494] width 52 height 27
click at [768, 581] on button "=" at bounding box center [755, 588] width 52 height 27
click at [657, 498] on button "7" at bounding box center [642, 494] width 52 height 27
click at [852, 451] on button "Done" at bounding box center [867, 456] width 39 height 39
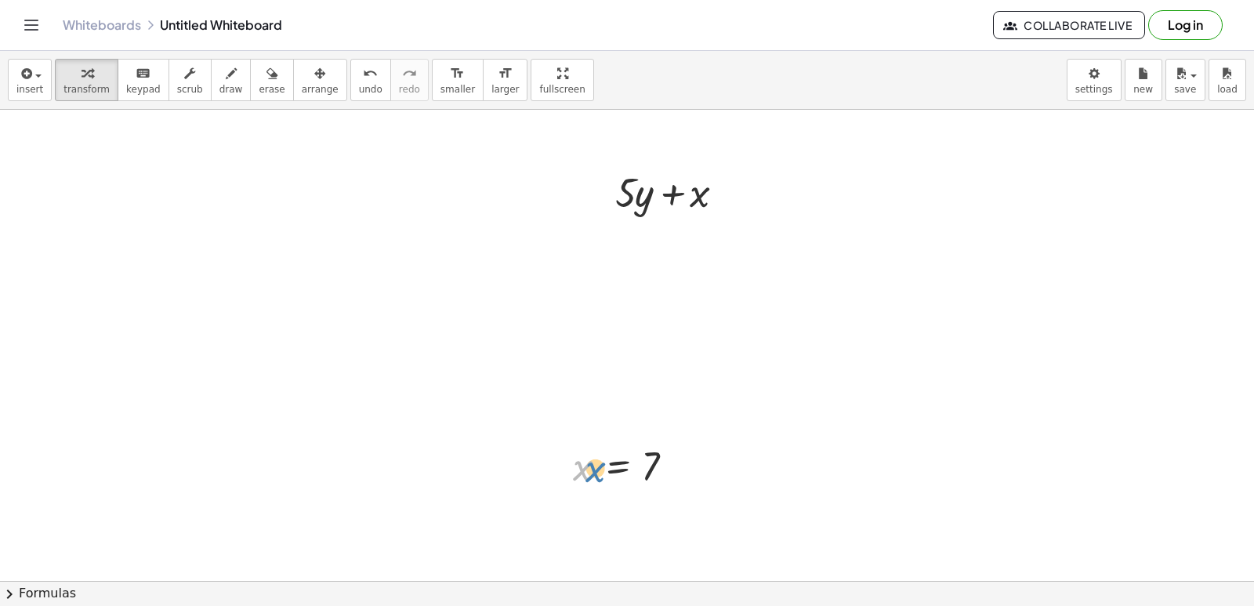
drag, startPoint x: 590, startPoint y: 468, endPoint x: 602, endPoint y: 468, distance: 12.6
click at [602, 468] on div at bounding box center [630, 466] width 131 height 52
drag, startPoint x: 570, startPoint y: 453, endPoint x: 920, endPoint y: 315, distance: 375.6
click at [920, 315] on div at bounding box center [911, 328] width 24 height 60
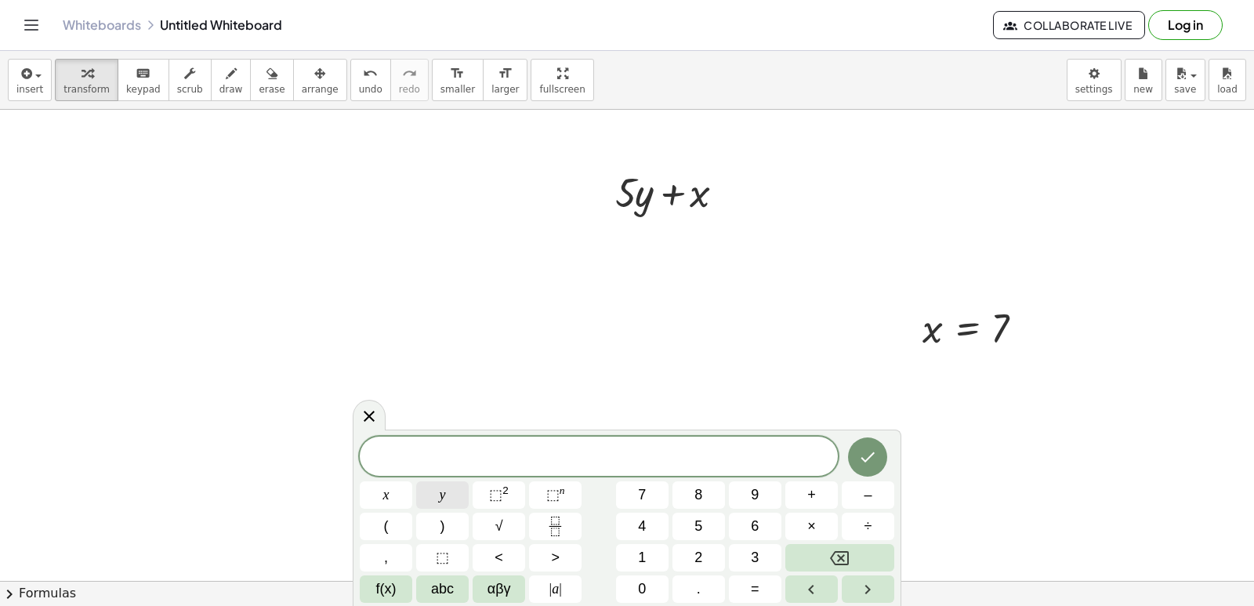
click at [435, 492] on button "y" at bounding box center [442, 494] width 52 height 27
click at [743, 585] on button "=" at bounding box center [755, 588] width 52 height 27
click at [855, 494] on button "–" at bounding box center [867, 494] width 52 height 27
click at [761, 558] on button "3" at bounding box center [755, 557] width 52 height 27
click at [865, 454] on icon "Done" at bounding box center [867, 456] width 19 height 19
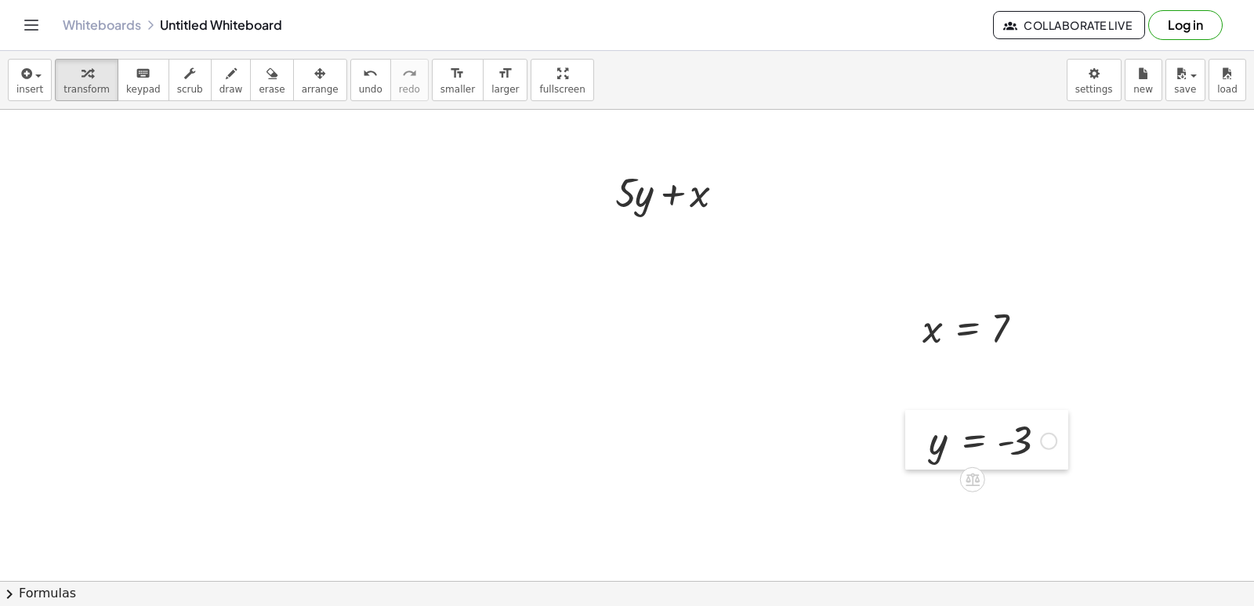
drag, startPoint x: 841, startPoint y: 486, endPoint x: 918, endPoint y: 430, distance: 95.4
click at [918, 430] on div at bounding box center [917, 440] width 24 height 60
drag, startPoint x: 937, startPoint y: 436, endPoint x: 767, endPoint y: 233, distance: 264.7
drag, startPoint x: 675, startPoint y: 92, endPoint x: 726, endPoint y: 165, distance: 89.3
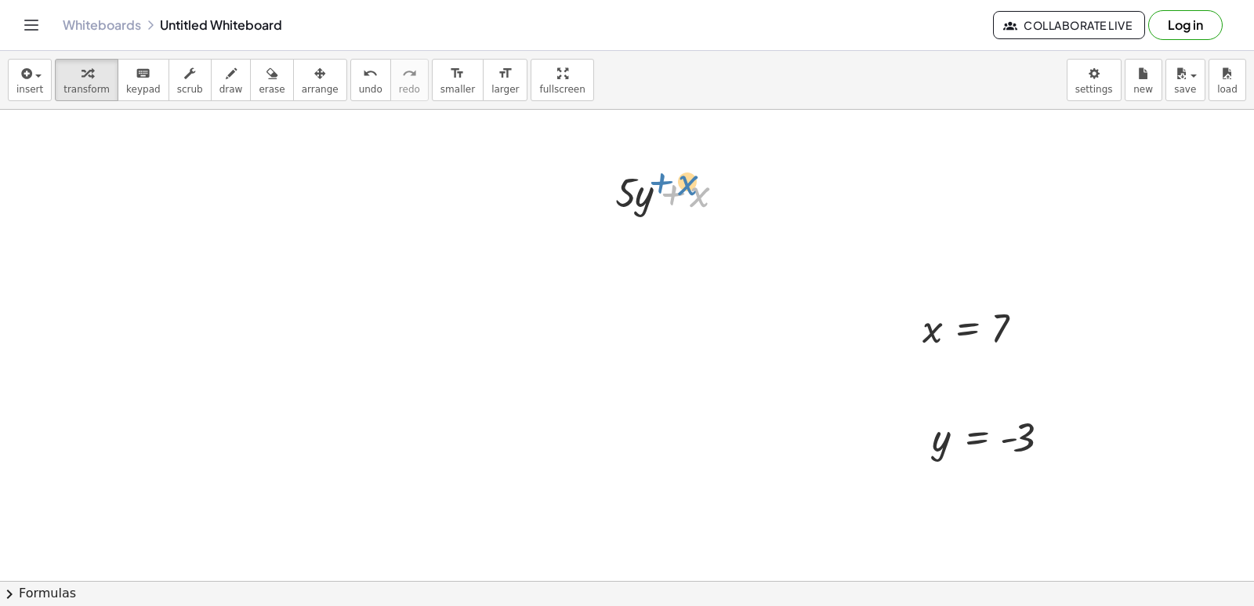
click at [727, 165] on div at bounding box center [675, 191] width 137 height 53
drag, startPoint x: 947, startPoint y: 449, endPoint x: 649, endPoint y: 212, distance: 381.4
drag, startPoint x: 995, startPoint y: 339, endPoint x: 709, endPoint y: 255, distance: 298.2
click at [625, 246] on div at bounding box center [675, 244] width 163 height 53
click at [671, 304] on div at bounding box center [675, 297] width 163 height 53
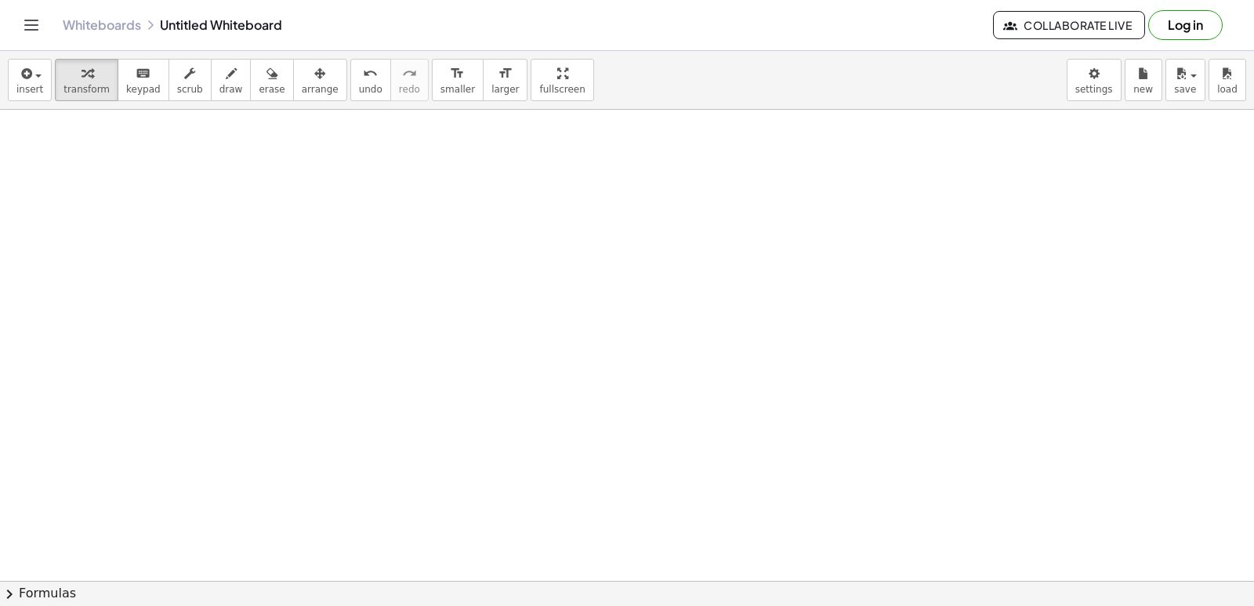
scroll to position [10044, 0]
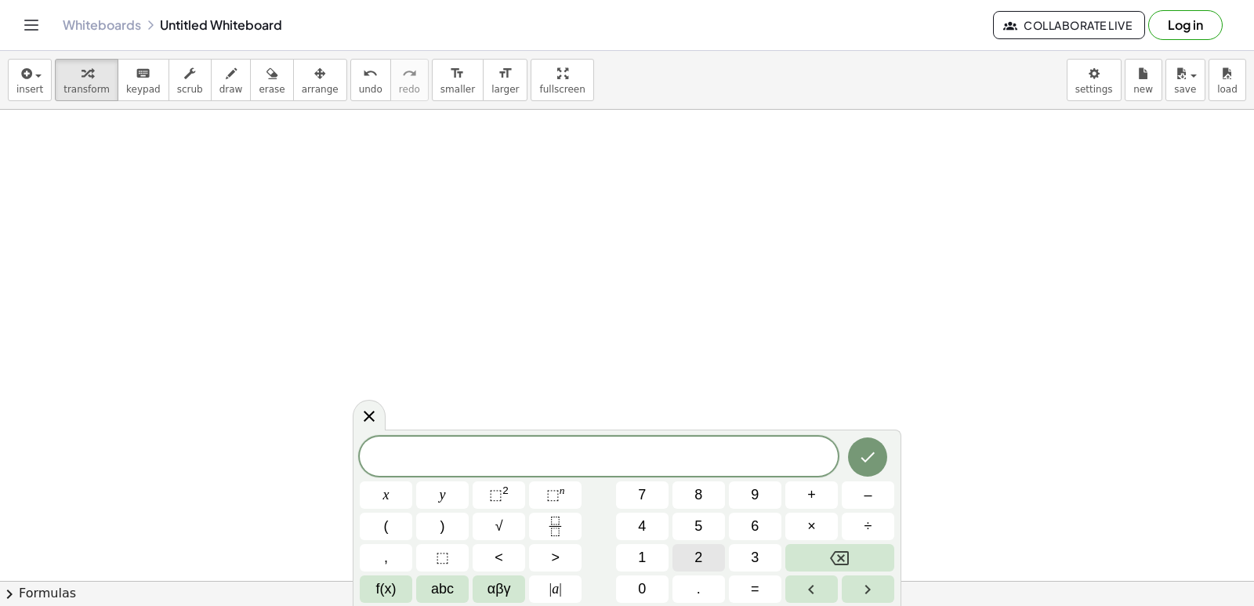
click at [697, 563] on span "2" at bounding box center [698, 557] width 8 height 21
click at [399, 491] on button "x" at bounding box center [386, 494] width 52 height 27
click at [819, 490] on button "+" at bounding box center [811, 494] width 52 height 27
click at [456, 484] on button "y" at bounding box center [442, 494] width 52 height 27
click at [754, 591] on span "=" at bounding box center [755, 588] width 9 height 21
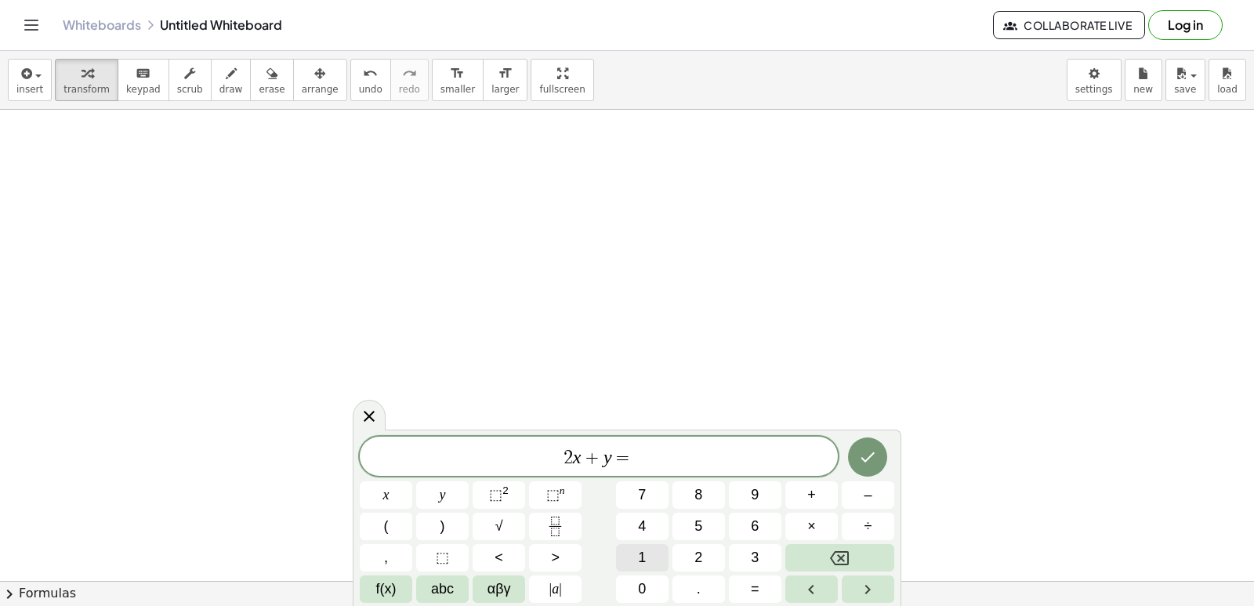
click at [649, 555] on button "1" at bounding box center [642, 557] width 52 height 27
click at [636, 523] on button "4" at bounding box center [642, 525] width 52 height 27
click at [858, 447] on button "Done" at bounding box center [867, 456] width 39 height 39
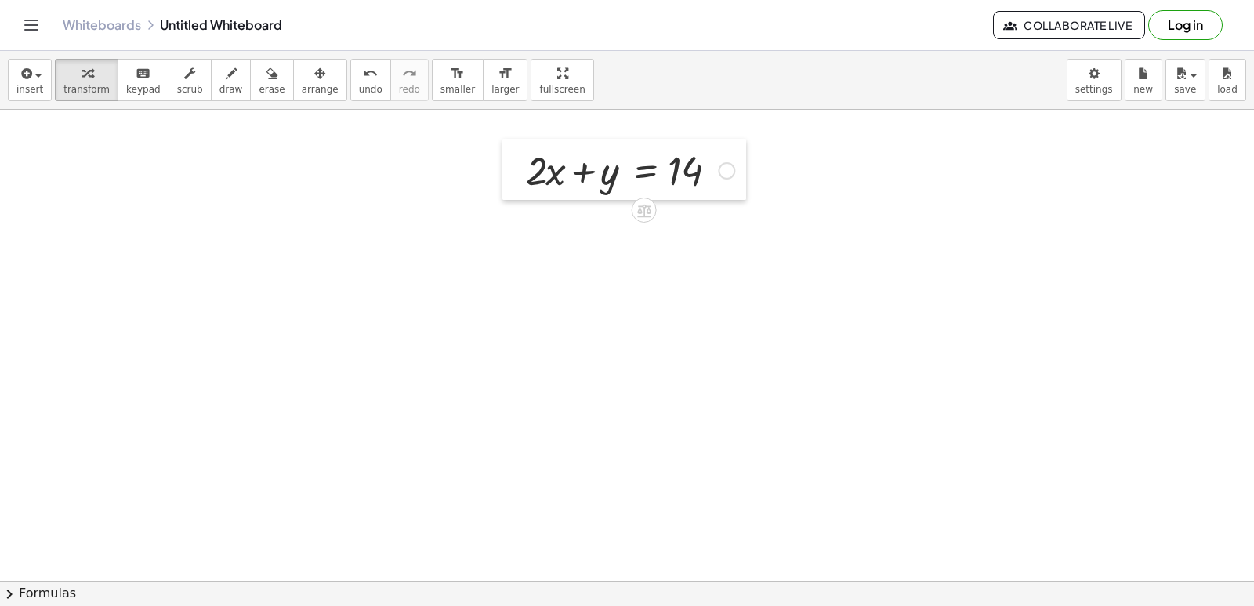
drag, startPoint x: 982, startPoint y: 238, endPoint x: 510, endPoint y: 163, distance: 478.4
click at [508, 167] on div at bounding box center [514, 169] width 24 height 61
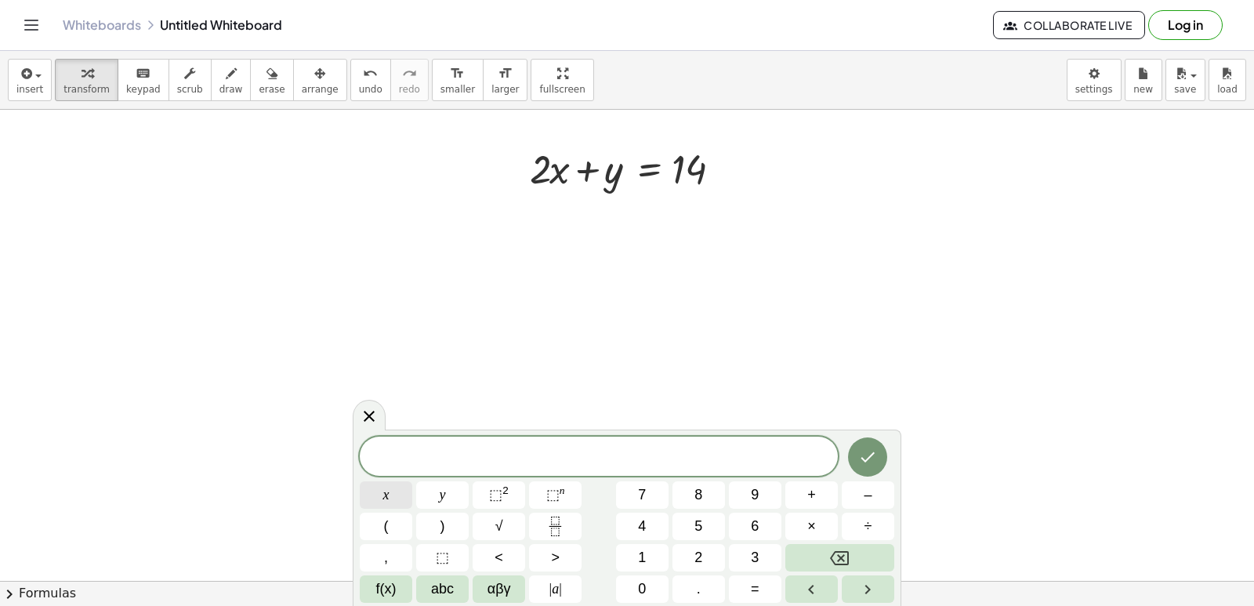
click at [367, 496] on button "x" at bounding box center [386, 494] width 52 height 27
click at [849, 498] on button "–" at bounding box center [867, 494] width 52 height 27
click at [434, 496] on button "y" at bounding box center [442, 494] width 52 height 27
click at [763, 587] on button "=" at bounding box center [755, 588] width 52 height 27
click at [639, 529] on span "4" at bounding box center [642, 526] width 8 height 21
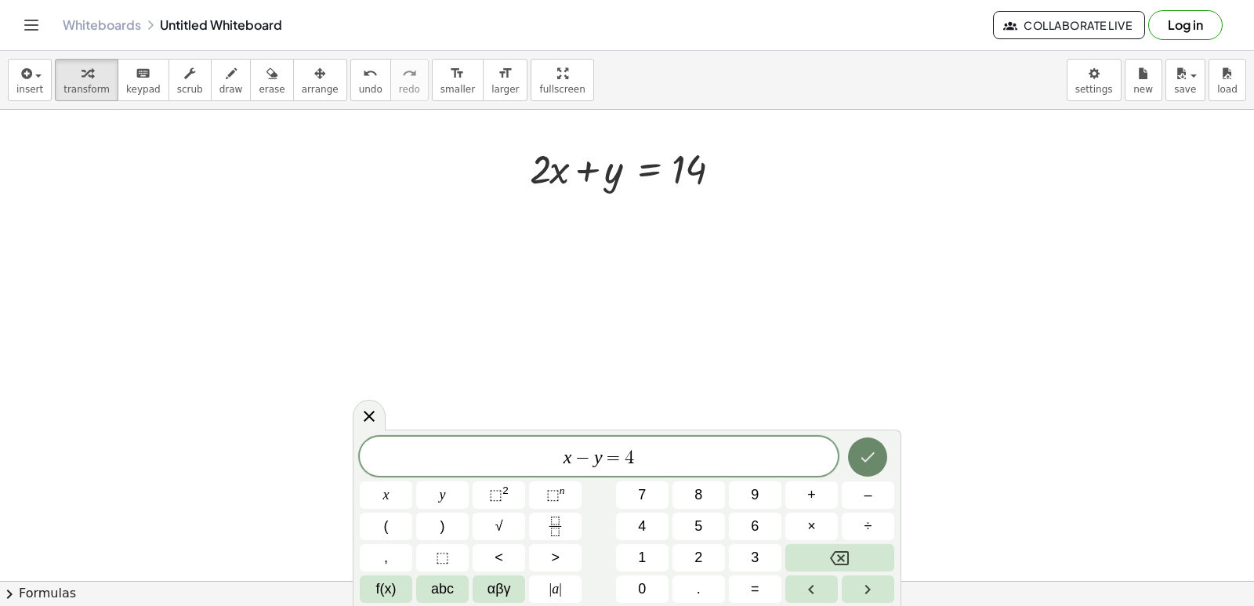
click at [857, 465] on button "Done" at bounding box center [867, 456] width 39 height 39
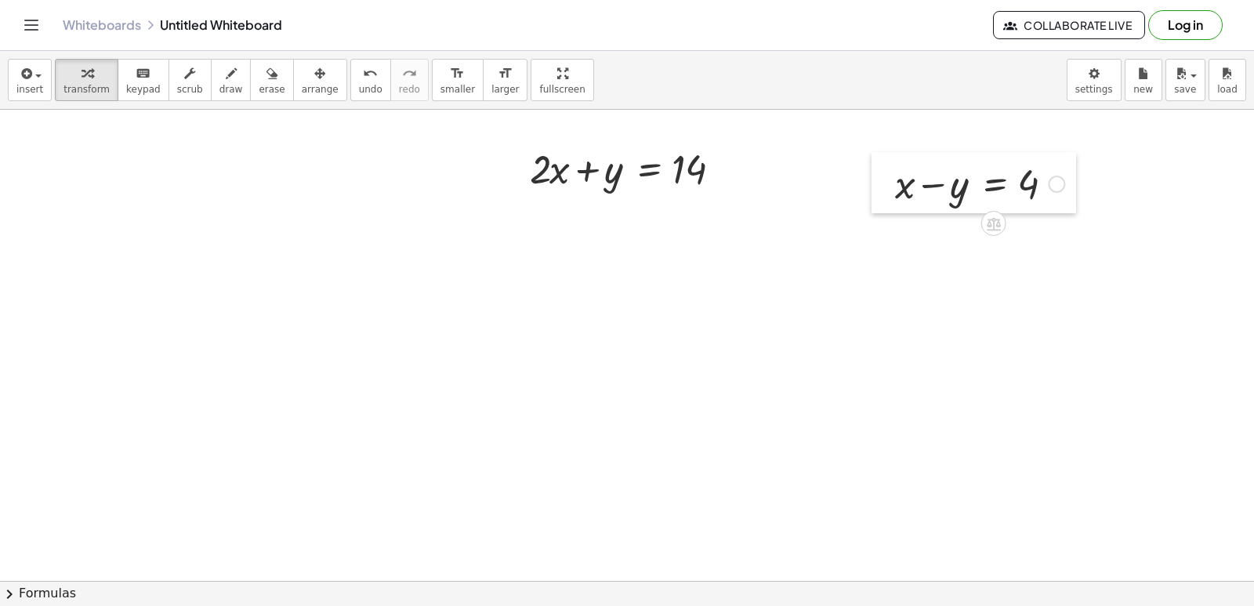
drag, startPoint x: 664, startPoint y: 444, endPoint x: 873, endPoint y: 194, distance: 325.9
click at [887, 184] on div at bounding box center [883, 182] width 24 height 61
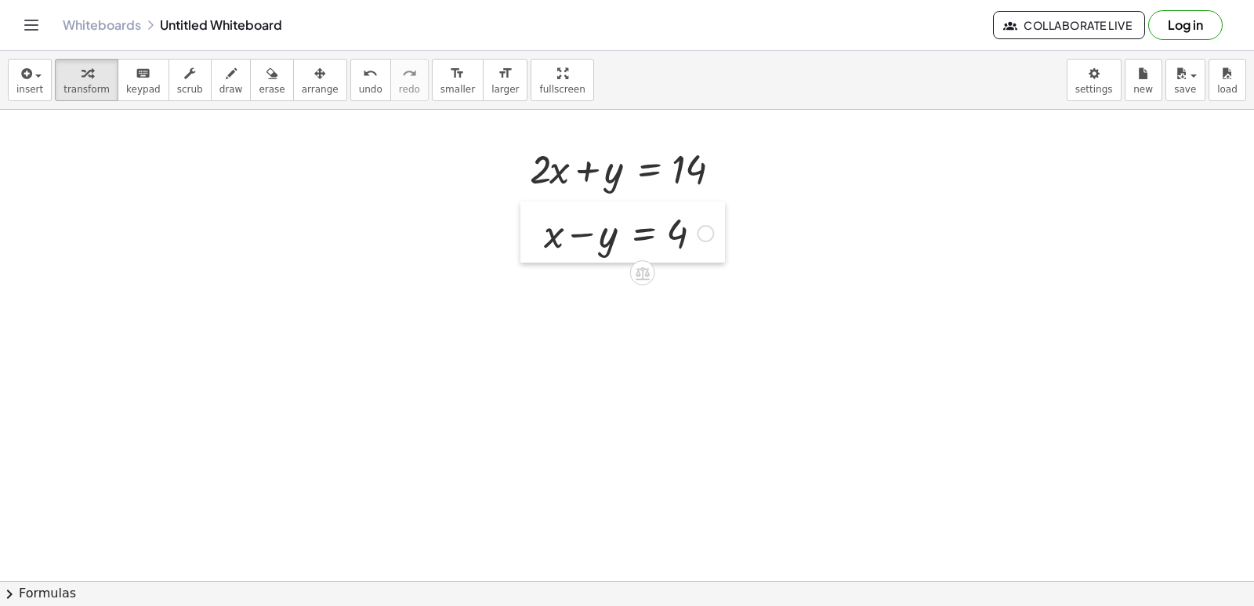
drag, startPoint x: 873, startPoint y: 173, endPoint x: 524, endPoint y: 222, distance: 352.1
click at [524, 222] on div at bounding box center [532, 231] width 24 height 61
click at [259, 95] on span "erase" at bounding box center [272, 89] width 26 height 11
drag, startPoint x: 499, startPoint y: 252, endPoint x: 1147, endPoint y: 549, distance: 712.7
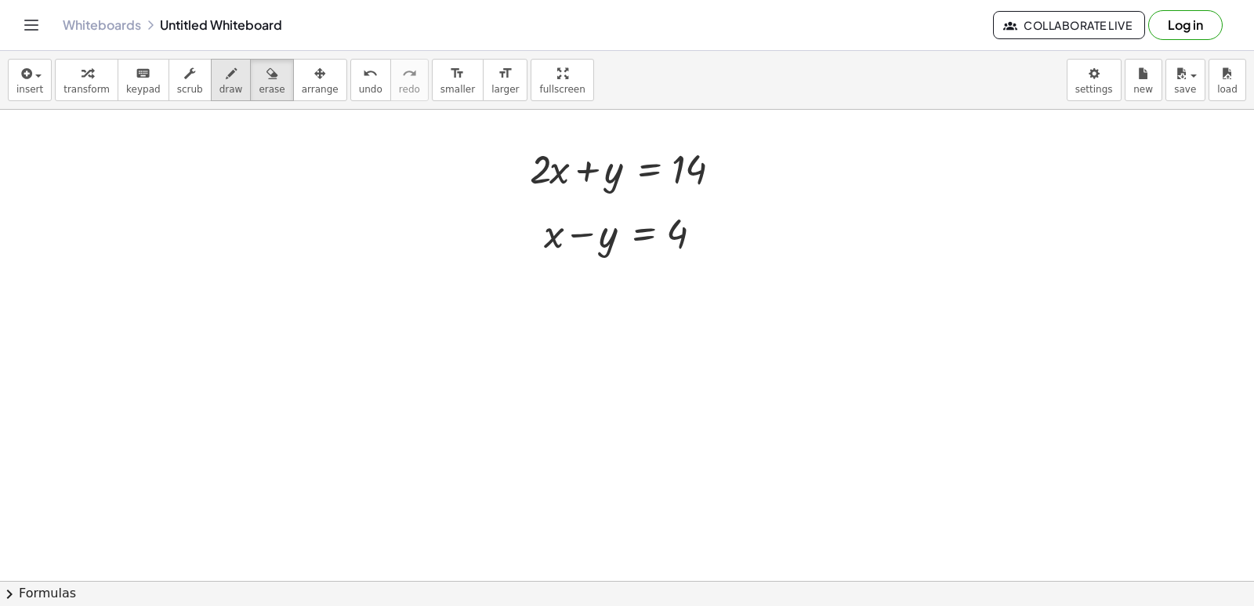
click at [211, 74] on button "draw" at bounding box center [231, 80] width 41 height 42
drag, startPoint x: 452, startPoint y: 271, endPoint x: 523, endPoint y: 254, distance: 72.6
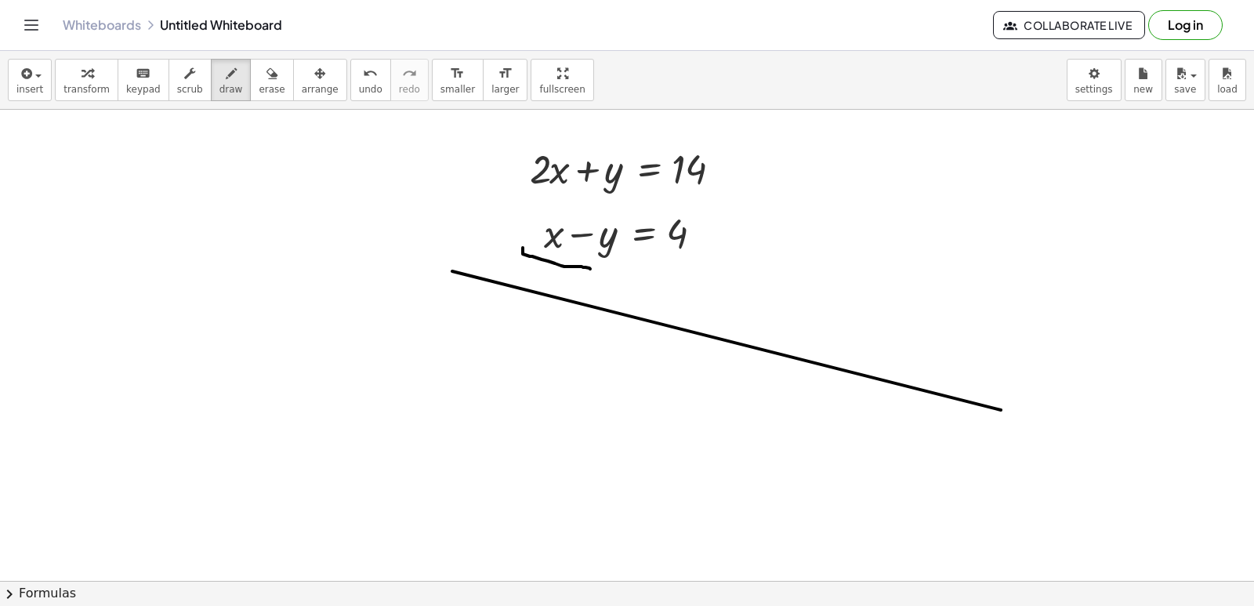
drag, startPoint x: 523, startPoint y: 254, endPoint x: 595, endPoint y: 270, distance: 74.5
click at [359, 84] on span "undo" at bounding box center [371, 89] width 24 height 11
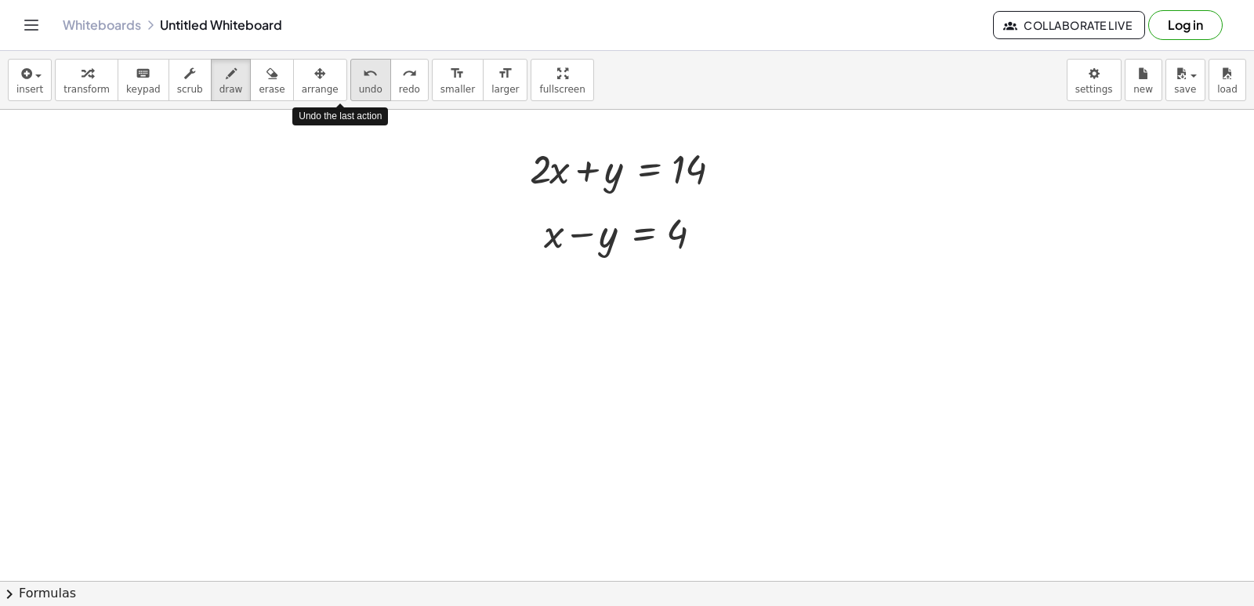
click at [359, 84] on span "undo" at bounding box center [371, 89] width 24 height 11
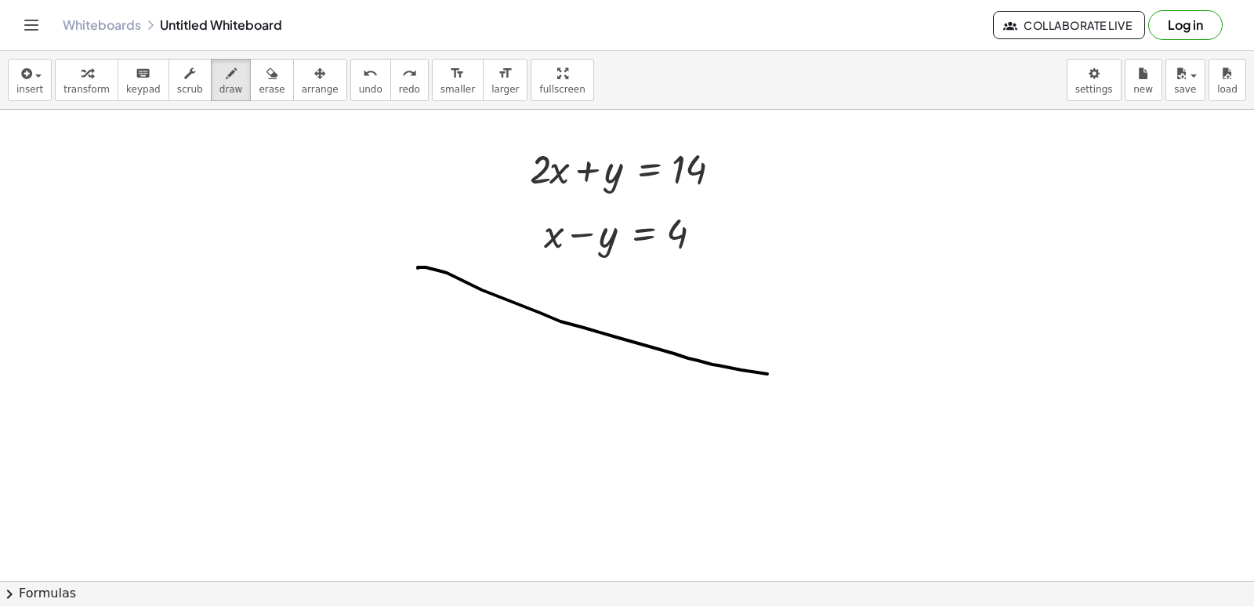
drag, startPoint x: 418, startPoint y: 268, endPoint x: 776, endPoint y: 367, distance: 372.4
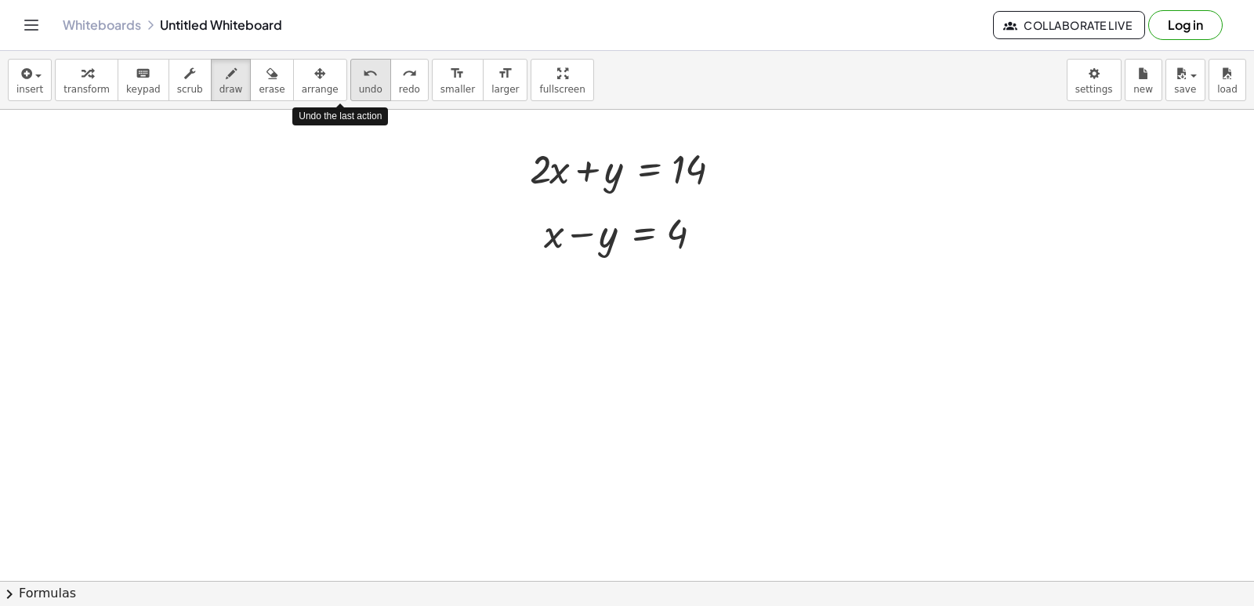
click at [350, 61] on button "undo undo" at bounding box center [370, 80] width 41 height 42
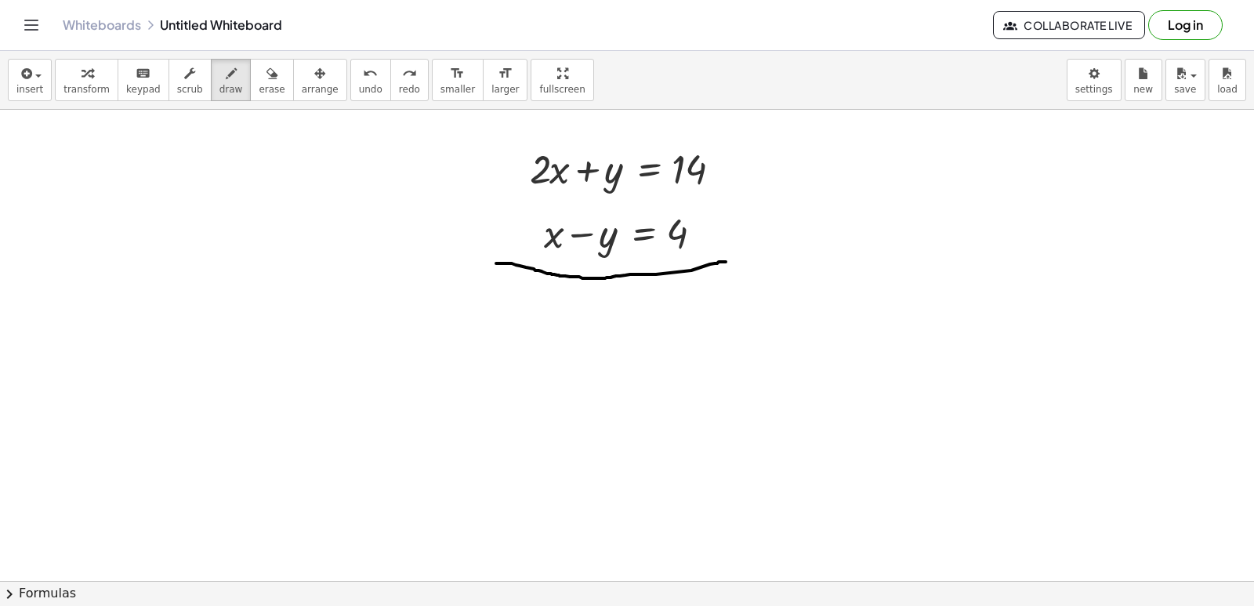
drag, startPoint x: 496, startPoint y: 263, endPoint x: 741, endPoint y: 262, distance: 245.2
drag, startPoint x: 513, startPoint y: 282, endPoint x: 531, endPoint y: 302, distance: 26.6
drag, startPoint x: 540, startPoint y: 281, endPoint x: 562, endPoint y: 300, distance: 28.9
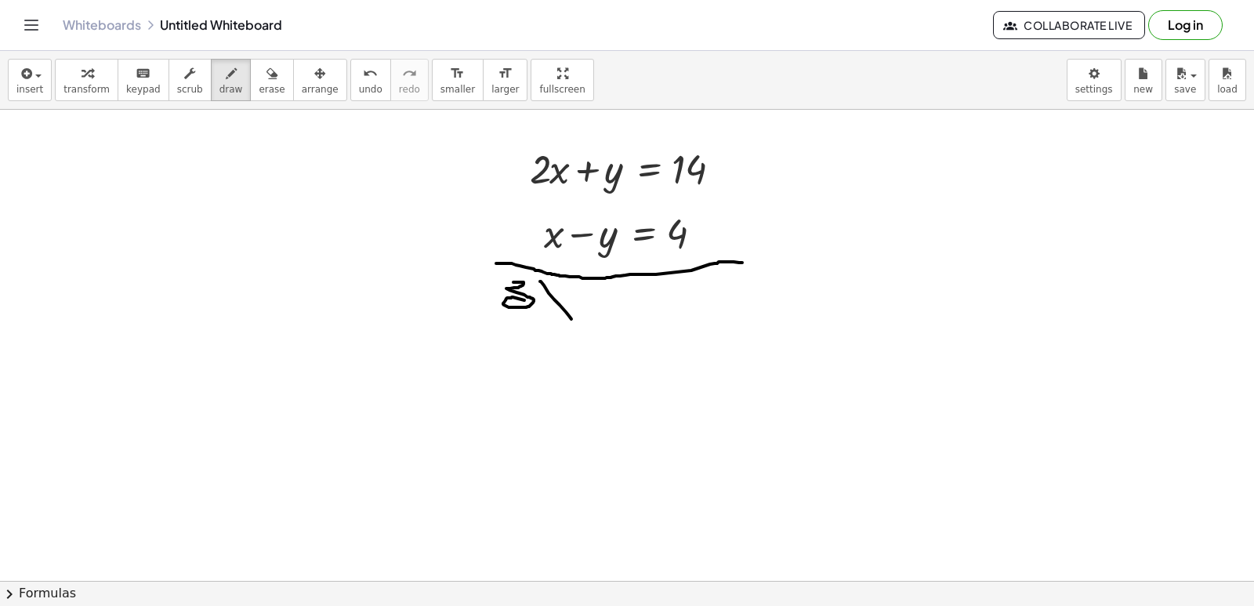
drag, startPoint x: 560, startPoint y: 279, endPoint x: 536, endPoint y: 295, distance: 28.9
drag, startPoint x: 610, startPoint y: 304, endPoint x: 637, endPoint y: 298, distance: 28.0
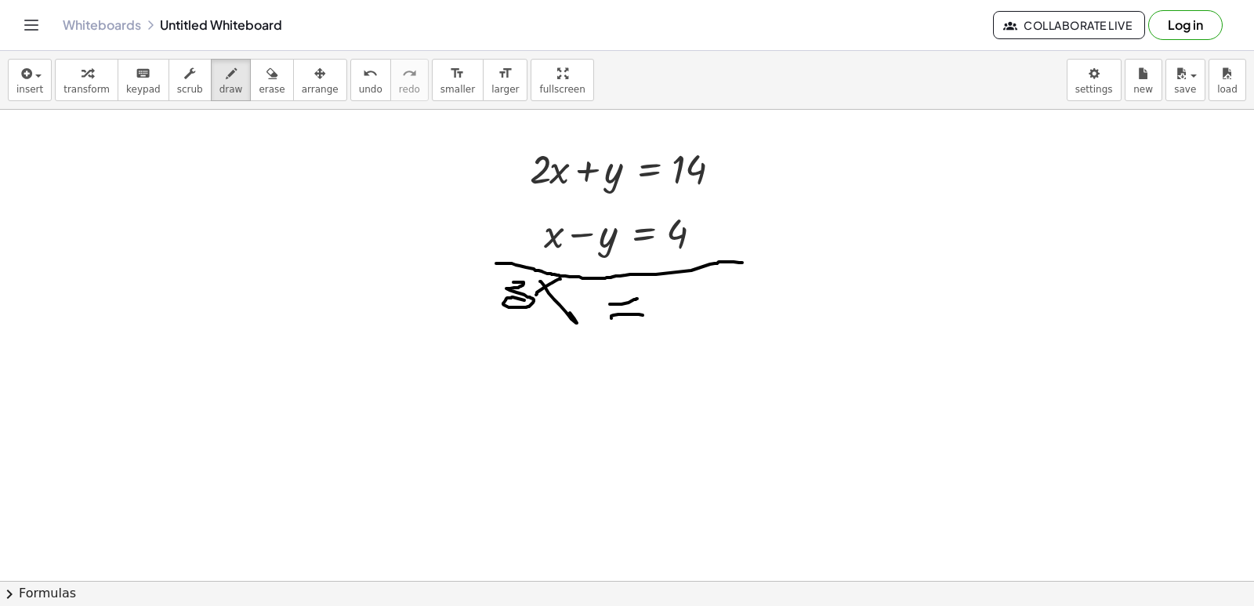
drag, startPoint x: 611, startPoint y: 318, endPoint x: 642, endPoint y: 315, distance: 31.5
drag, startPoint x: 665, startPoint y: 293, endPoint x: 663, endPoint y: 311, distance: 18.2
drag, startPoint x: 685, startPoint y: 281, endPoint x: 667, endPoint y: 305, distance: 29.6
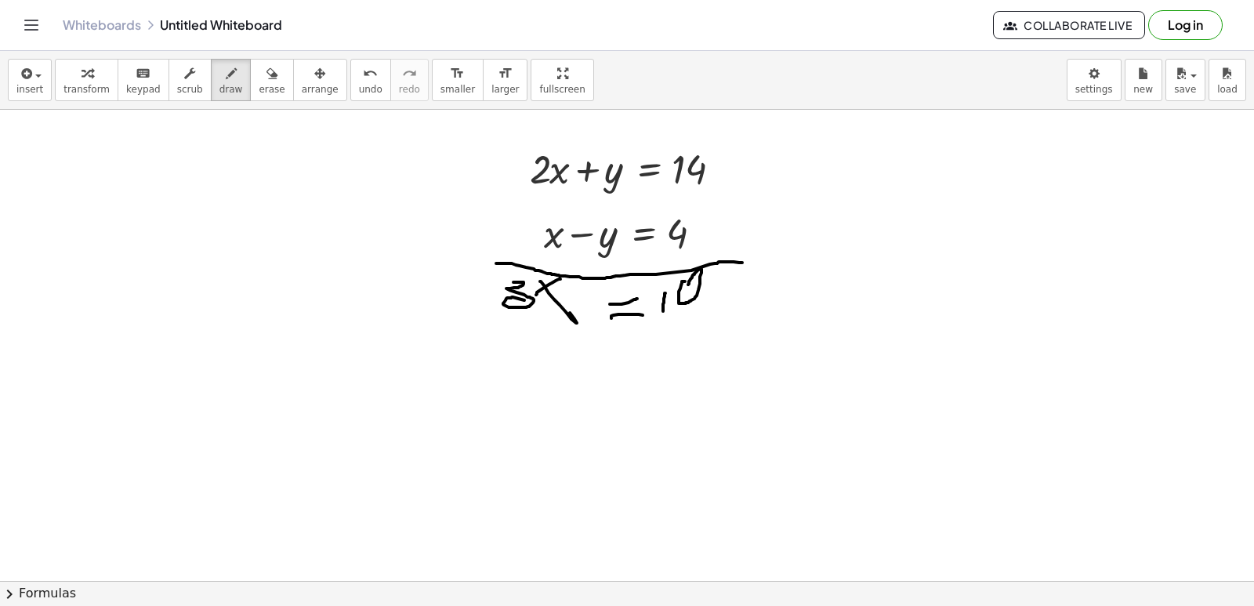
drag, startPoint x: 681, startPoint y: 307, endPoint x: 701, endPoint y: 298, distance: 22.4
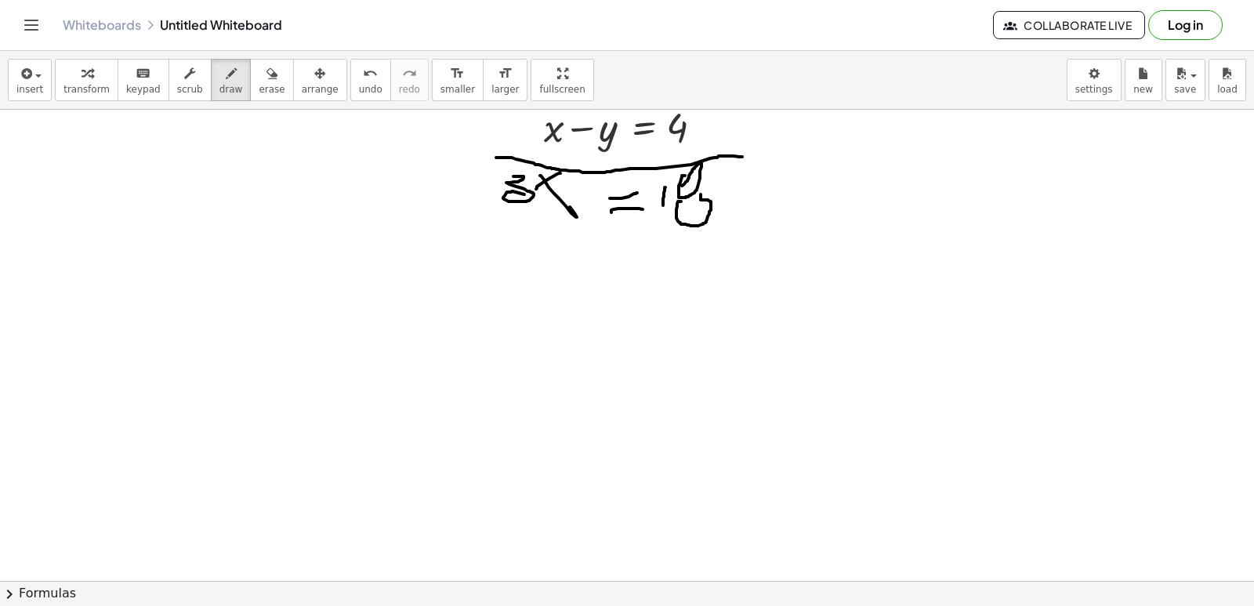
scroll to position [10122, 0]
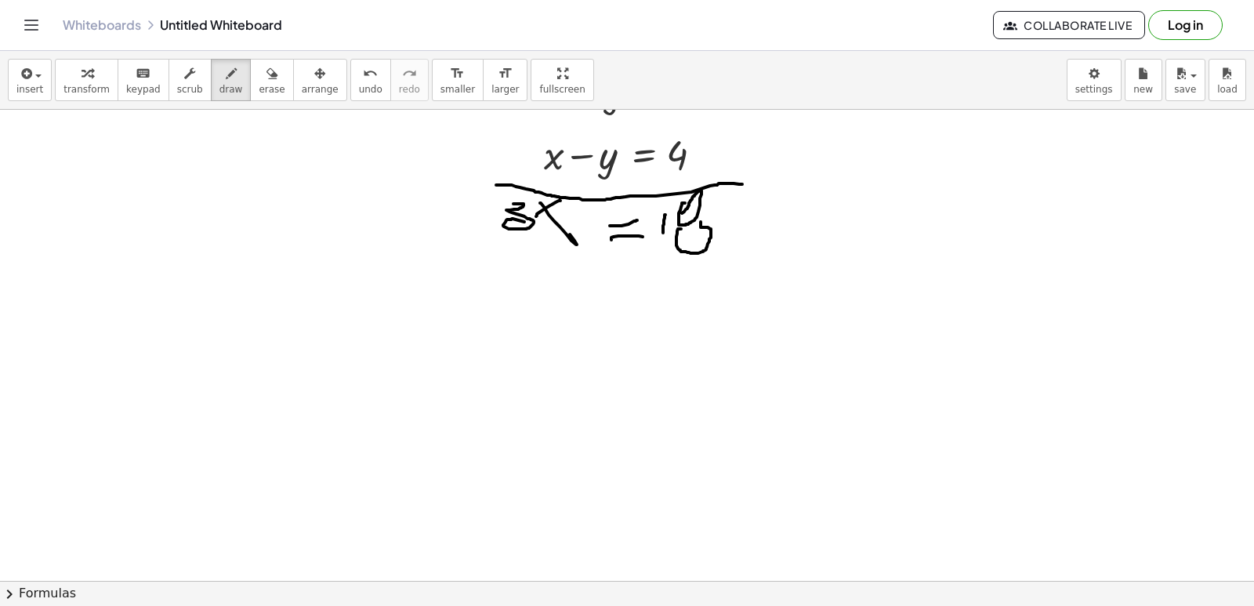
click at [132, 86] on span "keypad" at bounding box center [143, 89] width 34 height 11
click at [92, 91] on span "transform" at bounding box center [86, 89] width 46 height 11
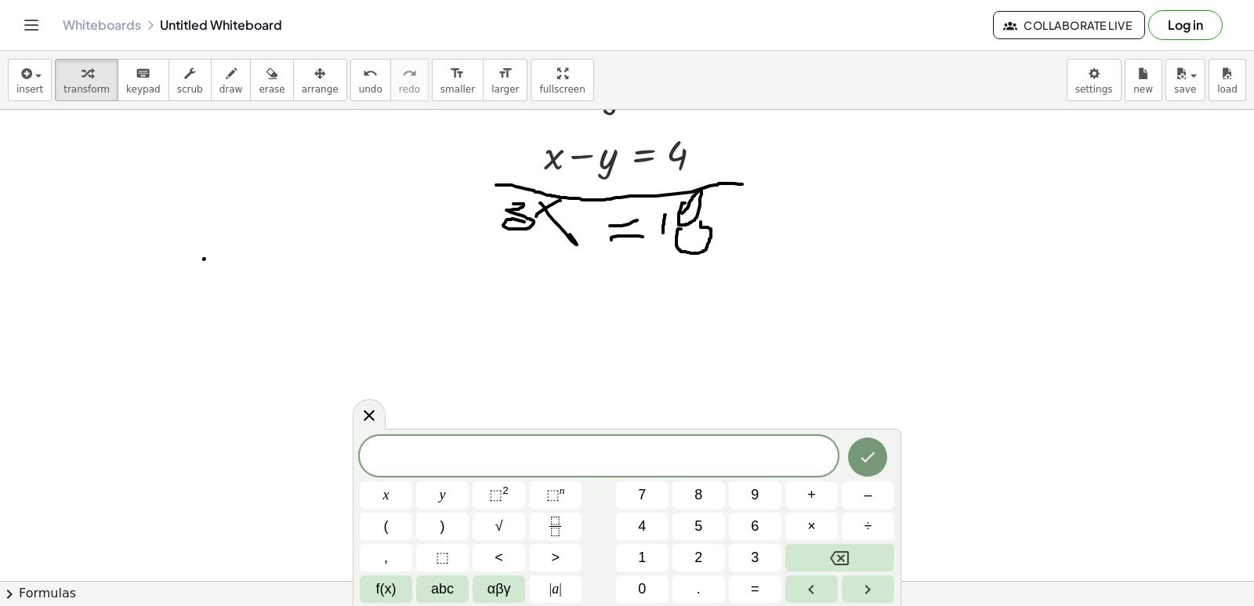
click at [769, 566] on button "3" at bounding box center [755, 557] width 52 height 27
click at [377, 491] on button "x" at bounding box center [386, 494] width 52 height 27
click at [745, 593] on button "=" at bounding box center [755, 588] width 52 height 27
click at [644, 544] on button "1" at bounding box center [642, 557] width 52 height 27
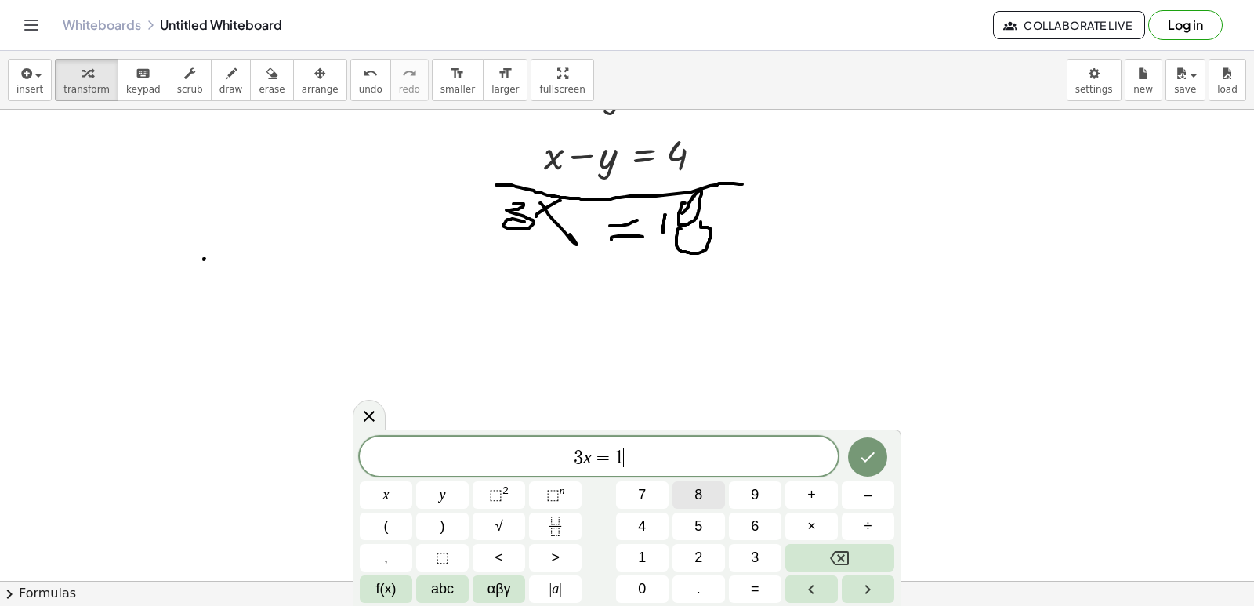
click at [700, 493] on span "8" at bounding box center [698, 494] width 8 height 21
click at [870, 466] on button "Done" at bounding box center [867, 456] width 39 height 39
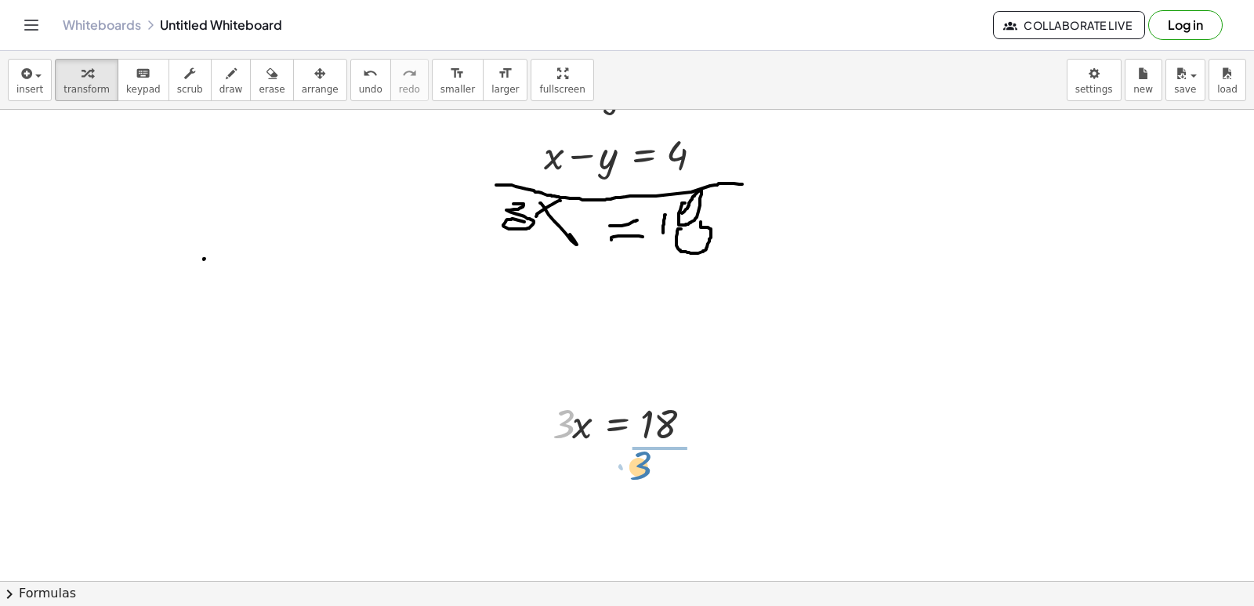
drag, startPoint x: 569, startPoint y: 413, endPoint x: 660, endPoint y: 458, distance: 101.3
click at [659, 487] on div at bounding box center [630, 488] width 172 height 78
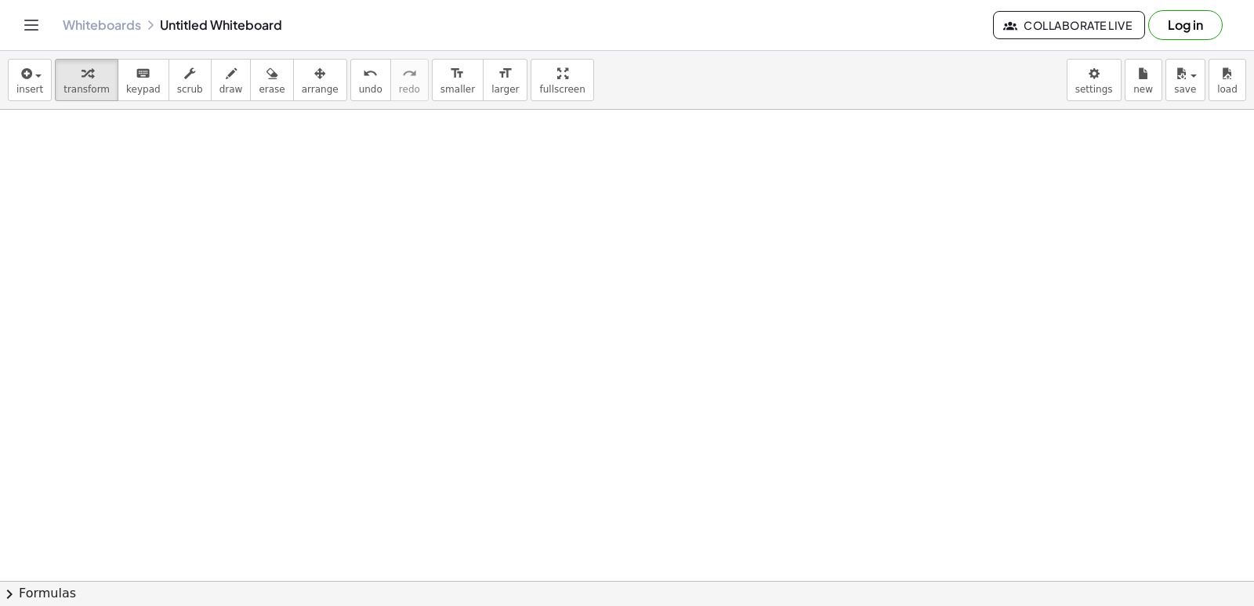
scroll to position [10592, 0]
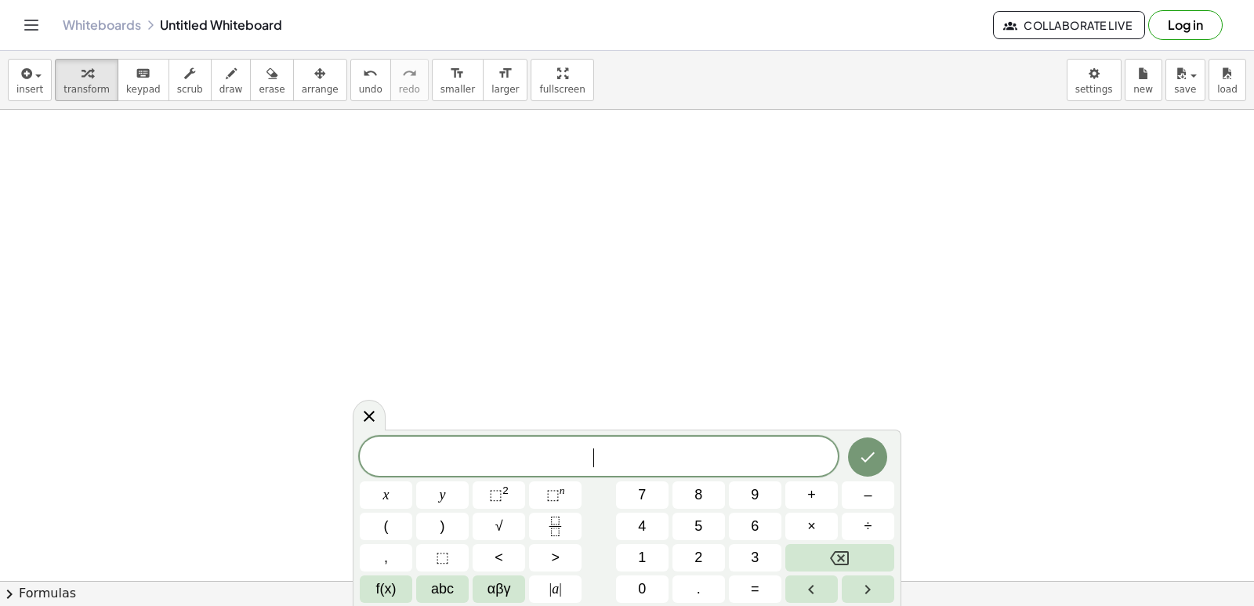
scroll to position [10514, 0]
drag, startPoint x: 1024, startPoint y: 407, endPoint x: 1007, endPoint y: 409, distance: 17.3
click at [772, 566] on button "3" at bounding box center [755, 557] width 52 height 27
click at [382, 494] on button "x" at bounding box center [386, 494] width 52 height 27
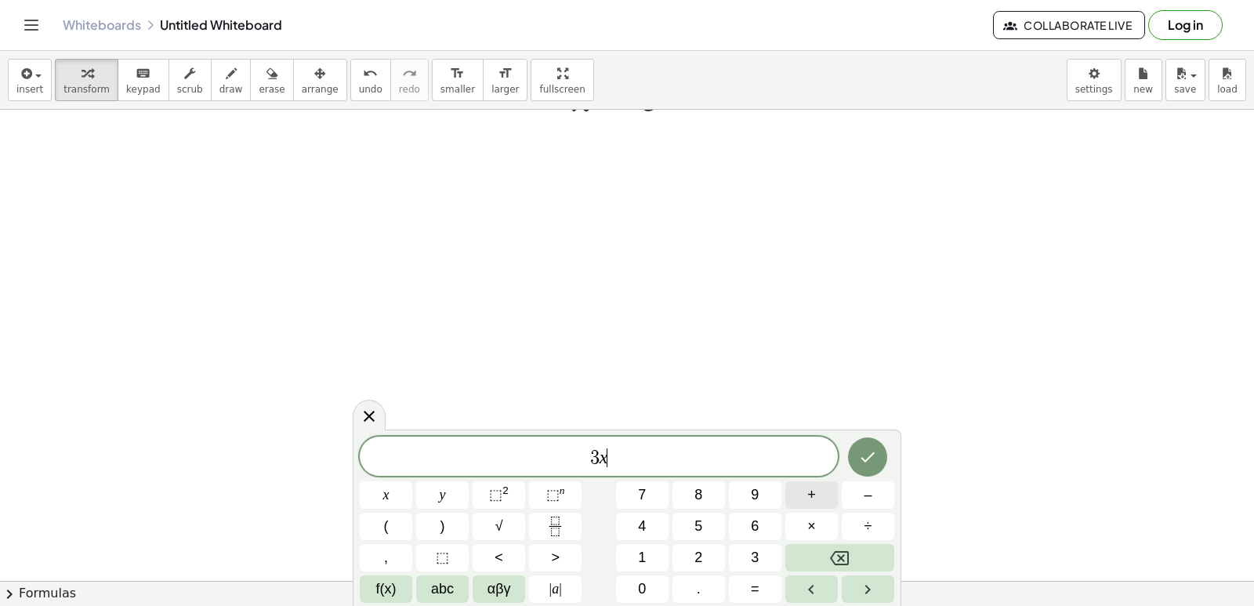
click at [800, 490] on button "+" at bounding box center [811, 494] width 52 height 27
click at [720, 530] on button "5" at bounding box center [698, 525] width 52 height 27
click at [460, 505] on button "y" at bounding box center [442, 494] width 52 height 27
click at [745, 588] on button "=" at bounding box center [755, 588] width 52 height 27
click at [706, 555] on button "2" at bounding box center [698, 557] width 52 height 27
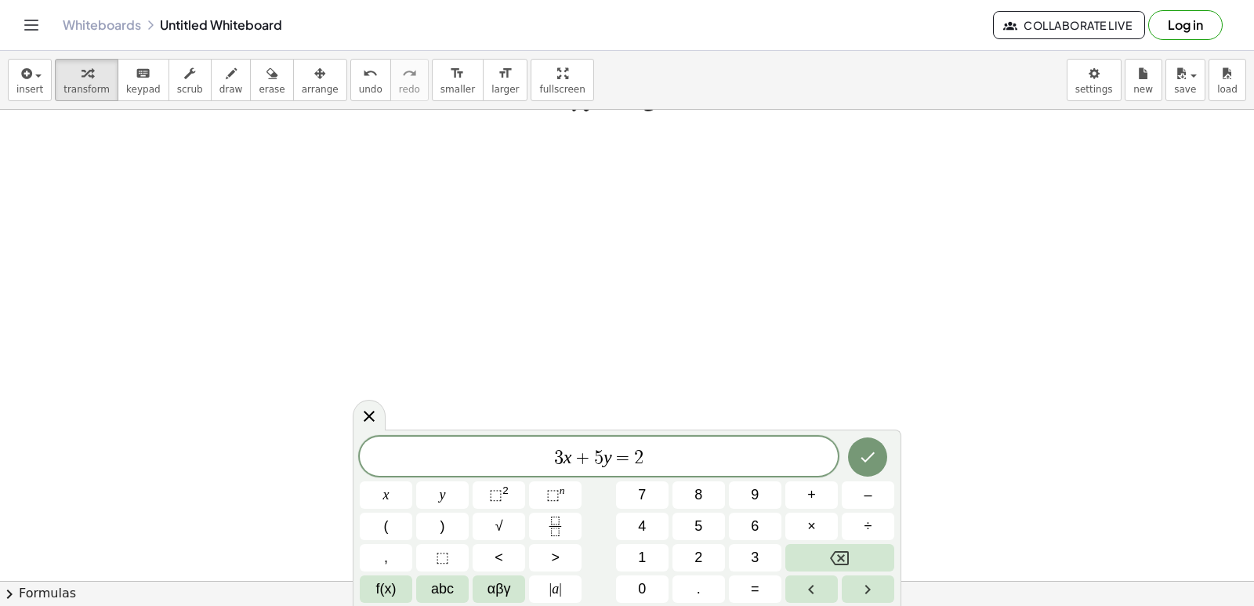
click at [745, 511] on div "3 x + 5 y = 2 ​ x y ⬚ 2 ⬚ n 7 8 9 + – ( ) √ 4 5 6 × ÷ , ⬚ < > 1 2 3 f(x) abc αβ…" at bounding box center [627, 519] width 534 height 166
click at [745, 516] on button "6" at bounding box center [755, 525] width 52 height 27
click at [857, 464] on button "Done" at bounding box center [867, 456] width 39 height 39
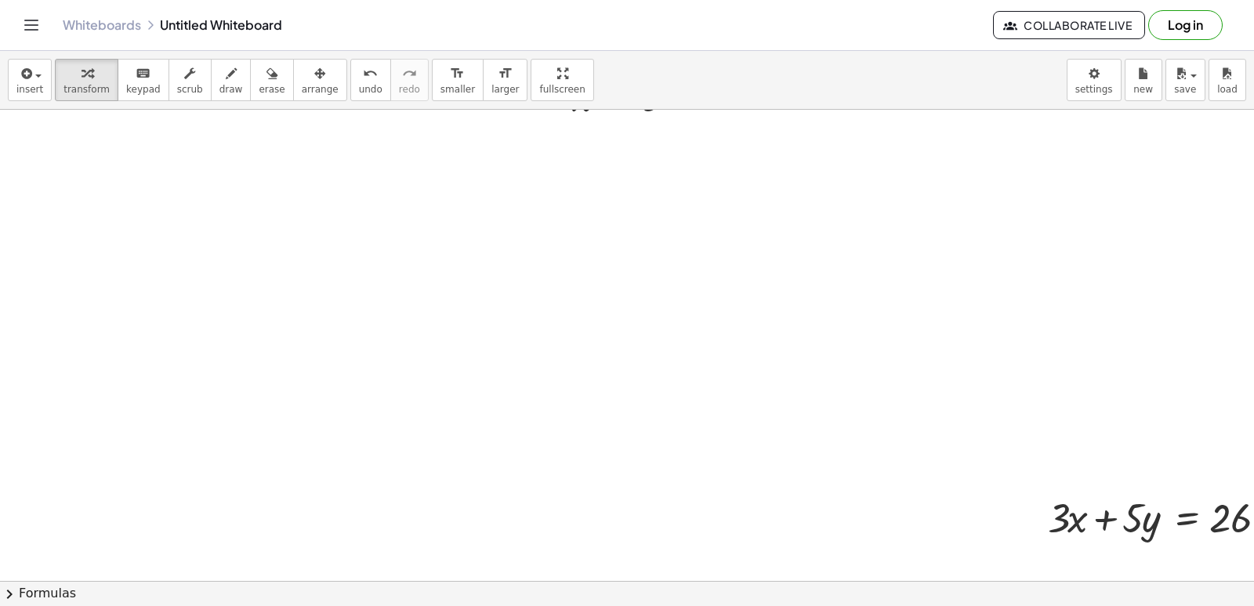
drag, startPoint x: 1014, startPoint y: 518, endPoint x: 1022, endPoint y: 518, distance: 8.6
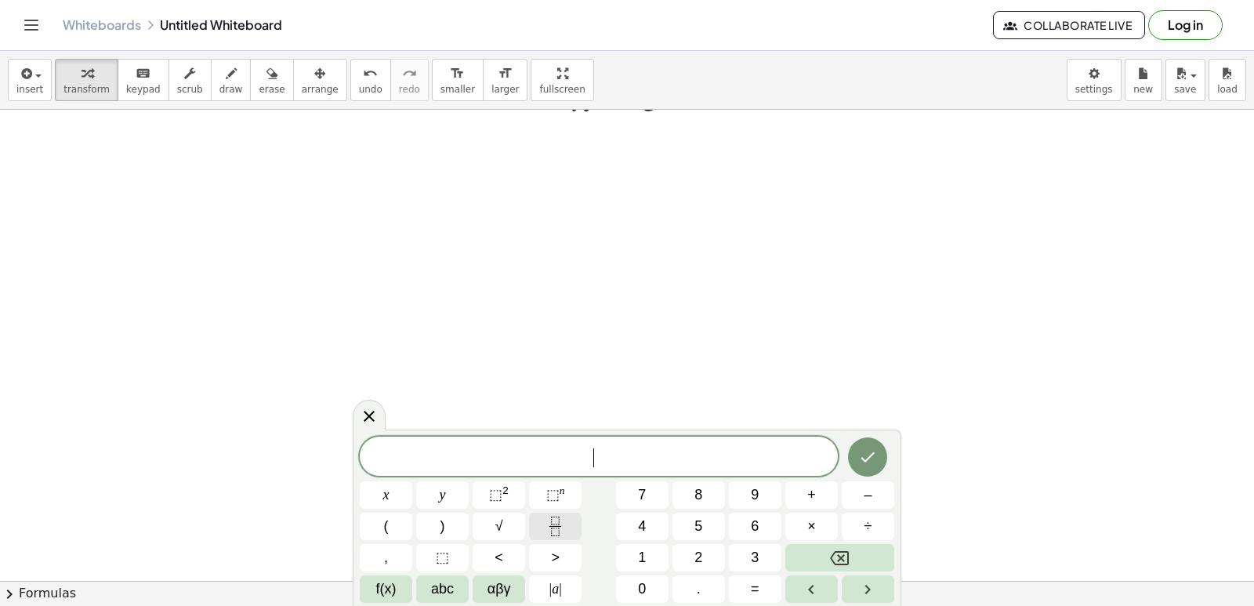
drag, startPoint x: 1036, startPoint y: 518, endPoint x: 559, endPoint y: 522, distance: 477.1
click at [544, 509] on body "Graspable Math Activities Get Started Activity Bank Assigned Work Classes White…" at bounding box center [627, 303] width 1254 height 606
drag, startPoint x: 649, startPoint y: 326, endPoint x: 647, endPoint y: 357, distance: 31.4
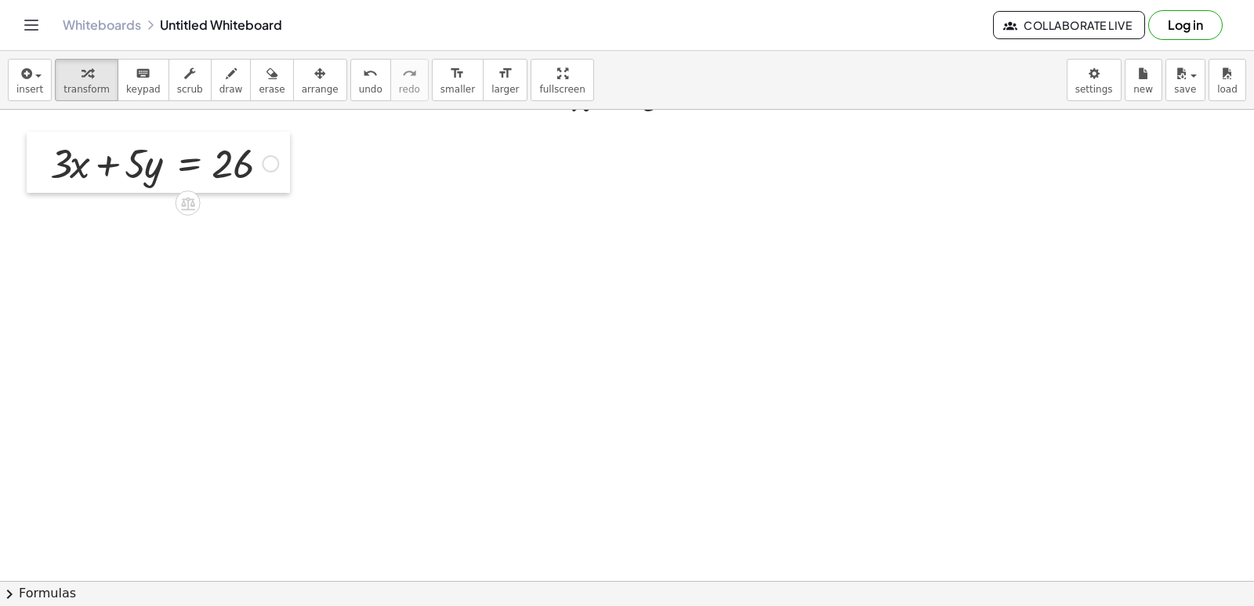
drag, startPoint x: 550, startPoint y: 530, endPoint x: 45, endPoint y: 185, distance: 612.1
click at [45, 185] on div at bounding box center [39, 162] width 24 height 61
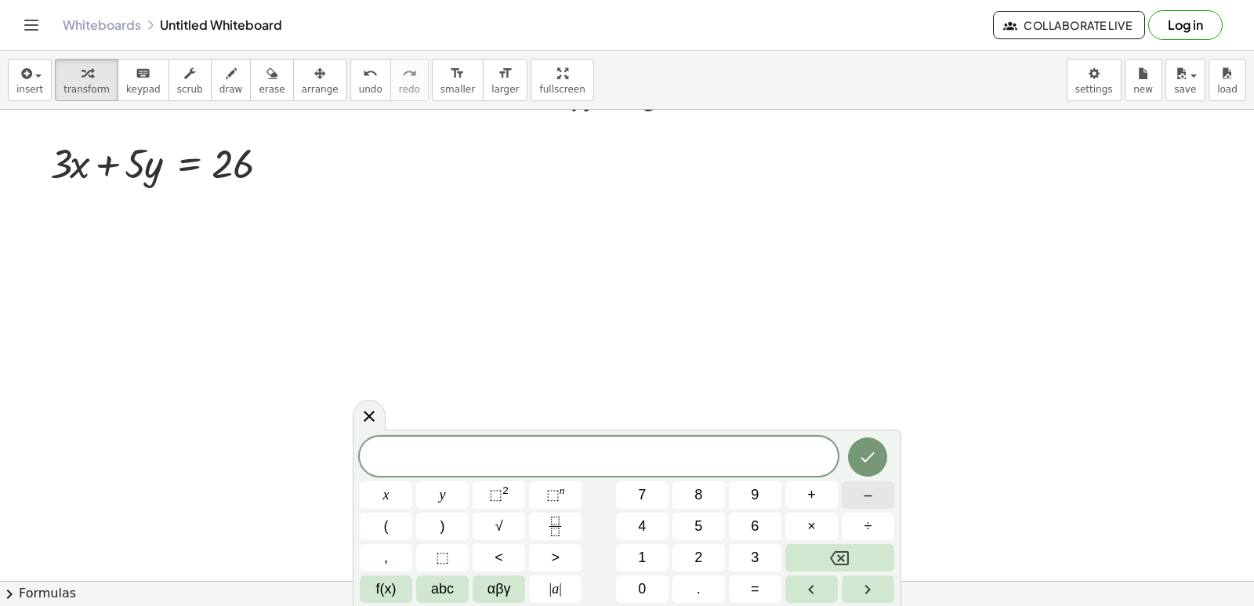
click at [852, 495] on button "–" at bounding box center [867, 494] width 52 height 27
click at [758, 563] on span "3" at bounding box center [755, 557] width 8 height 21
click at [400, 503] on button "x" at bounding box center [386, 494] width 52 height 27
click at [818, 487] on button "+" at bounding box center [811, 494] width 52 height 27
click at [714, 562] on button "2" at bounding box center [698, 557] width 52 height 27
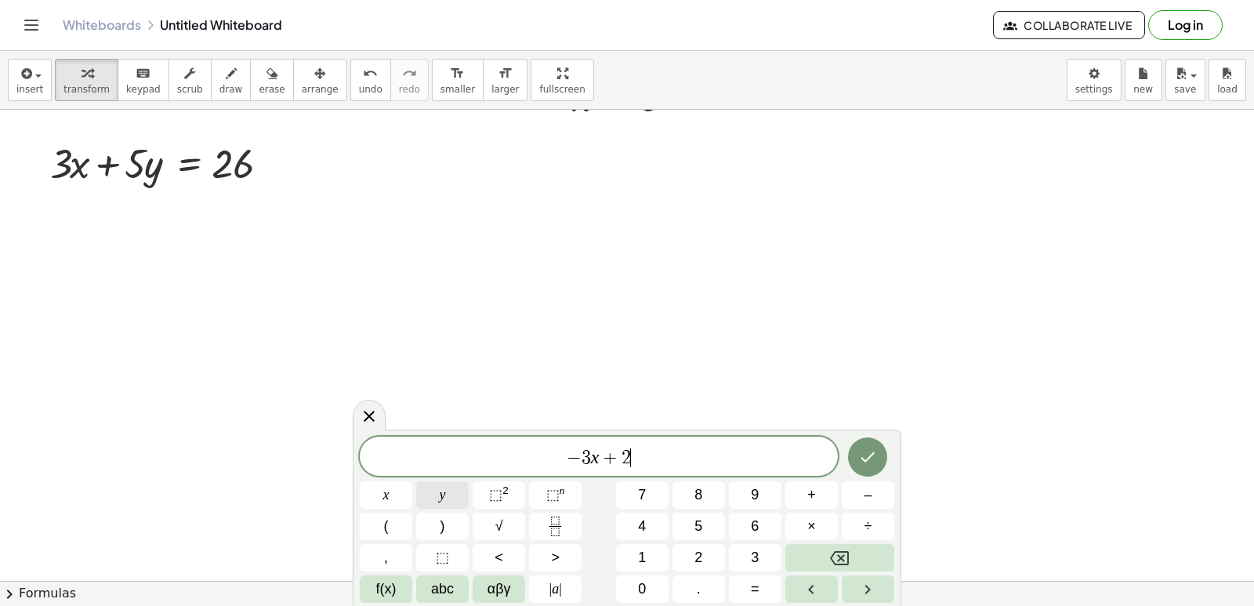
click at [436, 502] on button "y" at bounding box center [442, 494] width 52 height 27
click at [763, 592] on button "=" at bounding box center [755, 588] width 52 height 27
click at [704, 547] on button "2" at bounding box center [698, 557] width 52 height 27
click at [875, 462] on icon "Done" at bounding box center [867, 456] width 19 height 19
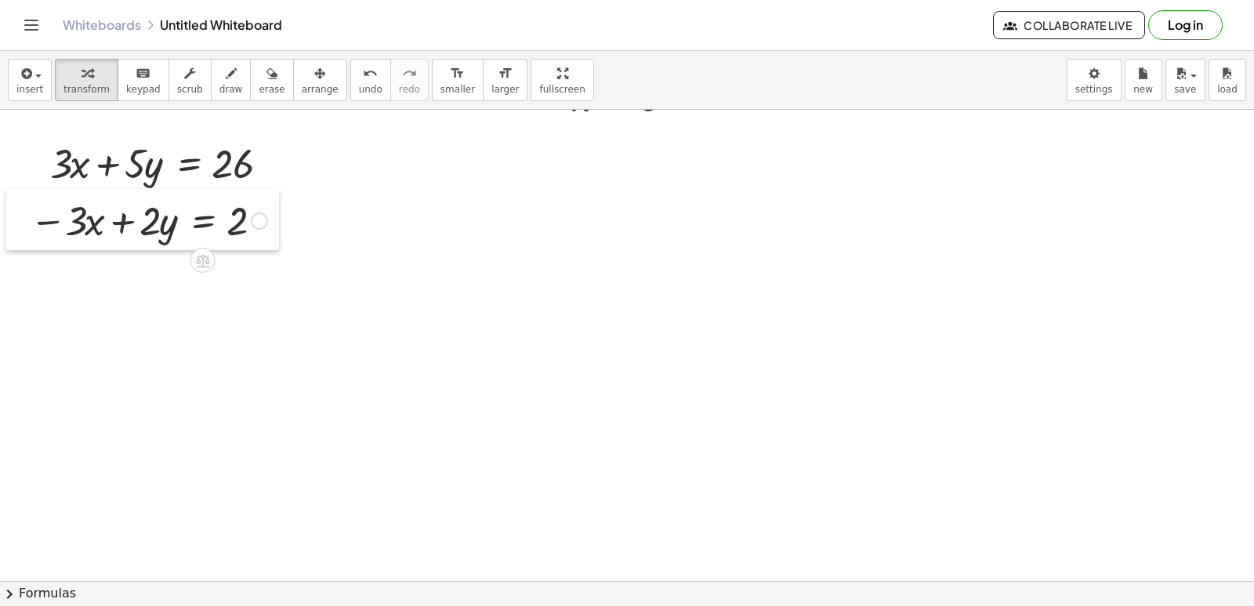
drag, startPoint x: 418, startPoint y: 349, endPoint x: 21, endPoint y: 223, distance: 416.8
click at [21, 223] on div at bounding box center [18, 219] width 24 height 61
click at [219, 91] on span "draw" at bounding box center [231, 89] width 24 height 11
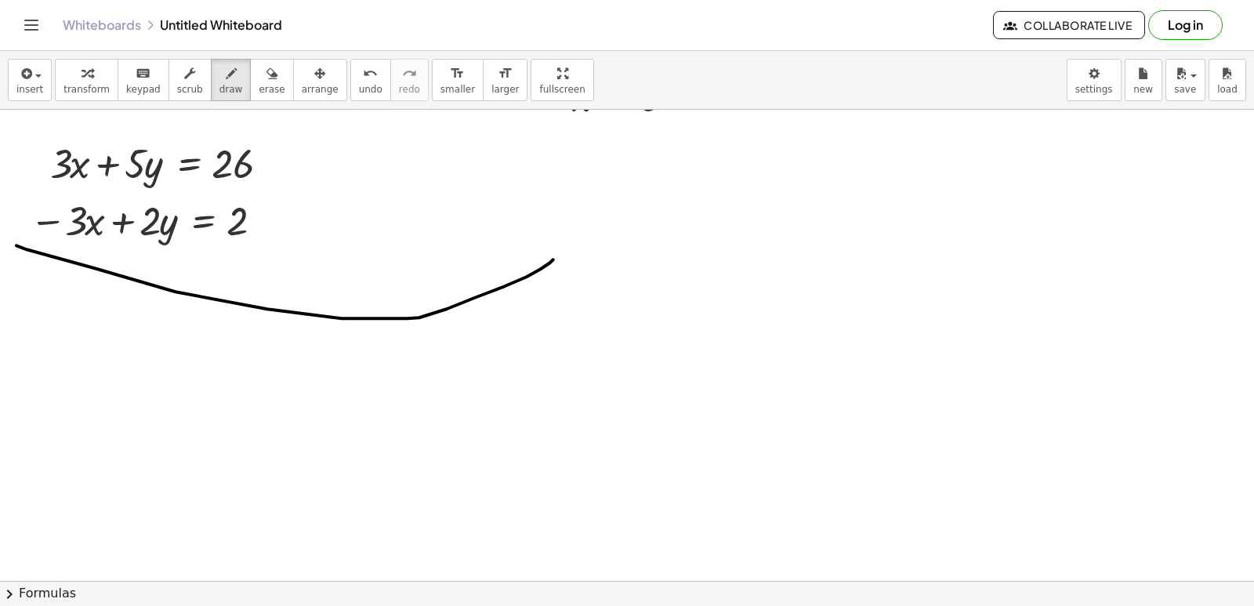
drag, startPoint x: 342, startPoint y: 324, endPoint x: 484, endPoint y: 259, distance: 156.4
click at [359, 85] on span "undo" at bounding box center [371, 89] width 24 height 11
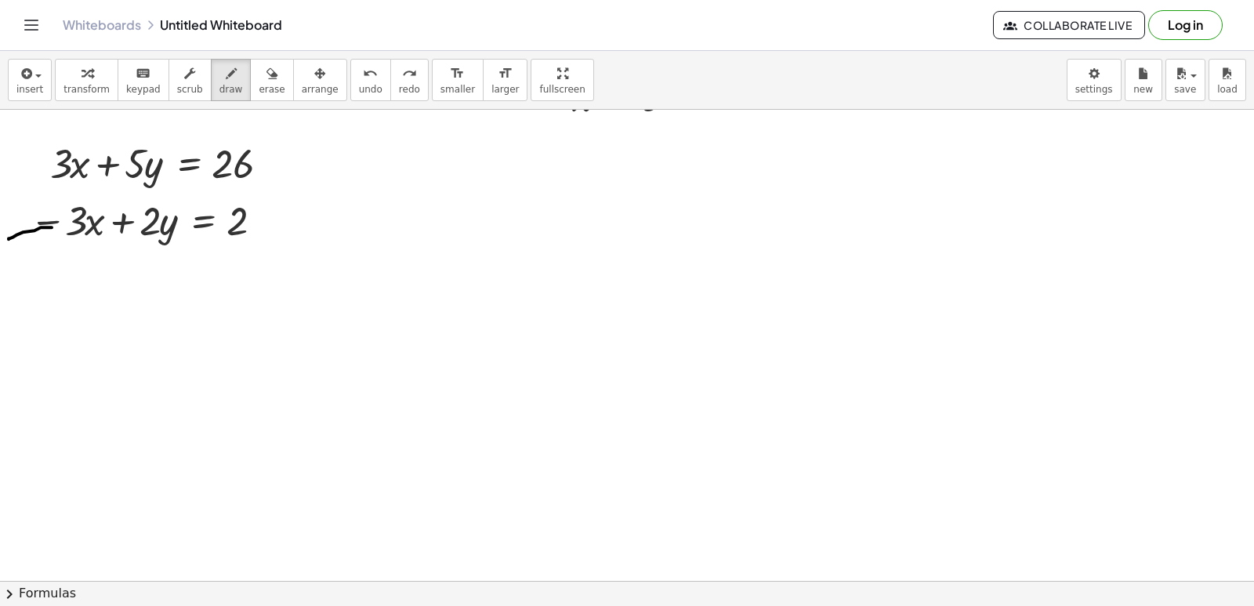
drag, startPoint x: 9, startPoint y: 244, endPoint x: 52, endPoint y: 228, distance: 46.9
click at [359, 84] on span "undo" at bounding box center [371, 89] width 24 height 11
drag, startPoint x: 27, startPoint y: 251, endPoint x: 270, endPoint y: 258, distance: 243.8
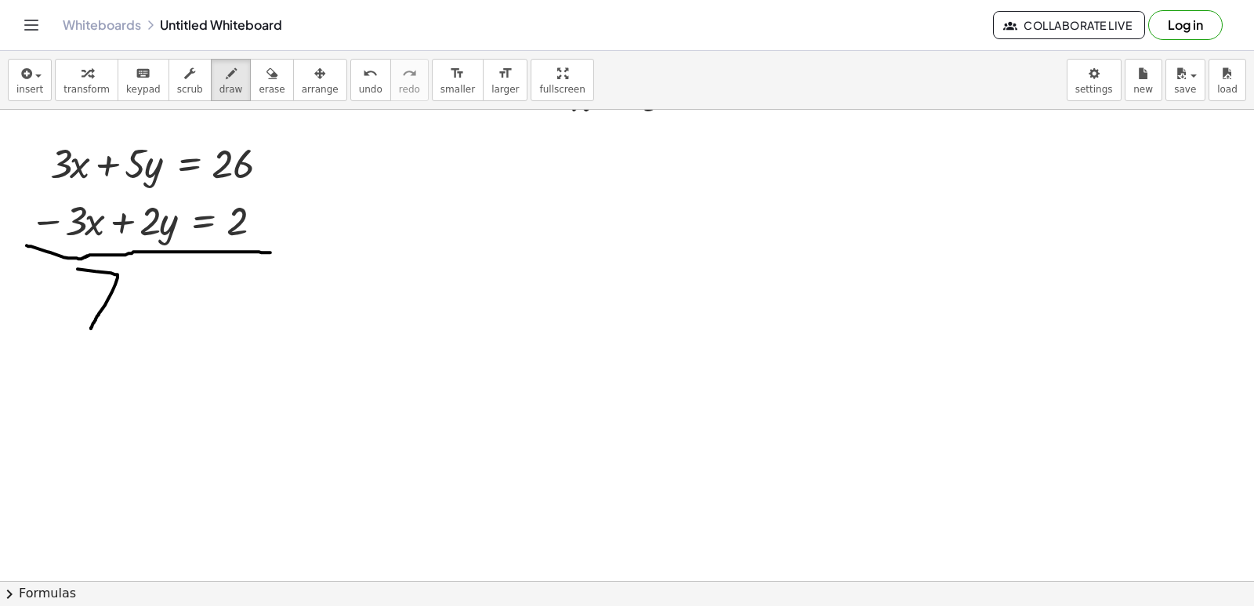
drag, startPoint x: 117, startPoint y: 280, endPoint x: 47, endPoint y: 309, distance: 75.5
drag, startPoint x: 81, startPoint y: 305, endPoint x: 121, endPoint y: 306, distance: 40.0
drag, startPoint x: 124, startPoint y: 284, endPoint x: 166, endPoint y: 298, distance: 44.4
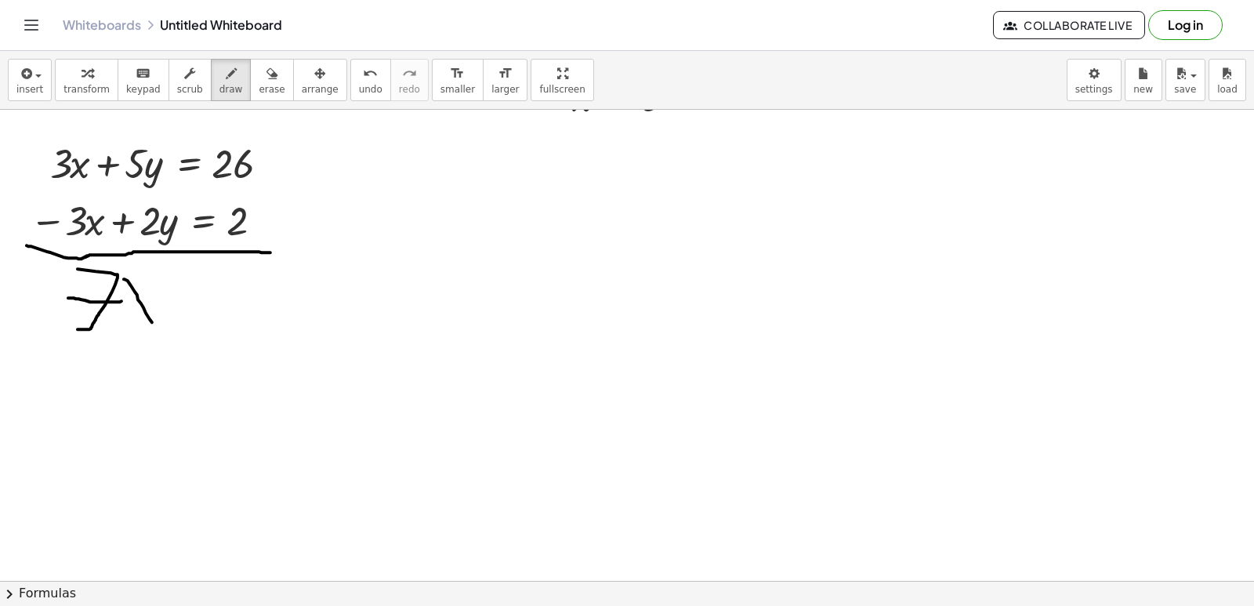
drag, startPoint x: 176, startPoint y: 282, endPoint x: 128, endPoint y: 328, distance: 66.5
drag, startPoint x: 197, startPoint y: 313, endPoint x: 175, endPoint y: 331, distance: 27.3
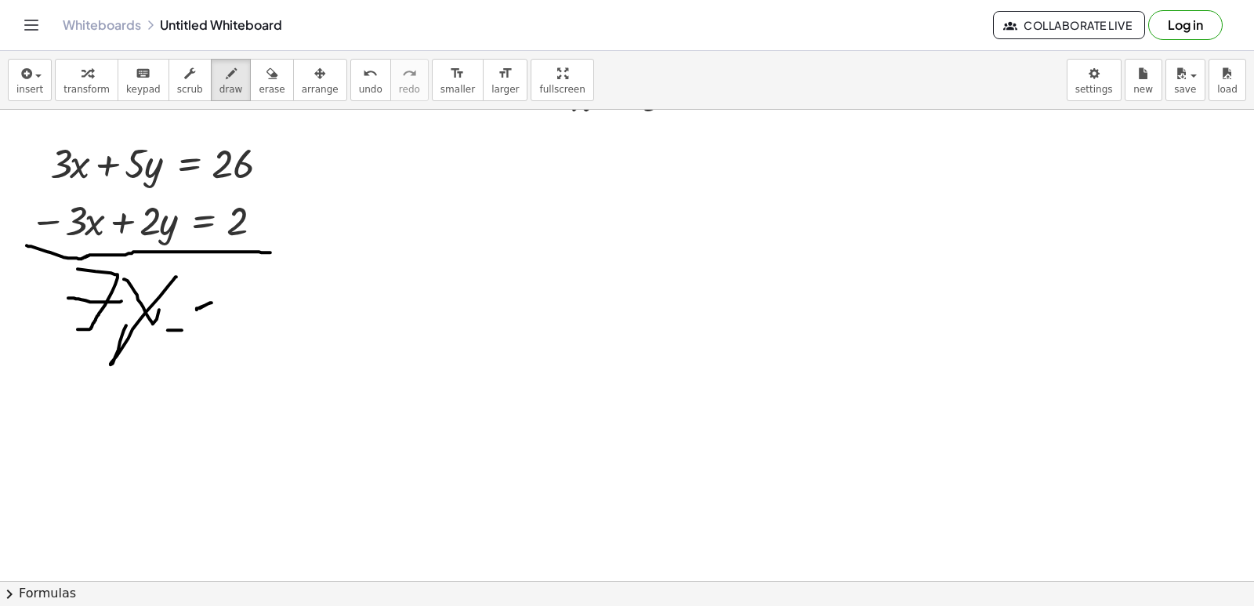
drag, startPoint x: 168, startPoint y: 335, endPoint x: 205, endPoint y: 330, distance: 38.0
drag, startPoint x: 244, startPoint y: 296, endPoint x: 230, endPoint y: 304, distance: 16.8
click at [350, 98] on button "undo undo" at bounding box center [370, 80] width 41 height 42
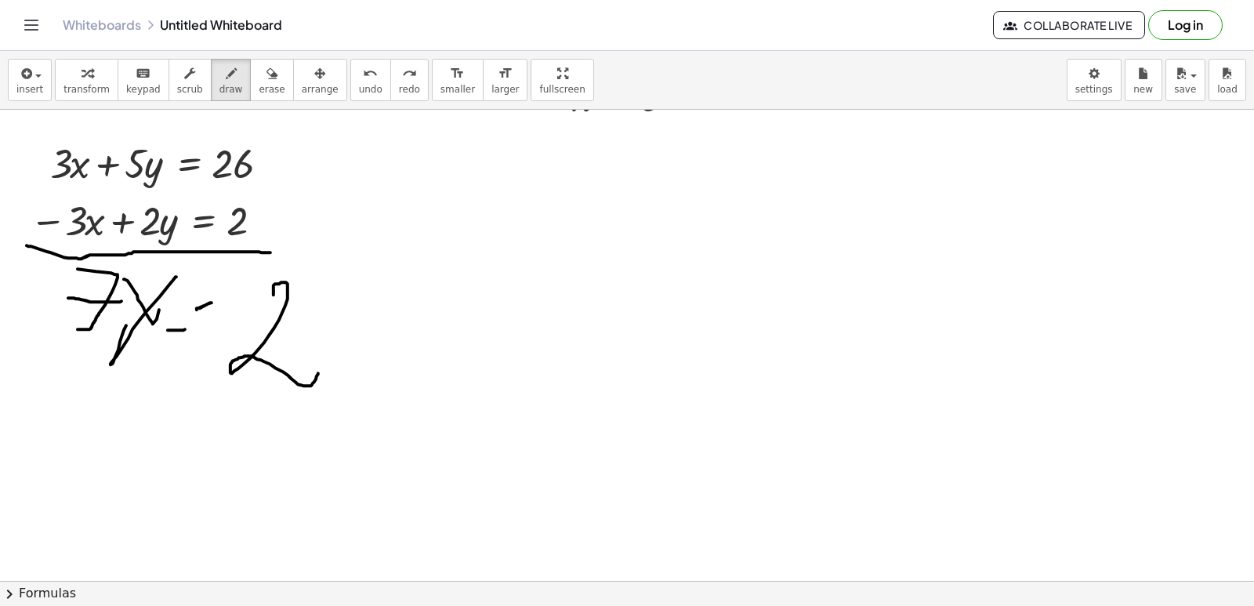
drag, startPoint x: 273, startPoint y: 300, endPoint x: 308, endPoint y: 376, distance: 83.4
drag, startPoint x: 362, startPoint y: 278, endPoint x: 360, endPoint y: 389, distance: 111.3
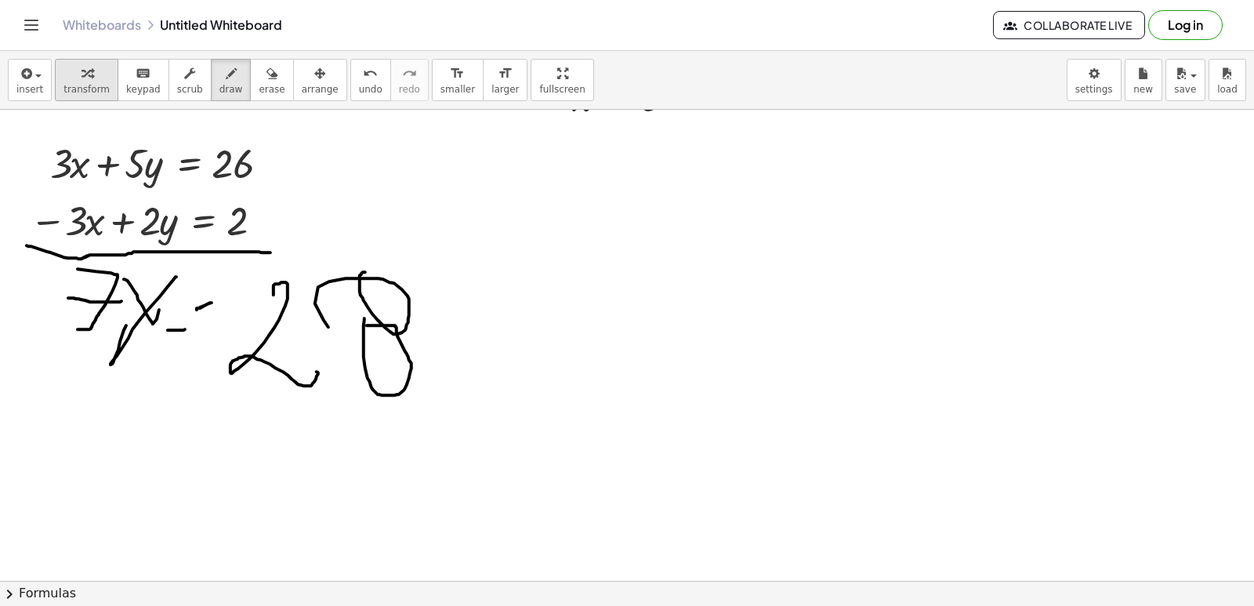
click at [73, 70] on div "button" at bounding box center [86, 72] width 46 height 19
click at [81, 73] on icon "button" at bounding box center [86, 73] width 11 height 19
click at [71, 91] on span "transform" at bounding box center [86, 89] width 46 height 11
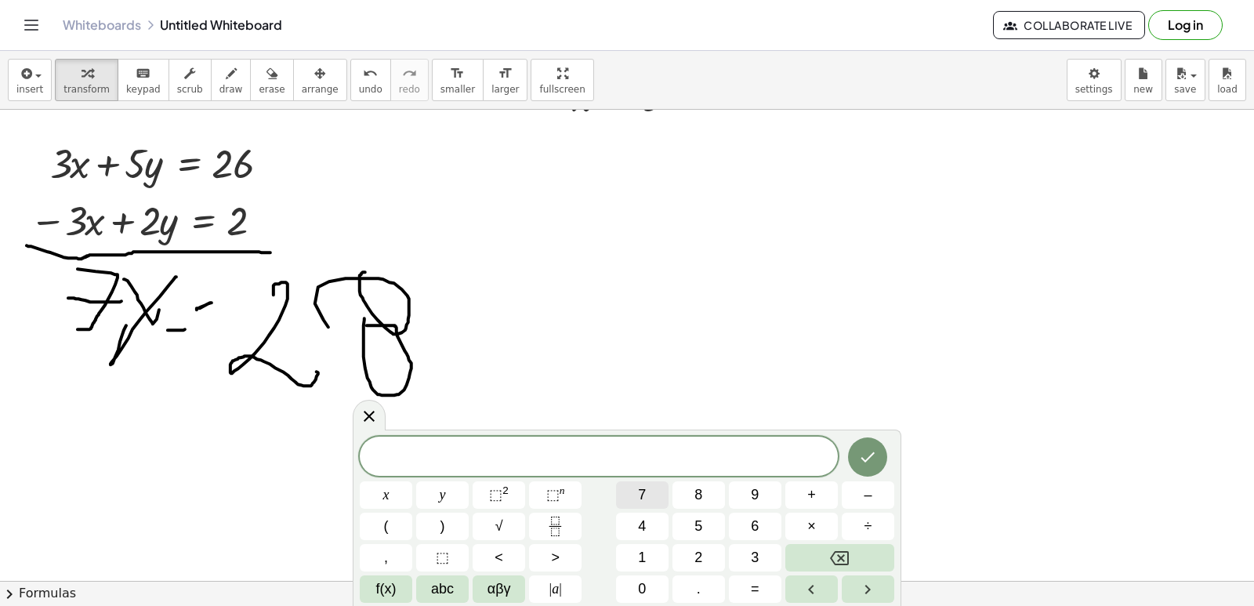
click at [642, 499] on span "7" at bounding box center [642, 494] width 8 height 21
click at [441, 500] on span "y" at bounding box center [443, 494] width 6 height 21
click at [759, 597] on button "=" at bounding box center [755, 588] width 52 height 27
click at [704, 547] on button "2" at bounding box center [698, 557] width 52 height 27
click at [693, 488] on button "8" at bounding box center [698, 494] width 52 height 27
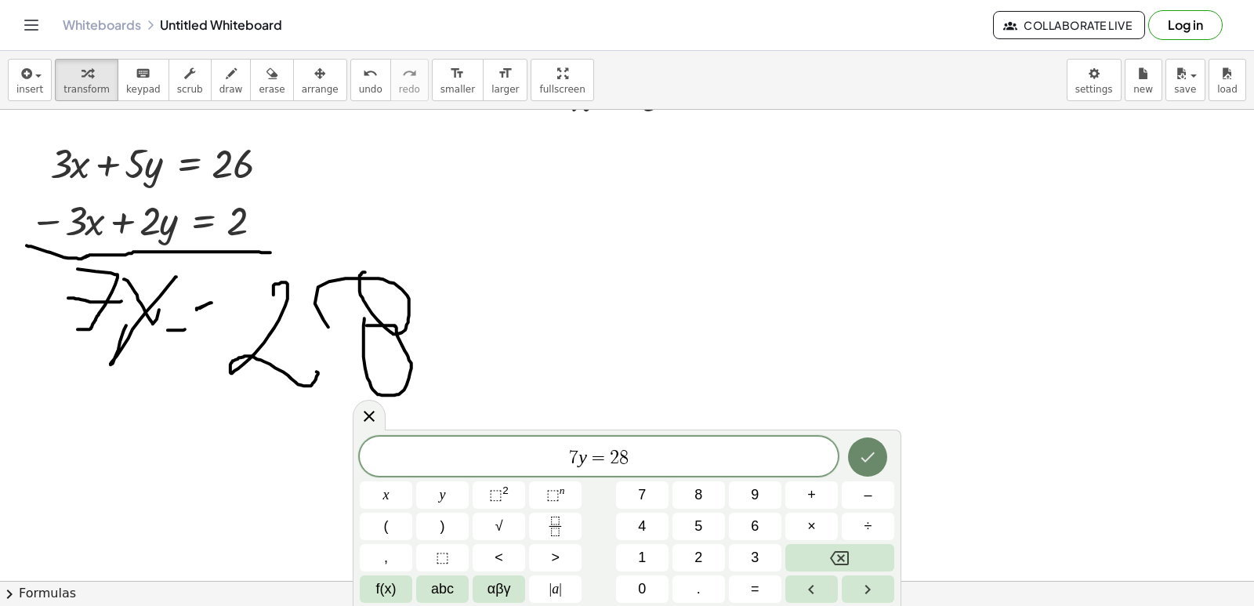
click at [863, 457] on icon "Done" at bounding box center [867, 456] width 19 height 19
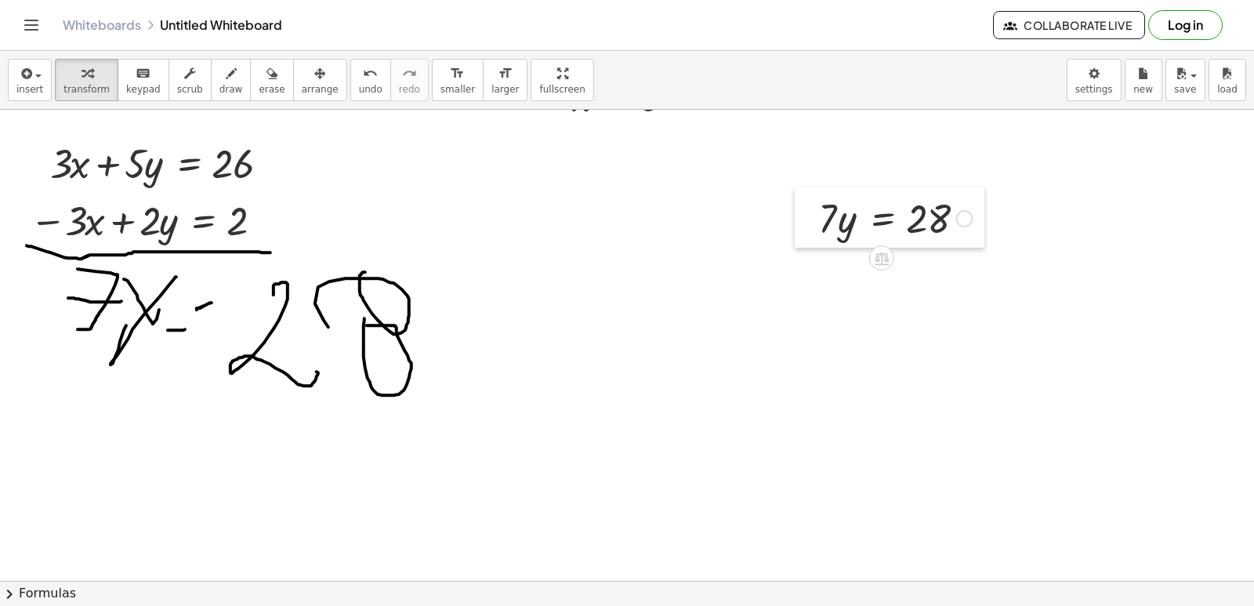
drag, startPoint x: 862, startPoint y: 287, endPoint x: 816, endPoint y: 233, distance: 71.1
click at [816, 233] on div at bounding box center [806, 216] width 24 height 61
drag, startPoint x: 824, startPoint y: 219, endPoint x: 902, endPoint y: 266, distance: 90.7
click at [926, 281] on div at bounding box center [896, 283] width 172 height 78
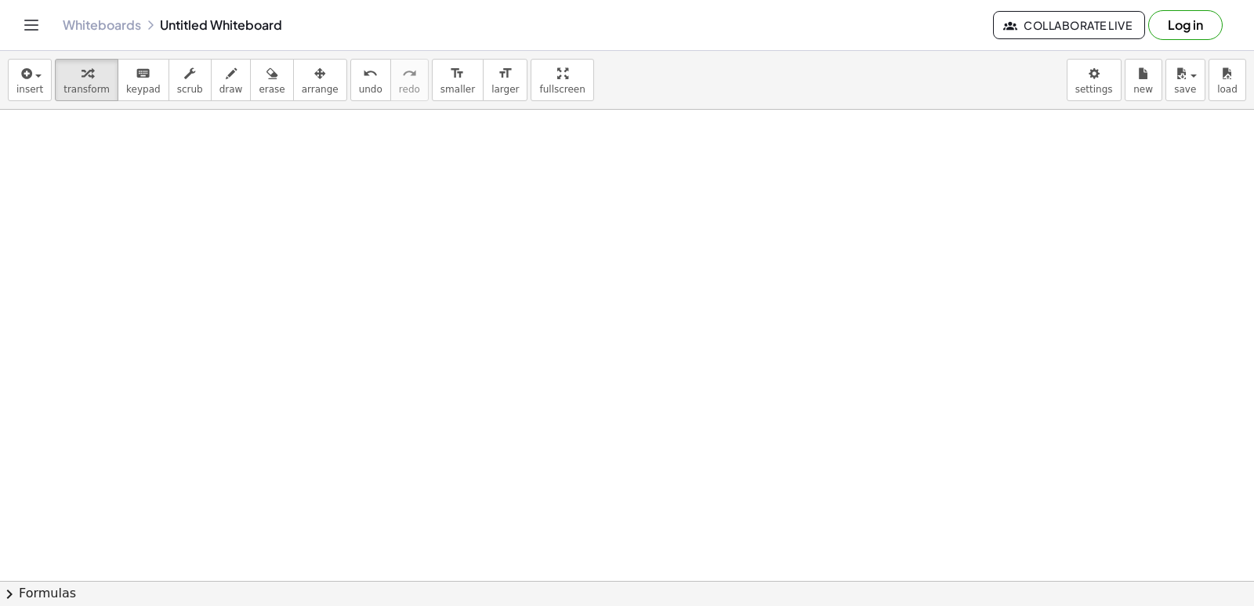
scroll to position [10827, 0]
click at [211, 86] on button "draw" at bounding box center [231, 80] width 41 height 42
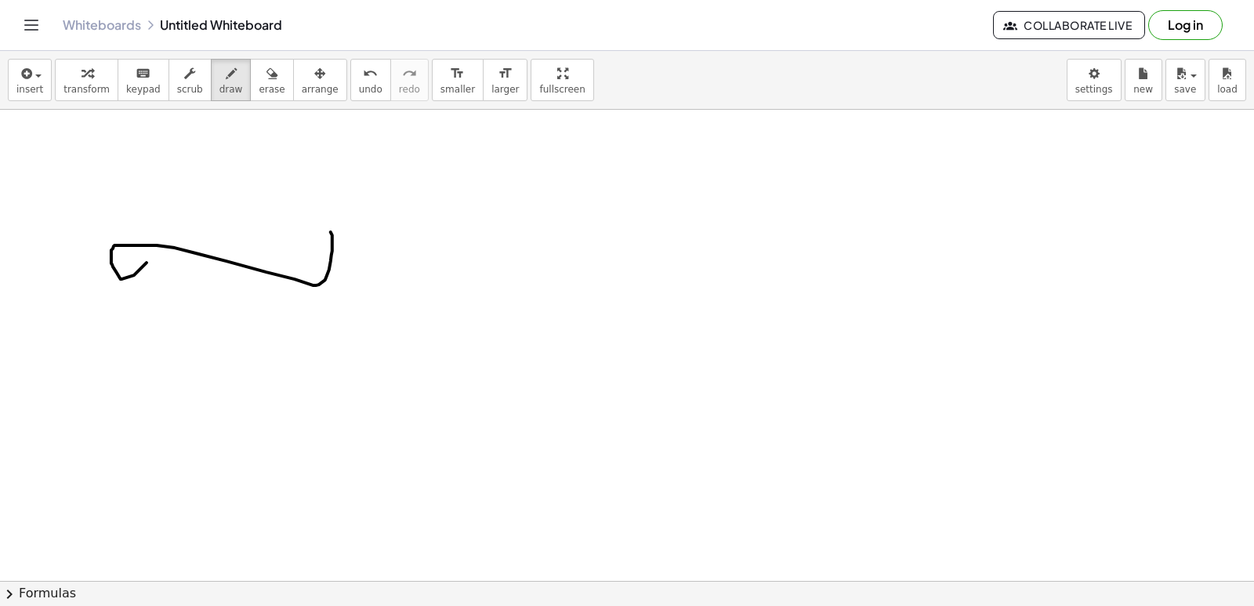
drag, startPoint x: 134, startPoint y: 280, endPoint x: 294, endPoint y: 274, distance: 159.9
drag, startPoint x: 222, startPoint y: 247, endPoint x: 232, endPoint y: 411, distance: 164.0
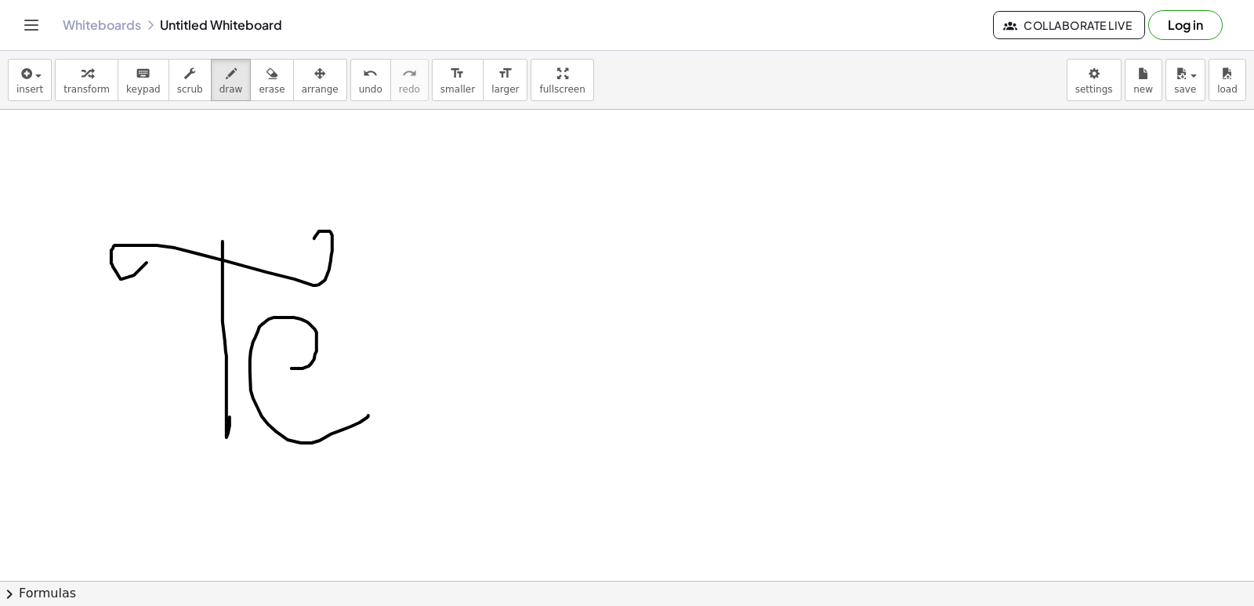
drag, startPoint x: 291, startPoint y: 374, endPoint x: 364, endPoint y: 418, distance: 85.0
drag, startPoint x: 502, startPoint y: 292, endPoint x: 682, endPoint y: 447, distance: 237.3
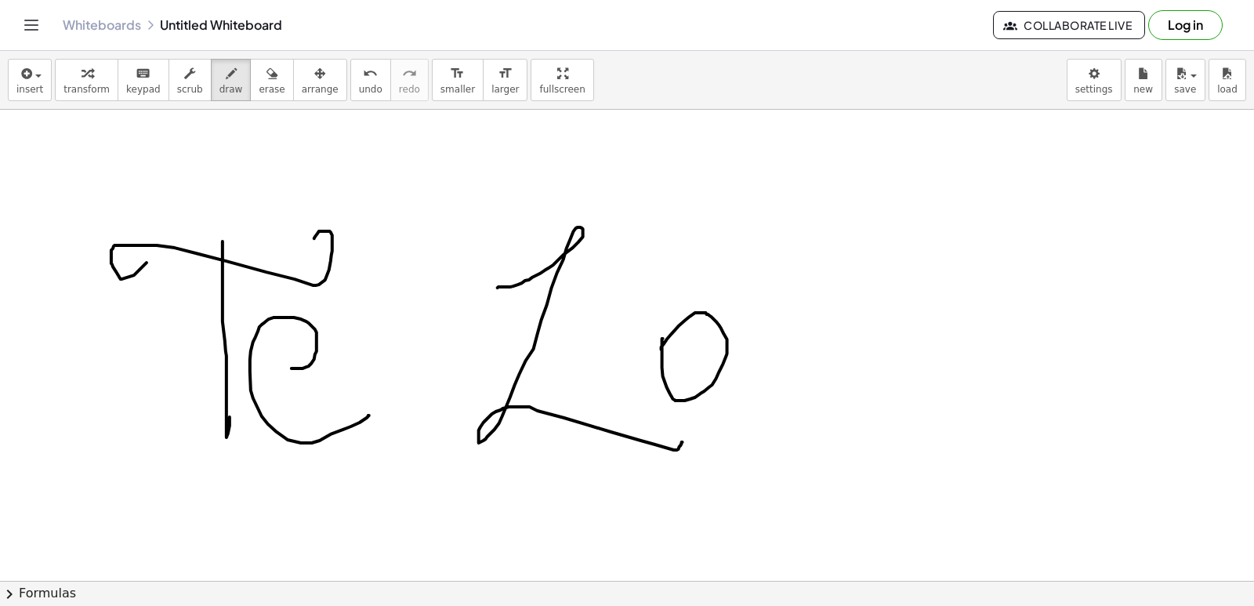
drag, startPoint x: 663, startPoint y: 344, endPoint x: 674, endPoint y: 357, distance: 17.3
drag, startPoint x: 739, startPoint y: 331, endPoint x: 757, endPoint y: 356, distance: 30.9
drag, startPoint x: 830, startPoint y: 327, endPoint x: 814, endPoint y: 380, distance: 54.8
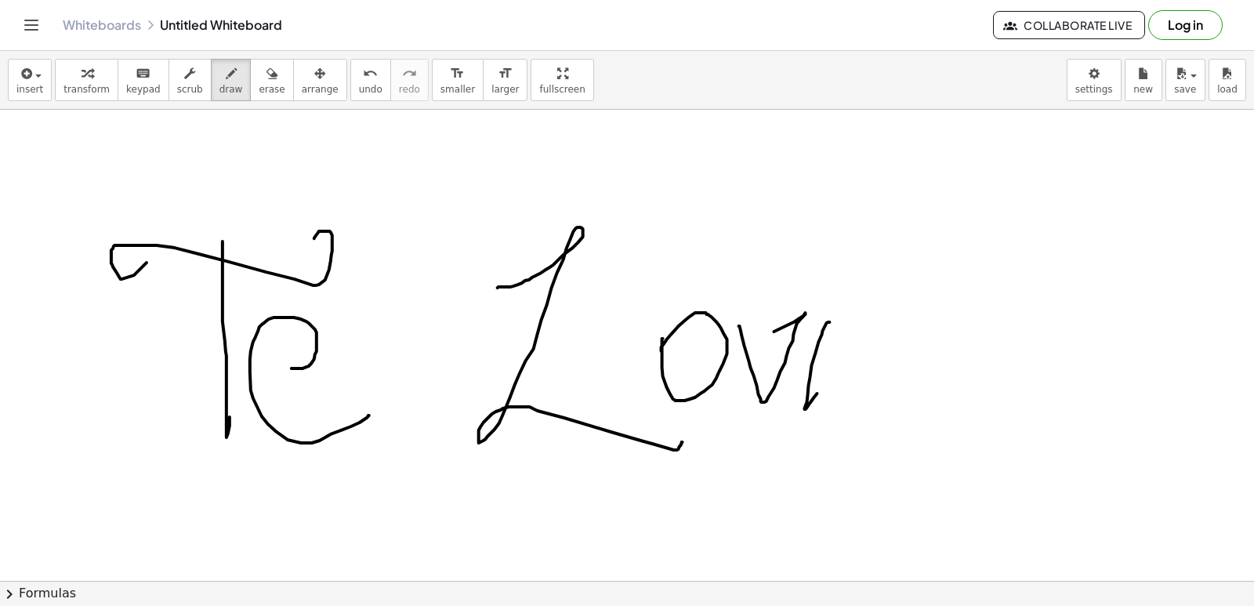
drag, startPoint x: 825, startPoint y: 302, endPoint x: 838, endPoint y: 299, distance: 13.5
drag, startPoint x: 822, startPoint y: 278, endPoint x: 848, endPoint y: 335, distance: 62.8
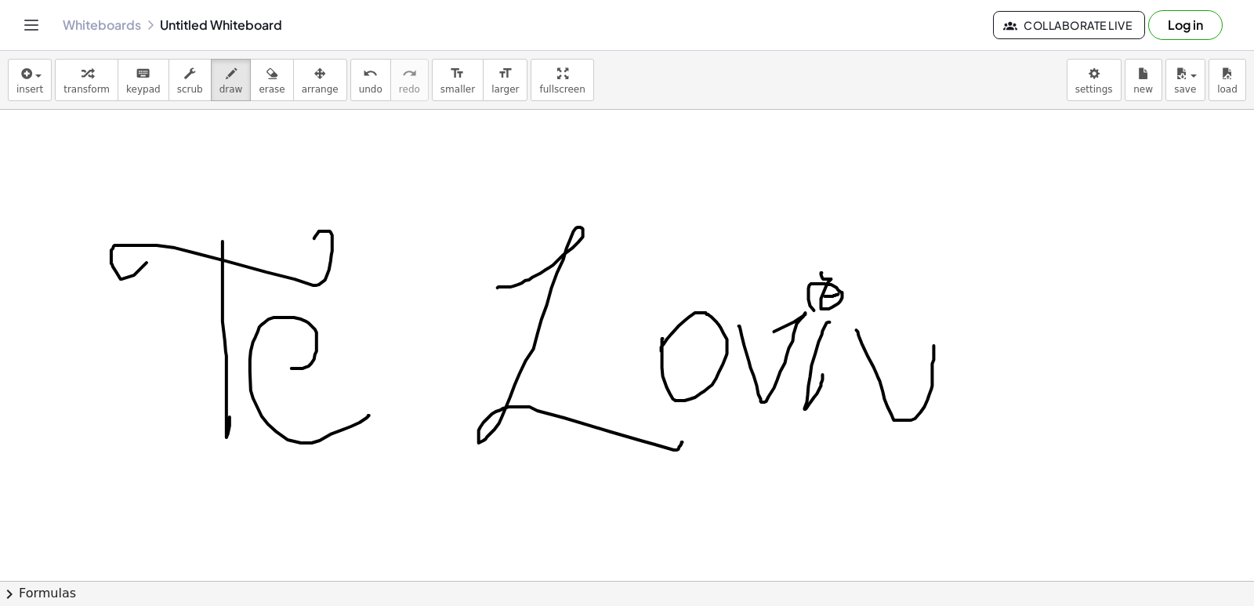
drag, startPoint x: 856, startPoint y: 335, endPoint x: 934, endPoint y: 351, distance: 79.1
click at [359, 92] on span "undo" at bounding box center [371, 89] width 24 height 11
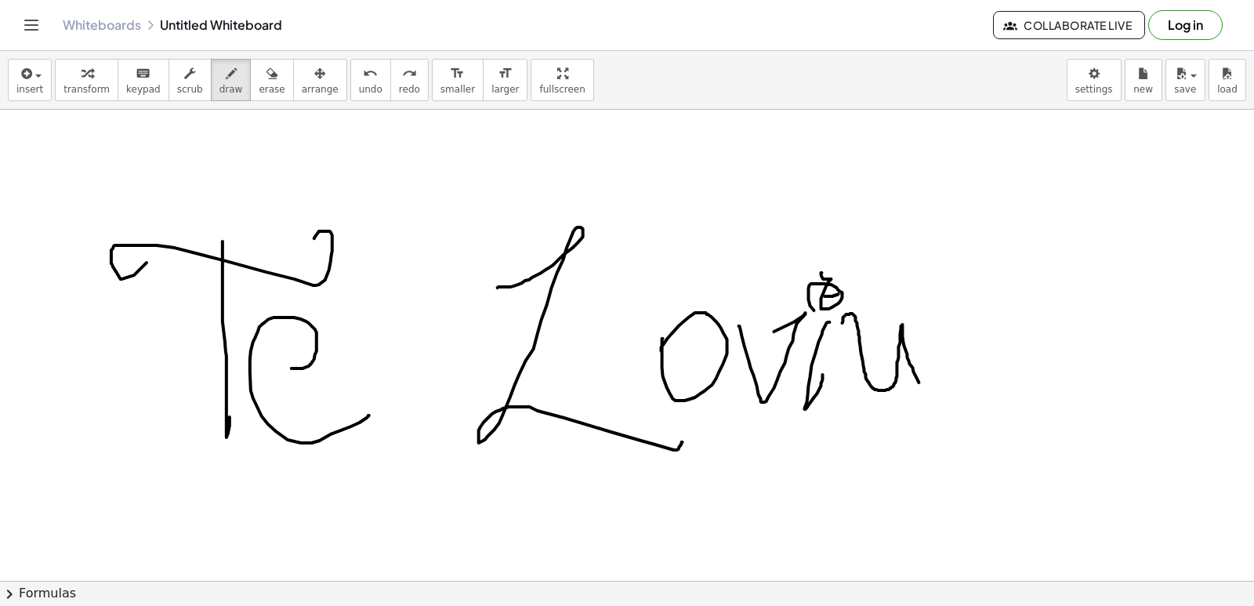
drag, startPoint x: 842, startPoint y: 328, endPoint x: 918, endPoint y: 393, distance: 100.0
drag, startPoint x: 1022, startPoint y: 273, endPoint x: 1051, endPoint y: 295, distance: 36.4
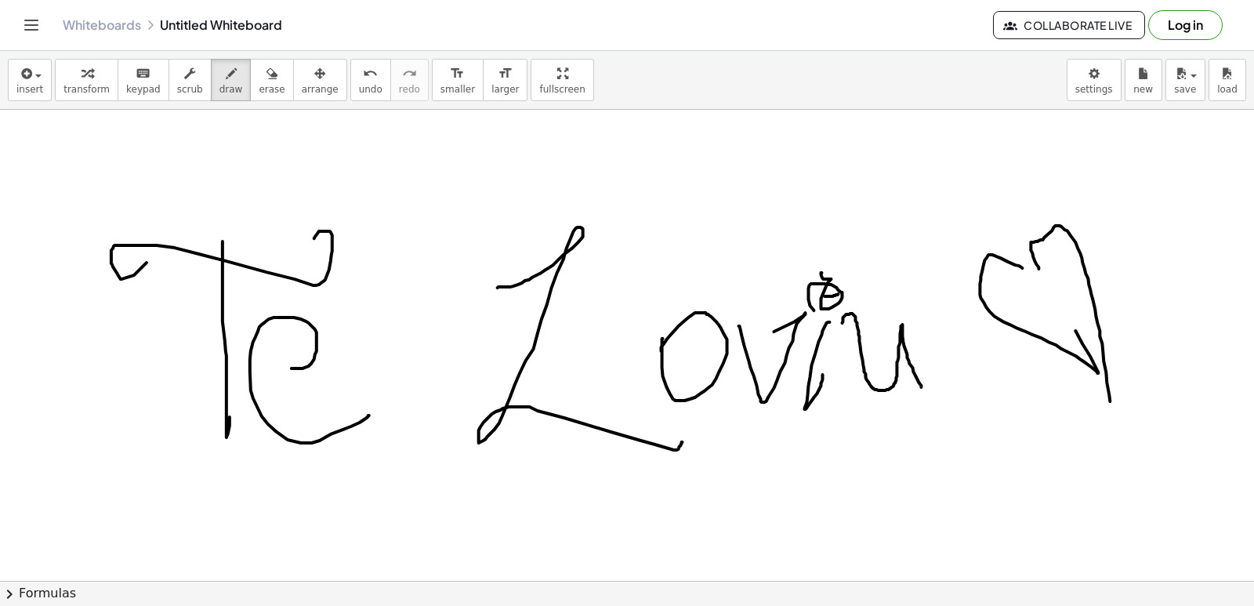
drag, startPoint x: 1039, startPoint y: 274, endPoint x: 1111, endPoint y: 409, distance: 152.8
click at [374, 71] on div "Graspable Math Activities Get Started Activity Bank Assigned Work Classes White…" at bounding box center [627, 303] width 1254 height 606
drag, startPoint x: 363, startPoint y: 150, endPoint x: 405, endPoint y: 7, distance: 149.5
click at [372, 162] on div "insert select one: Math Expression Function Text Youtube Video Graphing Geometr…" at bounding box center [627, 328] width 1254 height 555
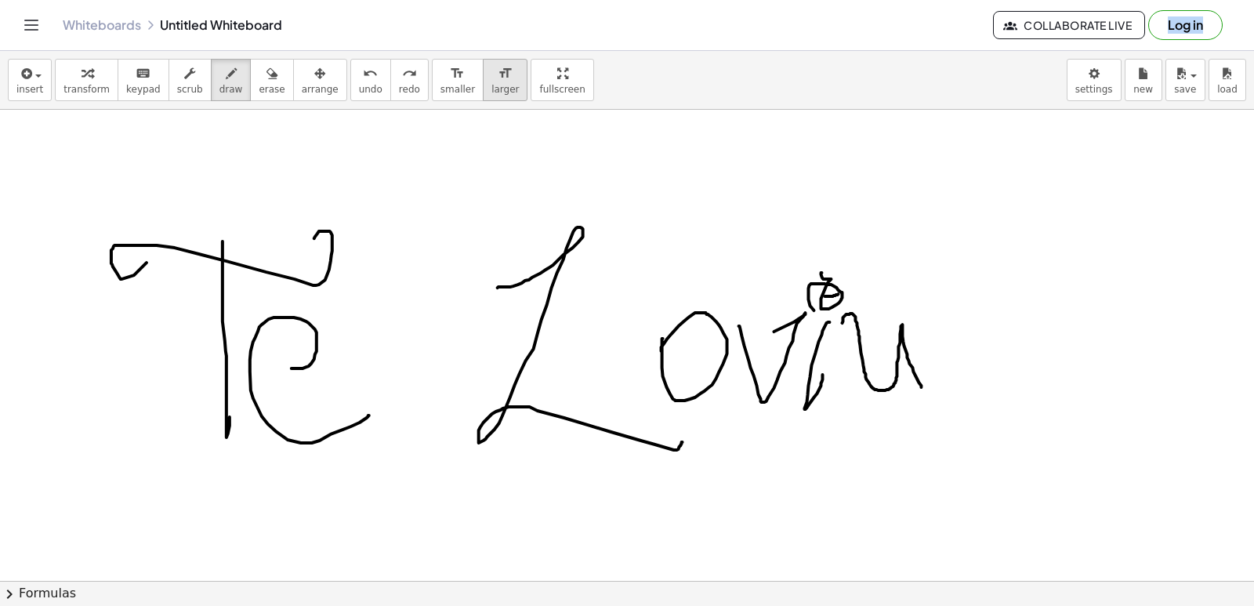
drag, startPoint x: 350, startPoint y: 85, endPoint x: 472, endPoint y: 86, distance: 122.2
click at [364, 84] on div "undo undo redo redo" at bounding box center [389, 80] width 78 height 42
drag, startPoint x: 1048, startPoint y: 277, endPoint x: 1033, endPoint y: 237, distance: 42.6
click at [359, 85] on span "undo" at bounding box center [371, 89] width 24 height 11
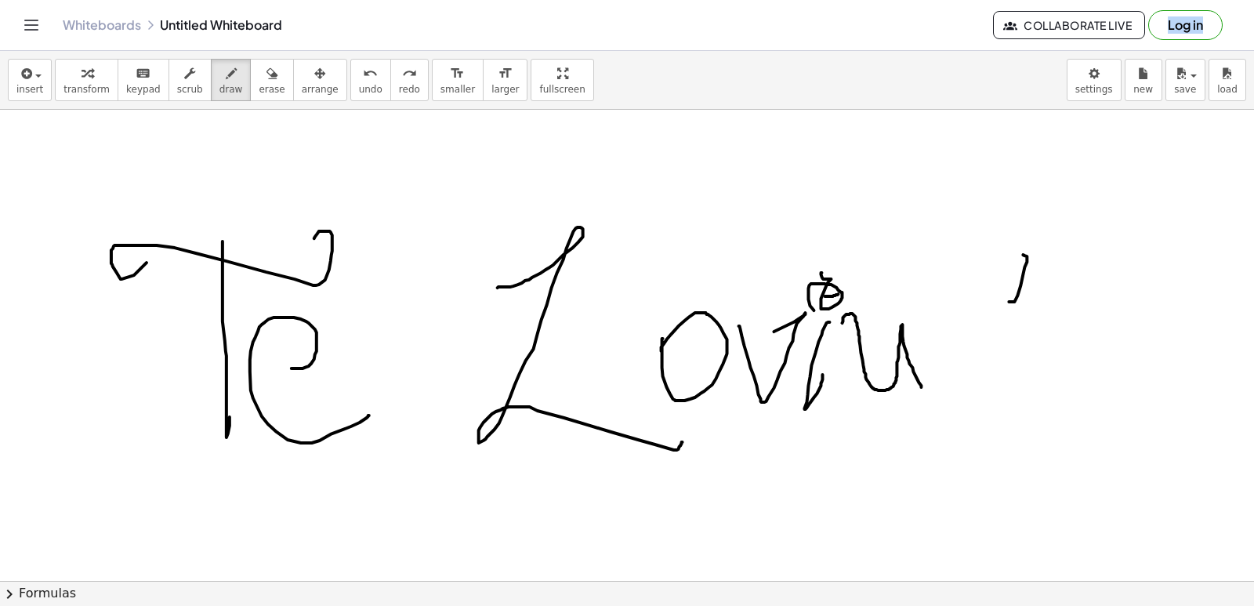
drag, startPoint x: 1011, startPoint y: 307, endPoint x: 1023, endPoint y: 260, distance: 48.5
click at [359, 88] on span "undo" at bounding box center [371, 89] width 24 height 11
drag, startPoint x: 1046, startPoint y: 339, endPoint x: 1094, endPoint y: 468, distance: 137.1
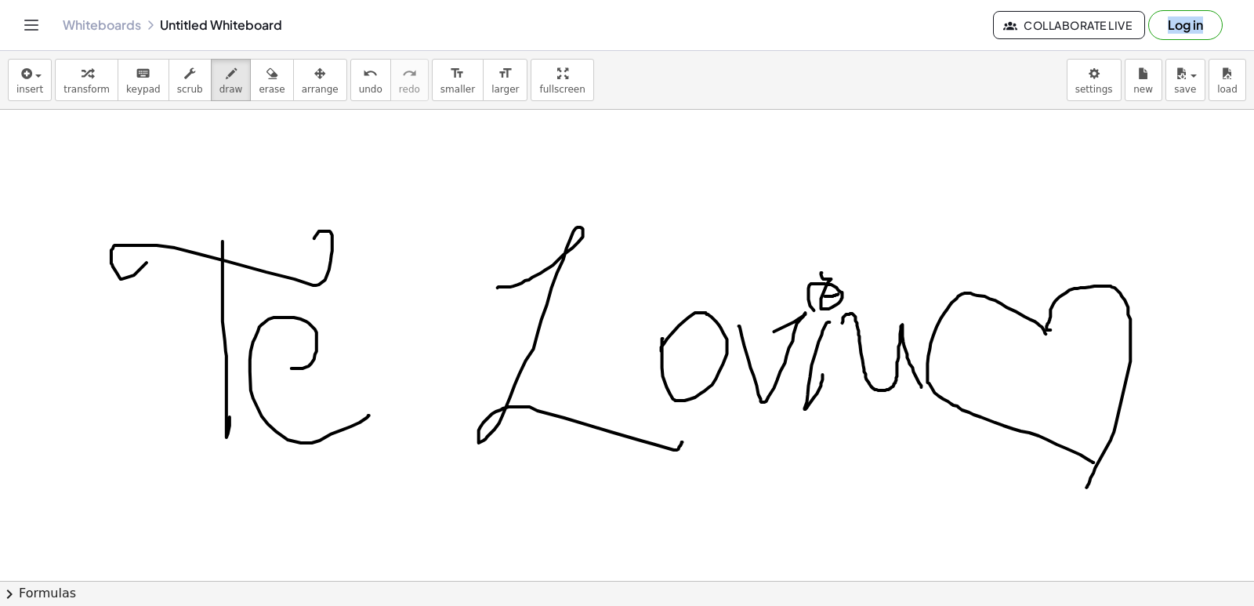
drag, startPoint x: 1051, startPoint y: 335, endPoint x: 1079, endPoint y: 494, distance: 160.7
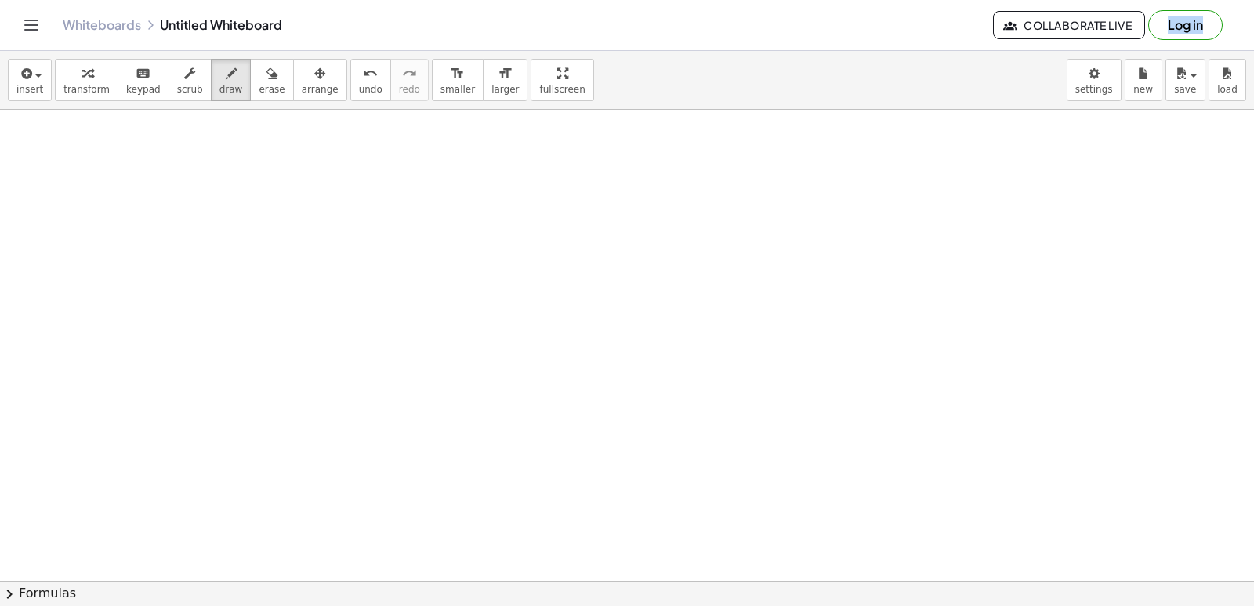
scroll to position [11297, 0]
drag, startPoint x: 173, startPoint y: 280, endPoint x: 124, endPoint y: 374, distance: 105.5
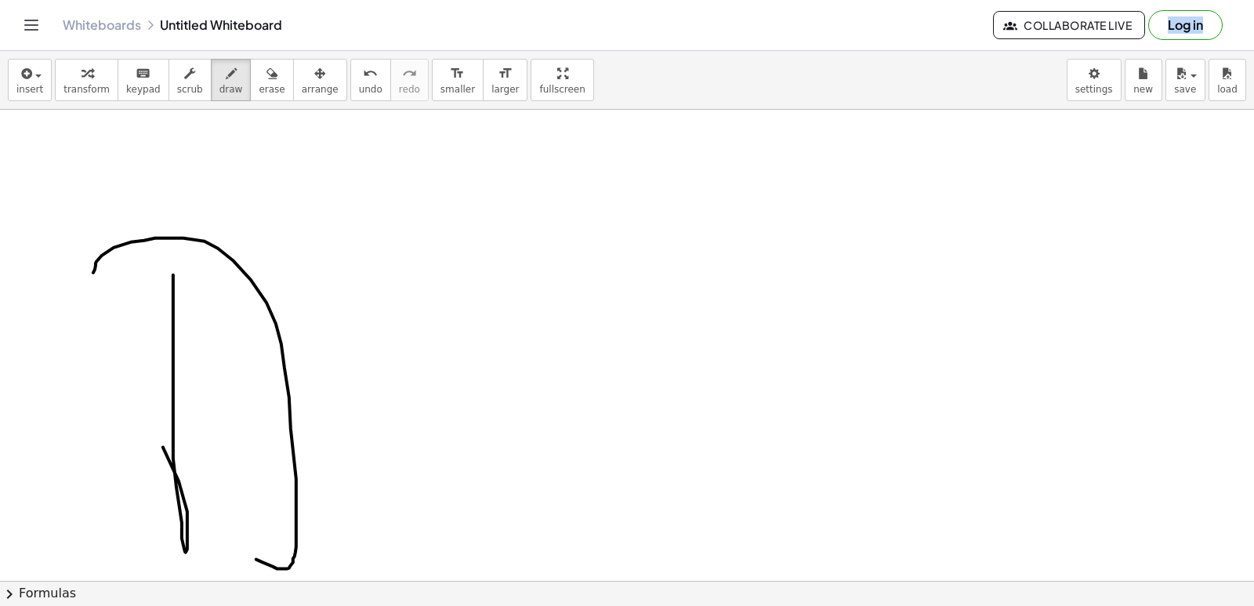
drag, startPoint x: 95, startPoint y: 275, endPoint x: 282, endPoint y: 541, distance: 325.0
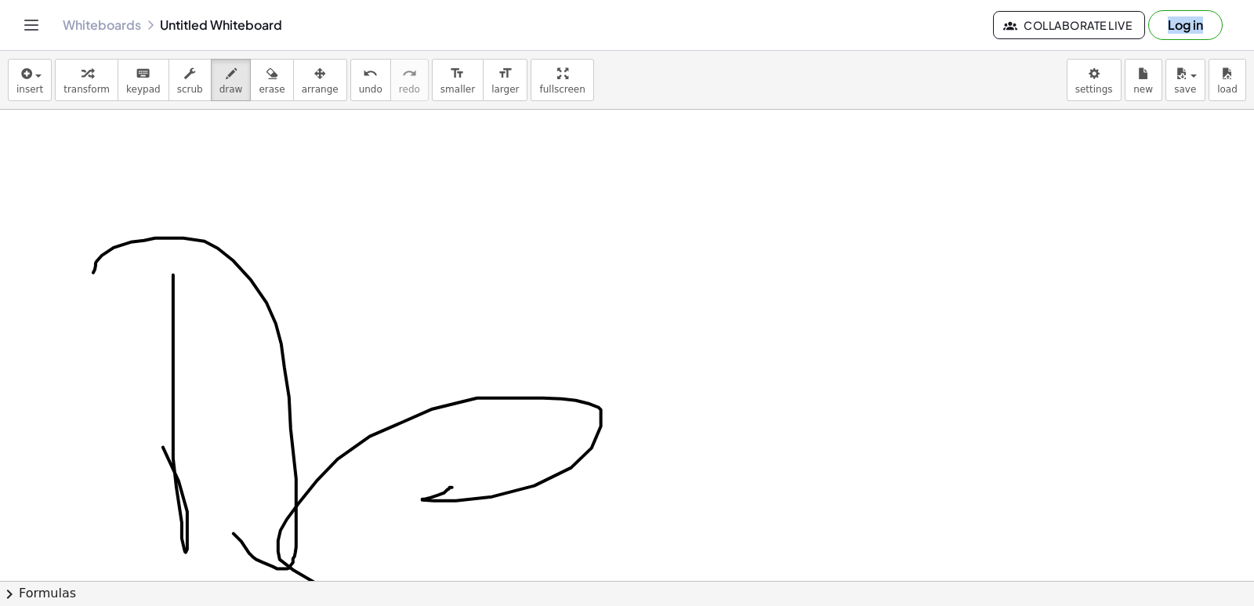
drag, startPoint x: 447, startPoint y: 495, endPoint x: 555, endPoint y: 627, distance: 170.3
click at [555, 605] on html "Graspable Math Activities Get Started Activity Bank Assigned Work Classes White…" at bounding box center [627, 303] width 1254 height 606
drag, startPoint x: 665, startPoint y: 497, endPoint x: 750, endPoint y: 549, distance: 99.2
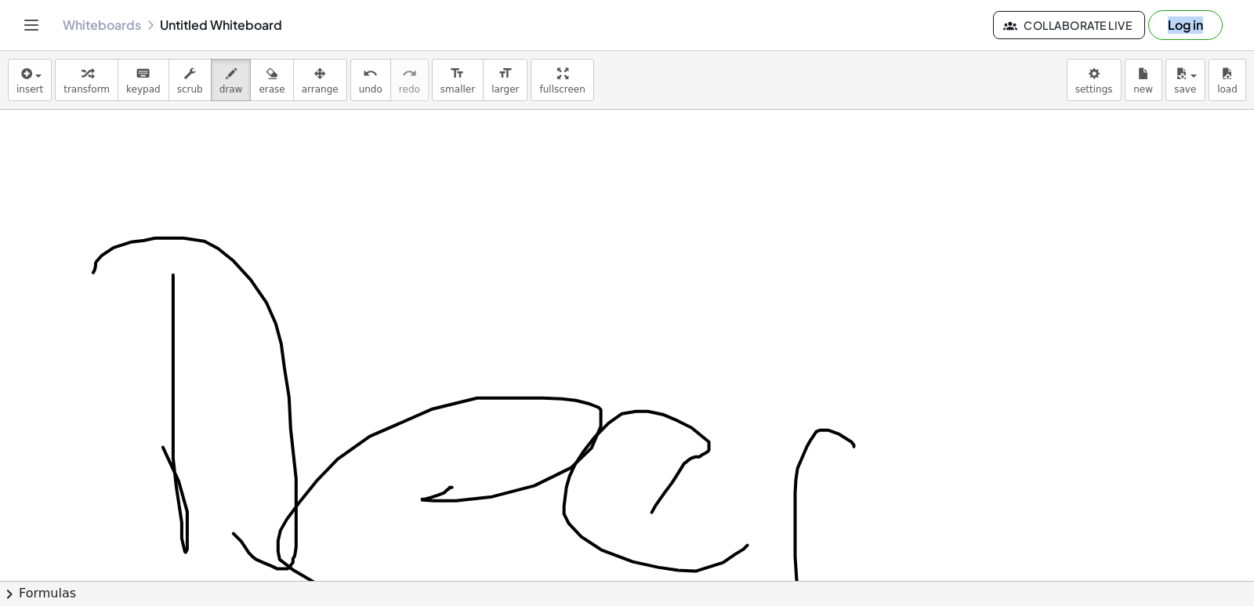
drag, startPoint x: 854, startPoint y: 452, endPoint x: 923, endPoint y: 531, distance: 104.9
click at [906, 589] on div "insert select one: Math Expression Function Text Youtube Video Graphing Geometr…" at bounding box center [627, 328] width 1254 height 555
drag, startPoint x: 941, startPoint y: 436, endPoint x: 936, endPoint y: 560, distance: 123.9
drag, startPoint x: 959, startPoint y: 476, endPoint x: 1112, endPoint y: 636, distance: 221.1
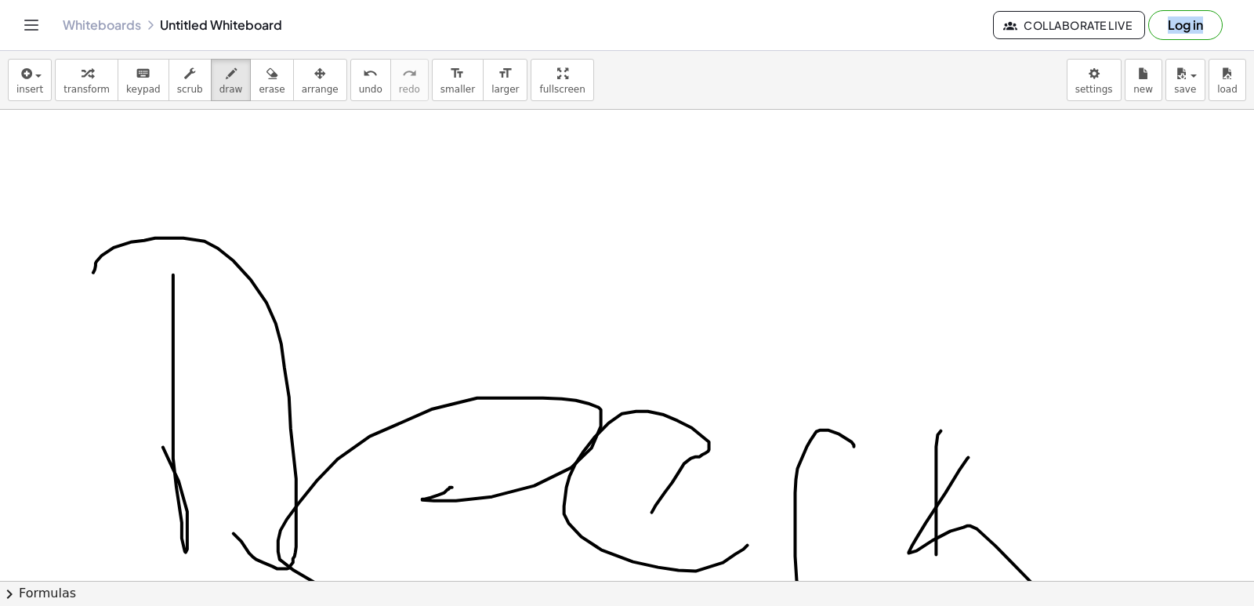
click at [1112, 605] on html "Graspable Math Activities Get Started Activity Bank Assigned Work Classes White…" at bounding box center [627, 303] width 1254 height 606
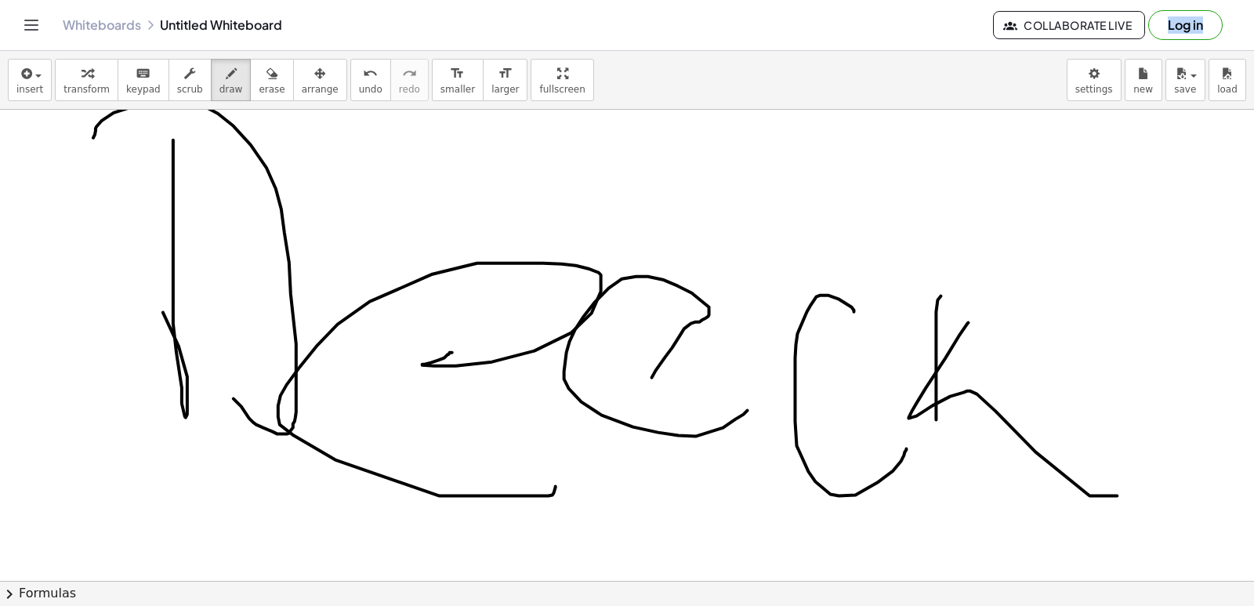
scroll to position [11454, 0]
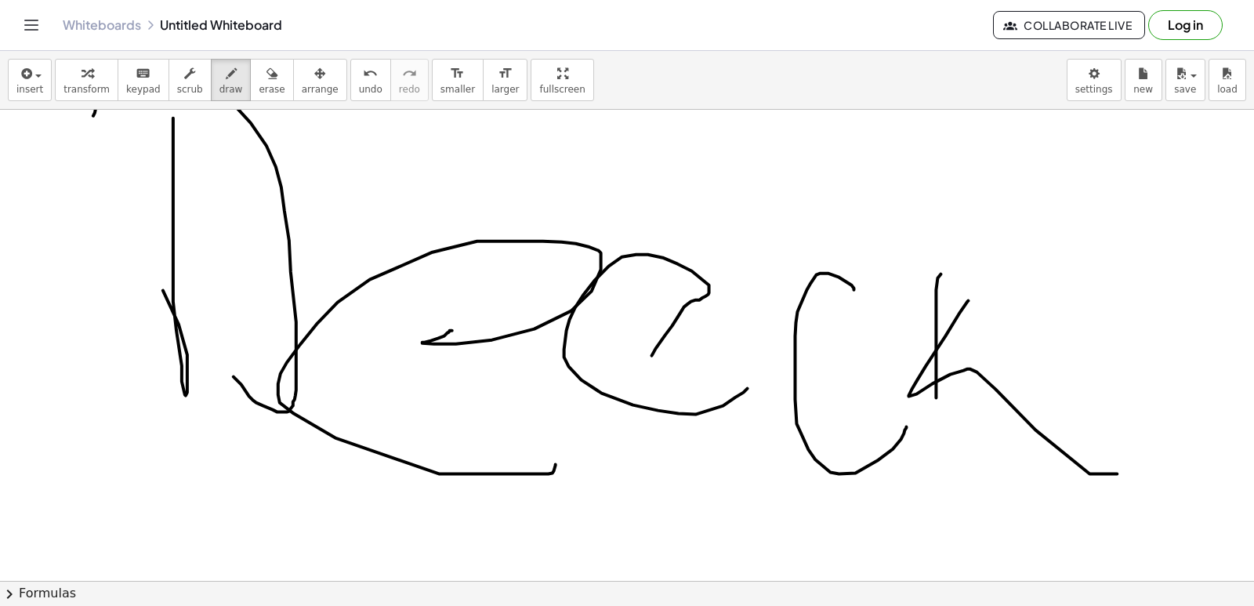
drag, startPoint x: 374, startPoint y: 293, endPoint x: 382, endPoint y: 212, distance: 81.1
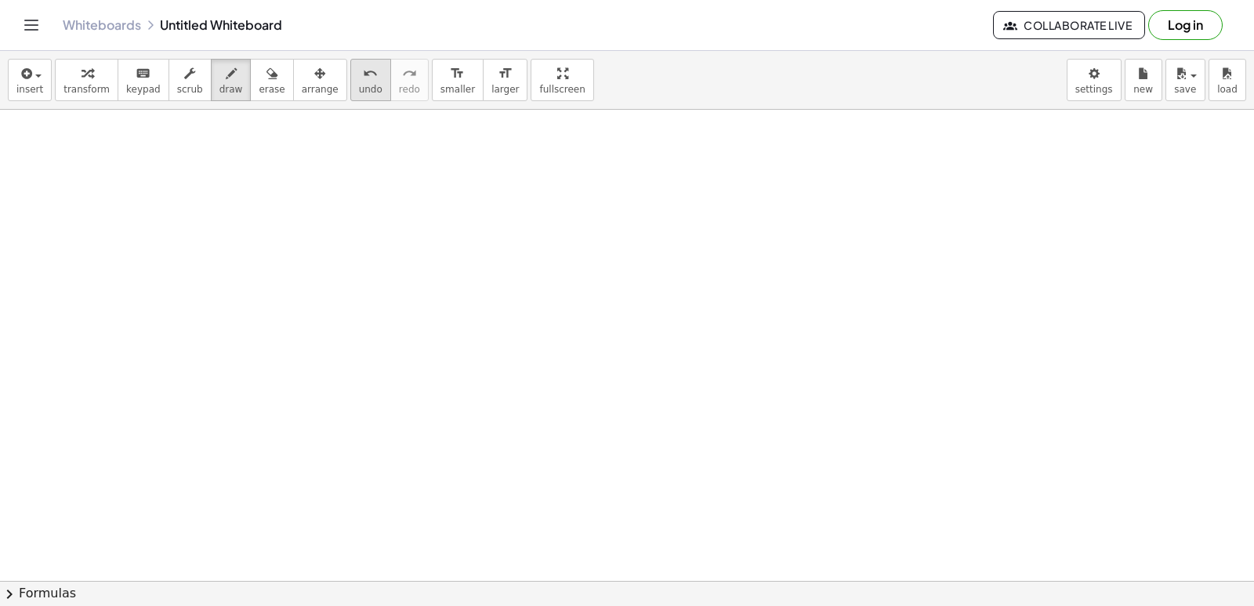
scroll to position [12725, 0]
drag, startPoint x: 190, startPoint y: 222, endPoint x: 191, endPoint y: 371, distance: 149.6
drag, startPoint x: 0, startPoint y: 160, endPoint x: 0, endPoint y: 454, distance: 293.8
